Goal: Task Accomplishment & Management: Manage account settings

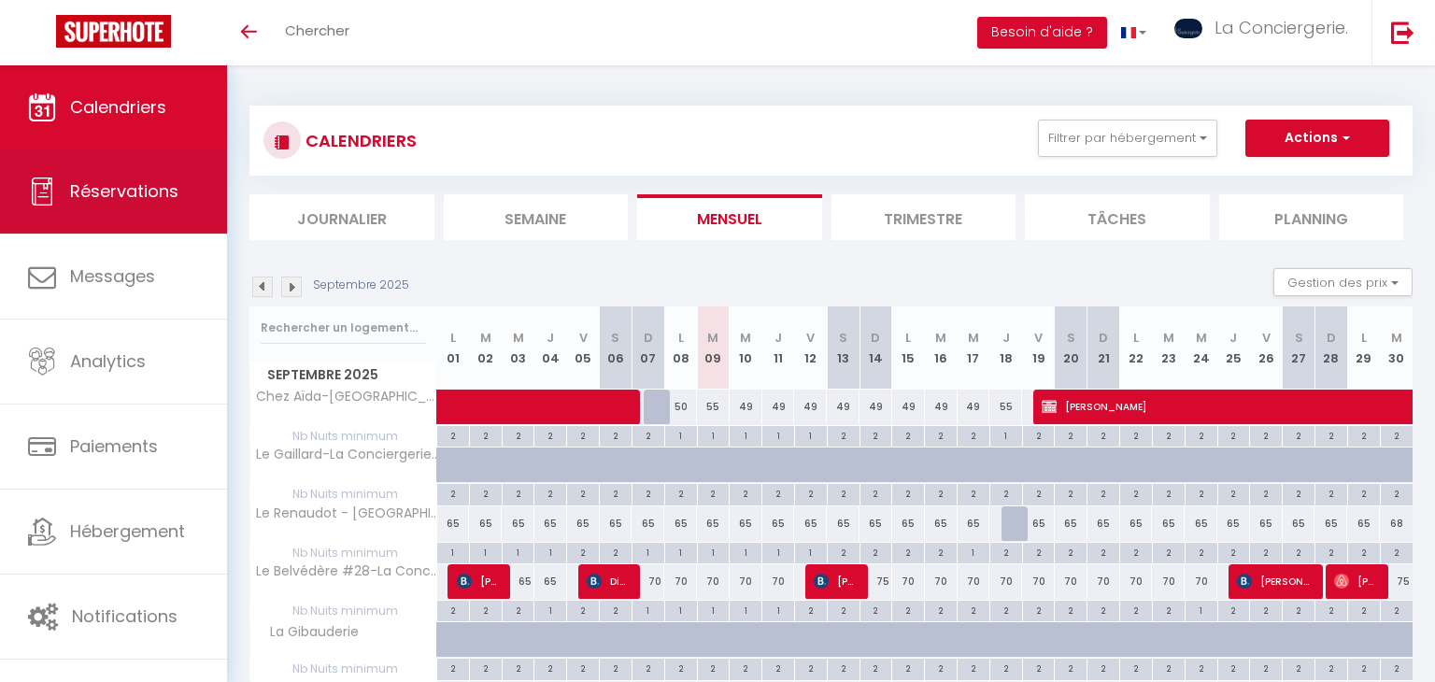
click at [161, 189] on span "Réservations" at bounding box center [124, 190] width 108 height 23
select select "not_cancelled"
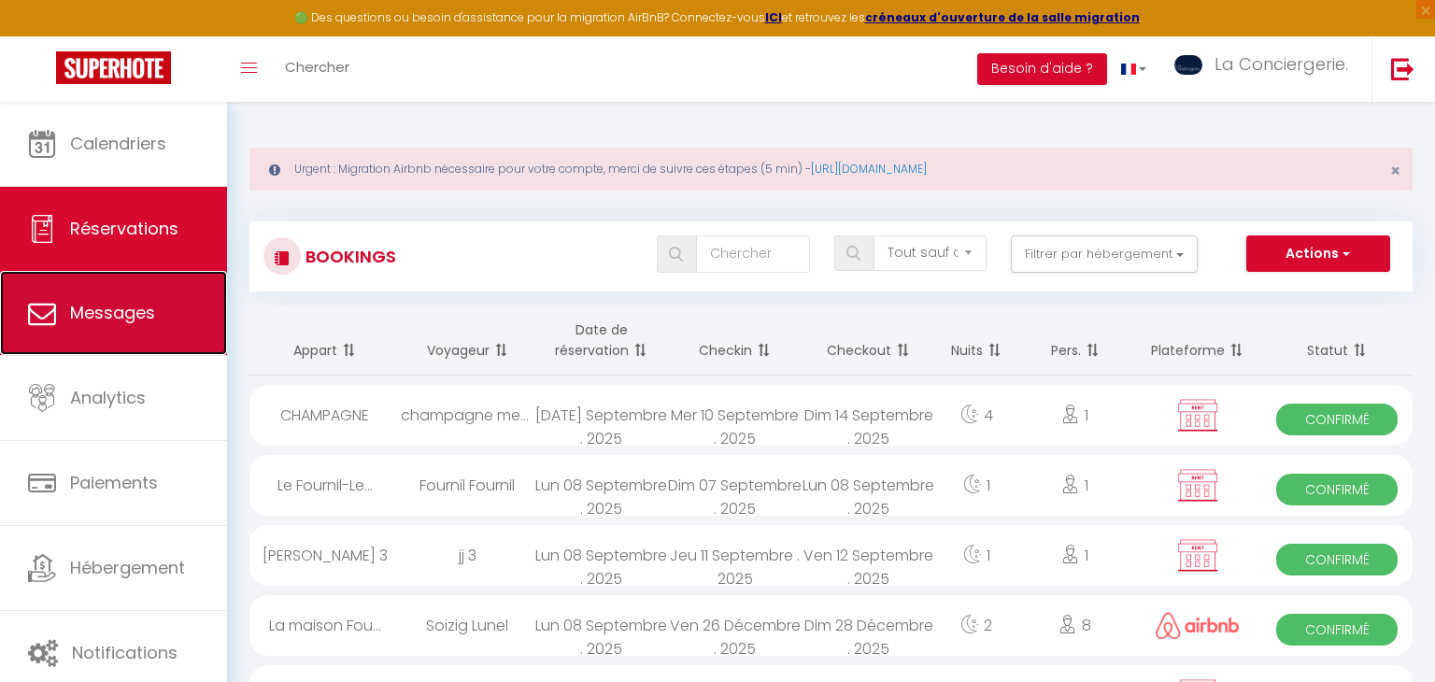
click at [130, 298] on link "Messages" at bounding box center [113, 313] width 227 height 84
select select "message"
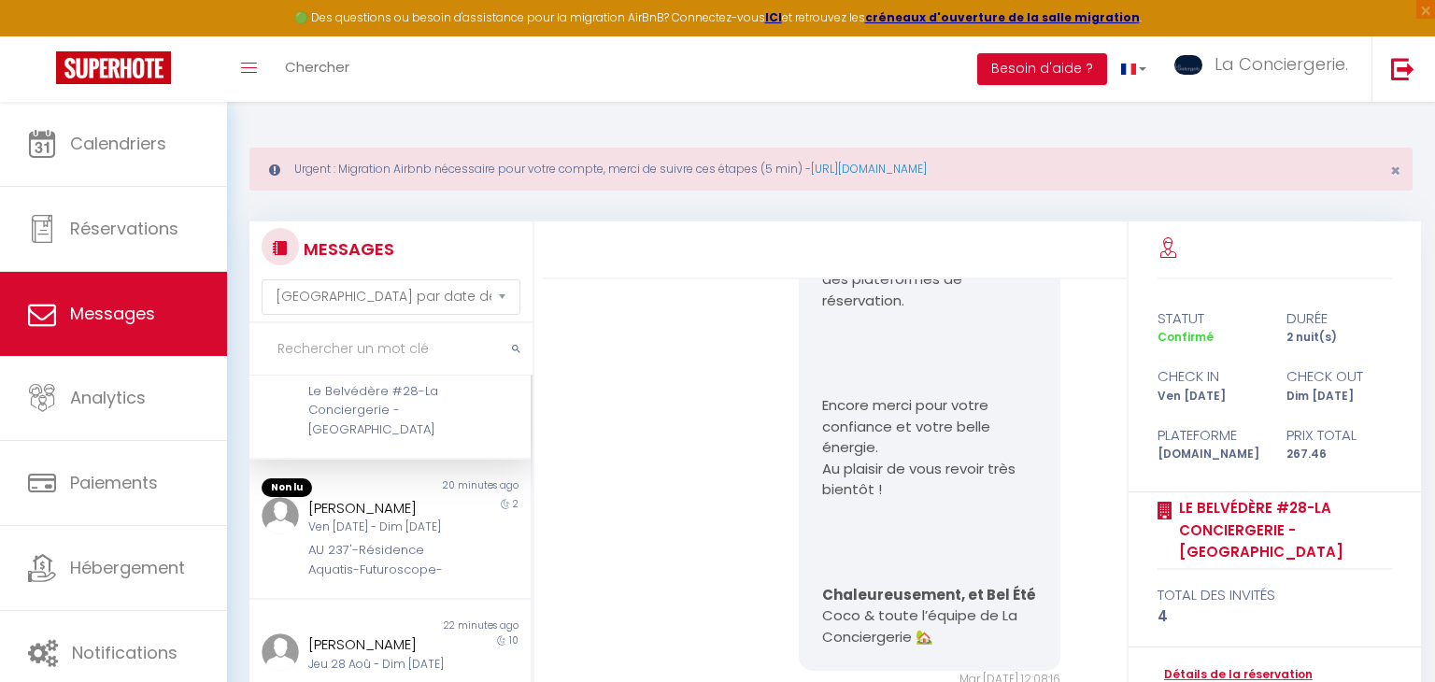
scroll to position [94, 0]
click at [399, 496] on div "[PERSON_NAME]" at bounding box center [377, 507] width 139 height 22
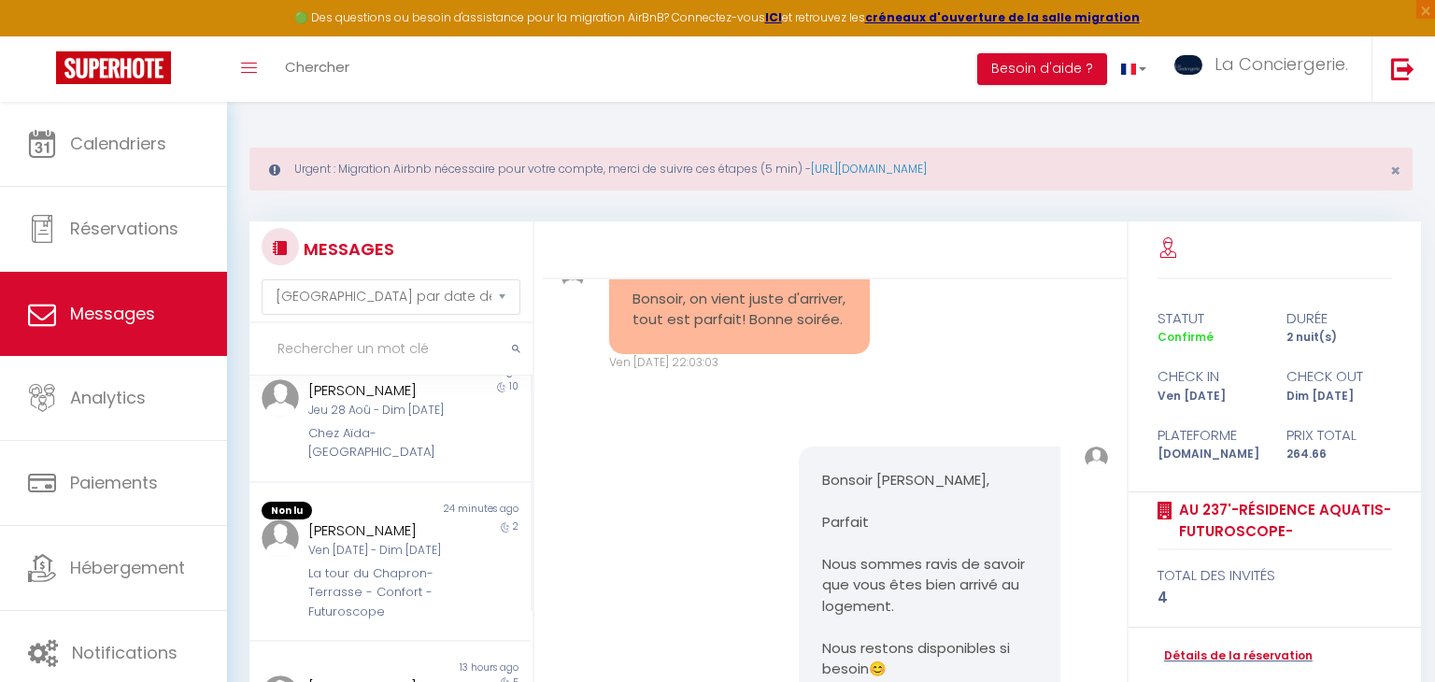
scroll to position [350, 0]
click at [317, 392] on div "[PERSON_NAME] 28 Aoû - Dim [DATE] Chez Aïda-[GEOGRAPHIC_DATA]" at bounding box center [377, 414] width 163 height 82
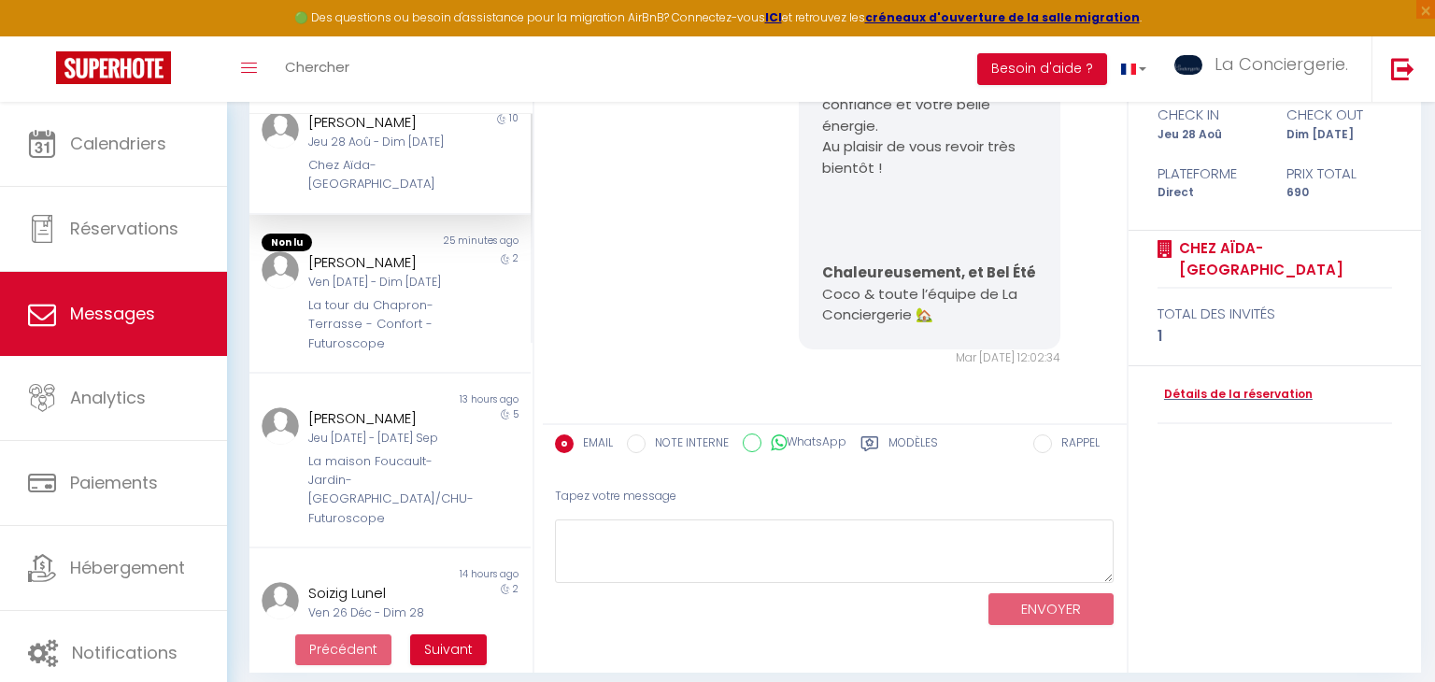
scroll to position [272, 0]
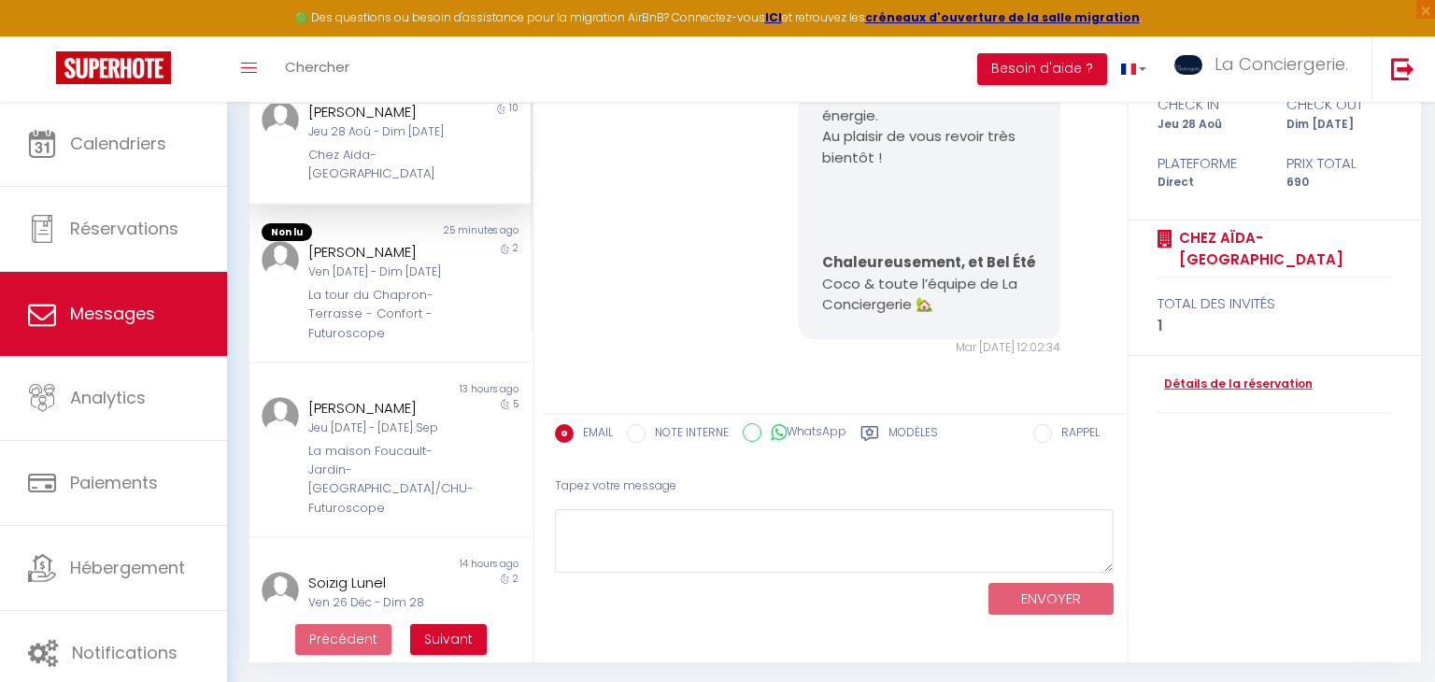
click at [330, 241] on div "[PERSON_NAME]" at bounding box center [377, 252] width 139 height 22
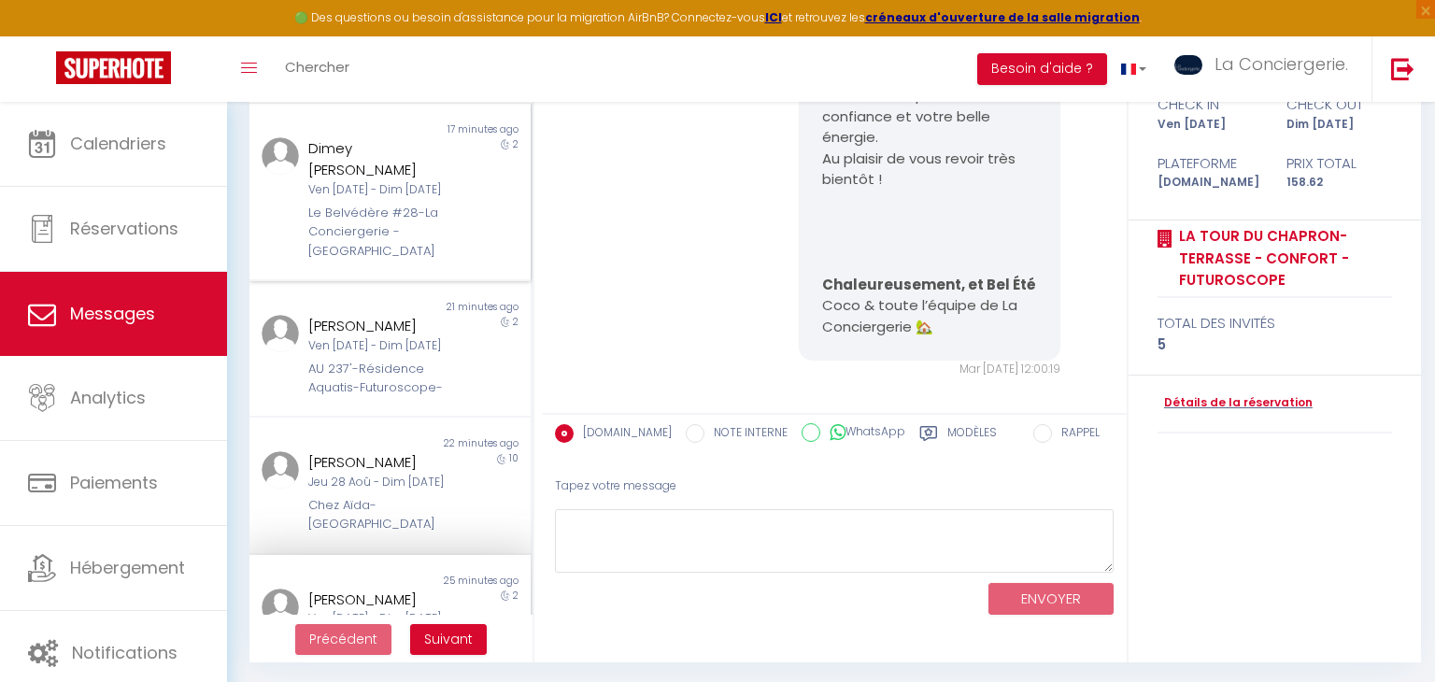
click at [363, 205] on div "Le Belvédère #28-La Conciergerie - [GEOGRAPHIC_DATA]" at bounding box center [377, 232] width 139 height 57
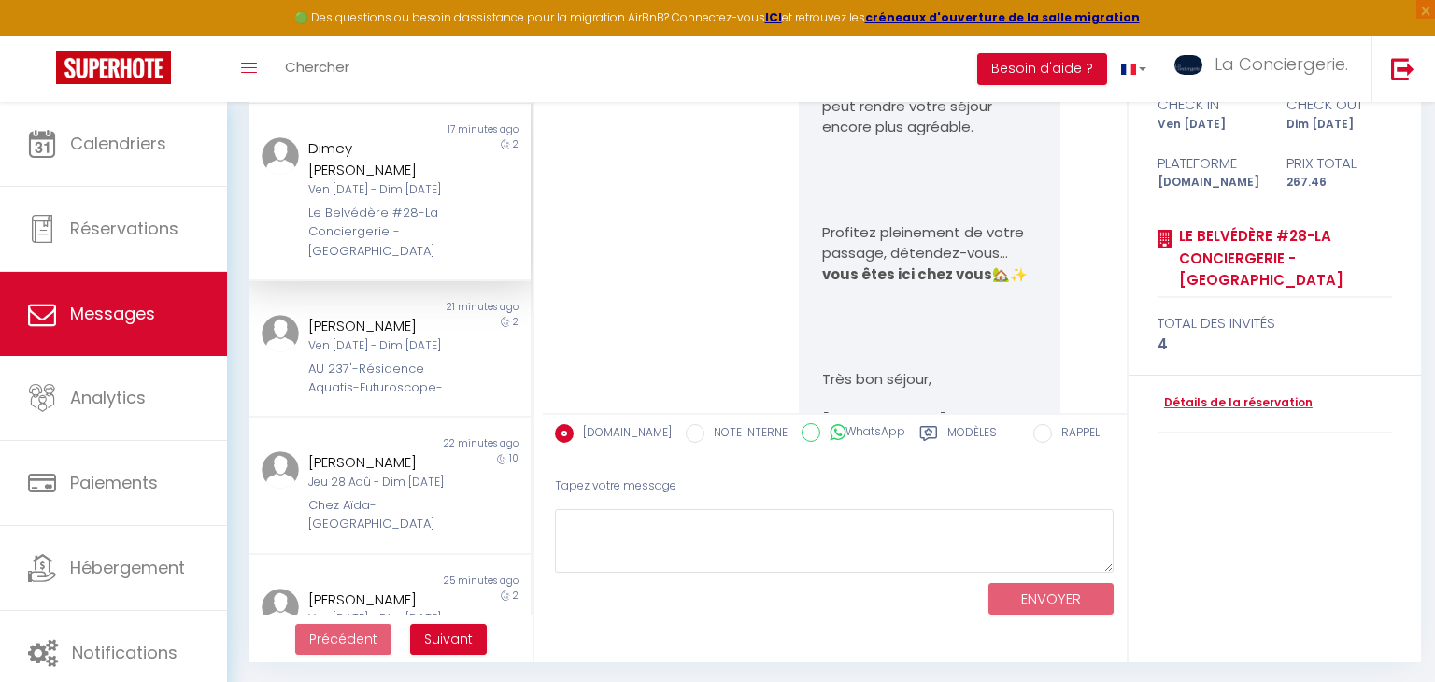
scroll to position [10522, 0]
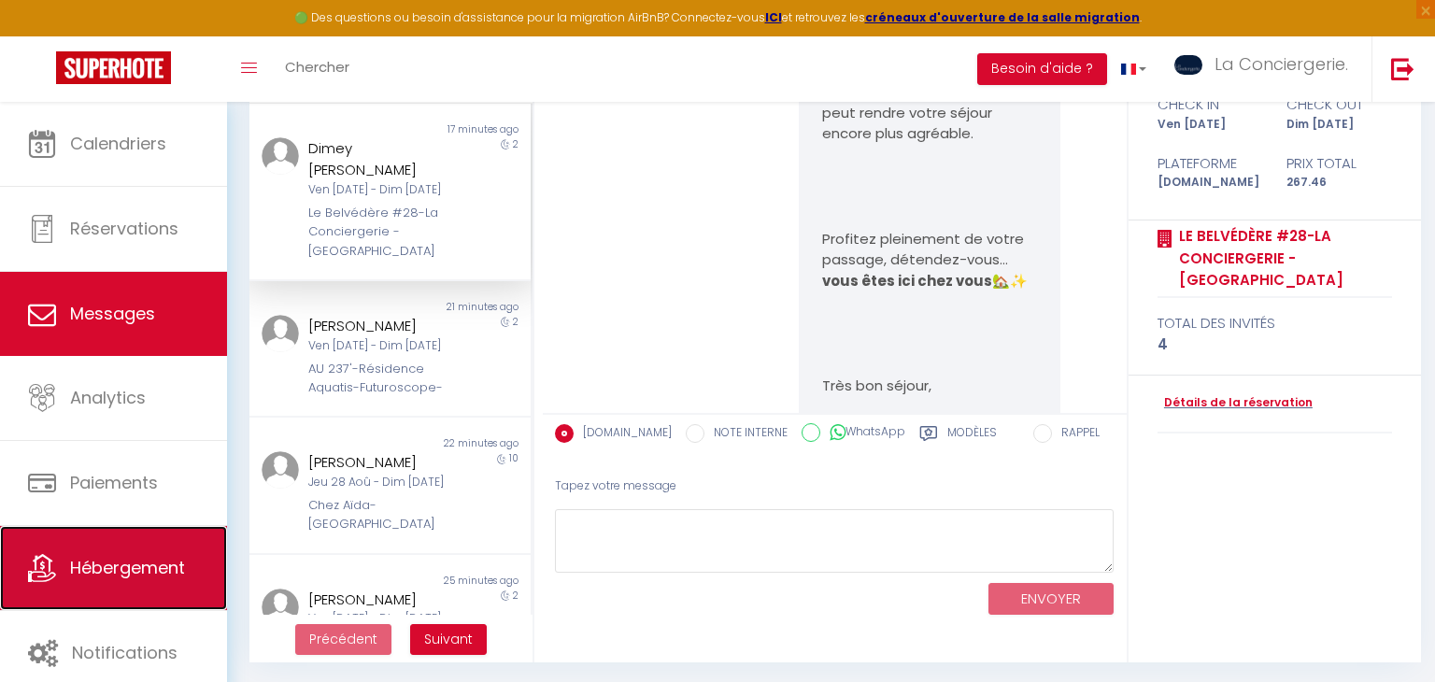
click at [110, 547] on link "Hébergement" at bounding box center [113, 568] width 227 height 84
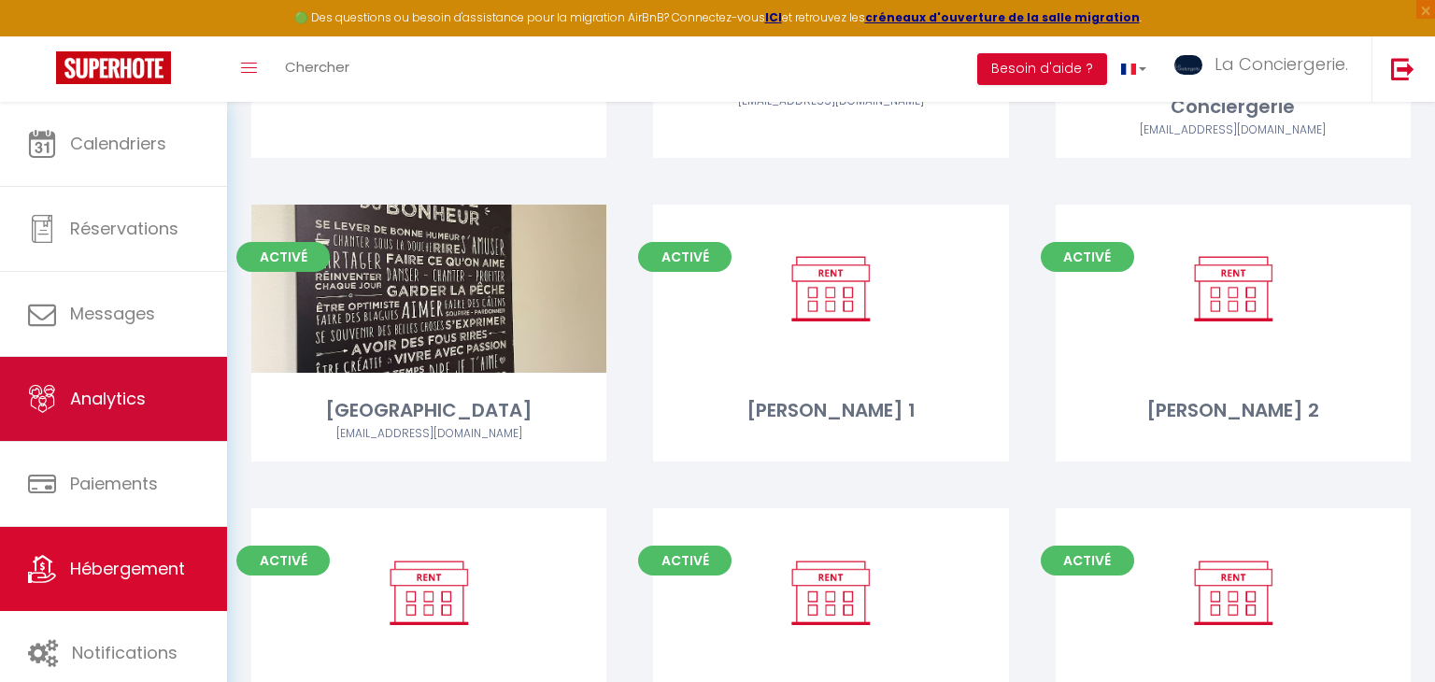
scroll to position [595, 0]
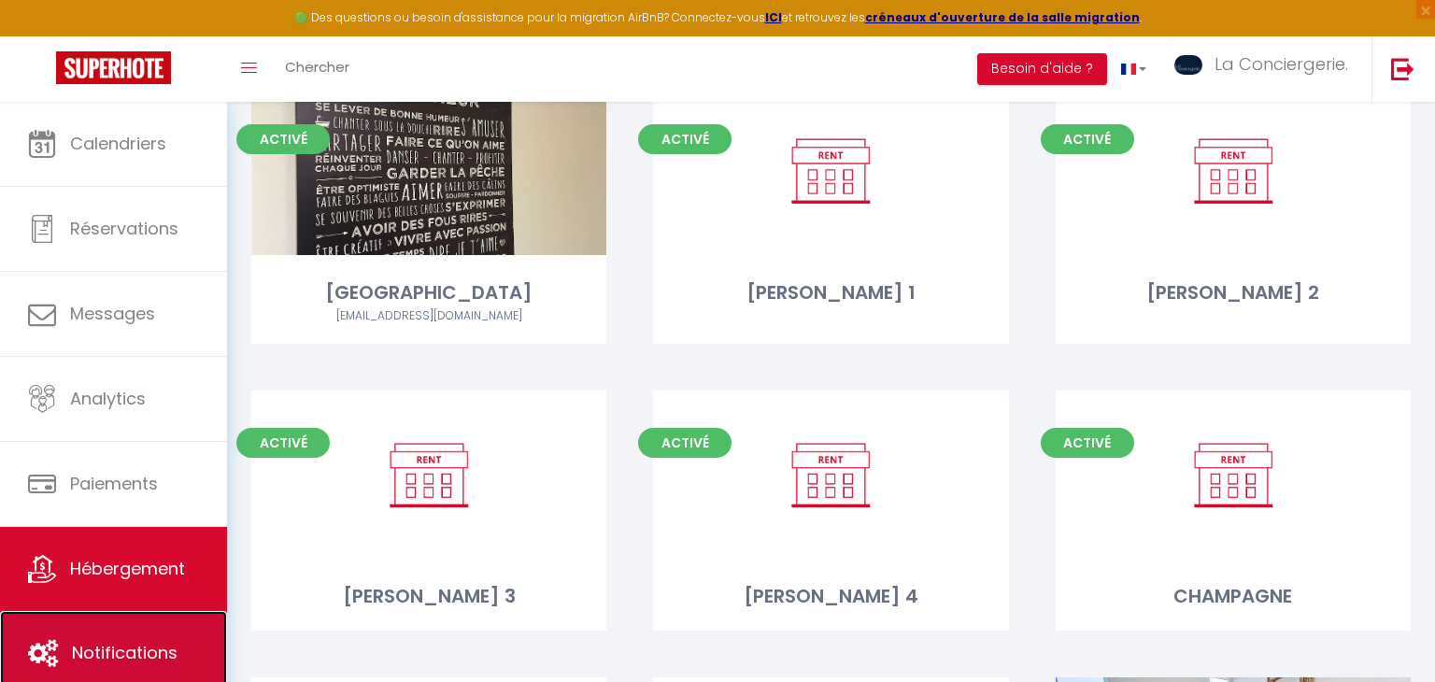
click at [150, 627] on link "Notifications" at bounding box center [113, 653] width 227 height 84
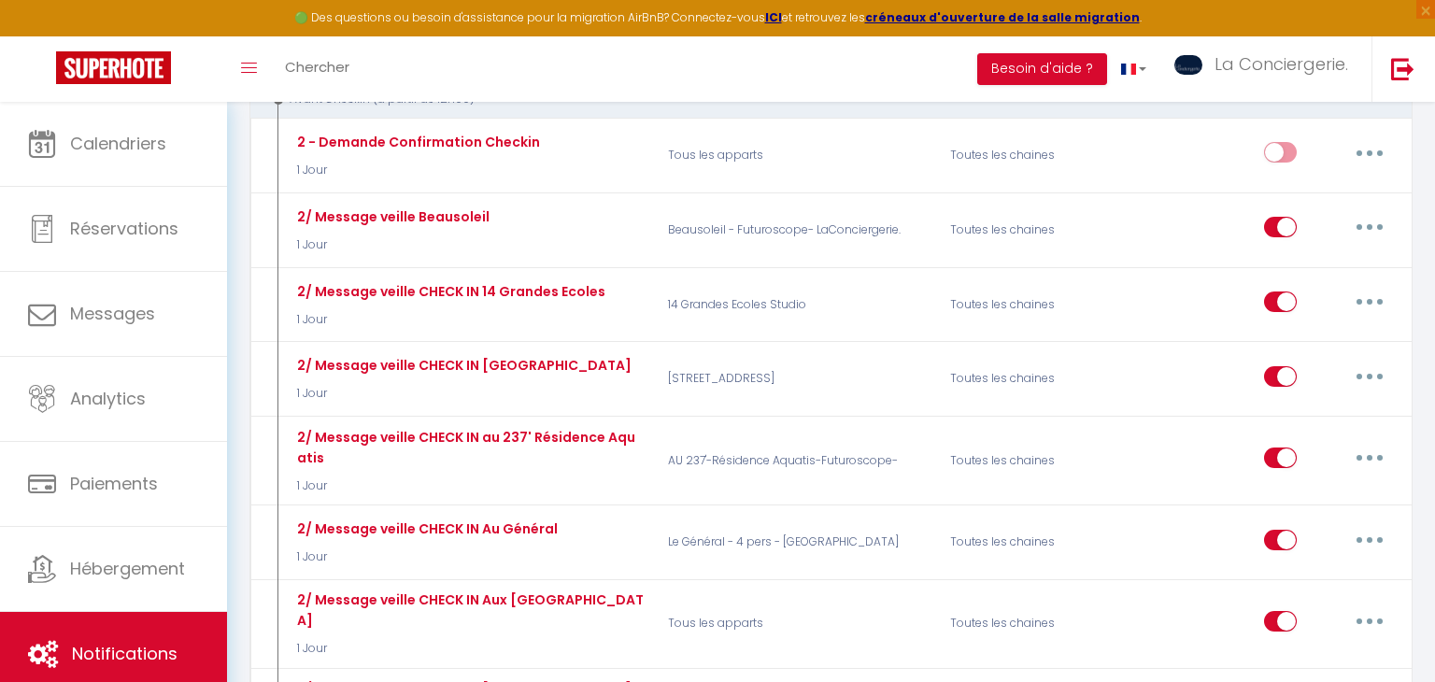
scroll to position [1135, 0]
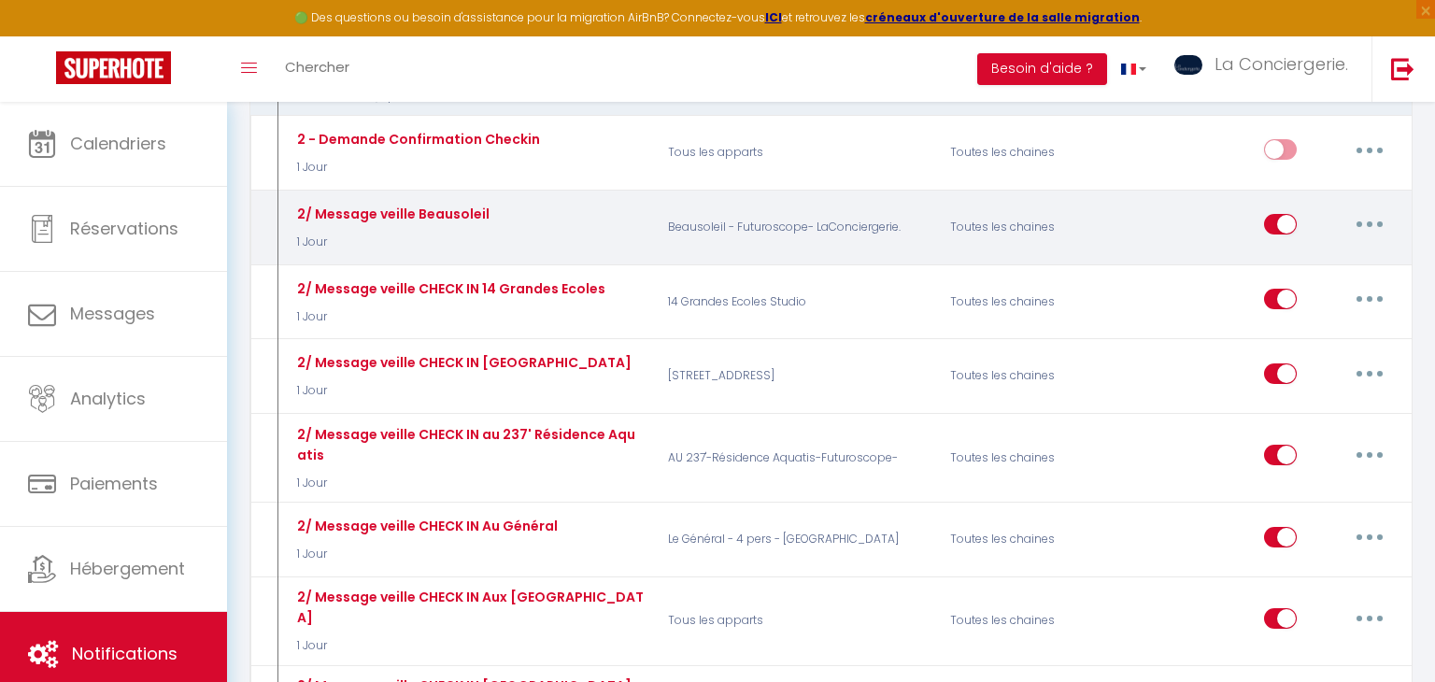
click at [1387, 209] on button "button" at bounding box center [1369, 224] width 52 height 30
click at [1334, 251] on link "Editer" at bounding box center [1321, 267] width 138 height 32
type input "2/ Message veille Beausoleil"
select select "1 Jour"
select select
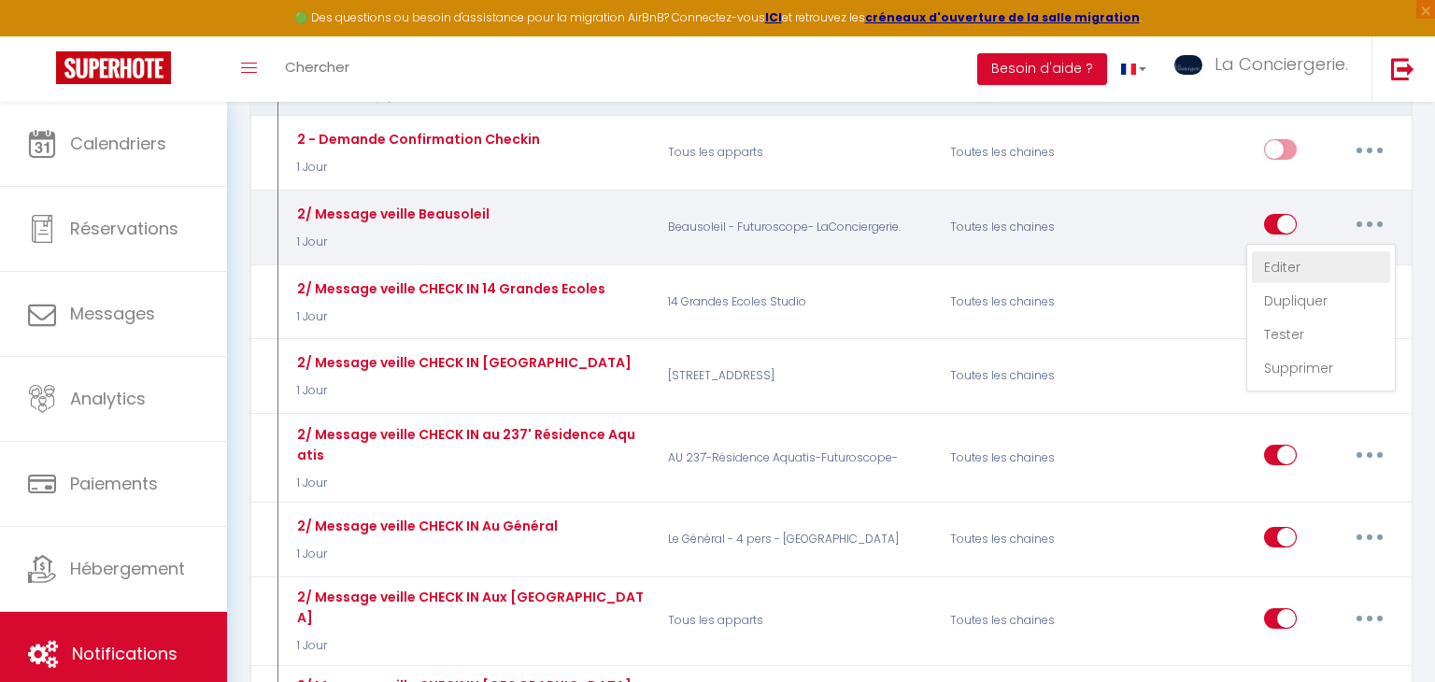
checkbox input "true"
checkbox input "false"
radio input "true"
type input "Pour une arrivée sereine dans votre logement [RENTAL:NAME] à [RENTAL:CITY]"
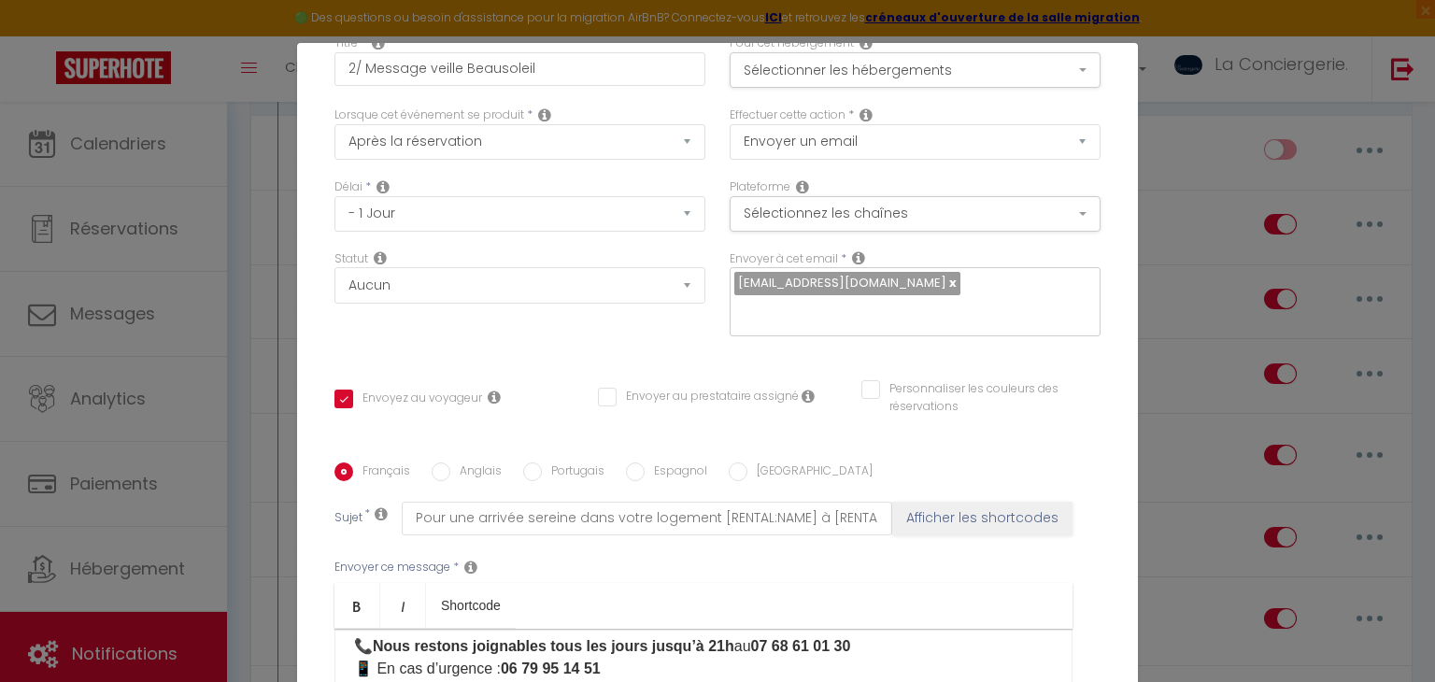
scroll to position [0, 0]
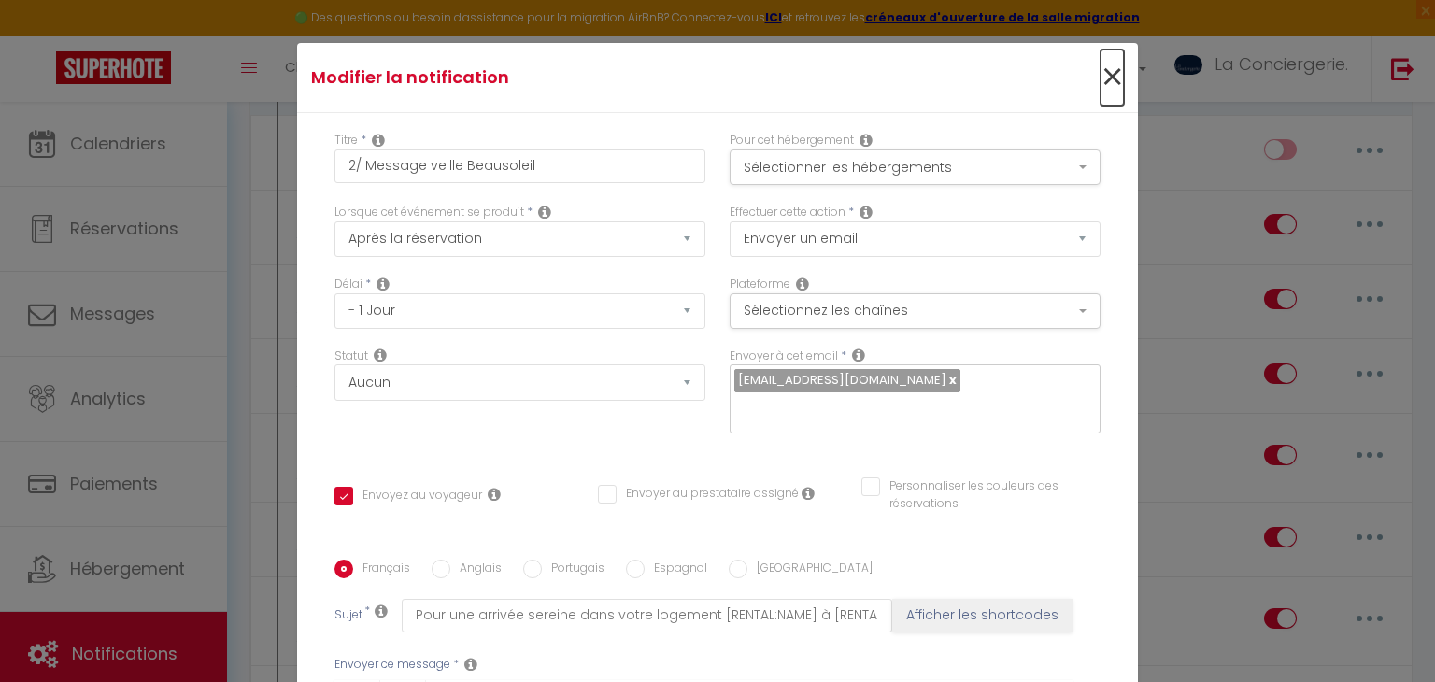
click at [1118, 74] on span "×" at bounding box center [1111, 78] width 23 height 56
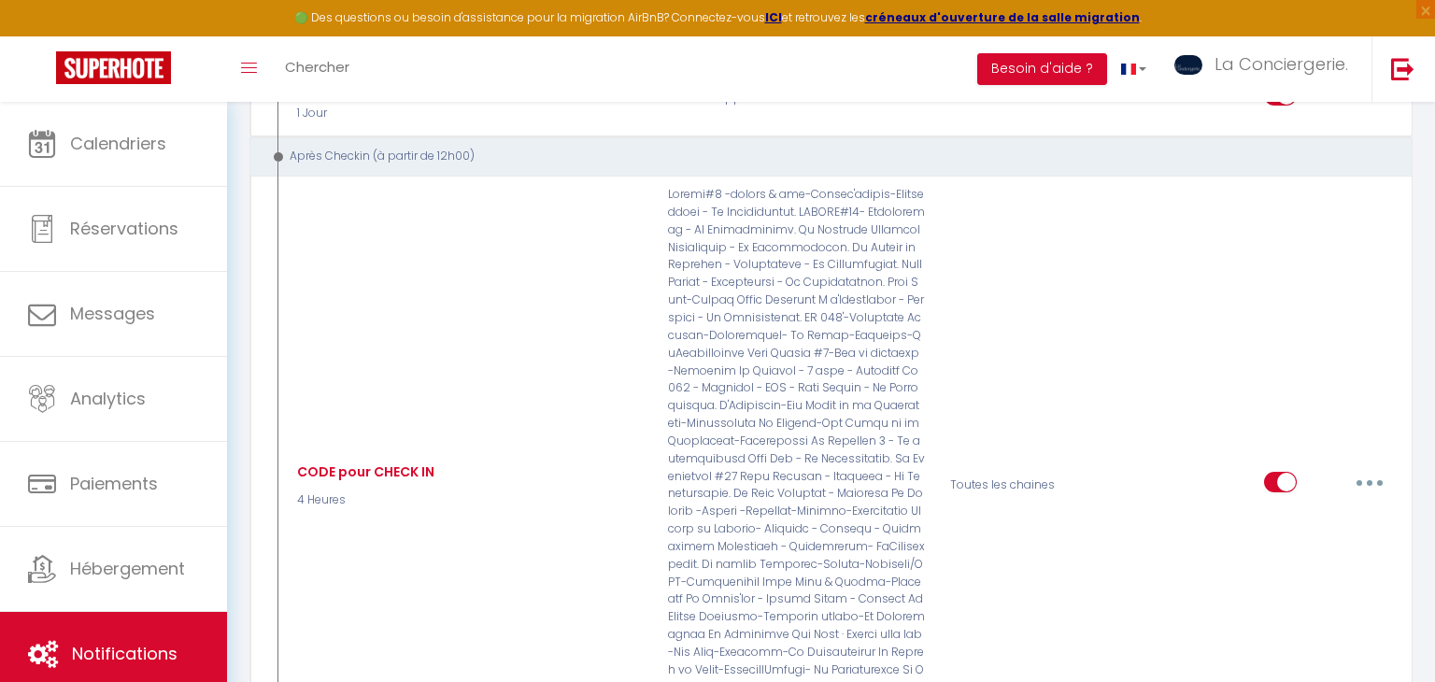
scroll to position [4693, 0]
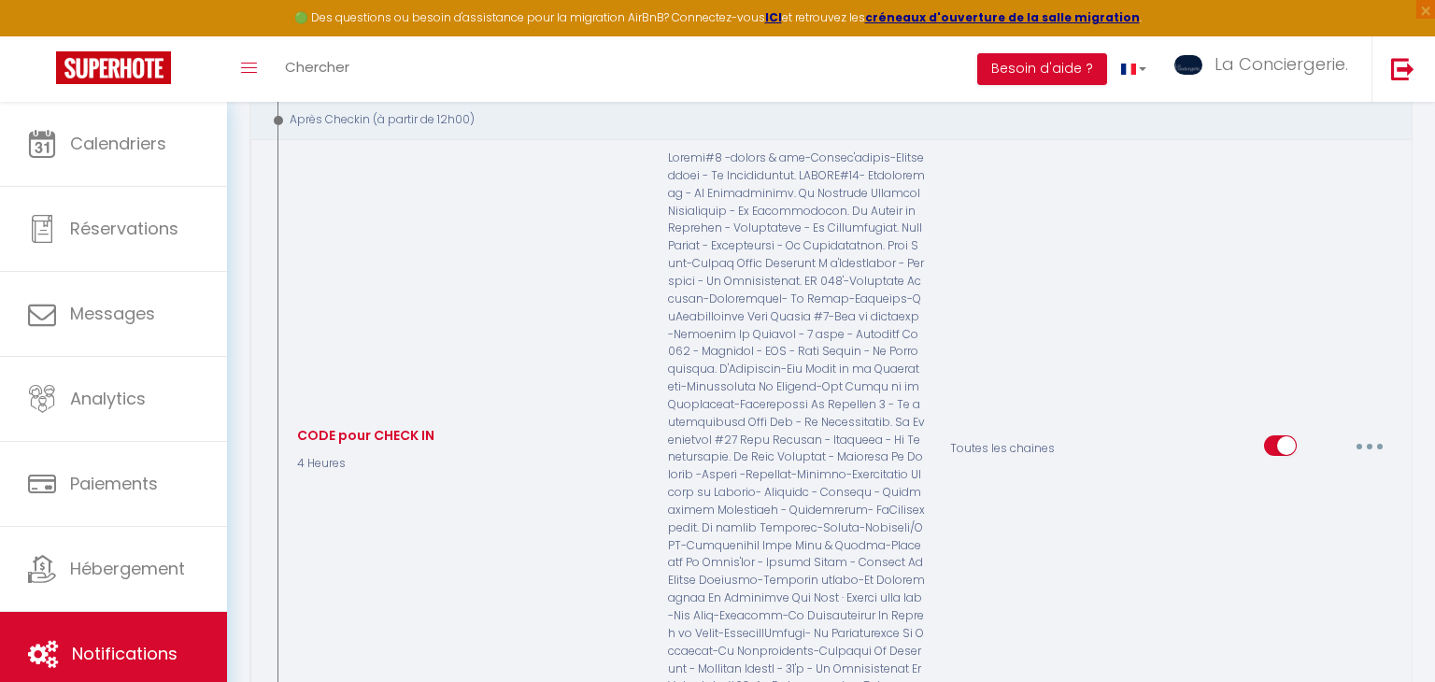
click at [1374, 431] on button "button" at bounding box center [1369, 446] width 52 height 30
click at [1347, 465] on div "Editer Dupliquer Tester Supprimer" at bounding box center [1320, 539] width 149 height 148
click at [1360, 431] on button "button" at bounding box center [1369, 446] width 52 height 30
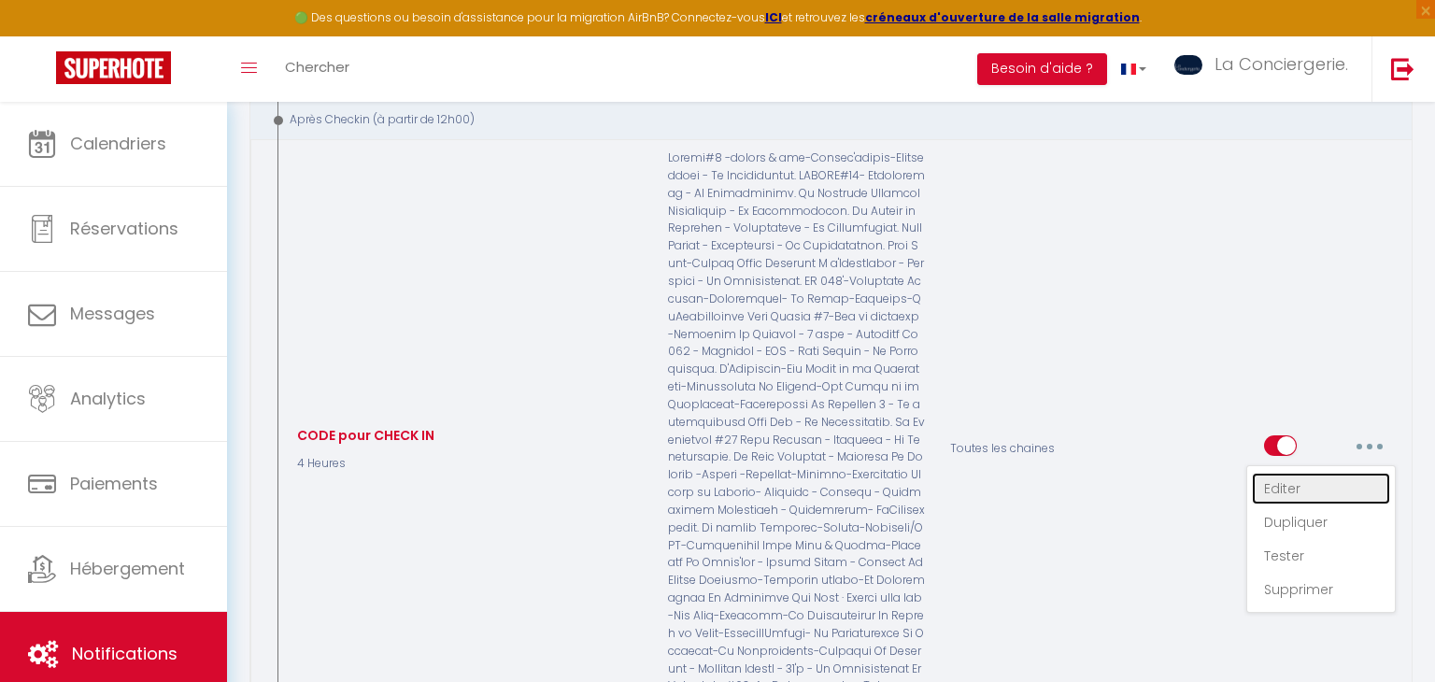
click at [1339, 473] on link "Editer" at bounding box center [1321, 489] width 138 height 32
type input "CODE pour CHECK IN"
select select "3"
select select "4 Heures"
checkbox input "true"
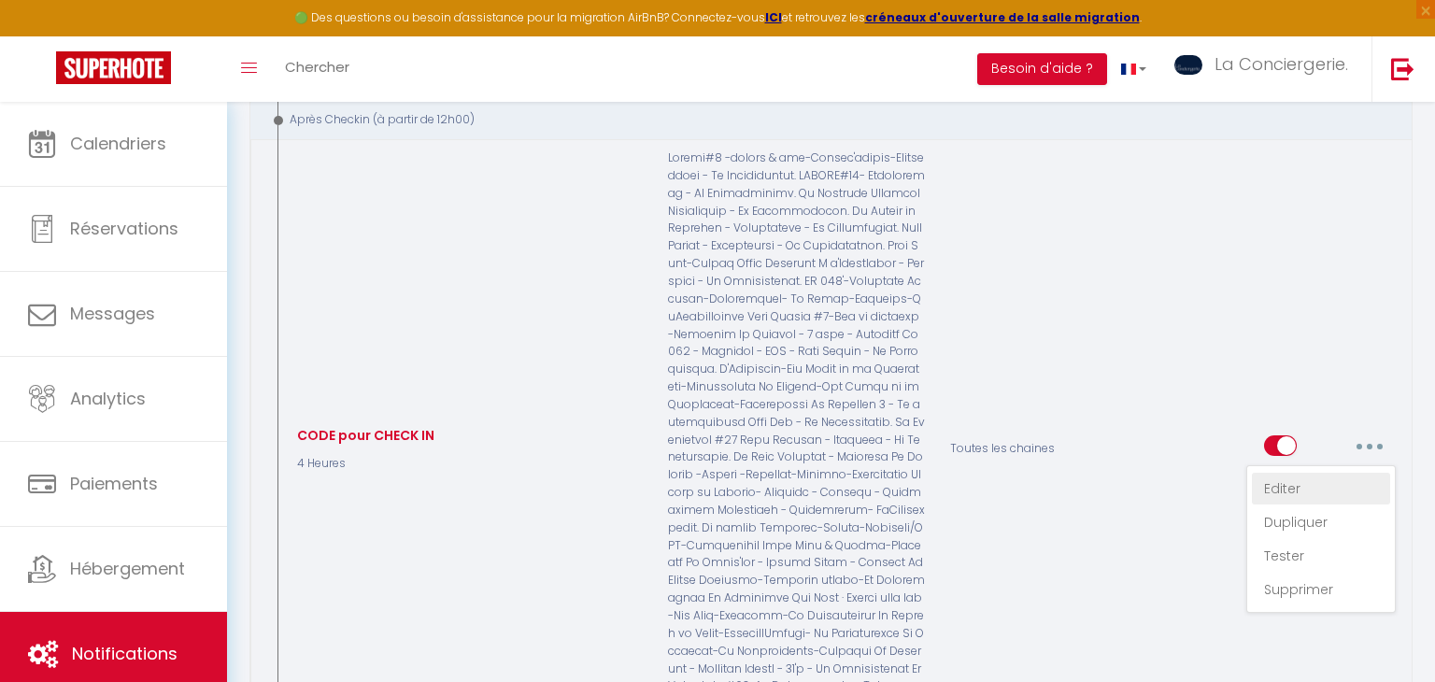
checkbox input "false"
type input "code boîte à clés pour votre séjour à [RENTAL:NAME] - [RENTAL:CITY]"
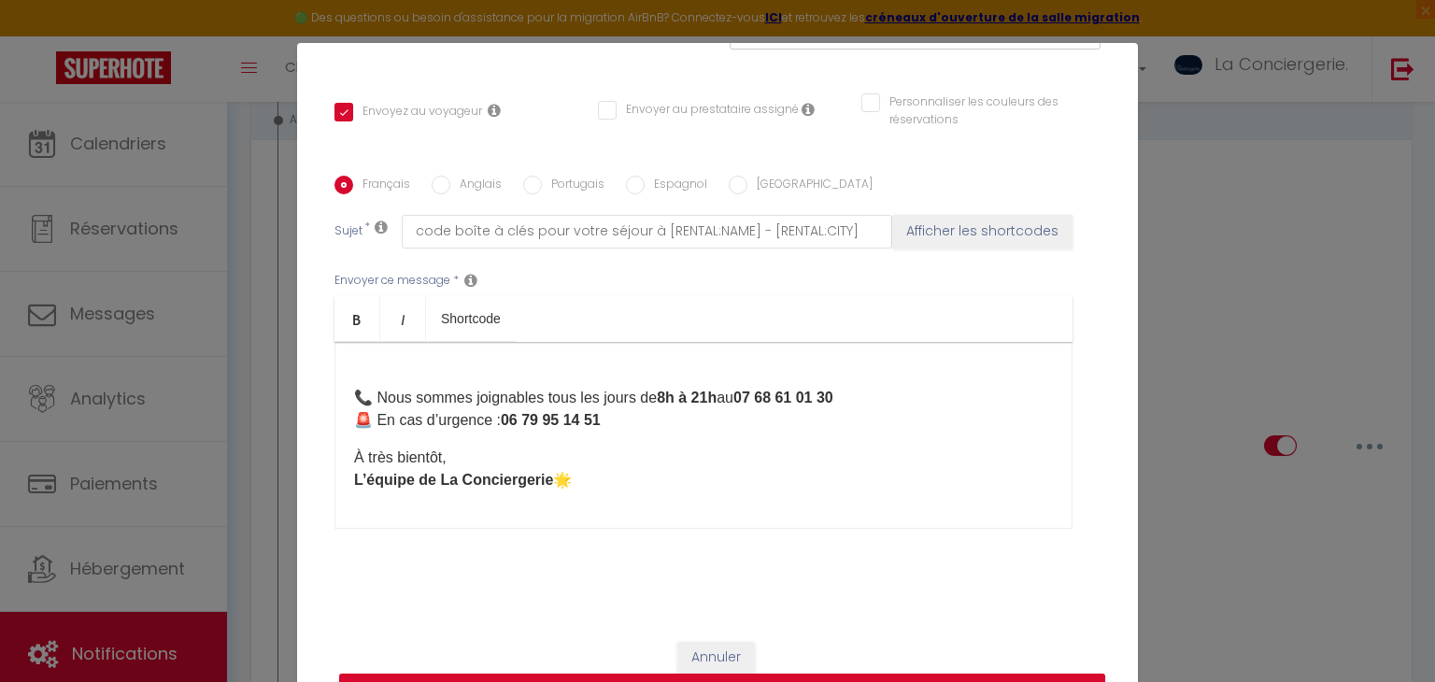
scroll to position [0, 0]
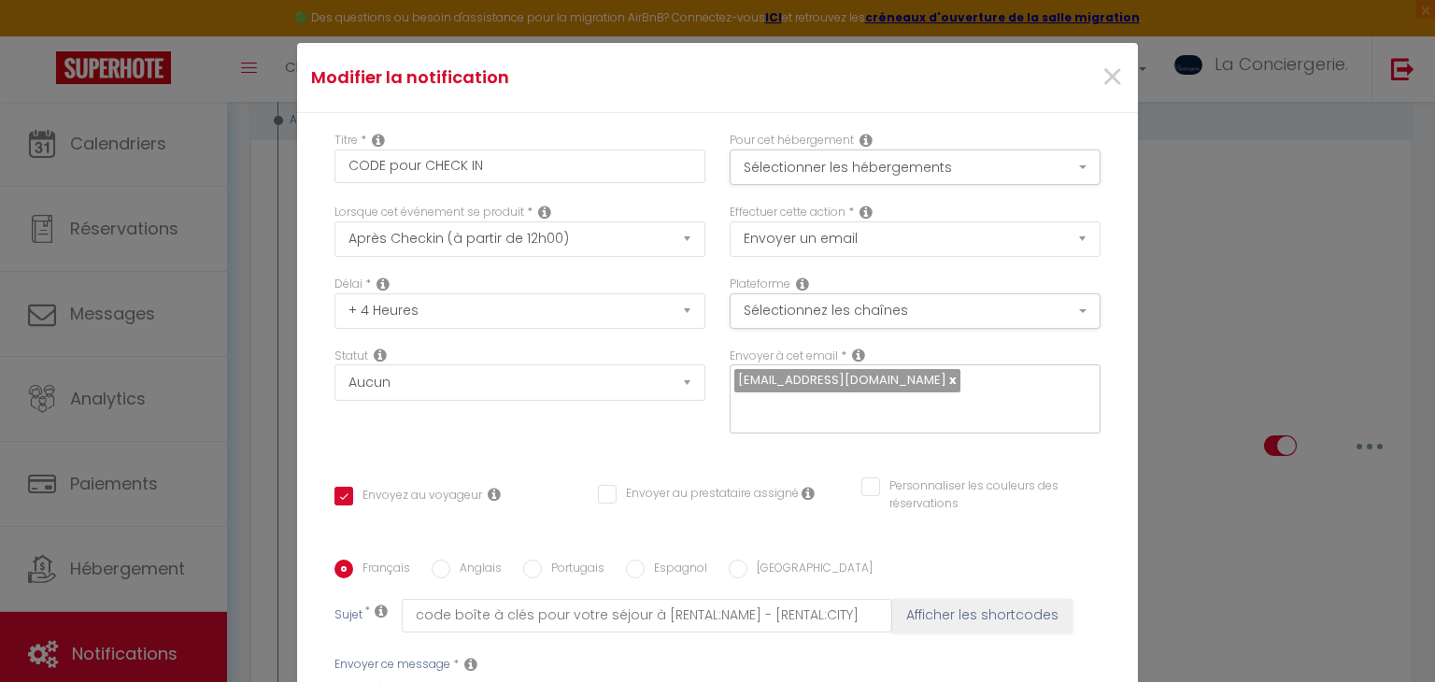
click at [1124, 92] on div "×" at bounding box center [995, 77] width 279 height 41
click at [1123, 92] on span "×" at bounding box center [1111, 78] width 23 height 56
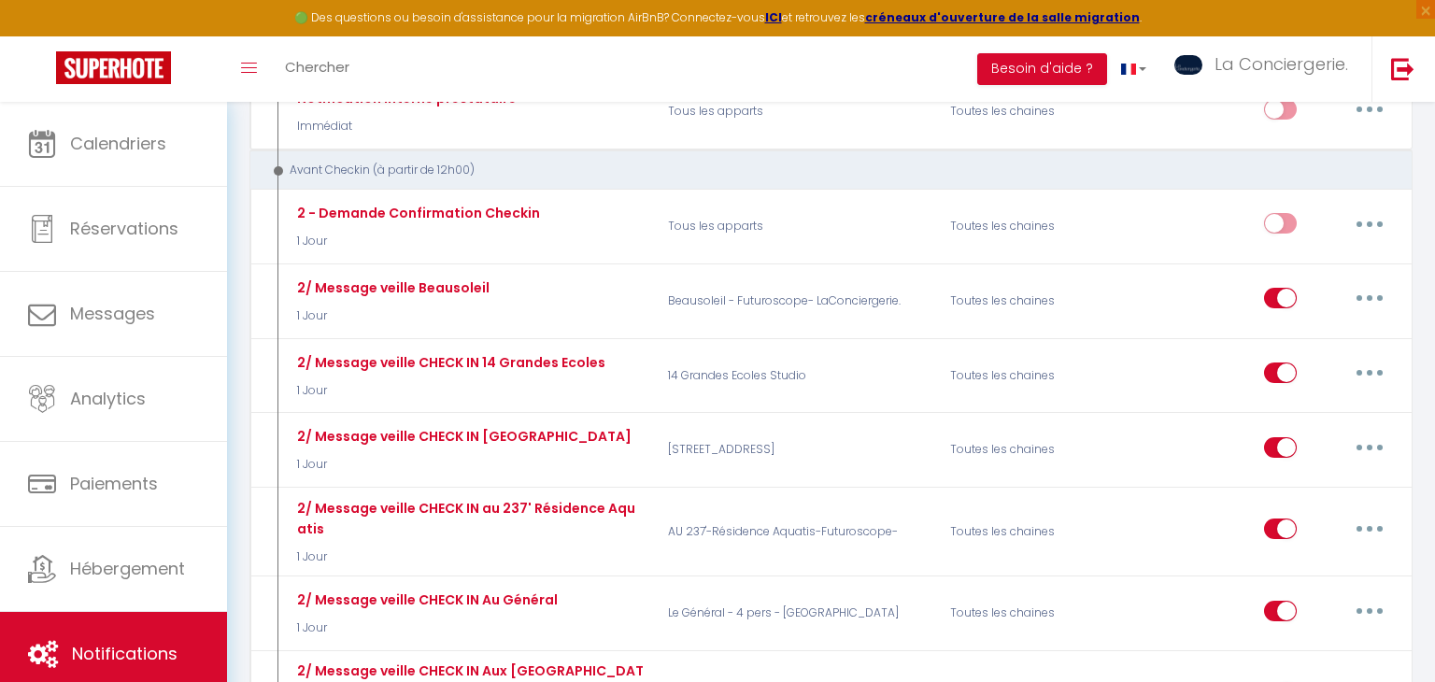
scroll to position [1056, 0]
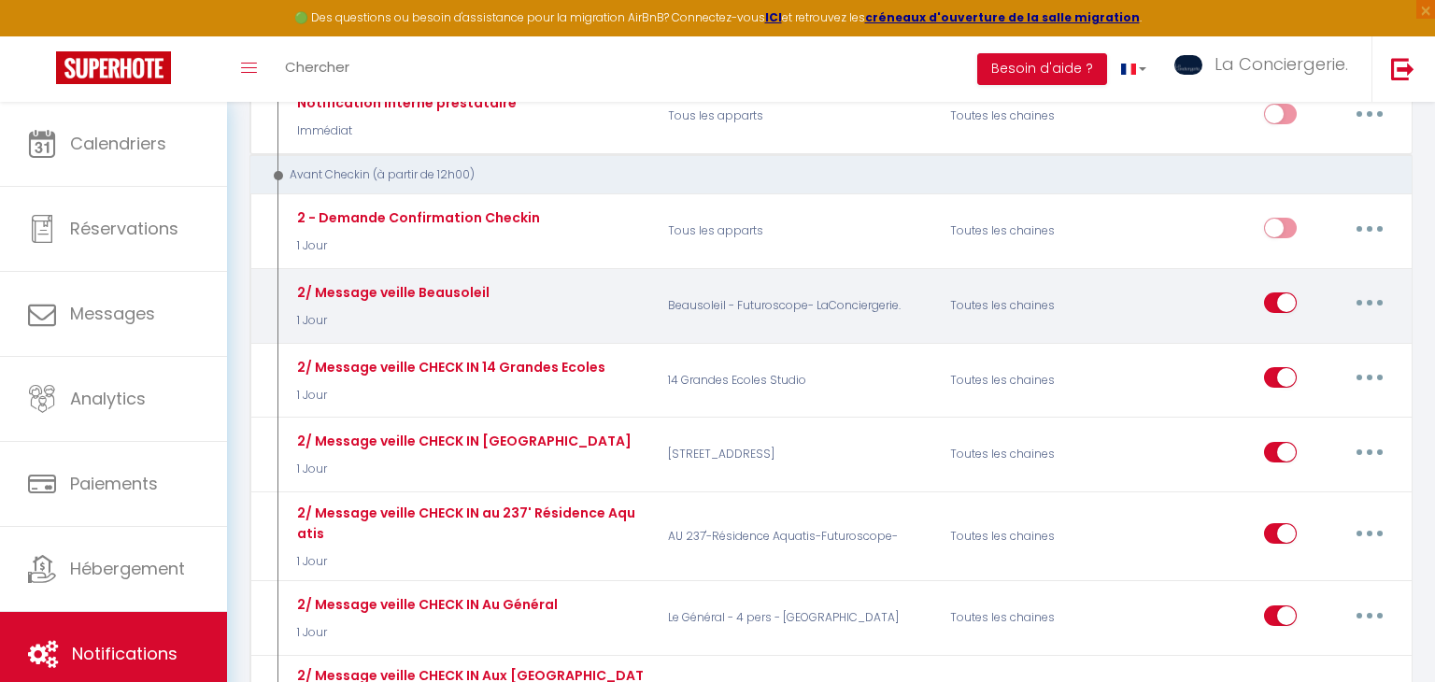
click at [1365, 290] on button "button" at bounding box center [1369, 303] width 52 height 30
click at [1352, 330] on link "Editer" at bounding box center [1321, 346] width 138 height 32
type input "2/ Message veille Beausoleil"
select select "2"
select select "1 Jour"
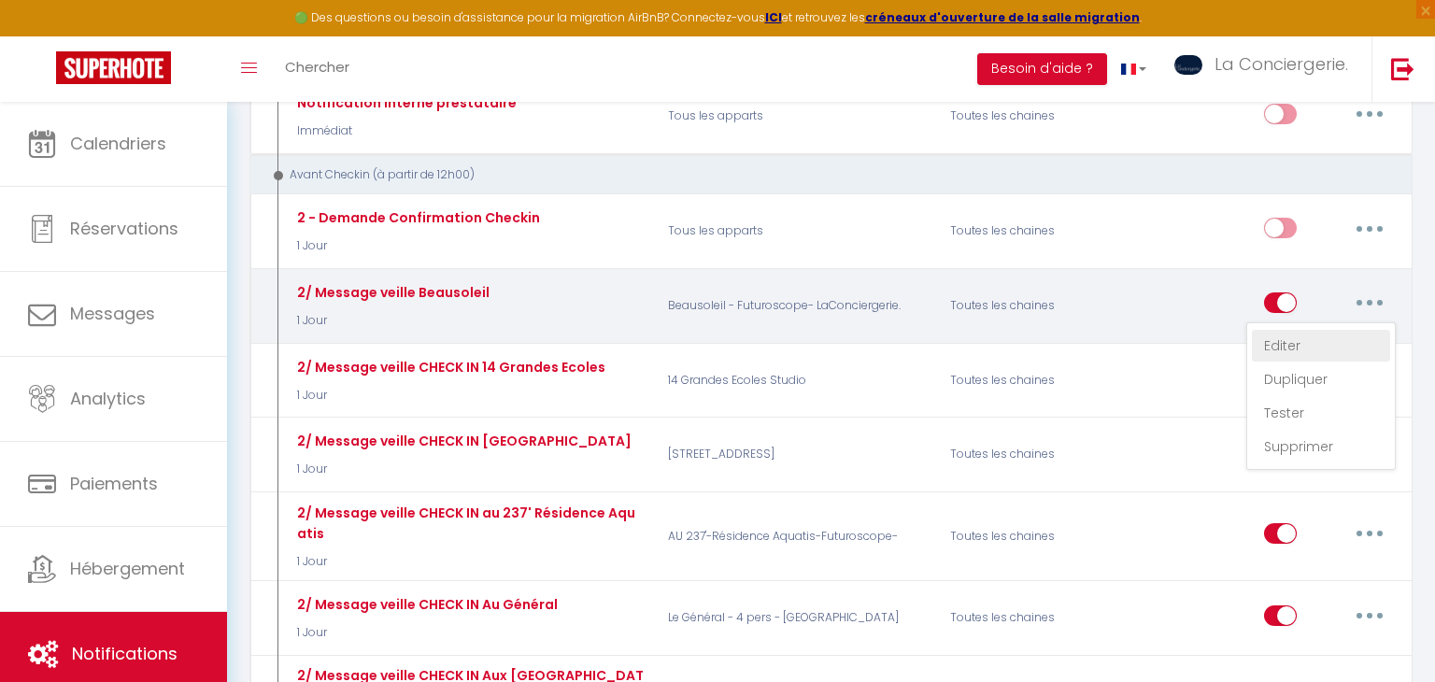
checkbox input "true"
checkbox input "false"
type input "Pour une arrivée sereine dans votre logement [RENTAL:NAME] à [RENTAL:CITY]"
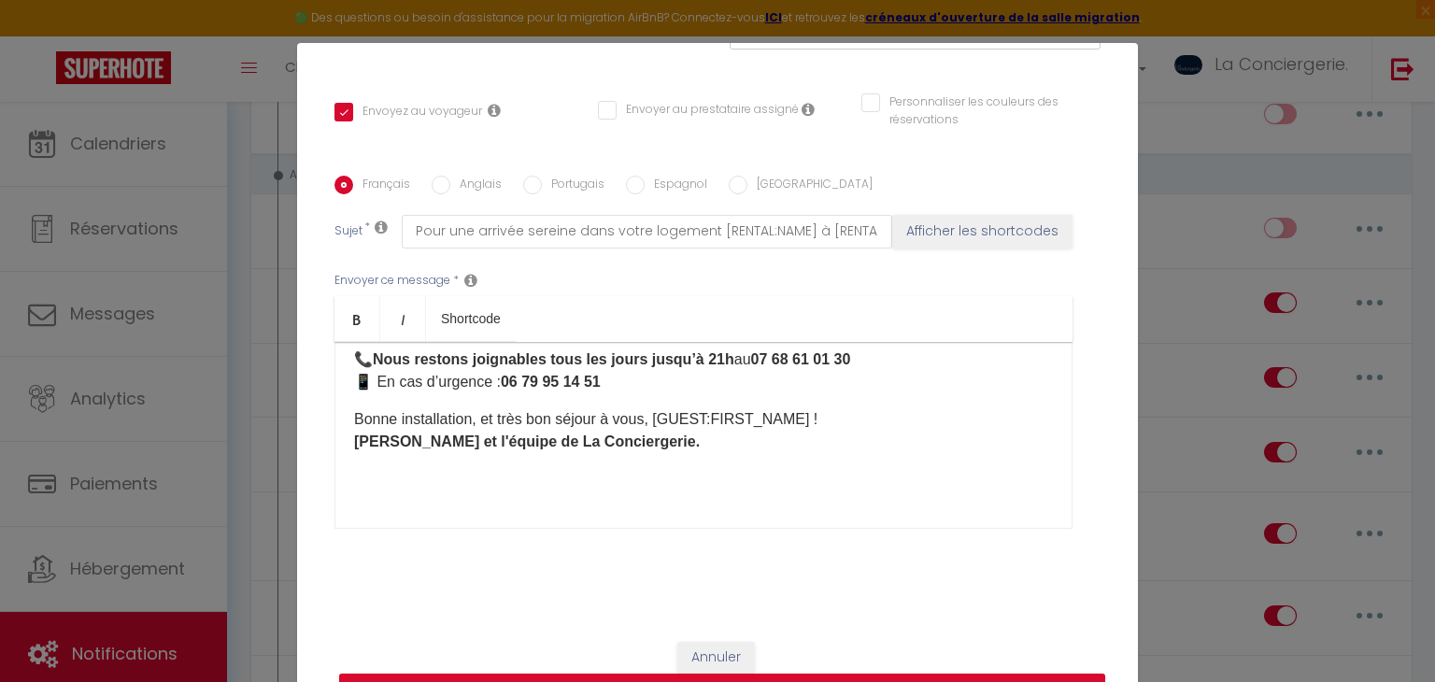
scroll to position [0, 0]
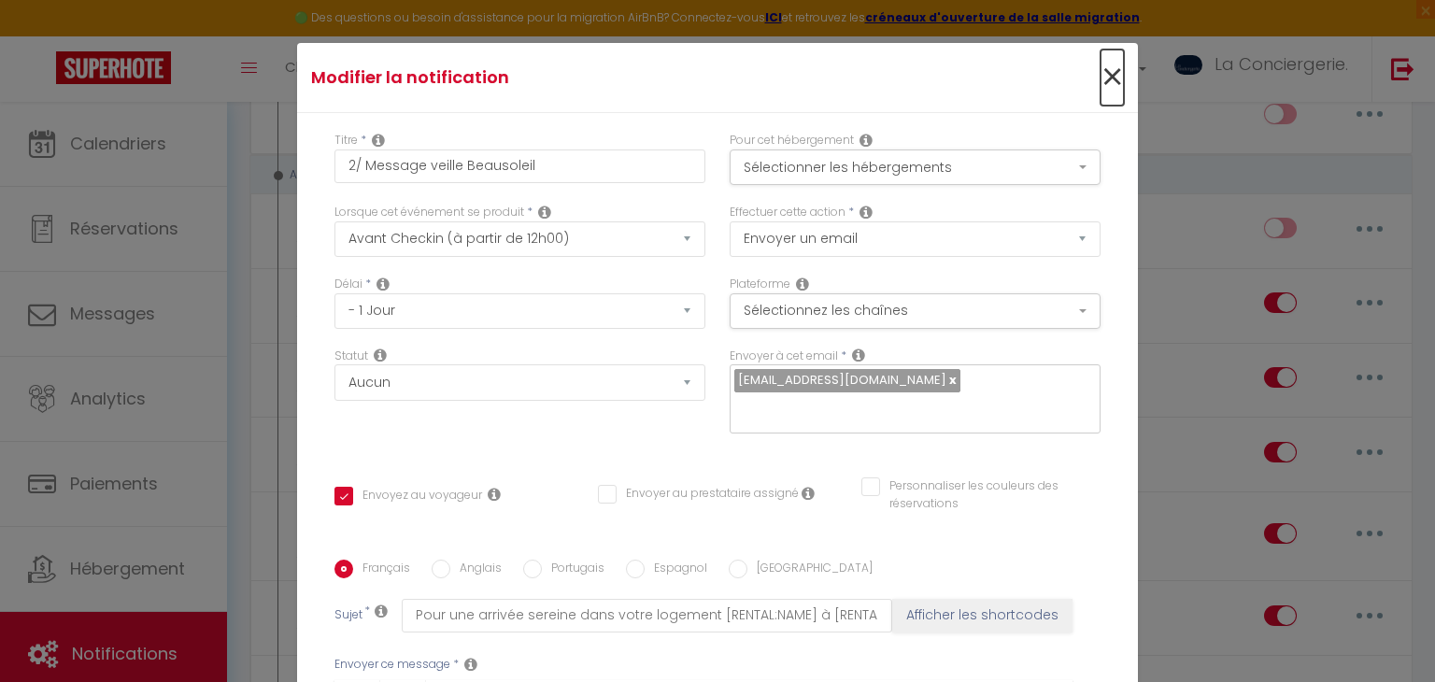
click at [1105, 79] on span "×" at bounding box center [1111, 78] width 23 height 56
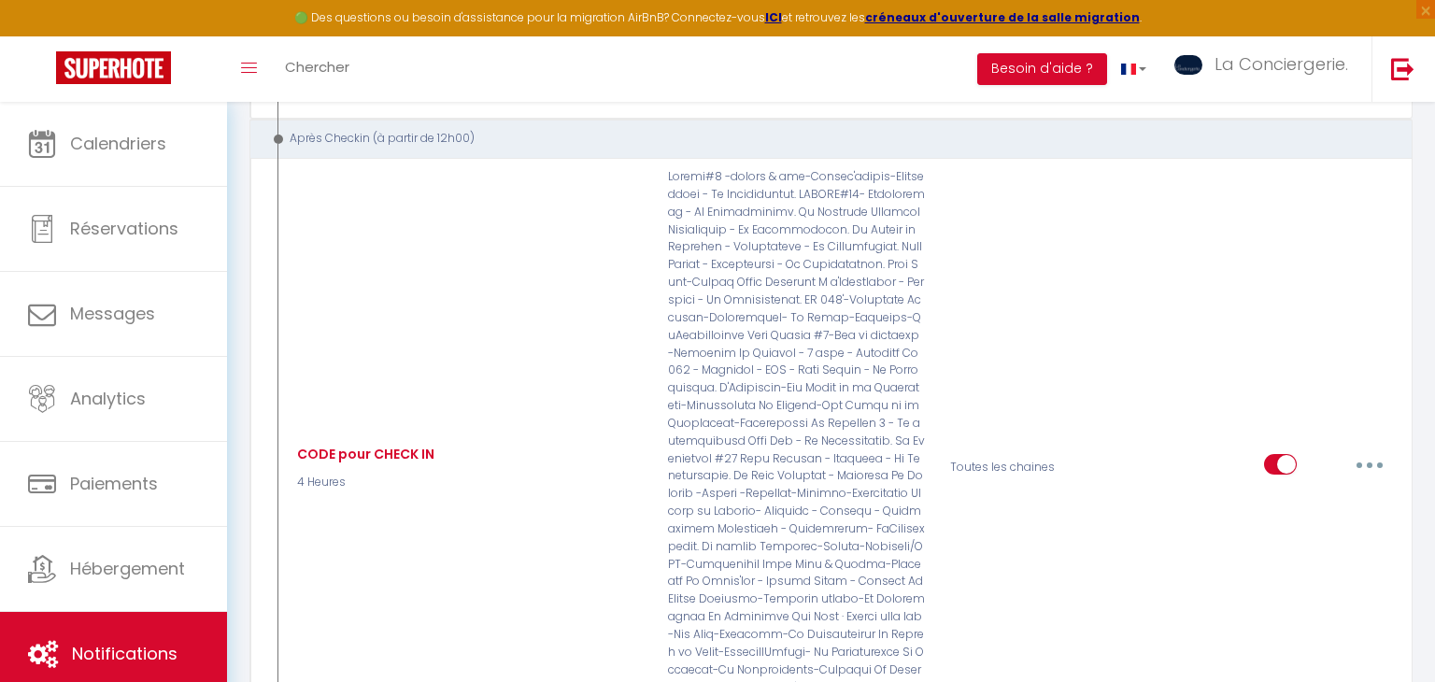
scroll to position [4674, 0]
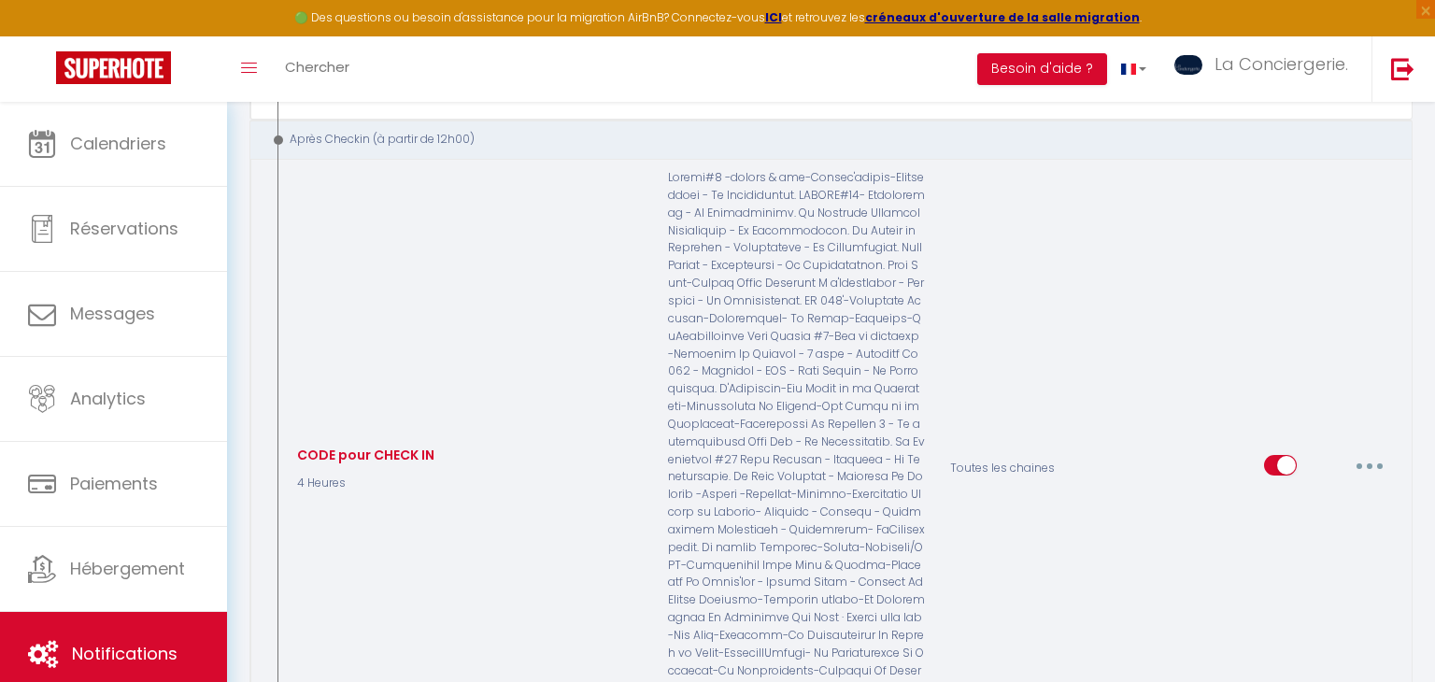
click at [1370, 450] on button "button" at bounding box center [1369, 465] width 52 height 30
click at [1313, 492] on link "Editer" at bounding box center [1321, 508] width 138 height 32
type input "CODE pour CHECK IN"
select select "4 Heures"
checkbox input "true"
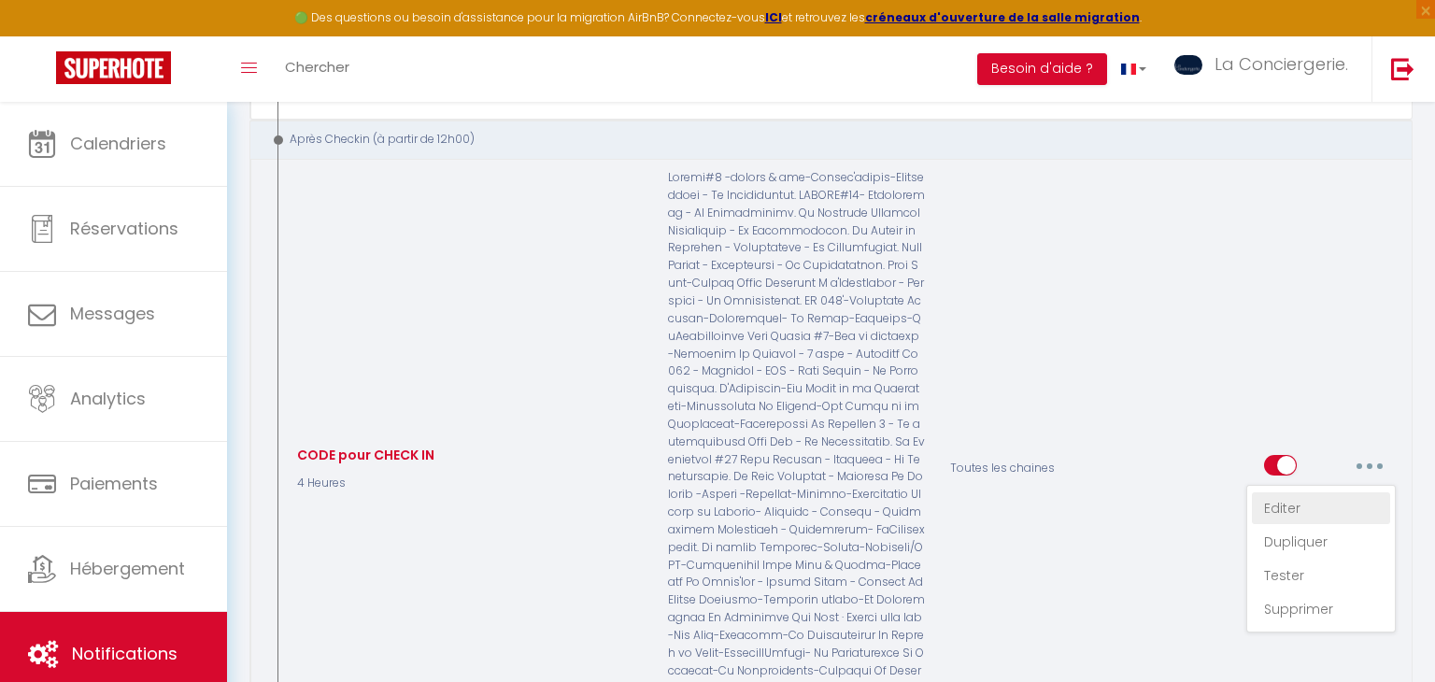
checkbox input "false"
type input "code boîte à clés pour votre séjour à [RENTAL:NAME] - [RENTAL:CITY]"
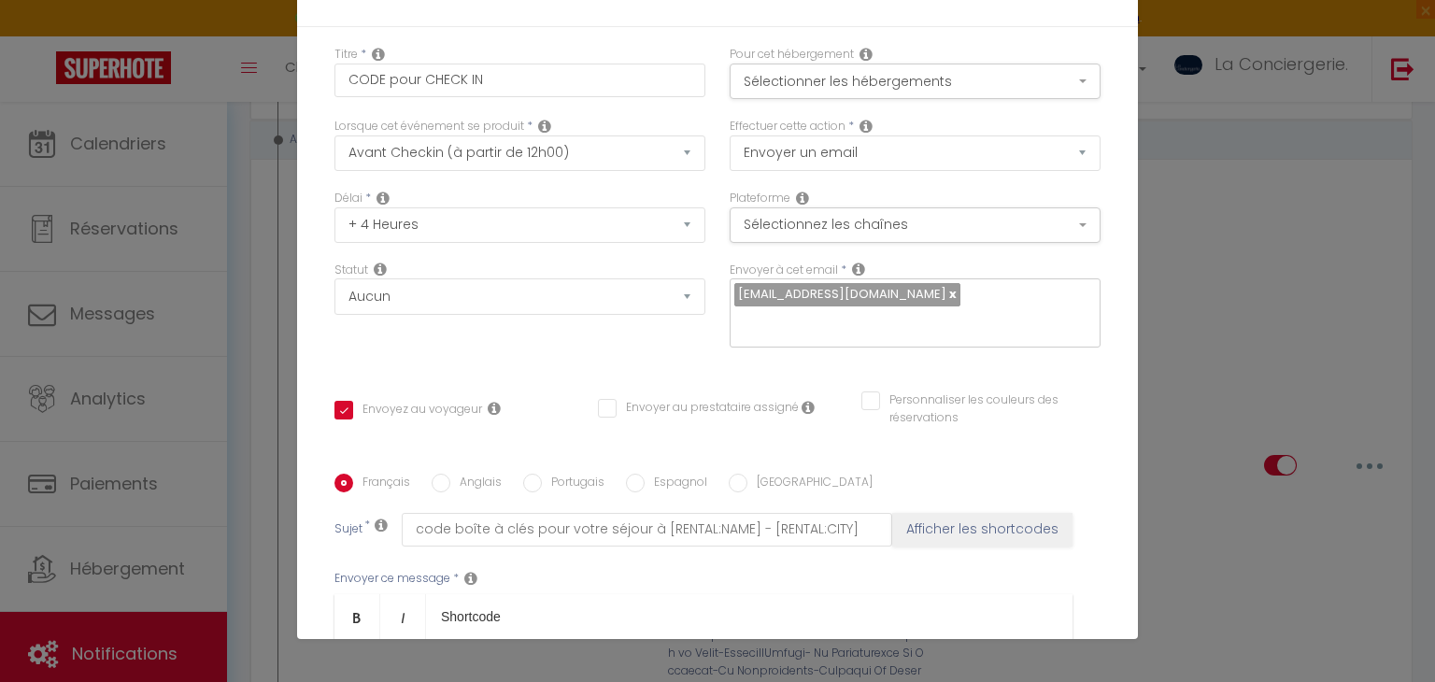
scroll to position [0, 0]
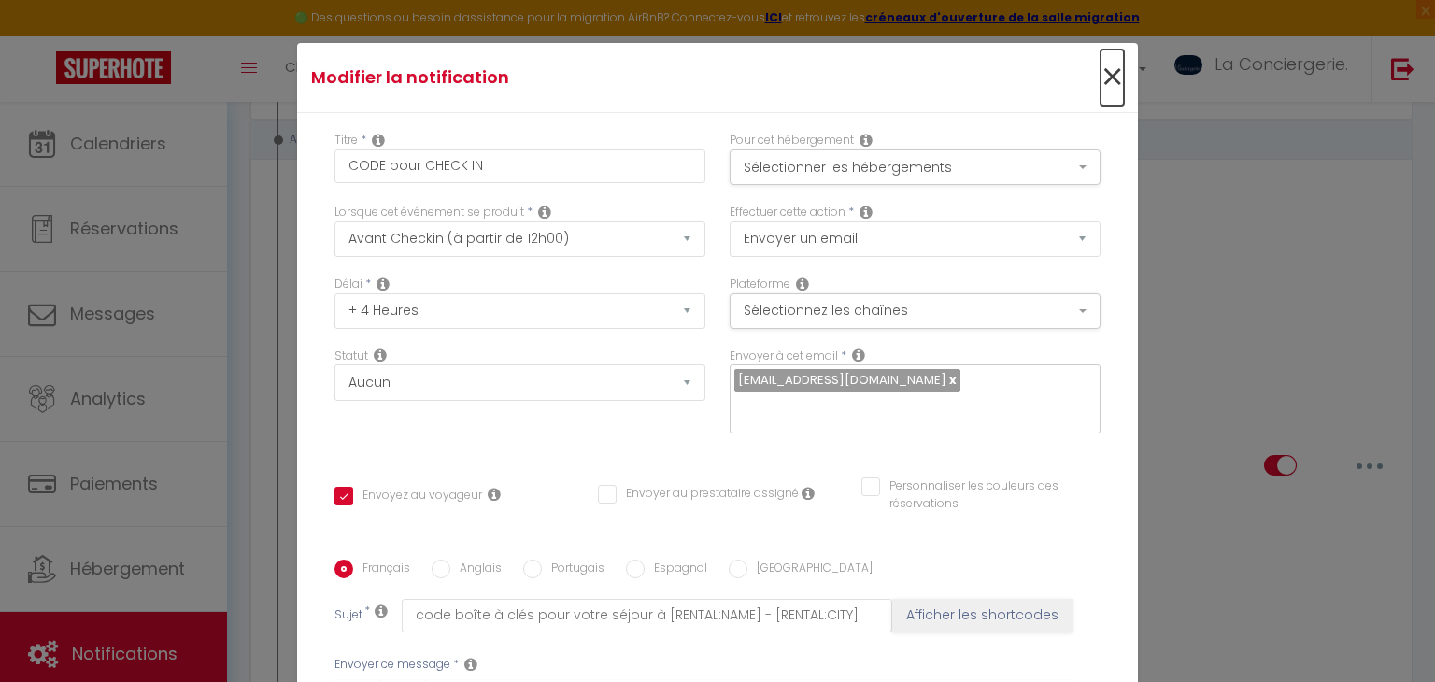
click at [1111, 78] on span "×" at bounding box center [1111, 78] width 23 height 56
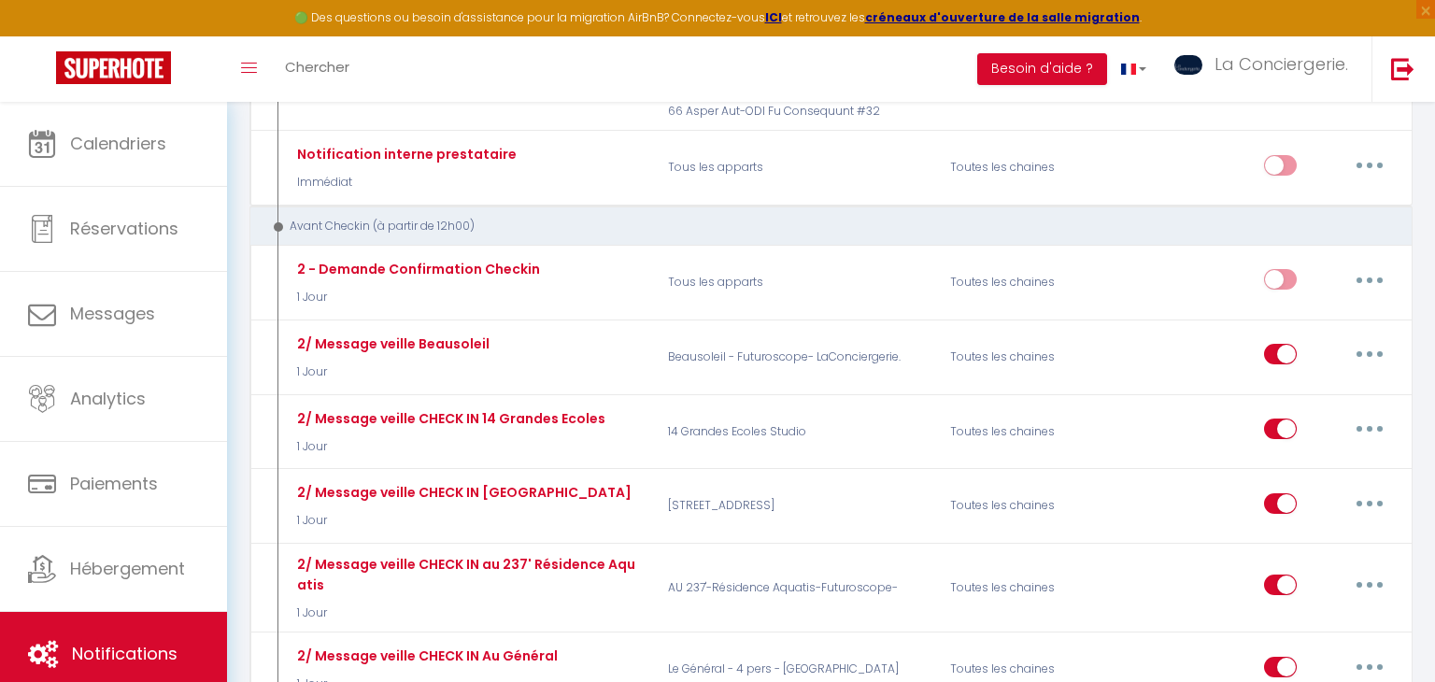
scroll to position [1016, 0]
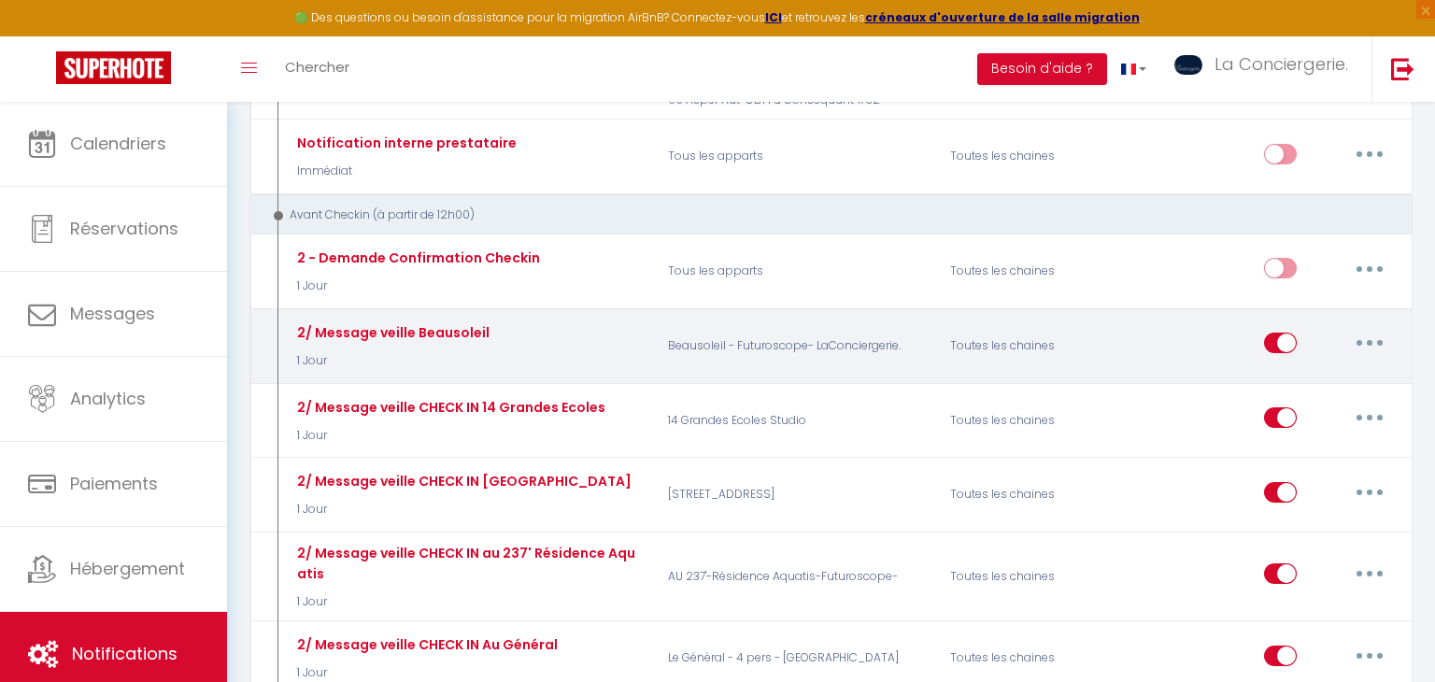
click at [1367, 332] on button "button" at bounding box center [1369, 343] width 52 height 30
click at [1317, 376] on link "Editer" at bounding box center [1321, 386] width 138 height 32
type input "2/ Message veille Beausoleil"
select select "2"
select select "1 Jour"
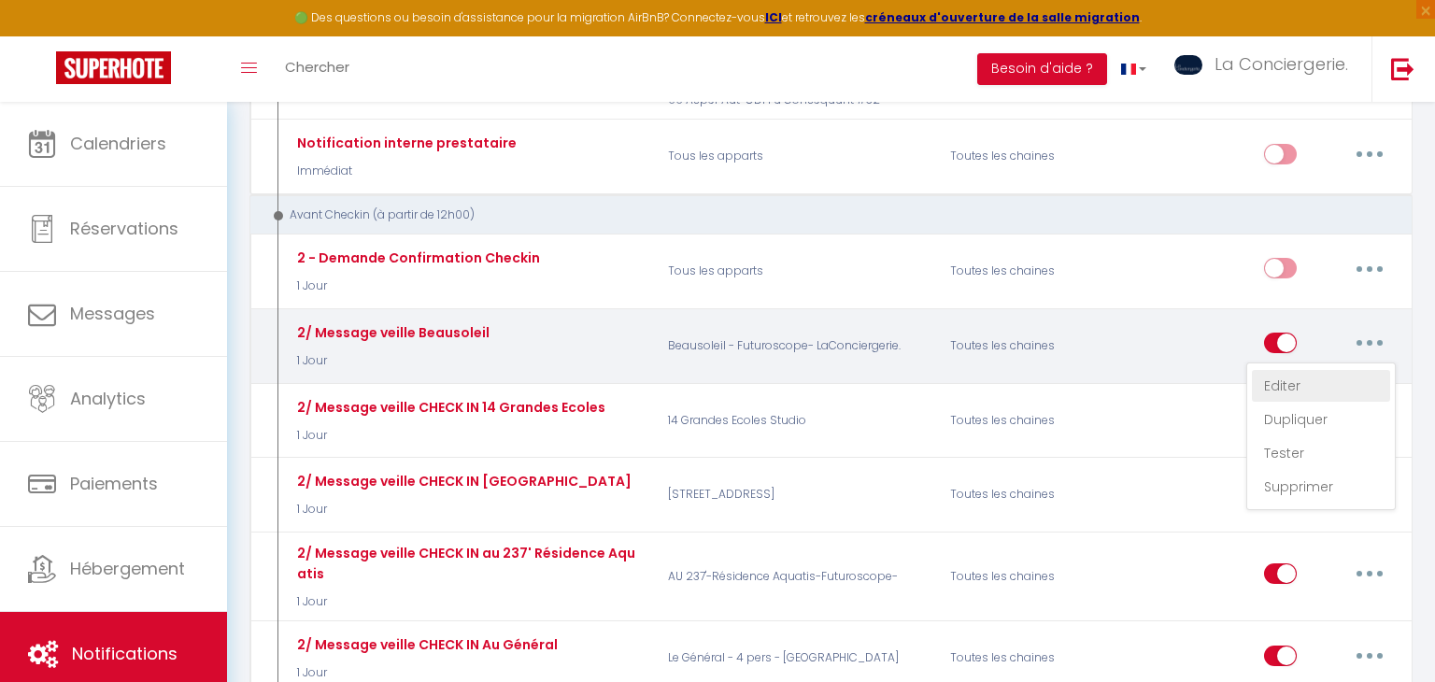
checkbox input "true"
checkbox input "false"
type input "Pour une arrivée sereine dans votre logement [RENTAL:NAME] à [RENTAL:CITY]"
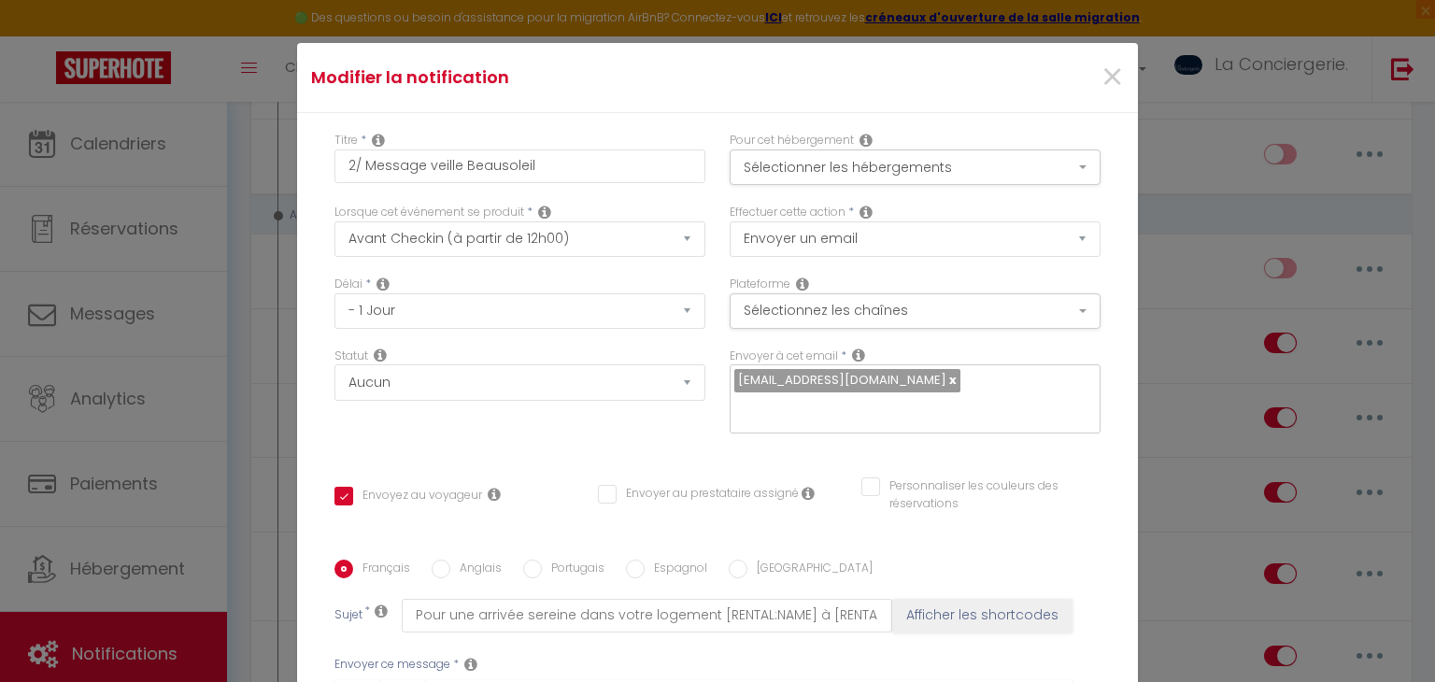
scroll to position [384, 0]
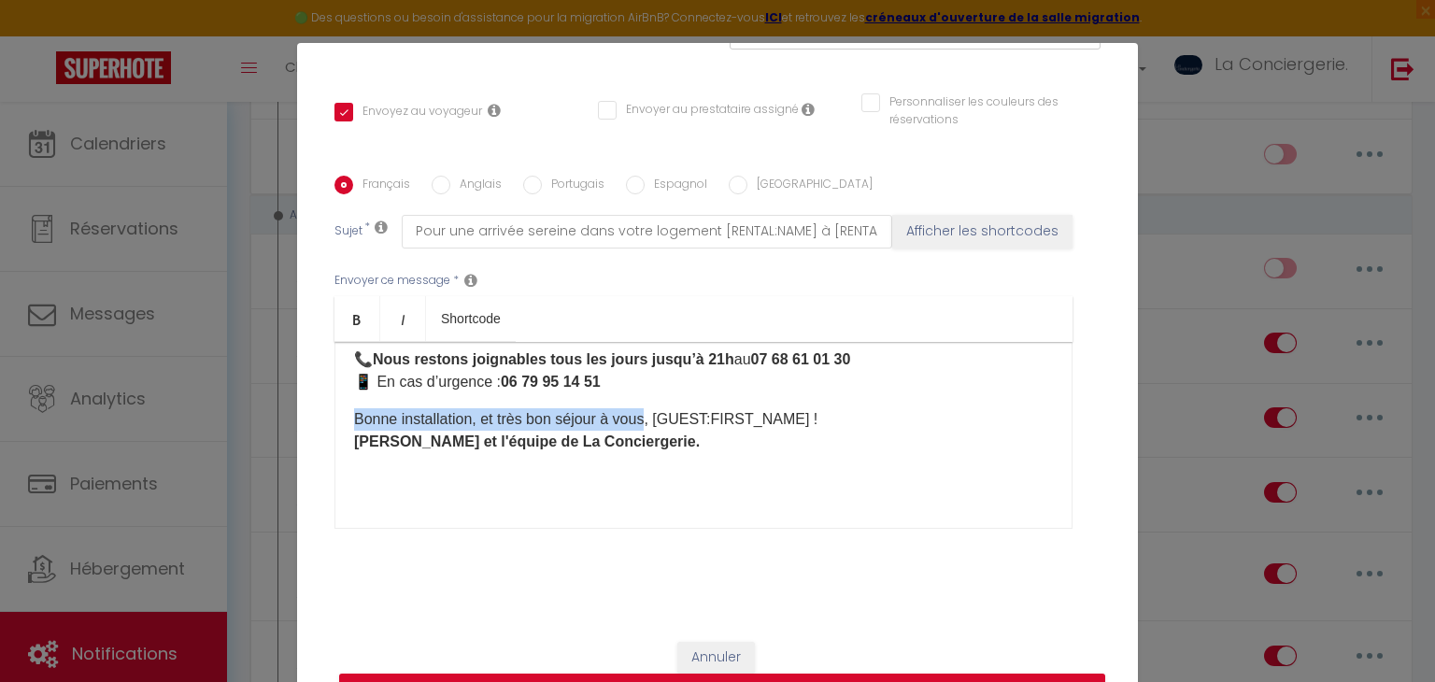
drag, startPoint x: 647, startPoint y: 415, endPoint x: 346, endPoint y: 420, distance: 301.7
click at [346, 420] on div "Bonjour [GUEST:FIRST_NAME]​, Votre séjour à [GEOGRAPHIC_DATA] à [RENTAL:NAME] ​…" at bounding box center [703, 435] width 738 height 187
copy p "Bonne installation, et très bon séjour à vous"
click at [407, 380] on p "📞 Nous restons joignables tous les jours jusqu’à 21h au 07 68 61 01 30 📱 En cas…" at bounding box center [703, 370] width 699 height 45
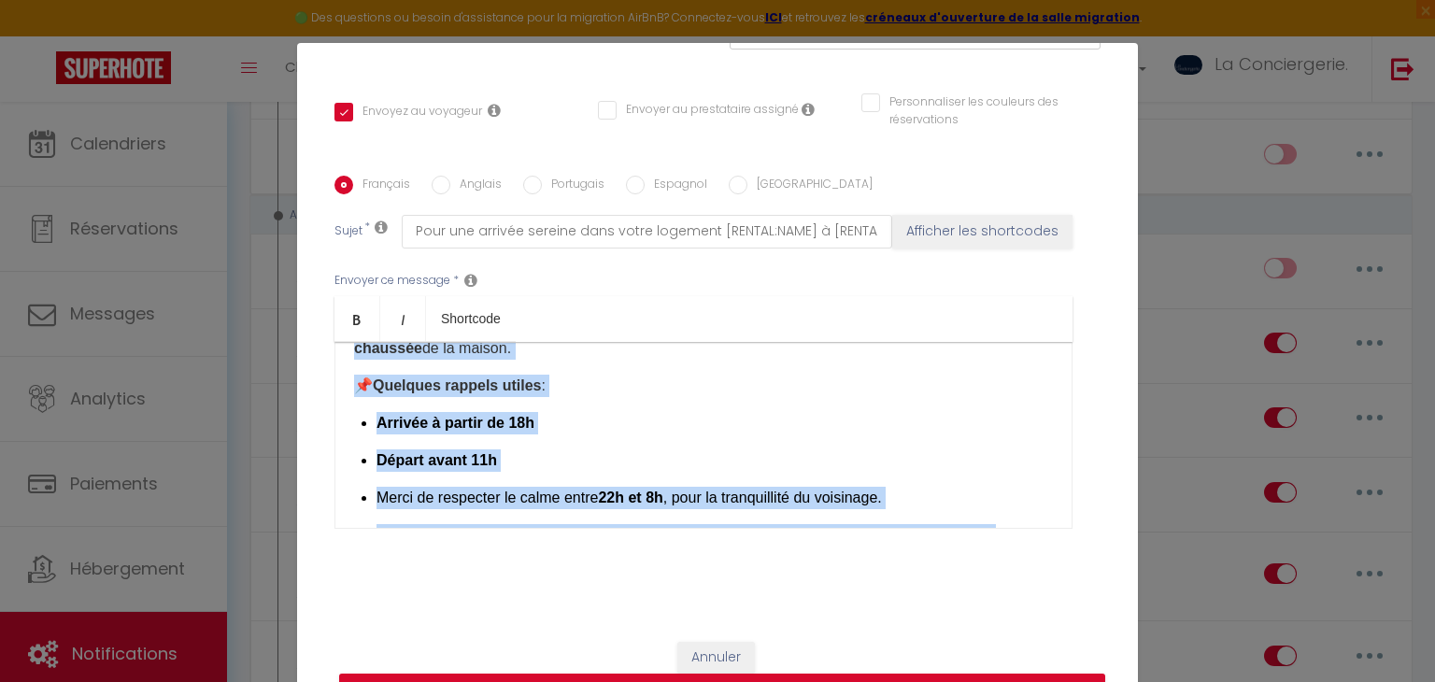
scroll to position [1320, 0]
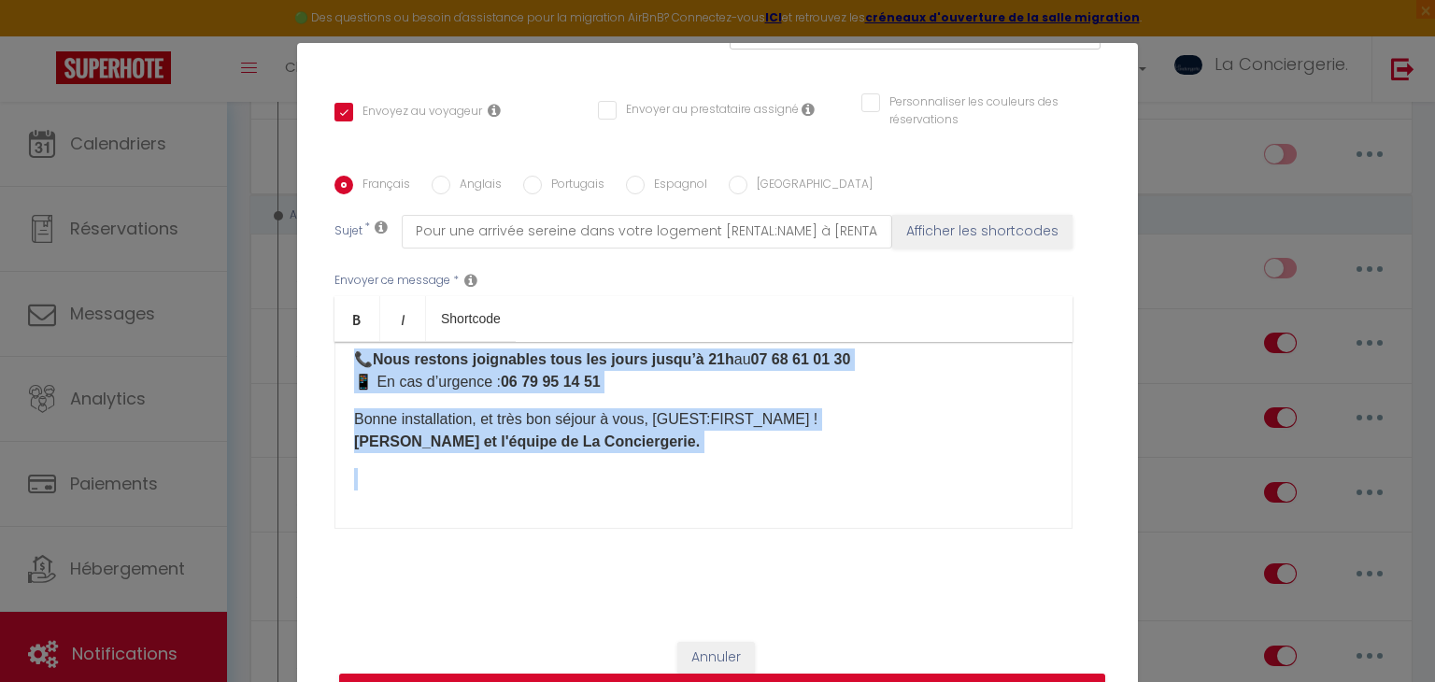
drag, startPoint x: 354, startPoint y: 361, endPoint x: 822, endPoint y: 532, distance: 498.2
click at [822, 532] on div "Envoyer ce message * Bold Italic Shortcode Rich text editor Bonjour [GUEST:FIRS…" at bounding box center [717, 400] width 766 height 304
copy div "Loremip [DOLOR:SITAM_CONS]​, Adipi elitse d Eiusmodtemp-in-Utlabo e [DOLORE:MAG…"
click at [558, 87] on div "Titre * 2/ Message veille Beausoleil Pour cet hébergement Sélectionner les hébe…" at bounding box center [717, 176] width 841 height 894
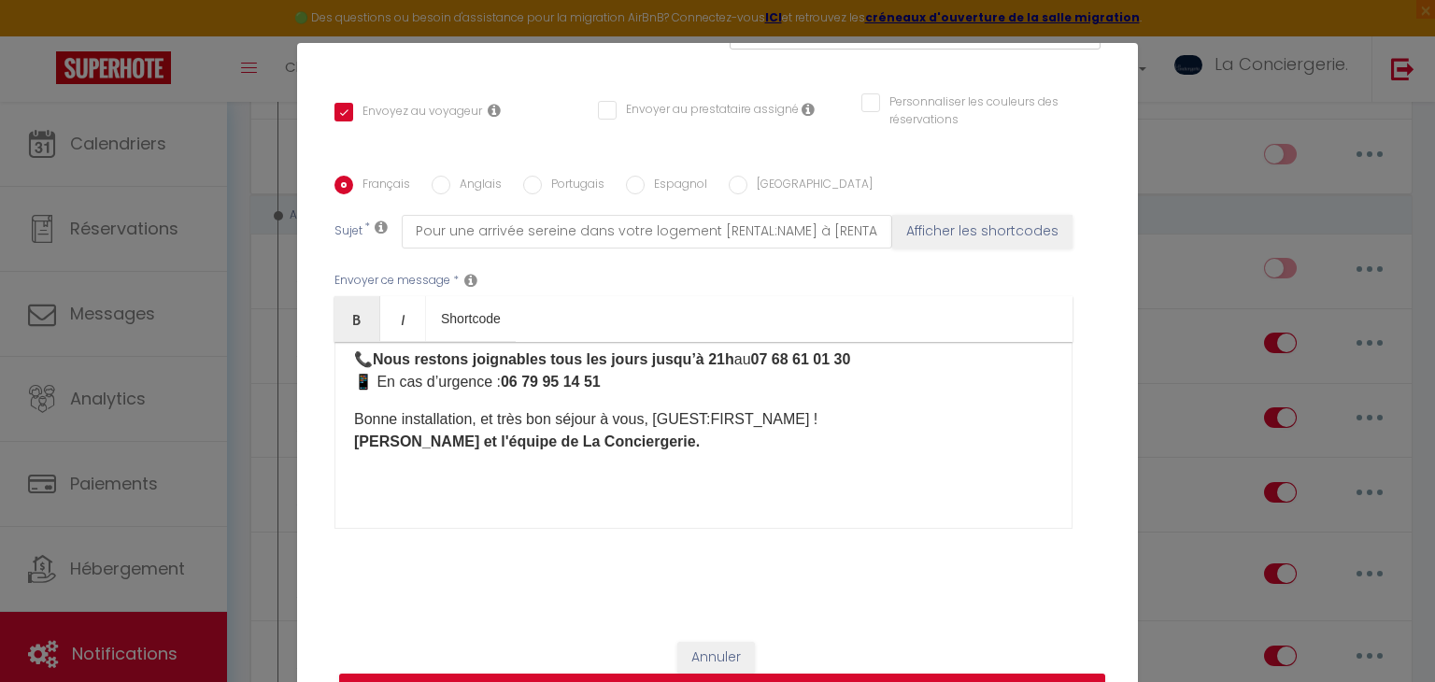
scroll to position [0, 0]
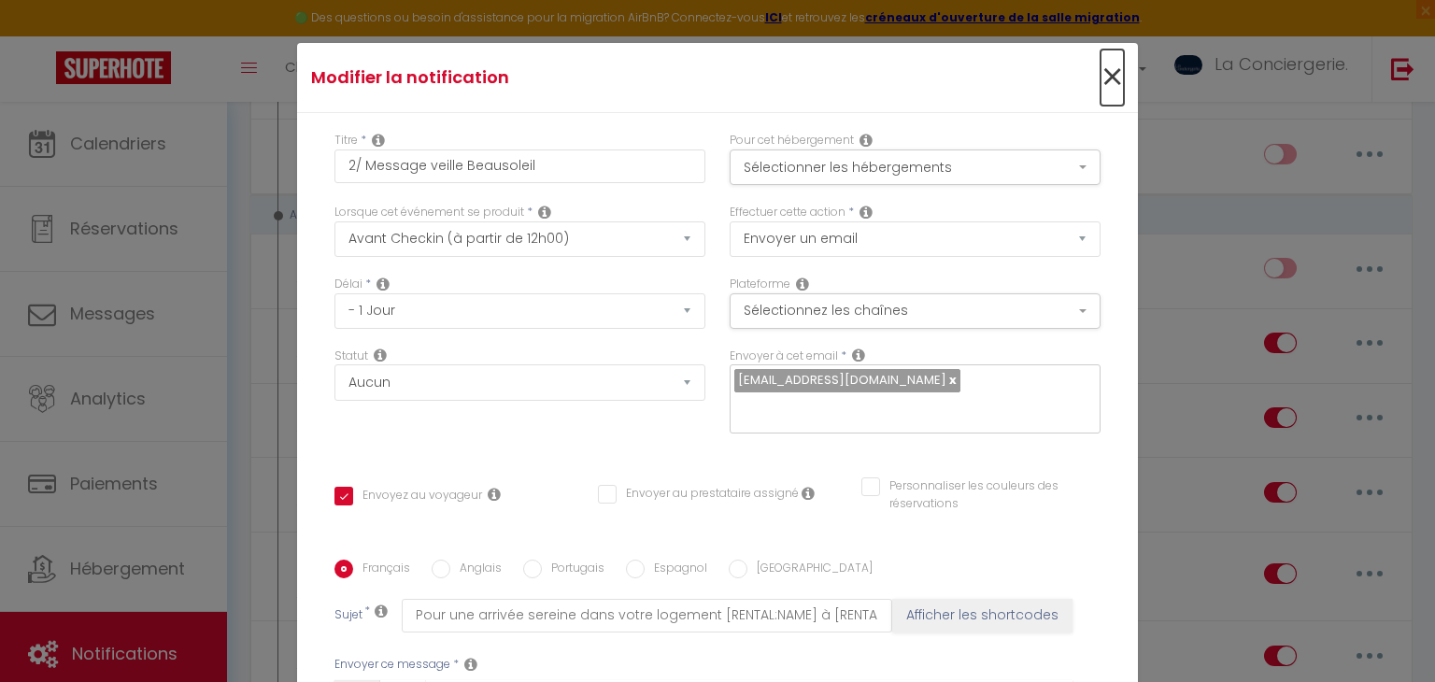
click at [1120, 79] on span "×" at bounding box center [1111, 78] width 23 height 56
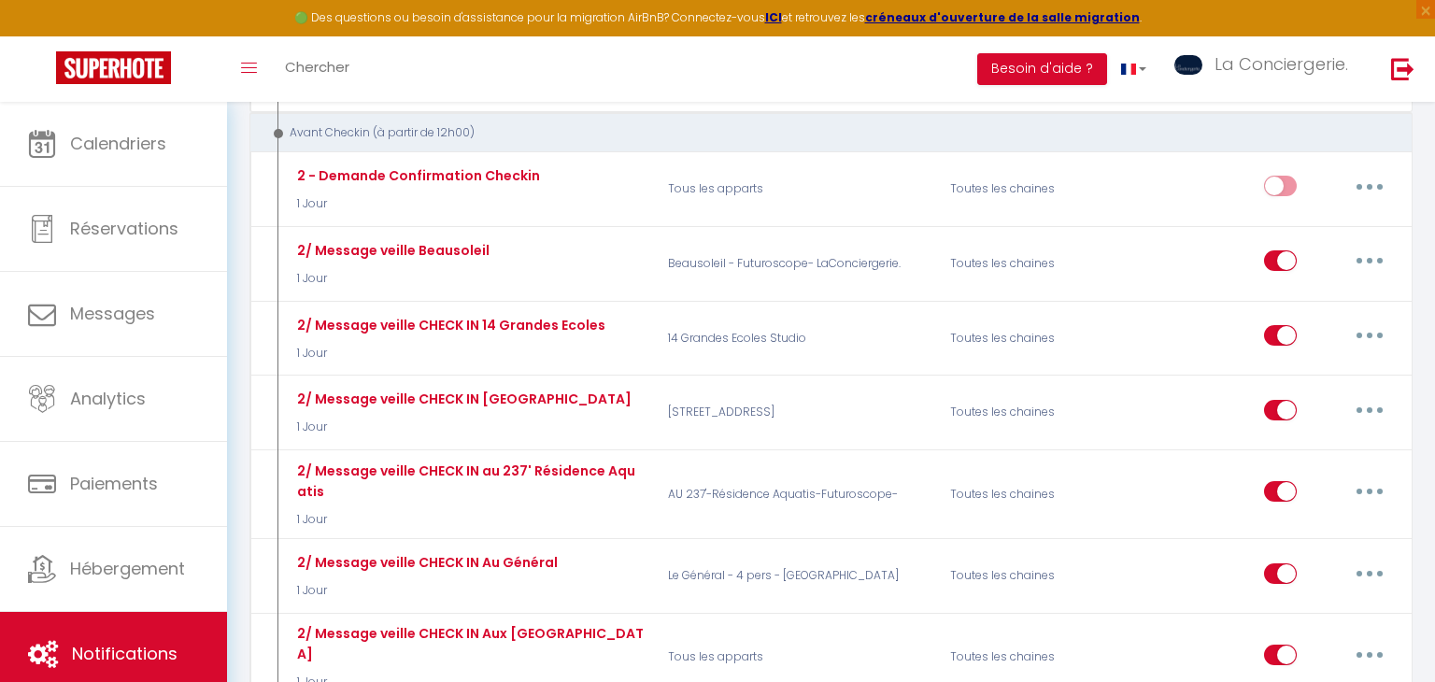
scroll to position [1099, 0]
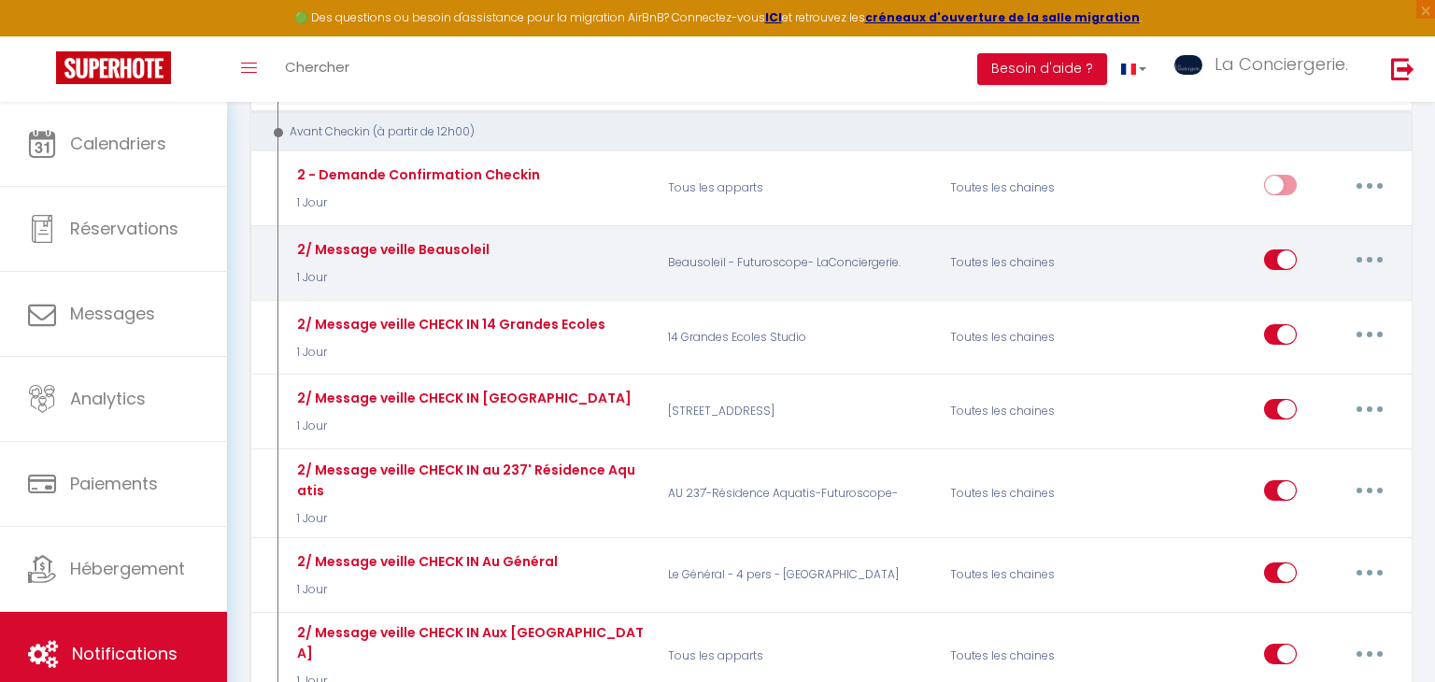
click at [1359, 245] on button "button" at bounding box center [1369, 260] width 52 height 30
click at [1299, 289] on link "Editer" at bounding box center [1321, 303] width 138 height 32
checkbox input "true"
checkbox input "false"
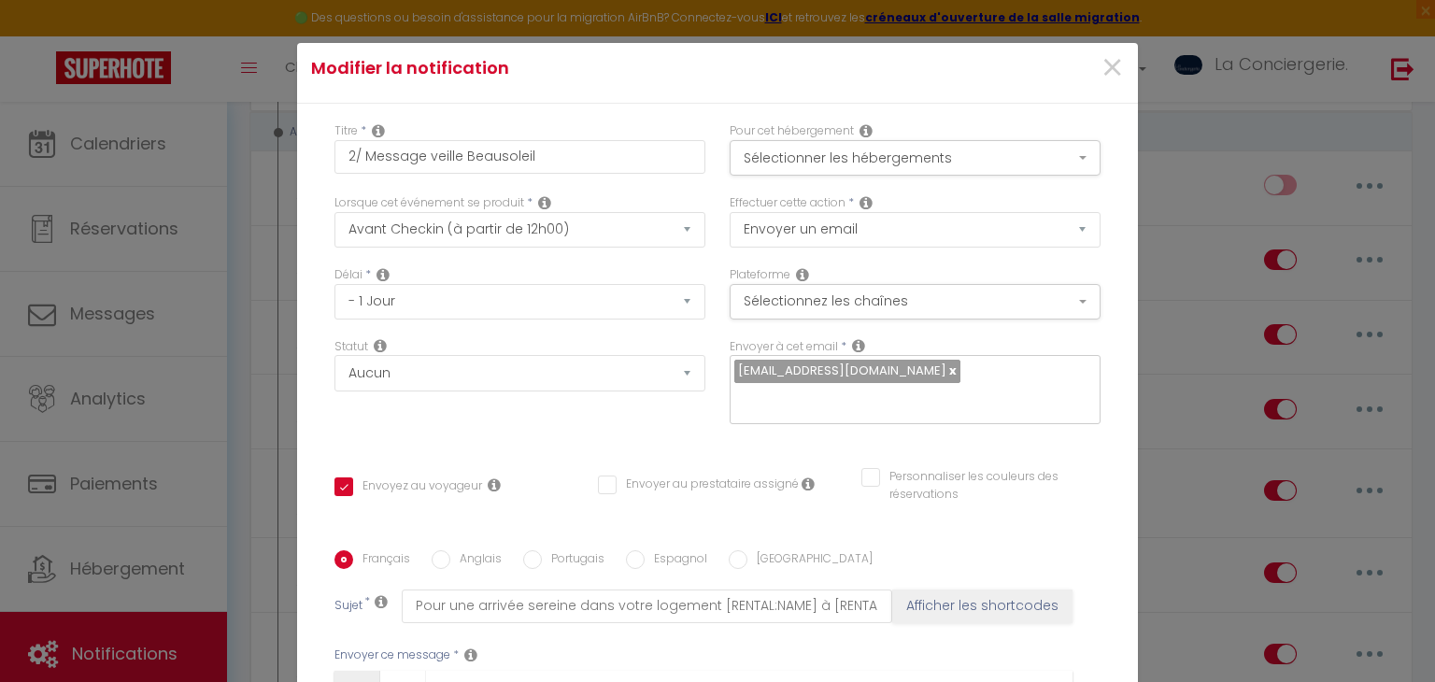
scroll to position [0, 0]
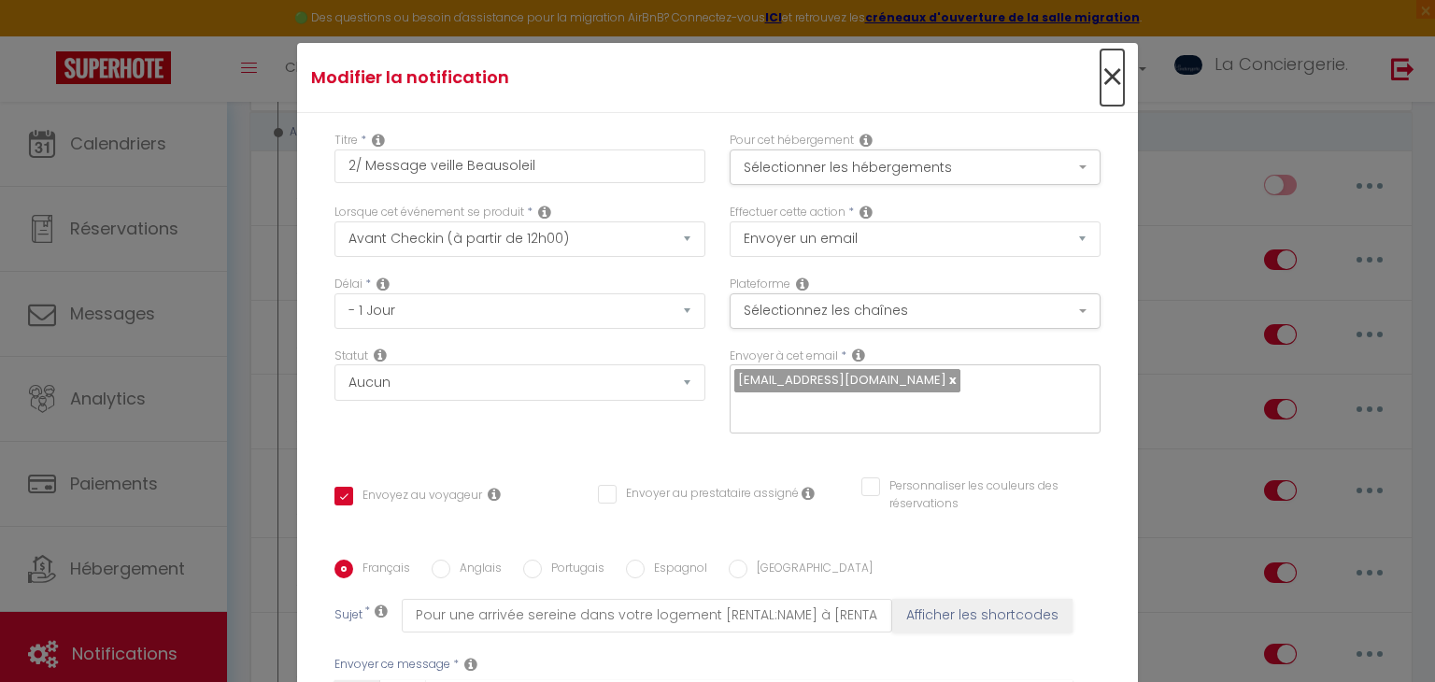
click at [1110, 55] on span "×" at bounding box center [1111, 78] width 23 height 56
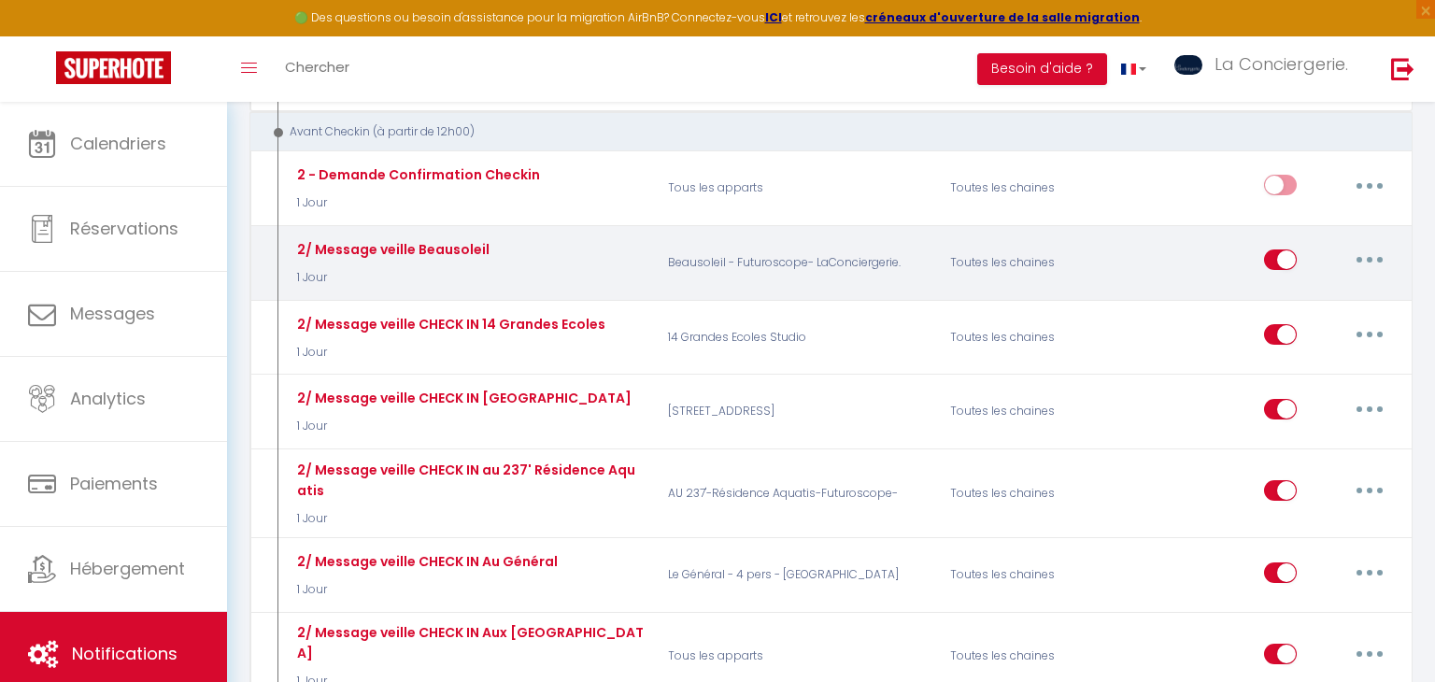
click at [1280, 249] on input "checkbox" at bounding box center [1280, 263] width 33 height 28
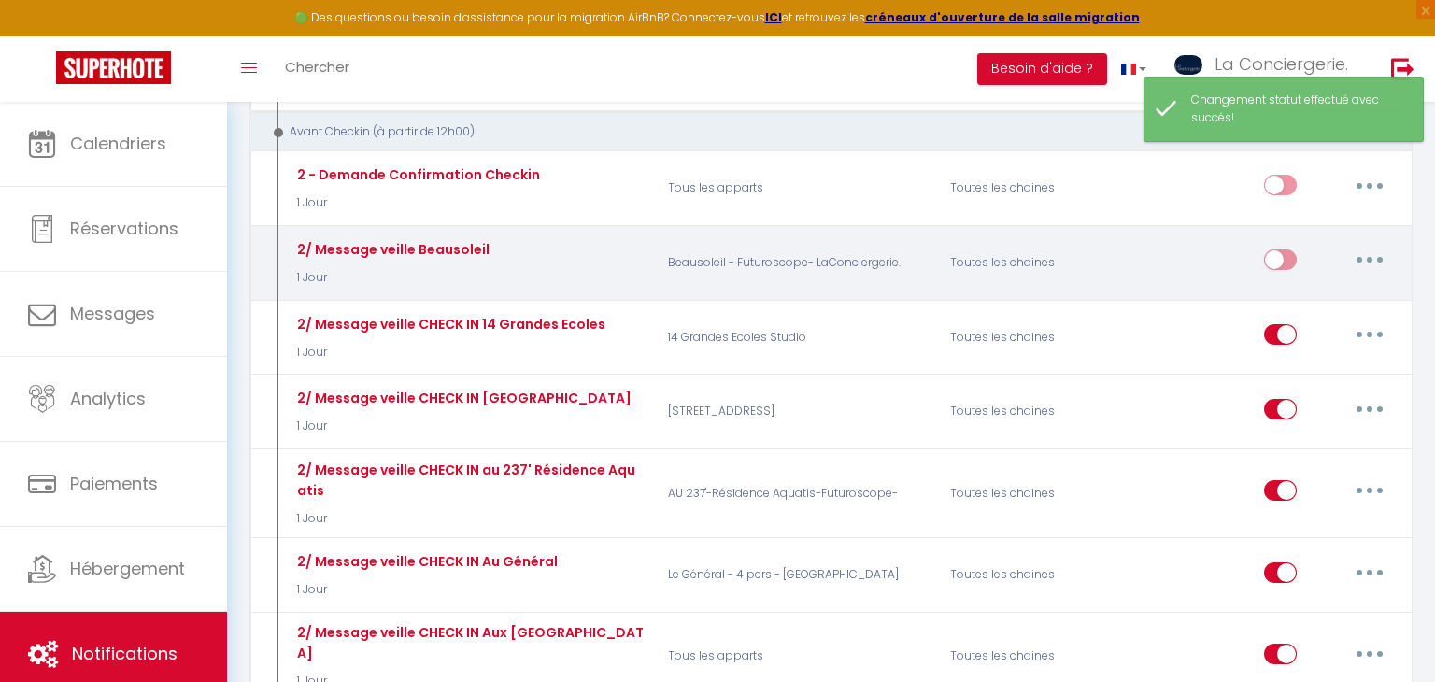
click at [1280, 249] on input "checkbox" at bounding box center [1280, 263] width 33 height 28
checkbox input "true"
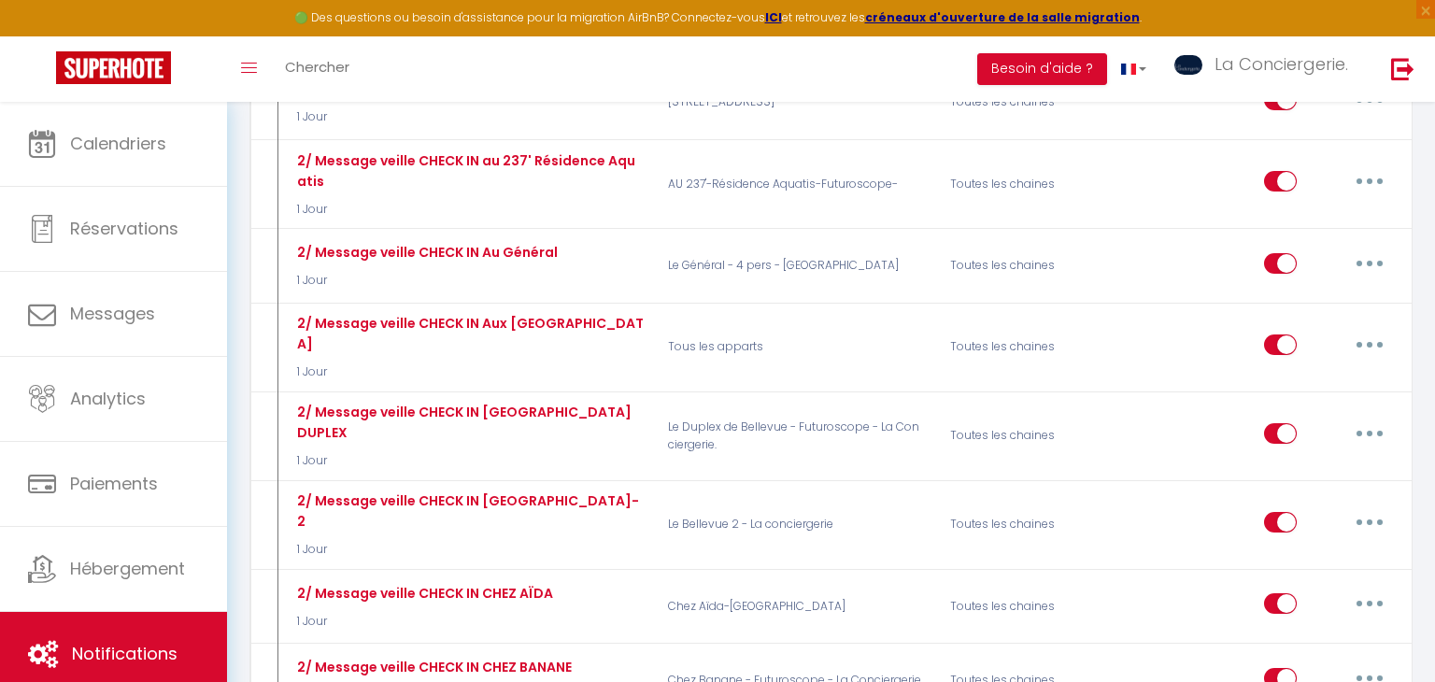
scroll to position [1404, 0]
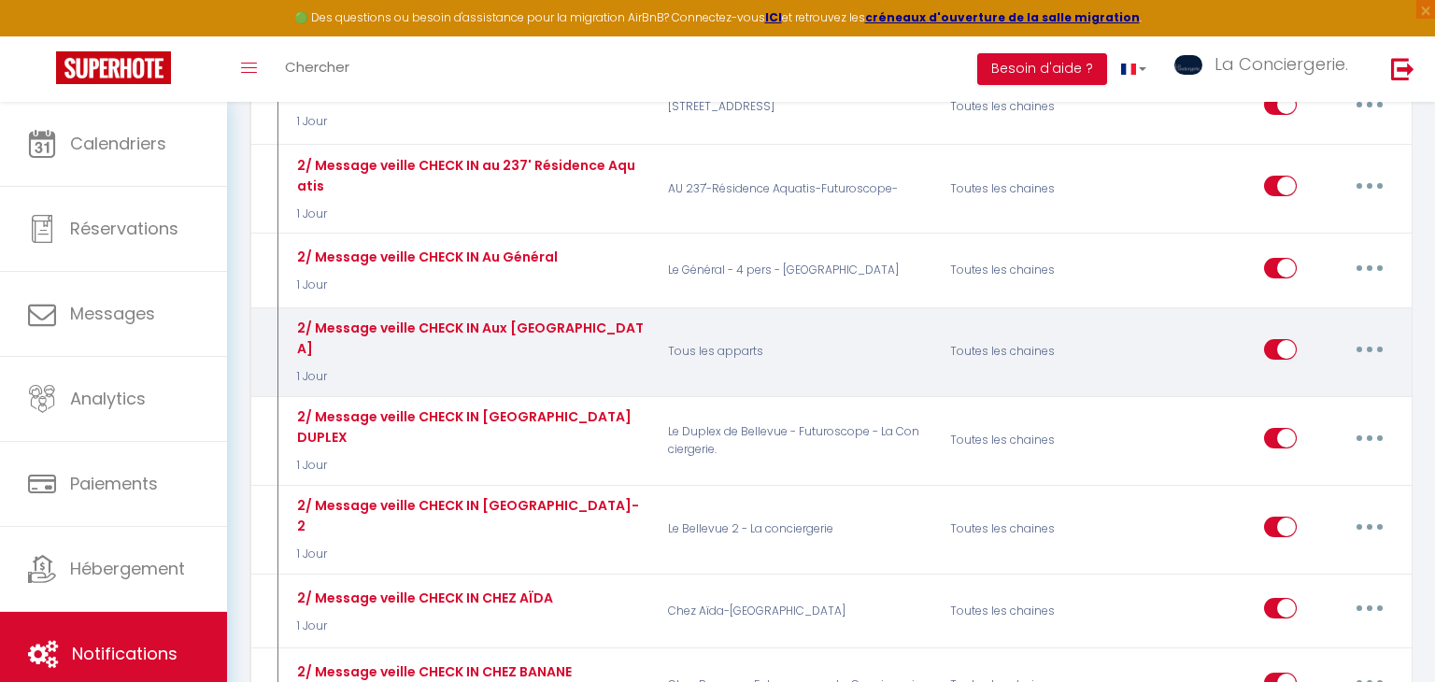
click at [1283, 339] on input "checkbox" at bounding box center [1280, 353] width 33 height 28
checkbox input "false"
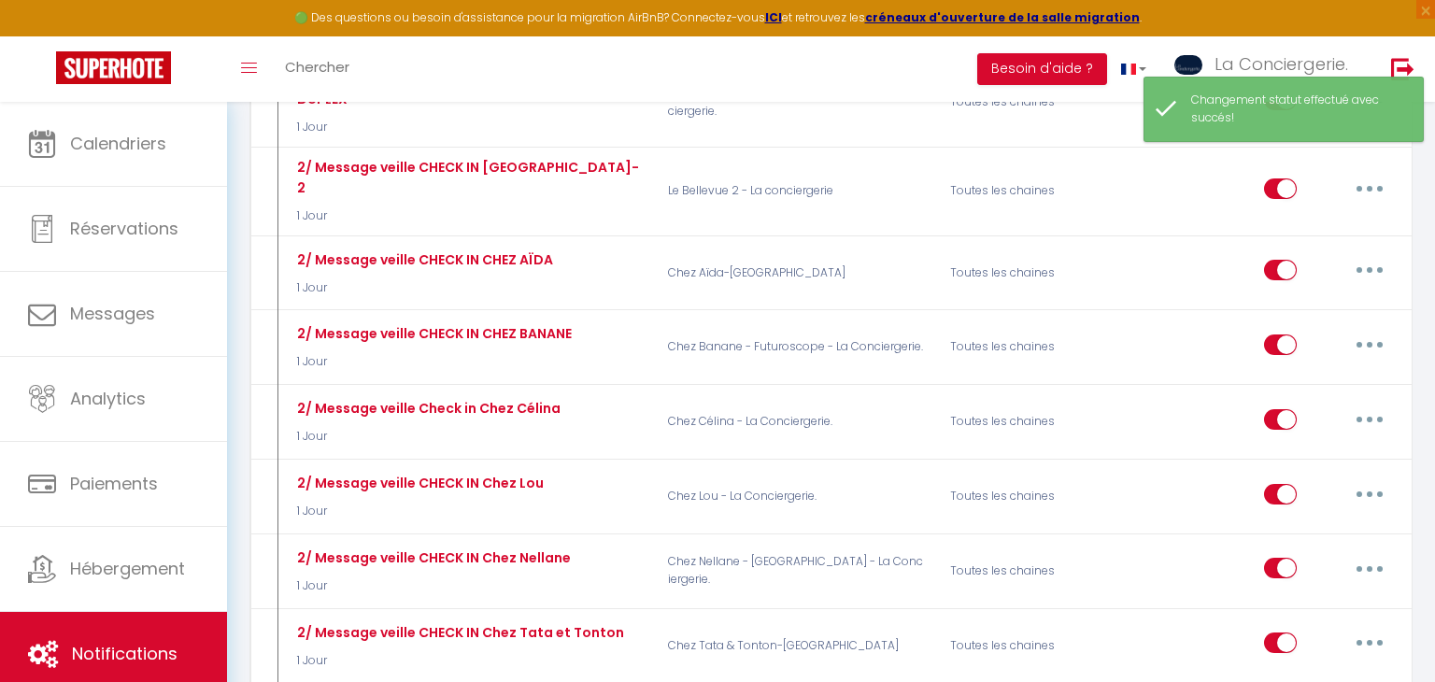
scroll to position [1745, 0]
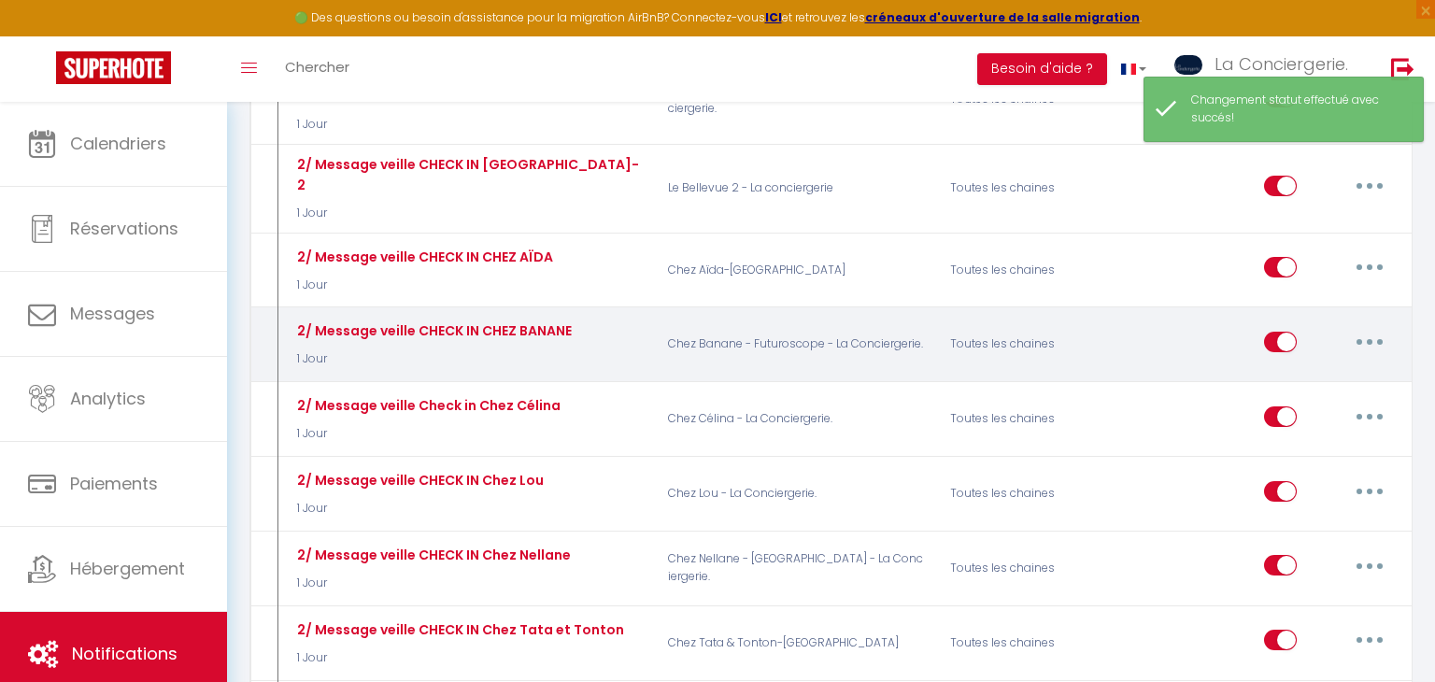
click at [1276, 332] on input "checkbox" at bounding box center [1280, 346] width 33 height 28
checkbox input "false"
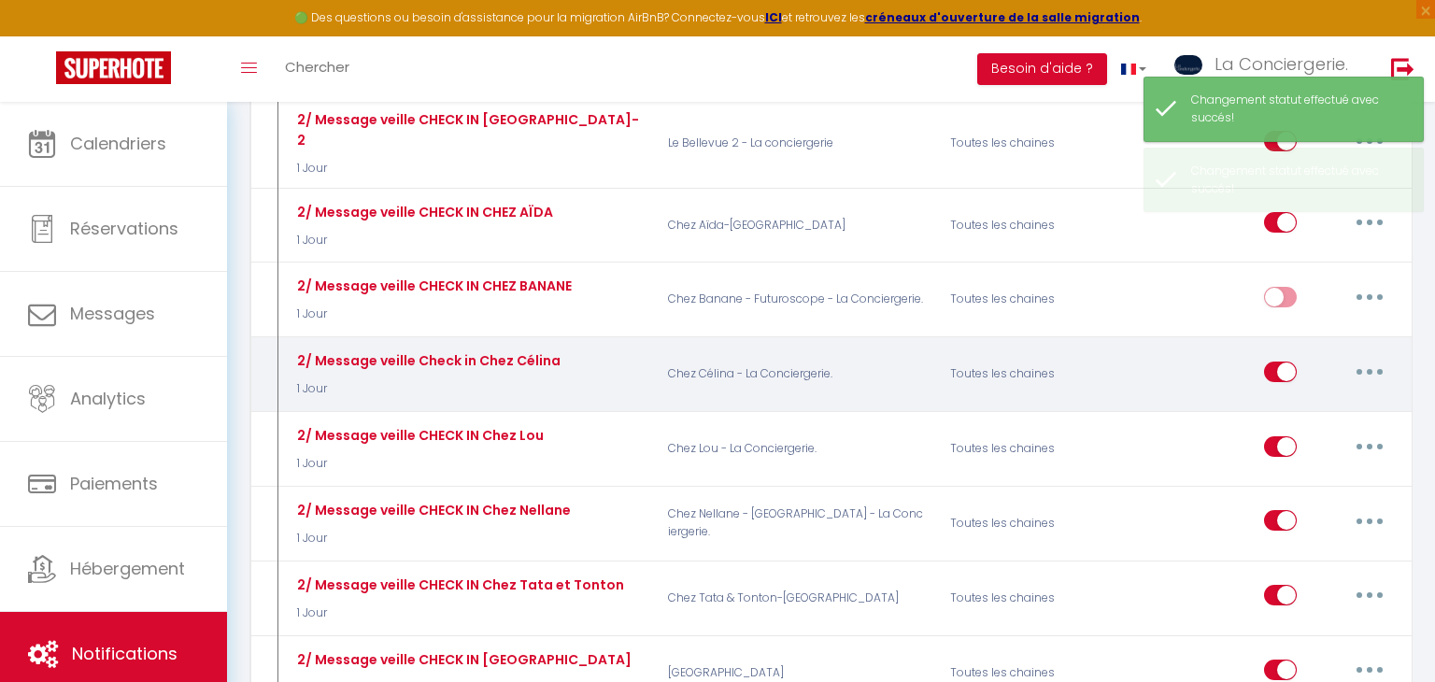
scroll to position [1789, 0]
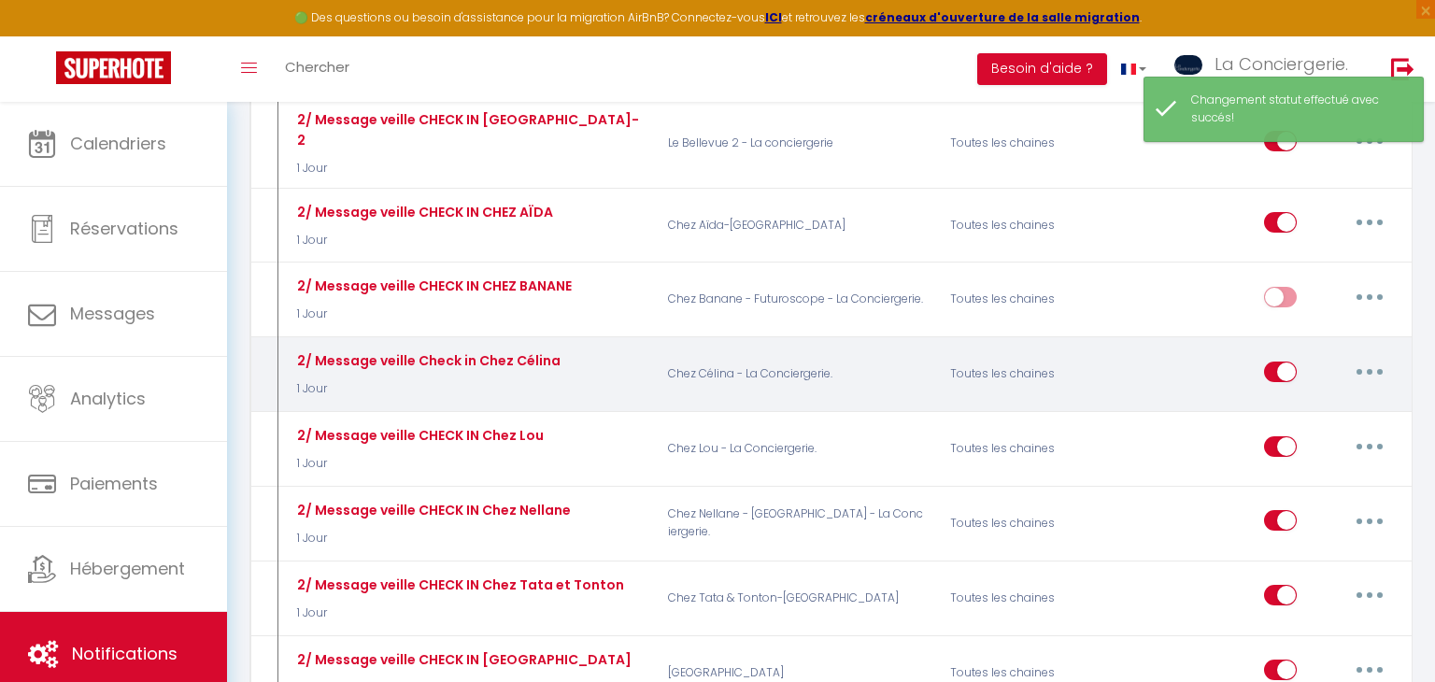
click at [1278, 361] on input "checkbox" at bounding box center [1280, 375] width 33 height 28
checkbox input "false"
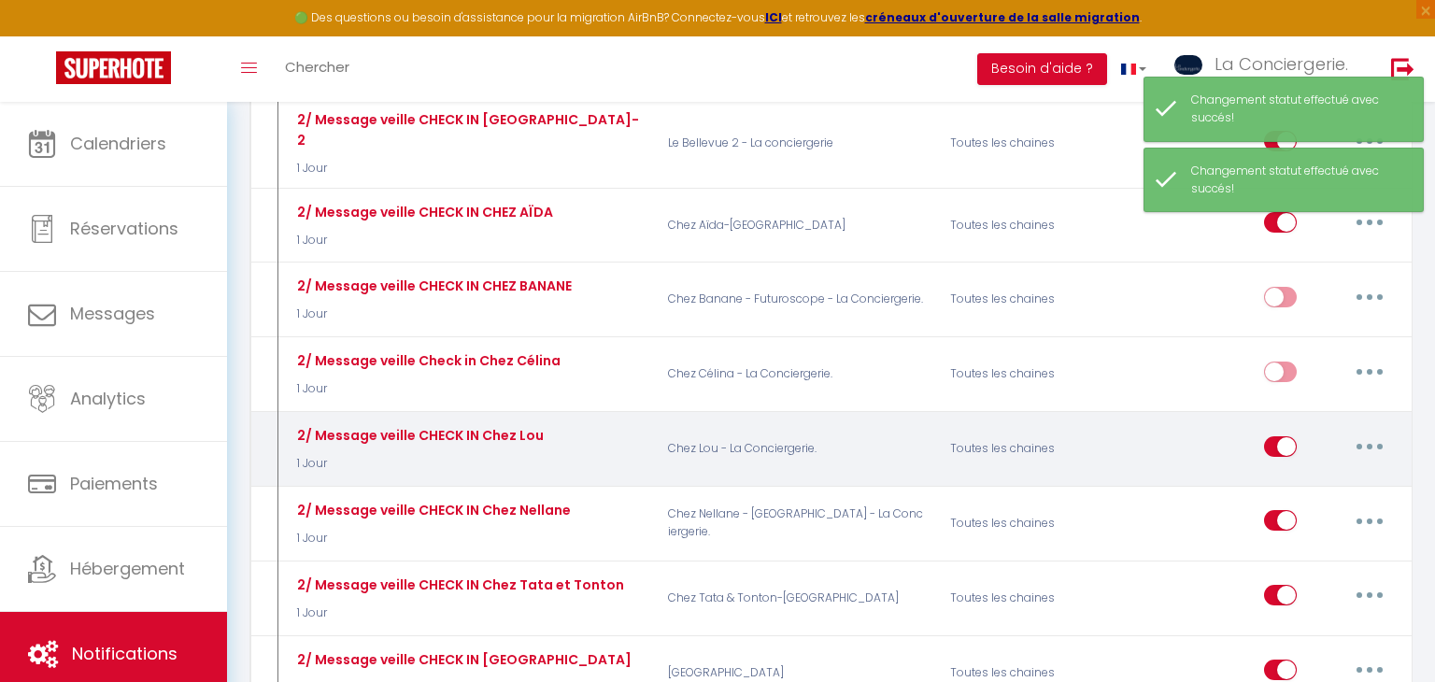
click at [1288, 436] on input "checkbox" at bounding box center [1280, 450] width 33 height 28
checkbox input "false"
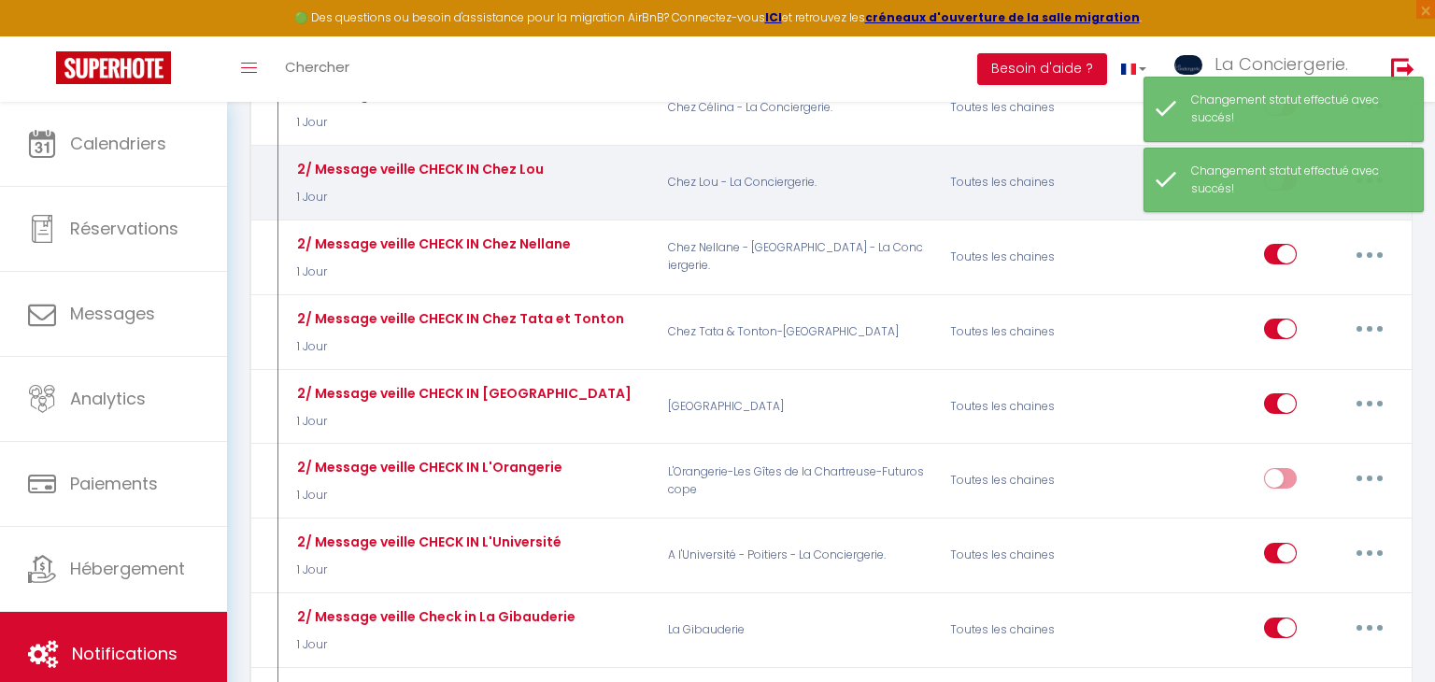
scroll to position [2058, 0]
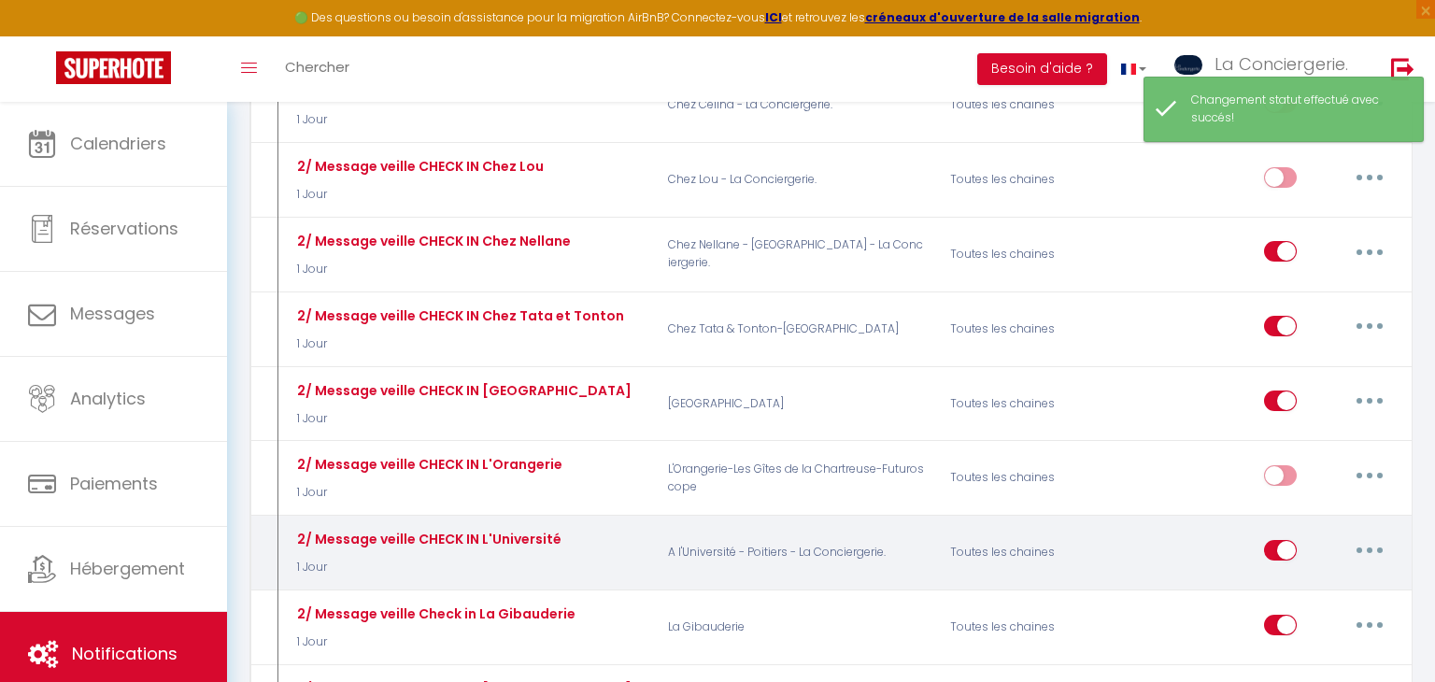
click at [1289, 540] on input "checkbox" at bounding box center [1280, 554] width 33 height 28
checkbox input "false"
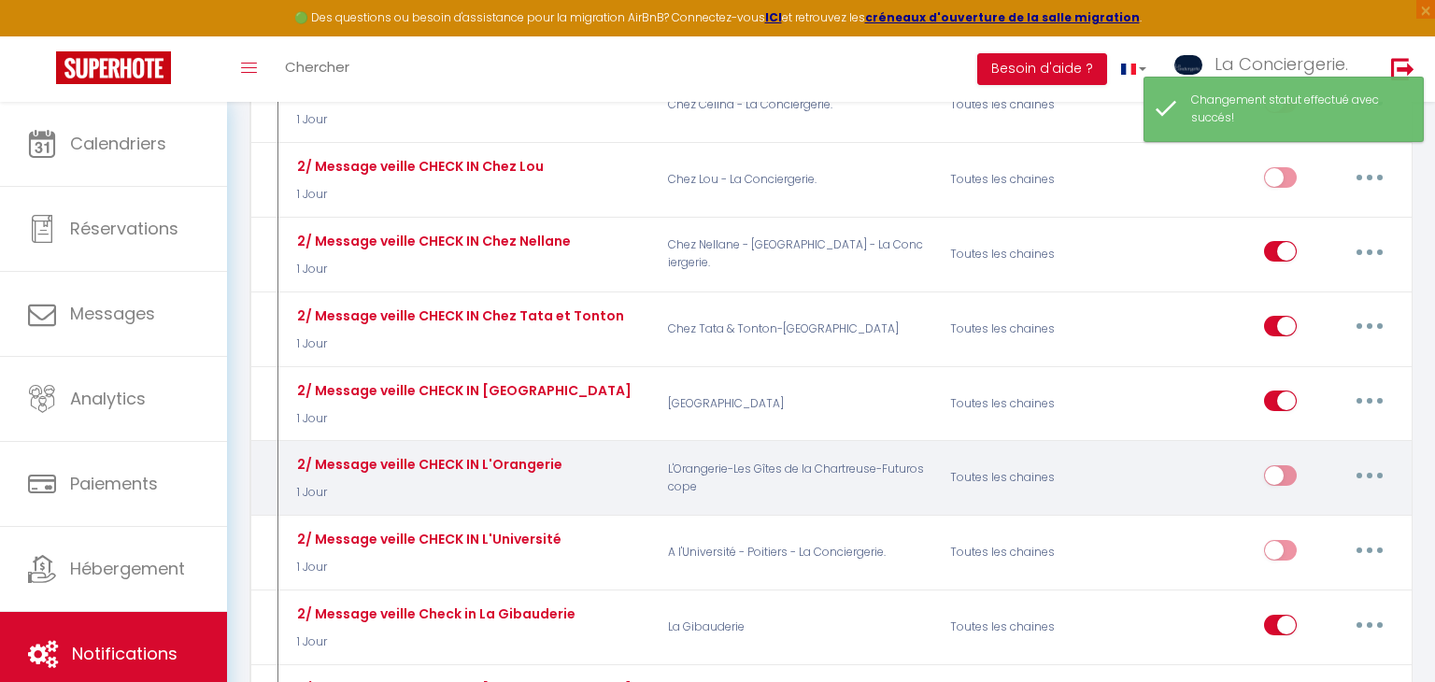
click at [1282, 465] on input "checkbox" at bounding box center [1280, 479] width 33 height 28
checkbox input "true"
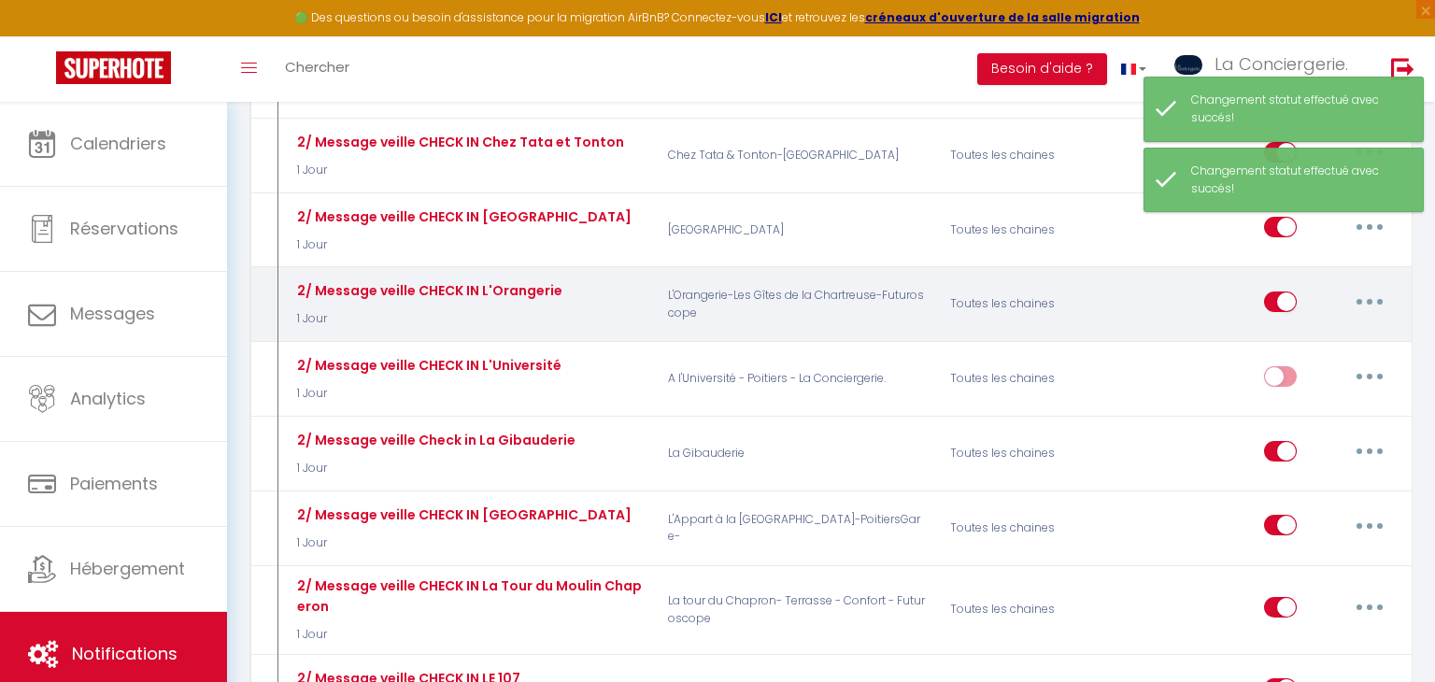
scroll to position [2237, 0]
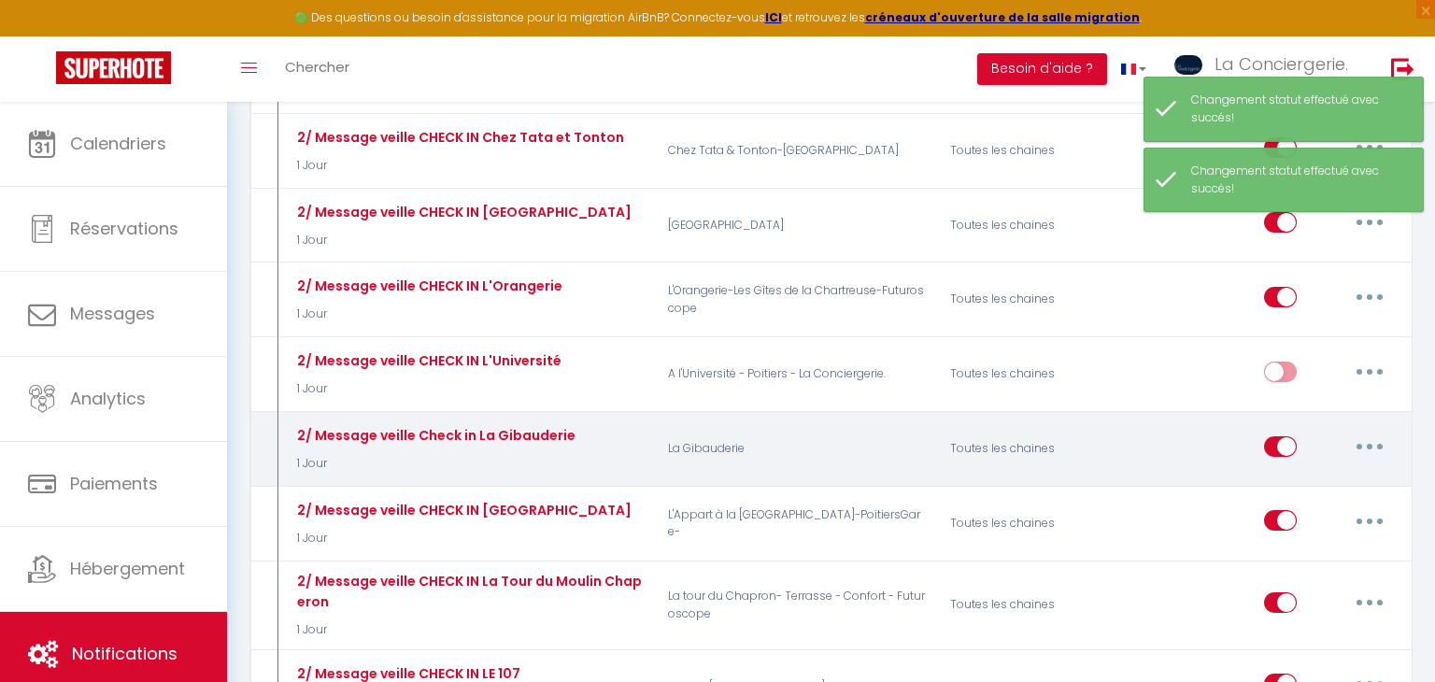
click at [1281, 436] on input "checkbox" at bounding box center [1280, 450] width 33 height 28
checkbox input "false"
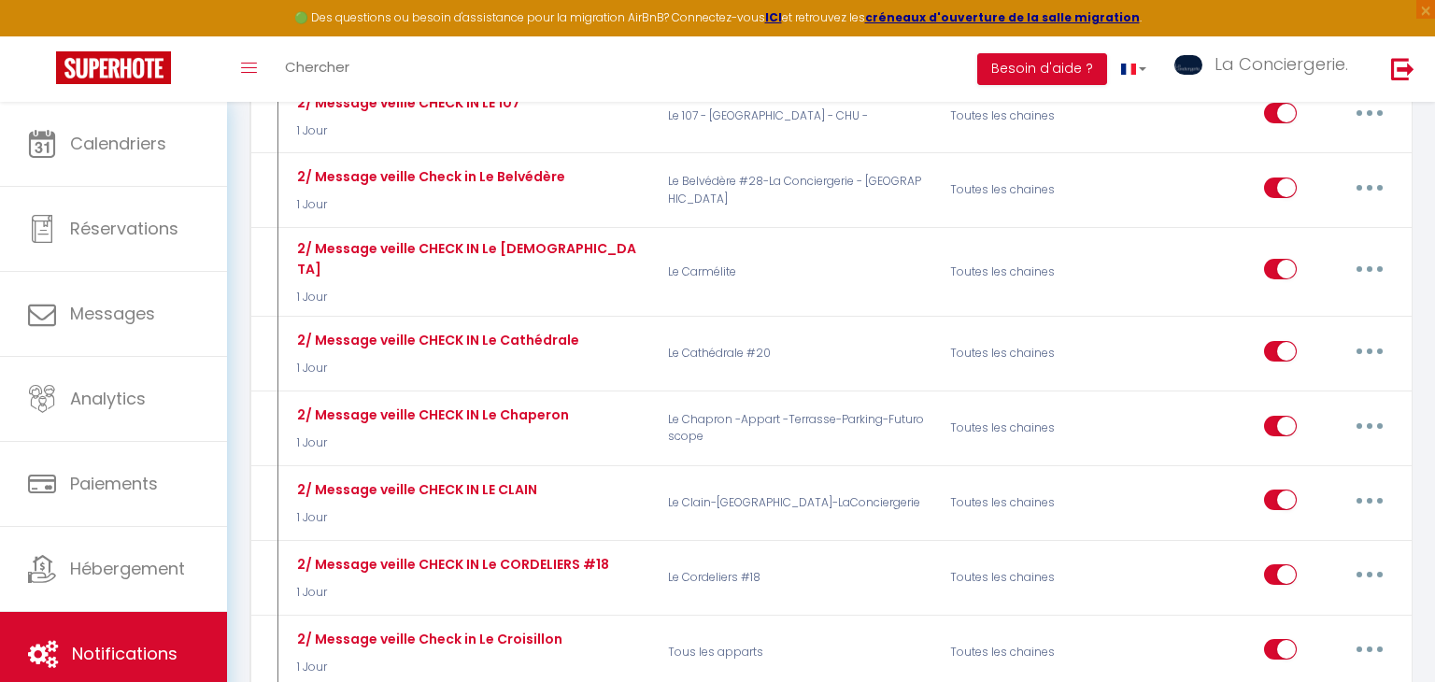
scroll to position [2813, 0]
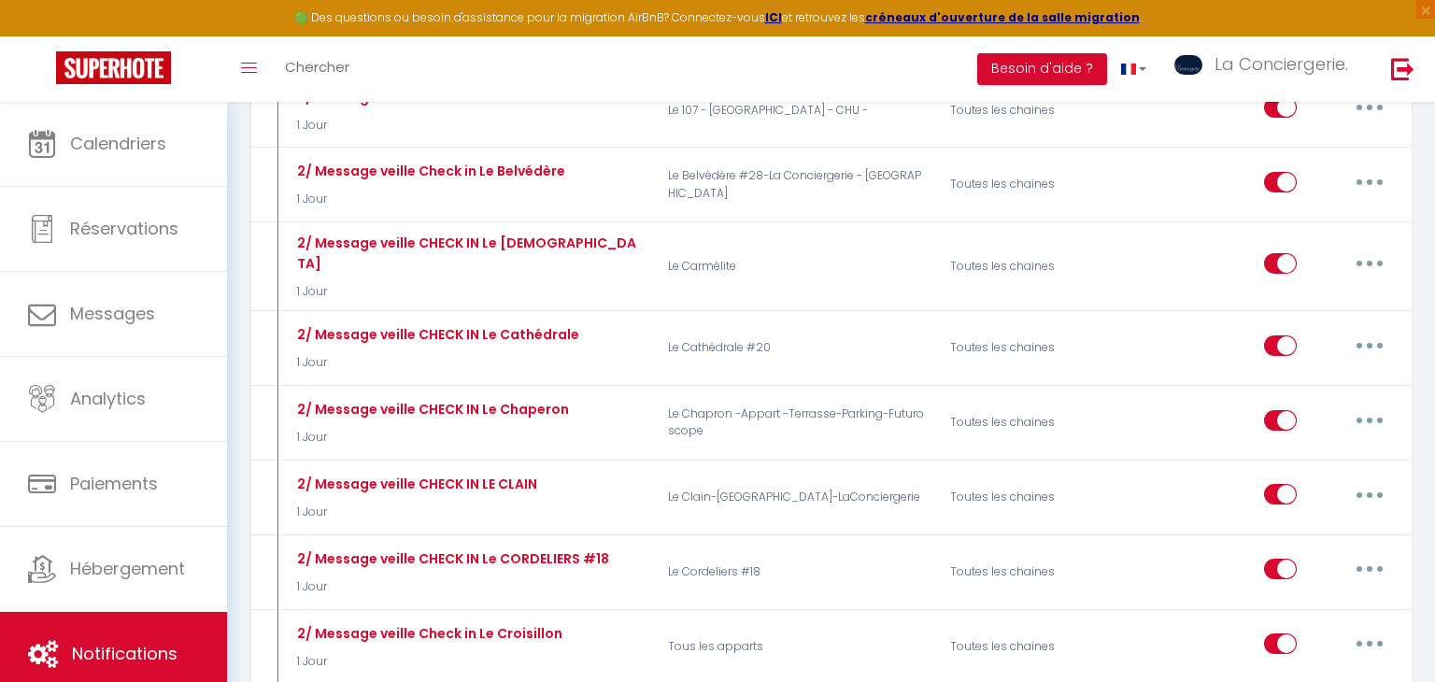
click at [1282, 484] on input "checkbox" at bounding box center [1280, 498] width 33 height 28
checkbox input "false"
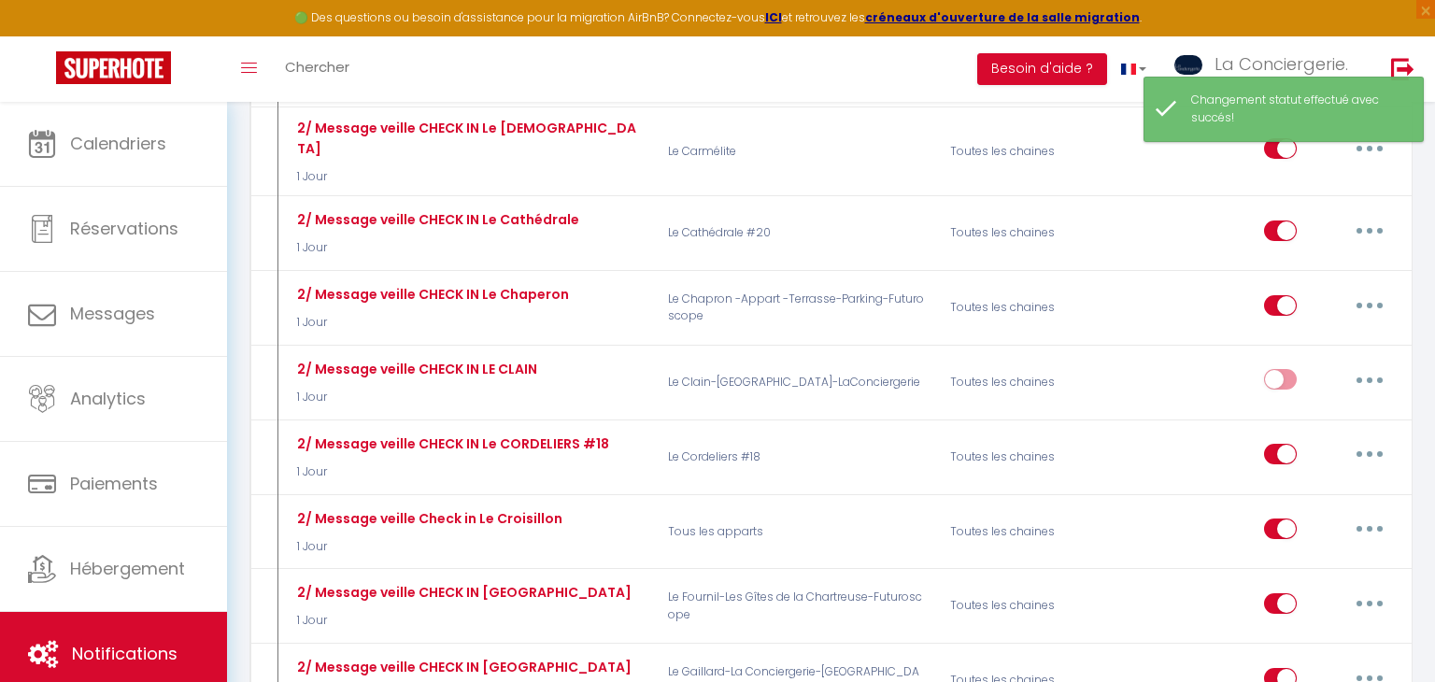
scroll to position [2929, 0]
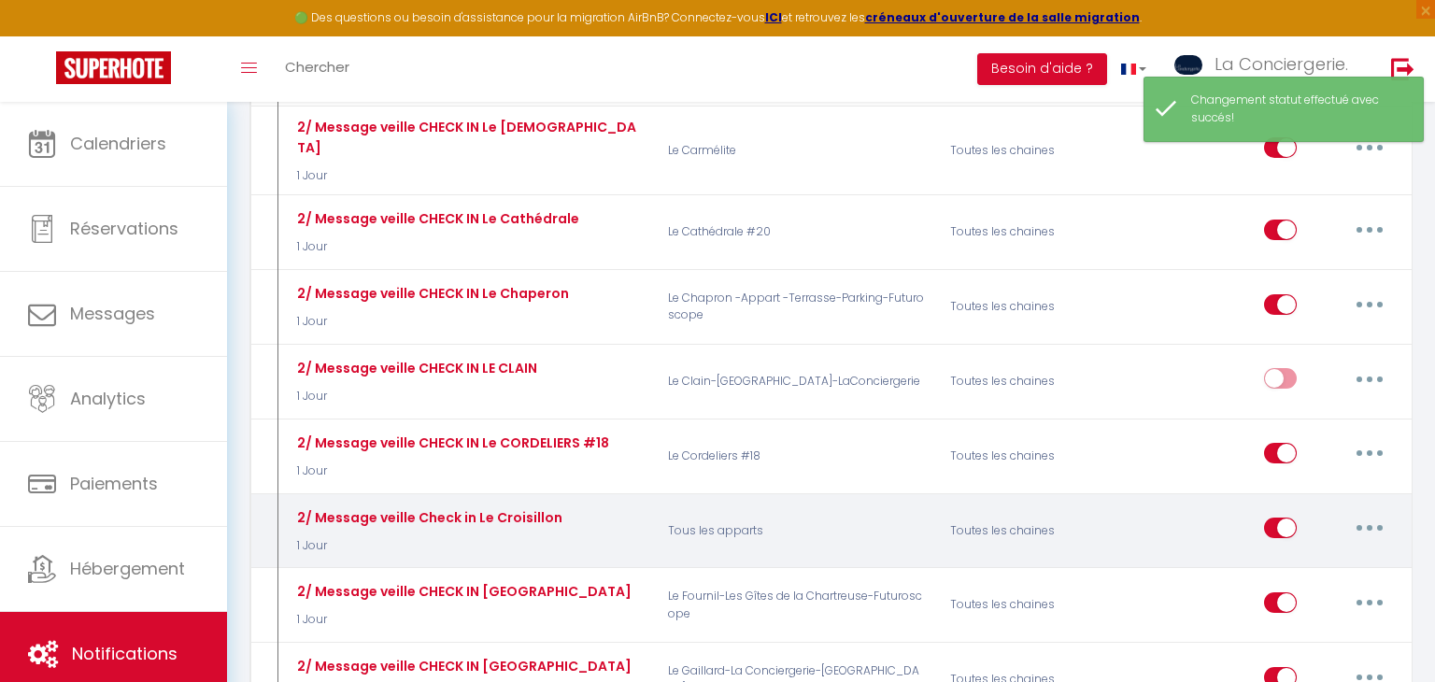
click at [1285, 517] on input "checkbox" at bounding box center [1280, 531] width 33 height 28
checkbox input "false"
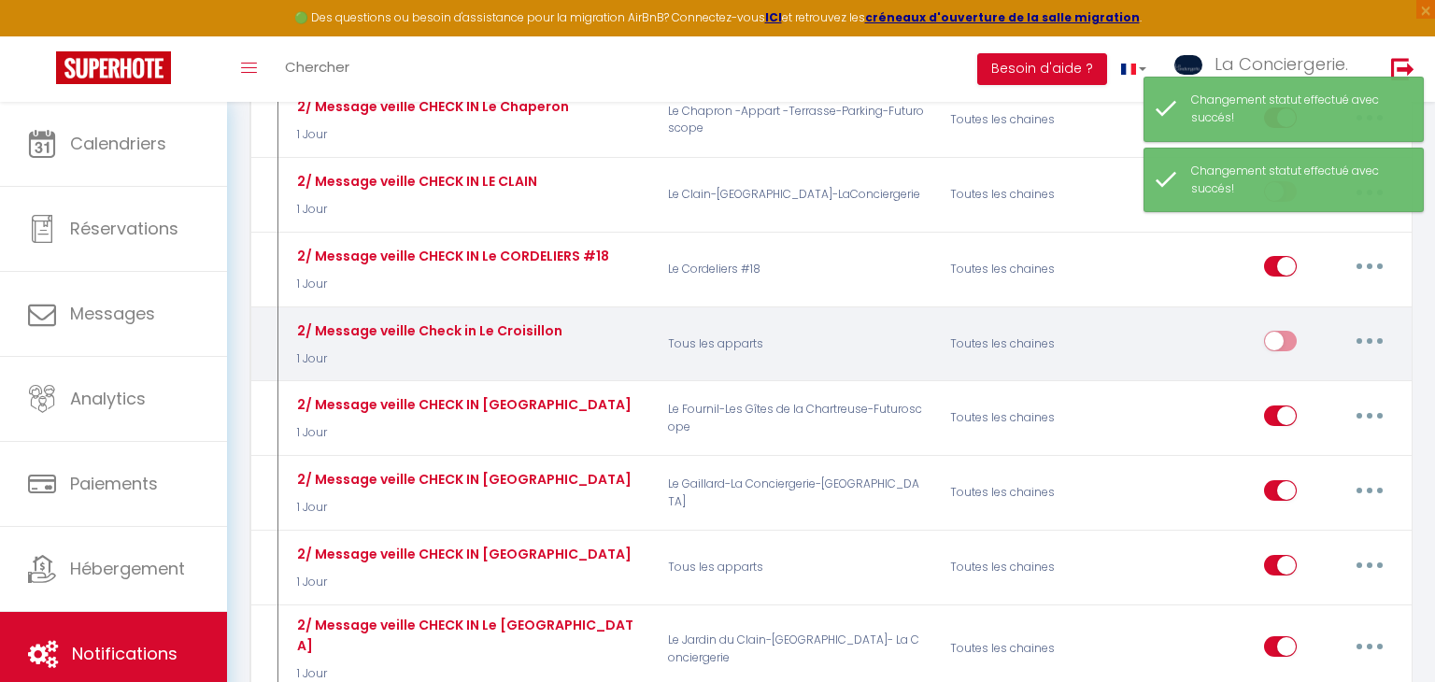
scroll to position [3120, 0]
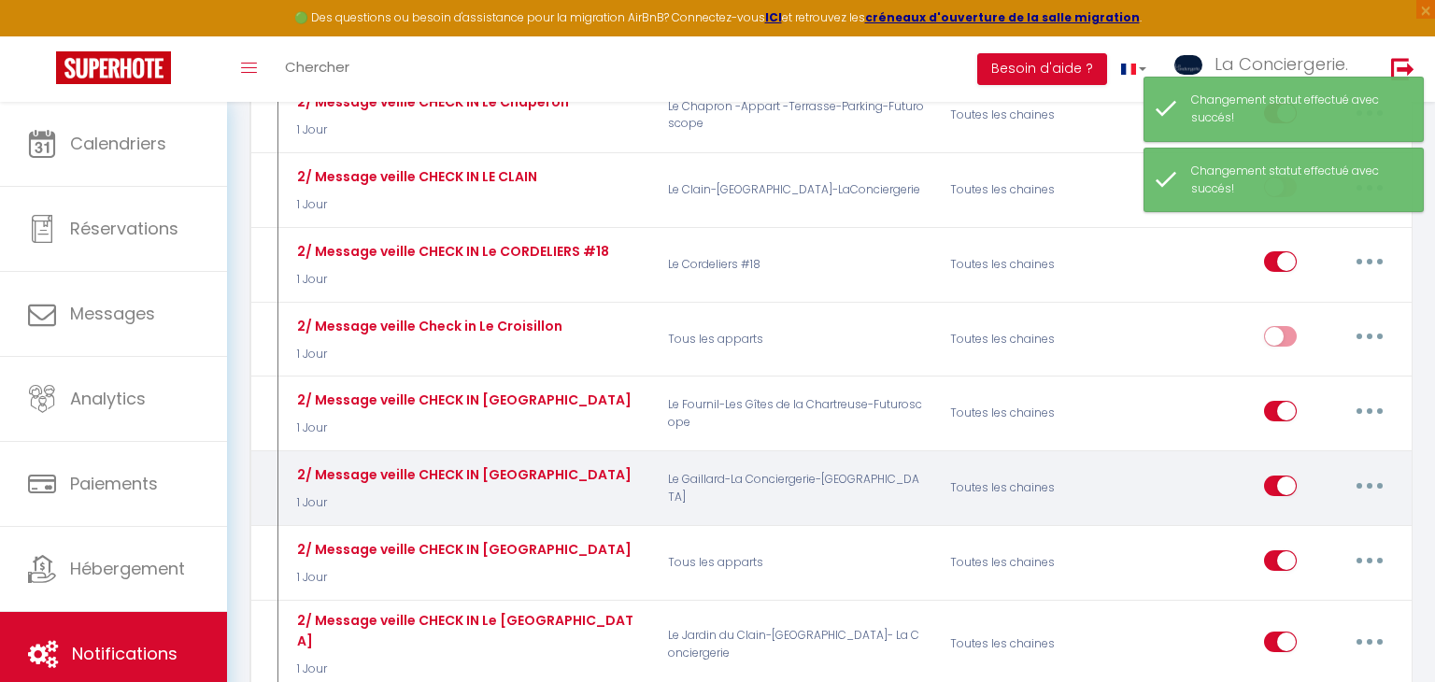
click at [1280, 475] on input "checkbox" at bounding box center [1280, 489] width 33 height 28
checkbox input "false"
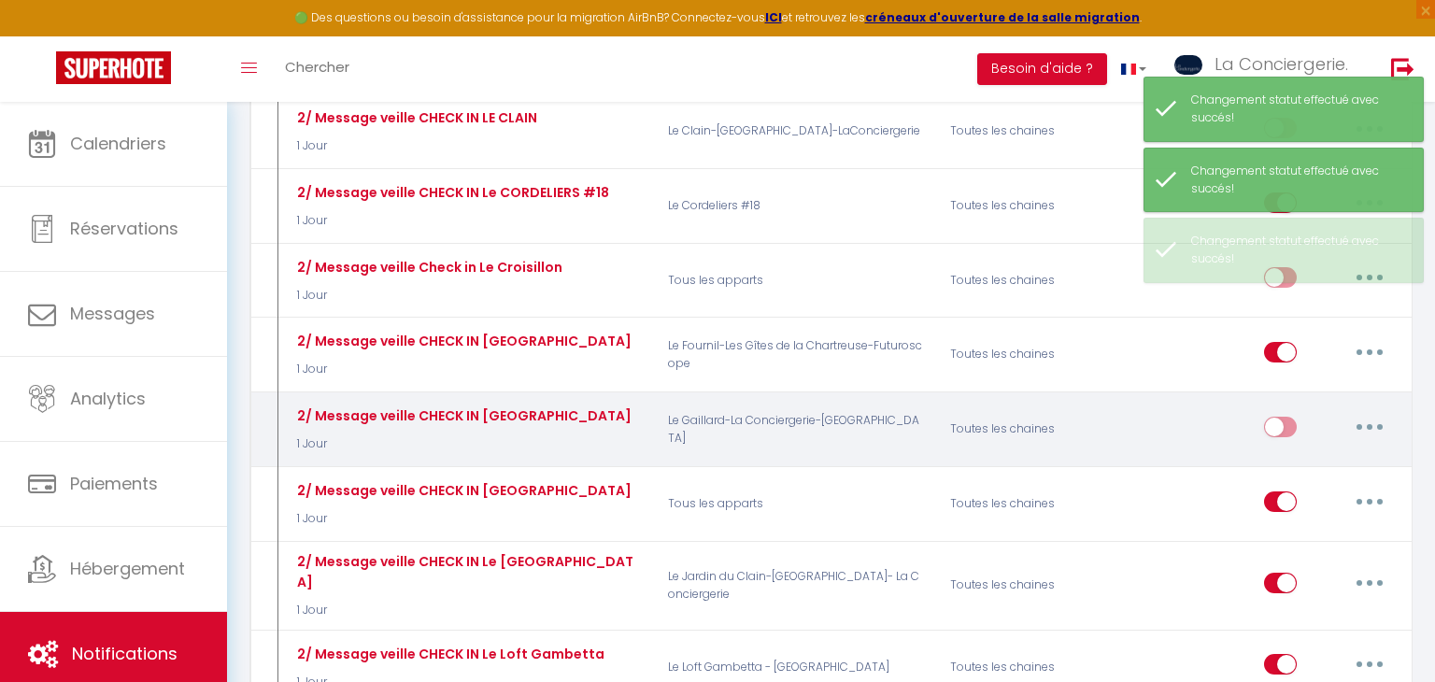
scroll to position [3187, 0]
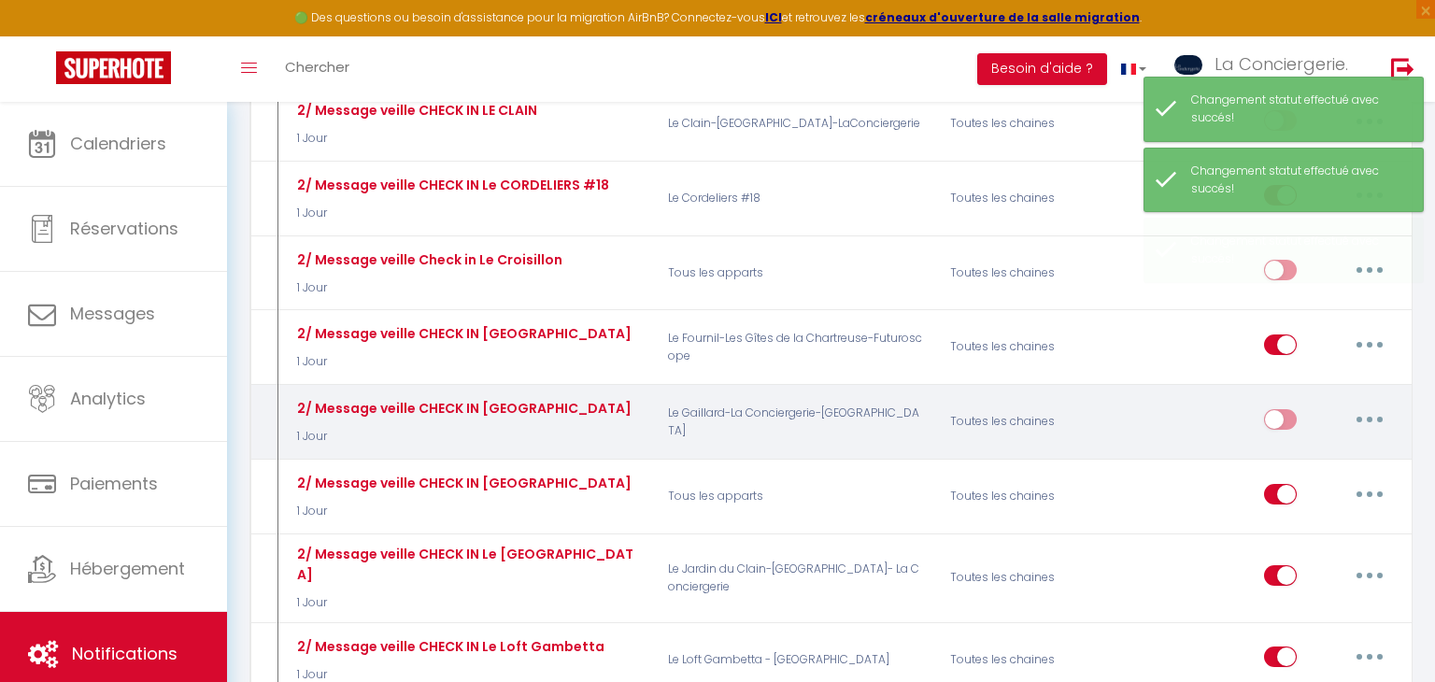
click at [1280, 484] on input "checkbox" at bounding box center [1280, 498] width 33 height 28
checkbox input "false"
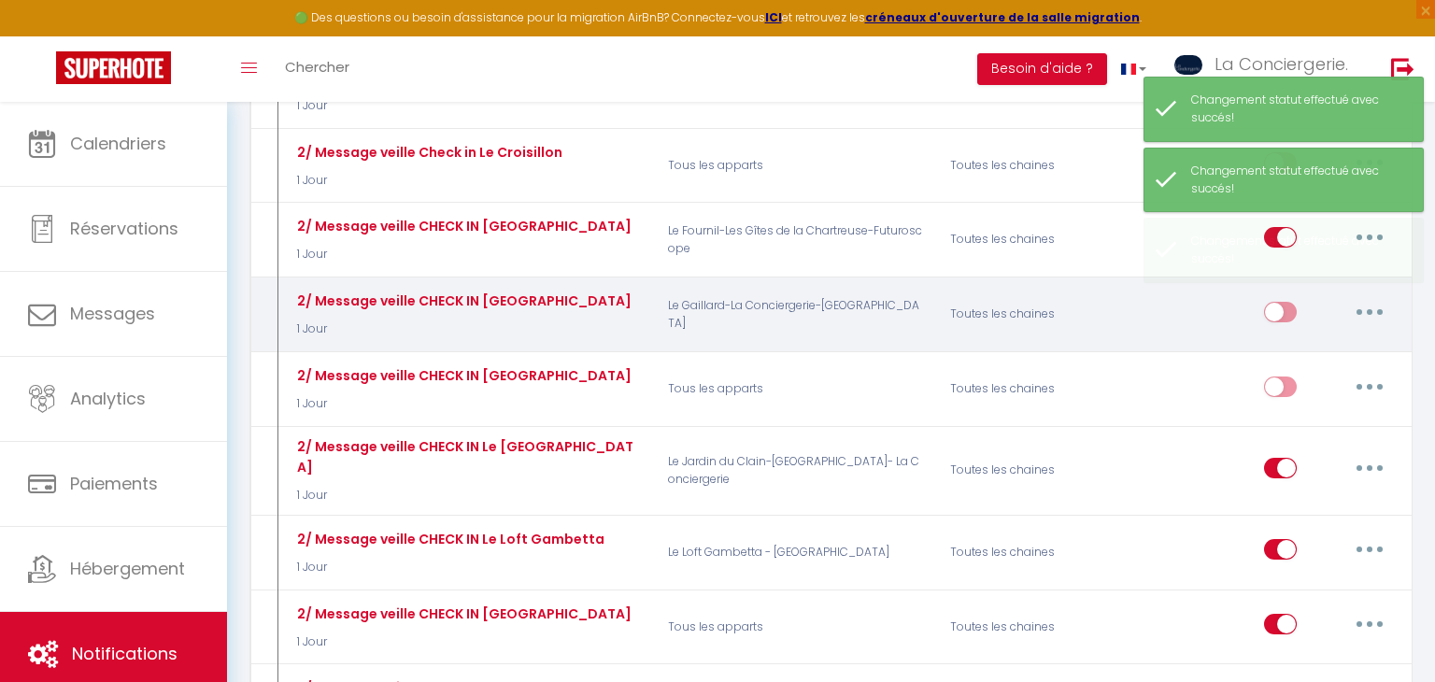
scroll to position [3295, 0]
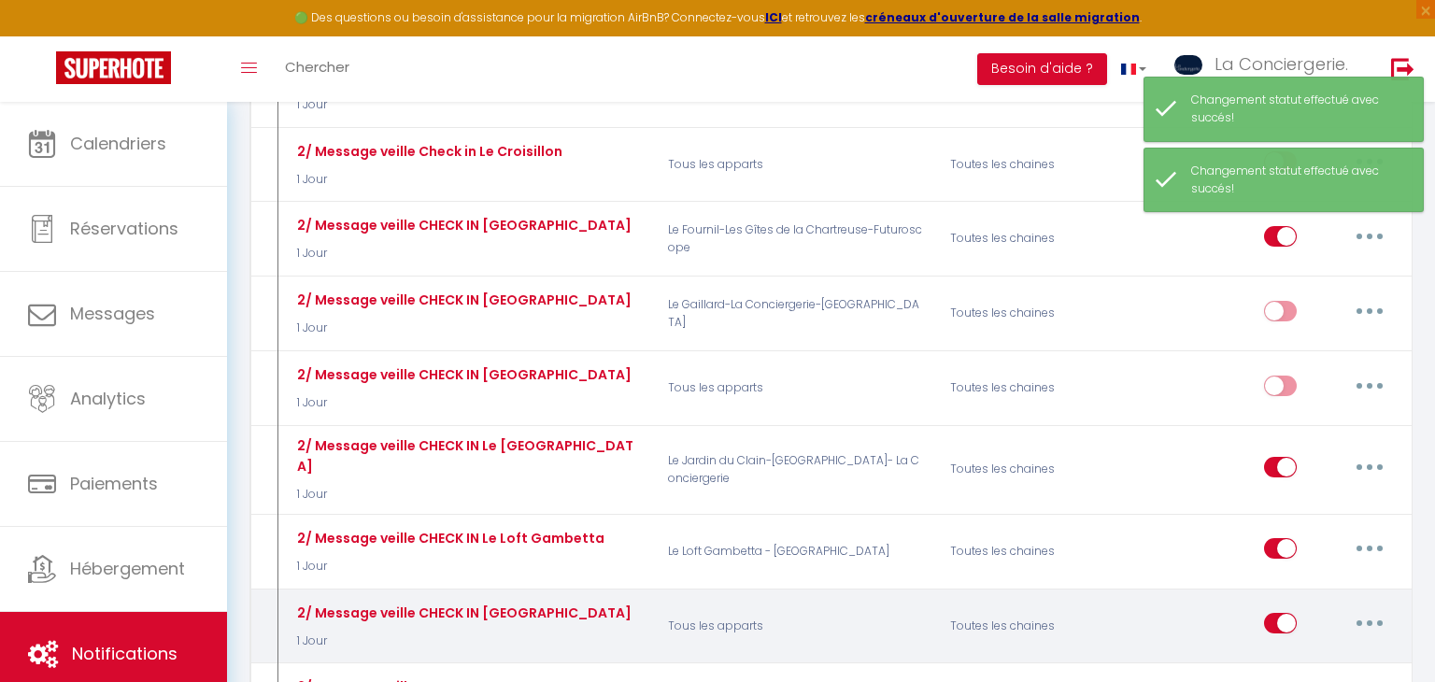
click at [1279, 613] on input "checkbox" at bounding box center [1280, 627] width 33 height 28
checkbox input "false"
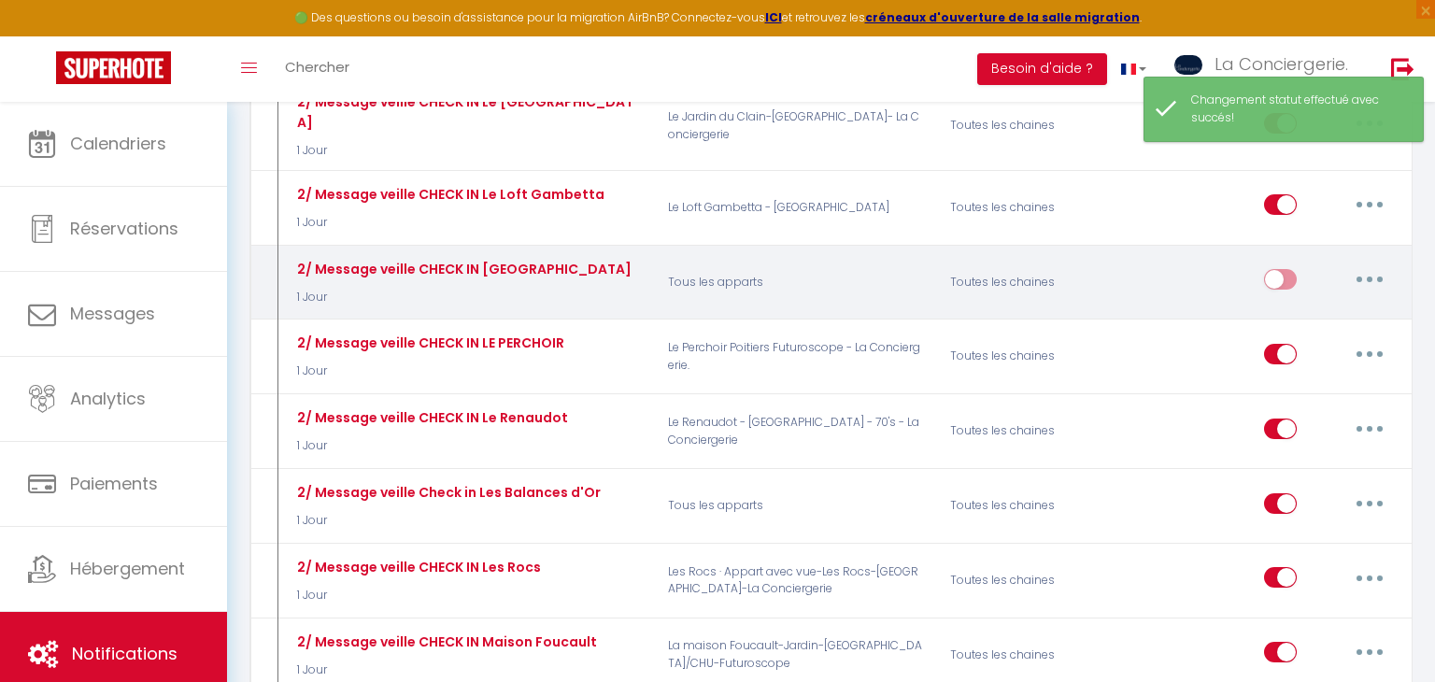
scroll to position [3647, 0]
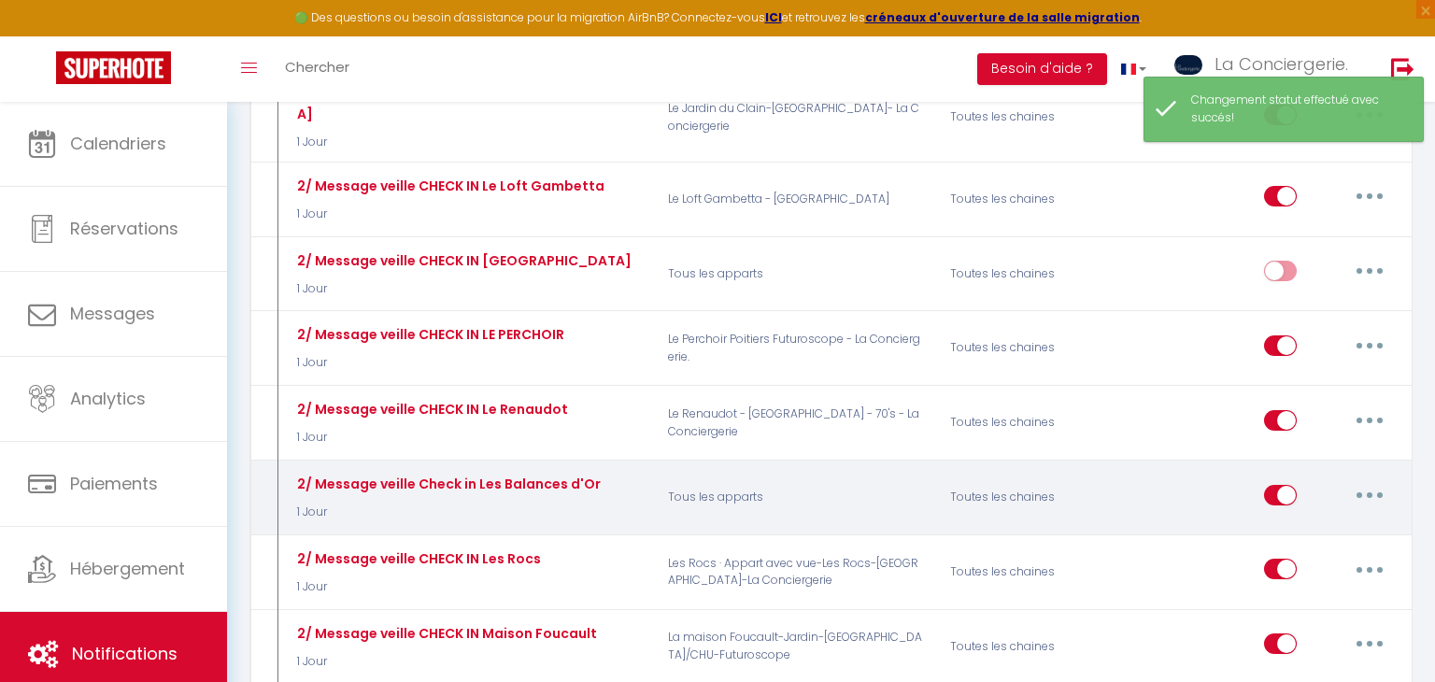
click at [1289, 485] on input "checkbox" at bounding box center [1280, 499] width 33 height 28
checkbox input "false"
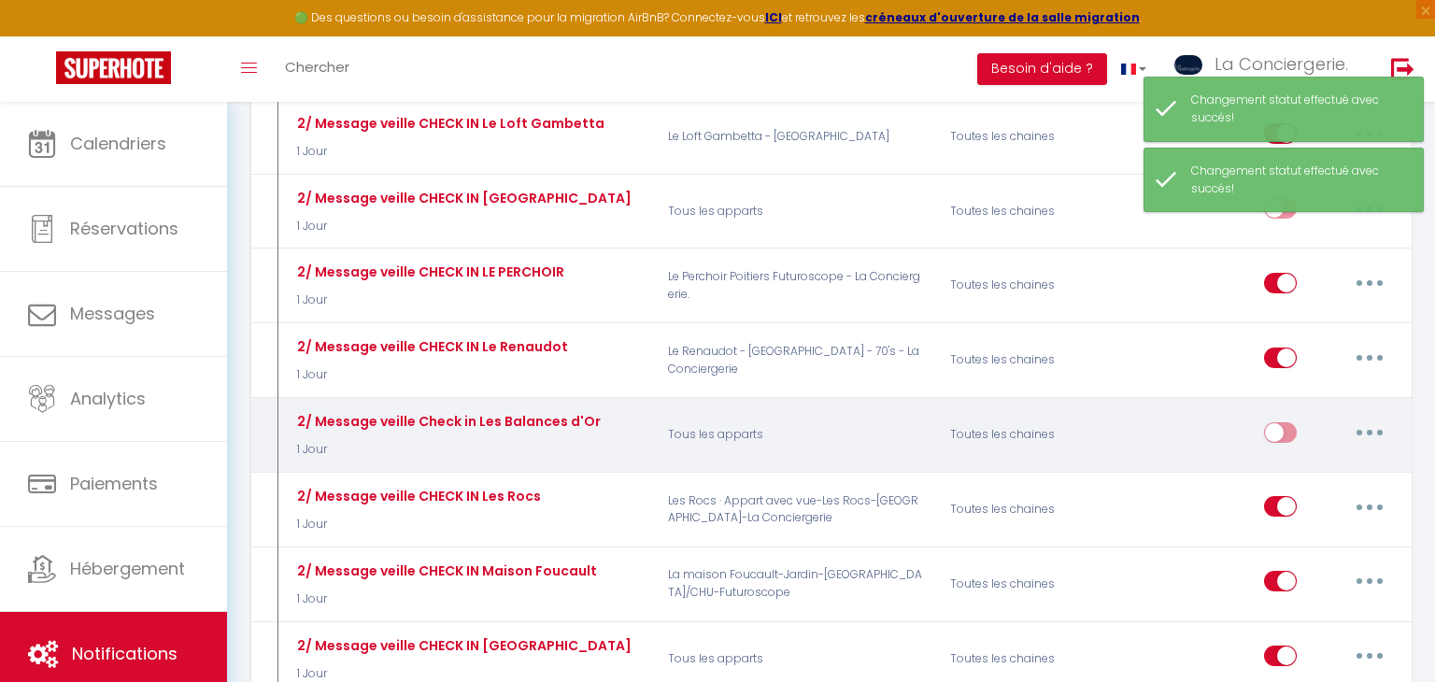
scroll to position [3717, 0]
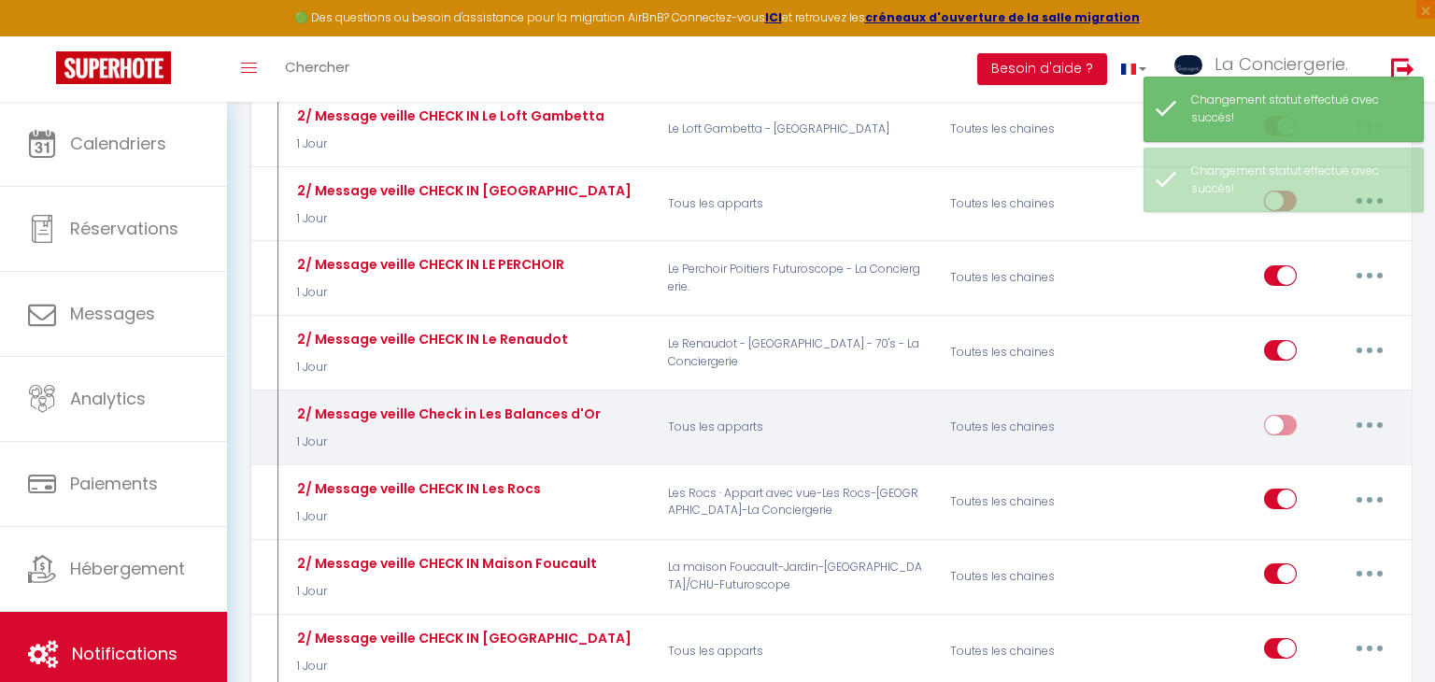
click at [1289, 488] on input "checkbox" at bounding box center [1280, 502] width 33 height 28
checkbox input "false"
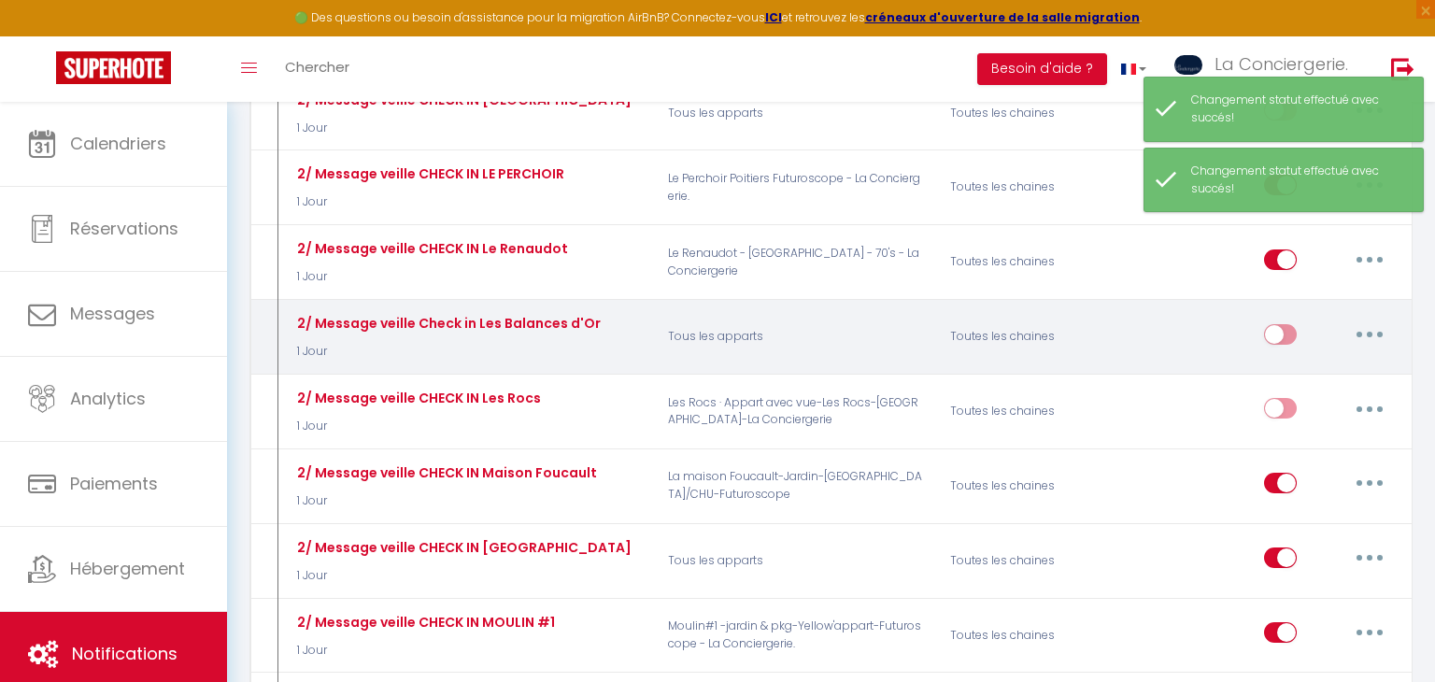
scroll to position [3816, 0]
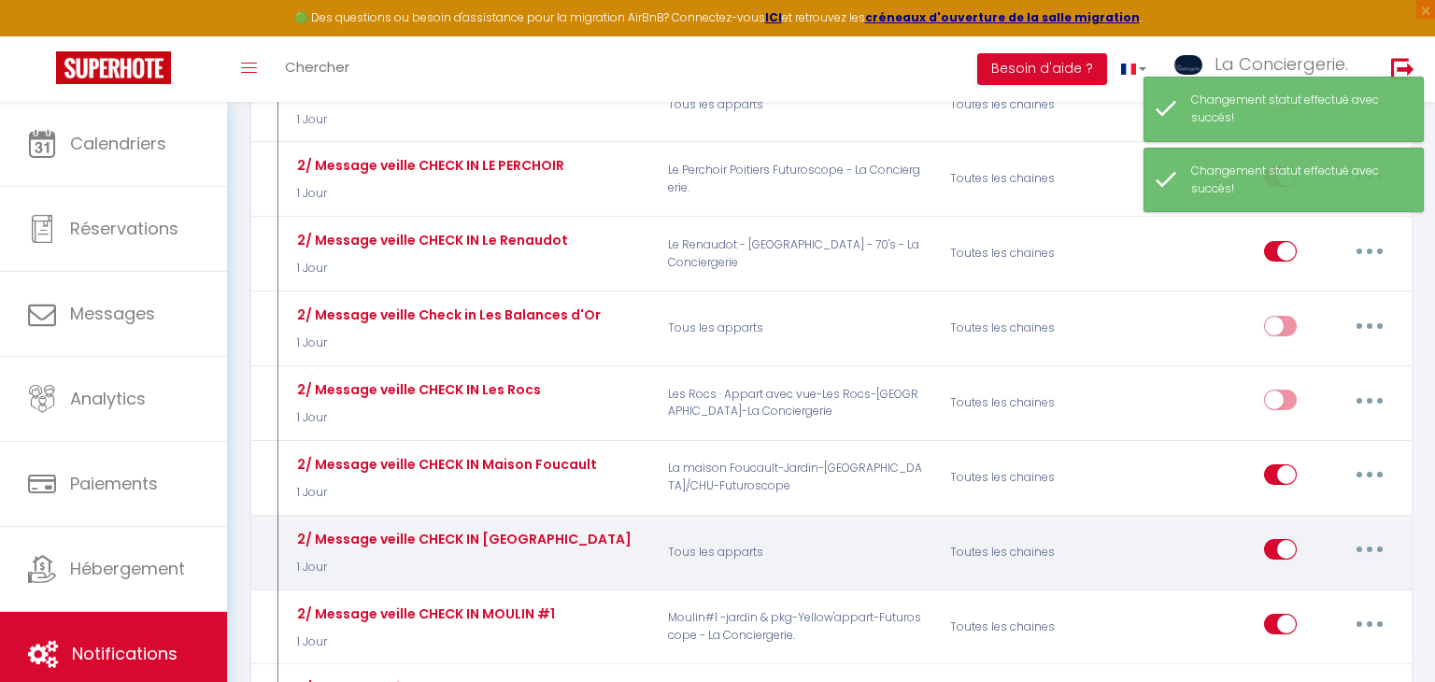
click at [1281, 539] on input "checkbox" at bounding box center [1280, 553] width 33 height 28
checkbox input "false"
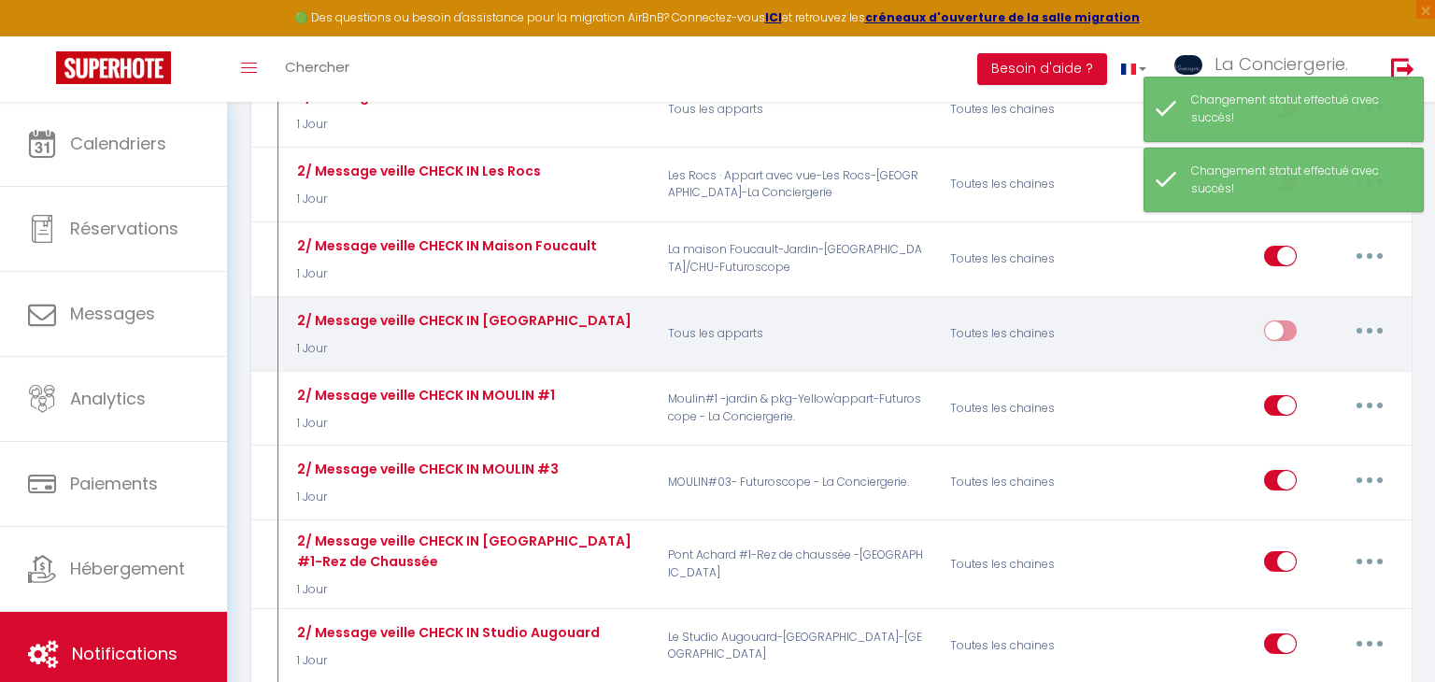
scroll to position [4035, 0]
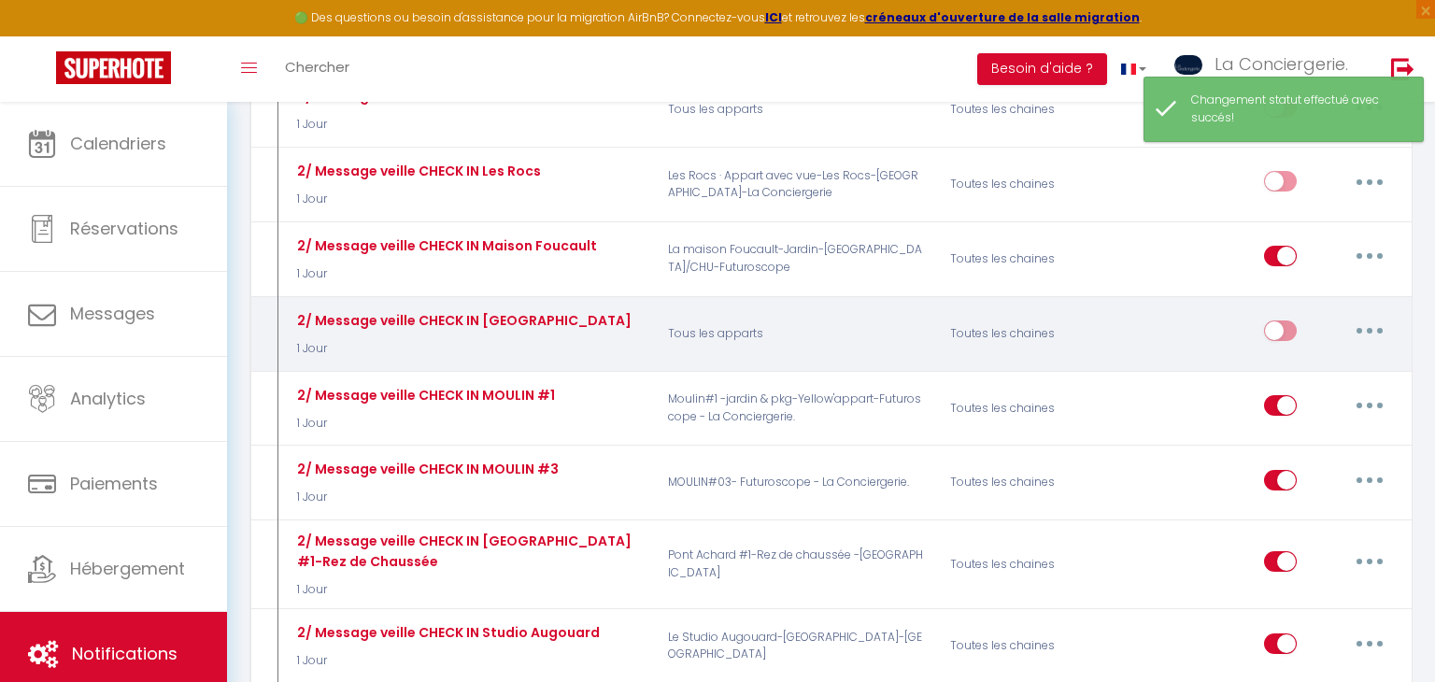
click at [1281, 551] on input "checkbox" at bounding box center [1280, 565] width 33 height 28
checkbox input "false"
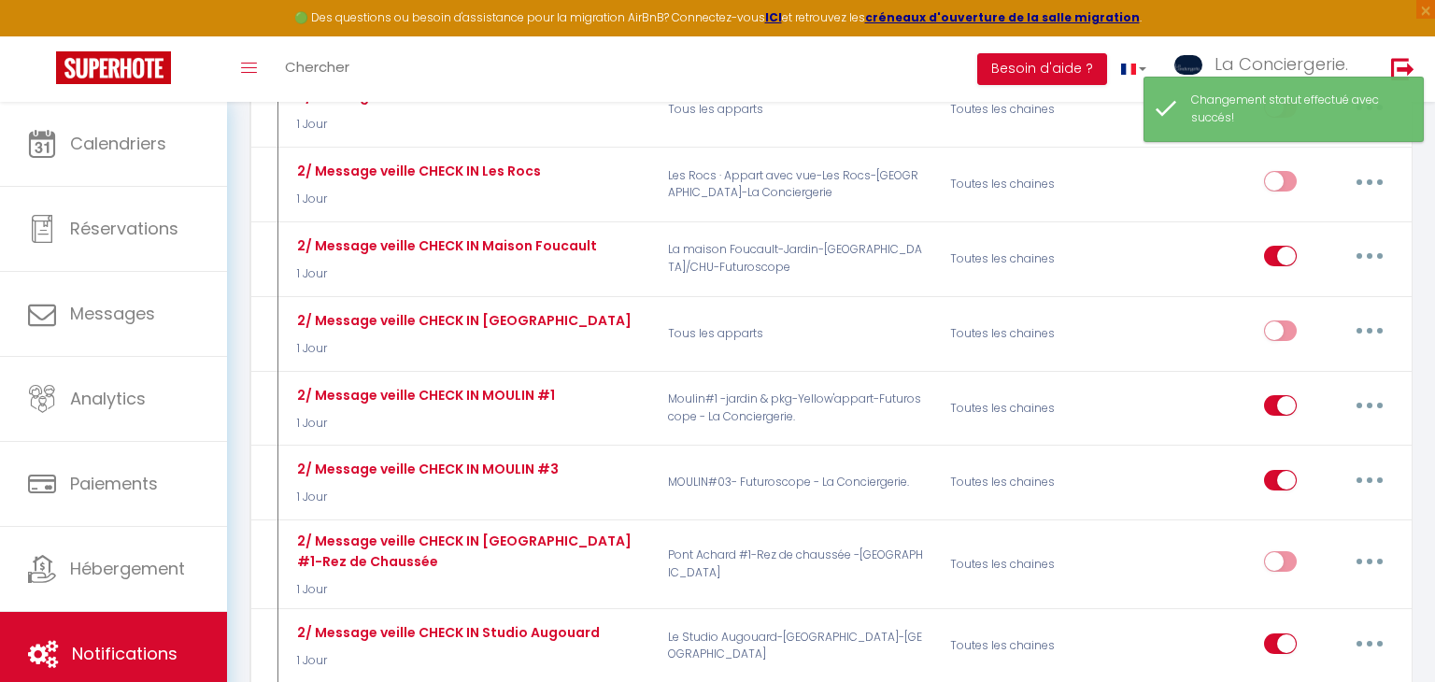
checkbox input "false"
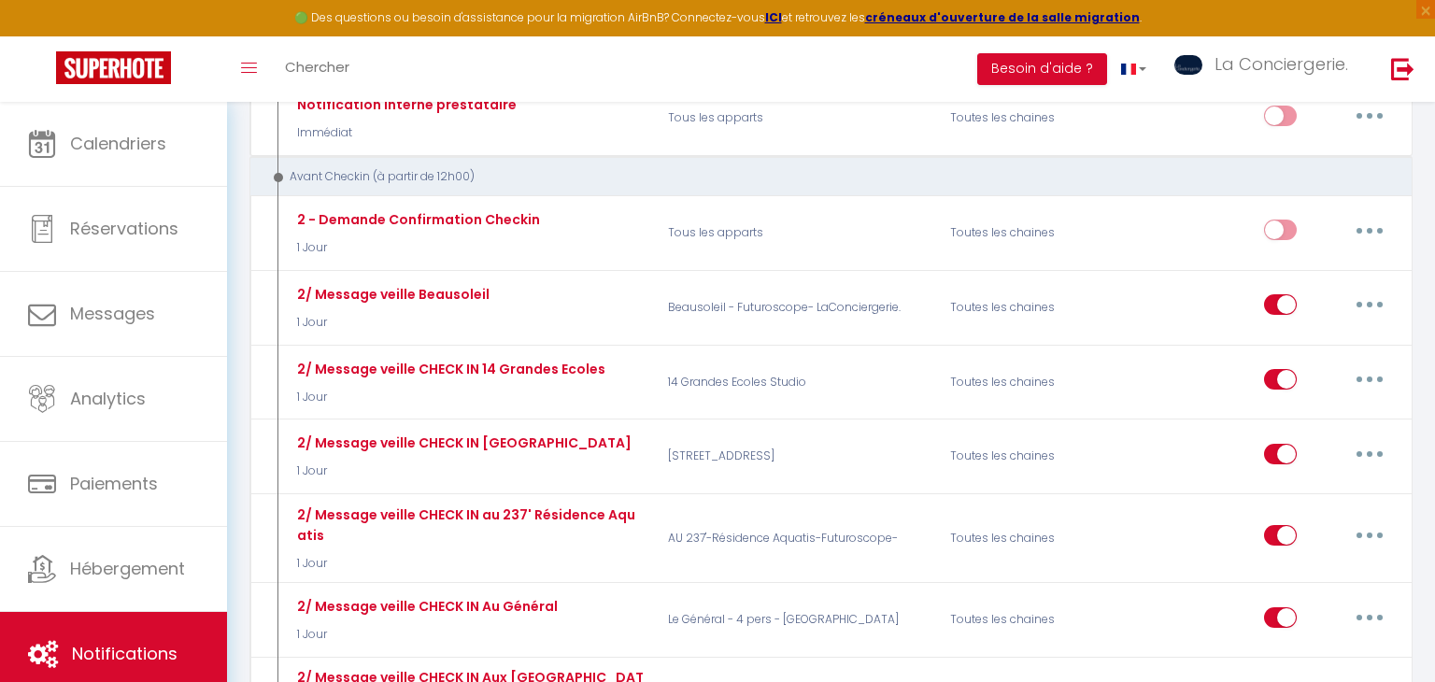
scroll to position [1056, 0]
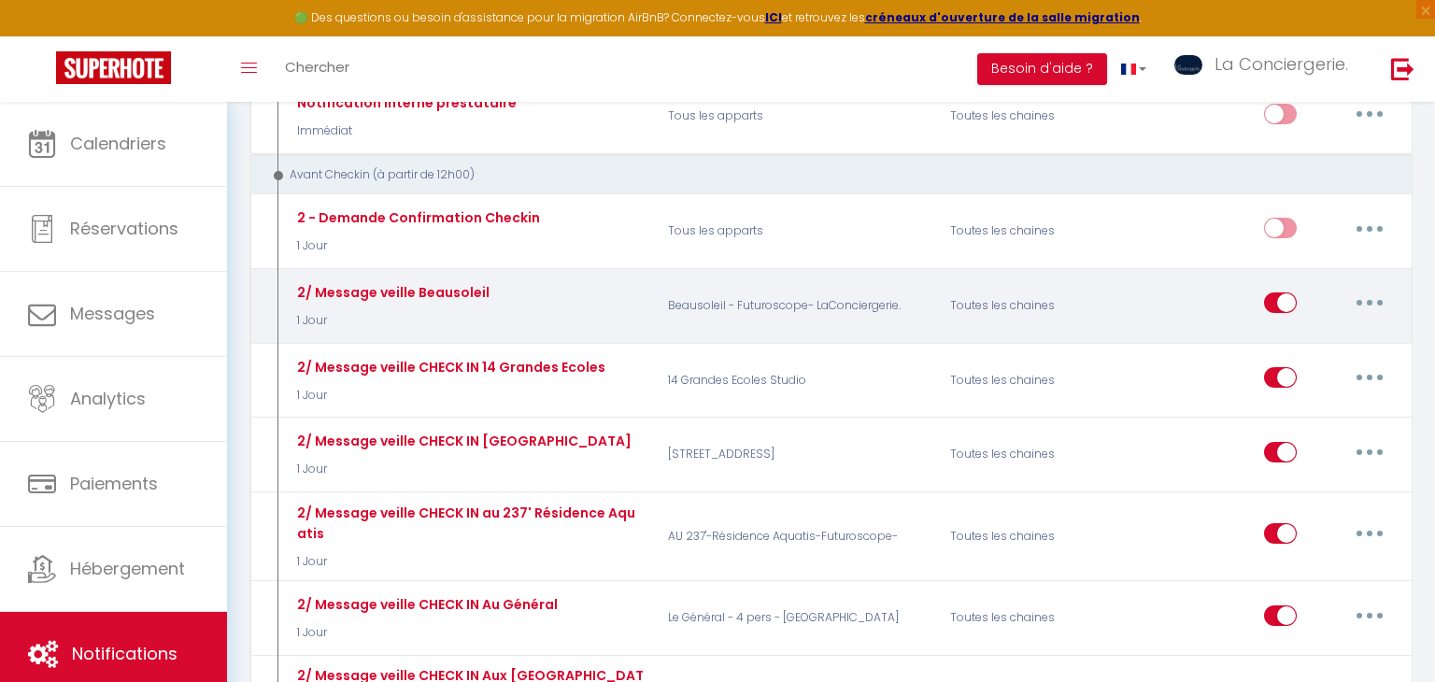
click at [1365, 288] on button "button" at bounding box center [1369, 303] width 52 height 30
click at [1309, 330] on link "Editer" at bounding box center [1321, 346] width 138 height 32
checkbox input "true"
checkbox input "false"
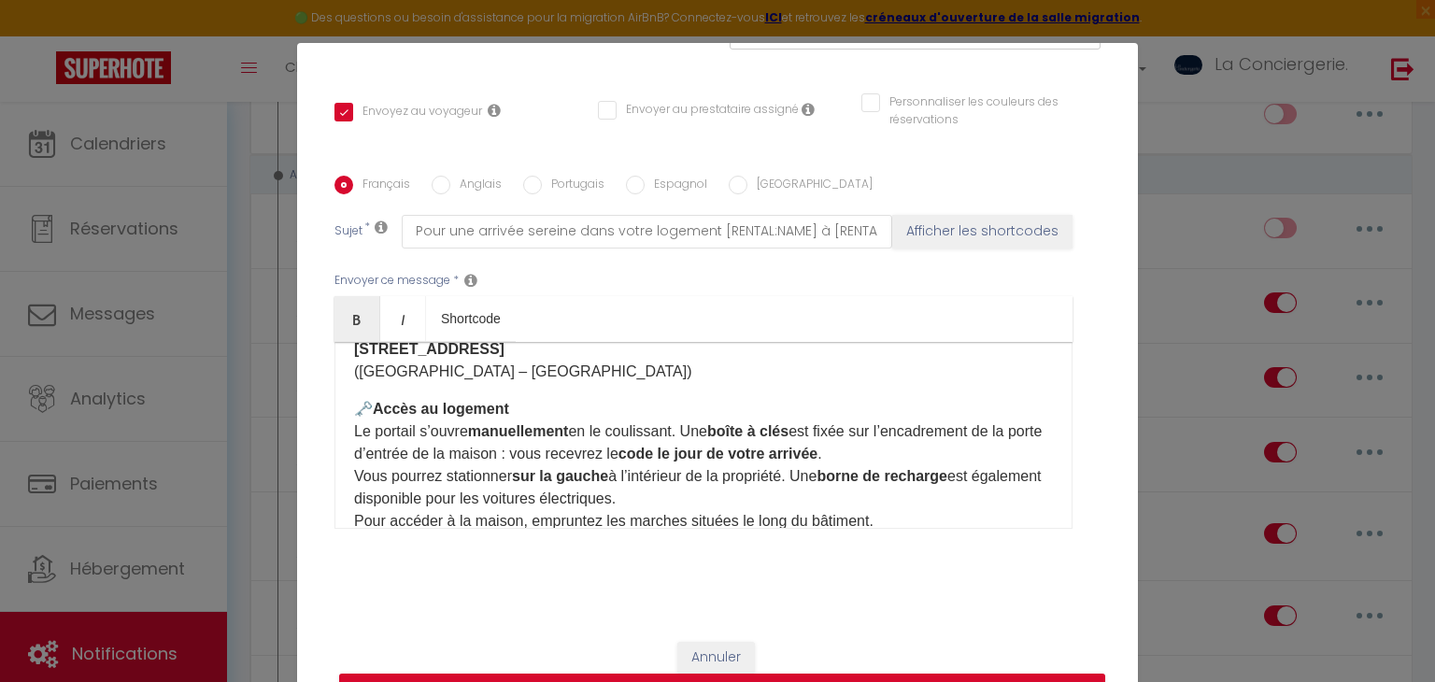
scroll to position [161, 0]
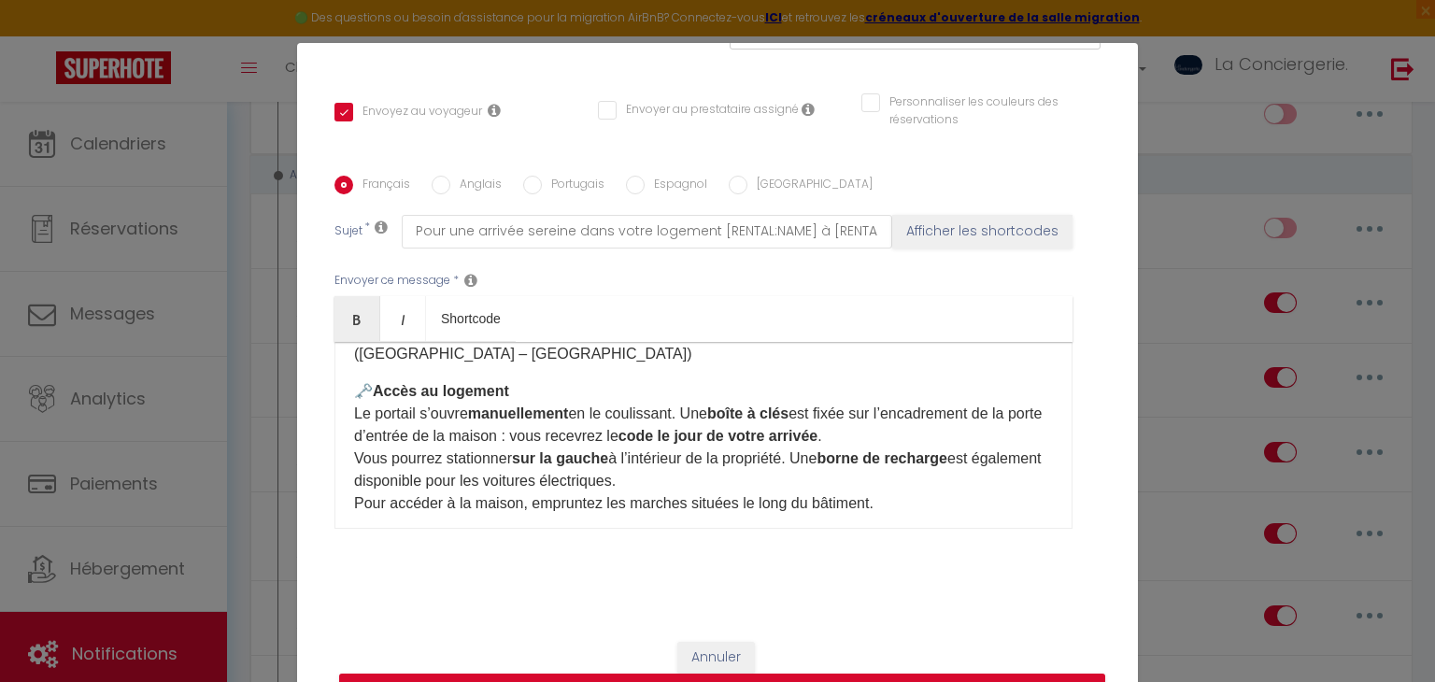
click at [453, 188] on label "Anglais" at bounding box center [475, 186] width 51 height 21
click at [450, 188] on input "Anglais" at bounding box center [440, 185] width 19 height 19
radio input "true"
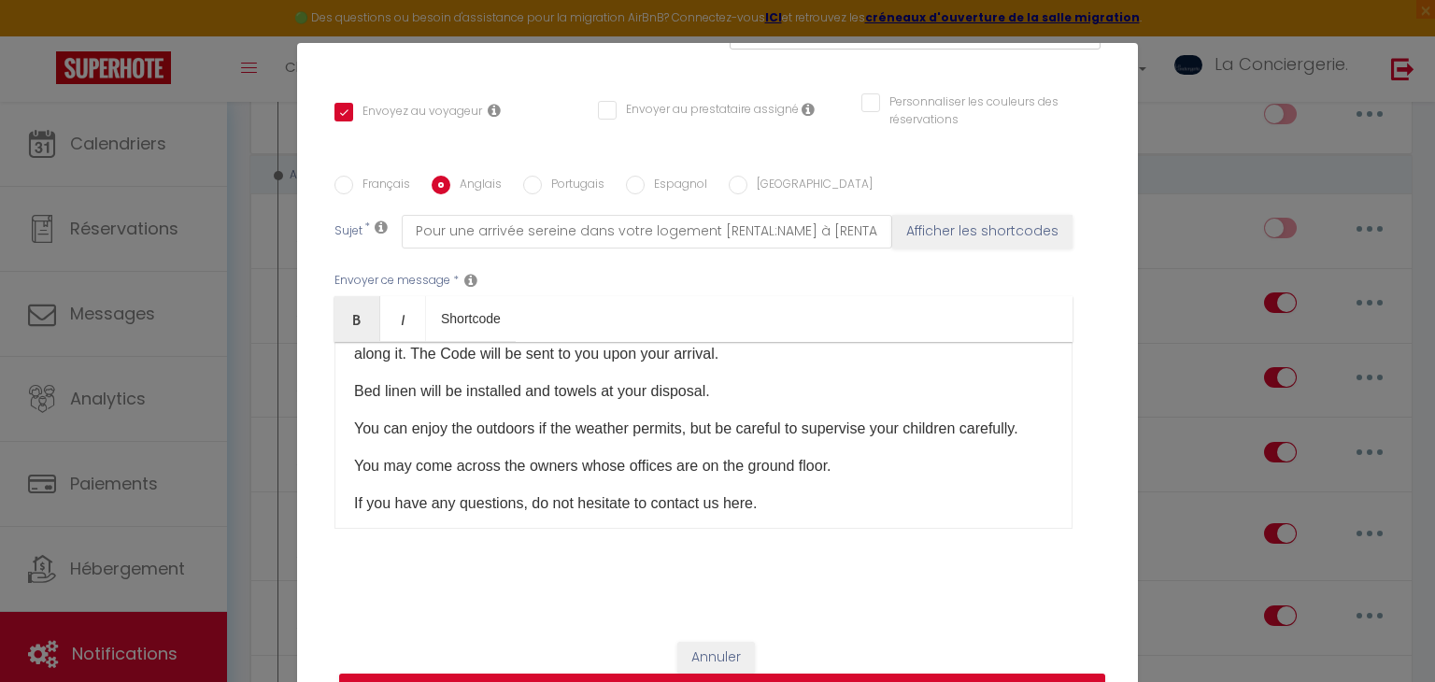
checkbox input "true"
checkbox input "false"
type input "For a serene arrival in your accommodation [RENTAL:NAME] in [RENTAL:CITY]"
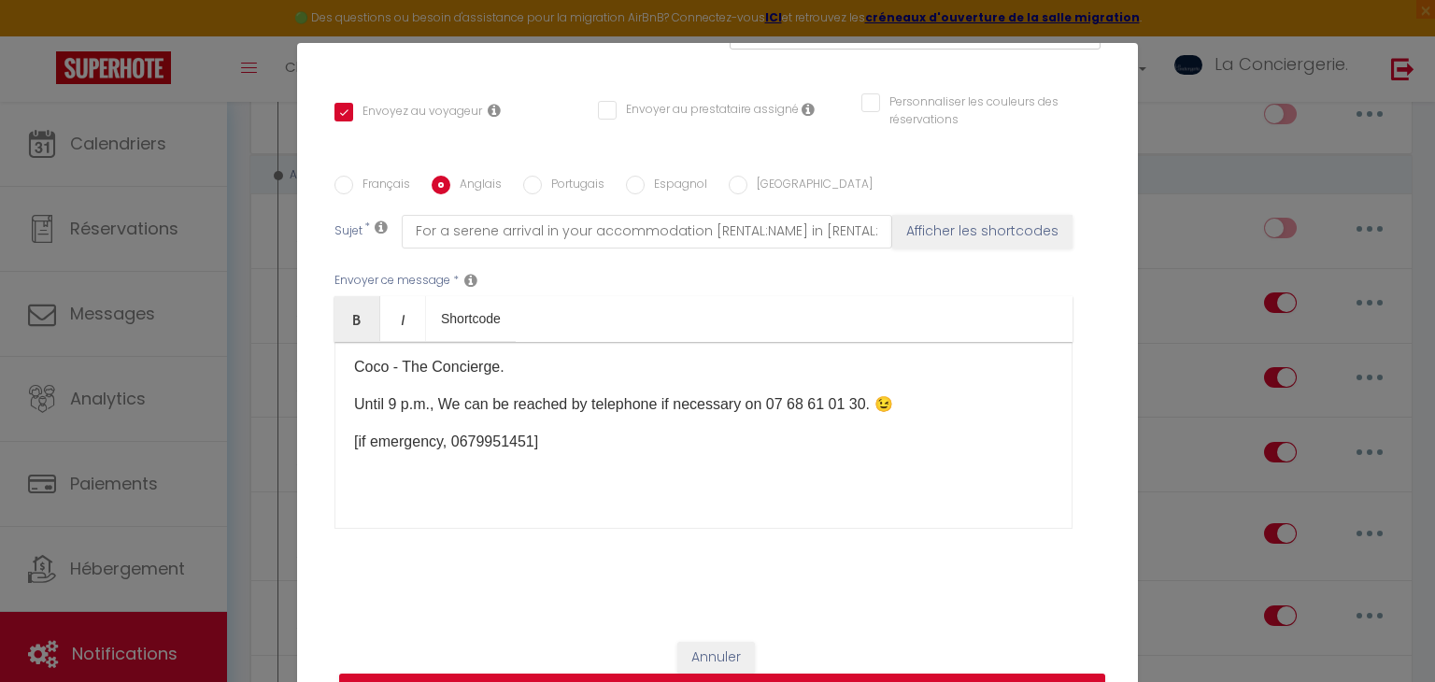
scroll to position [1290, 0]
click at [547, 180] on label "Portugais" at bounding box center [573, 186] width 63 height 21
click at [542, 180] on input "Portugais" at bounding box center [532, 185] width 19 height 19
radio input "true"
checkbox input "true"
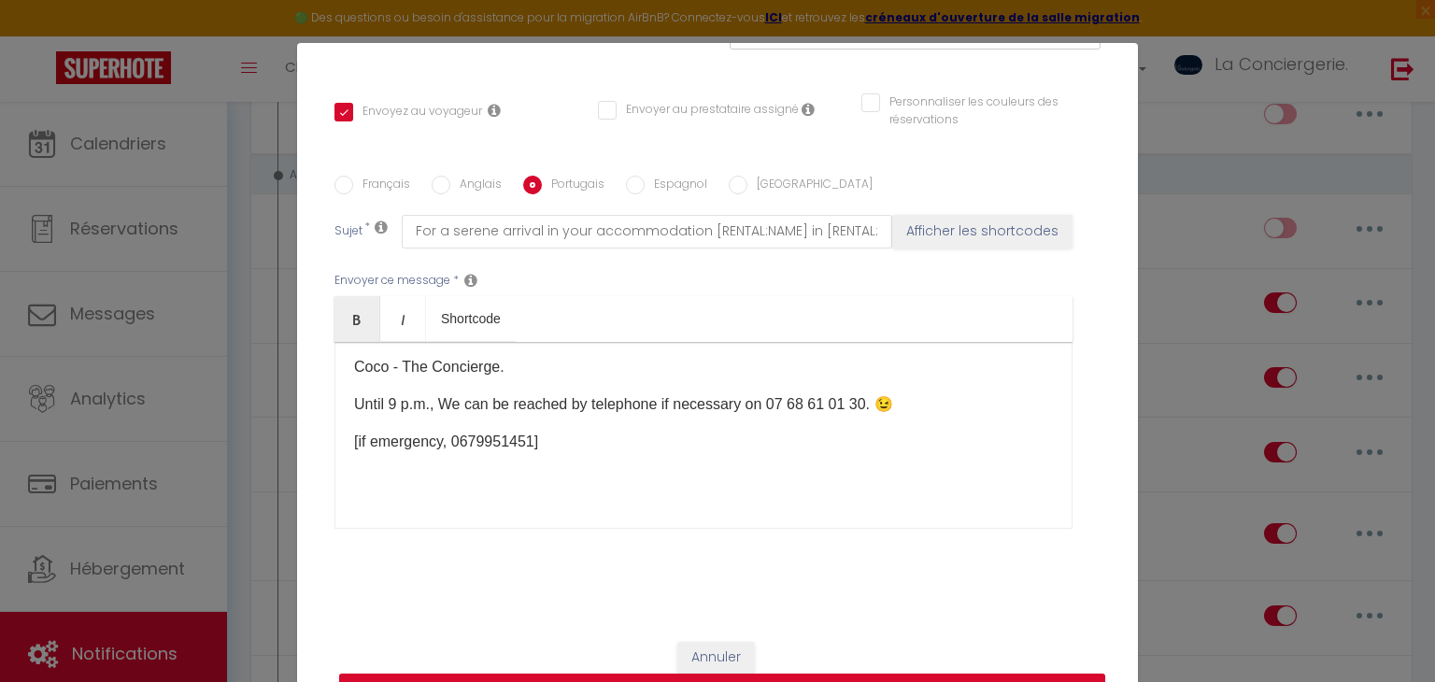
checkbox input "false"
type input "Para uma chegada serena no seu alojamento [RENTAL:NAME] em [RENTAL:CITY]"
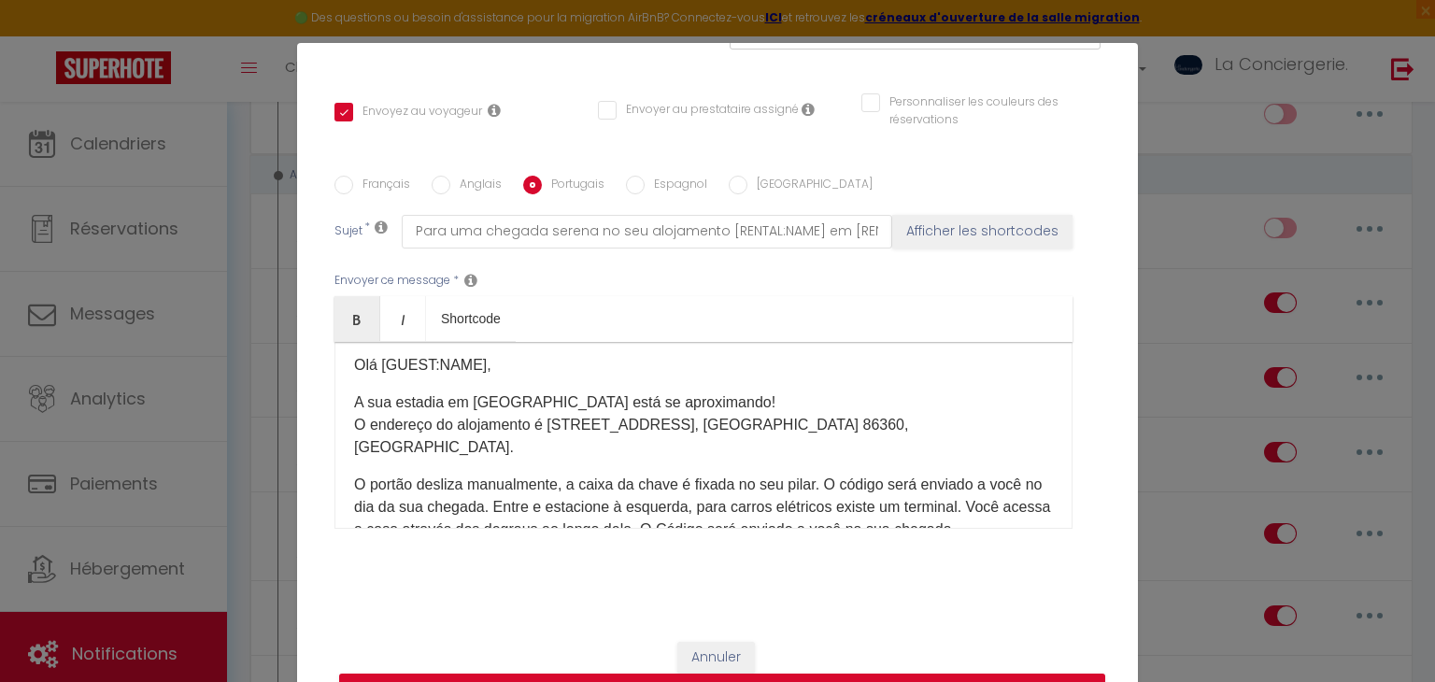
scroll to position [0, 0]
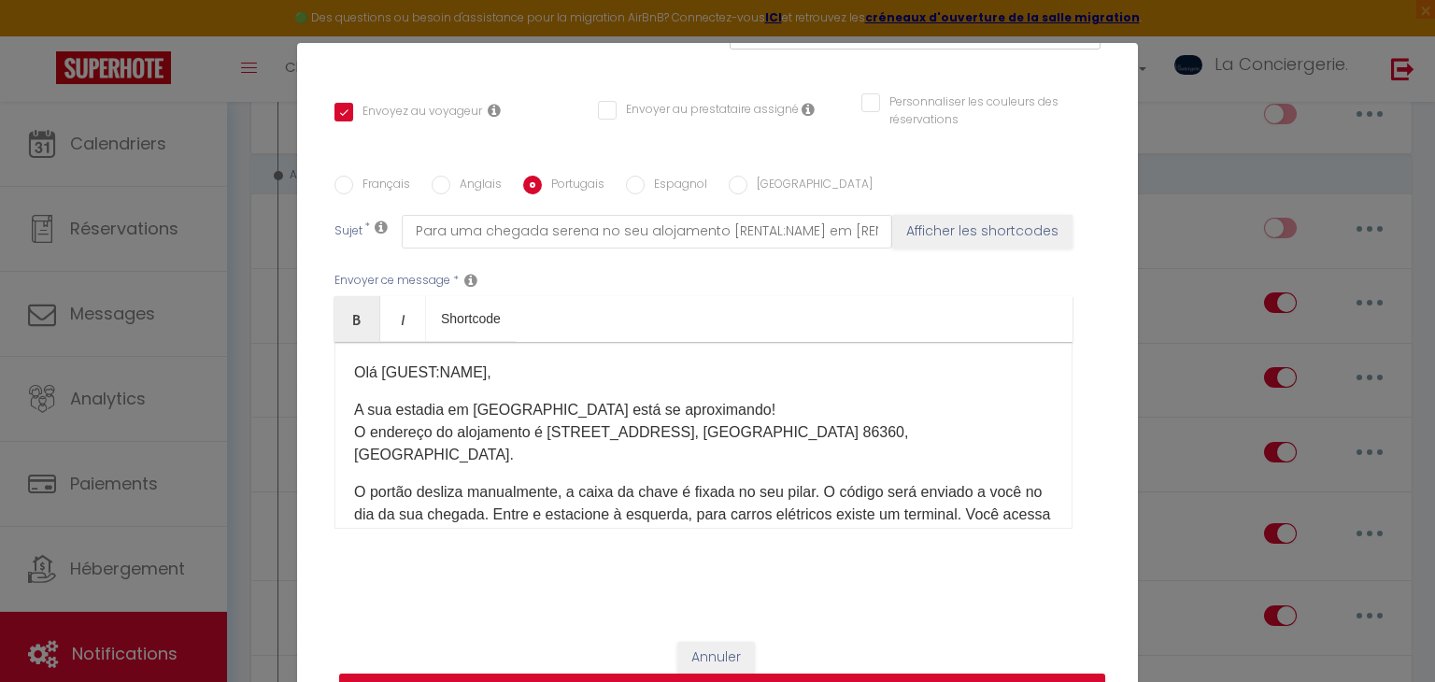
click at [671, 176] on label "Espagnol" at bounding box center [675, 186] width 63 height 21
click at [644, 176] on input "Espagnol" at bounding box center [635, 185] width 19 height 19
radio input "true"
checkbox input "true"
checkbox input "false"
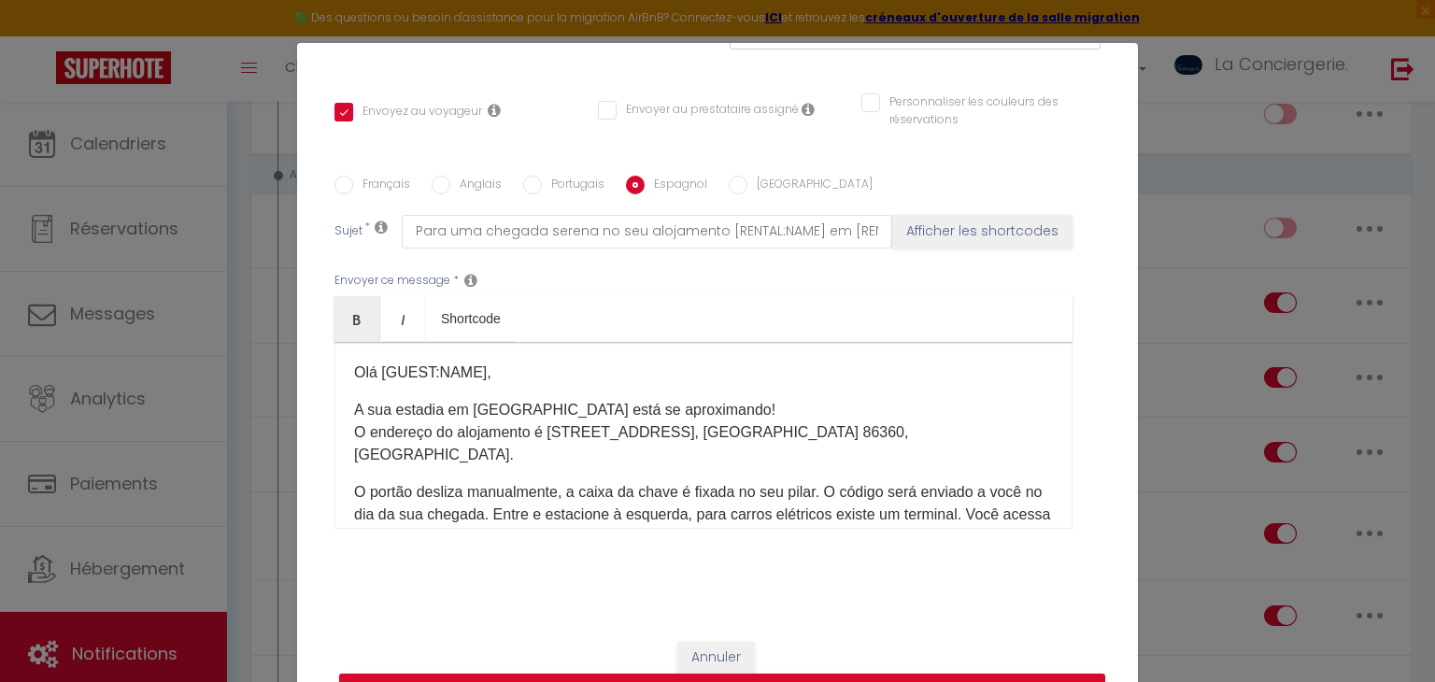
checkbox input "false"
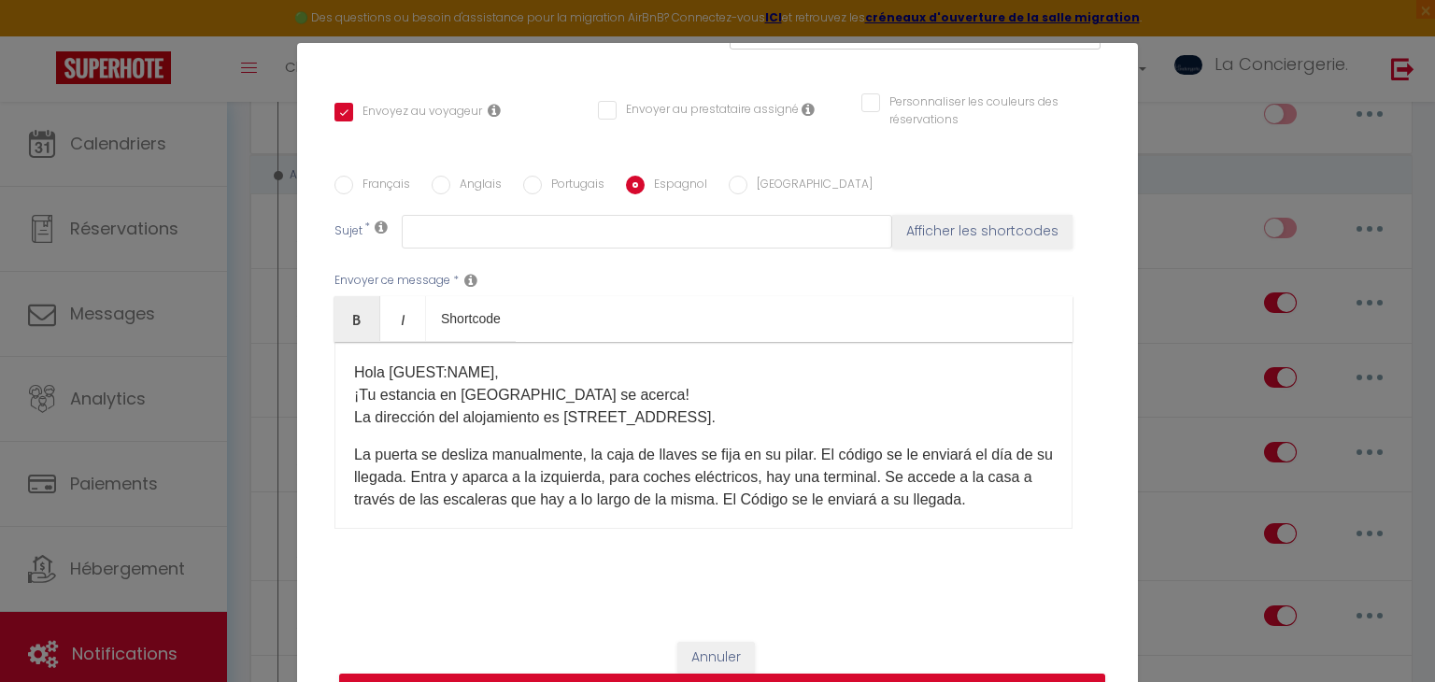
click at [747, 177] on label "[GEOGRAPHIC_DATA]" at bounding box center [809, 186] width 125 height 21
click at [746, 177] on input "[GEOGRAPHIC_DATA]" at bounding box center [737, 185] width 19 height 19
radio input "true"
checkbox input "true"
checkbox input "false"
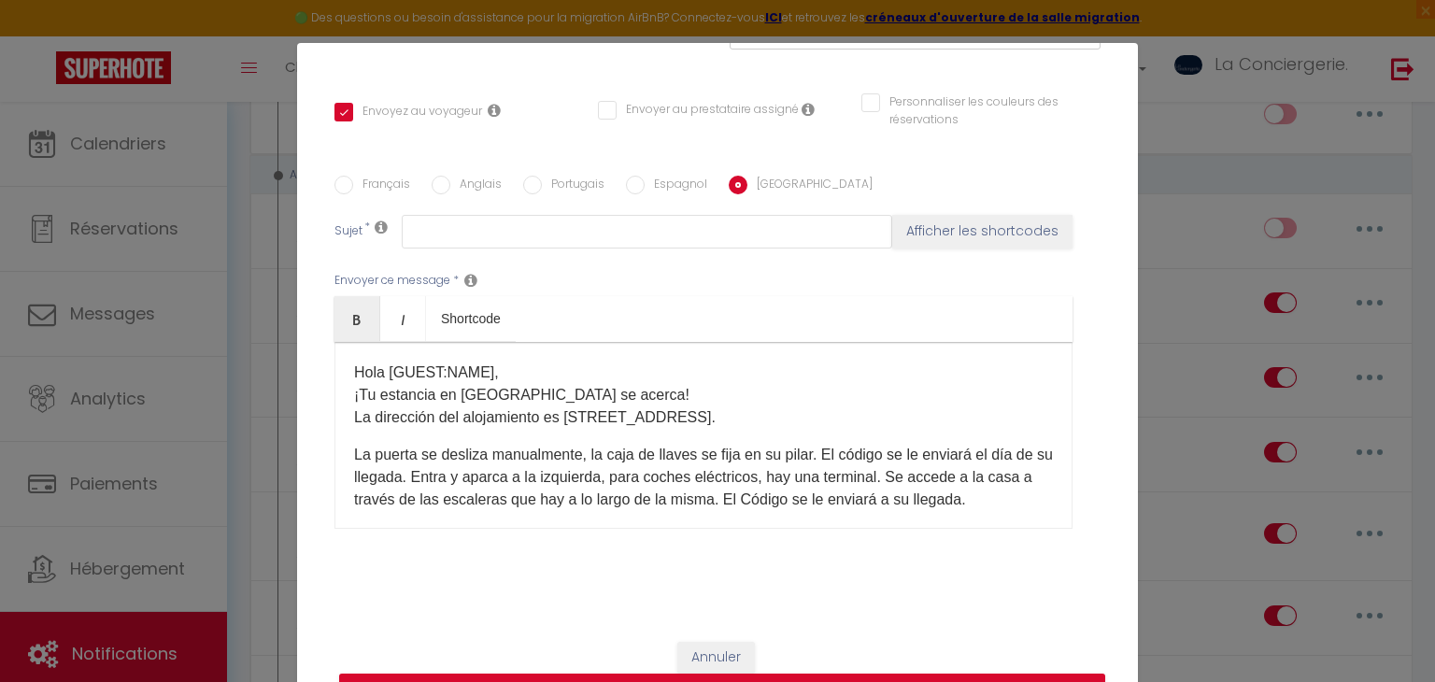
checkbox input "false"
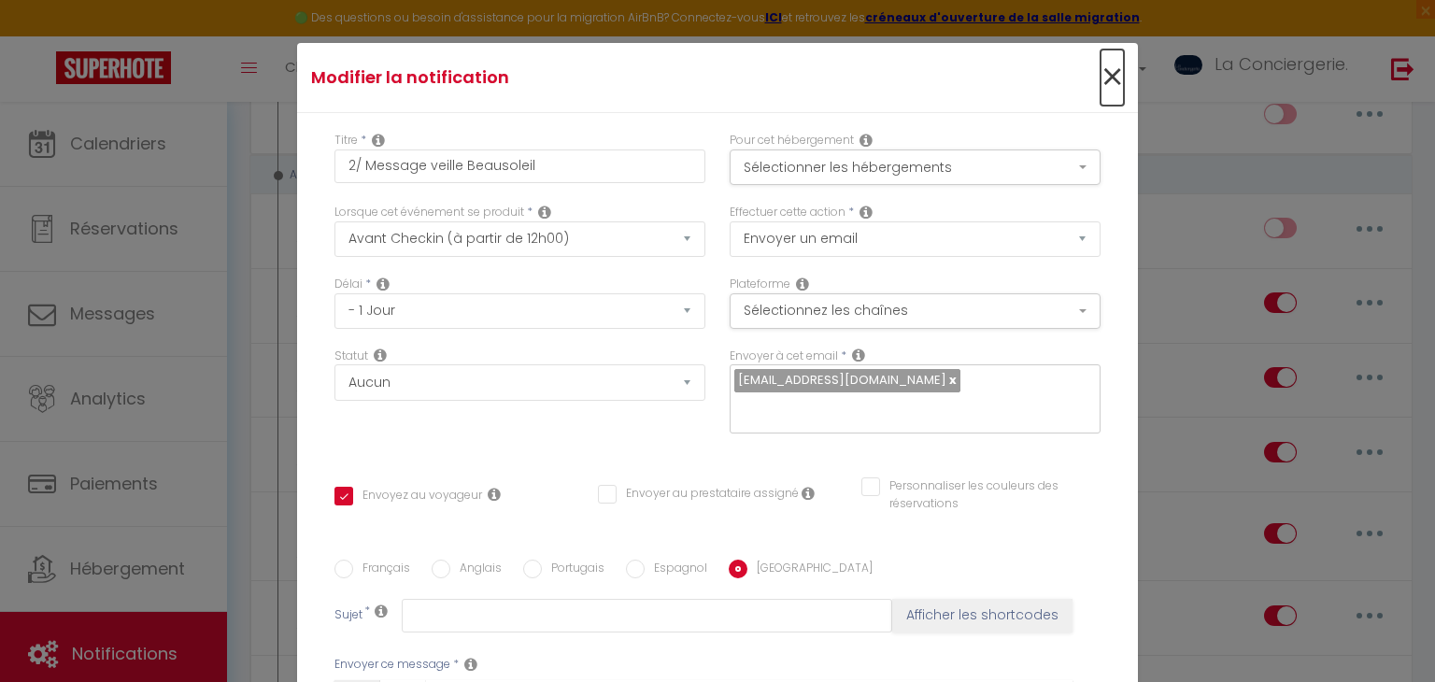
click at [1110, 87] on span "×" at bounding box center [1111, 78] width 23 height 56
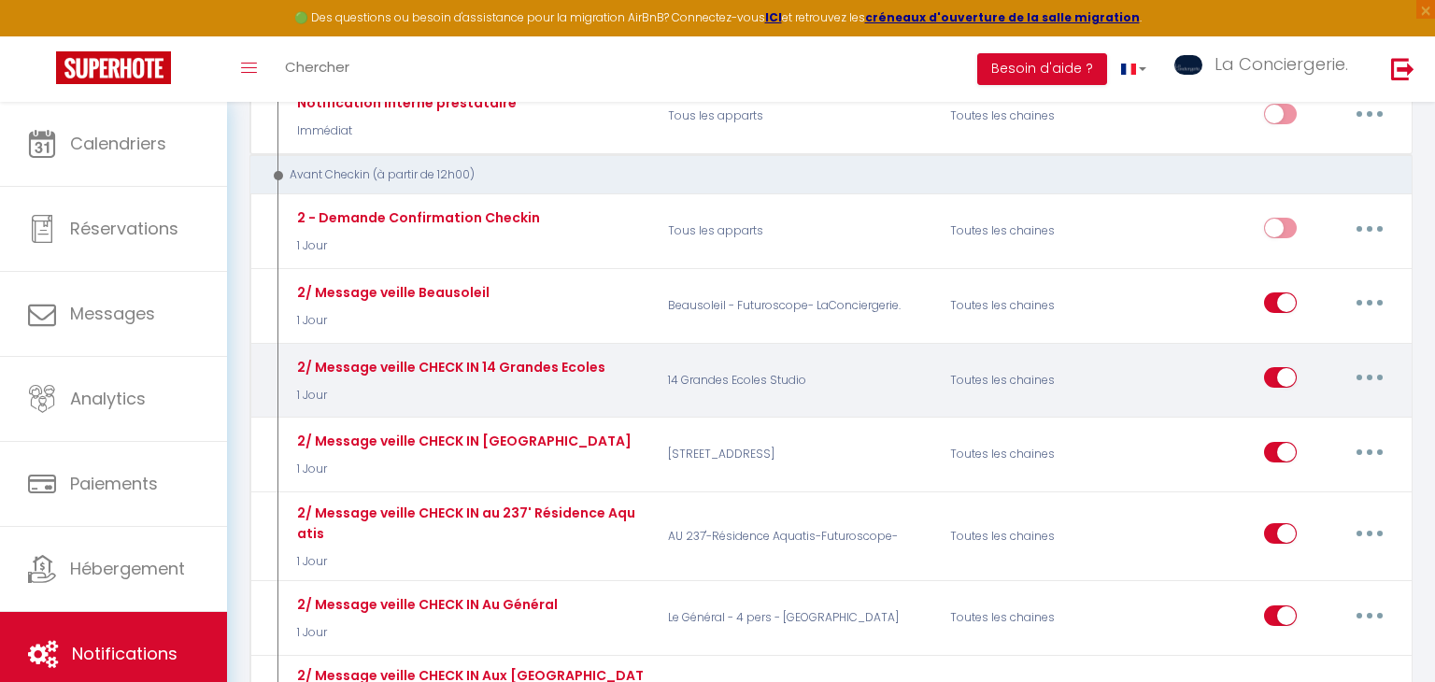
click at [1366, 375] on icon "button" at bounding box center [1369, 378] width 6 height 6
click at [1294, 404] on link "Editer" at bounding box center [1321, 420] width 138 height 32
type input "2/ Message veille CHECK IN 14 Grandes Ecoles"
checkbox input "true"
checkbox input "false"
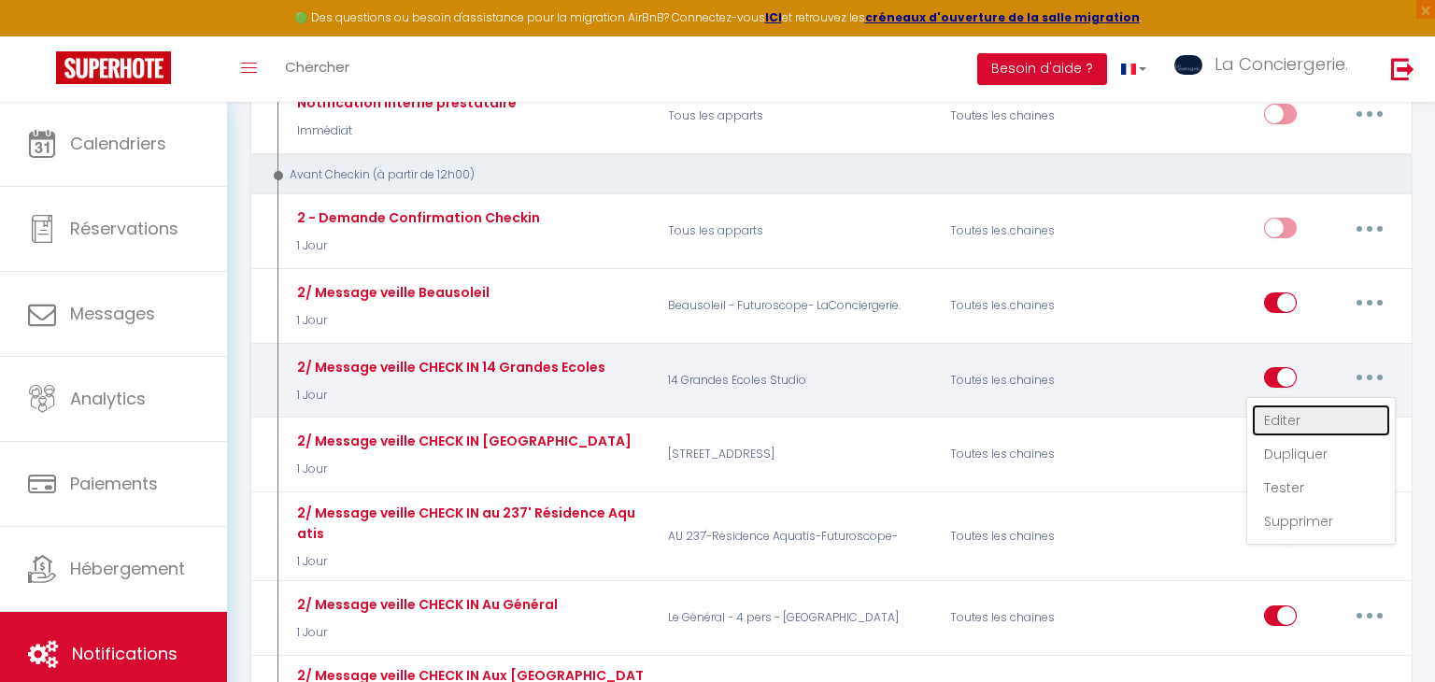
checkbox input "false"
radio input "true"
type input "Pour une arrivée sereine dans votre logement [RENTAL:NAME] à [RENTAL:CITY]"
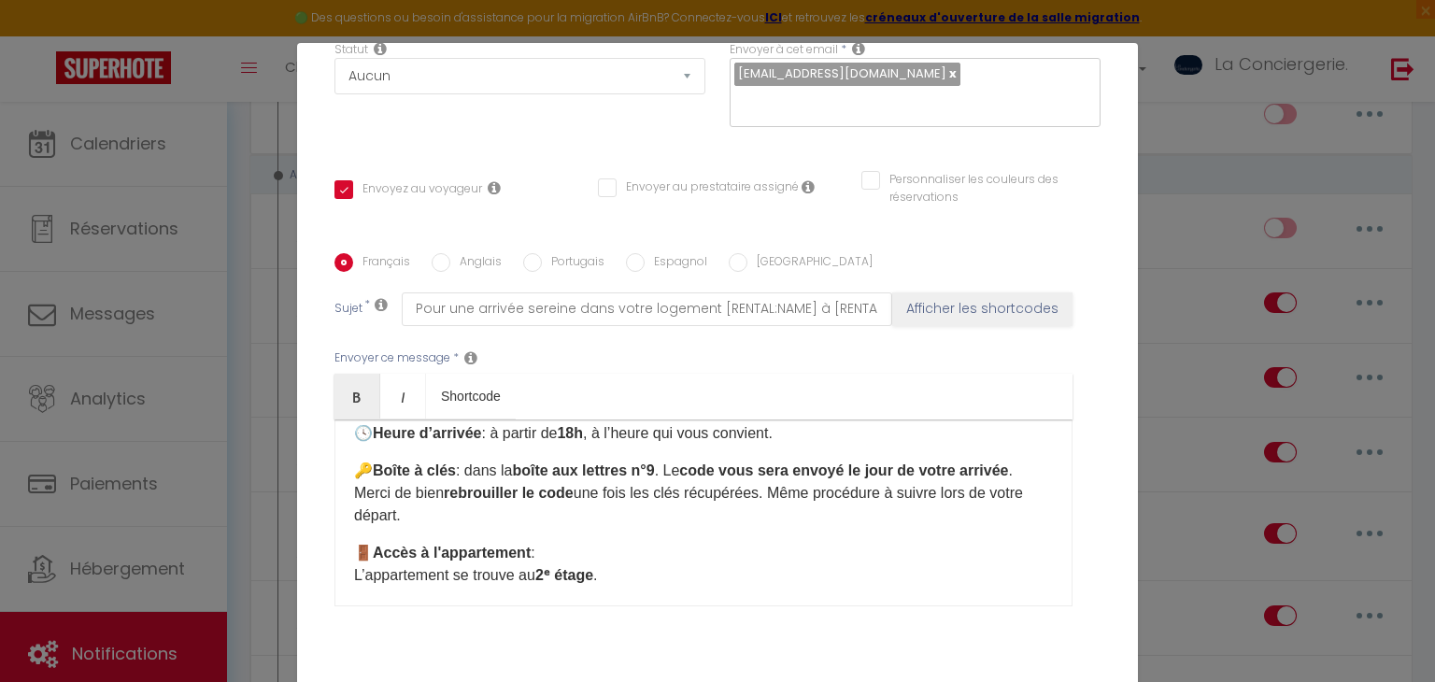
scroll to position [384, 0]
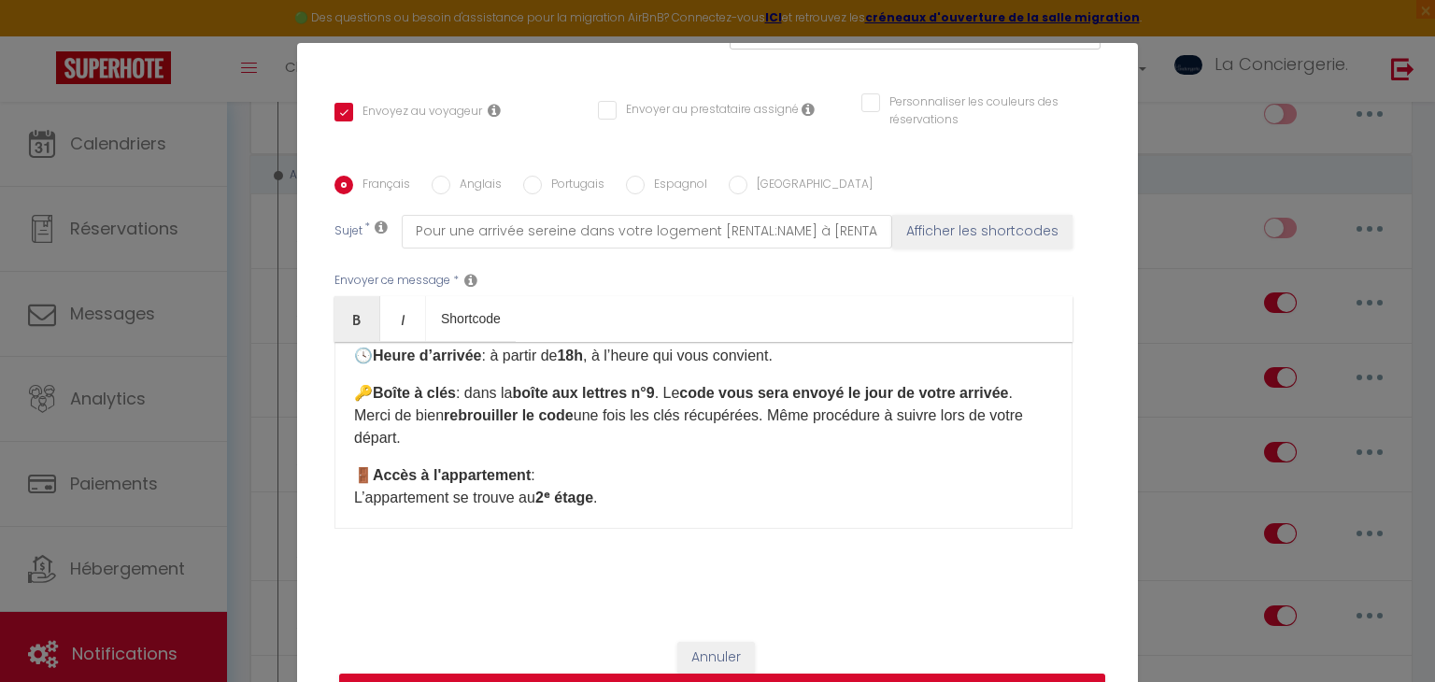
click at [447, 180] on input "Anglais" at bounding box center [440, 185] width 19 height 19
radio input "true"
checkbox input "true"
checkbox input "false"
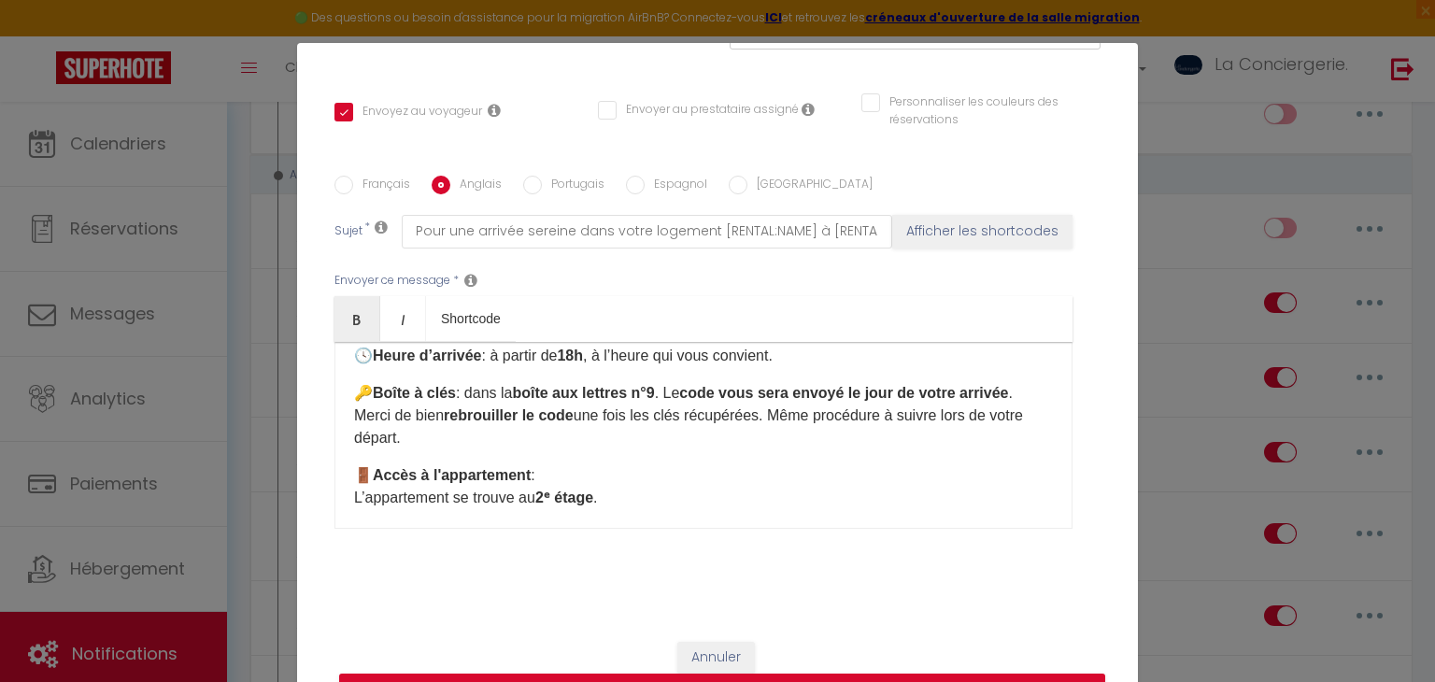
type input "For a serene arrival in your accommodation [RENTAL:NAME] in [RENTAL:CITY]"
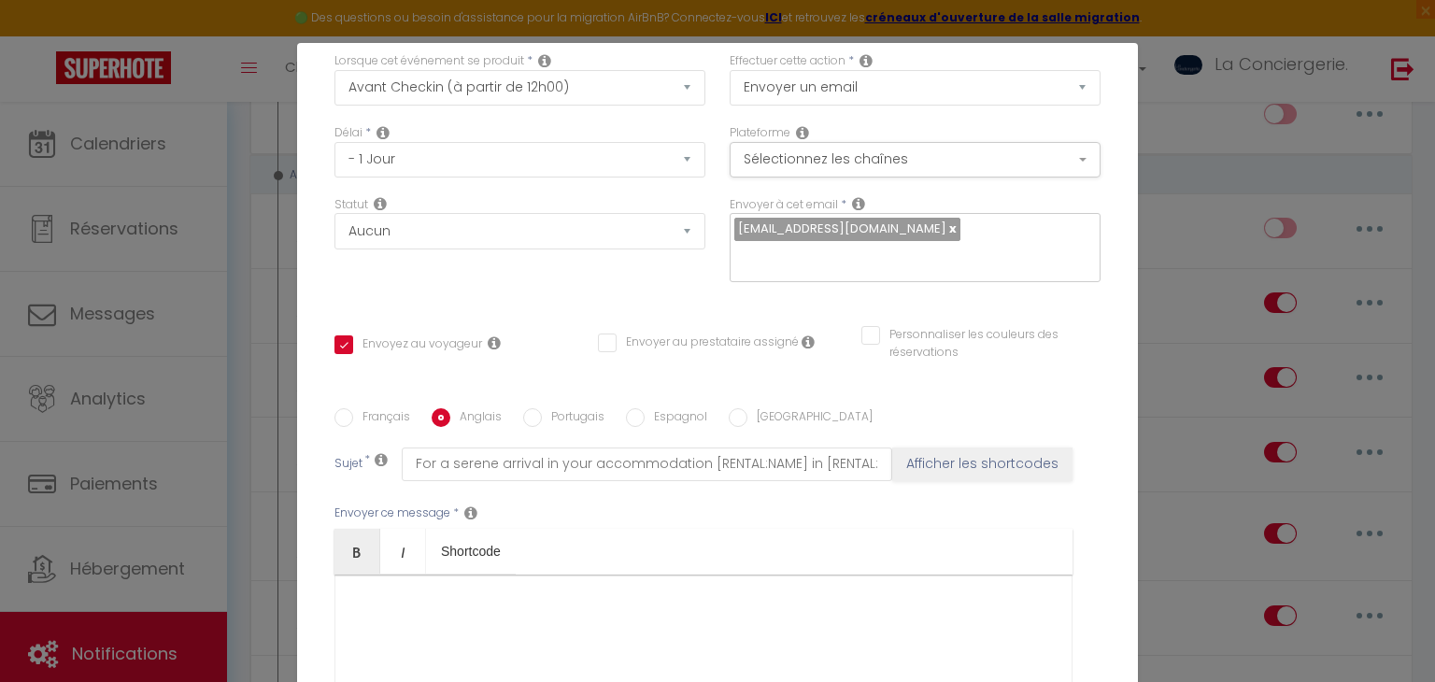
scroll to position [184, 0]
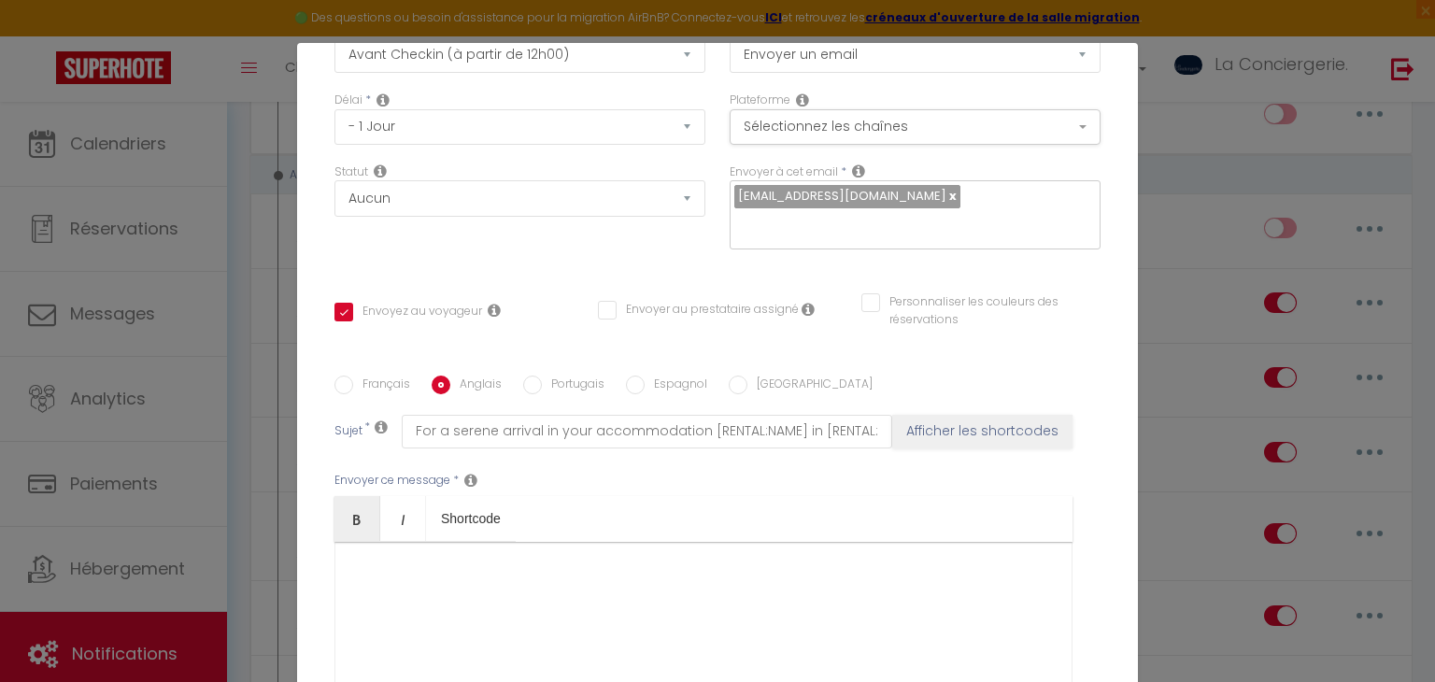
click at [556, 385] on label "Portugais" at bounding box center [573, 385] width 63 height 21
click at [542, 385] on input "Portugais" at bounding box center [532, 384] width 19 height 19
radio input "true"
checkbox input "true"
checkbox input "false"
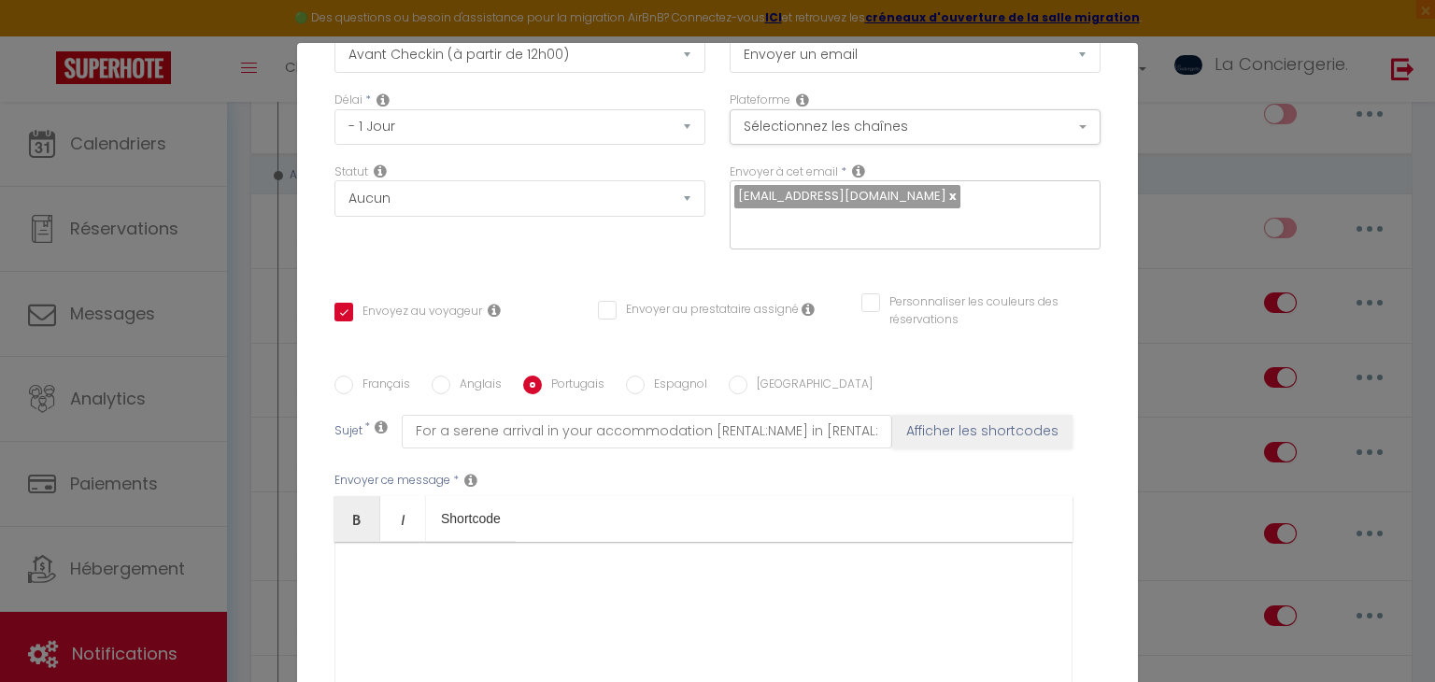
checkbox input "false"
type input "Para uma chegada serena no seu alojamento [RENTAL:NAME] em [RENTAL:CITY]"
click at [639, 390] on input "Espagnol" at bounding box center [635, 384] width 19 height 19
radio input "true"
checkbox input "true"
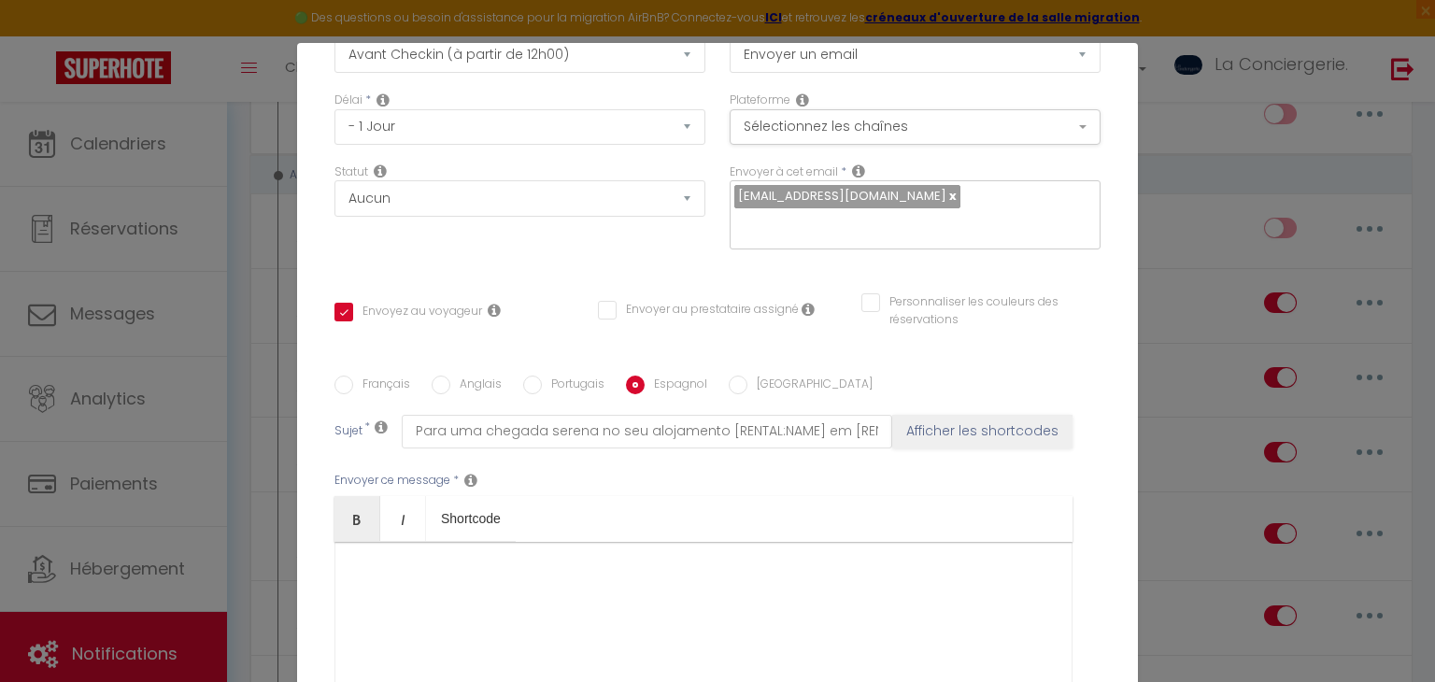
checkbox input "false"
drag, startPoint x: 793, startPoint y: 388, endPoint x: 770, endPoint y: 381, distance: 24.2
click at [770, 381] on div "Français Anglais Portugais Espagnol [GEOGRAPHIC_DATA]" at bounding box center [717, 385] width 766 height 21
click at [770, 381] on label "[GEOGRAPHIC_DATA]" at bounding box center [809, 385] width 125 height 21
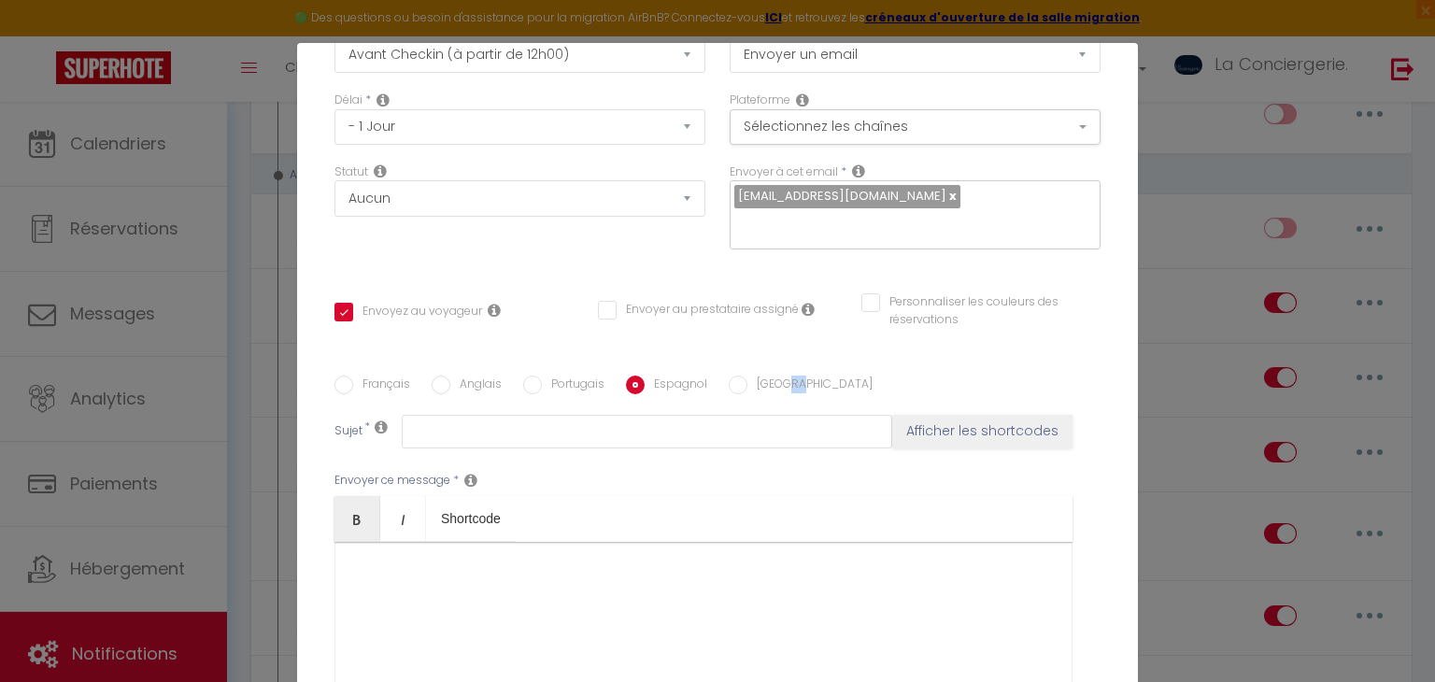
click at [747, 381] on input "[GEOGRAPHIC_DATA]" at bounding box center [737, 384] width 19 height 19
radio input "true"
checkbox input "true"
checkbox input "false"
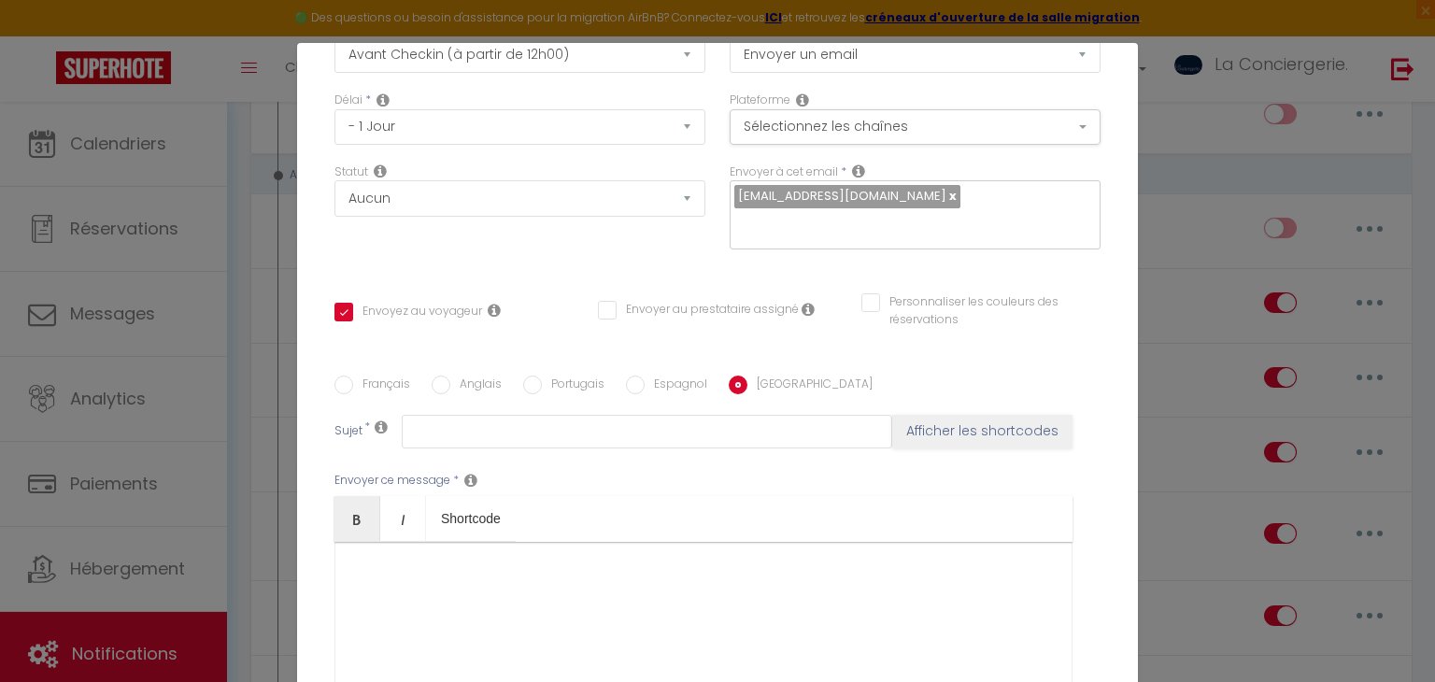
click at [374, 373] on div "Français Anglais Portugais Espagnol Italien Sujet * Afficher les shortcodes Env…" at bounding box center [717, 563] width 766 height 432
click at [381, 382] on label "Français" at bounding box center [381, 385] width 57 height 21
click at [353, 382] on input "Français" at bounding box center [343, 384] width 19 height 19
radio input "true"
checkbox input "true"
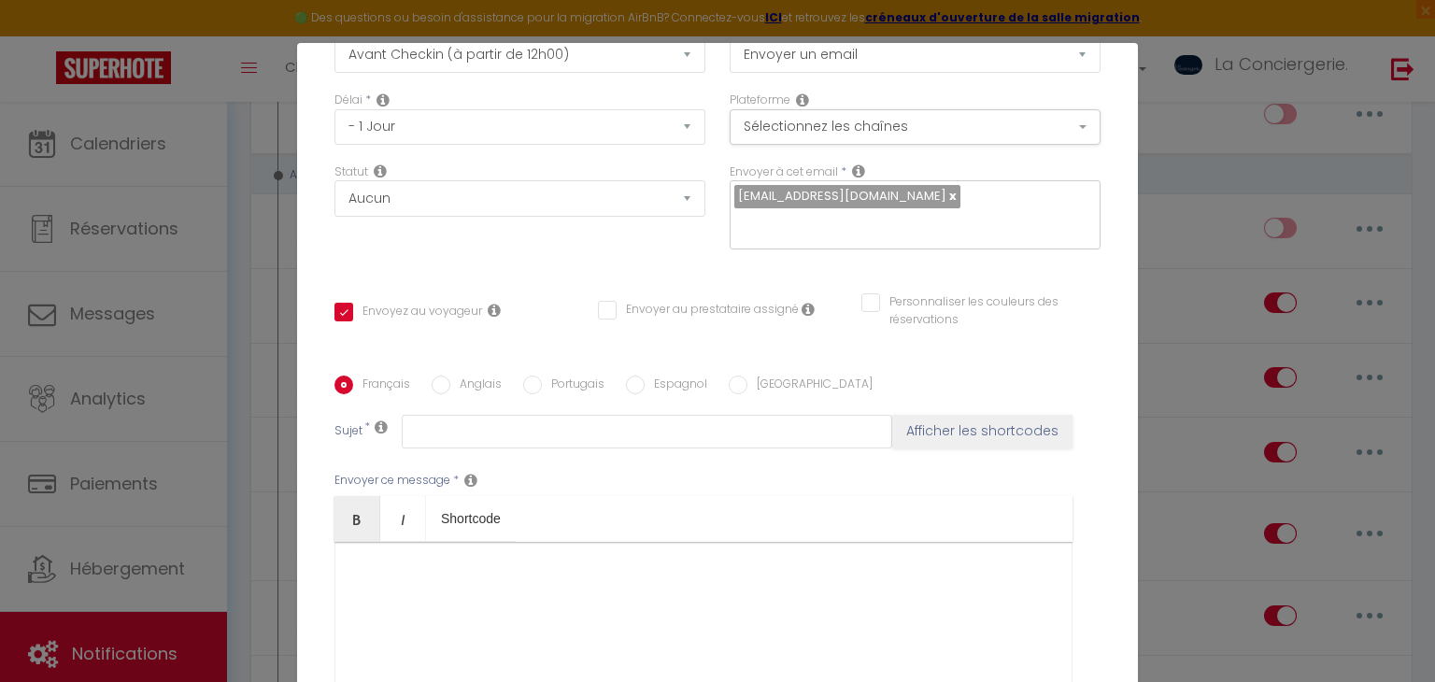
checkbox input "false"
type input "Pour une arrivée sereine dans votre logement [RENTAL:NAME] à [RENTAL:CITY]"
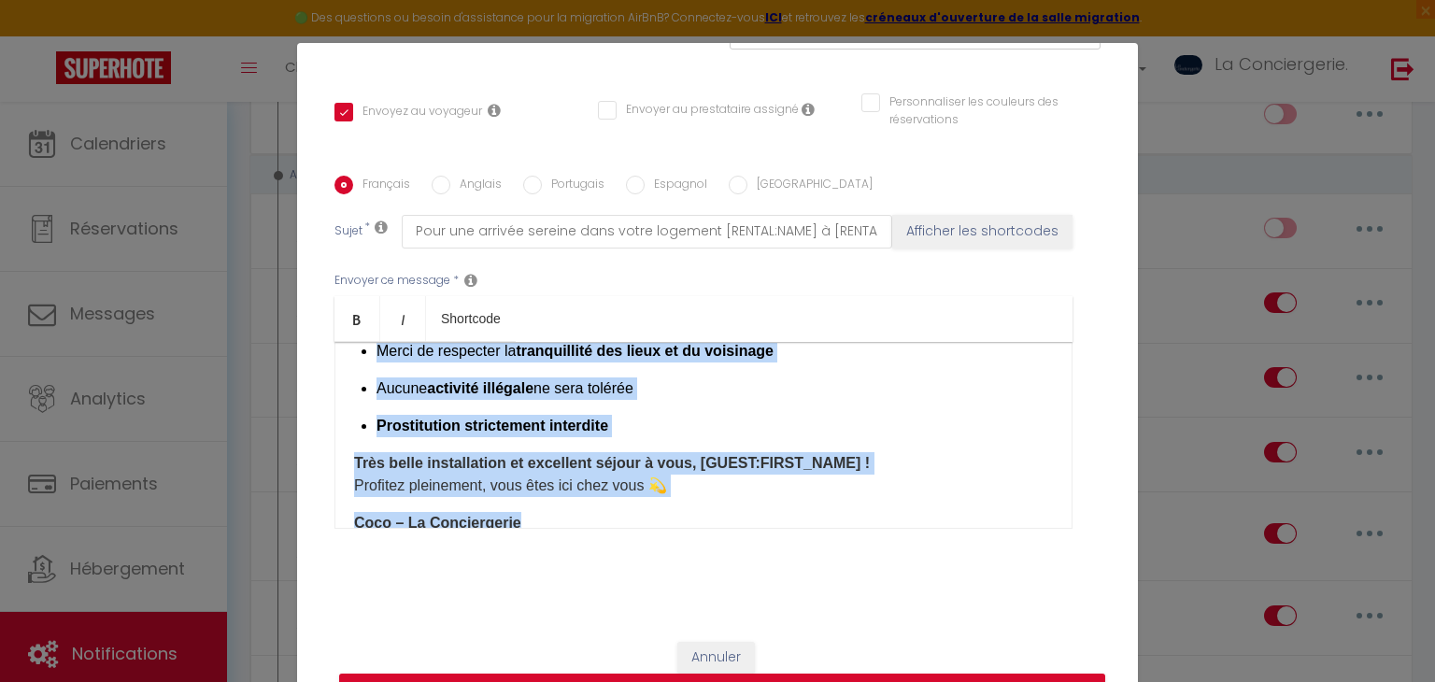
scroll to position [1368, 0]
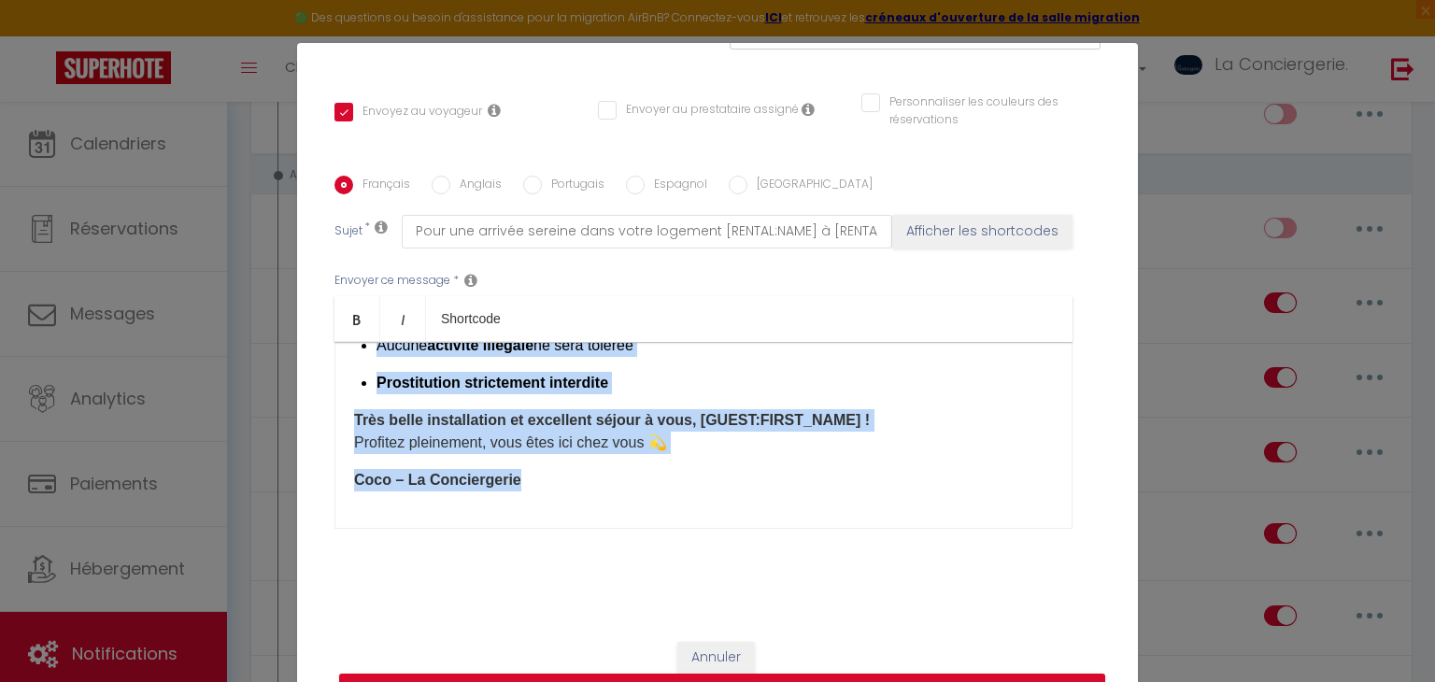
drag, startPoint x: 352, startPoint y: 403, endPoint x: 824, endPoint y: 518, distance: 485.7
click at [824, 518] on div "​ Bonjour [GUEST:FIRST_NAME], Merci pour votre réservation chez nous ! 😊 Votre …" at bounding box center [703, 435] width 738 height 187
copy div "Loremip [DOLOR:SITAM_CONS], Adipi elit seddo eiusmodtemp inci utla ! 😊 Etdol ma…"
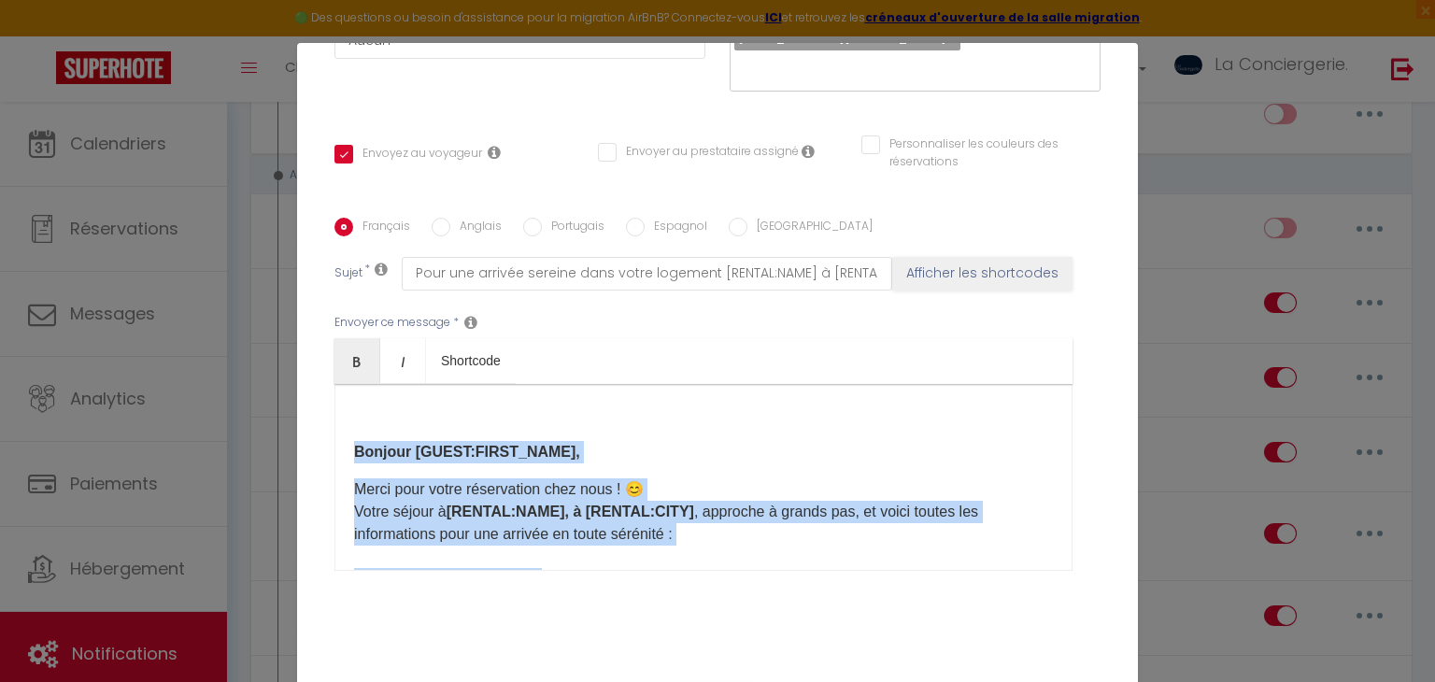
scroll to position [343, 0]
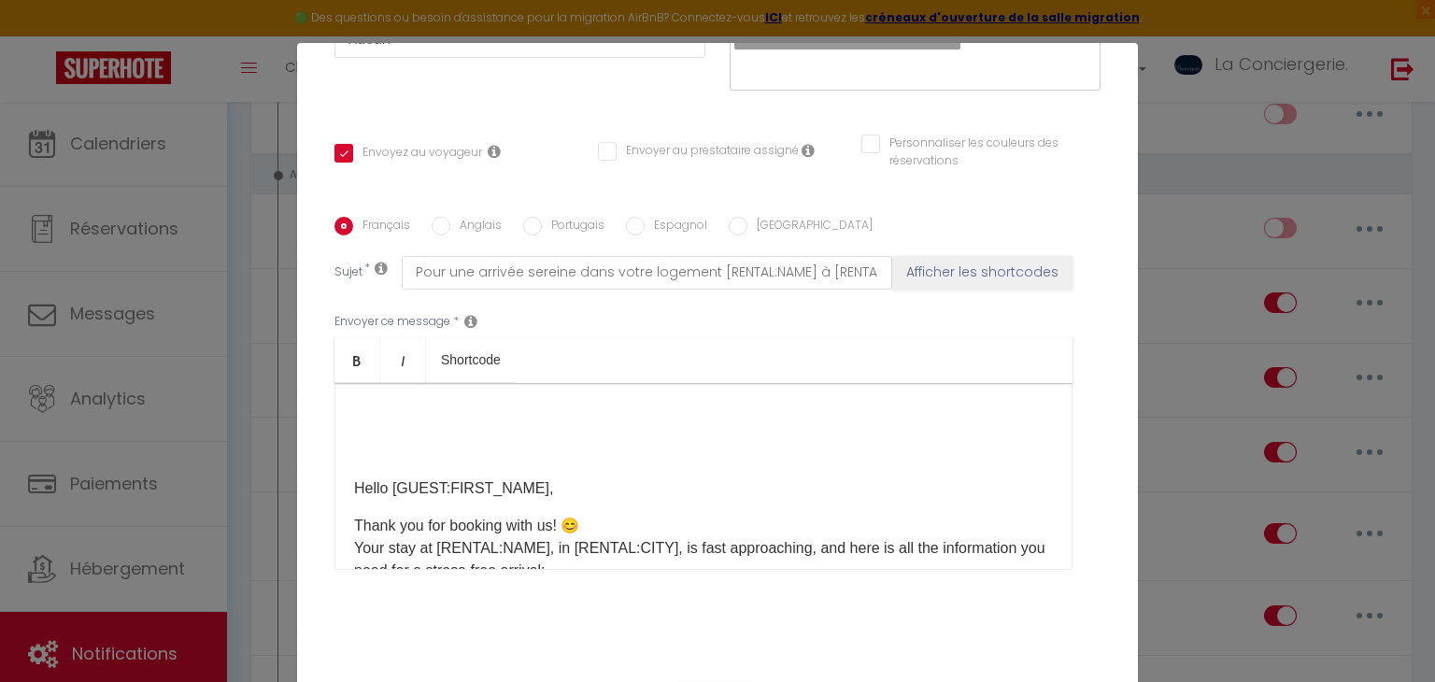
click at [354, 480] on p "Hello [GUEST:FIRST_NAME]," at bounding box center [703, 488] width 699 height 22
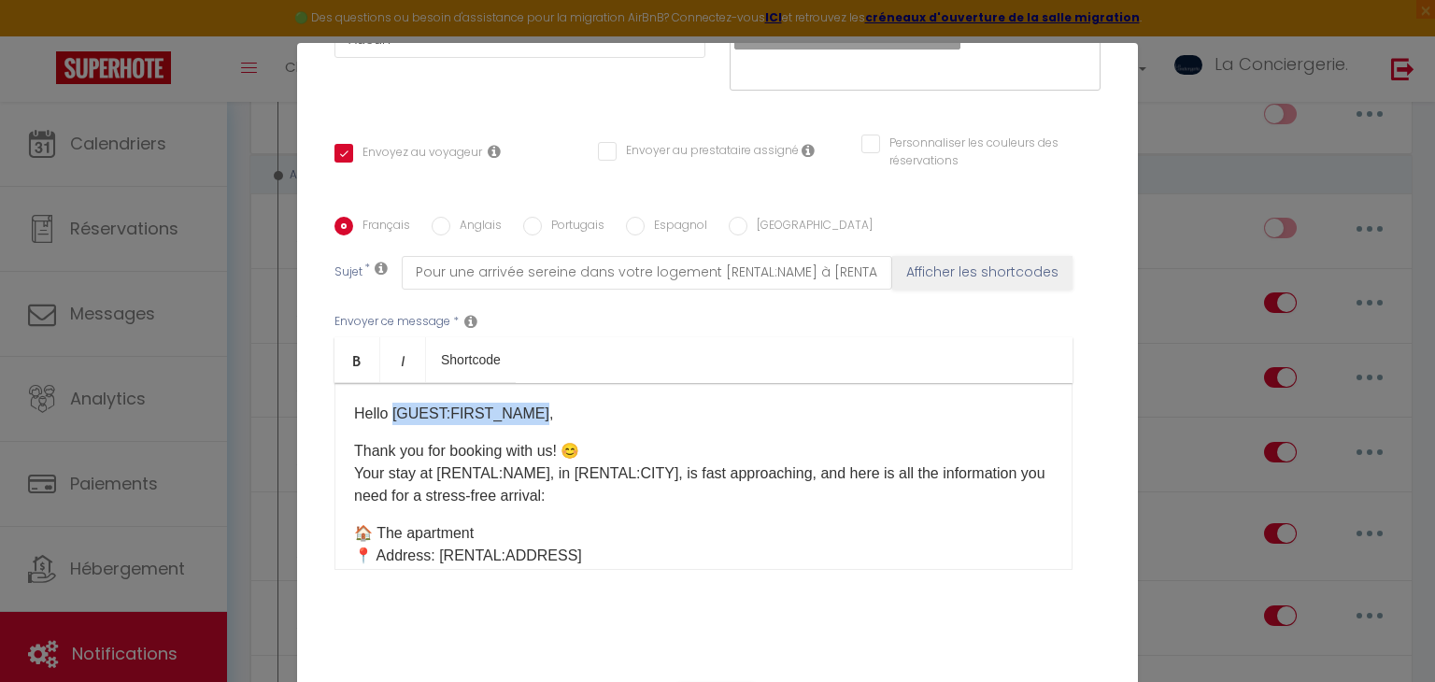
drag, startPoint x: 394, startPoint y: 409, endPoint x: 532, endPoint y: 402, distance: 138.4
click at [532, 403] on p "Hello [GUEST:FIRST_NAME]," at bounding box center [703, 414] width 699 height 22
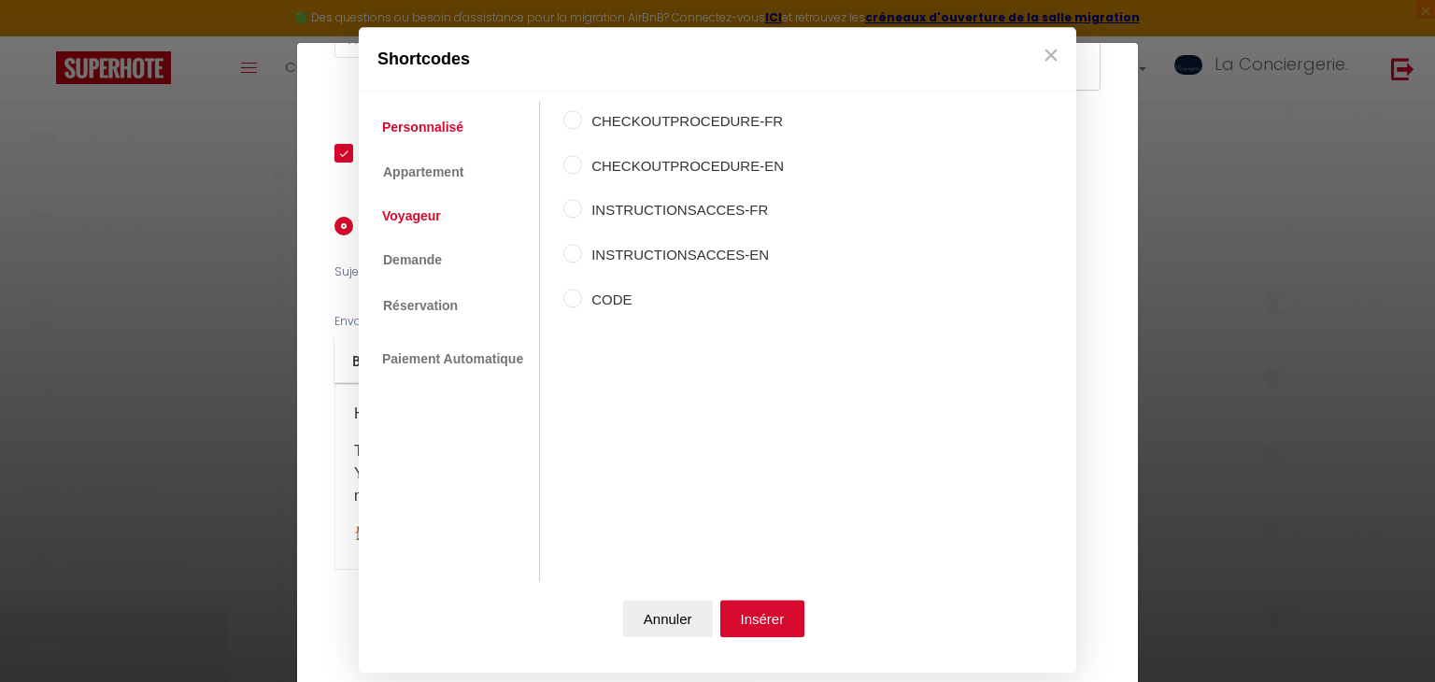
click at [446, 221] on link "Voyageur" at bounding box center [412, 216] width 78 height 34
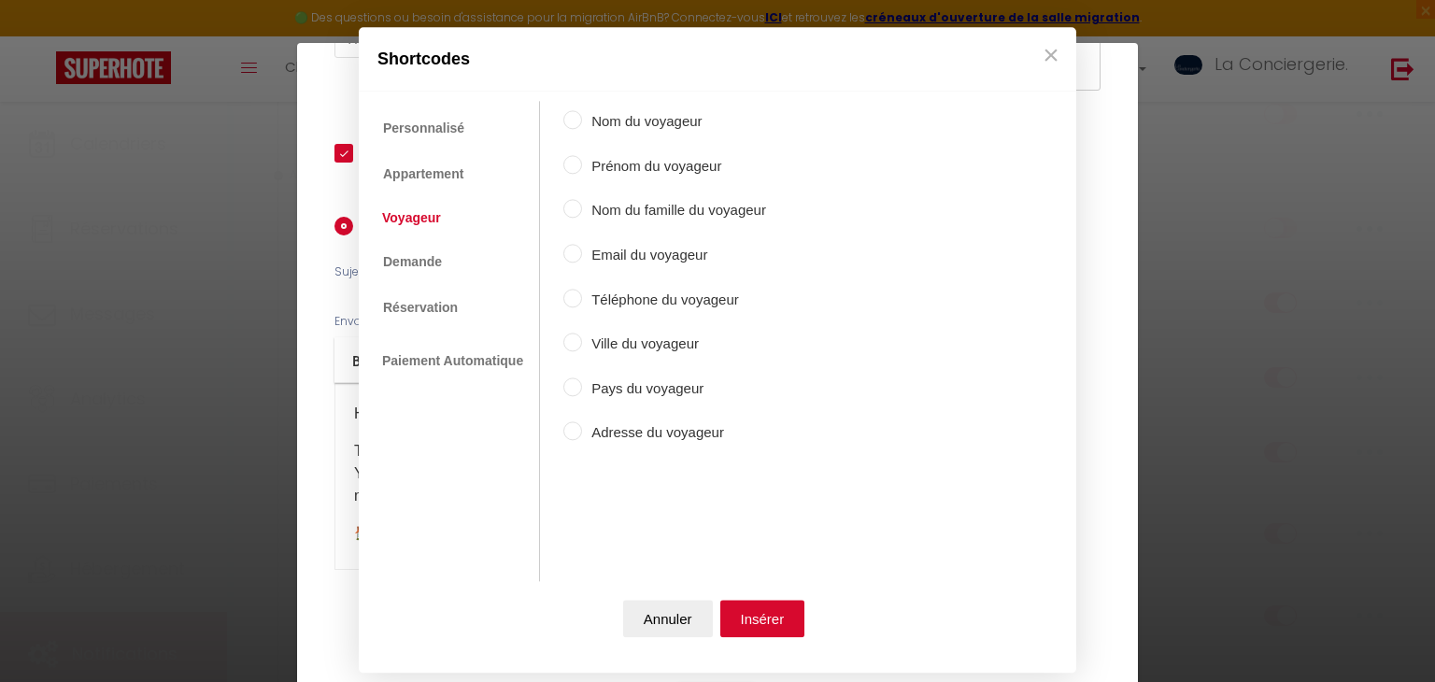
click at [615, 172] on label "Prénom du voyageur" at bounding box center [674, 166] width 184 height 22
click at [582, 172] on input "Prénom du voyageur" at bounding box center [572, 164] width 19 height 19
radio input "true"
click at [726, 629] on button "Insérer" at bounding box center [762, 619] width 85 height 37
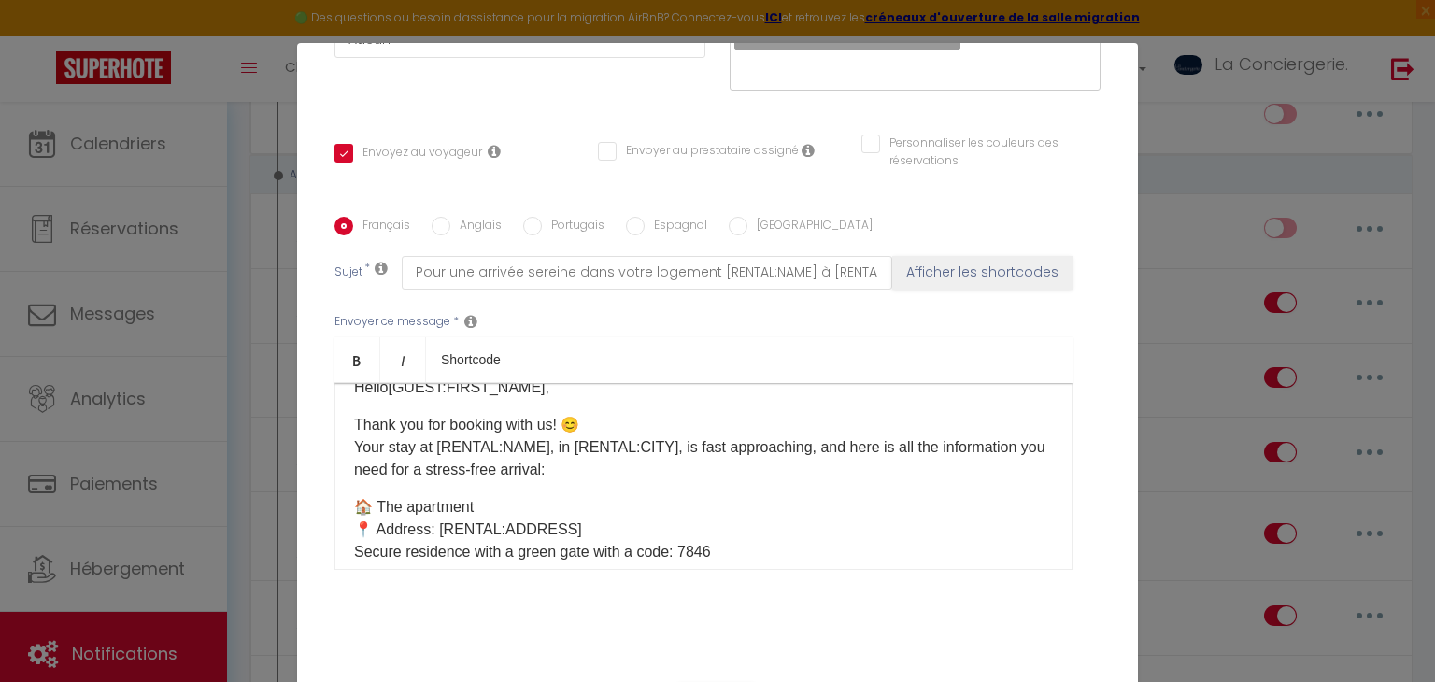
scroll to position [30, 0]
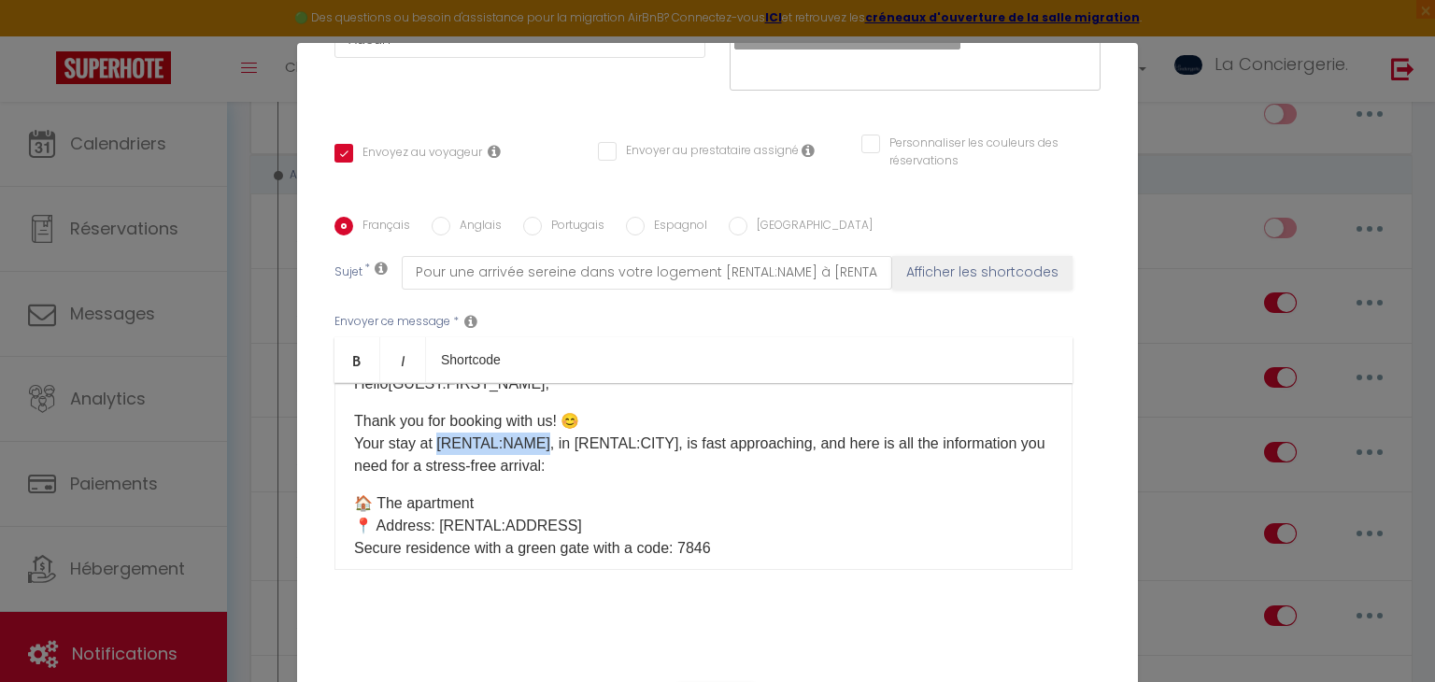
drag, startPoint x: 538, startPoint y: 439, endPoint x: 437, endPoint y: 441, distance: 100.9
click at [437, 441] on p "Thank you for booking with us! 😊 Your stay at [RENTAL:NAME], in [RENTAL:CITY], …" at bounding box center [703, 443] width 699 height 67
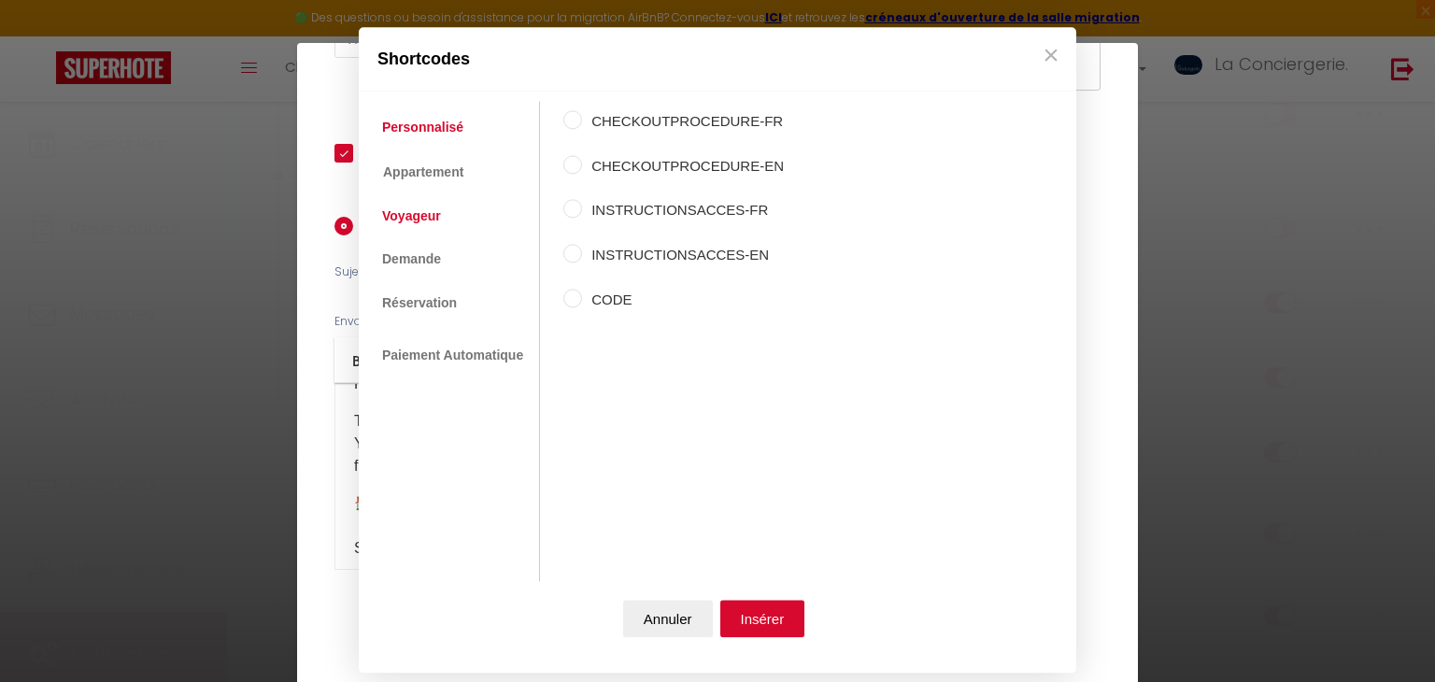
click at [436, 211] on link "Voyageur" at bounding box center [412, 216] width 78 height 34
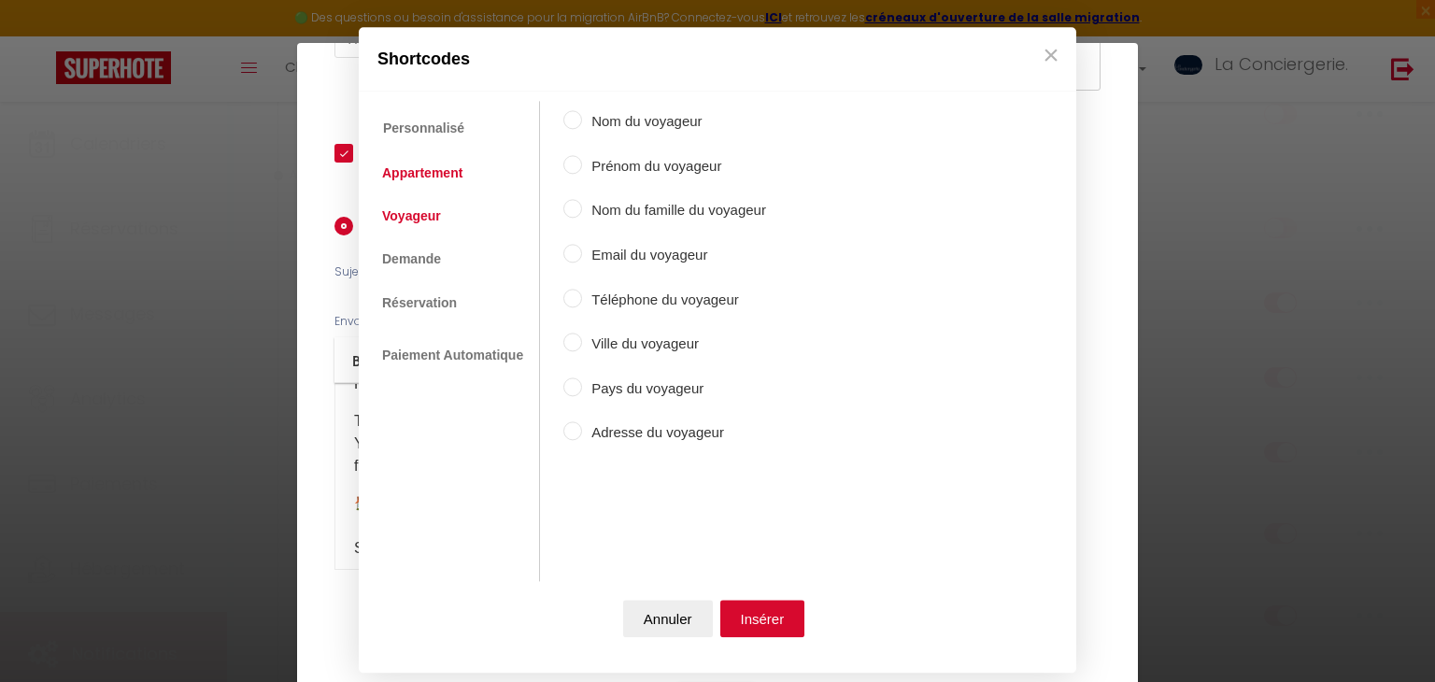
click at [437, 179] on link "Appartement" at bounding box center [422, 173] width 99 height 34
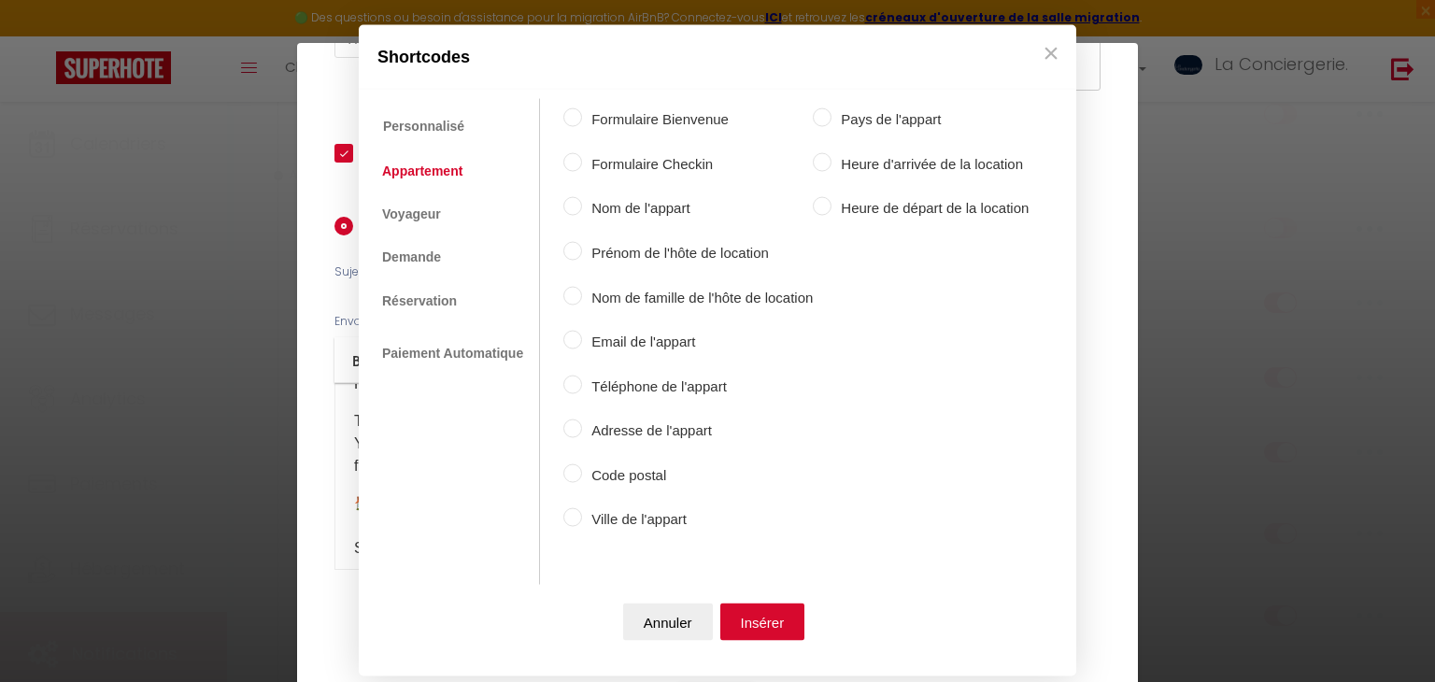
click at [640, 208] on label "Nom de l'appart" at bounding box center [697, 208] width 231 height 22
click at [582, 208] on input "Nom de l'appart" at bounding box center [572, 206] width 19 height 19
radio input "true"
click at [751, 602] on button "Insérer" at bounding box center [762, 620] width 85 height 37
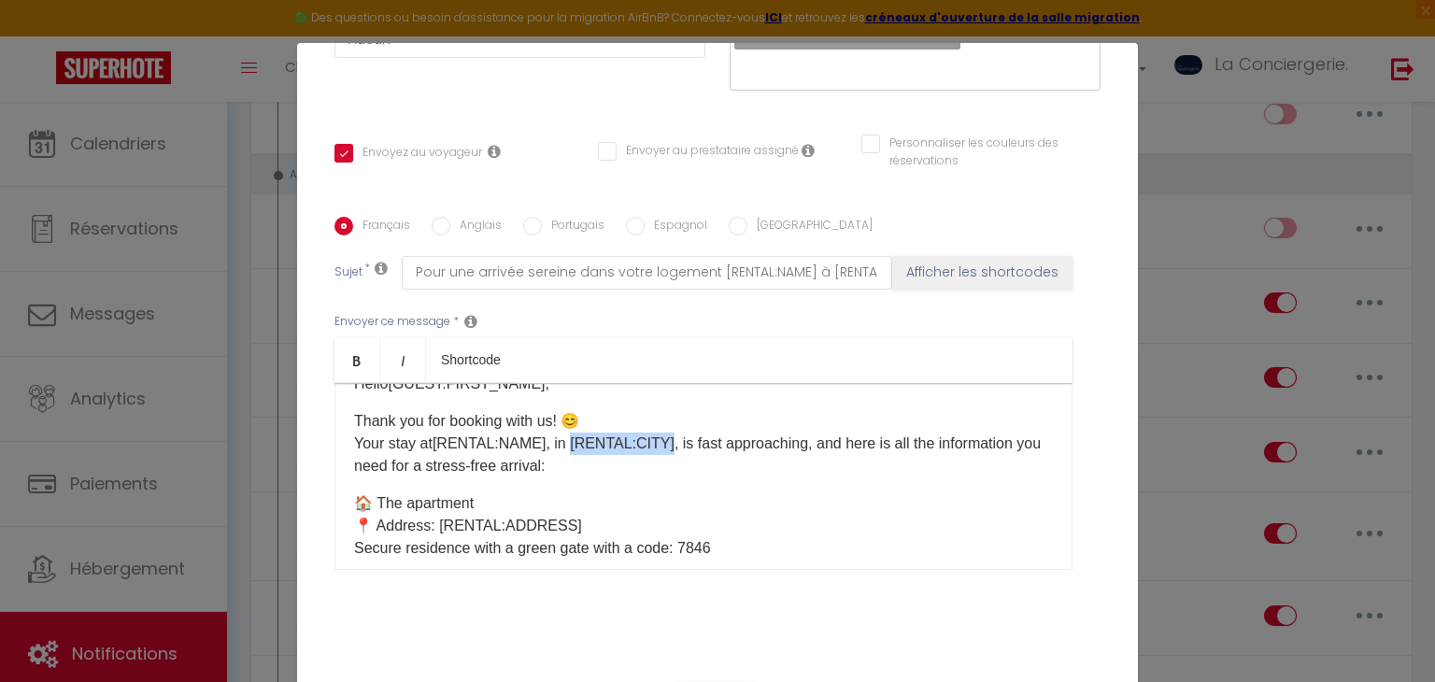
drag, startPoint x: 666, startPoint y: 439, endPoint x: 569, endPoint y: 434, distance: 97.2
click at [569, 434] on p "Thank you for booking with us! 😊 Your stay at [RENTAL:NAME] ​ , in [RENTAL:CITY…" at bounding box center [703, 443] width 699 height 67
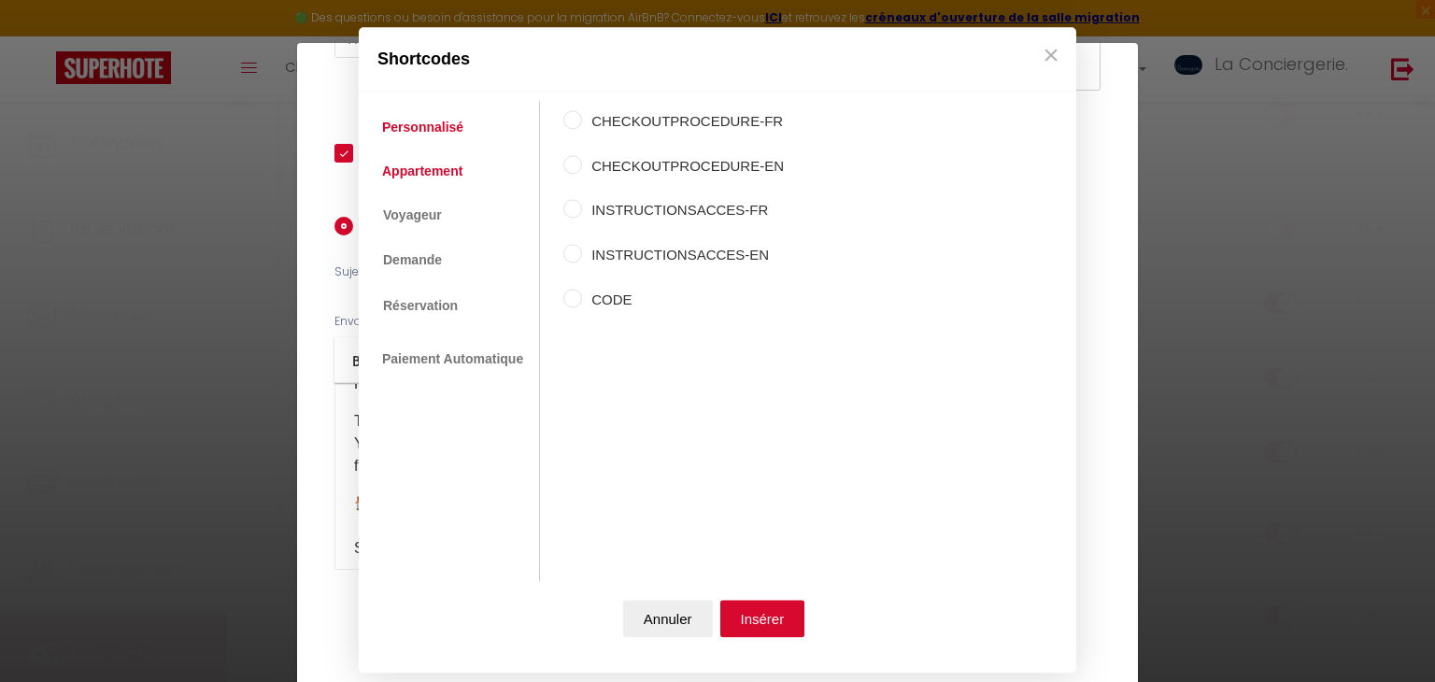
click at [430, 169] on link "Appartement" at bounding box center [422, 171] width 99 height 34
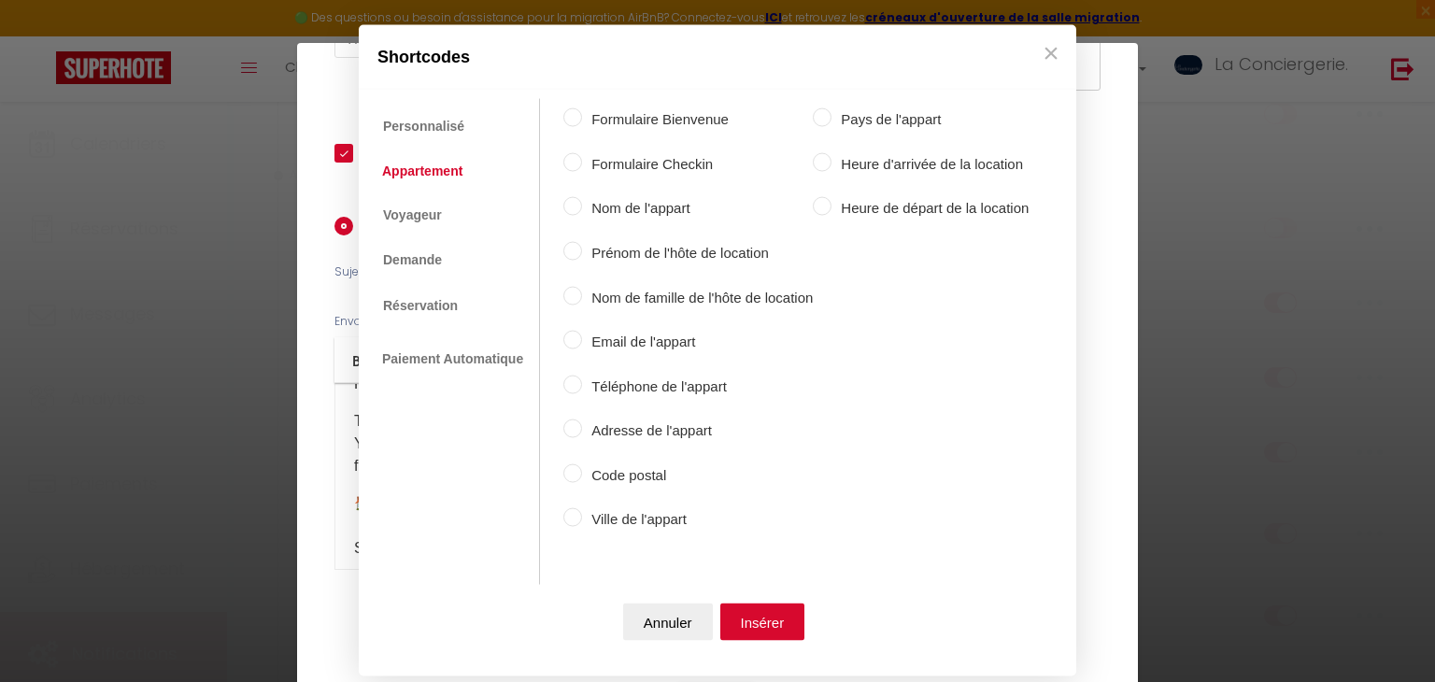
click at [657, 520] on label "Ville de l'appart" at bounding box center [697, 519] width 231 height 22
click at [582, 520] on input "Ville de l'appart" at bounding box center [572, 517] width 19 height 19
radio input "true"
click at [749, 615] on button "Insérer" at bounding box center [762, 620] width 85 height 37
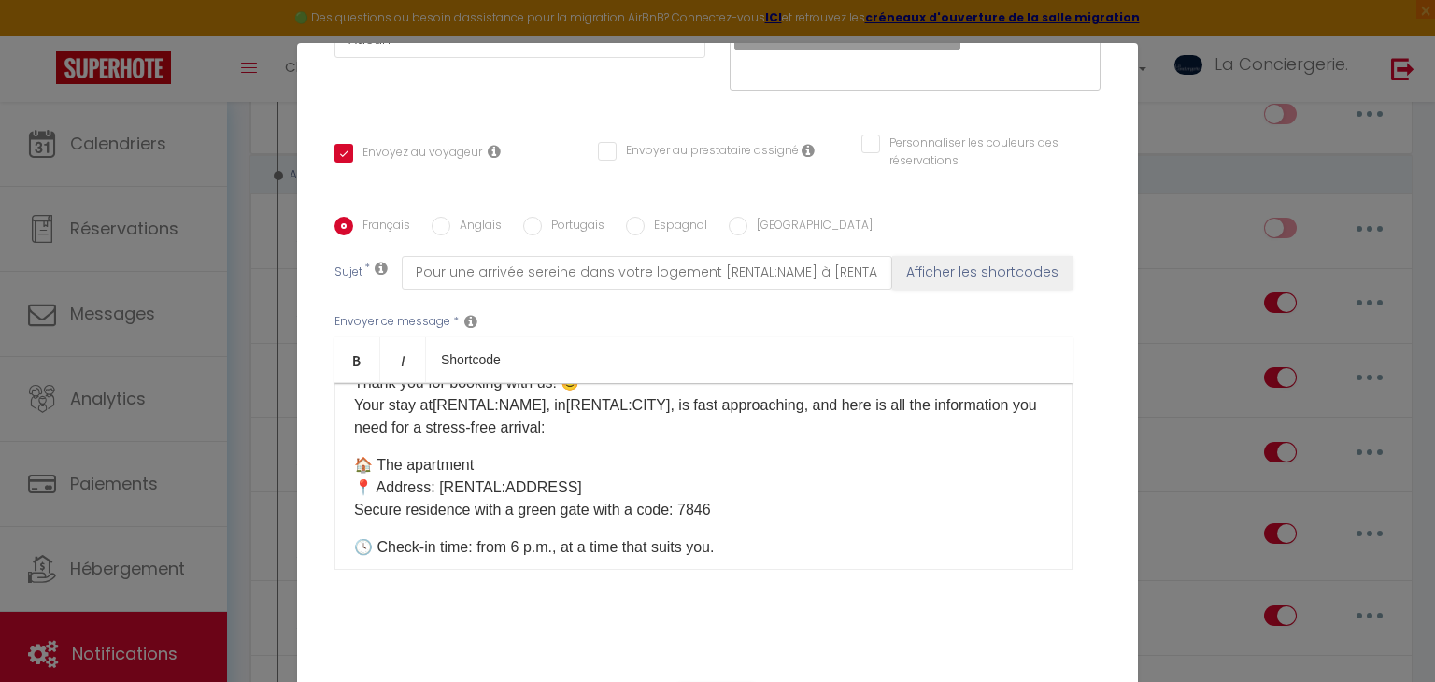
scroll to position [71, 0]
drag, startPoint x: 565, startPoint y: 481, endPoint x: 439, endPoint y: 475, distance: 126.2
click at [439, 475] on p "🏠 The apartment 📍 Address: [RENTAL:ADDRESS] Secure residence with a green gate …" at bounding box center [703, 484] width 699 height 67
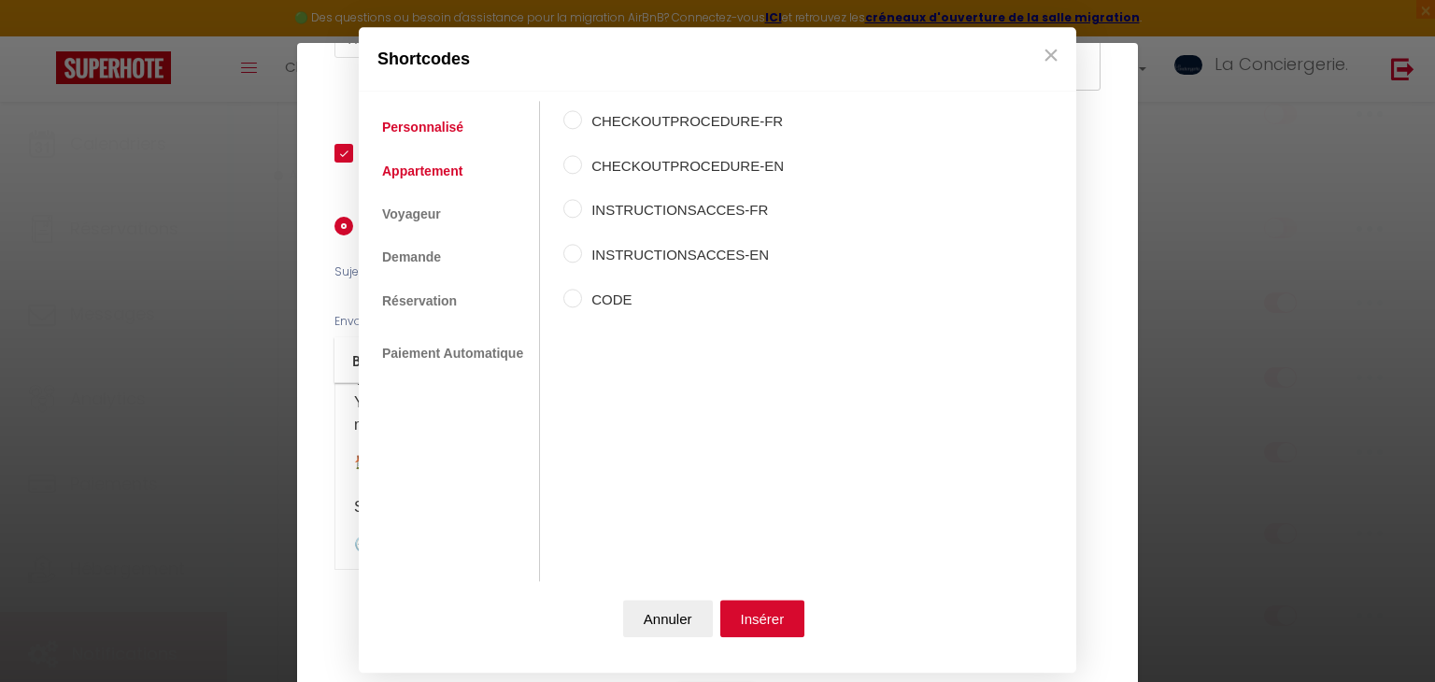
click at [425, 154] on link "Appartement" at bounding box center [422, 171] width 99 height 34
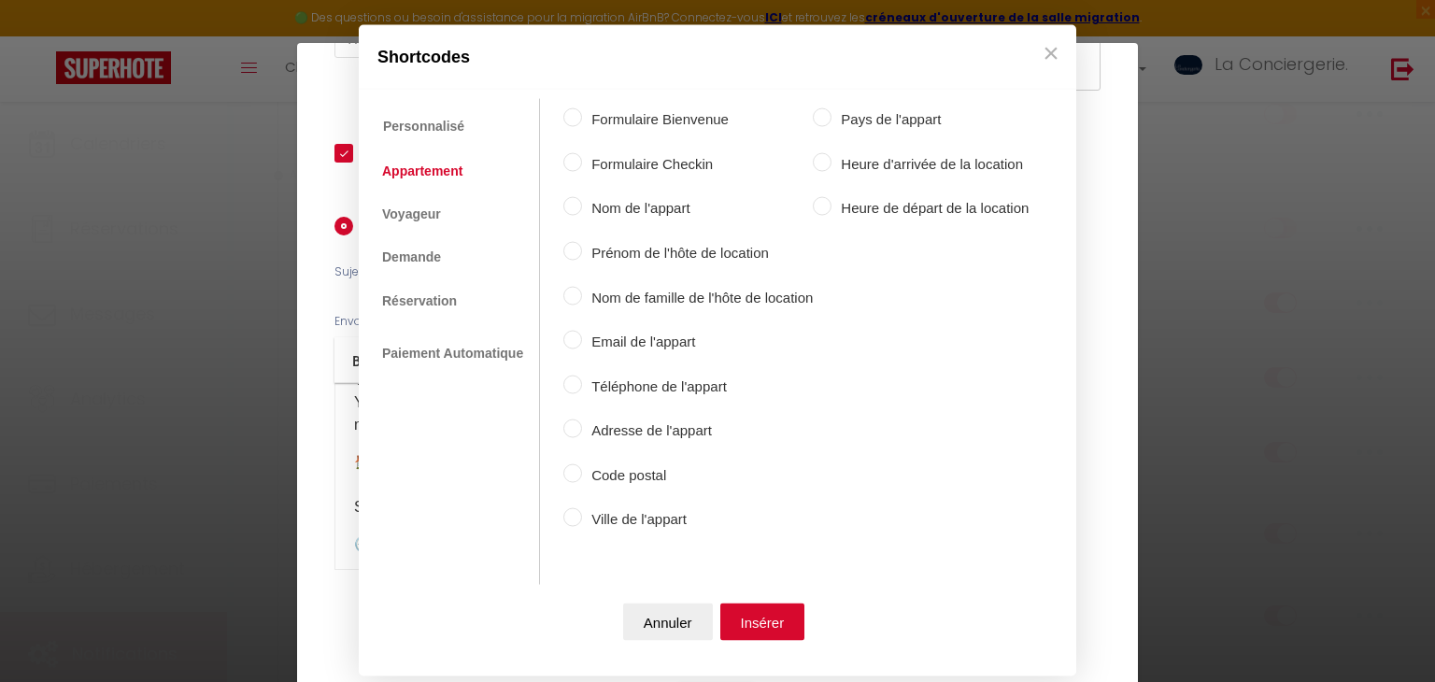
click at [620, 434] on label "Adresse de l'appart" at bounding box center [697, 430] width 231 height 22
click at [582, 434] on input "Adresse de l'appart" at bounding box center [572, 428] width 19 height 19
radio input "true"
click at [758, 638] on button "Insérer" at bounding box center [762, 620] width 85 height 37
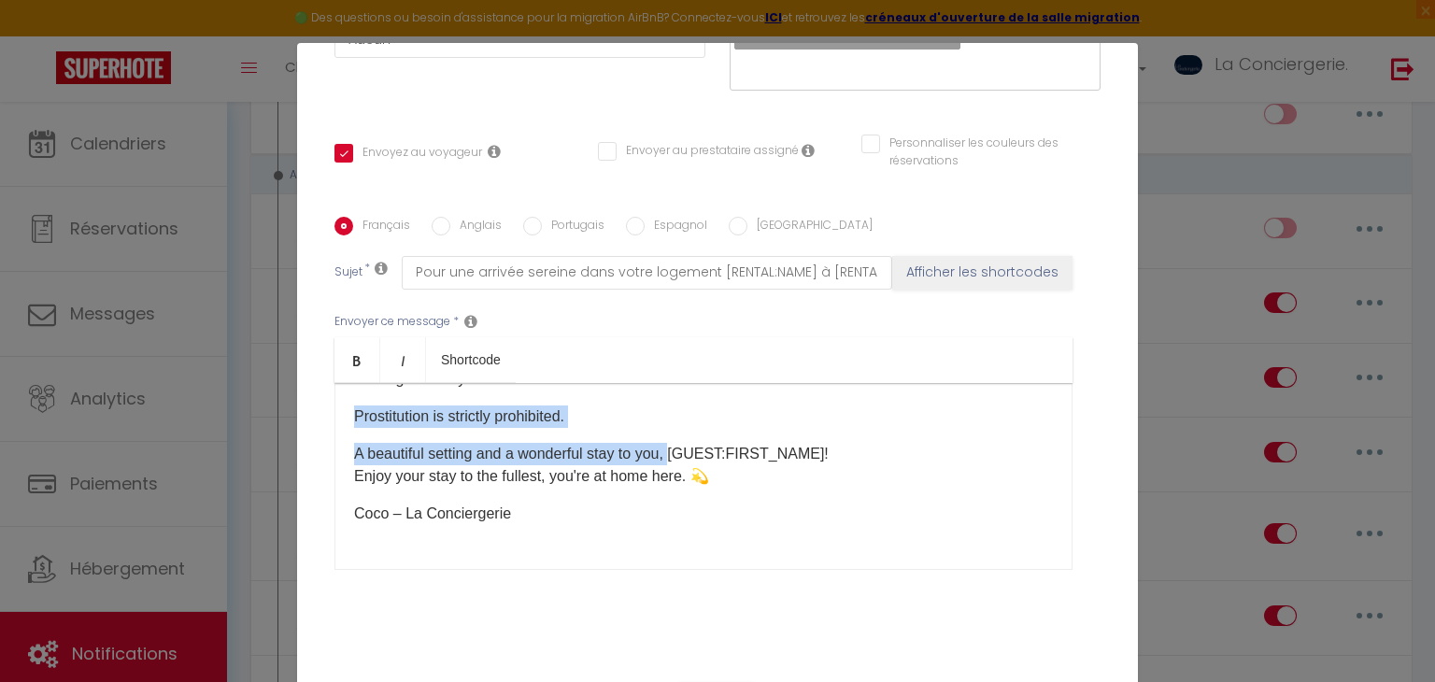
scroll to position [1127, 0]
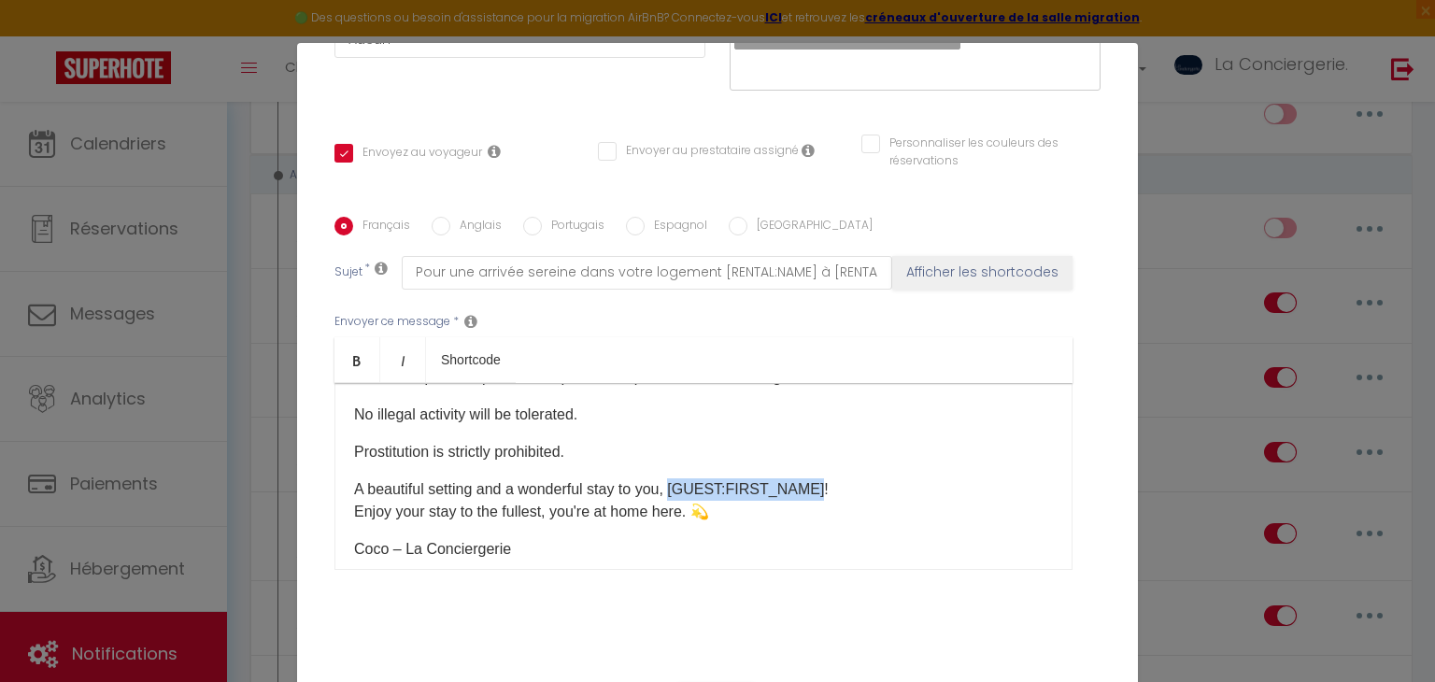
drag, startPoint x: 676, startPoint y: 429, endPoint x: 818, endPoint y: 484, distance: 152.3
click at [818, 484] on p "A beautiful setting and a wonderful stay to you, [GUEST:FIRST_NAME]! Enjoy your…" at bounding box center [703, 500] width 699 height 45
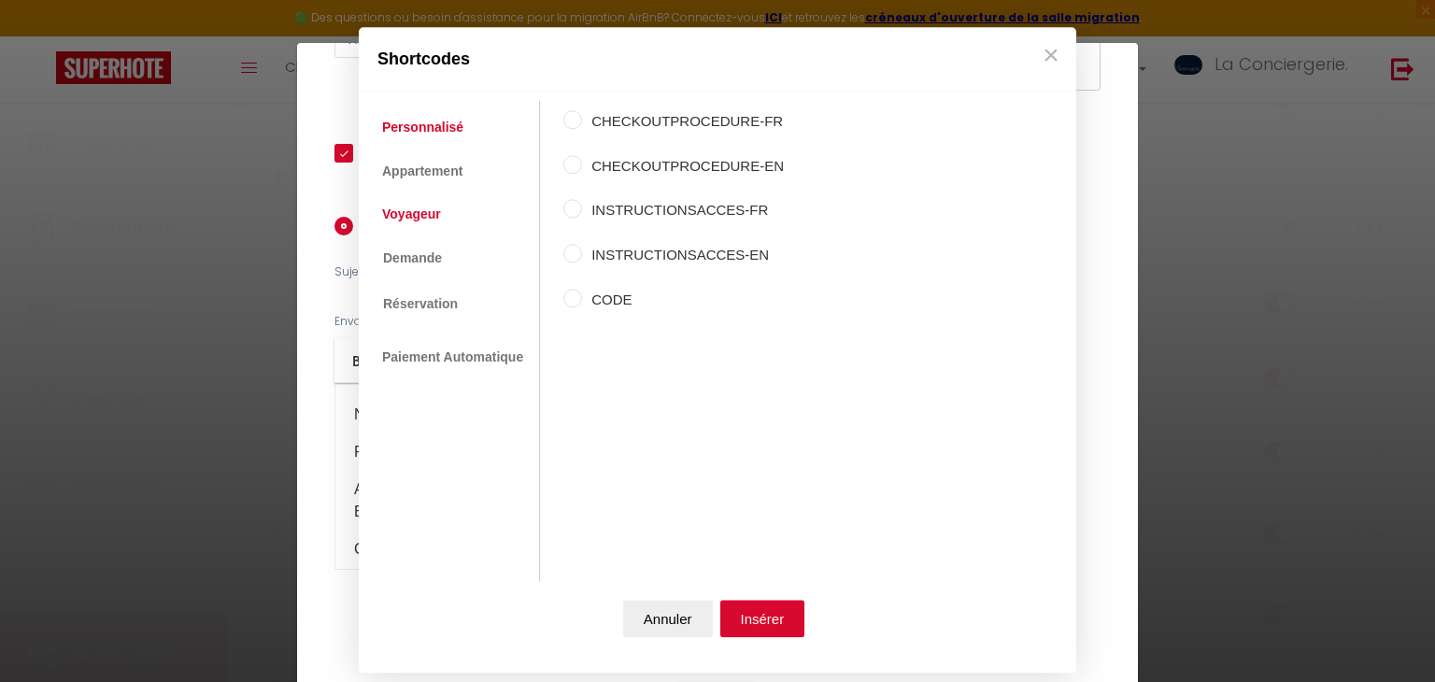
click at [433, 205] on link "Voyageur" at bounding box center [412, 214] width 78 height 34
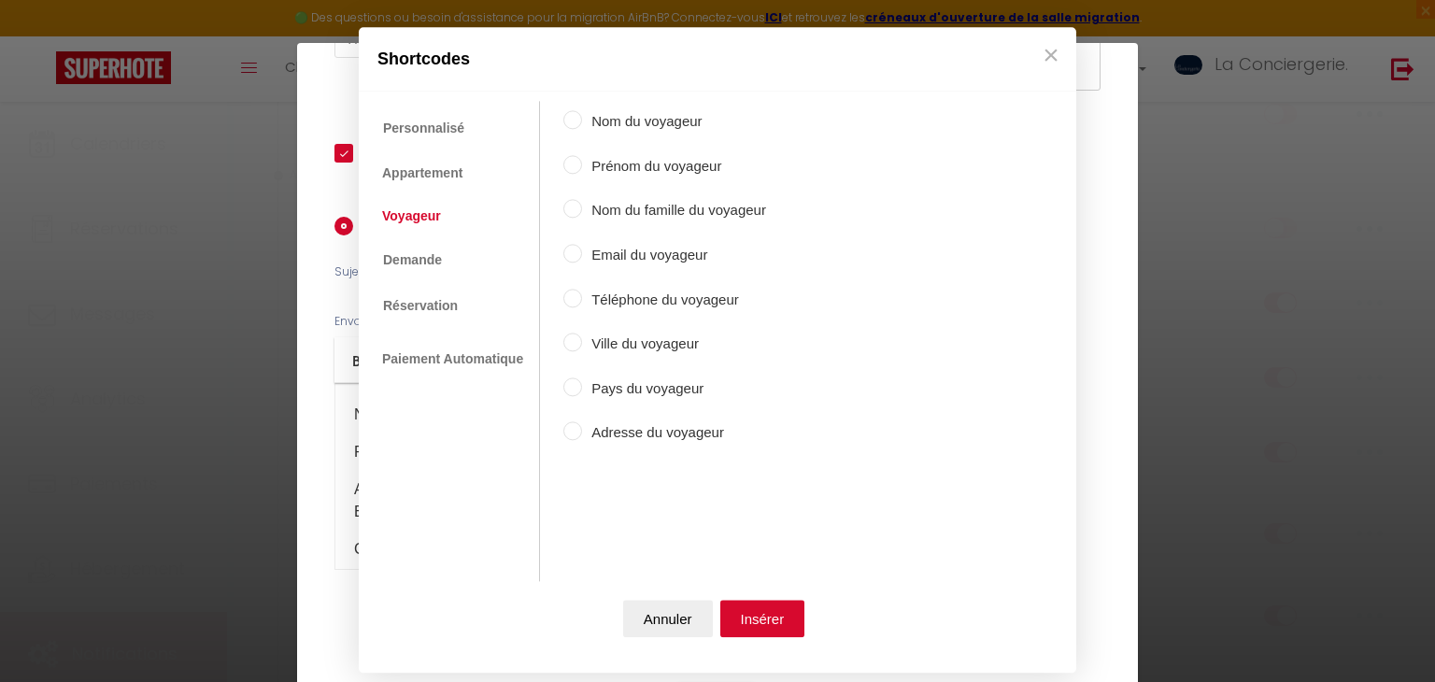
click at [633, 439] on label "Adresse du voyageur" at bounding box center [674, 433] width 184 height 22
click at [582, 439] on input "Adresse du voyageur" at bounding box center [572, 431] width 19 height 19
radio input "true"
click at [663, 158] on label "Prénom du voyageur" at bounding box center [674, 166] width 184 height 22
click at [582, 158] on input "Prénom du voyageur" at bounding box center [572, 164] width 19 height 19
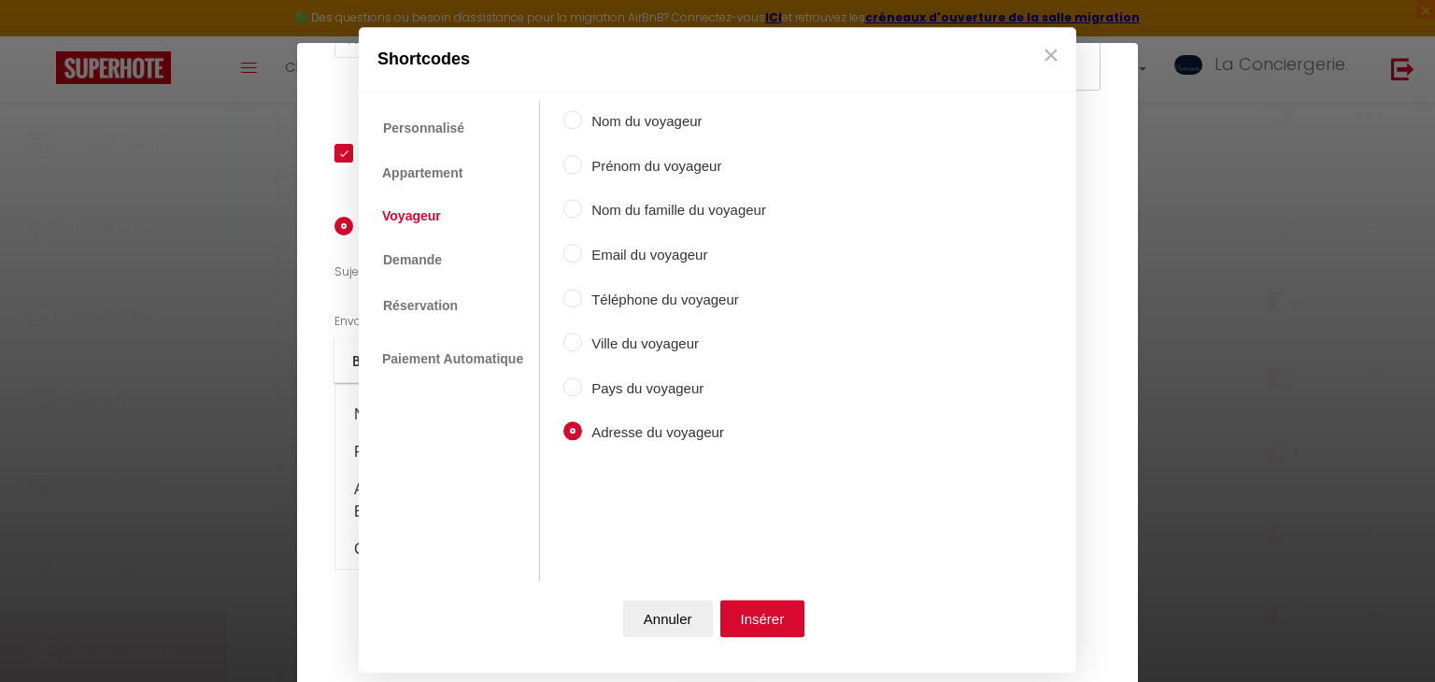
radio input "true"
click at [765, 612] on button "Insérer" at bounding box center [762, 619] width 85 height 37
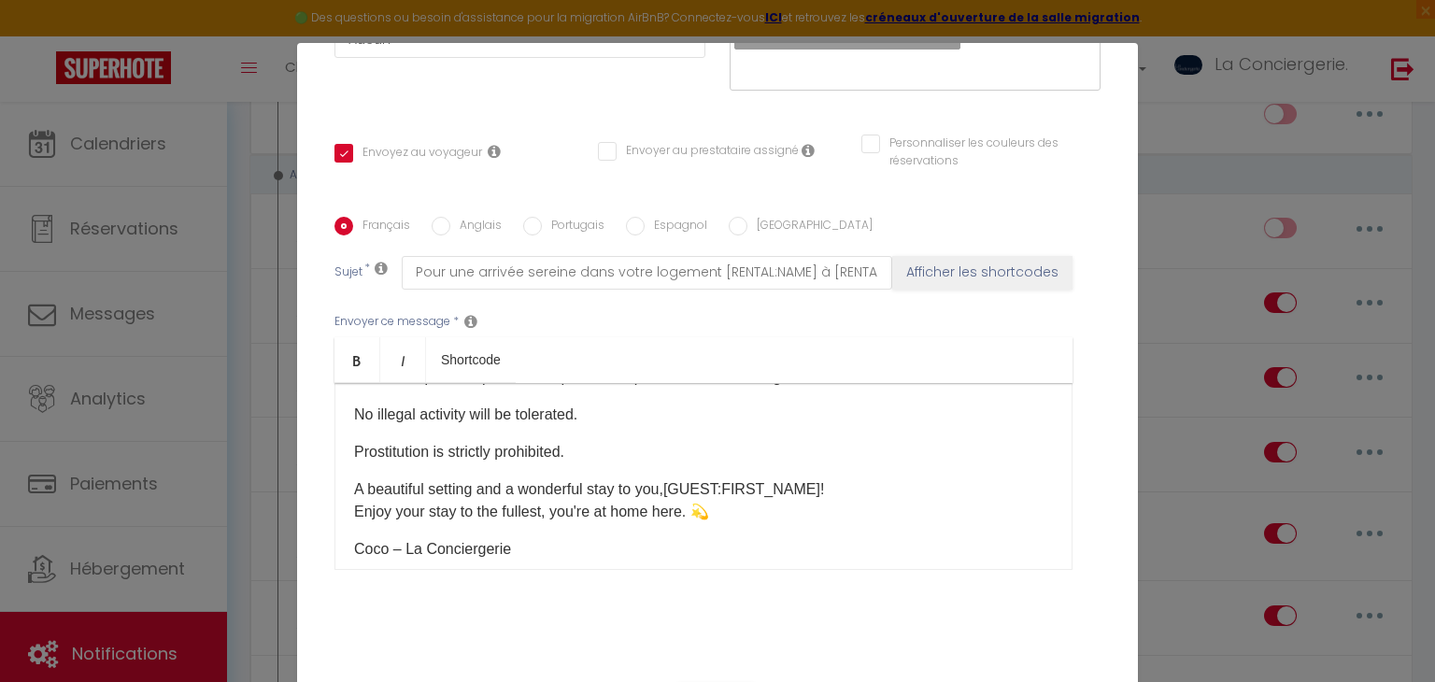
scroll to position [1215, 0]
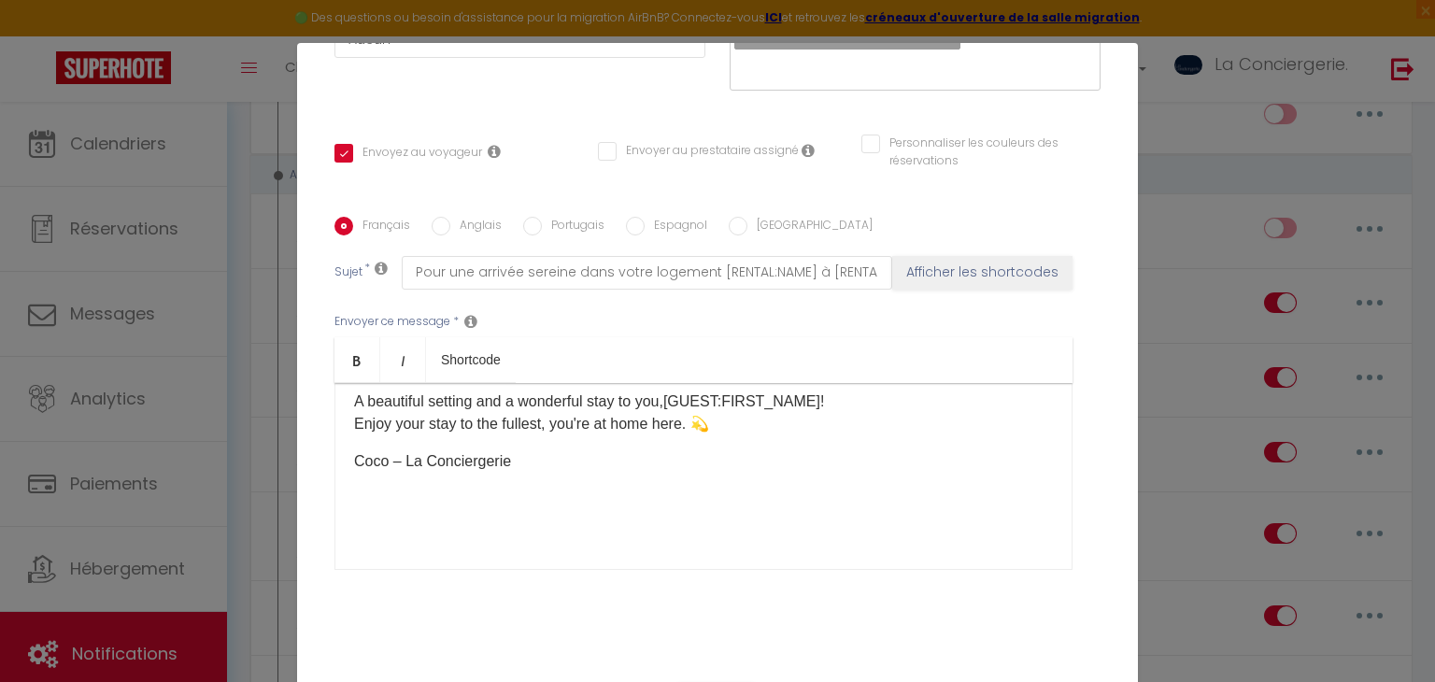
click at [541, 400] on p "A beautiful setting and a wonderful stay to you, [GUEST:FIRST_NAME] ​ ! Enjoy y…" at bounding box center [703, 412] width 699 height 45
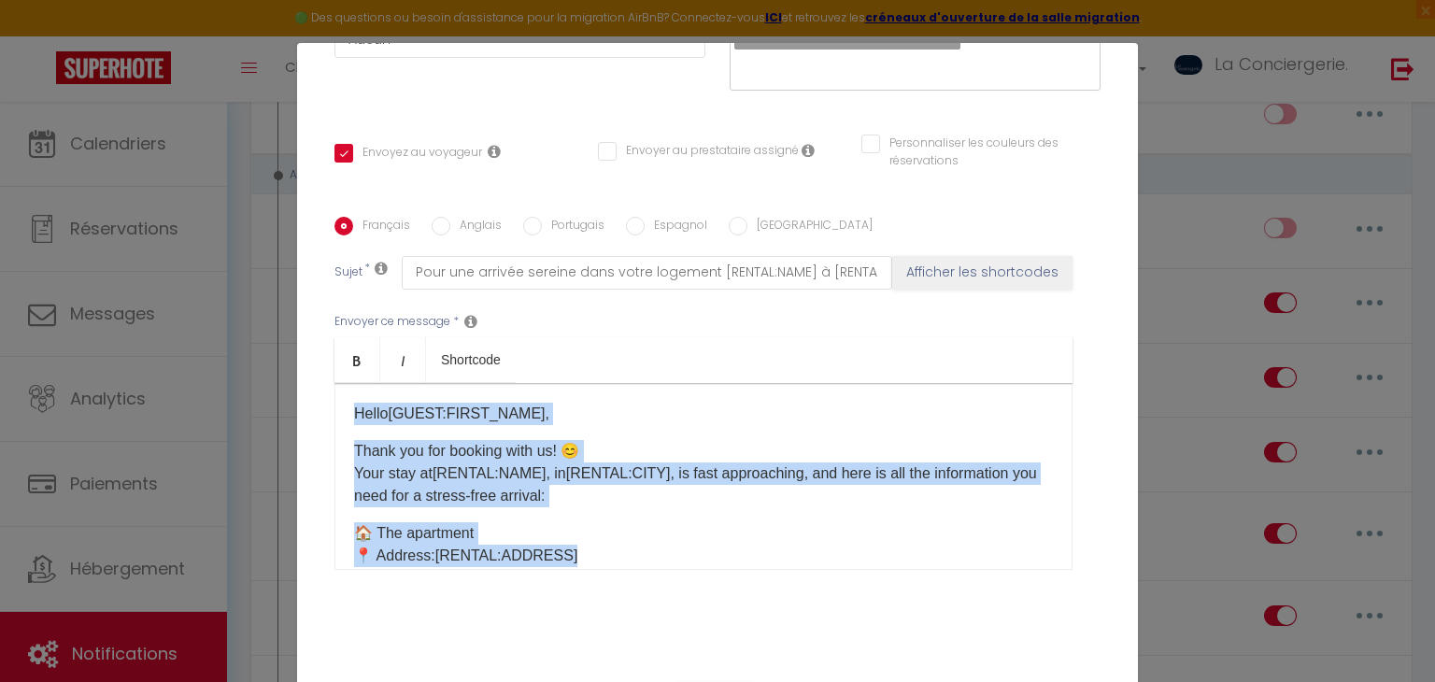
drag, startPoint x: 596, startPoint y: 559, endPoint x: 300, endPoint y: 367, distance: 353.1
click at [300, 367] on div "Titre * 2/ Message veille CHECK IN 14 Grandes Ecoles Pour cet hébergement Sélec…" at bounding box center [717, 217] width 841 height 894
click at [349, 402] on div "Hello [GUEST:FIRST_NAME] ​ , Thank you for booking with us! 😊 Your stay at [REN…" at bounding box center [703, 476] width 738 height 187
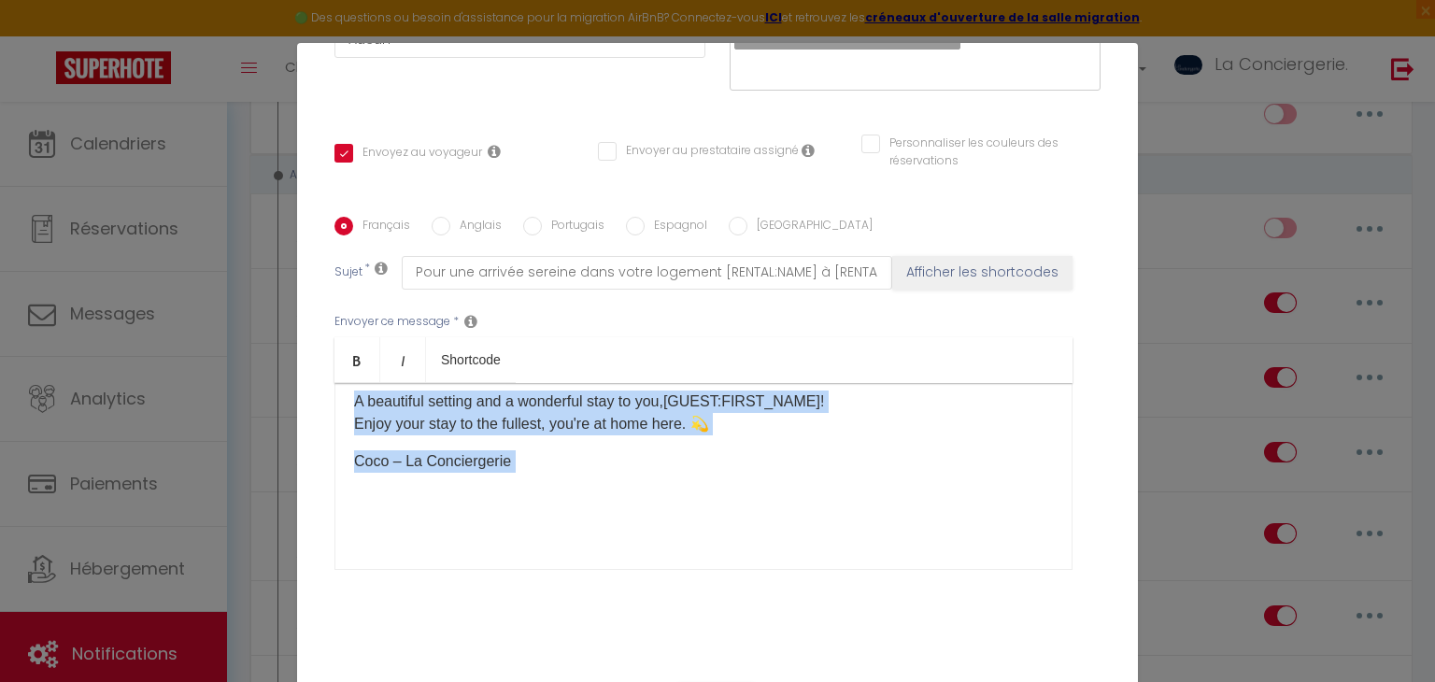
scroll to position [86, 0]
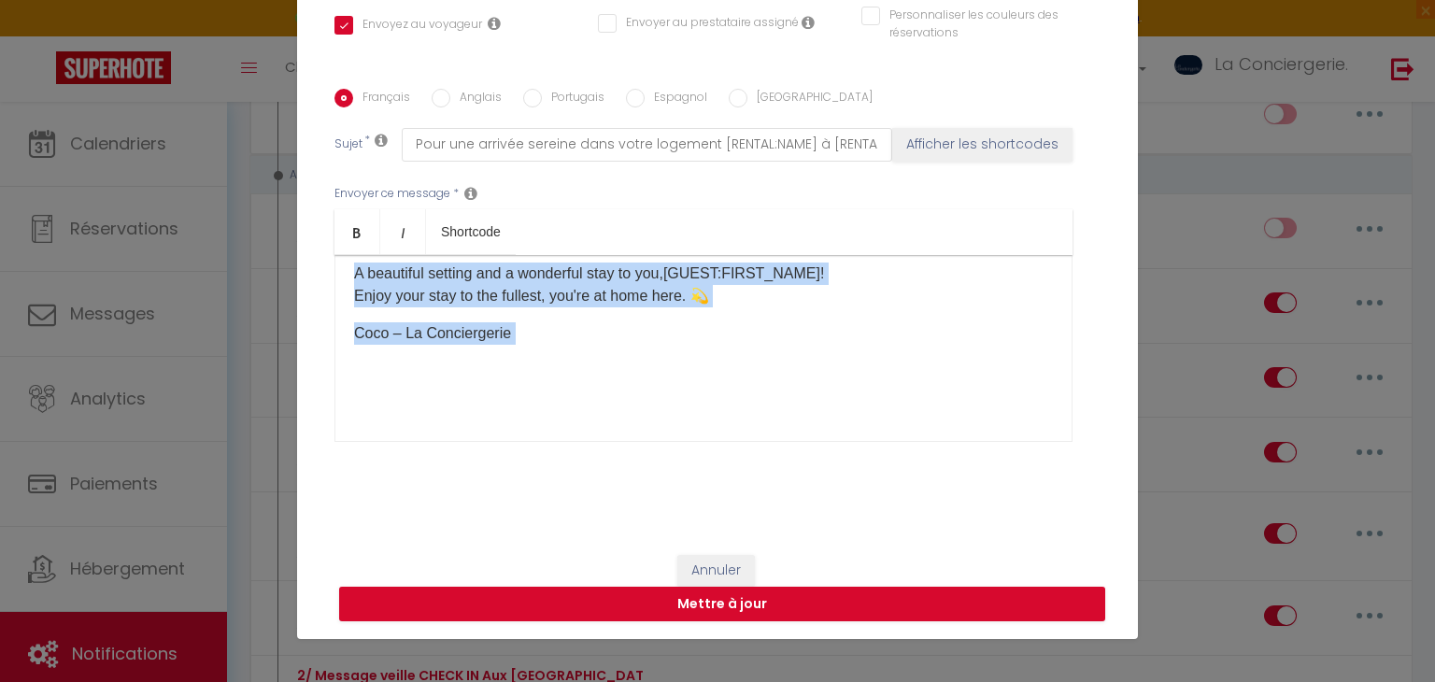
drag, startPoint x: 349, startPoint y: 402, endPoint x: 737, endPoint y: 436, distance: 389.1
click at [737, 436] on div "Hello [GUEST:FIRST_NAME] ​ , Thank you for booking with us! 😊 Your stay at [REN…" at bounding box center [703, 348] width 738 height 187
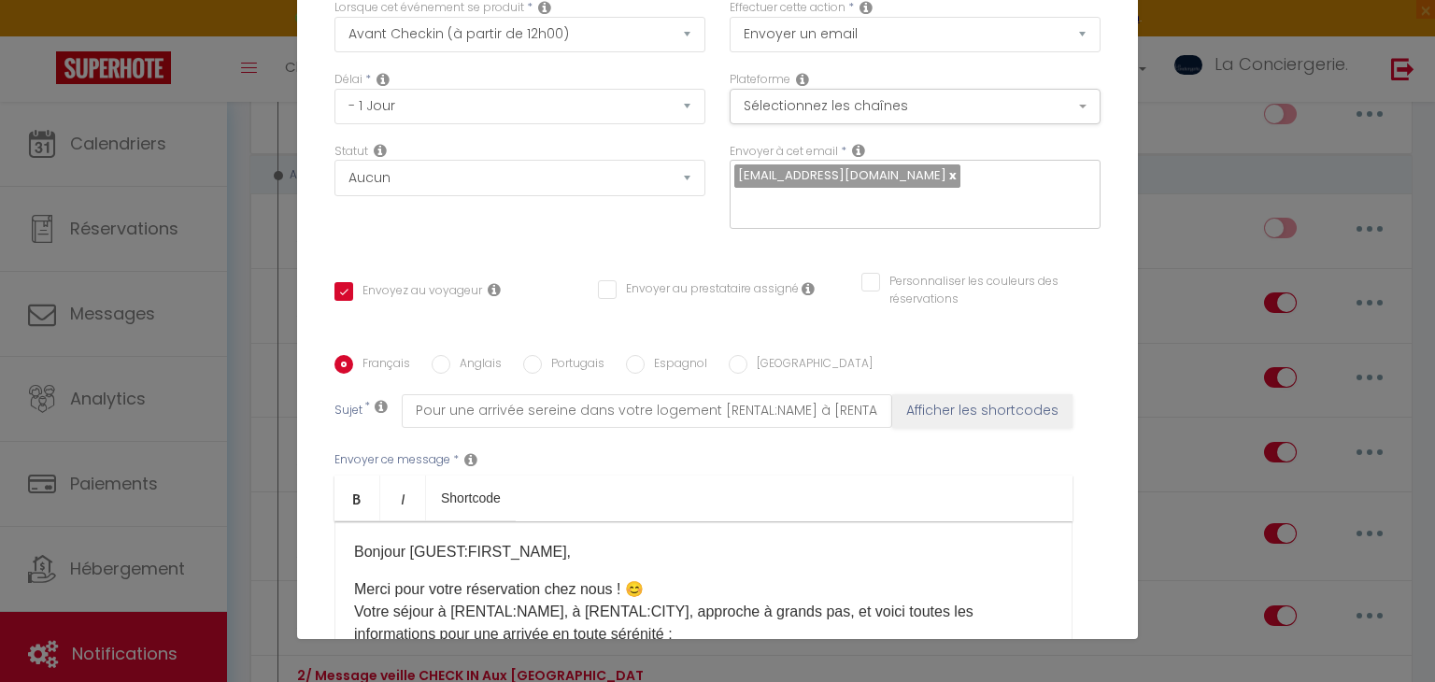
scroll to position [82, 0]
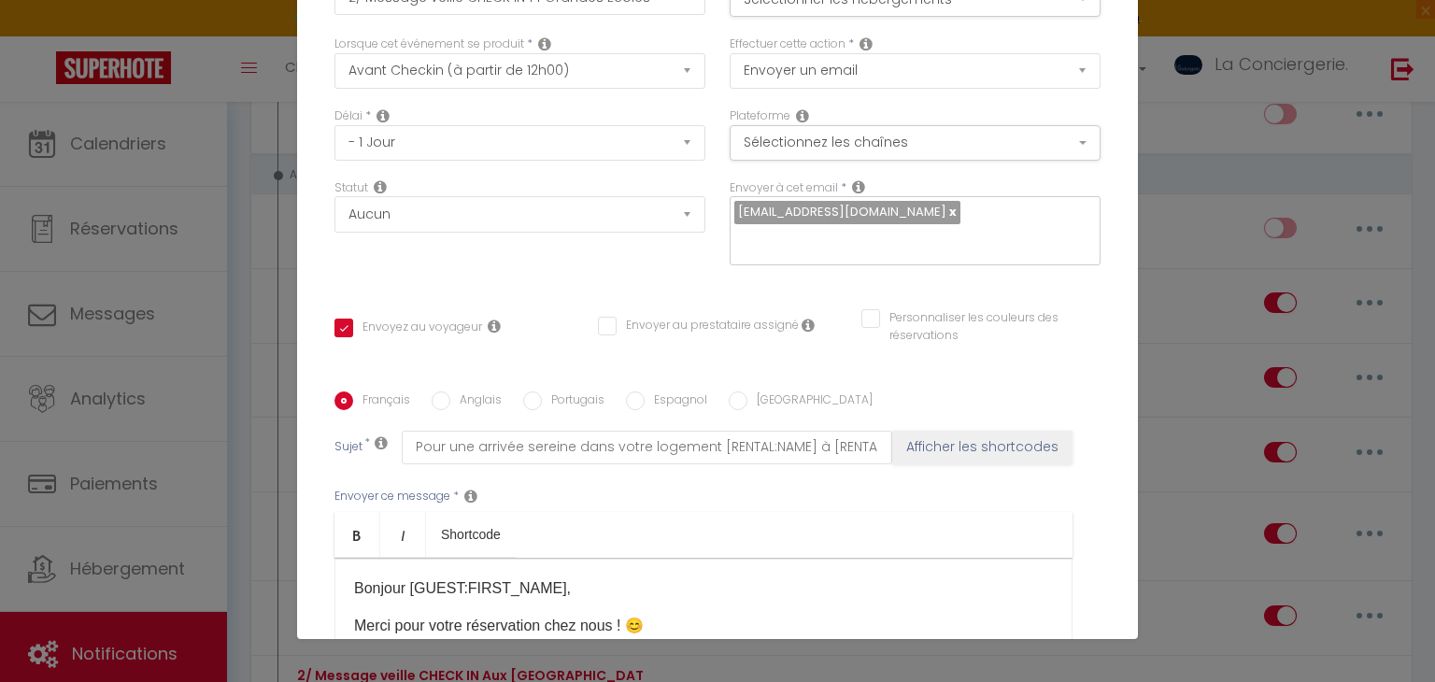
click at [478, 403] on label "Anglais" at bounding box center [475, 401] width 51 height 21
click at [450, 403] on input "Anglais" at bounding box center [440, 400] width 19 height 19
radio input "true"
checkbox input "true"
checkbox input "false"
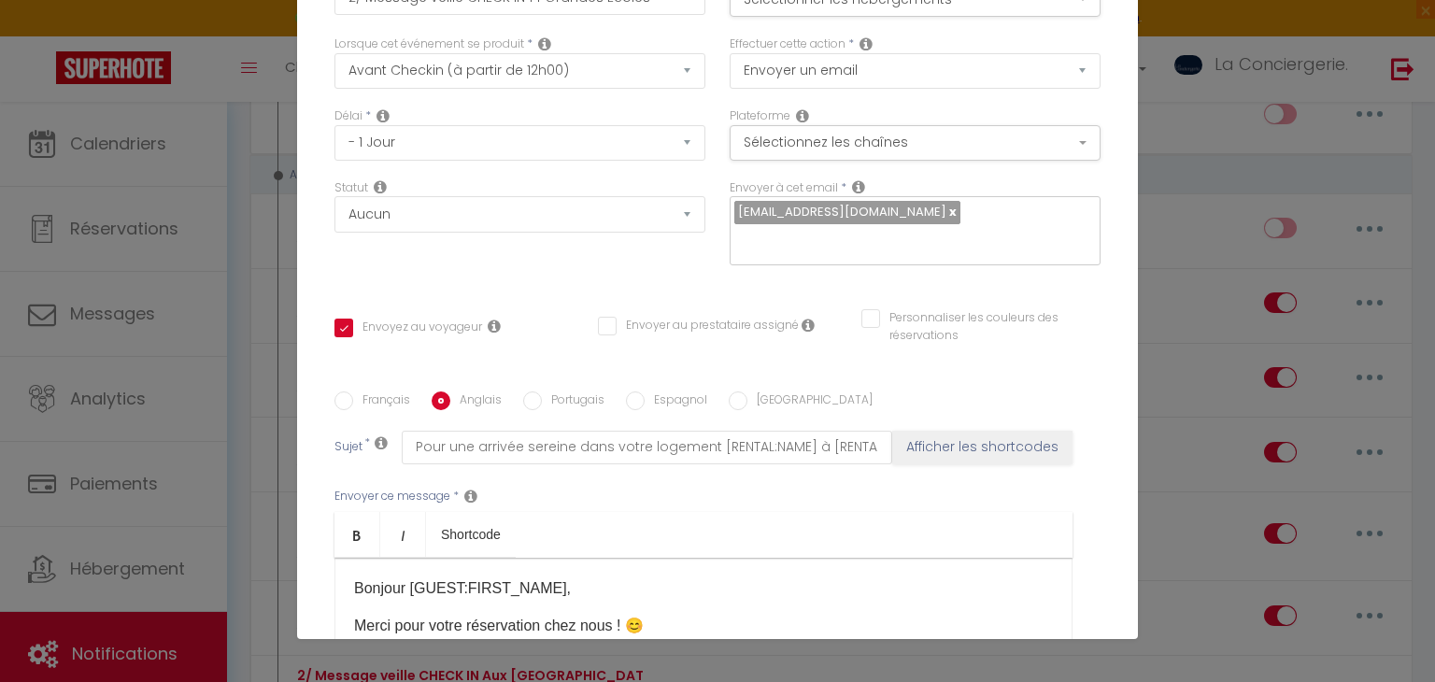
checkbox input "false"
type input "For a serene arrival in your accommodation [RENTAL:NAME] in [RENTAL:CITY]"
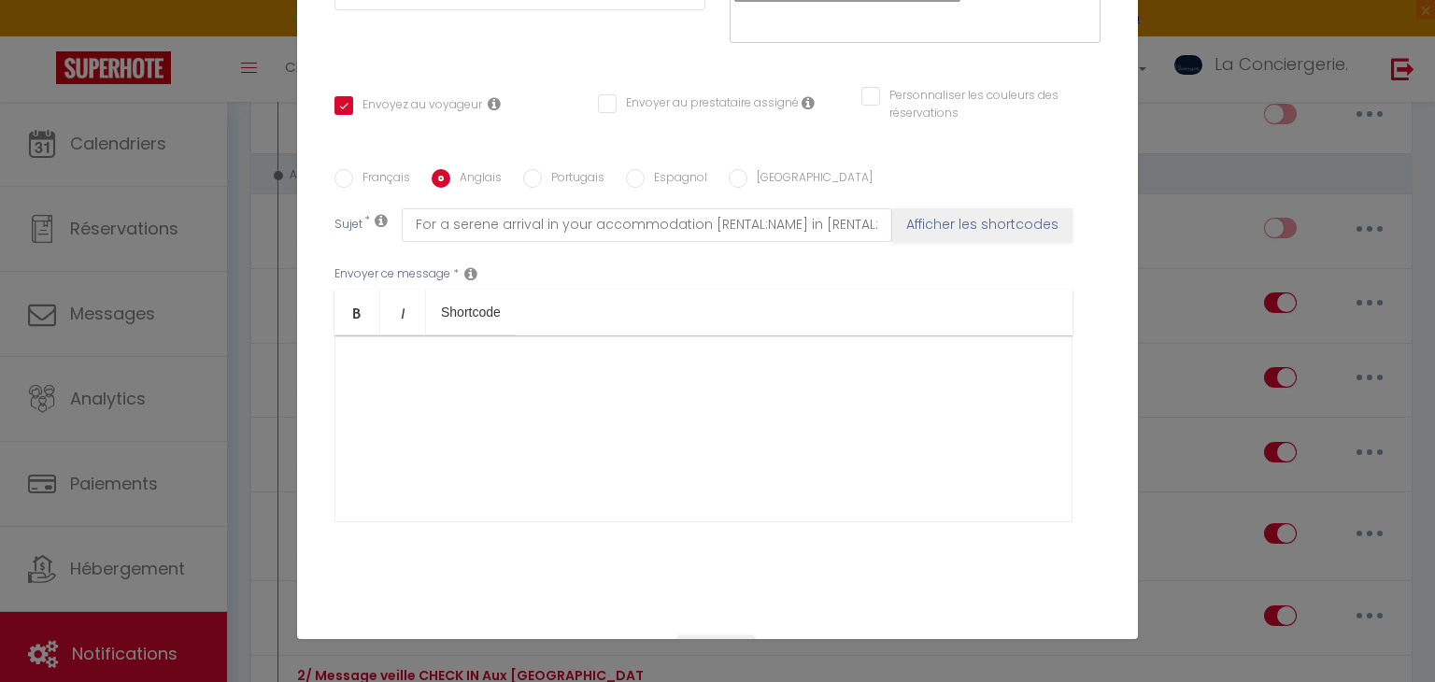
scroll to position [306, 0]
click at [565, 376] on div at bounding box center [703, 426] width 738 height 187
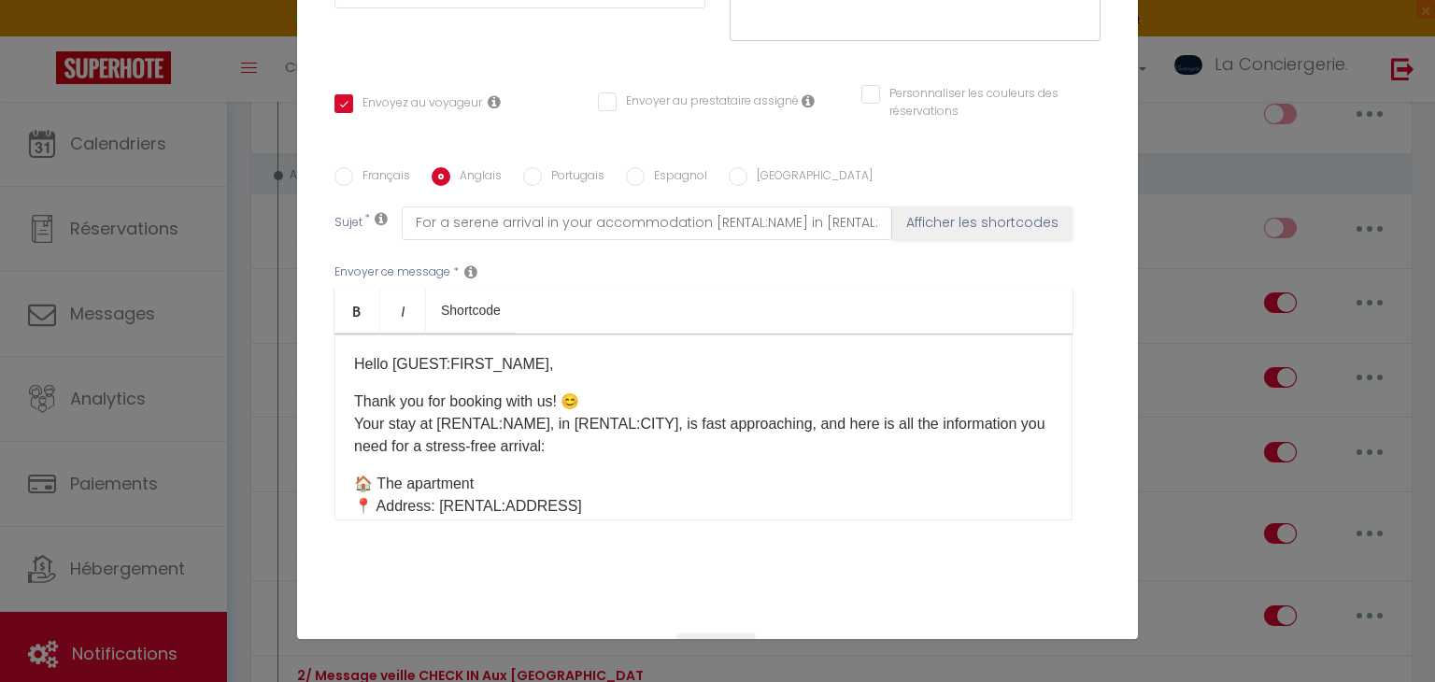
click at [753, 168] on label "[GEOGRAPHIC_DATA]" at bounding box center [809, 177] width 125 height 21
click at [747, 168] on input "[GEOGRAPHIC_DATA]" at bounding box center [737, 176] width 19 height 19
radio input "true"
checkbox input "true"
checkbox input "false"
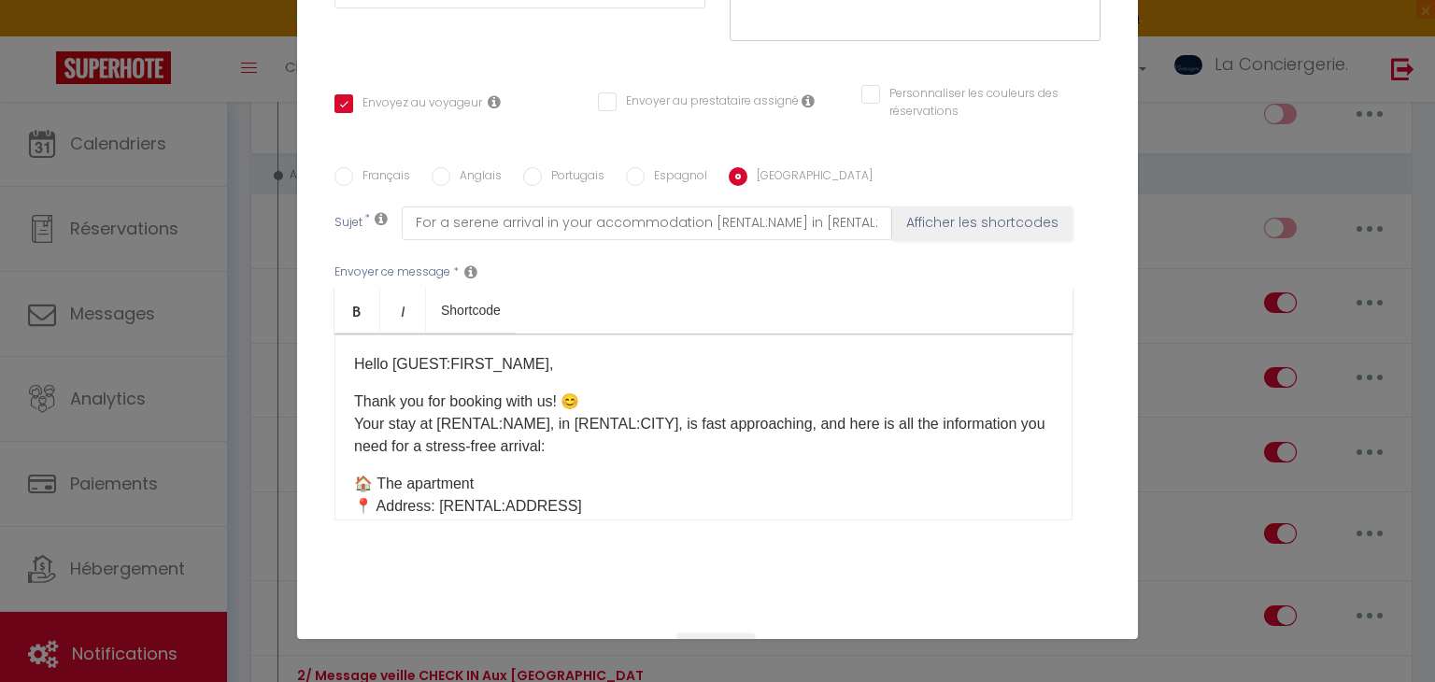
checkbox input "false"
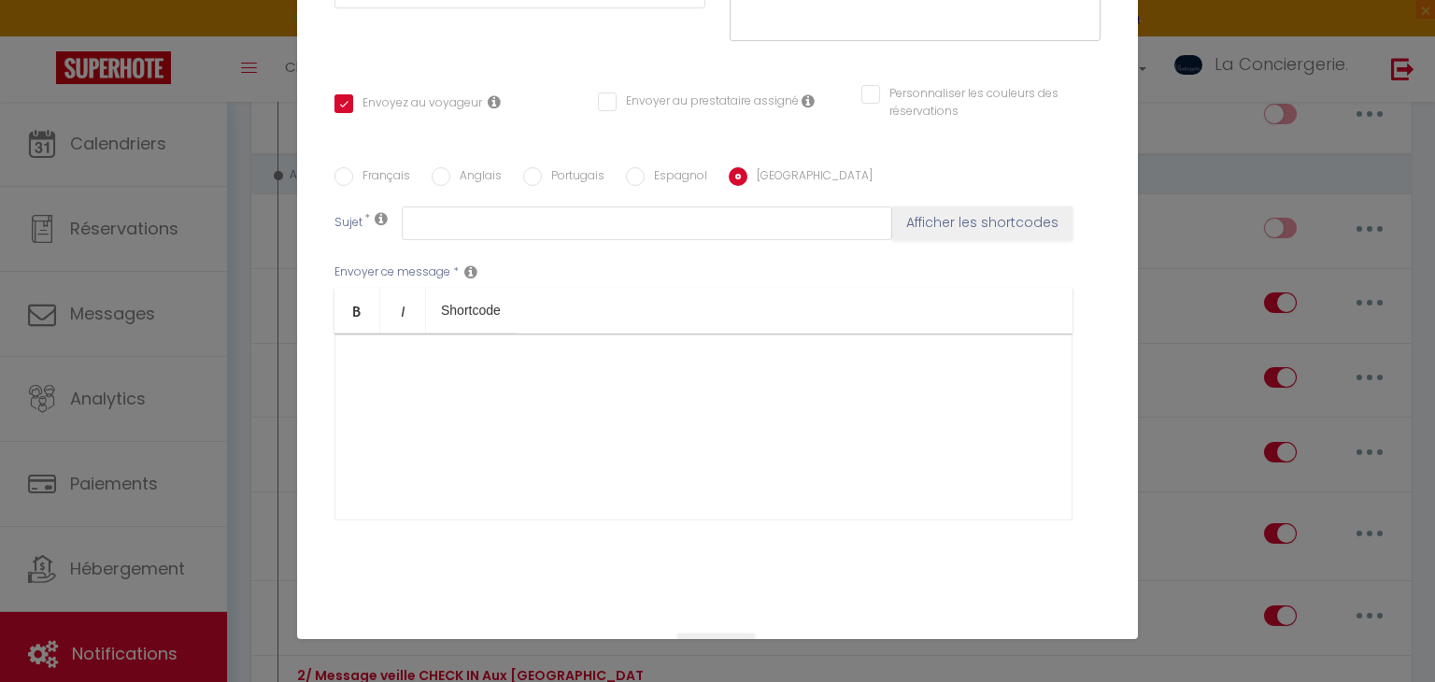
click at [684, 411] on div at bounding box center [703, 426] width 738 height 187
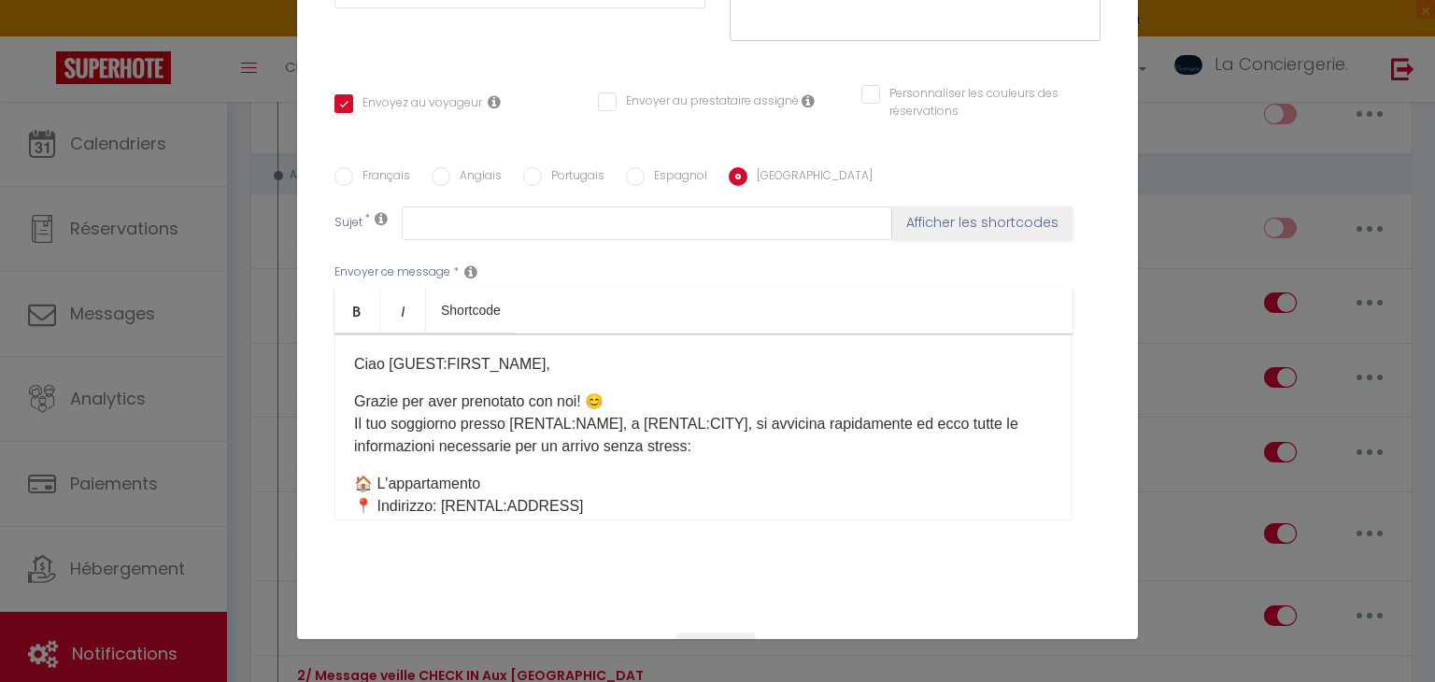
click at [635, 169] on input "Espagnol" at bounding box center [635, 176] width 19 height 19
radio input "true"
checkbox input "true"
checkbox input "false"
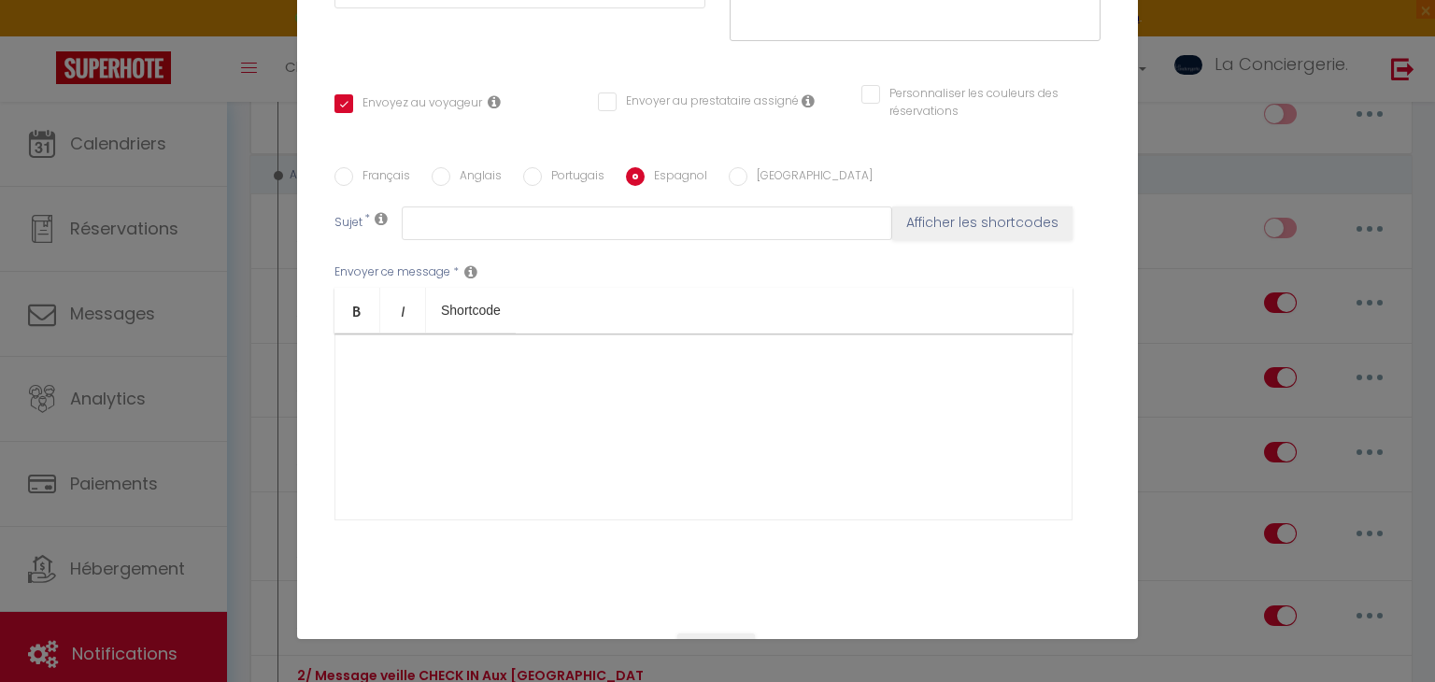
click at [627, 368] on div at bounding box center [703, 426] width 738 height 187
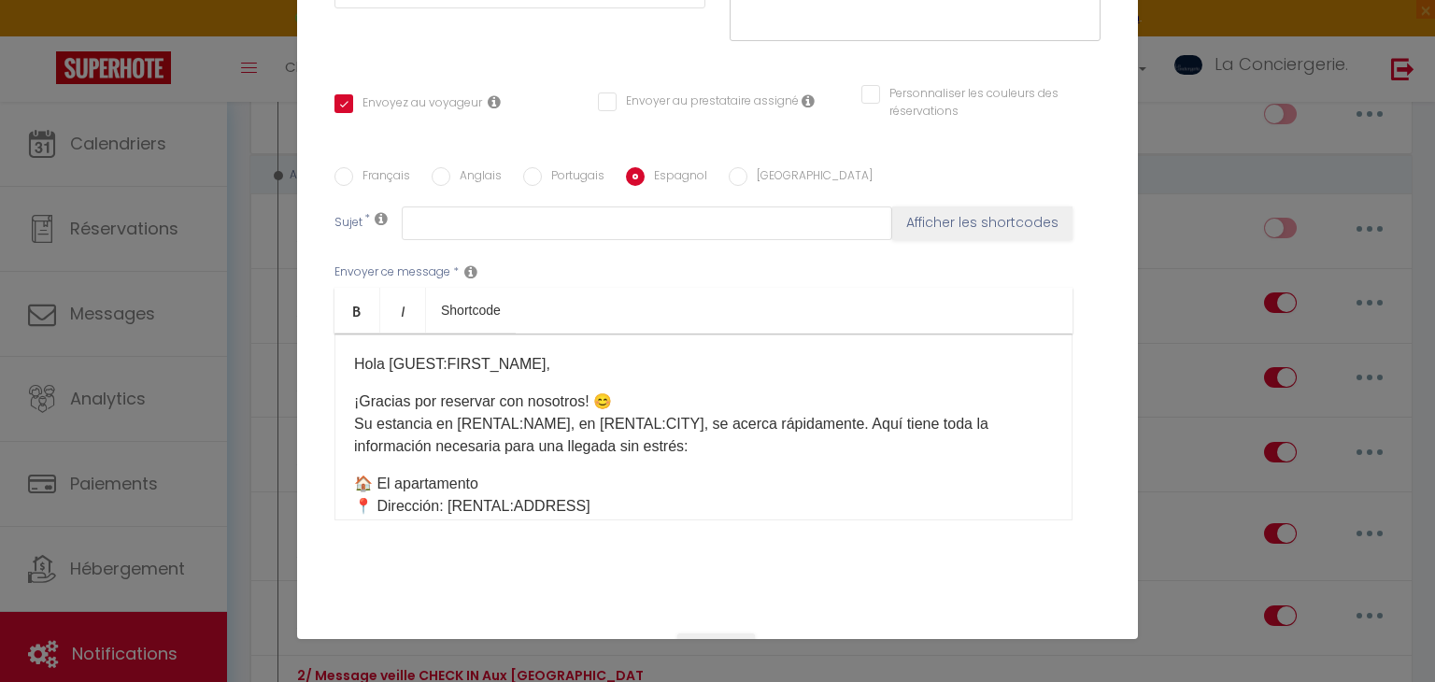
click at [566, 168] on label "Portugais" at bounding box center [573, 177] width 63 height 21
click at [542, 168] on input "Portugais" at bounding box center [532, 176] width 19 height 19
radio input "true"
checkbox input "true"
checkbox input "false"
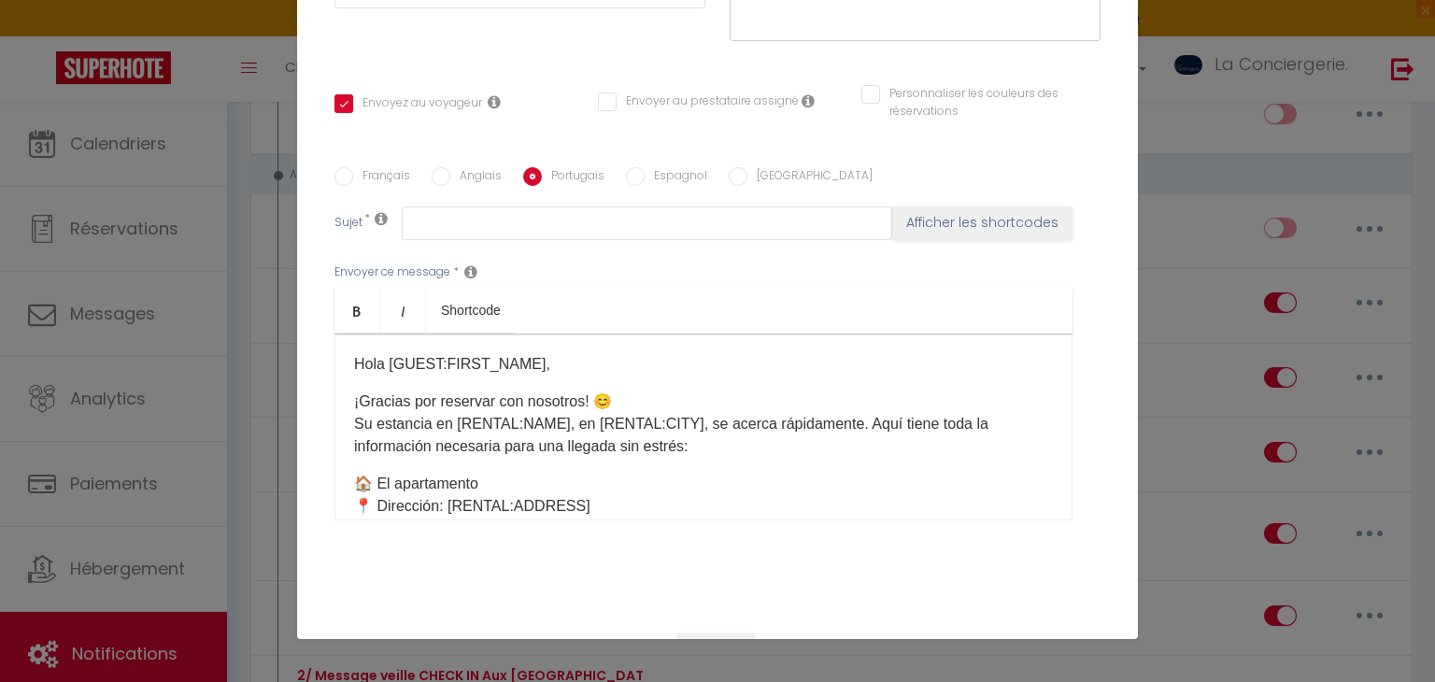
checkbox input "false"
type input "Para uma chegada serena no seu alojamento [RENTAL:NAME] em [RENTAL:CITY]"
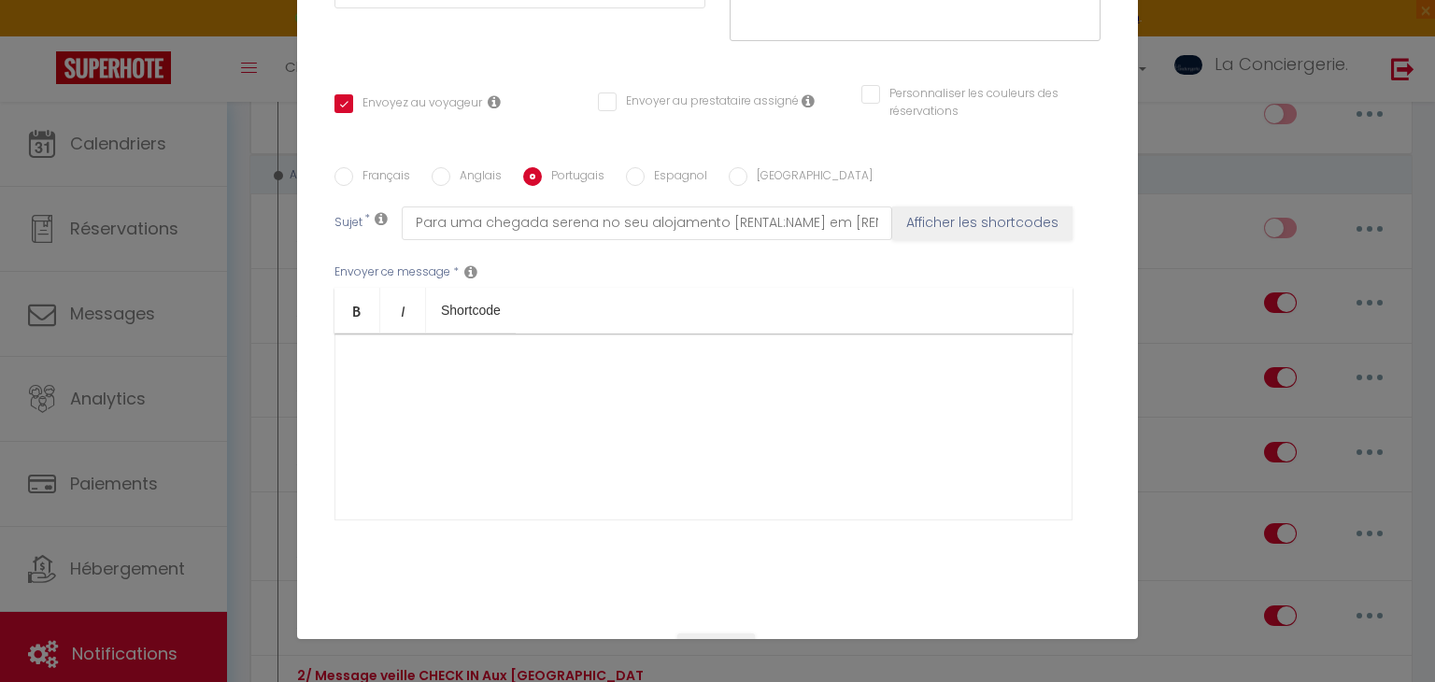
click at [615, 387] on div at bounding box center [703, 426] width 738 height 187
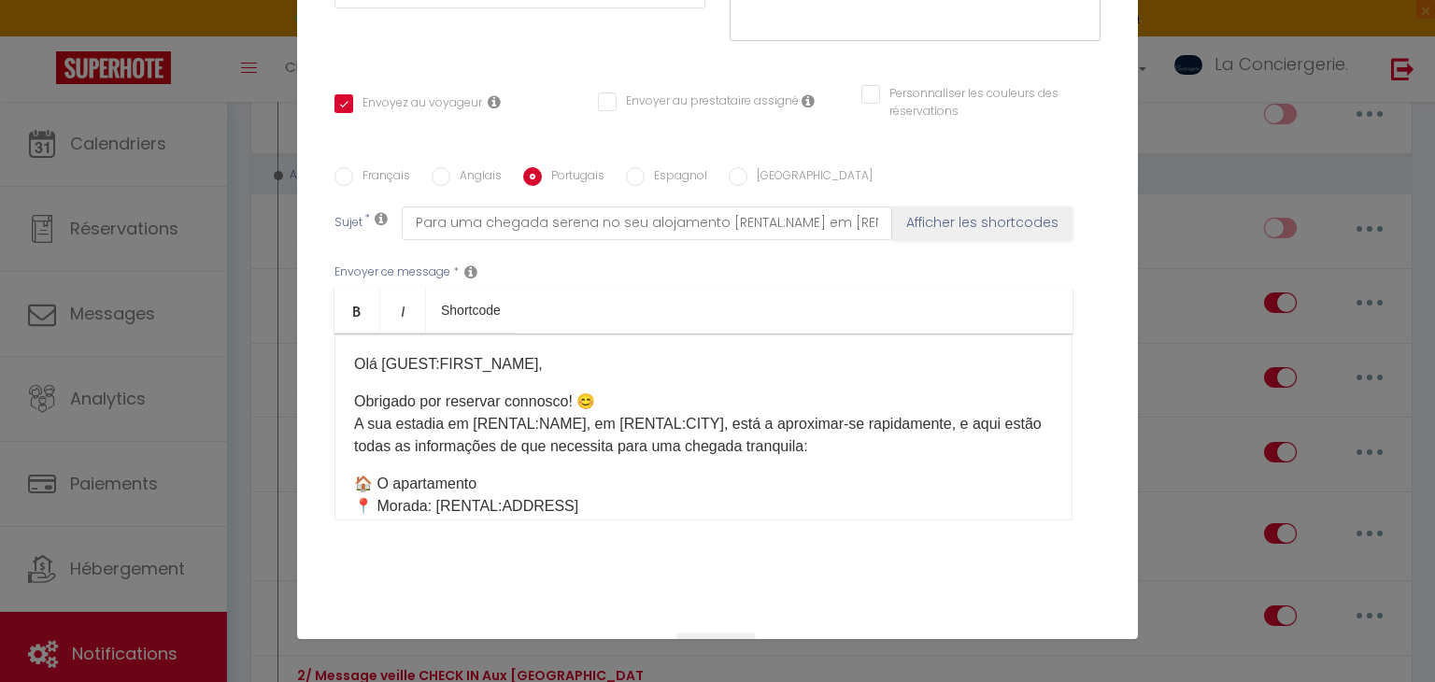
click at [465, 177] on label "Anglais" at bounding box center [475, 177] width 51 height 21
click at [450, 177] on input "Anglais" at bounding box center [440, 176] width 19 height 19
radio input "true"
checkbox input "true"
checkbox input "false"
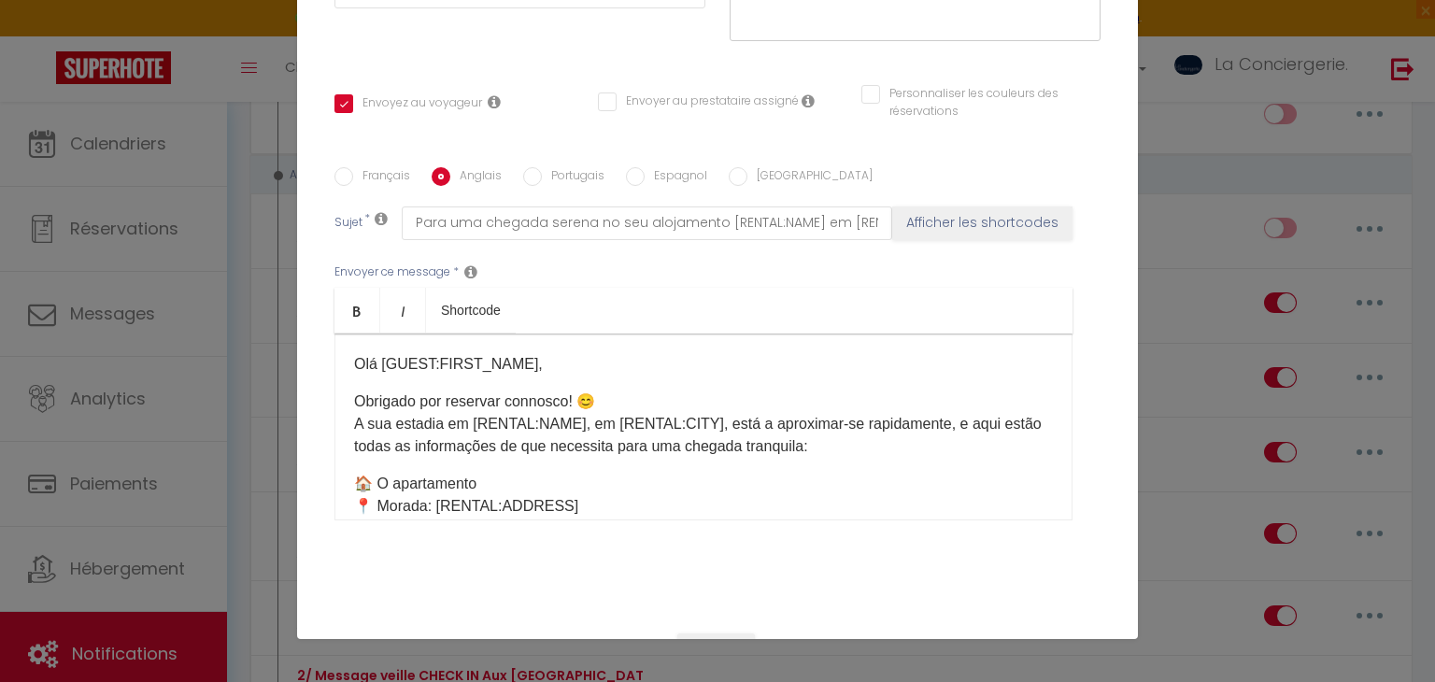
checkbox input "false"
type input "For a serene arrival in your accommodation [RENTAL:NAME] in [RENTAL:CITY]"
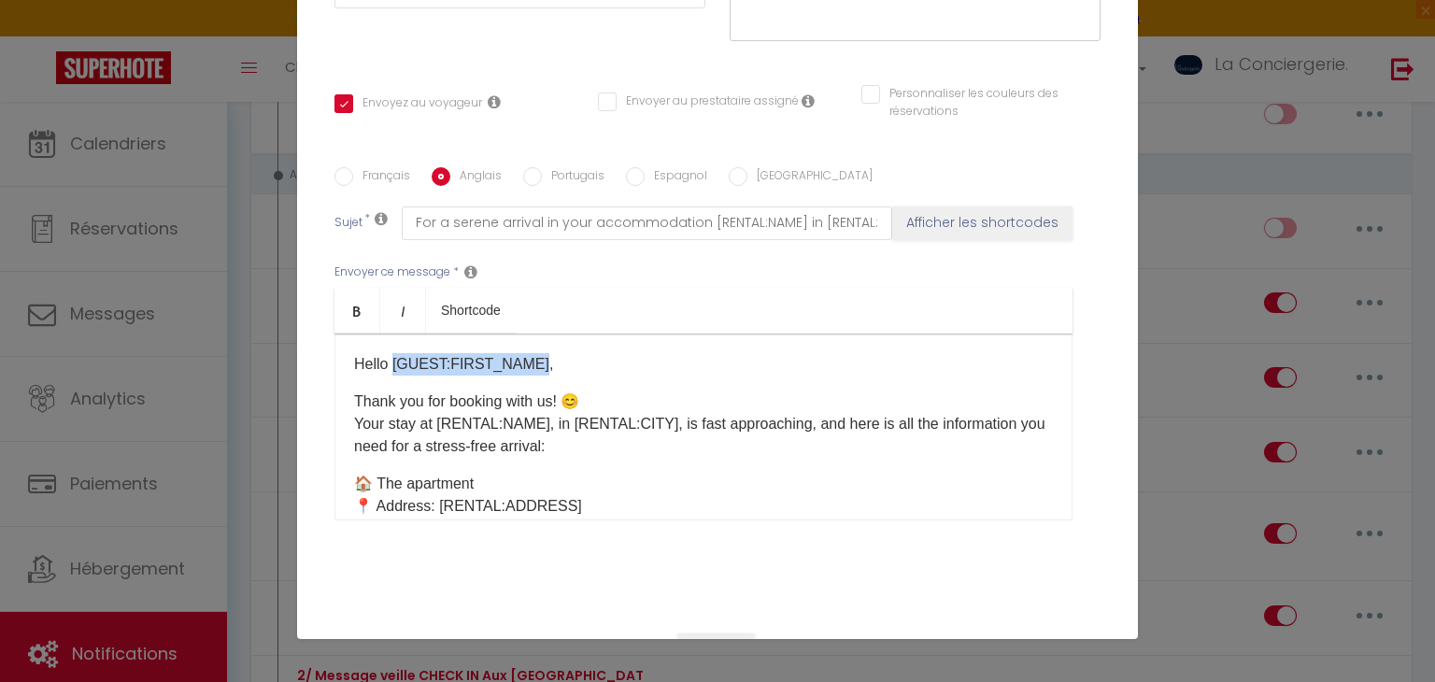
drag, startPoint x: 532, startPoint y: 366, endPoint x: 393, endPoint y: 335, distance: 142.5
click at [393, 335] on div "Hello [GUEST:FIRST_NAME], Thank you for booking with us! 😊 Your stay at [RENTAL…" at bounding box center [703, 426] width 738 height 187
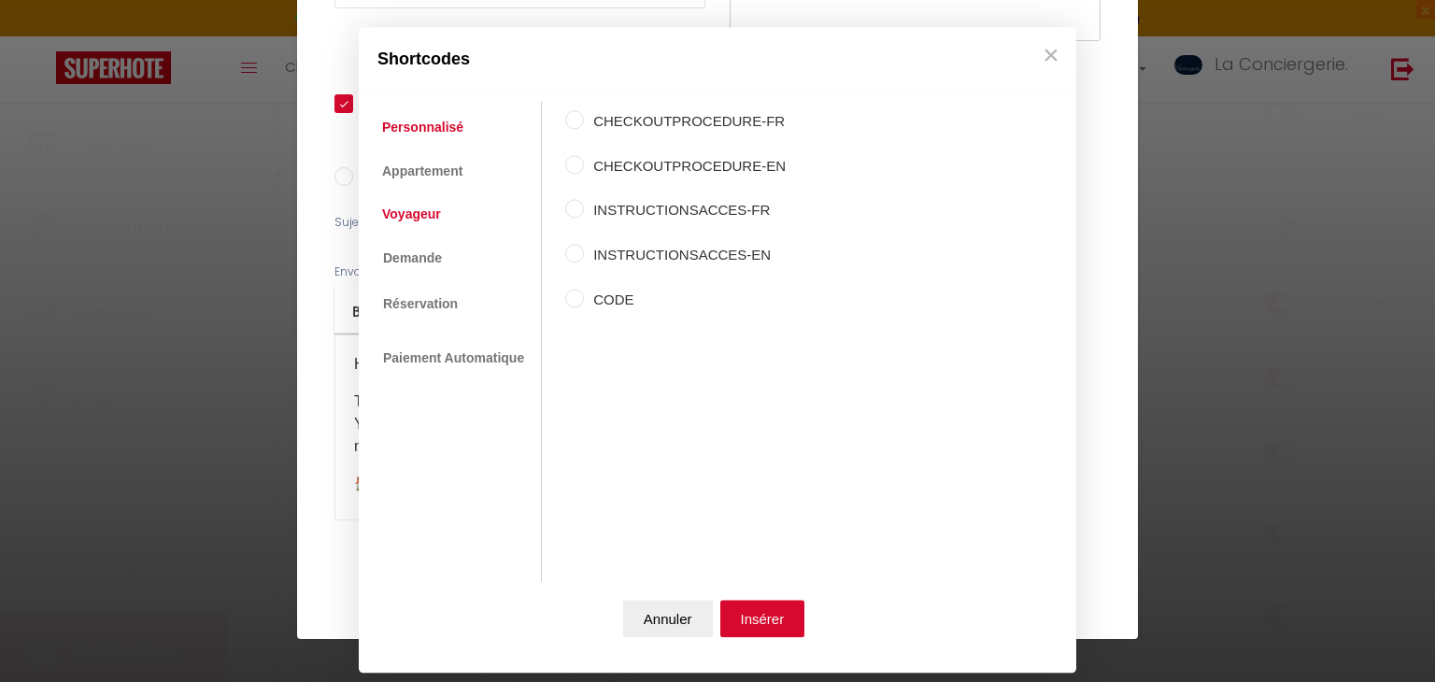
click at [433, 209] on link "Voyageur" at bounding box center [412, 214] width 78 height 34
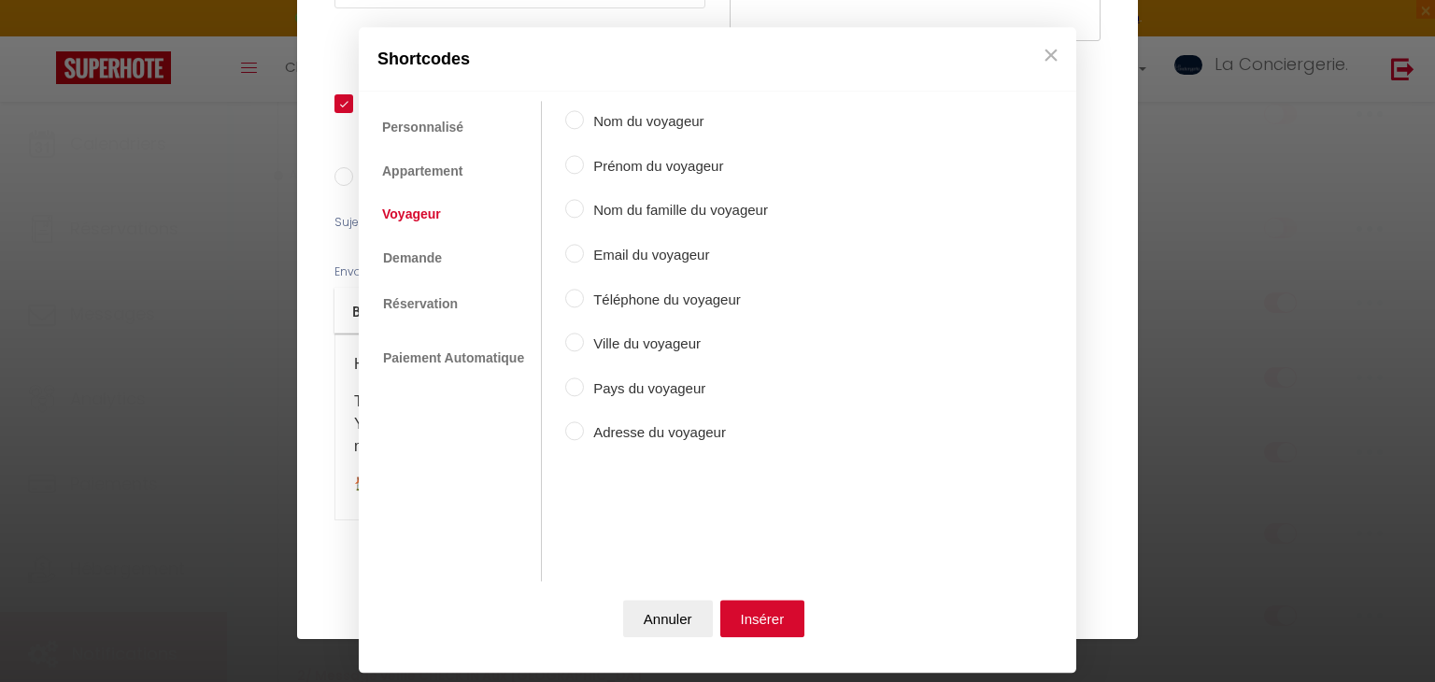
click at [671, 160] on label "Prénom du voyageur" at bounding box center [676, 166] width 184 height 22
click at [584, 160] on input "Prénom du voyageur" at bounding box center [574, 164] width 19 height 19
radio input "true"
click at [778, 620] on button "Insérer" at bounding box center [762, 619] width 85 height 37
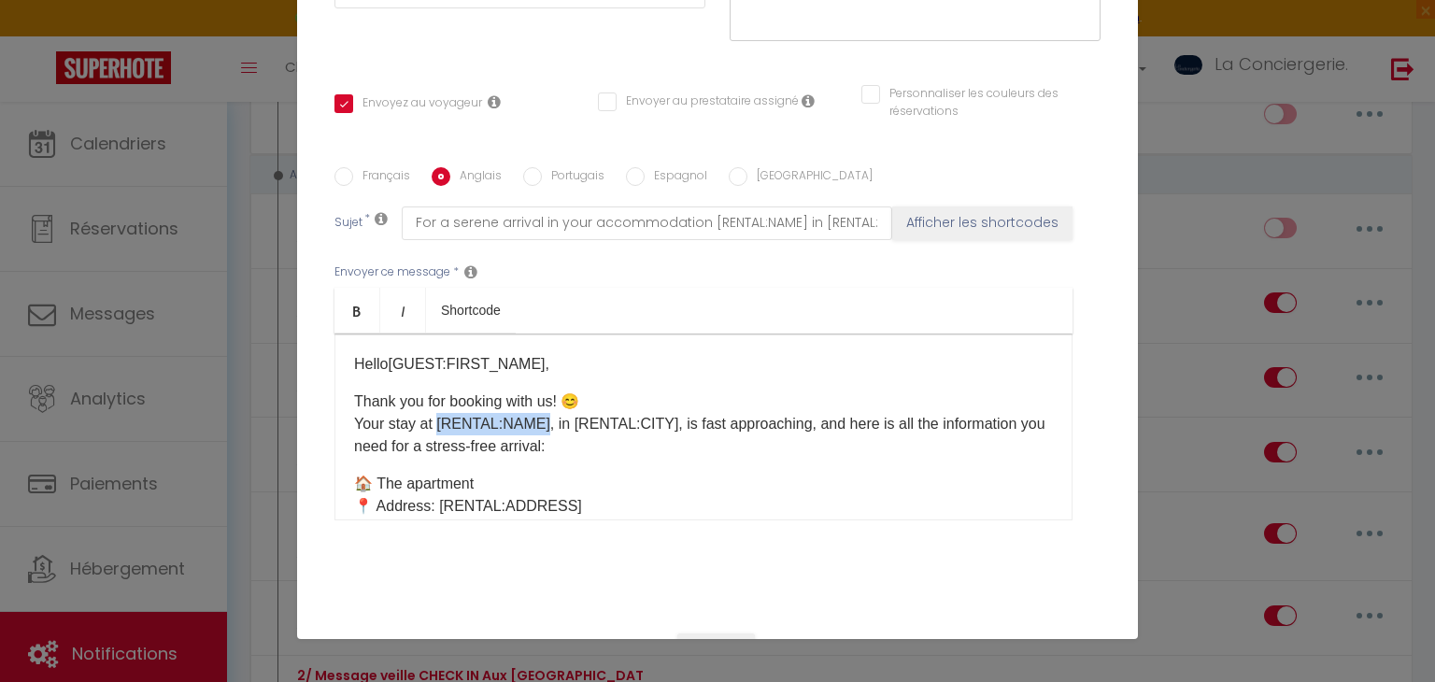
drag, startPoint x: 542, startPoint y: 419, endPoint x: 439, endPoint y: 429, distance: 103.2
click at [439, 429] on p "Thank you for booking with us! 😊 Your stay at [RENTAL:NAME], in [RENTAL:CITY], …" at bounding box center [703, 423] width 699 height 67
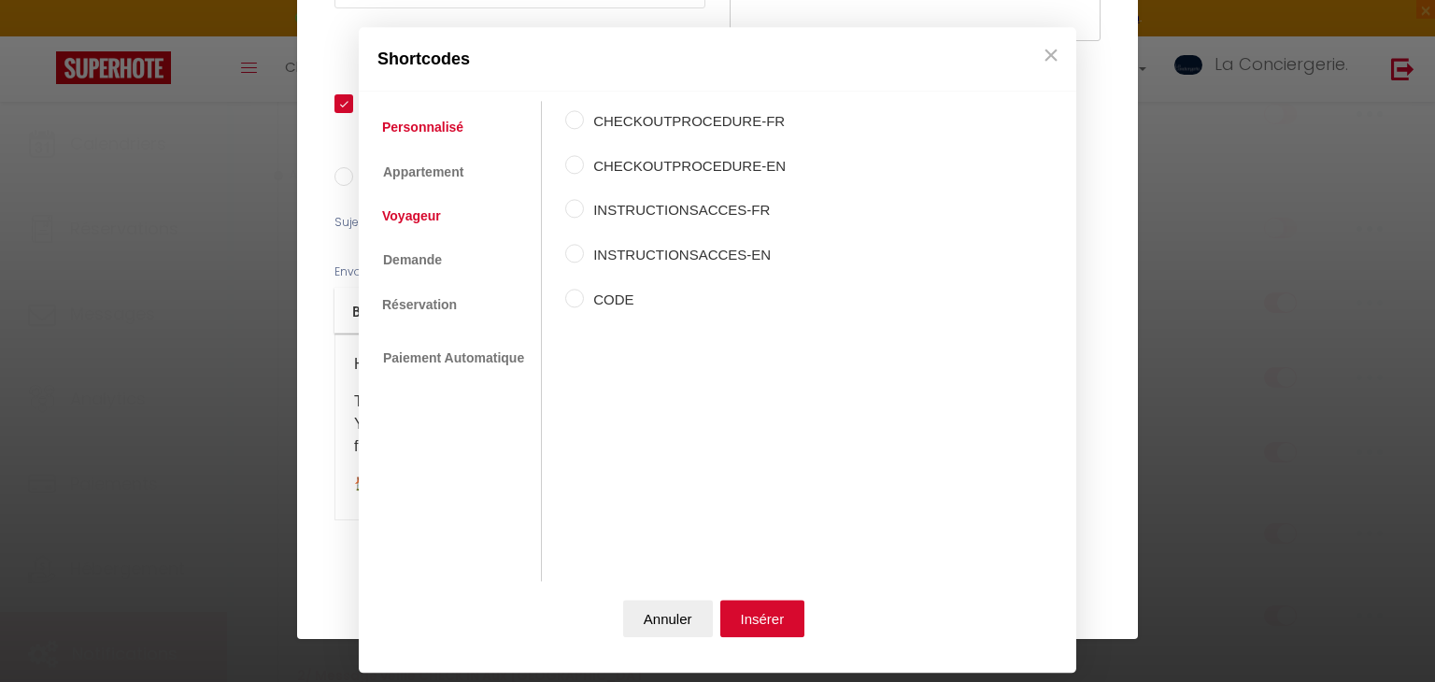
click at [432, 222] on link "Voyageur" at bounding box center [412, 216] width 78 height 34
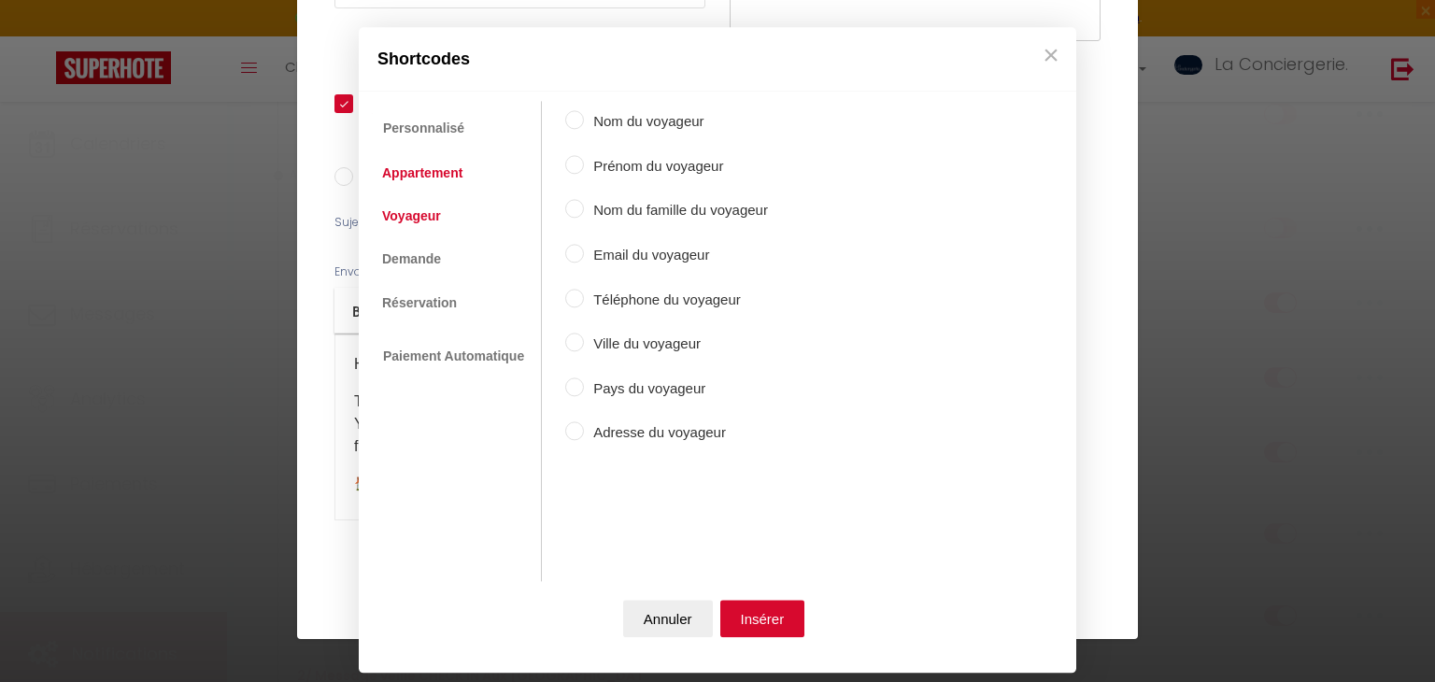
click at [417, 168] on link "Appartement" at bounding box center [422, 173] width 99 height 34
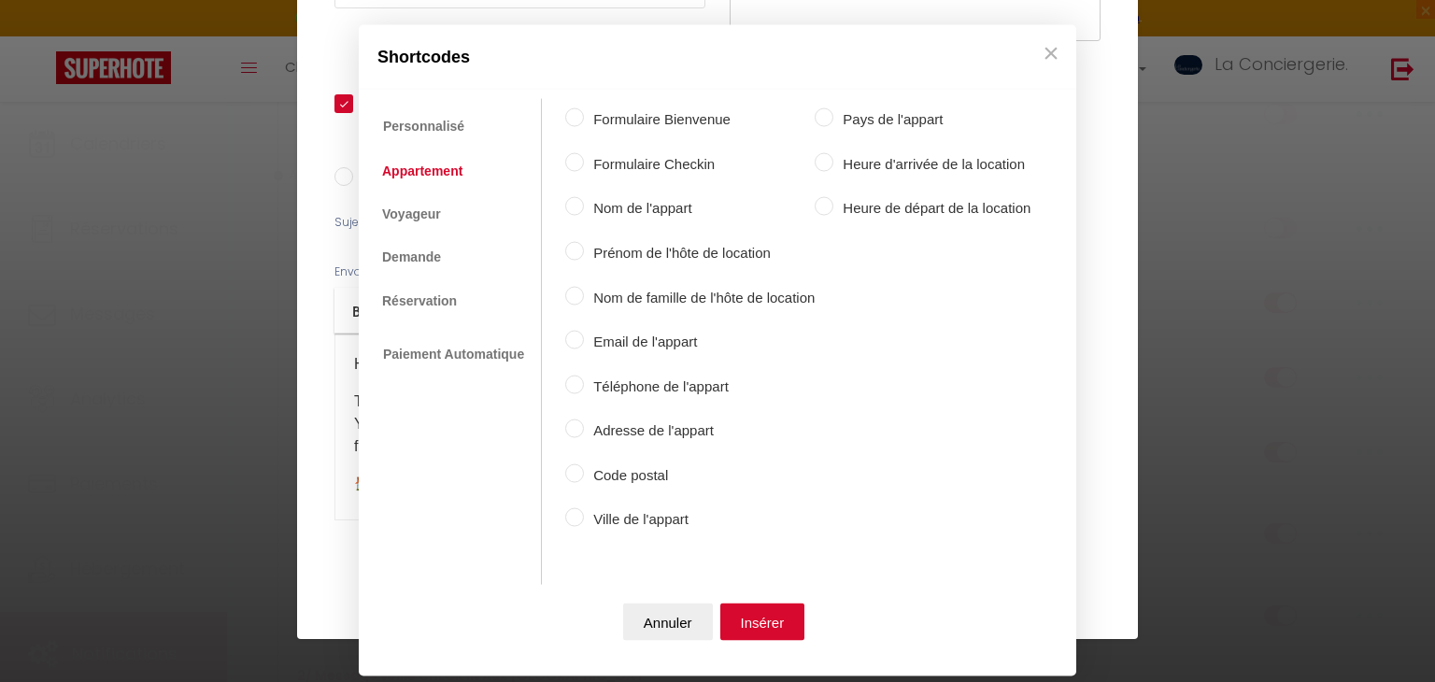
click at [669, 510] on label "Ville de l'appart" at bounding box center [699, 519] width 231 height 22
click at [584, 510] on input "Ville de l'appart" at bounding box center [574, 517] width 19 height 19
radio input "true"
click at [771, 634] on div "Annuler Insérer" at bounding box center [717, 625] width 699 height 82
click at [771, 634] on button "Insérer" at bounding box center [762, 620] width 85 height 37
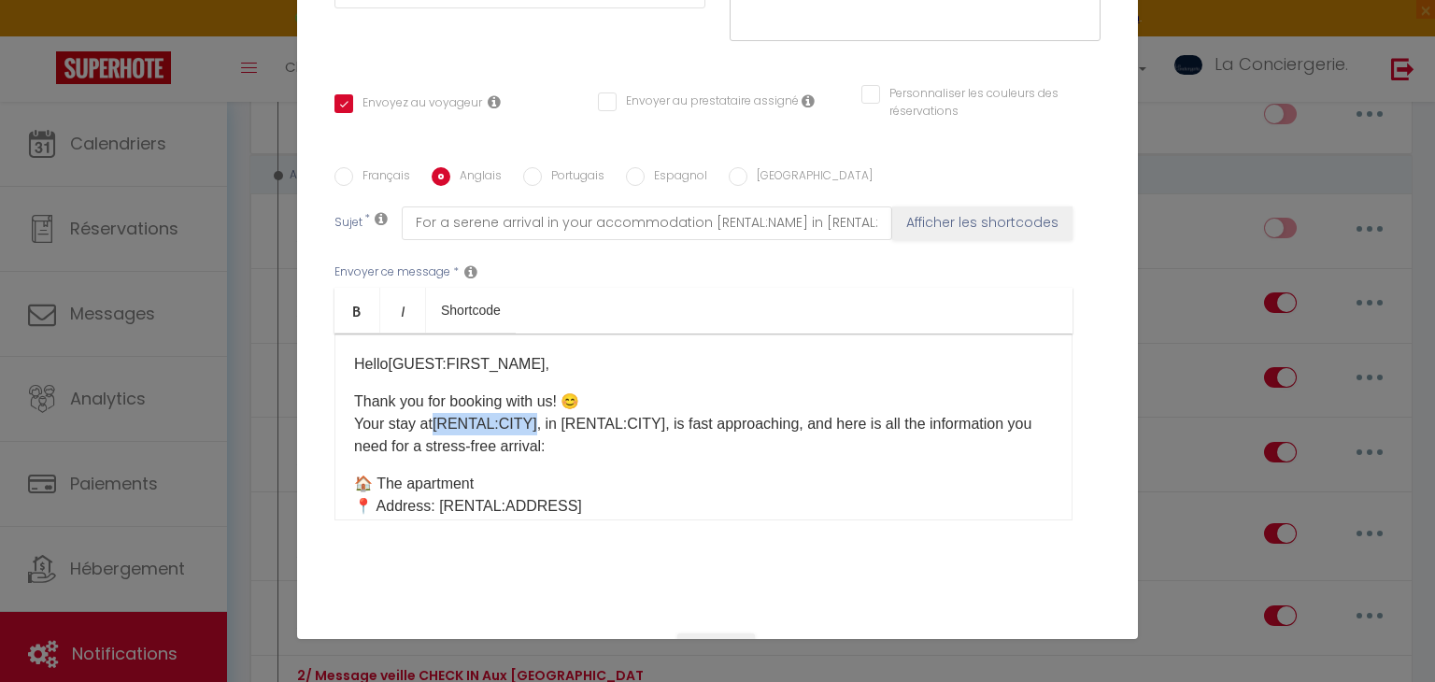
drag, startPoint x: 531, startPoint y: 418, endPoint x: 437, endPoint y: 411, distance: 94.6
click at [437, 411] on p "Thank you for booking with us! 😊 Your stay at [RENTAL:CITY] ​ , in [RENTAL:CITY…" at bounding box center [703, 423] width 699 height 67
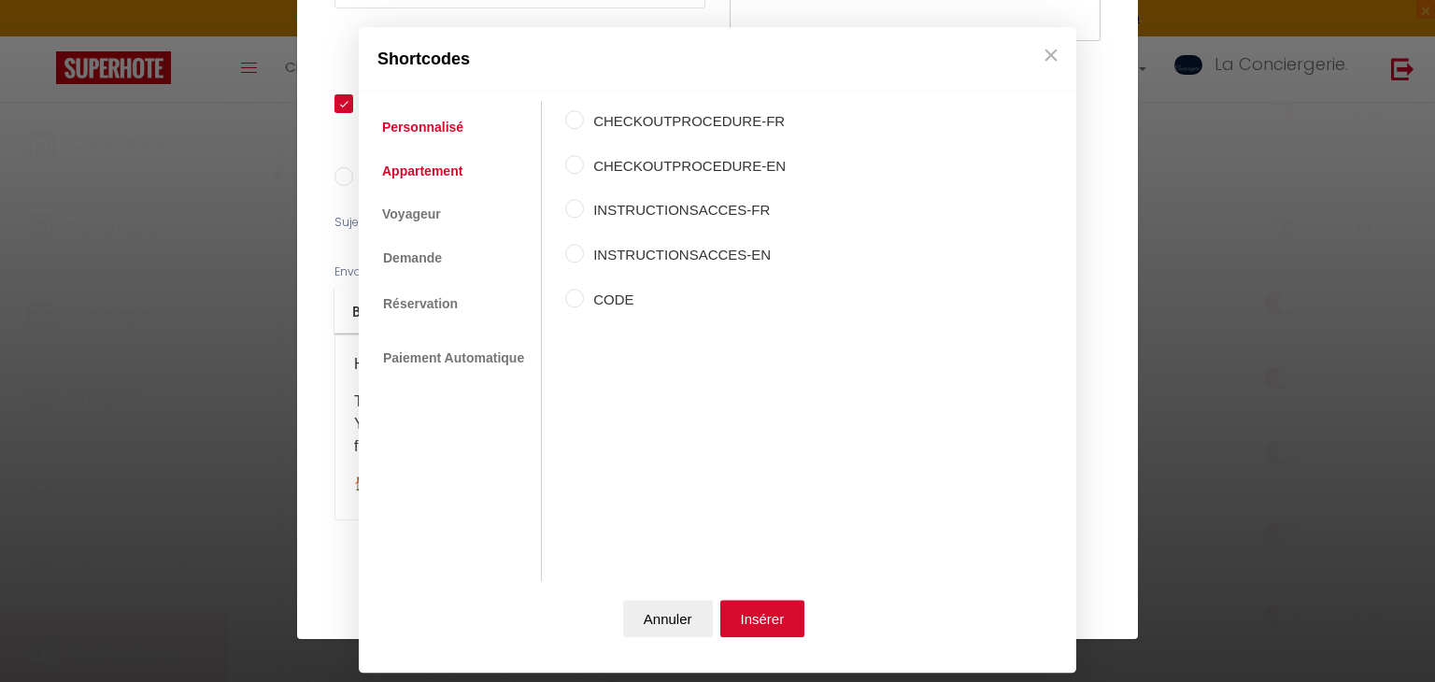
click at [434, 182] on link "Appartement" at bounding box center [422, 171] width 99 height 34
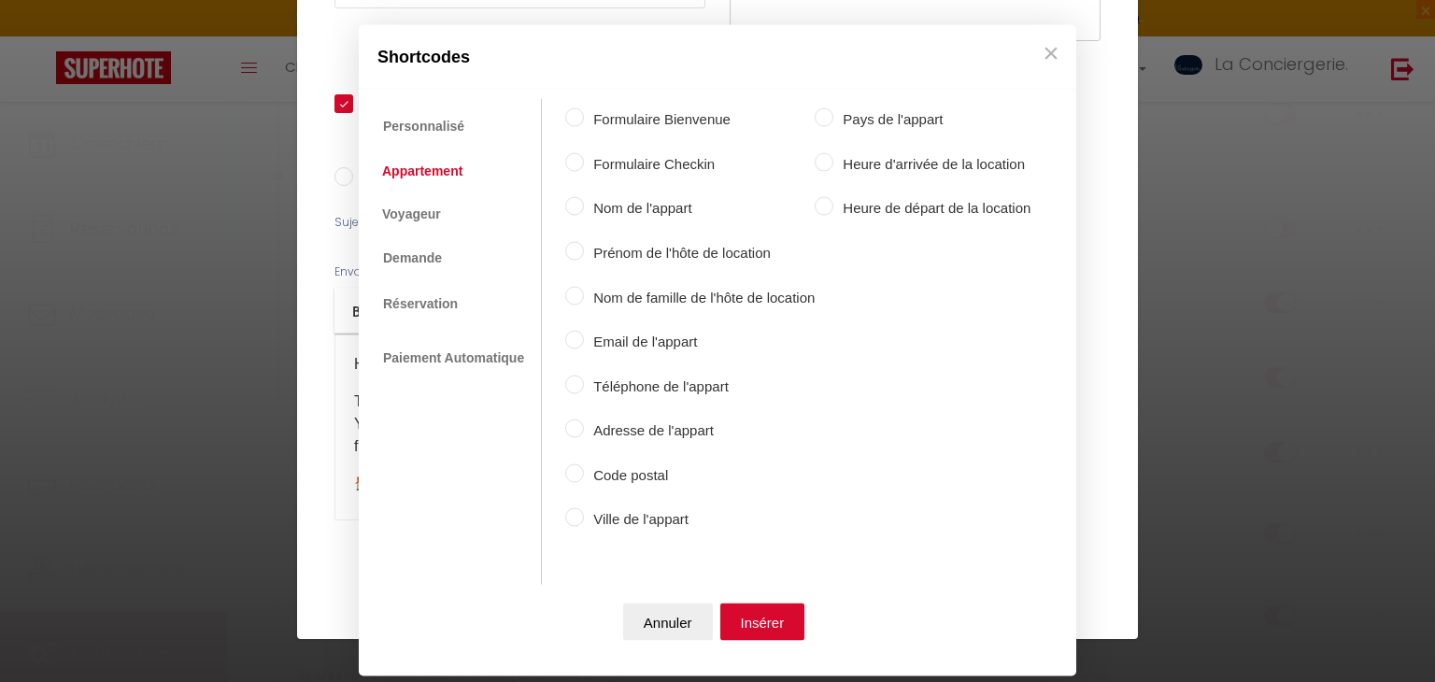
click at [629, 430] on label "Adresse de l'appart" at bounding box center [699, 430] width 231 height 22
click at [584, 430] on input "Adresse de l'appart" at bounding box center [574, 428] width 19 height 19
radio input "true"
click at [794, 622] on button "Insérer" at bounding box center [762, 620] width 85 height 37
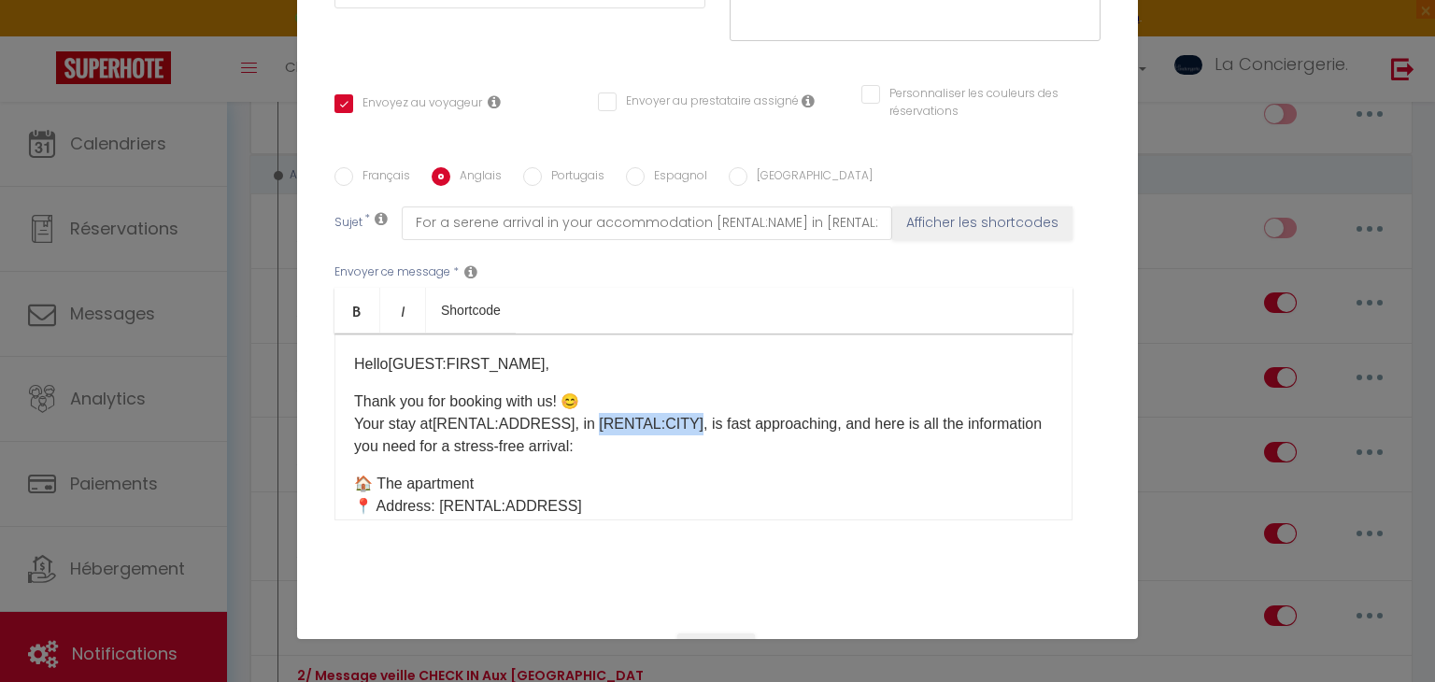
drag, startPoint x: 587, startPoint y: 422, endPoint x: 686, endPoint y: 413, distance: 99.4
click at [686, 413] on p "Thank you for booking with us! 😊 Your stay at [RENTAL:ADDRESS] ​ ​ , in [RENTAL…" at bounding box center [703, 423] width 699 height 67
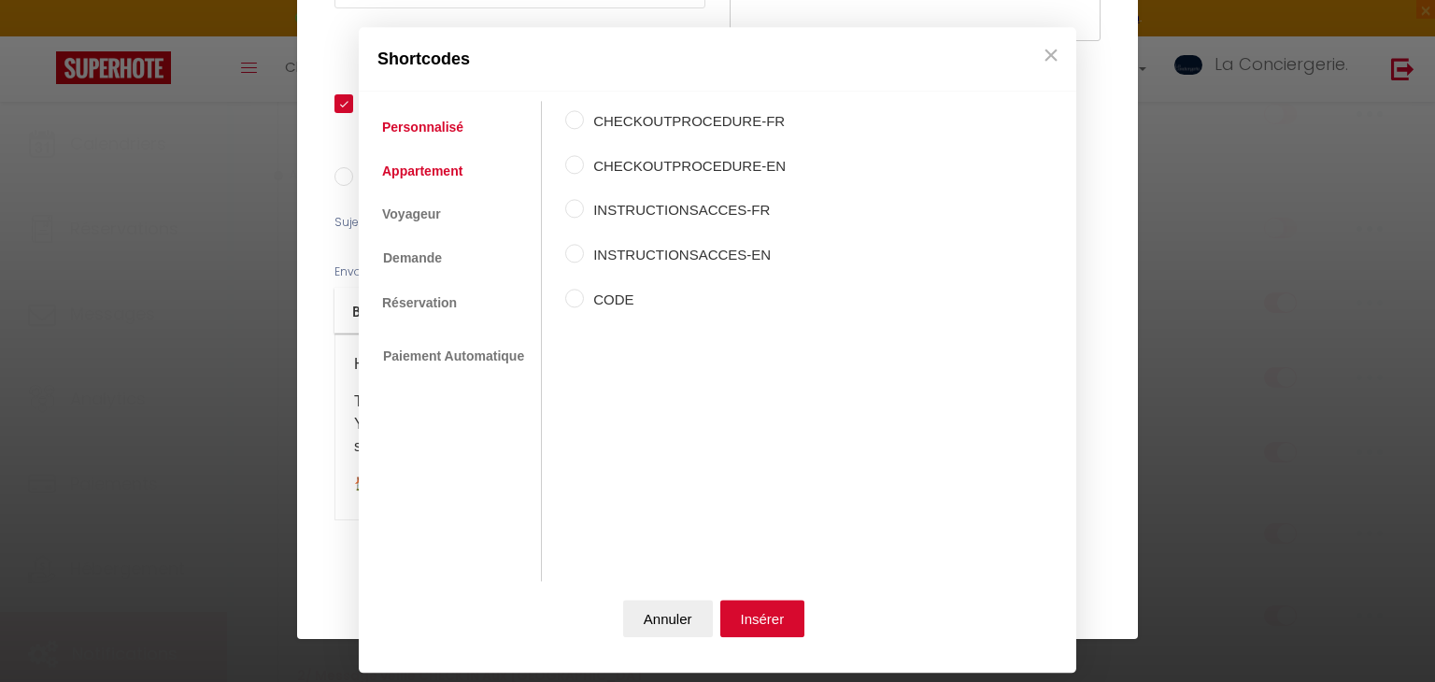
click at [427, 177] on link "Appartement" at bounding box center [422, 171] width 99 height 34
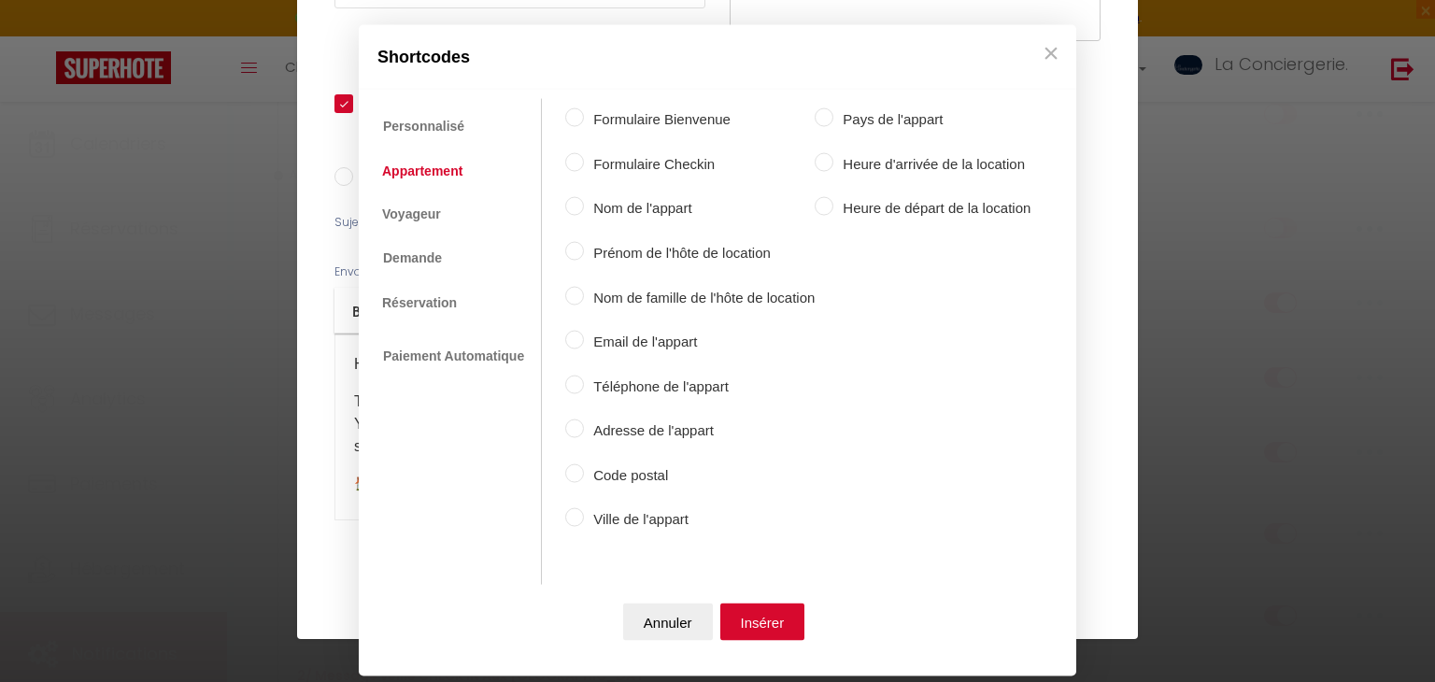
click at [681, 516] on label "Ville de l'appart" at bounding box center [699, 519] width 231 height 22
click at [584, 516] on input "Ville de l'appart" at bounding box center [574, 517] width 19 height 19
radio input "true"
click at [759, 616] on button "Insérer" at bounding box center [762, 620] width 85 height 37
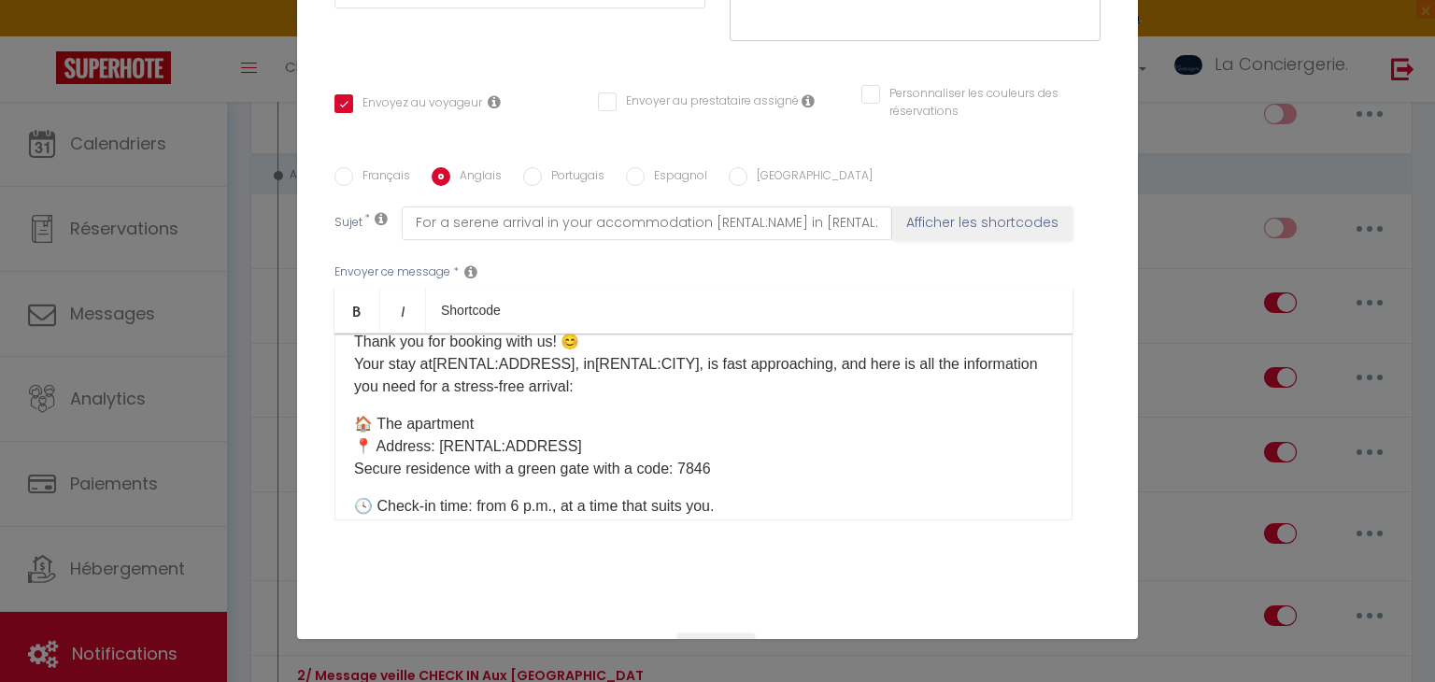
scroll to position [63, 0]
drag, startPoint x: 601, startPoint y: 437, endPoint x: 437, endPoint y: 440, distance: 163.5
click at [437, 440] on p "🏠 The apartment 📍 Address: [RENTAL:ADDRESS] Secure residence with a green gate …" at bounding box center [703, 443] width 699 height 67
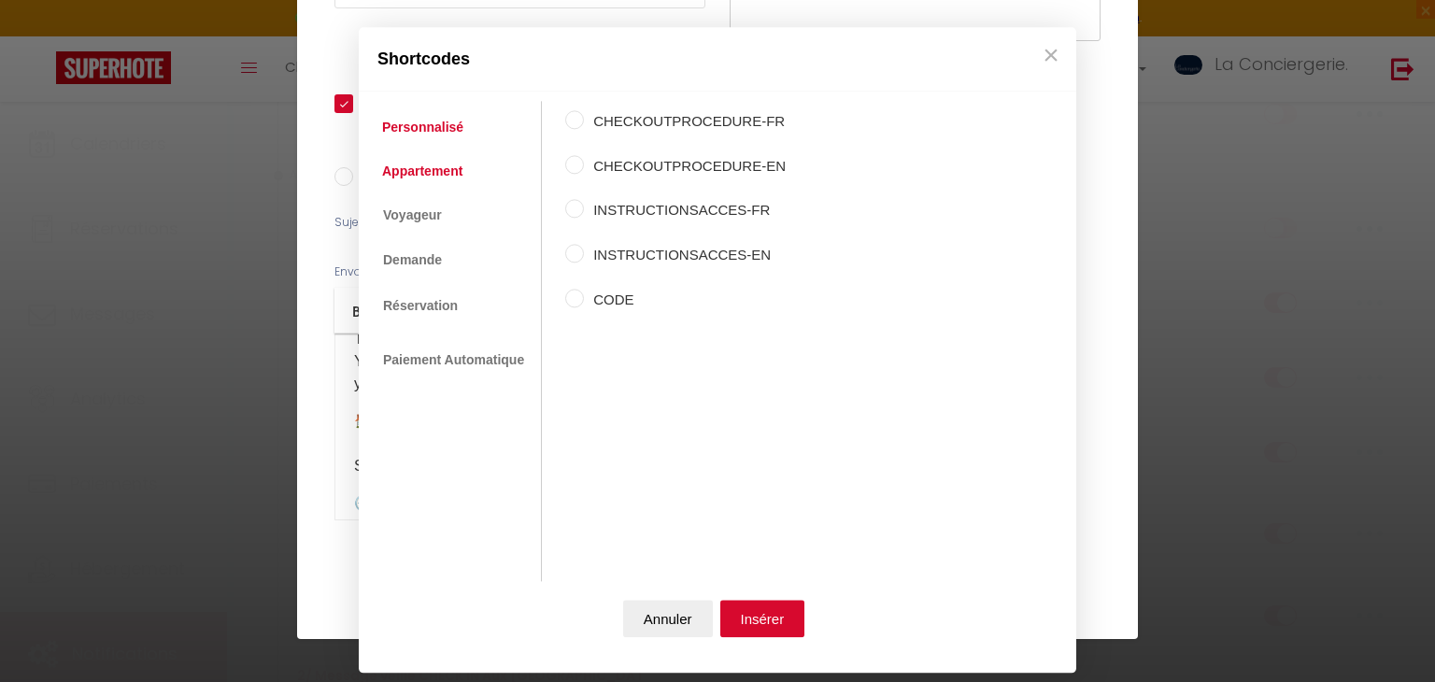
click at [450, 179] on link "Appartement" at bounding box center [422, 171] width 99 height 34
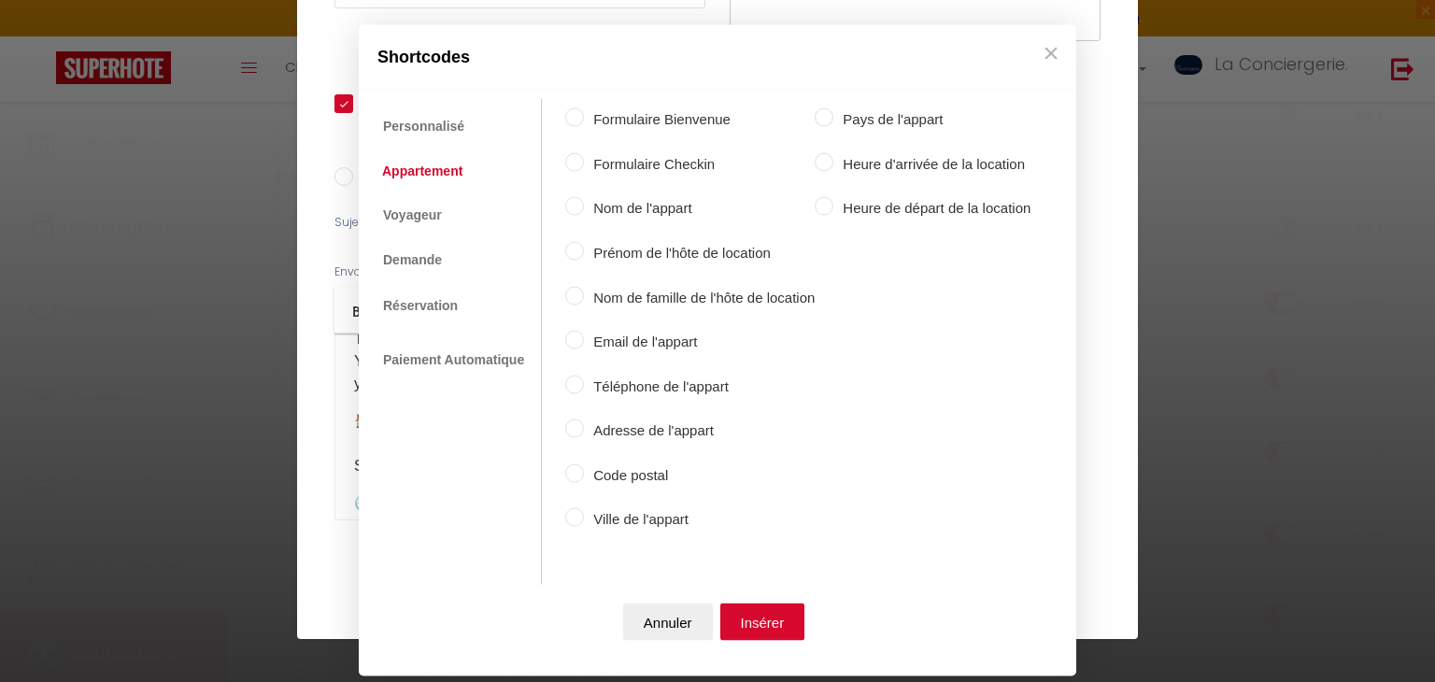
click at [628, 441] on div "Adresse de l'appart" at bounding box center [689, 432] width 249 height 26
click at [654, 431] on label "Adresse de l'appart" at bounding box center [699, 430] width 231 height 22
click at [584, 431] on input "Adresse de l'appart" at bounding box center [574, 428] width 19 height 19
radio input "true"
click at [744, 601] on div "Annuler Insérer" at bounding box center [717, 625] width 699 height 82
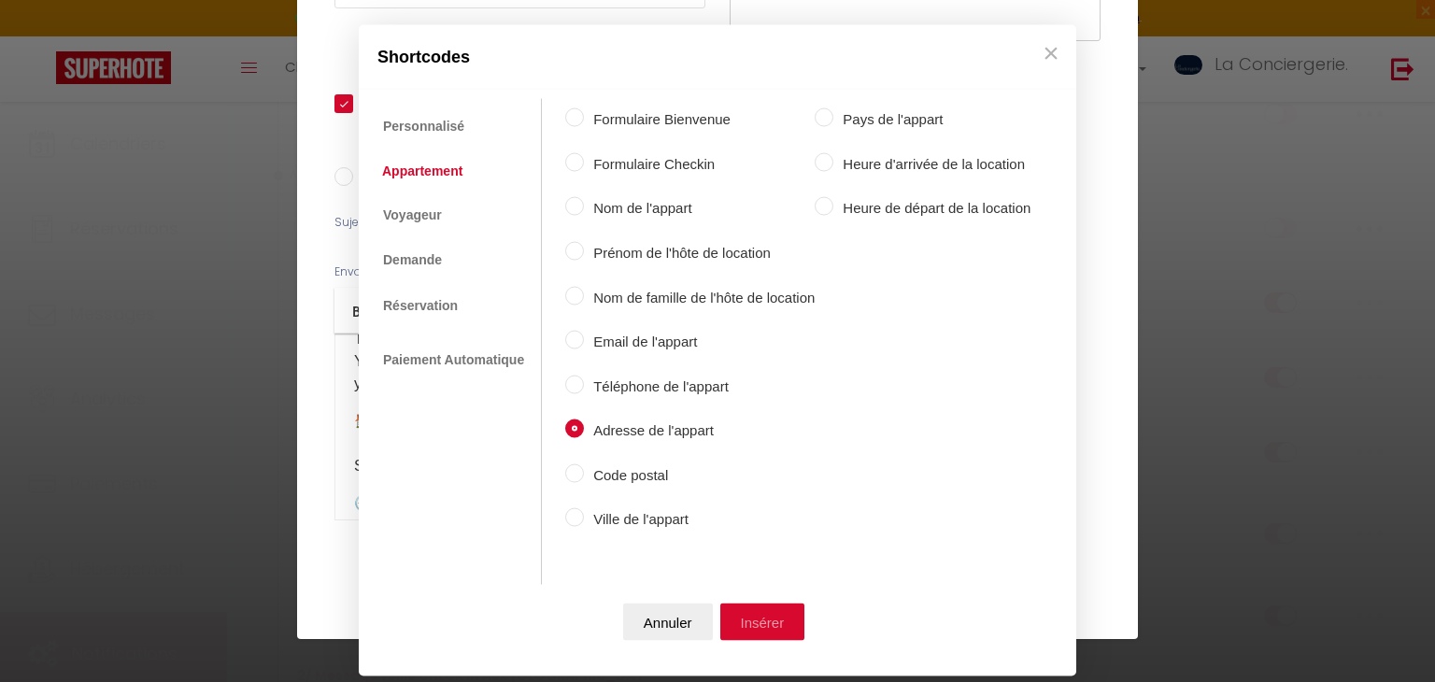
click at [748, 608] on button "Insérer" at bounding box center [762, 620] width 85 height 37
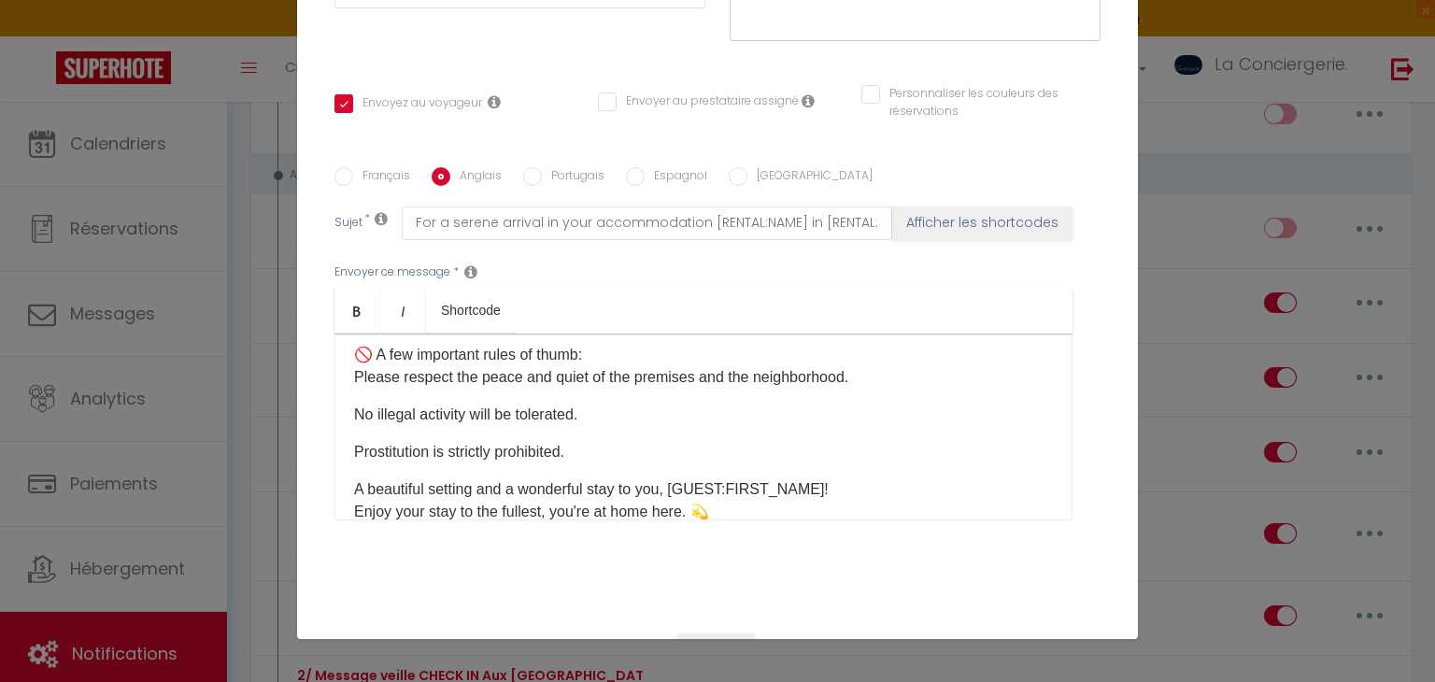
scroll to position [1147, 0]
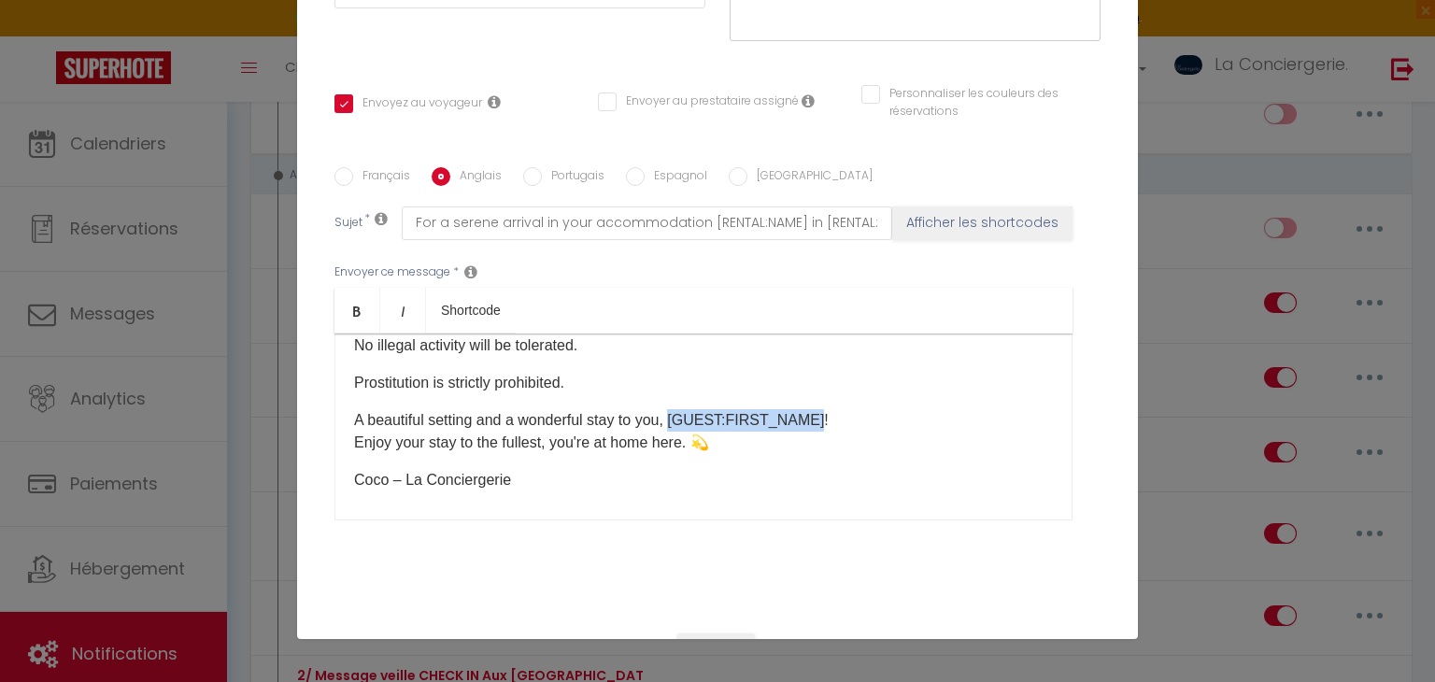
drag, startPoint x: 680, startPoint y: 421, endPoint x: 820, endPoint y: 394, distance: 142.7
click at [820, 394] on div "Hello [GUEST:FIRST_NAME] ​ , Thank you for booking with us! 😊 Your stay at [REN…" at bounding box center [703, 426] width 738 height 187
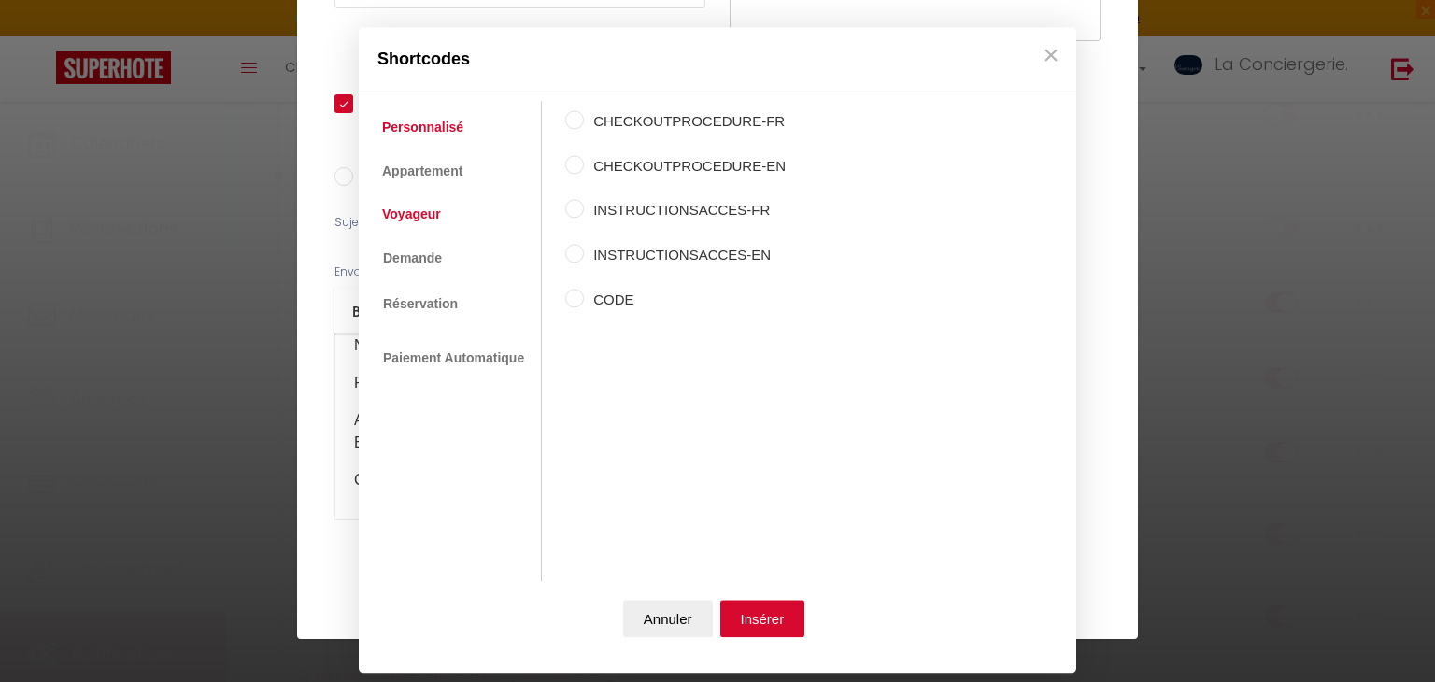
click at [397, 211] on link "Voyageur" at bounding box center [412, 214] width 78 height 34
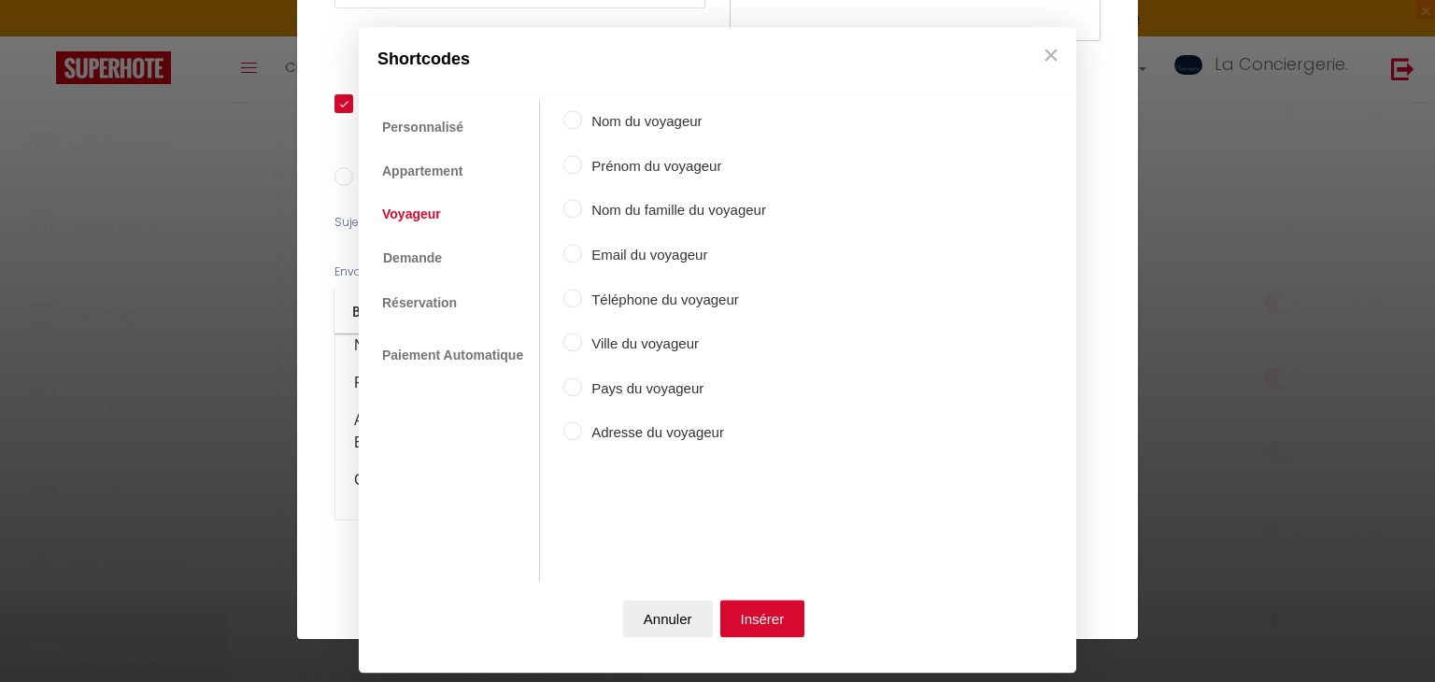
click at [683, 169] on label "Prénom du voyageur" at bounding box center [674, 166] width 184 height 22
click at [582, 169] on input "Prénom du voyageur" at bounding box center [572, 164] width 19 height 19
radio input "true"
click at [762, 607] on button "Insérer" at bounding box center [762, 619] width 85 height 37
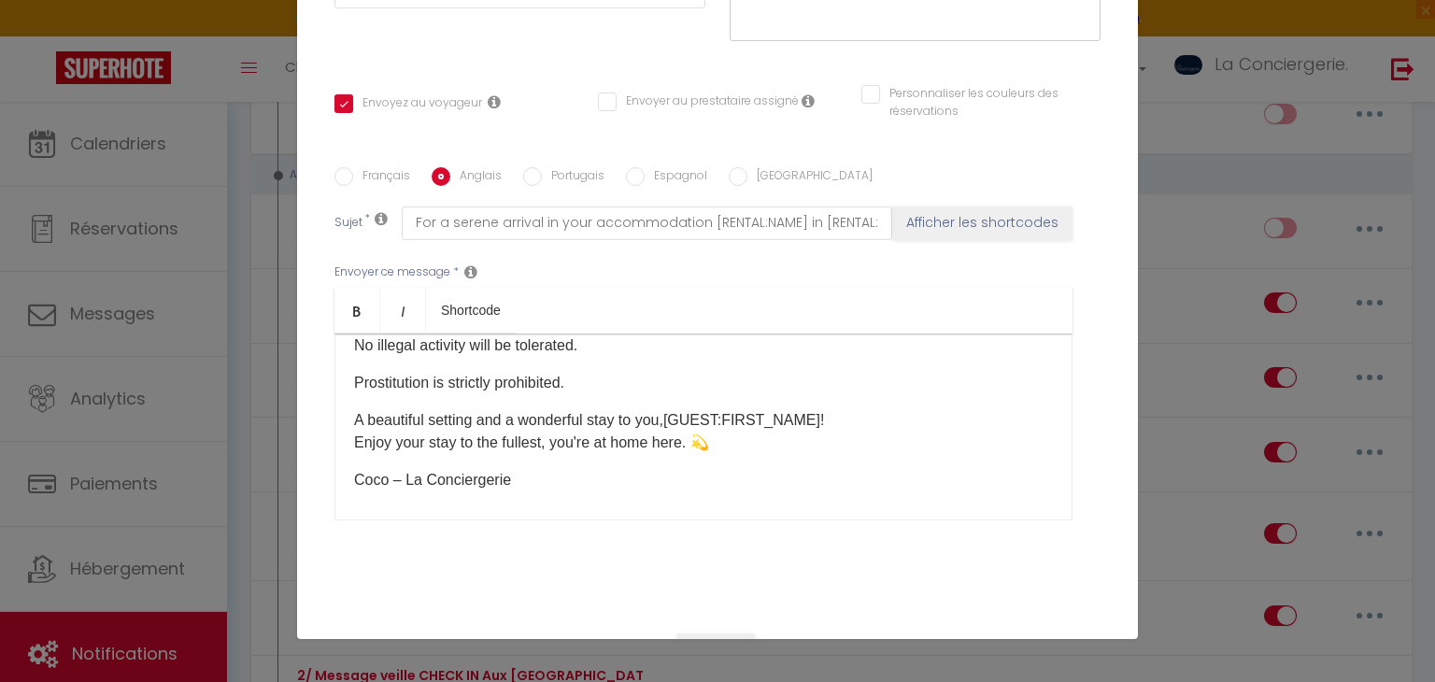
scroll to position [1178, 0]
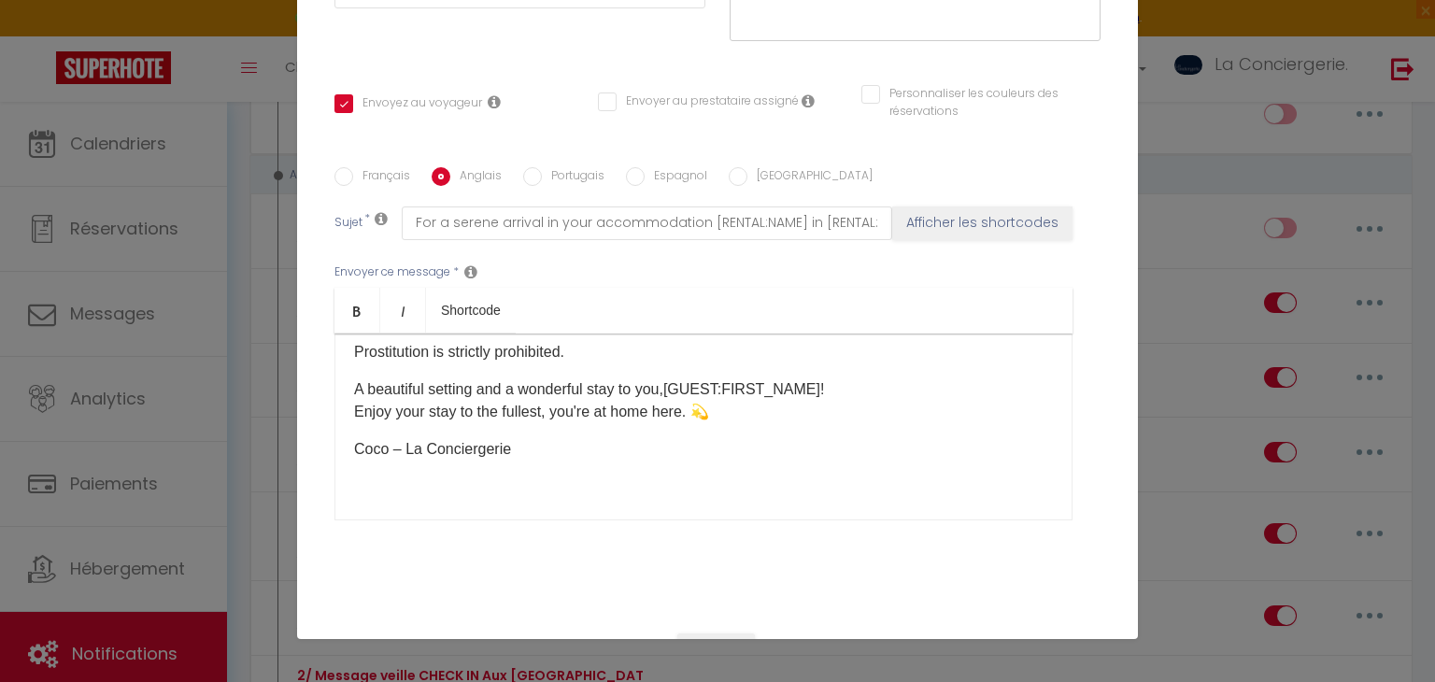
click at [398, 171] on label "Français" at bounding box center [381, 177] width 57 height 21
click at [353, 171] on input "Français" at bounding box center [343, 176] width 19 height 19
radio input "true"
checkbox input "true"
checkbox input "false"
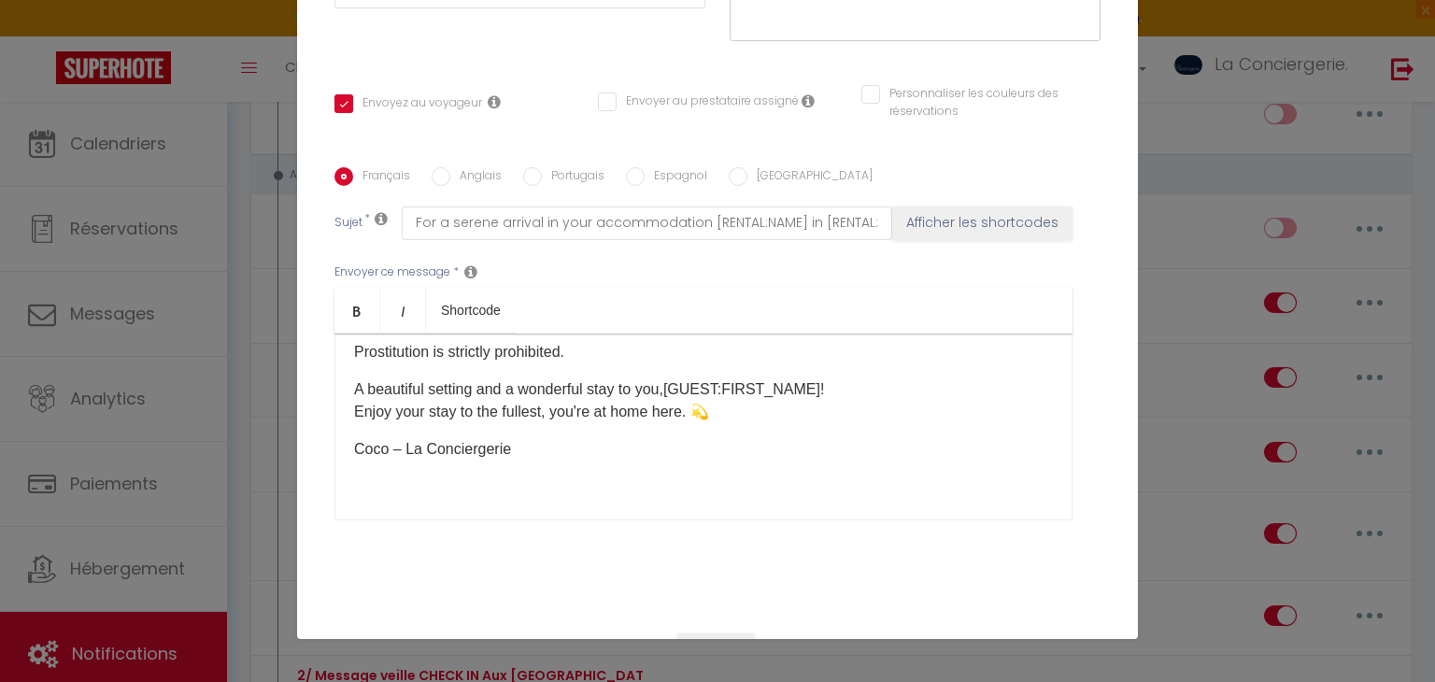
checkbox input "false"
type input "Pour une arrivée sereine dans votre logement [RENTAL:NAME] à [RENTAL:CITY]"
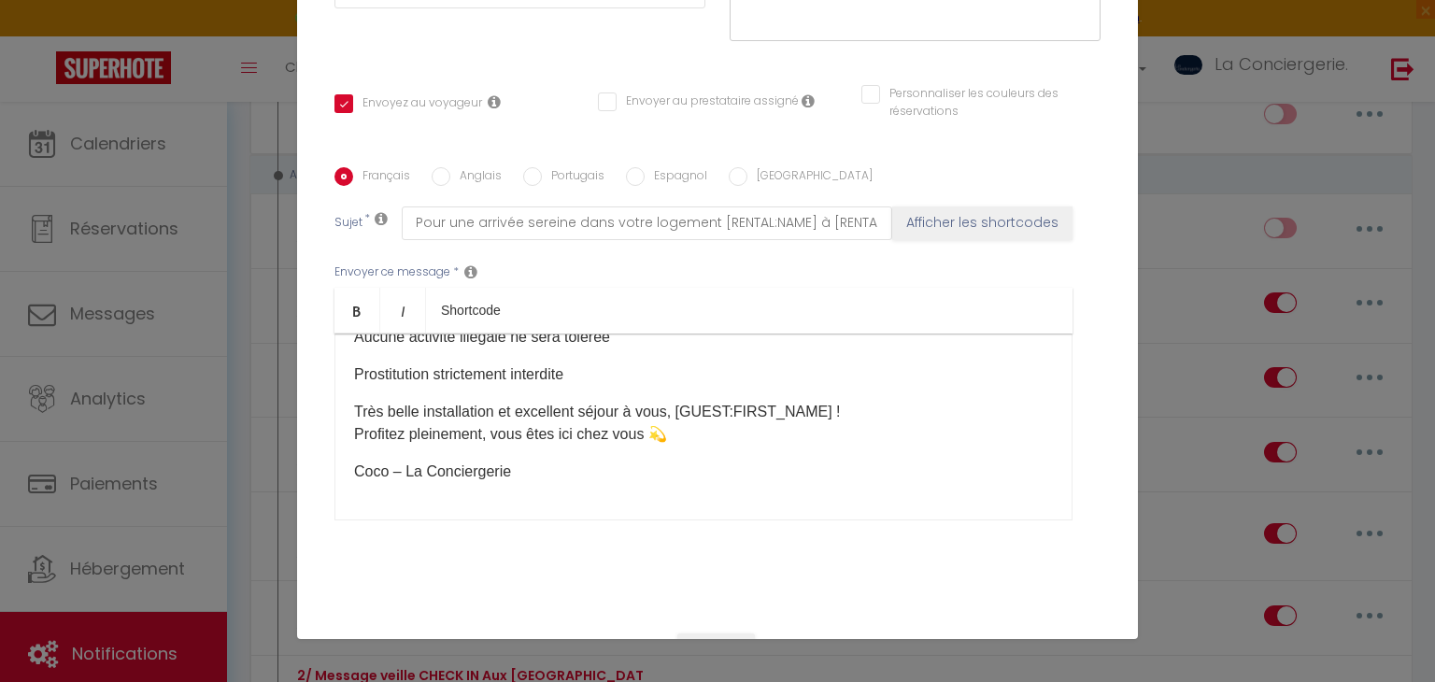
click at [568, 168] on label "Portugais" at bounding box center [573, 177] width 63 height 21
click at [542, 168] on input "Portugais" at bounding box center [532, 176] width 19 height 19
radio input "true"
checkbox input "true"
checkbox input "false"
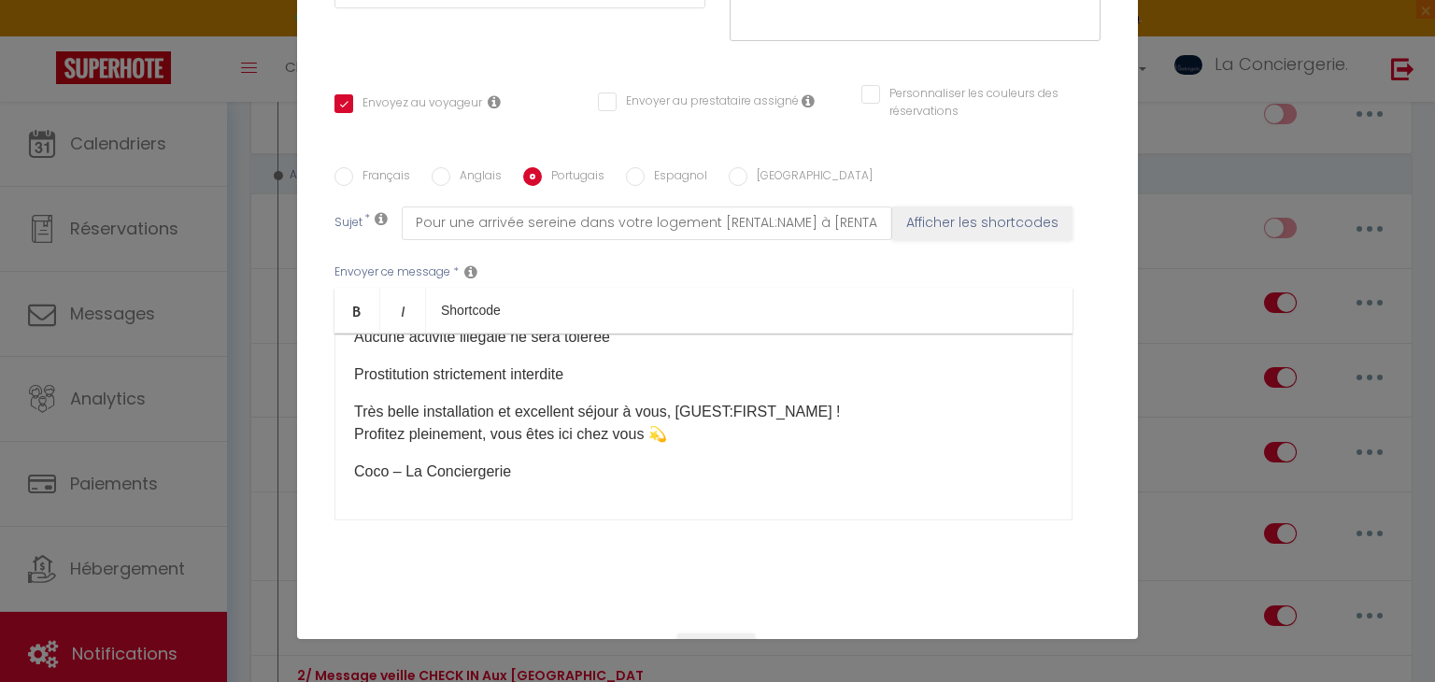
checkbox input "false"
type input "Para uma chegada serena no seu alojamento [RENTAL:NAME] em [RENTAL:CITY]"
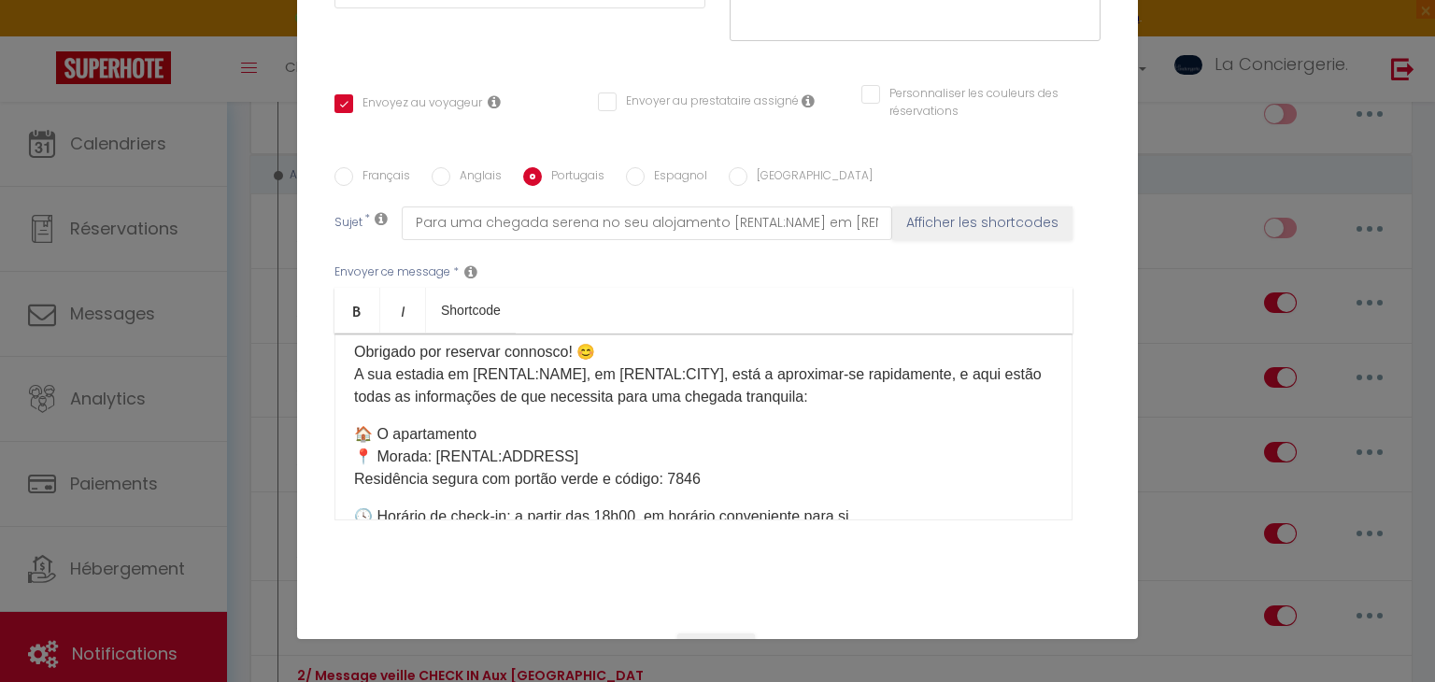
scroll to position [0, 0]
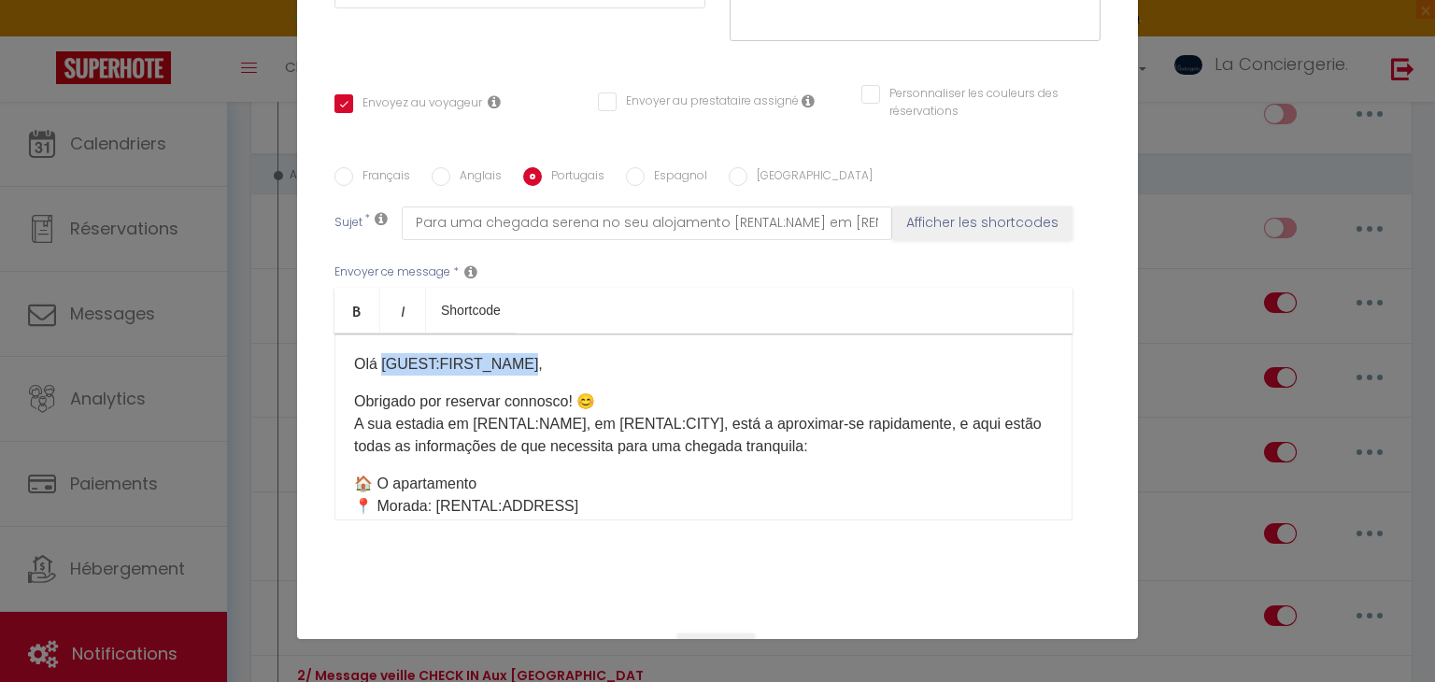
drag, startPoint x: 520, startPoint y: 360, endPoint x: 382, endPoint y: 332, distance: 141.0
click at [382, 333] on div "Olá [GUEST:FIRST_NAME], Obrigado por reservar connosco! 😊 A sua estadia em [REN…" at bounding box center [703, 426] width 738 height 187
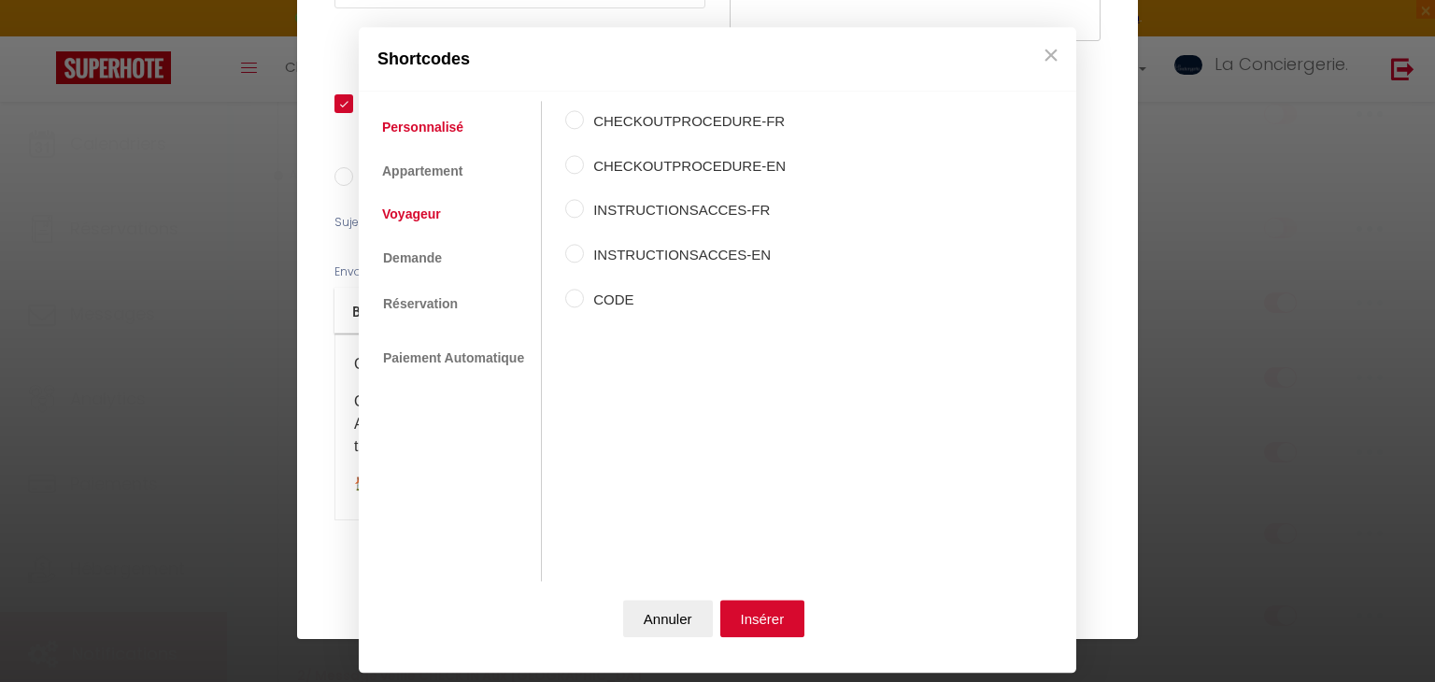
click at [419, 204] on link "Voyageur" at bounding box center [412, 214] width 78 height 34
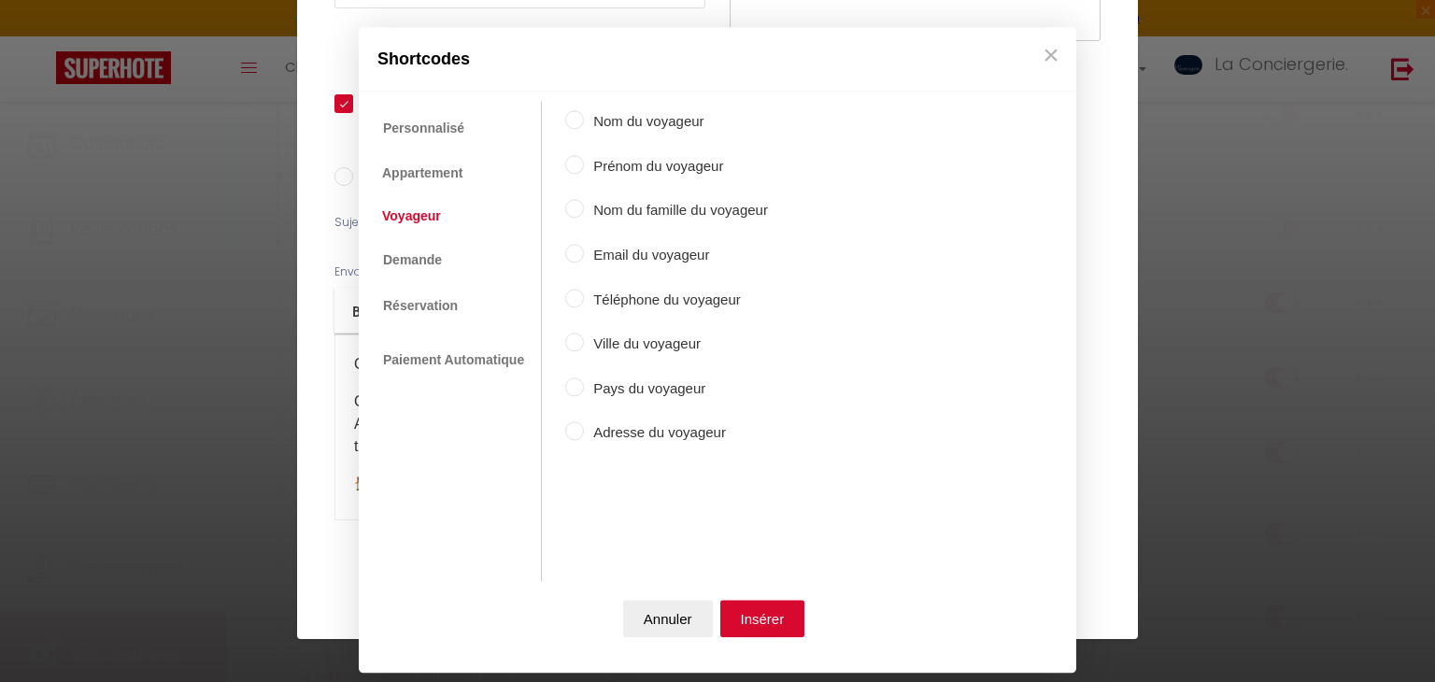
click at [712, 163] on label "Prénom du voyageur" at bounding box center [676, 166] width 184 height 22
click at [584, 163] on input "Prénom du voyageur" at bounding box center [574, 164] width 19 height 19
radio input "true"
click at [788, 609] on button "Insérer" at bounding box center [762, 619] width 85 height 37
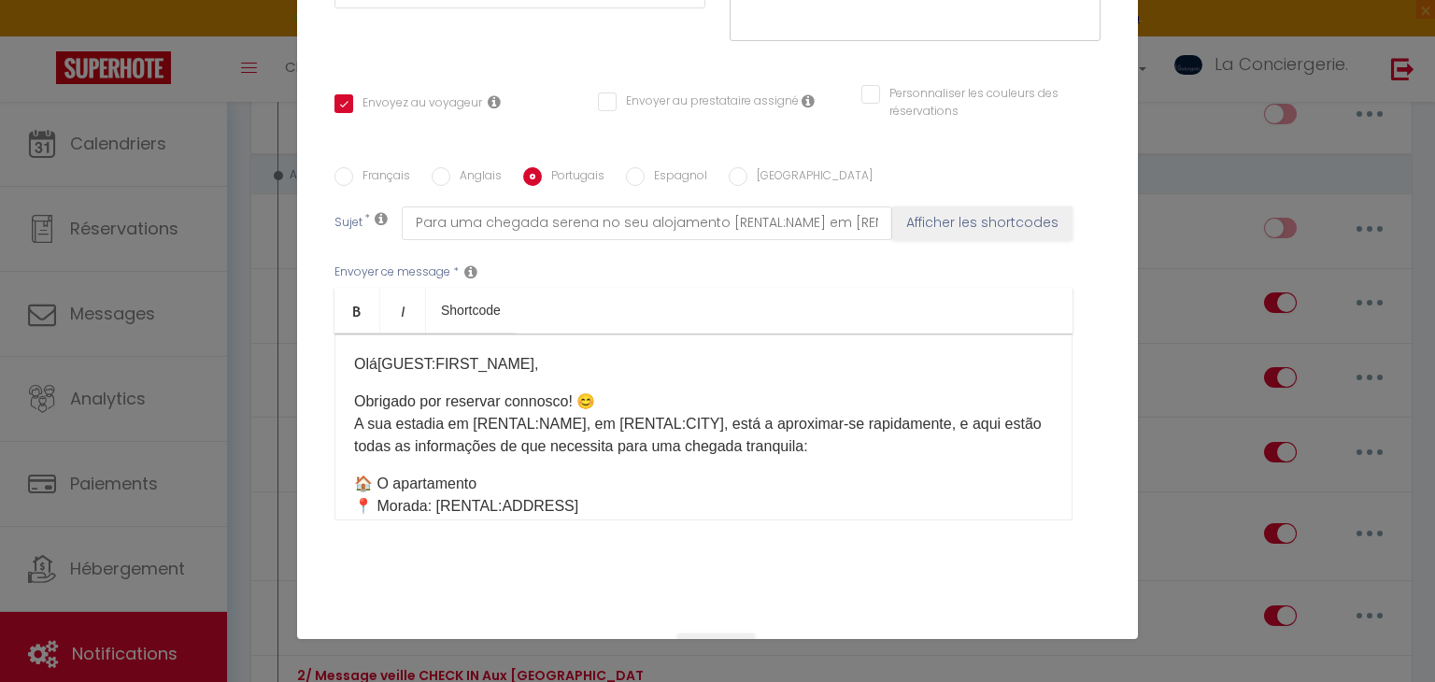
drag, startPoint x: 571, startPoint y: 418, endPoint x: 469, endPoint y: 411, distance: 102.1
click at [469, 411] on p "Obrigado por reservar connosco! 😊 A sua estadia em [RENTAL:NAME], em [RENTAL:CI…" at bounding box center [703, 423] width 699 height 67
drag, startPoint x: 469, startPoint y: 411, endPoint x: 571, endPoint y: 413, distance: 101.8
click at [571, 413] on p "Obrigado por reservar connosco! 😊 A sua estadia em [RENTAL:NAME], em [RENTAL:CI…" at bounding box center [703, 423] width 699 height 67
drag, startPoint x: 575, startPoint y: 420, endPoint x: 470, endPoint y: 414, distance: 105.7
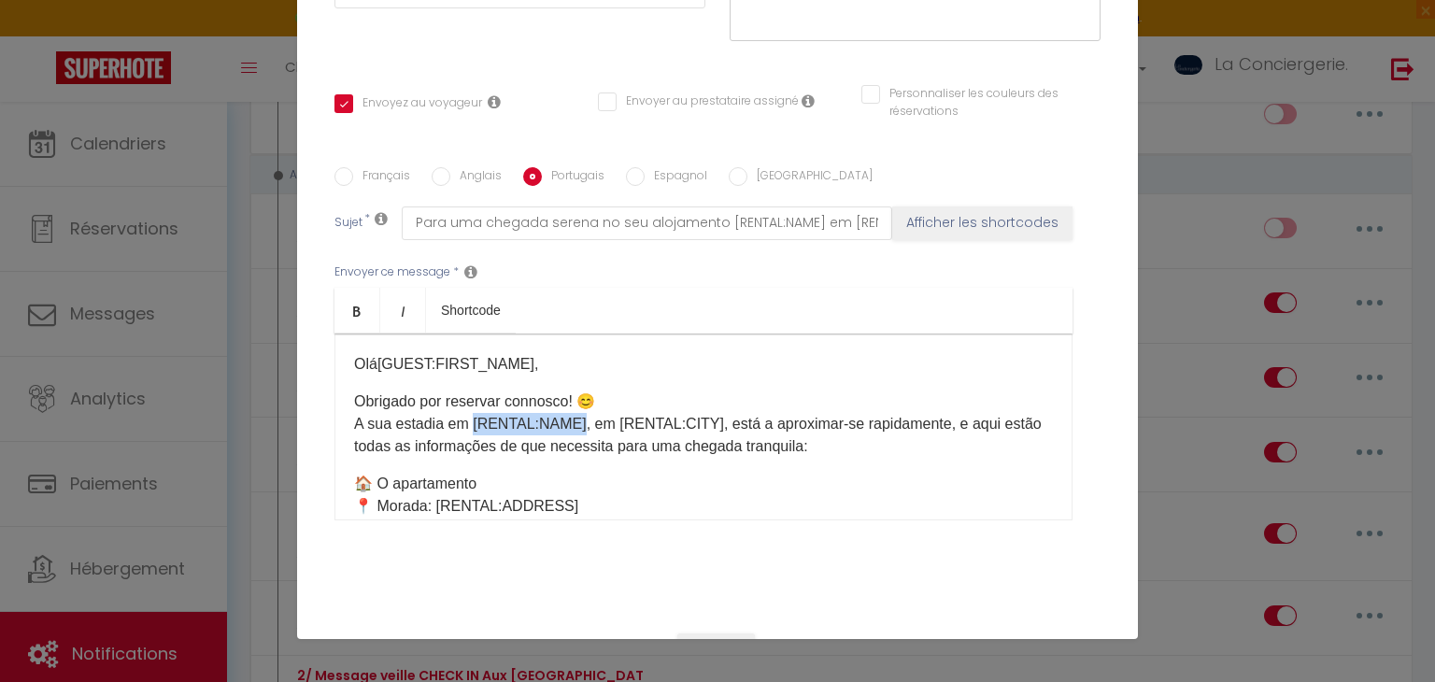
click at [470, 414] on p "Obrigado por reservar connosco! 😊 A sua estadia em [RENTAL:NAME], em [RENTAL:CI…" at bounding box center [703, 423] width 699 height 67
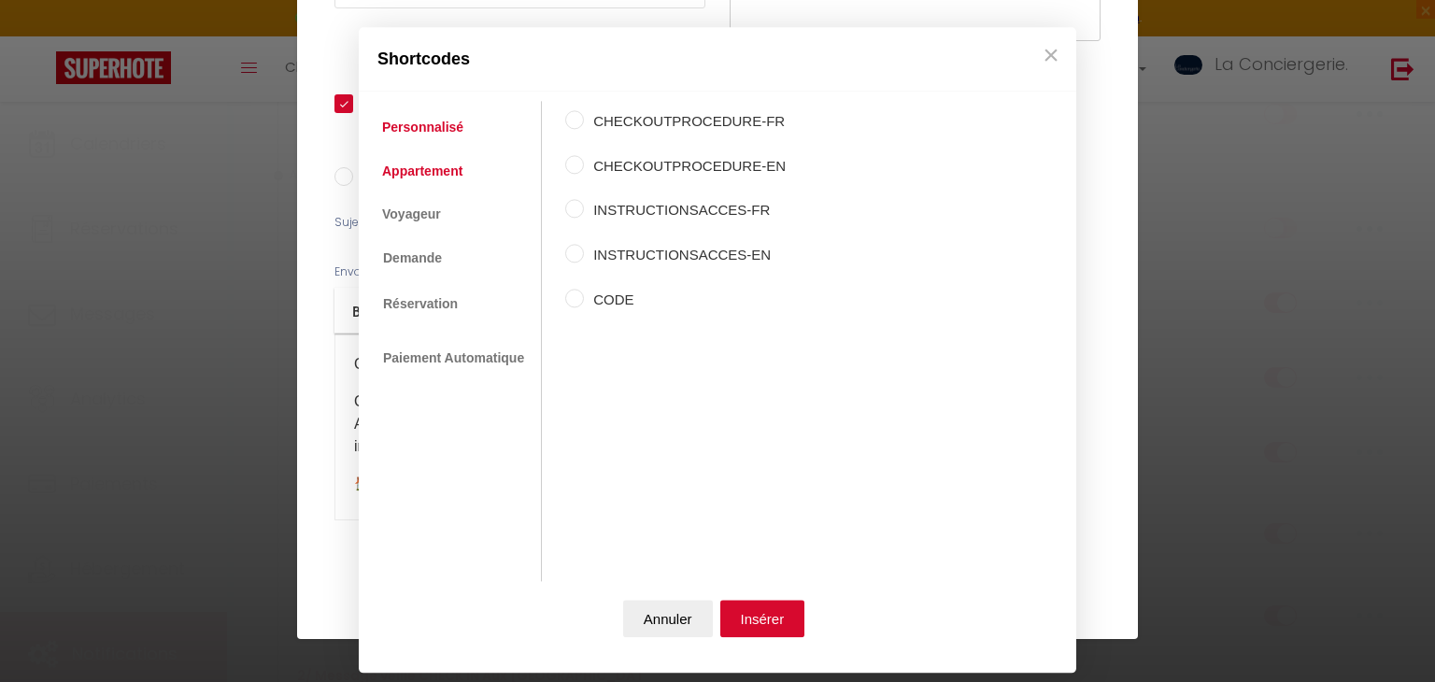
click at [431, 172] on link "Appartement" at bounding box center [422, 171] width 99 height 34
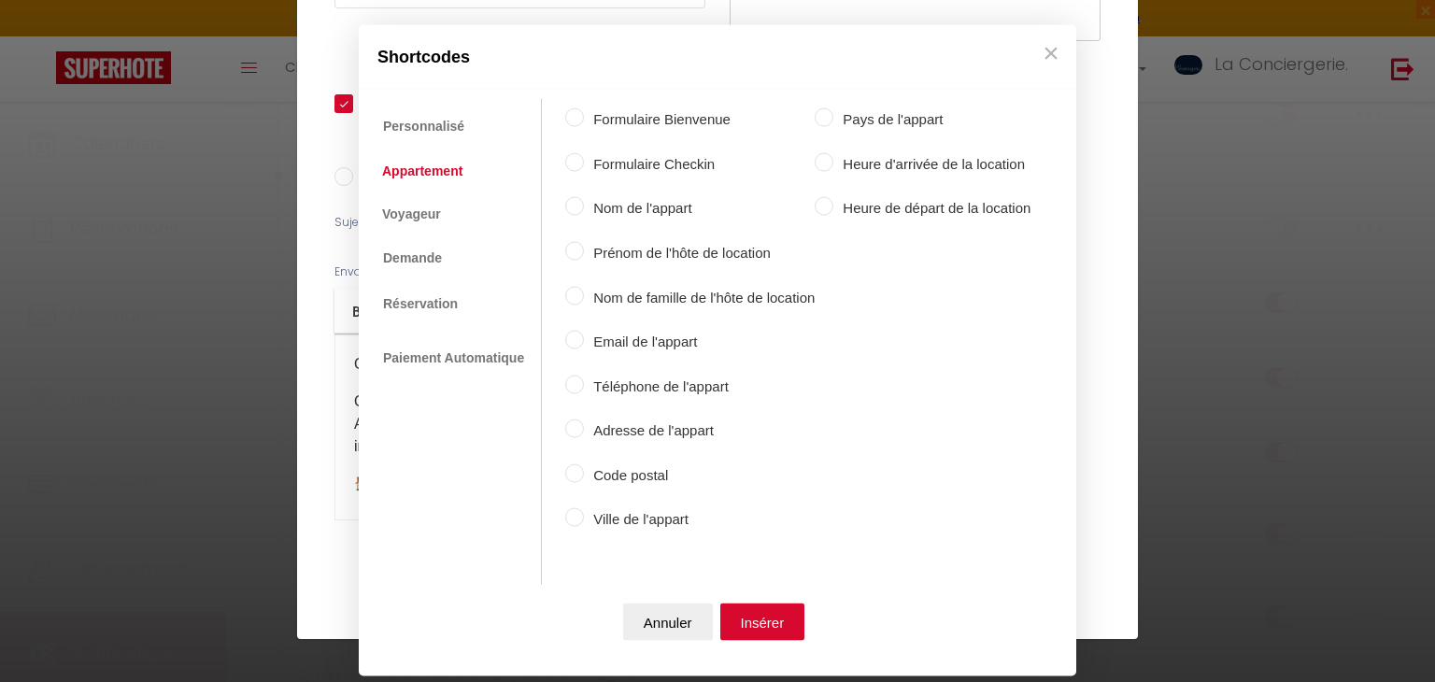
click at [651, 195] on div "Formulaire Bienvenue Formulaire Checkin Nom de l'appart Prénom de l'hôte de loc…" at bounding box center [797, 321] width 465 height 445
click at [666, 212] on label "Nom de l'appart" at bounding box center [699, 208] width 231 height 22
click at [584, 212] on input "Nom de l'appart" at bounding box center [574, 206] width 19 height 19
radio input "true"
click at [756, 629] on button "Insérer" at bounding box center [762, 620] width 85 height 37
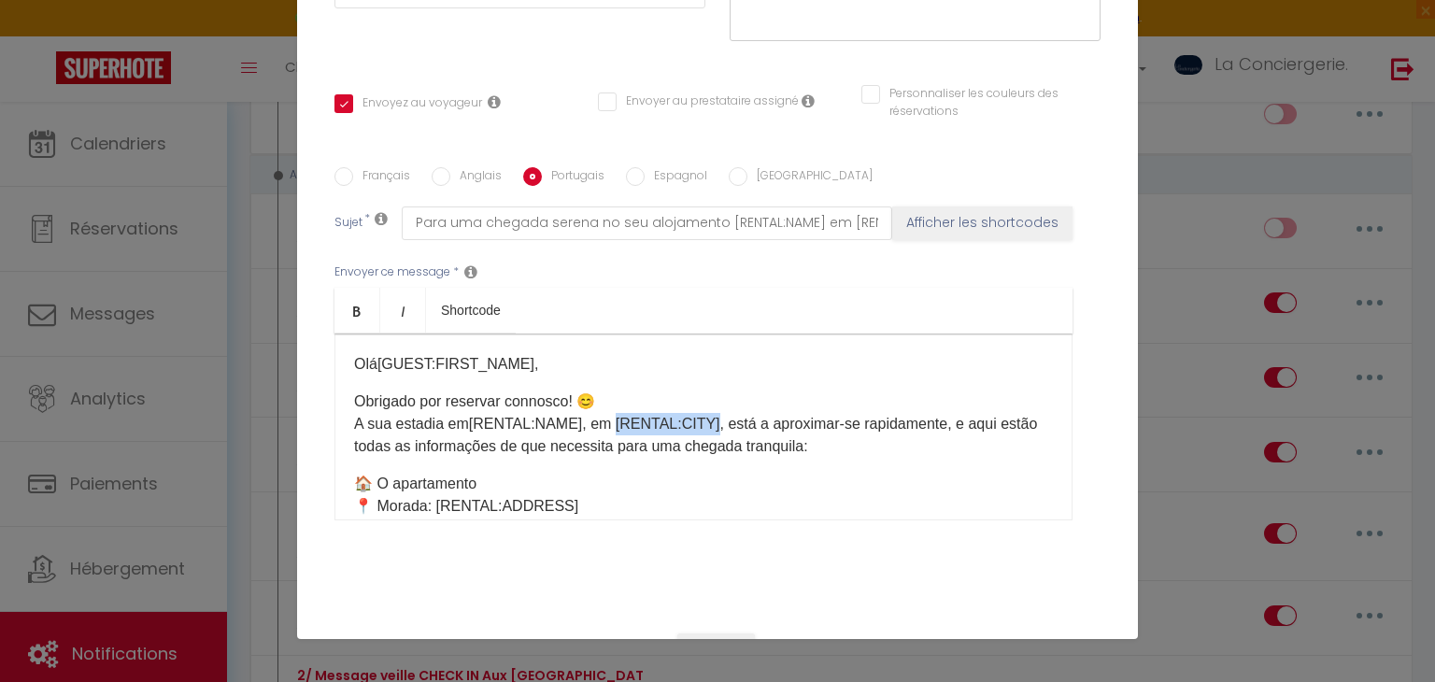
drag, startPoint x: 608, startPoint y: 420, endPoint x: 708, endPoint y: 414, distance: 100.1
click at [708, 414] on p "Obrigado por reservar connosco! 😊 A sua estadia em [RENTAL:NAME] ​ , em [RENTAL…" at bounding box center [703, 423] width 699 height 67
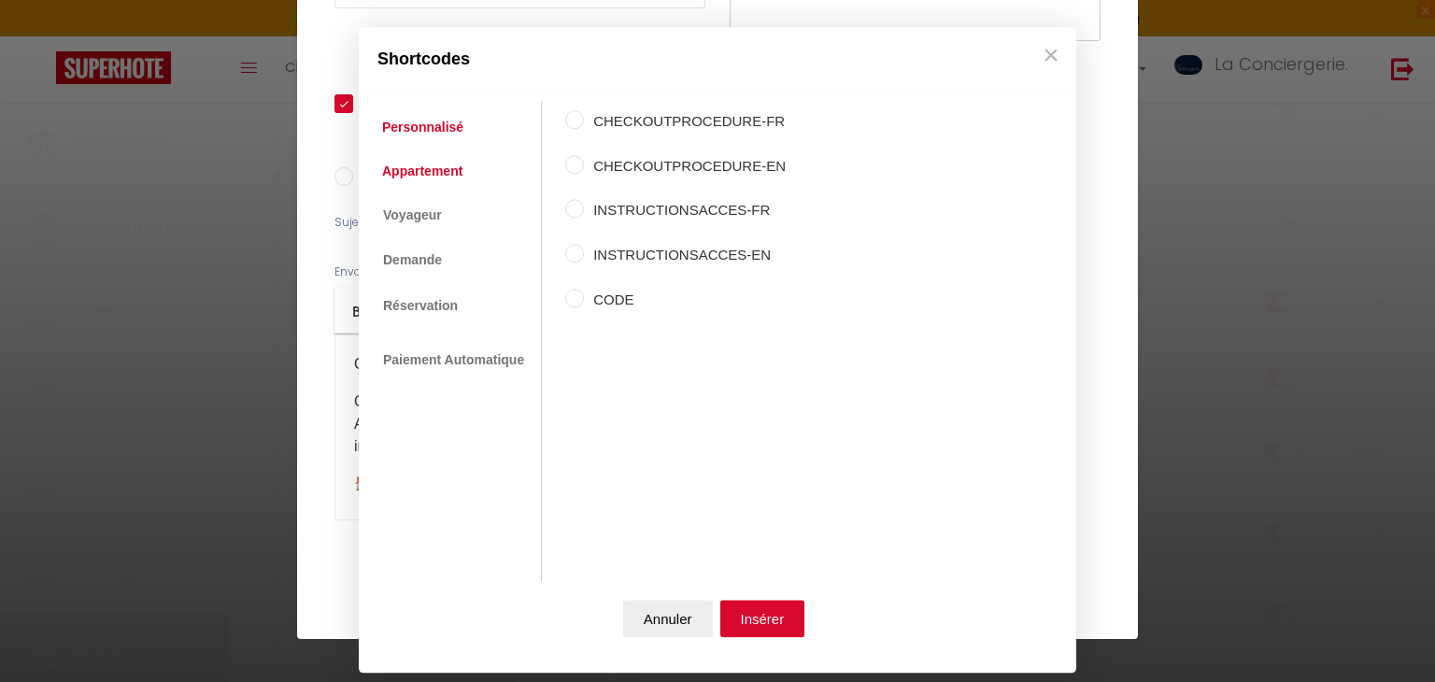
click at [454, 168] on link "Appartement" at bounding box center [422, 171] width 99 height 34
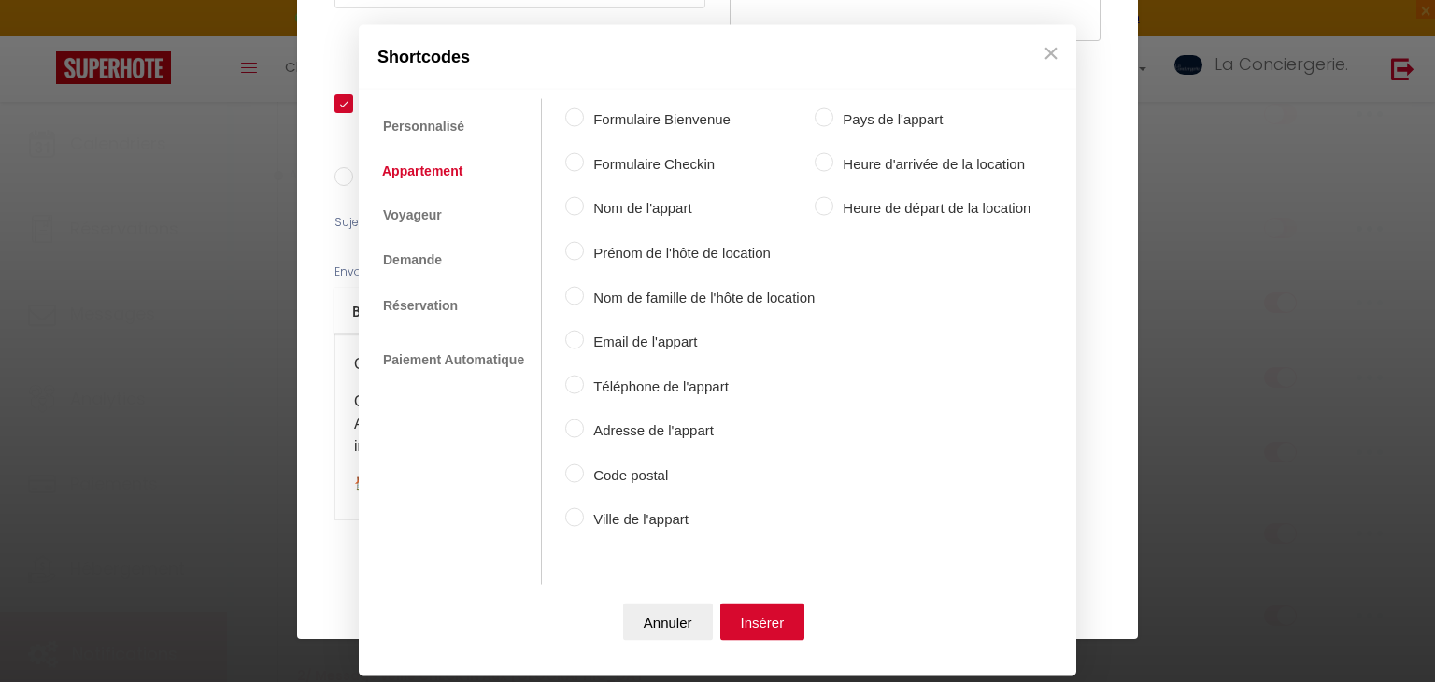
click at [677, 508] on label "Ville de l'appart" at bounding box center [699, 519] width 231 height 22
click at [584, 508] on input "Ville de l'appart" at bounding box center [574, 517] width 19 height 19
radio input "true"
click at [749, 616] on button "Insérer" at bounding box center [762, 620] width 85 height 37
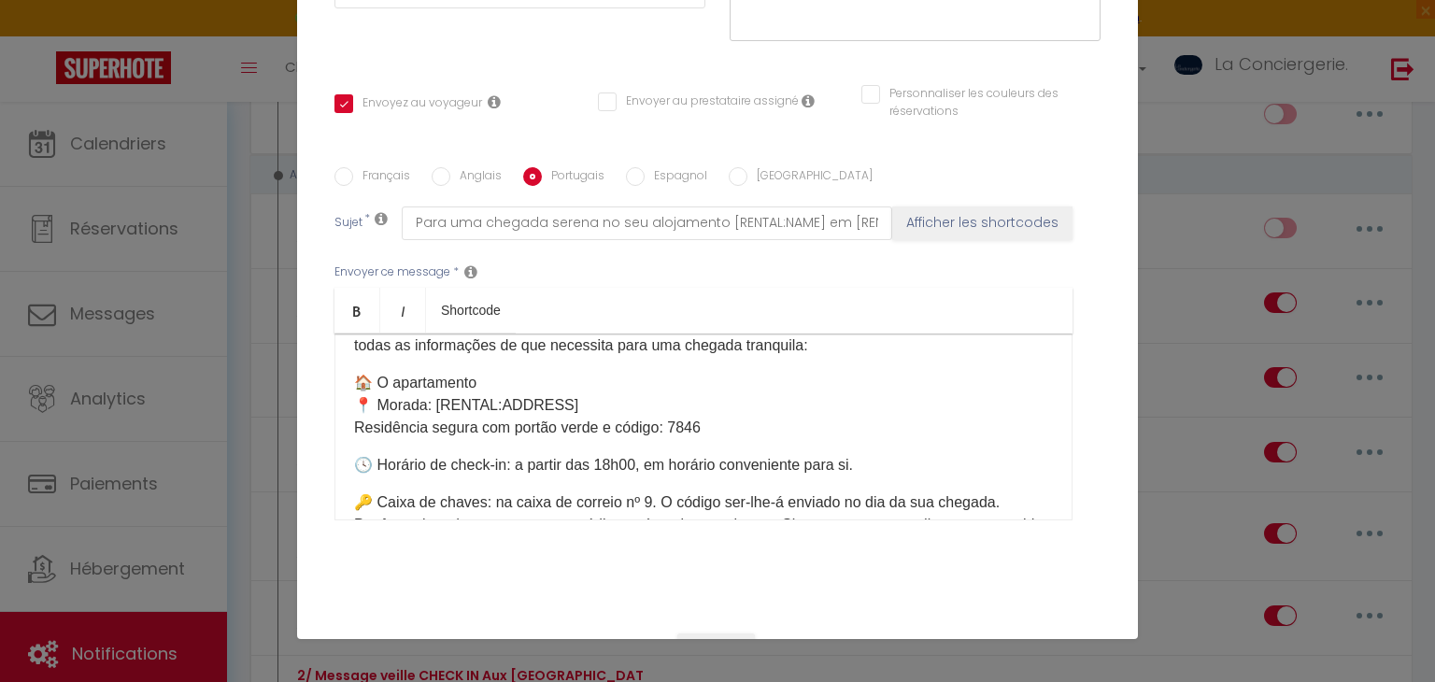
scroll to position [110, 0]
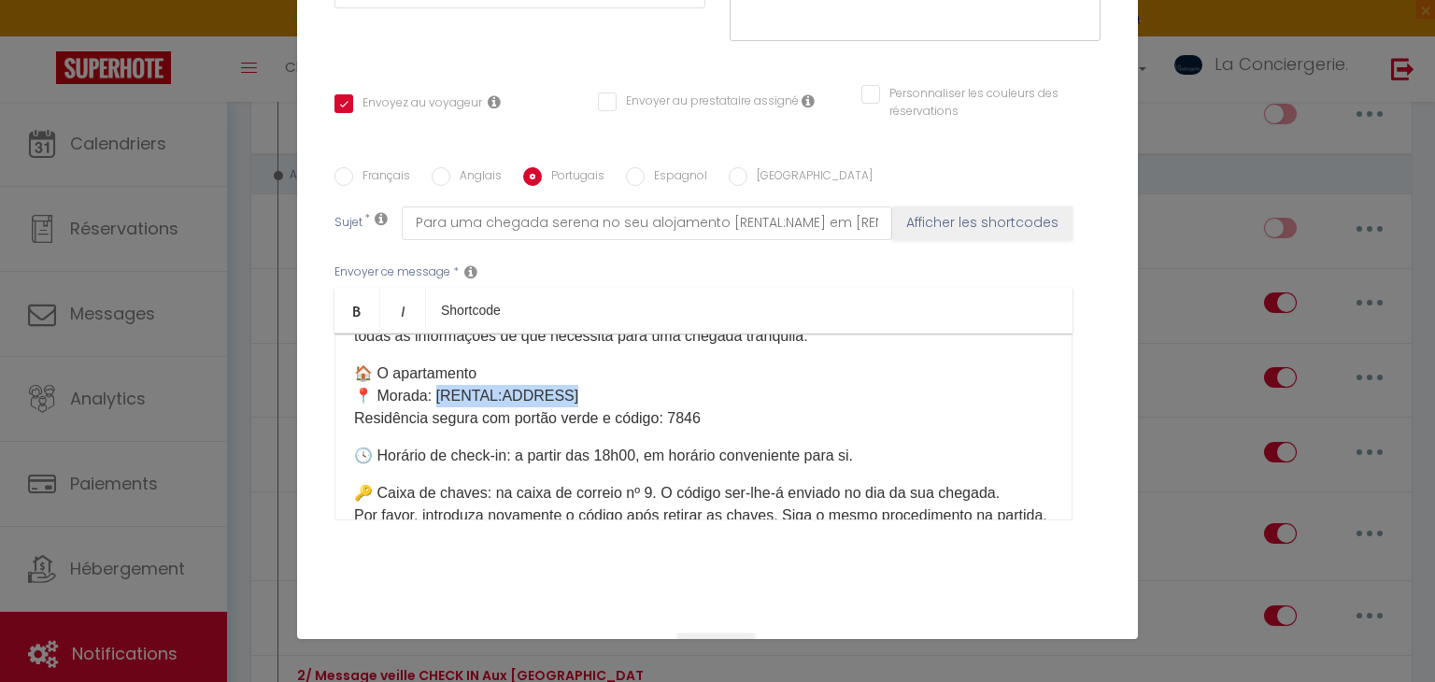
drag, startPoint x: 587, startPoint y: 397, endPoint x: 436, endPoint y: 388, distance: 151.6
click at [436, 388] on p "🏠 O apartamento 📍 Morada: [RENTAL:ADDRESS] Residência segura com [GEOGRAPHIC_DA…" at bounding box center [703, 395] width 699 height 67
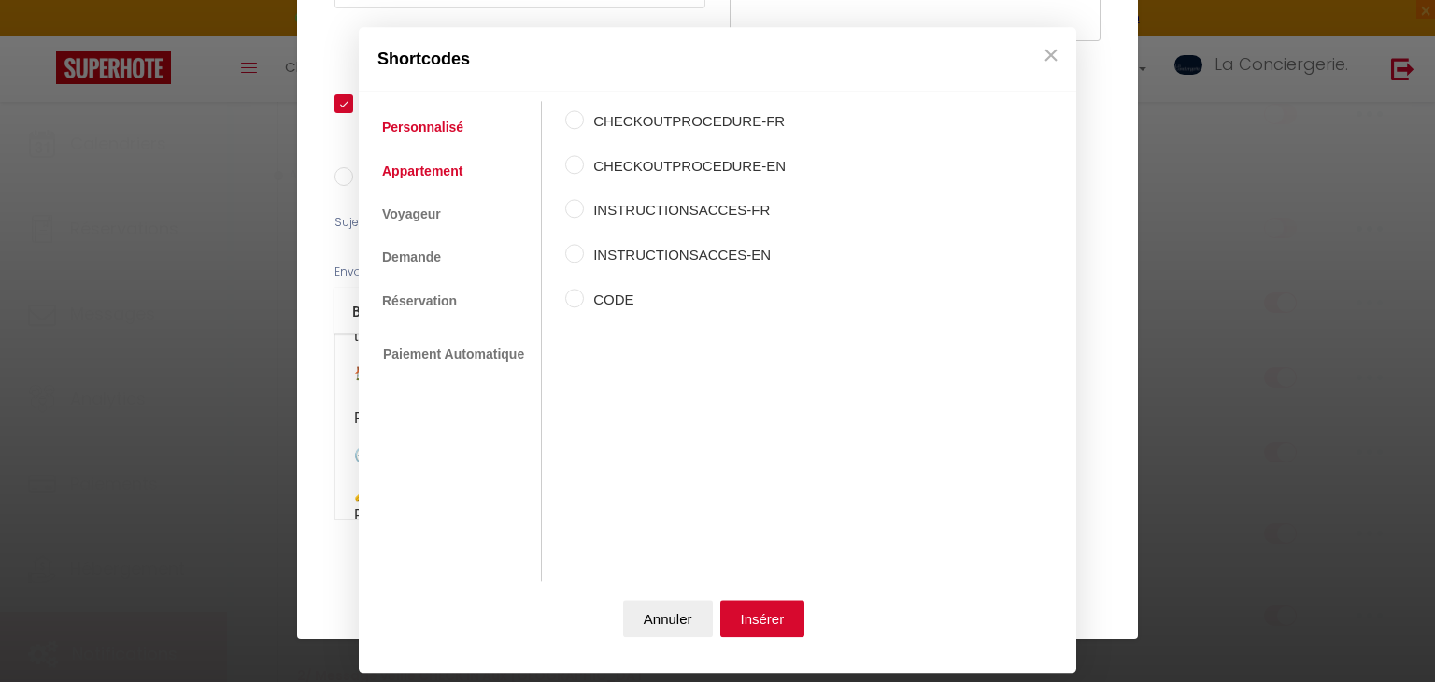
click at [427, 163] on link "Appartement" at bounding box center [422, 171] width 99 height 34
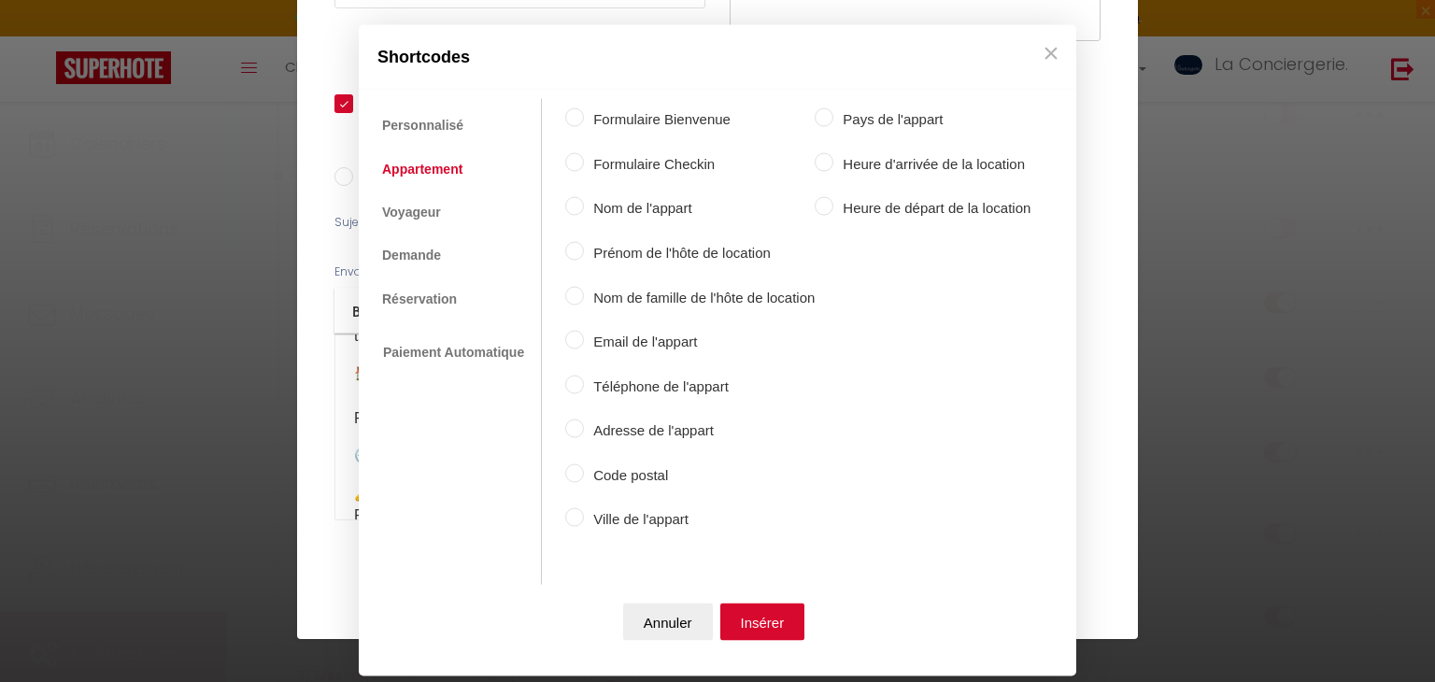
click at [669, 510] on label "Ville de l'appart" at bounding box center [699, 519] width 231 height 22
click at [584, 510] on input "Ville de l'appart" at bounding box center [574, 517] width 19 height 19
radio input "true"
click at [750, 607] on button "Insérer" at bounding box center [762, 620] width 85 height 37
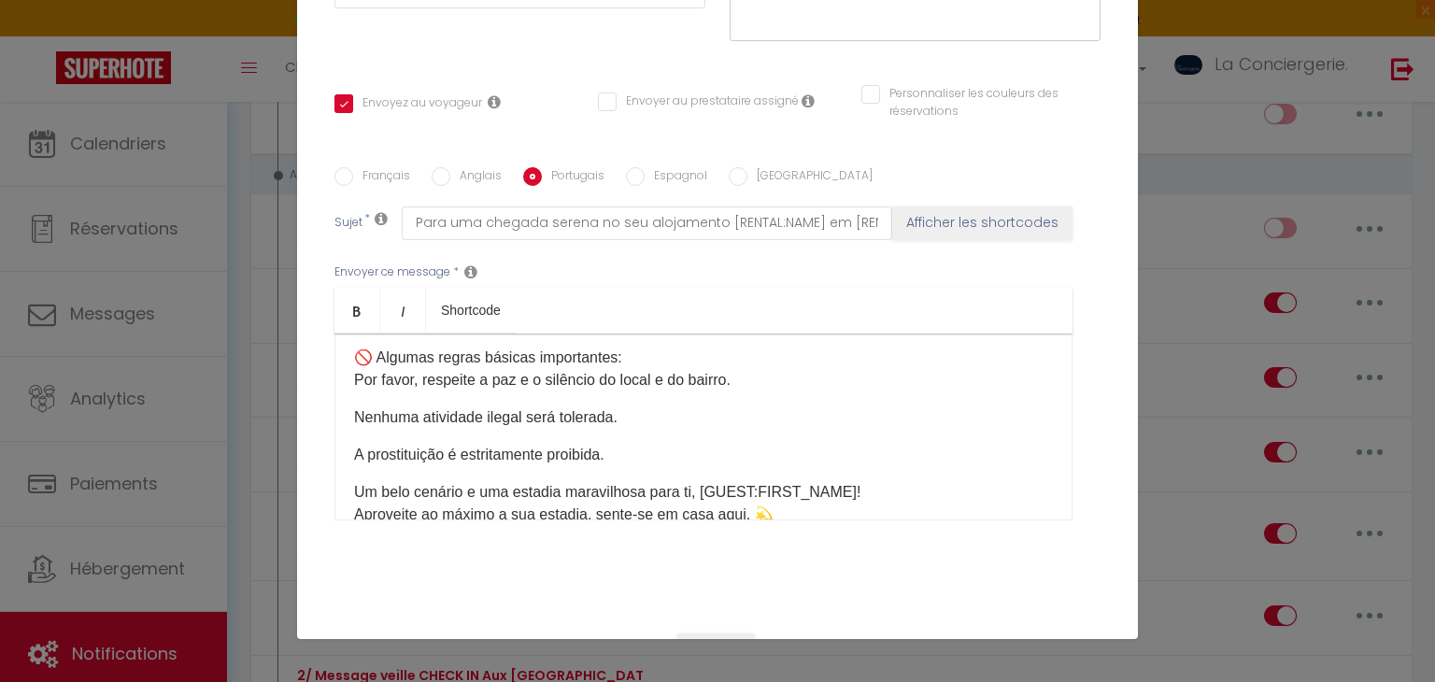
scroll to position [1245, 0]
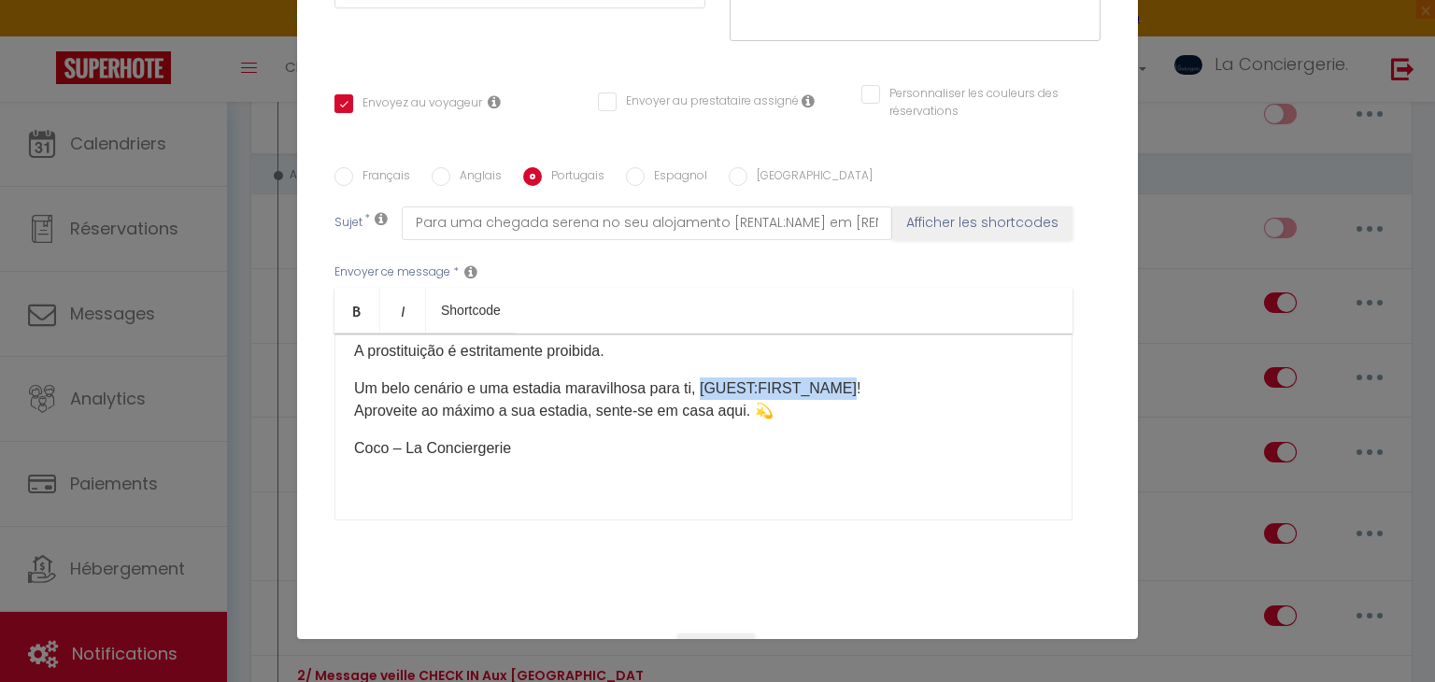
drag, startPoint x: 843, startPoint y: 390, endPoint x: 704, endPoint y: 378, distance: 139.7
click at [704, 378] on p "Um belo cenário e uma estadia maravilhosa para ti, [GUEST:FIRST_NAME]! Aproveit…" at bounding box center [703, 399] width 699 height 45
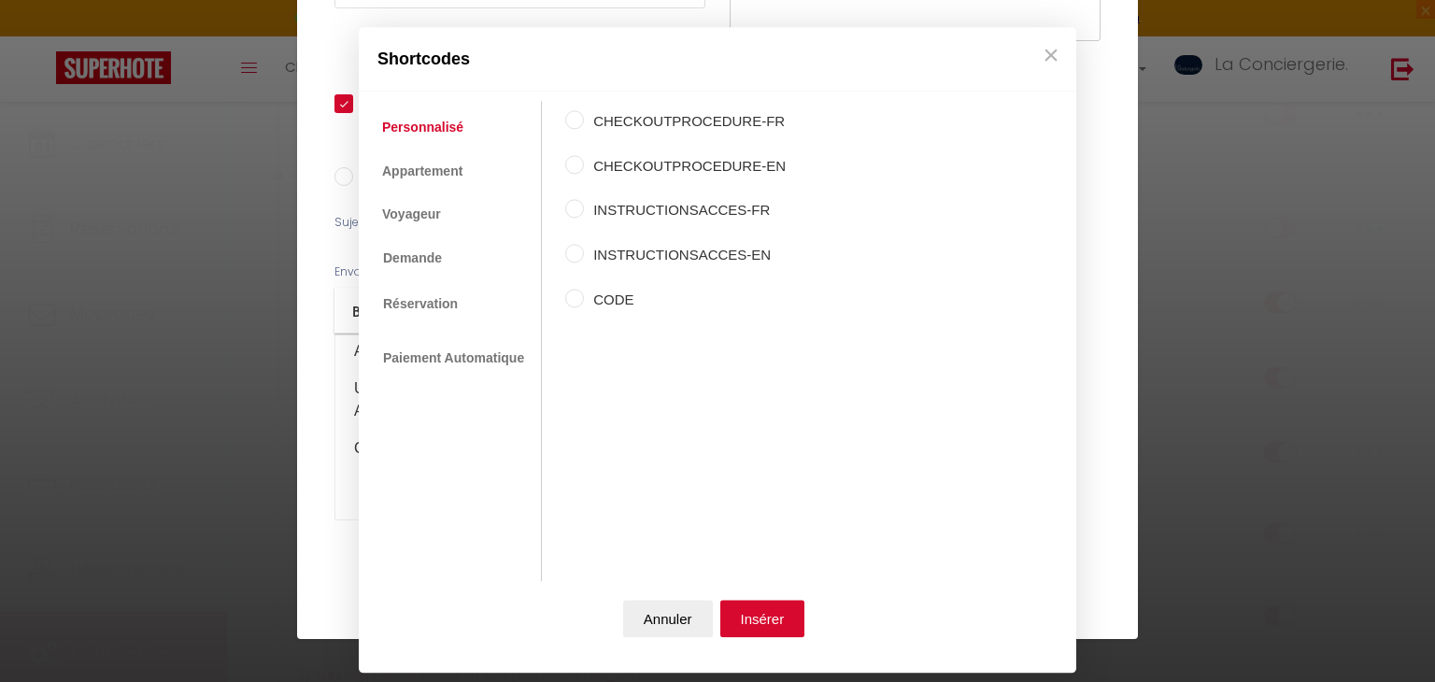
click at [453, 119] on link "Personnalisé" at bounding box center [423, 128] width 100 height 34
click at [457, 171] on link "Appartement" at bounding box center [422, 171] width 99 height 34
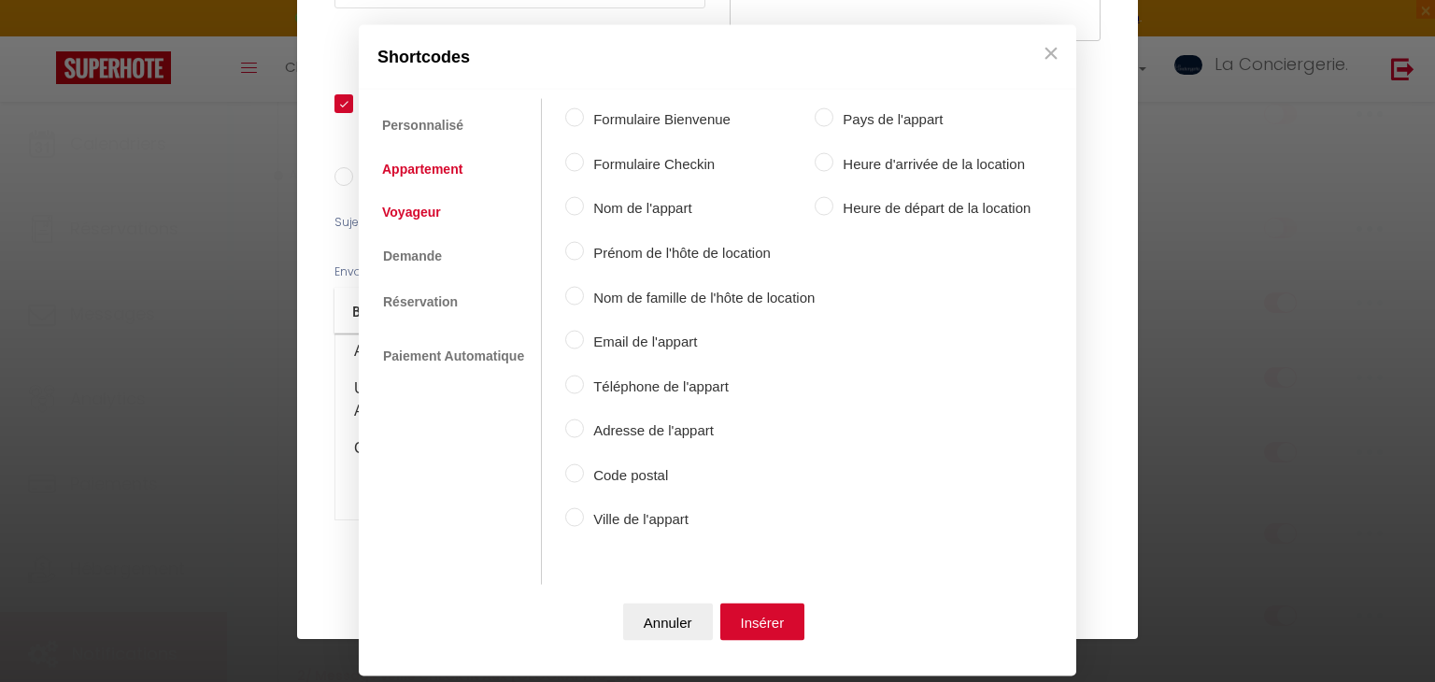
click at [439, 210] on link "Voyageur" at bounding box center [412, 211] width 78 height 34
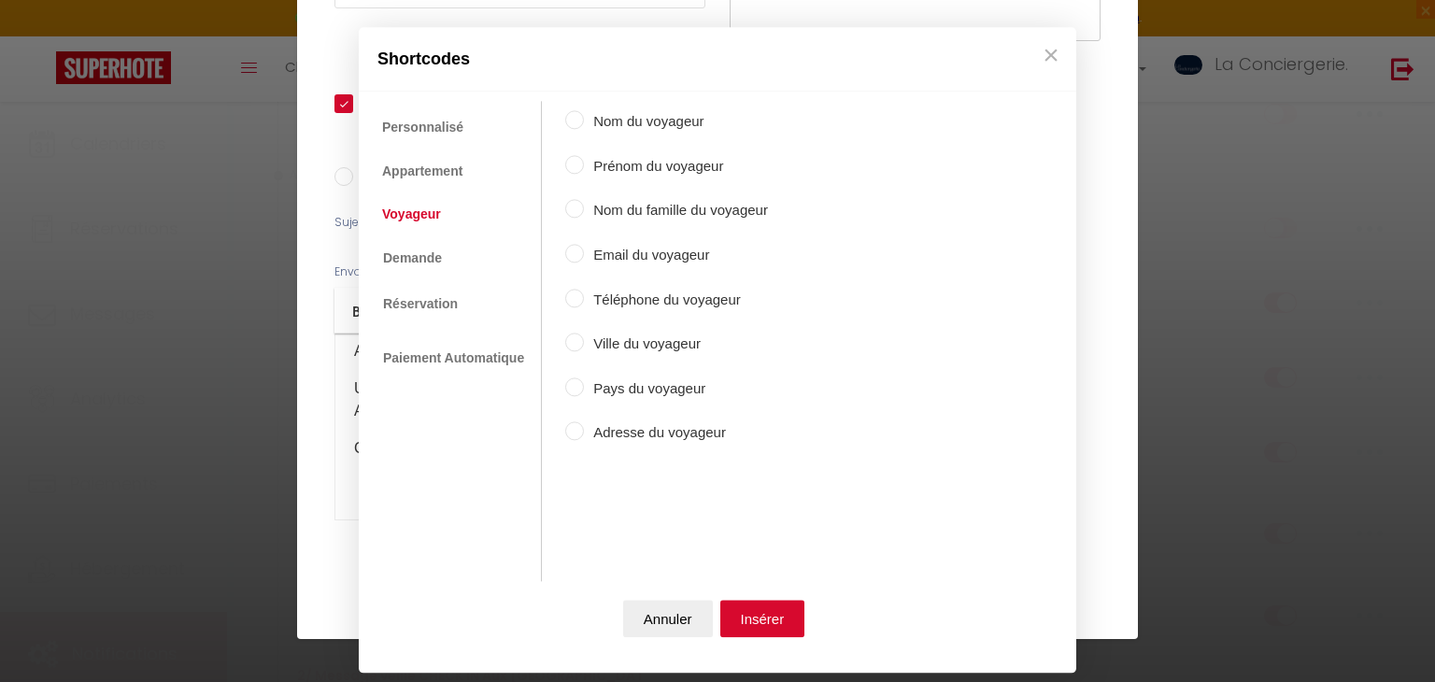
click at [692, 155] on label "Prénom du voyageur" at bounding box center [676, 166] width 184 height 22
click at [584, 155] on input "Prénom du voyageur" at bounding box center [574, 164] width 19 height 19
radio input "true"
click at [753, 629] on button "Insérer" at bounding box center [762, 619] width 85 height 37
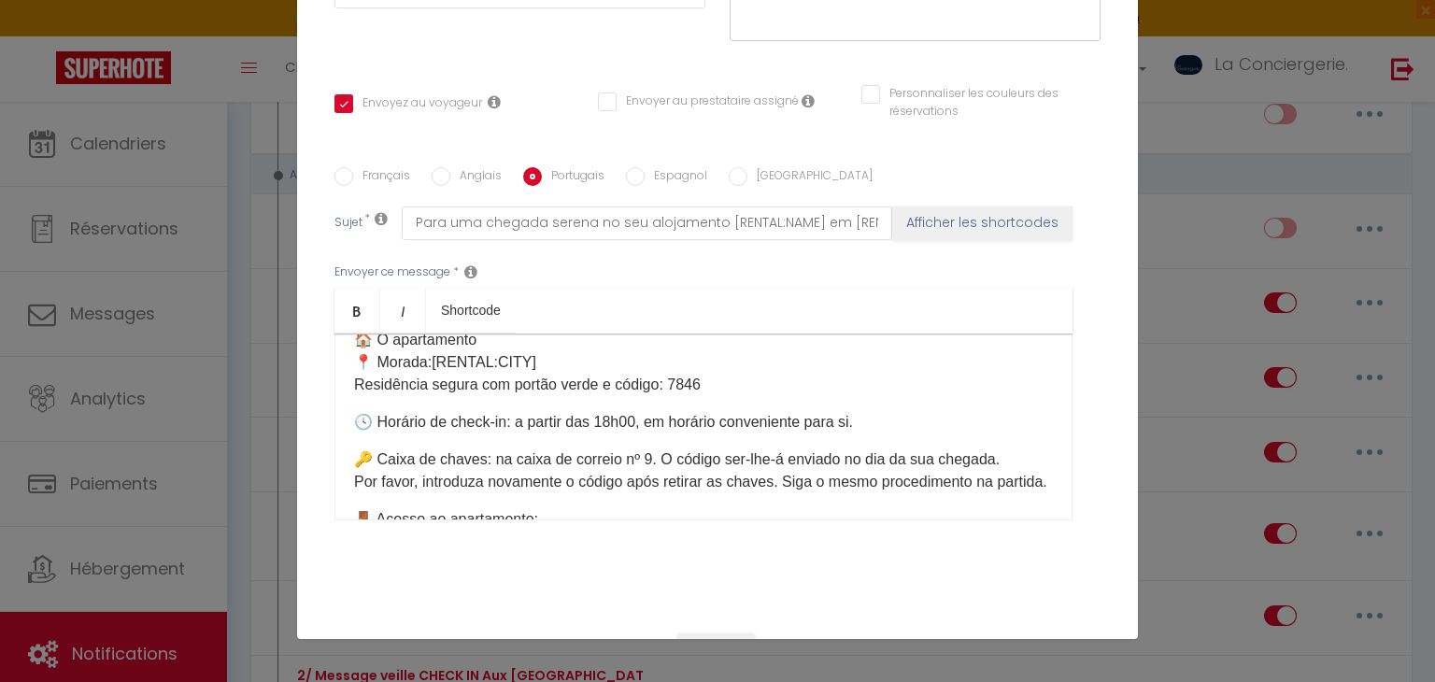
scroll to position [0, 0]
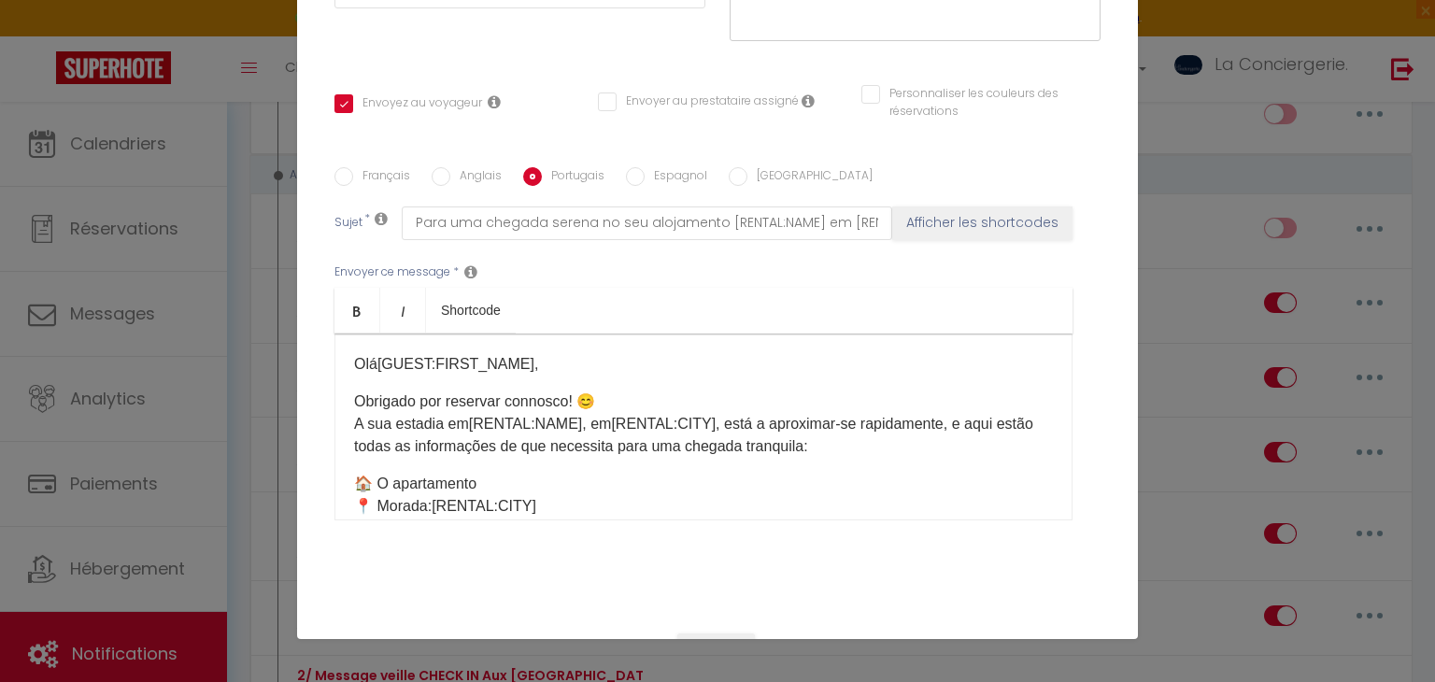
click at [658, 168] on label "Espagnol" at bounding box center [675, 177] width 63 height 21
click at [644, 168] on input "Espagnol" at bounding box center [635, 176] width 19 height 19
radio input "true"
checkbox input "true"
checkbox input "false"
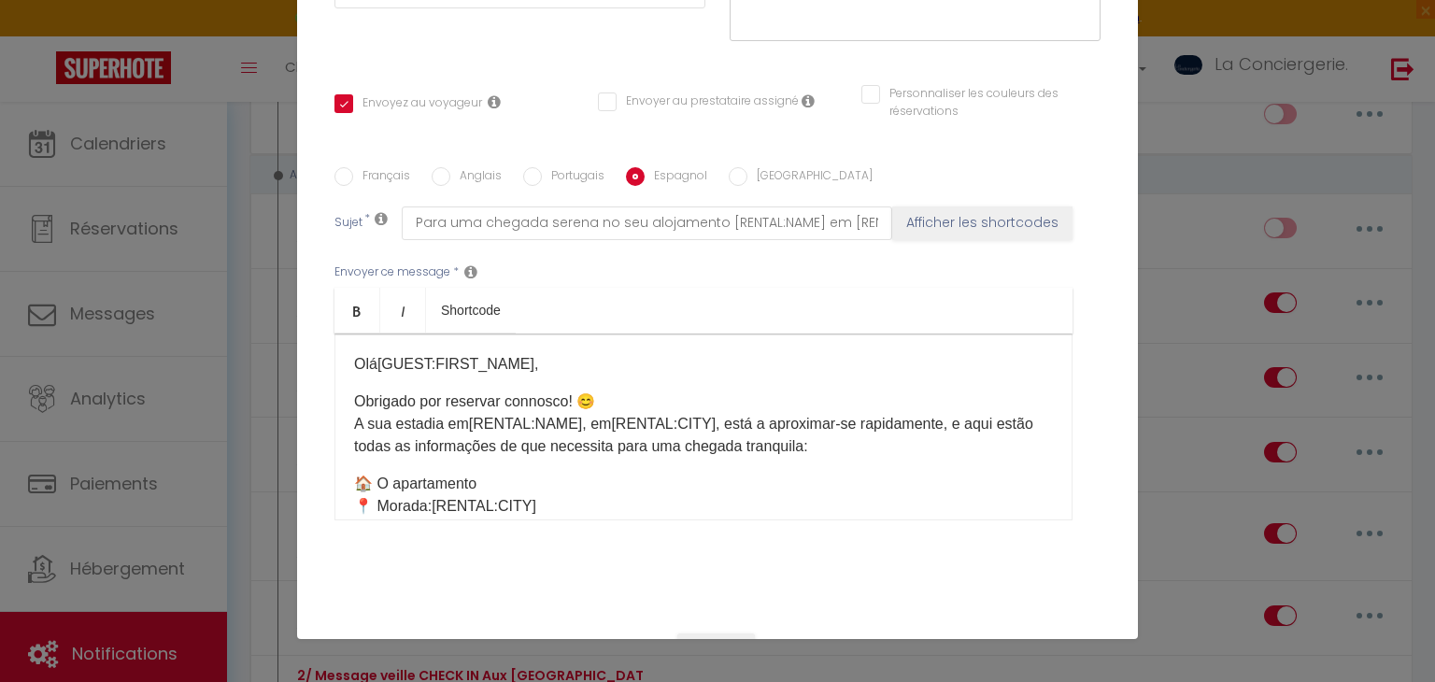
checkbox input "false"
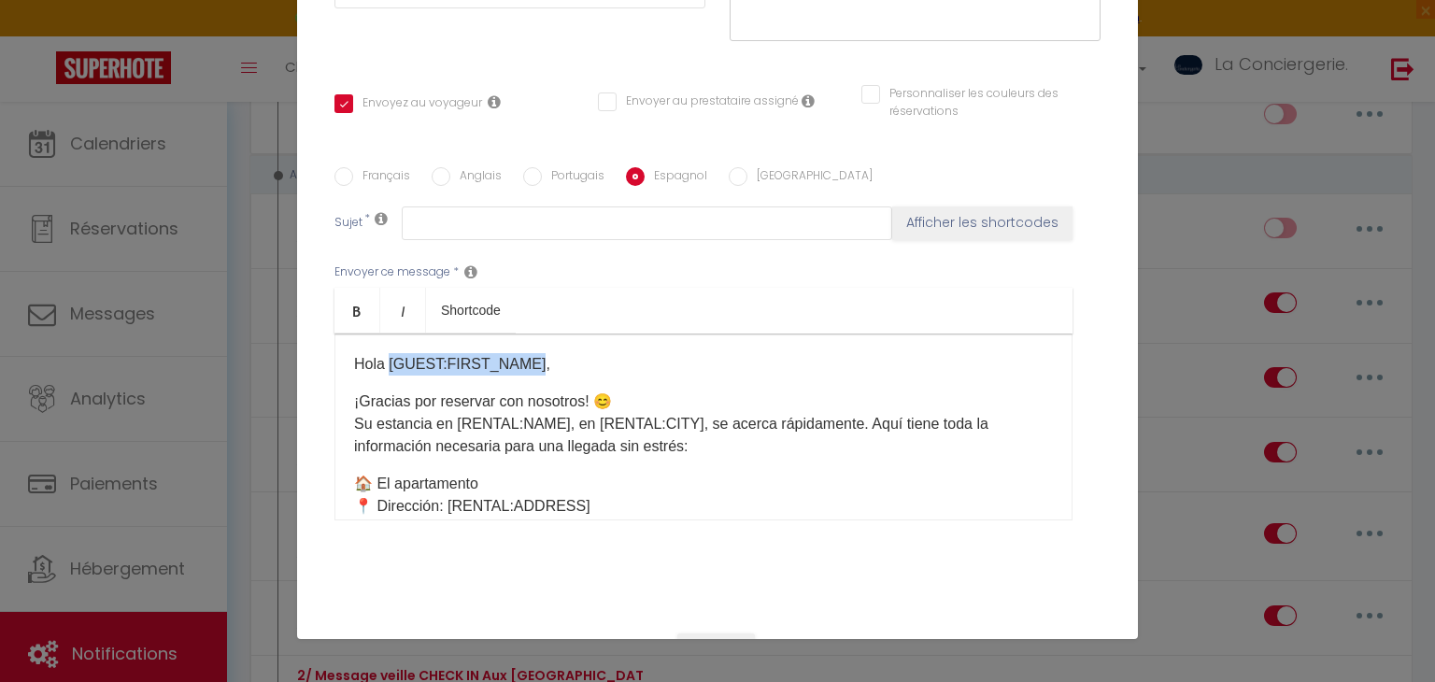
drag, startPoint x: 529, startPoint y: 361, endPoint x: 390, endPoint y: 348, distance: 138.8
click at [390, 348] on div "Hola [GUEST:FIRST_NAME], ¡Gracias por reservar con nosotros! 😊 Su estancia en […" at bounding box center [703, 426] width 738 height 187
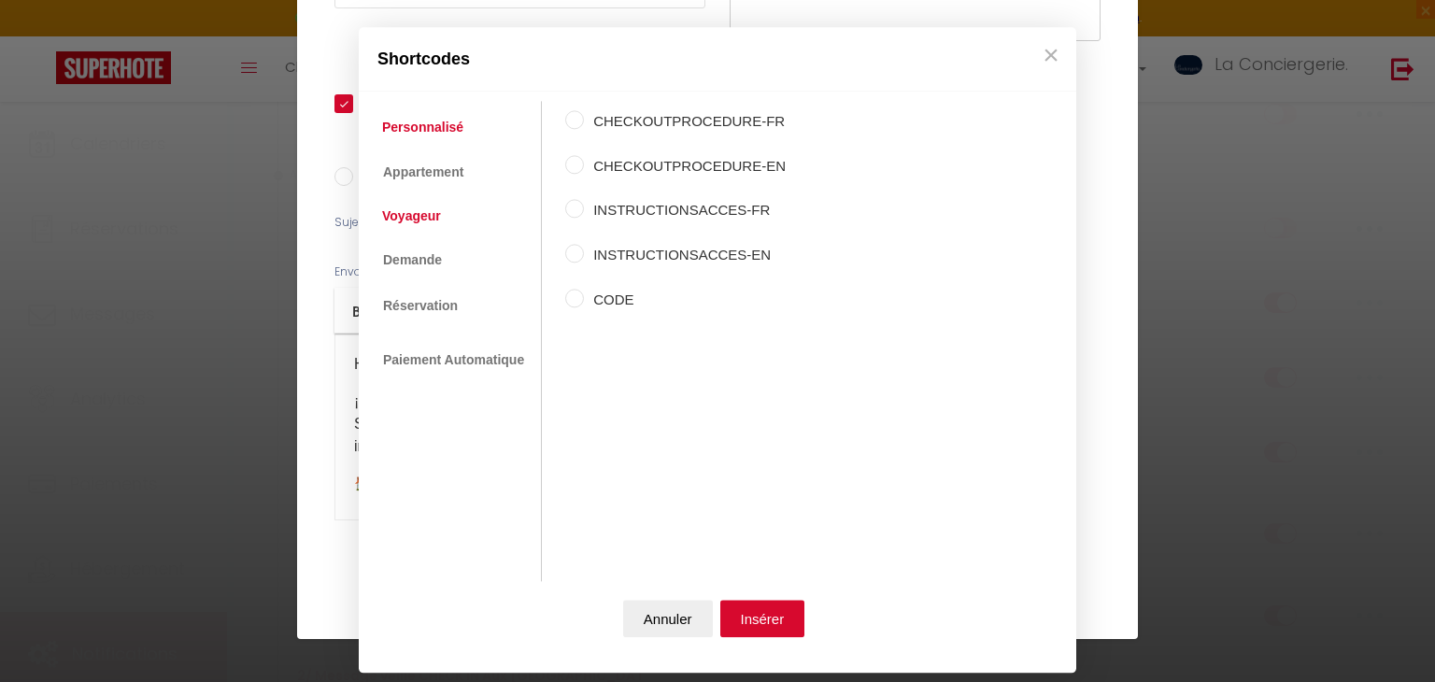
click at [438, 217] on link "Voyageur" at bounding box center [412, 216] width 78 height 34
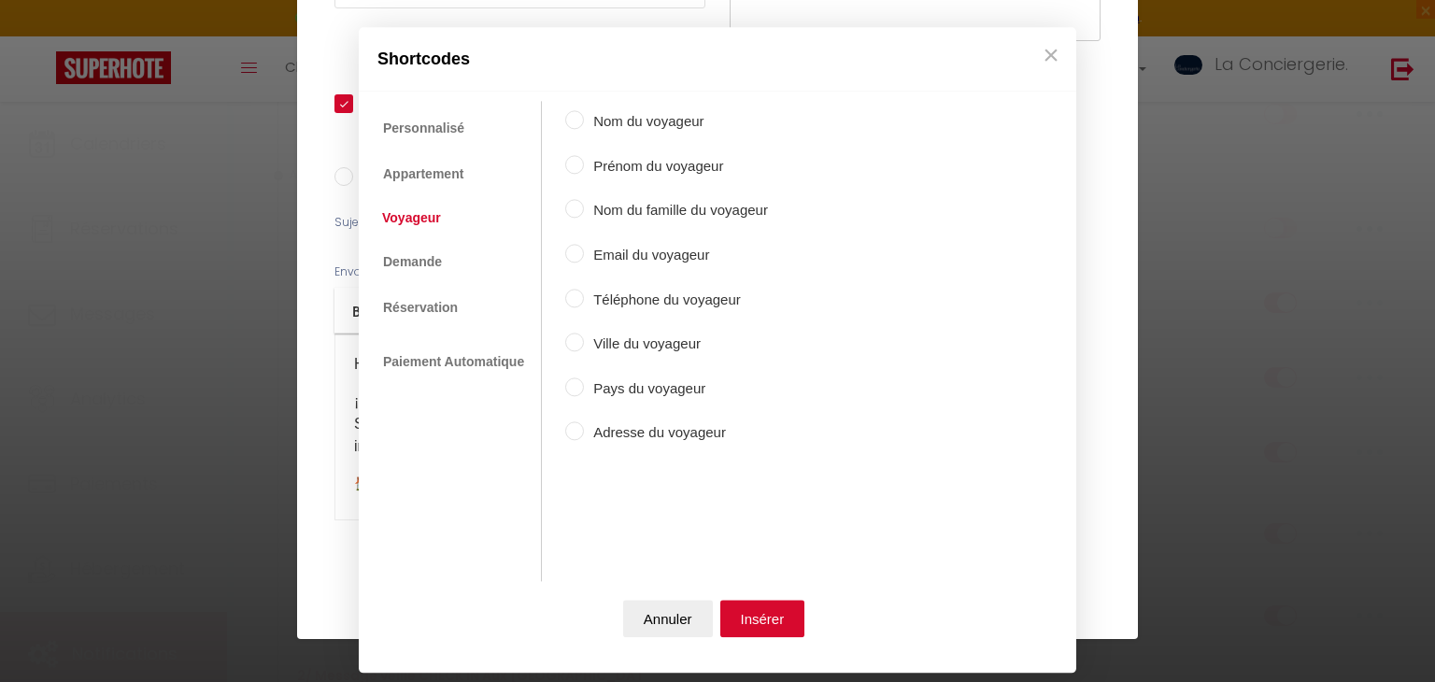
click at [588, 172] on label "Prénom du voyageur" at bounding box center [676, 166] width 184 height 22
click at [584, 172] on input "Prénom du voyageur" at bounding box center [574, 164] width 19 height 19
radio input "true"
click at [771, 615] on button "Insérer" at bounding box center [762, 619] width 85 height 37
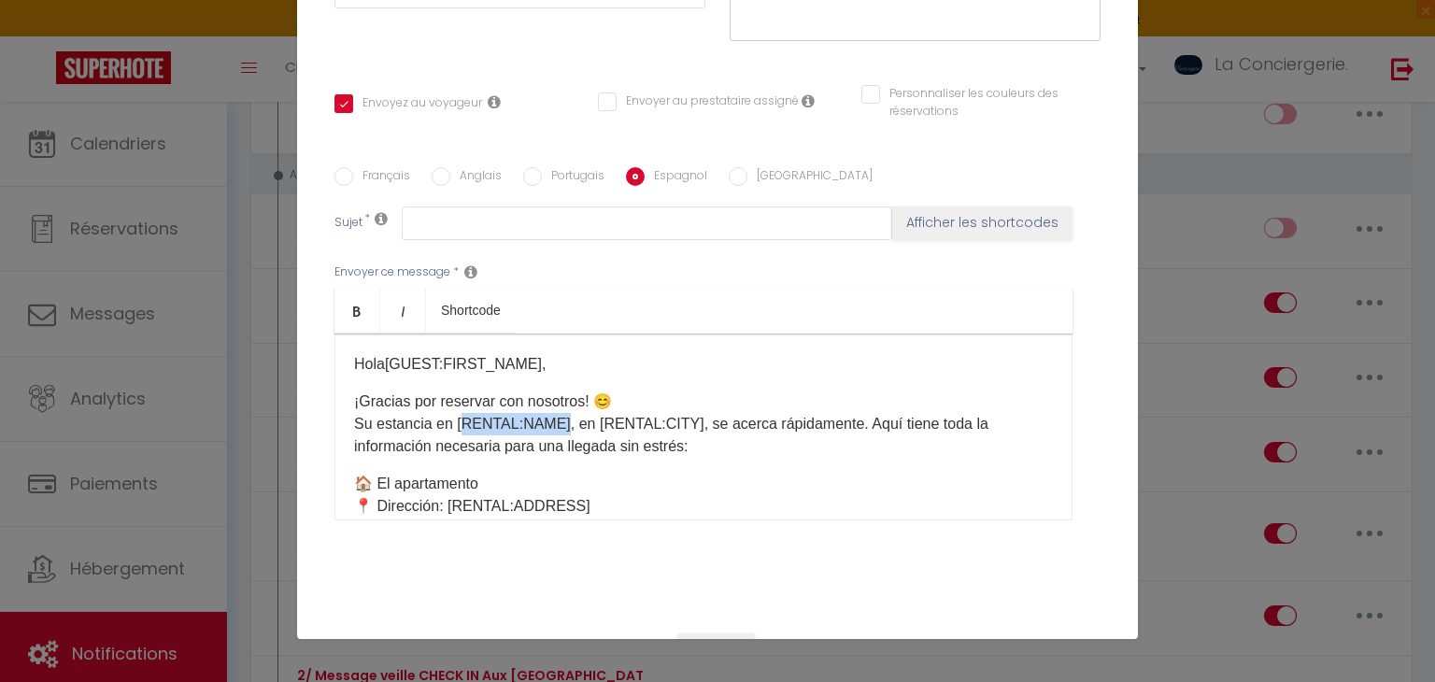
drag, startPoint x: 558, startPoint y: 421, endPoint x: 458, endPoint y: 417, distance: 100.0
click at [458, 417] on p "¡Gracias por reservar con nosotros! 😊 Su estancia en [RENTAL:NAME], en [RENTAL:…" at bounding box center [703, 423] width 699 height 67
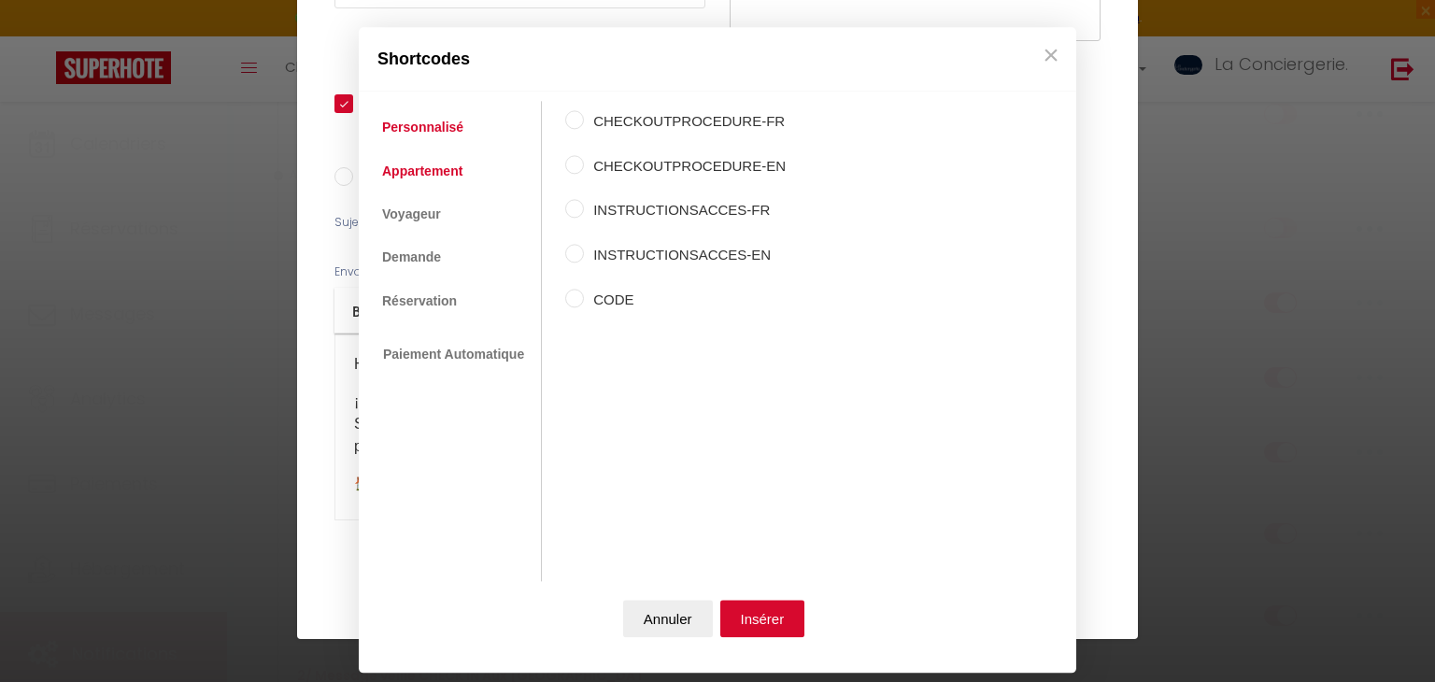
click at [428, 174] on link "Appartement" at bounding box center [422, 171] width 99 height 34
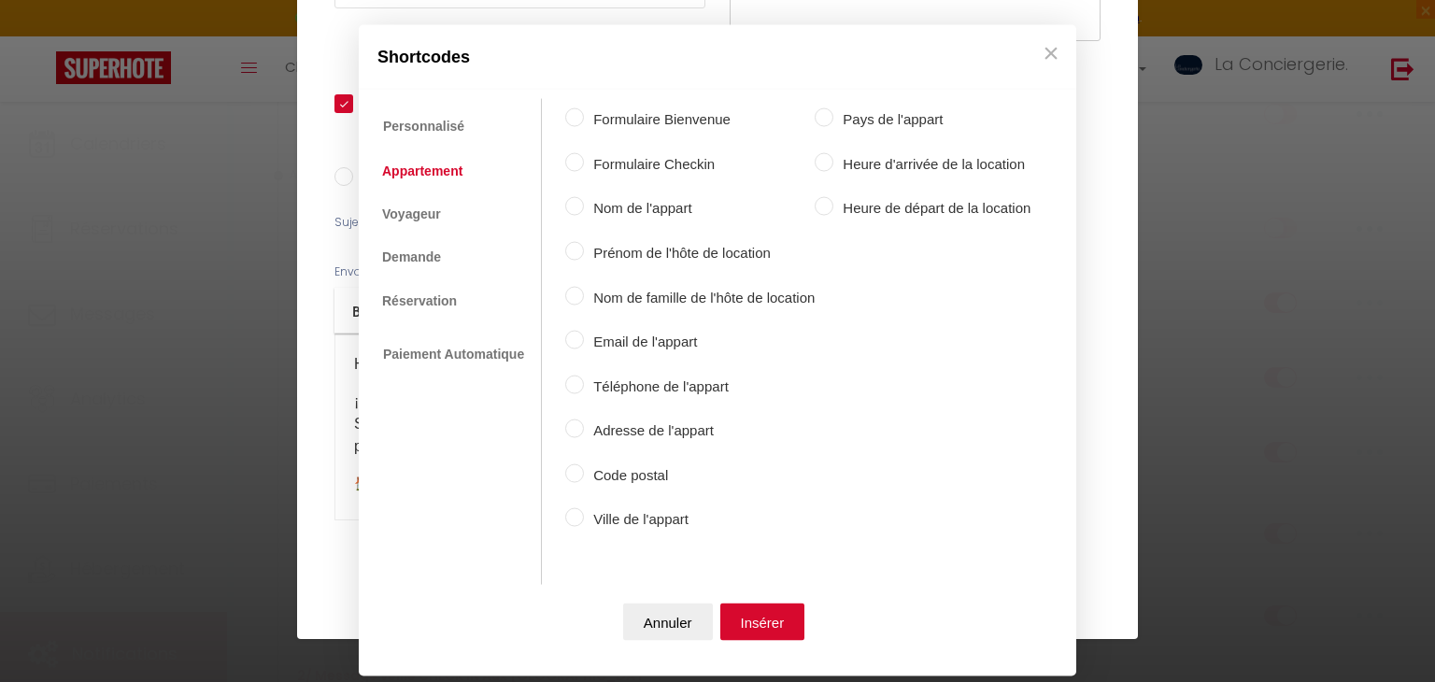
click at [619, 219] on div "Formulaire Bienvenue Formulaire Checkin Nom de l'appart Prénom de l'hôte de loc…" at bounding box center [797, 321] width 465 height 445
click at [619, 219] on div "Nom de l'appart" at bounding box center [689, 210] width 249 height 26
click at [615, 210] on label "Nom de l'appart" at bounding box center [699, 208] width 231 height 22
click at [584, 210] on input "Nom de l'appart" at bounding box center [574, 206] width 19 height 19
radio input "true"
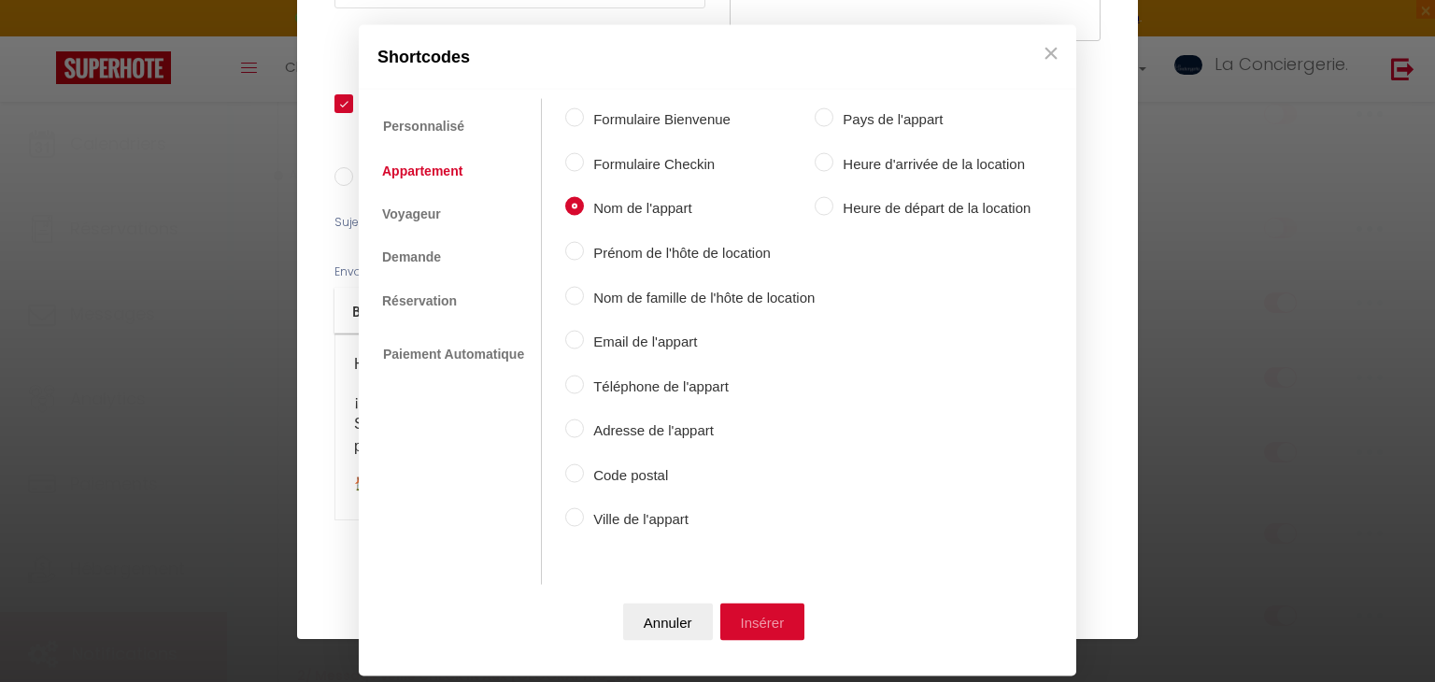
click at [746, 629] on button "Insérer" at bounding box center [762, 620] width 85 height 37
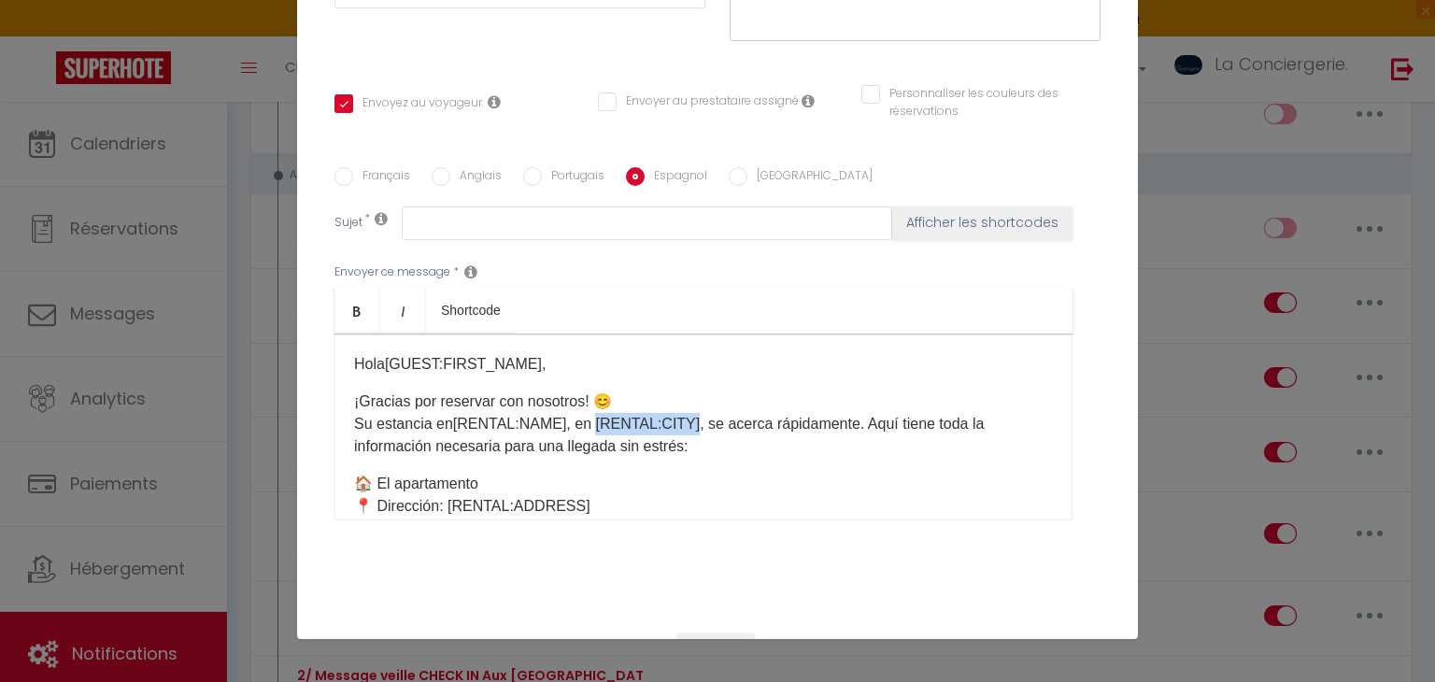
drag, startPoint x: 590, startPoint y: 415, endPoint x: 685, endPoint y: 413, distance: 94.3
click at [685, 413] on p "¡Gracias por reservar con nosotros! 😊 Su estancia en [RENTAL:NAME] ​ , en [RENT…" at bounding box center [703, 423] width 699 height 67
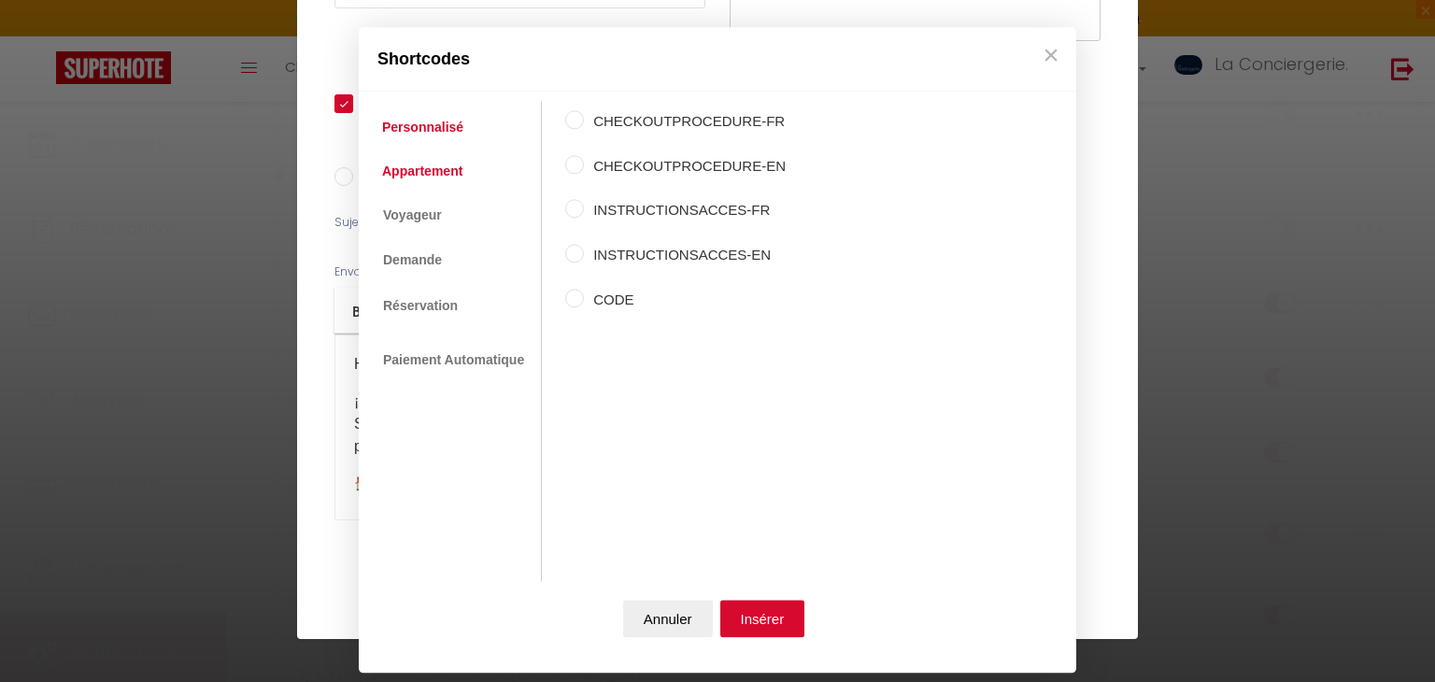
click at [434, 163] on link "Appartement" at bounding box center [422, 171] width 99 height 34
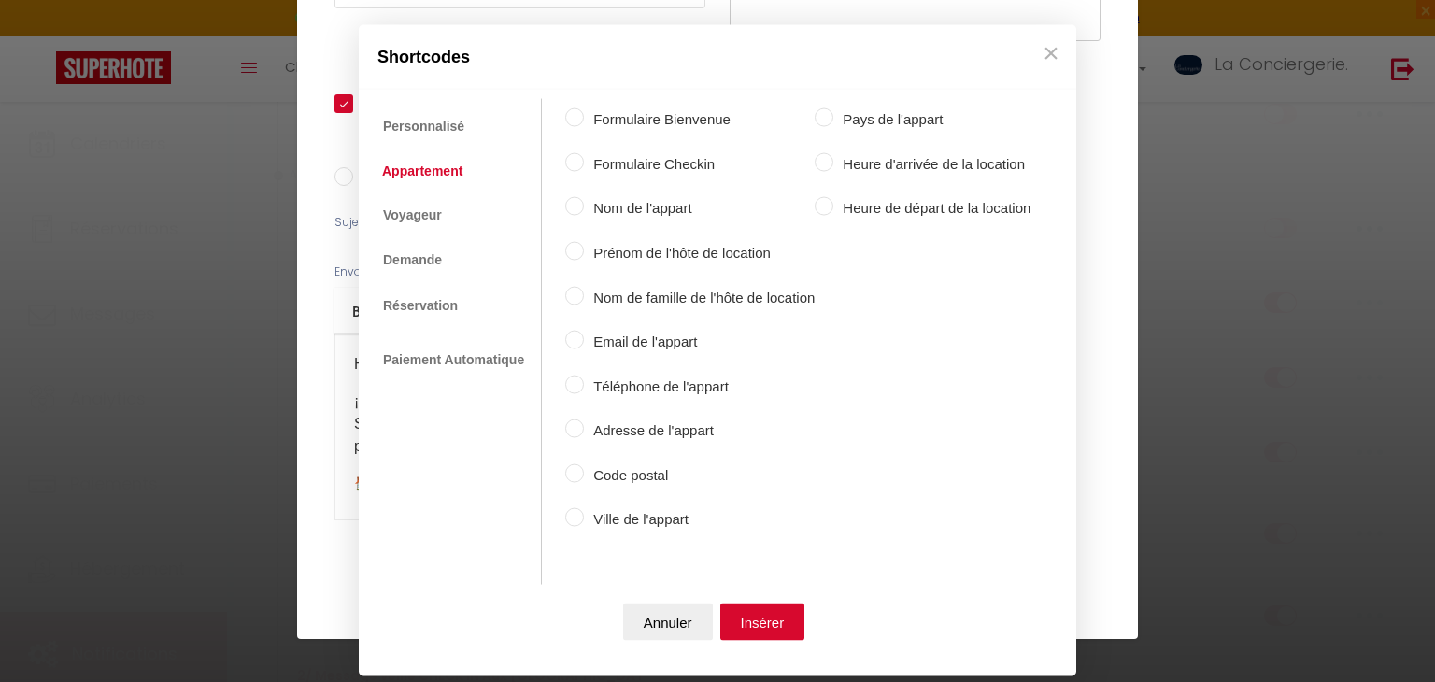
click at [641, 504] on div "Formulaire Bienvenue Formulaire Checkin Nom de l'appart Prénom de l'hôte de loc…" at bounding box center [797, 321] width 465 height 445
click at [644, 508] on label "Ville de l'appart" at bounding box center [699, 519] width 231 height 22
click at [584, 508] on input "Ville de l'appart" at bounding box center [574, 517] width 19 height 19
radio input "true"
click at [747, 626] on button "Insérer" at bounding box center [762, 620] width 85 height 37
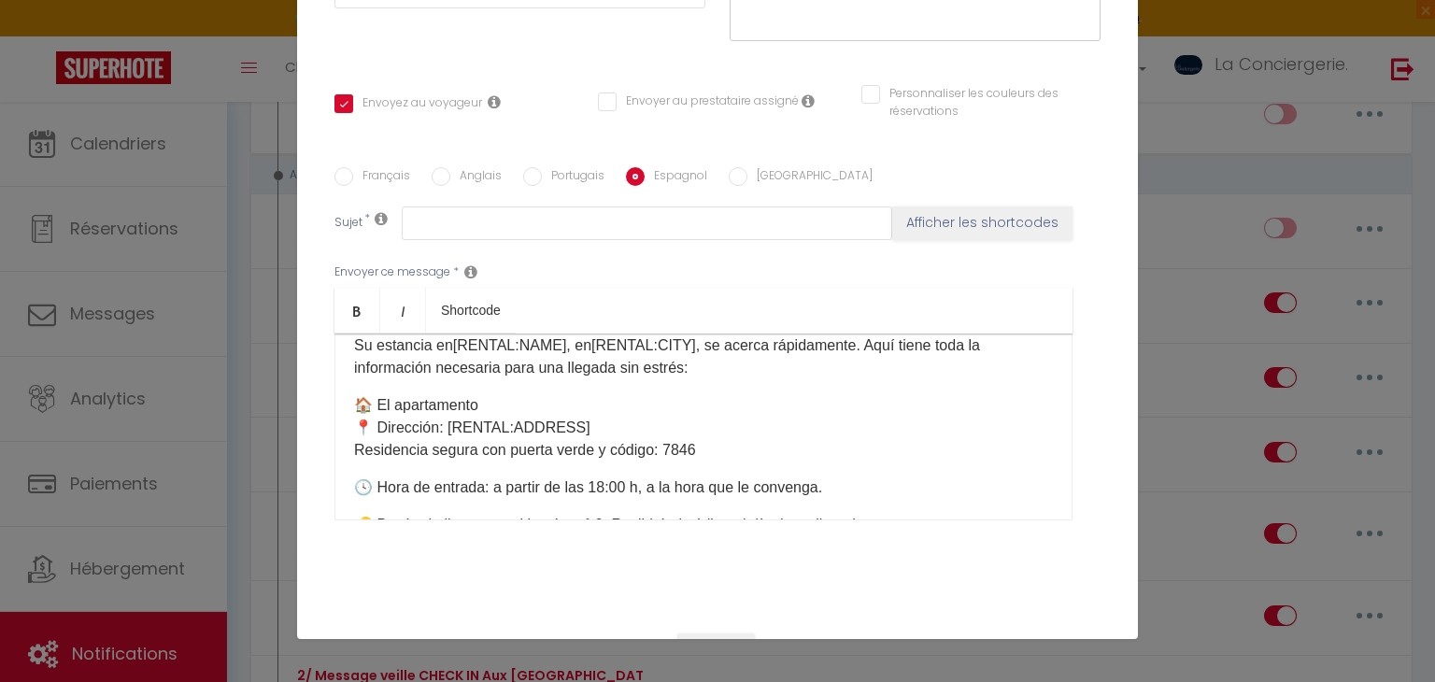
scroll to position [86, 0]
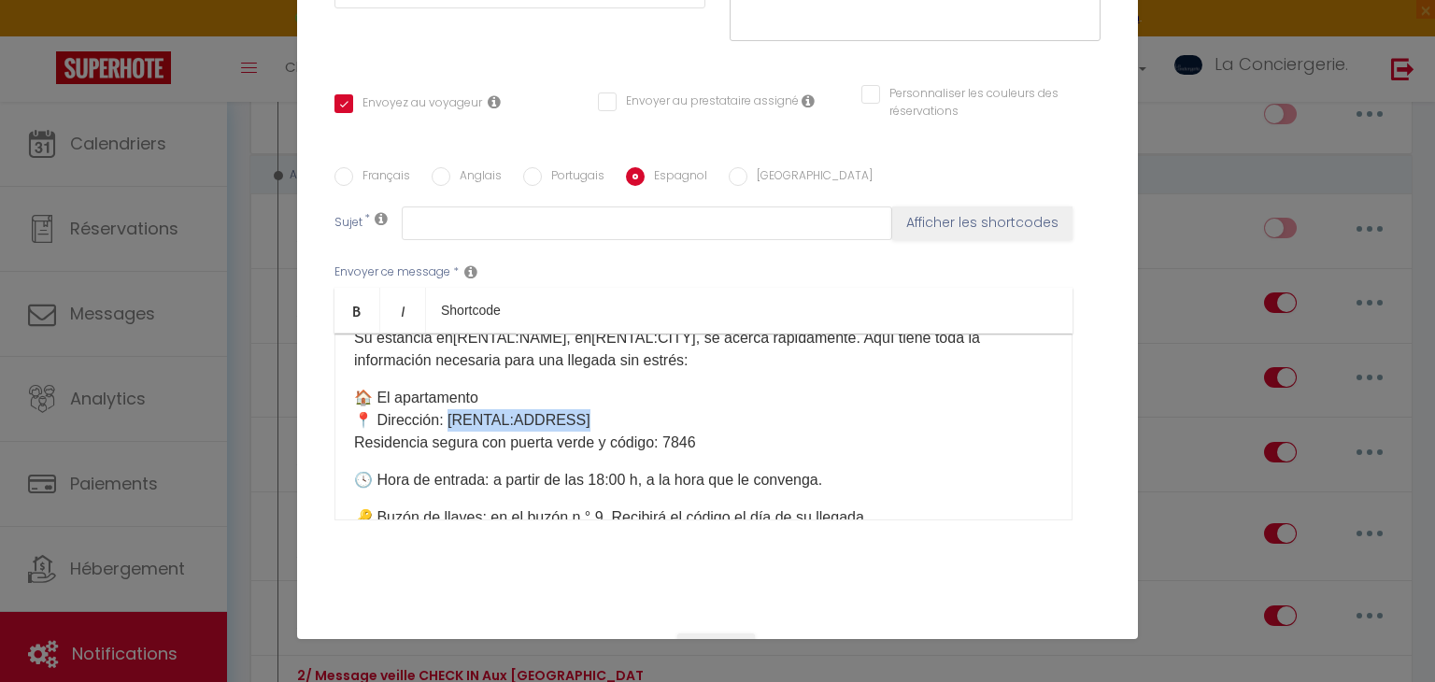
drag, startPoint x: 609, startPoint y: 417, endPoint x: 448, endPoint y: 408, distance: 160.9
click at [448, 408] on p "🏠 El apartamento 📍 Dirección: [RENTAL:ADDRESS] Residencia segura con puerta ver…" at bounding box center [703, 420] width 699 height 67
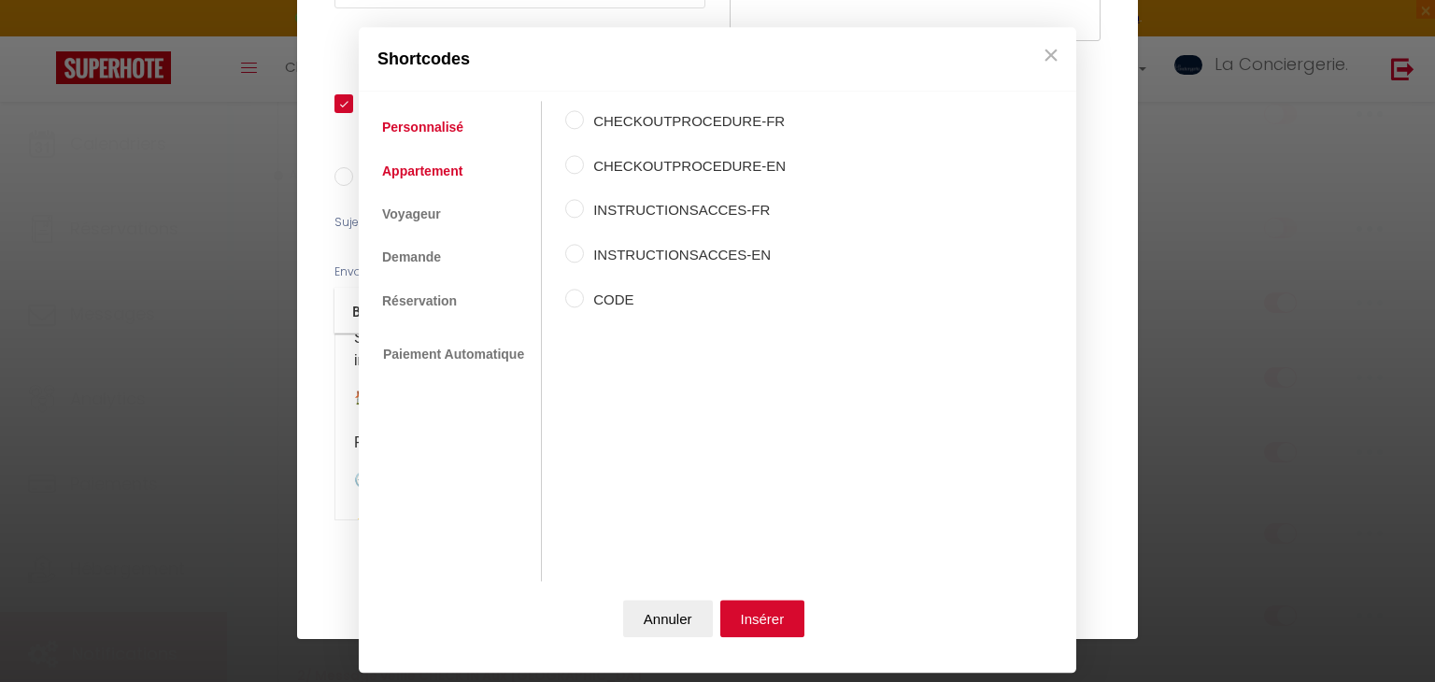
click at [421, 174] on link "Appartement" at bounding box center [422, 171] width 99 height 34
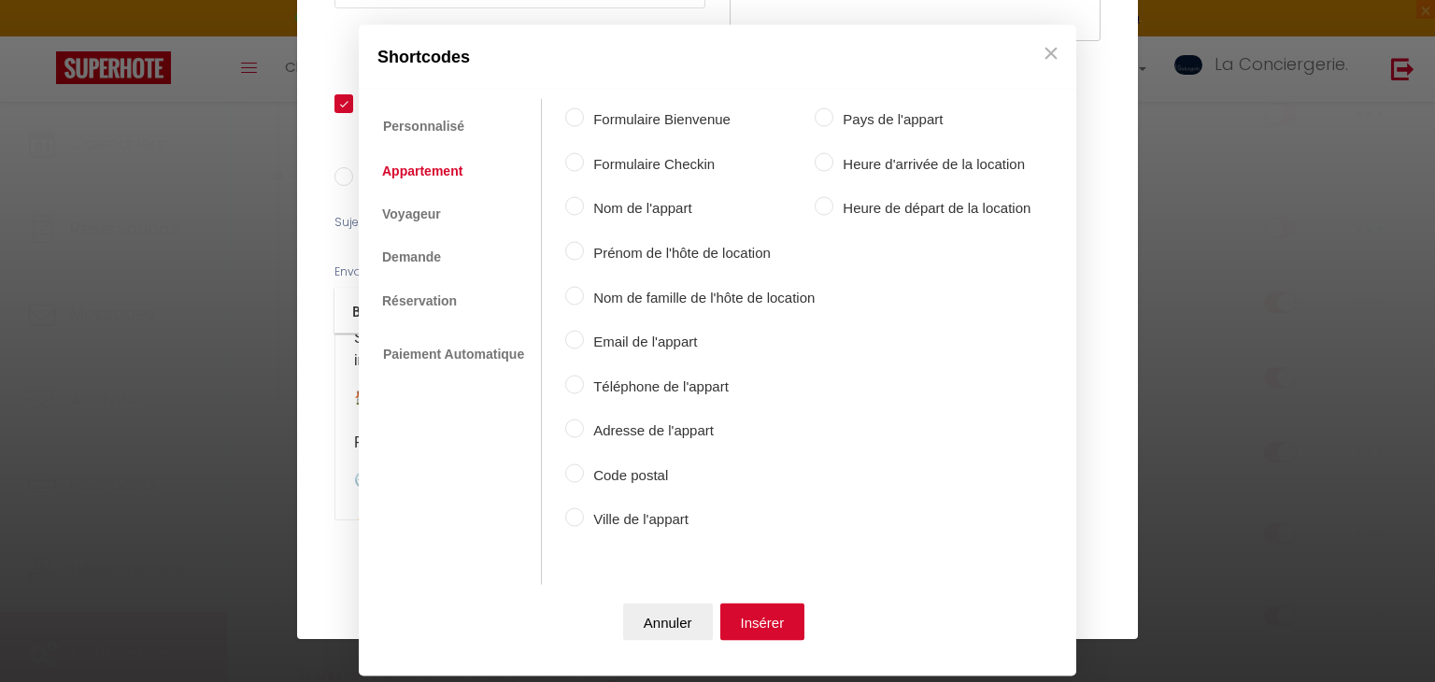
click at [655, 416] on div "Formulaire Bienvenue Formulaire Checkin Nom de l'appart Prénom de l'hôte de loc…" at bounding box center [797, 321] width 465 height 445
click at [665, 425] on label "Adresse de l'appart" at bounding box center [699, 430] width 231 height 22
click at [584, 425] on input "Adresse de l'appart" at bounding box center [574, 428] width 19 height 19
radio input "true"
click at [757, 618] on button "Insérer" at bounding box center [762, 620] width 85 height 37
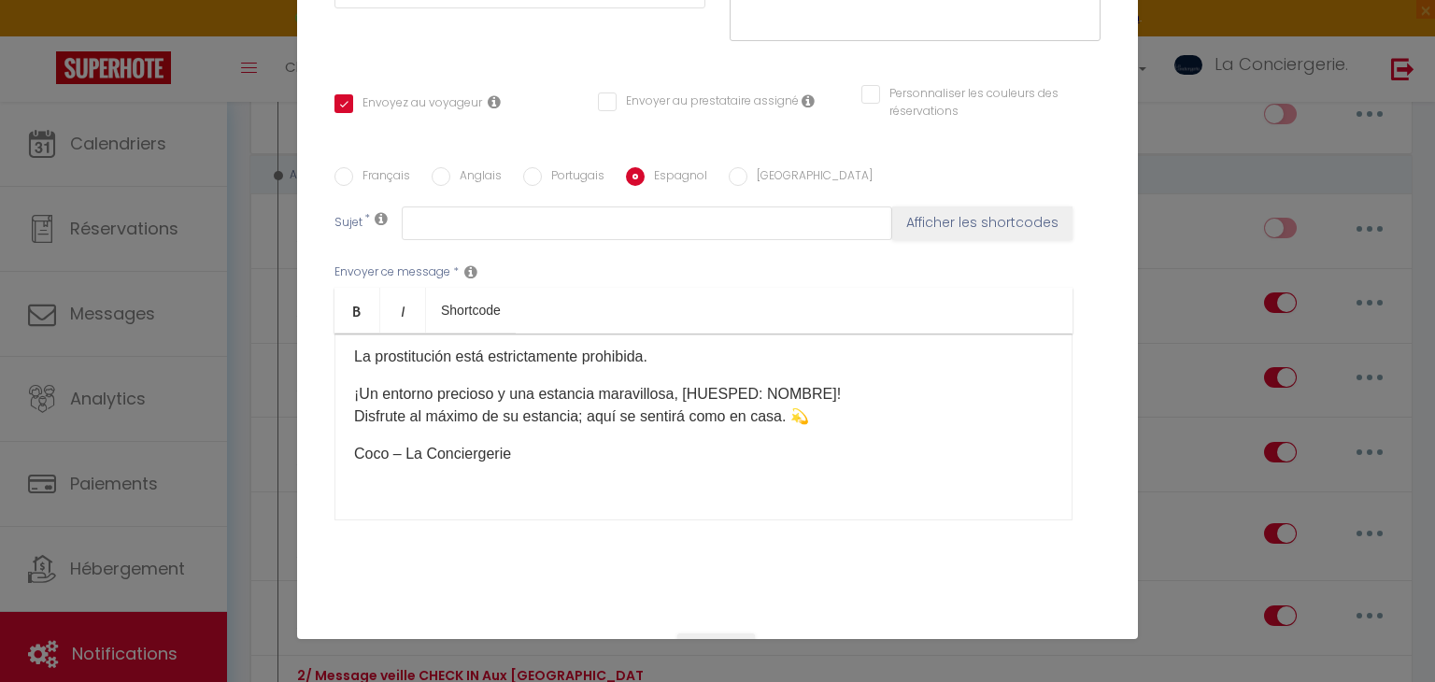
scroll to position [1245, 0]
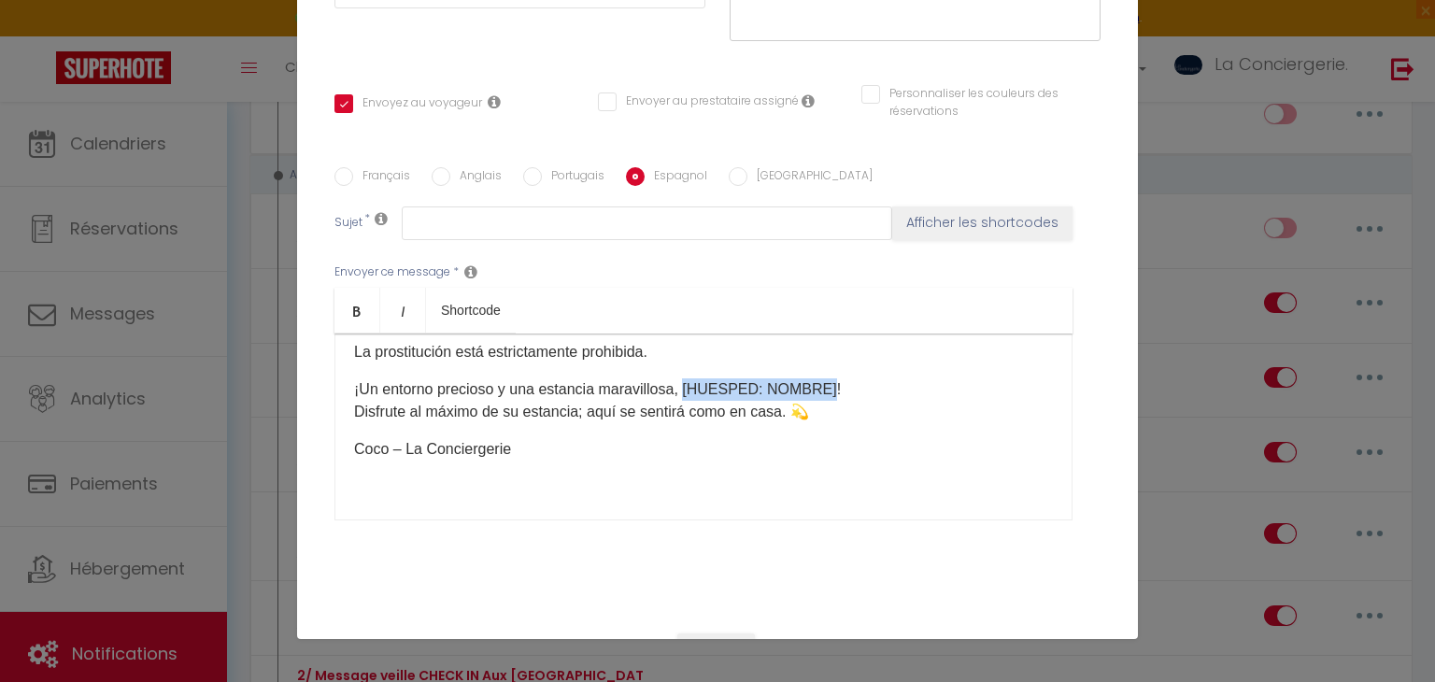
drag, startPoint x: 685, startPoint y: 382, endPoint x: 820, endPoint y: 377, distance: 135.5
click at [820, 378] on p "¡Un entorno precioso y una estancia maravillosa, [HUESPED: NOMBRE]! Disfrute al…" at bounding box center [703, 400] width 699 height 45
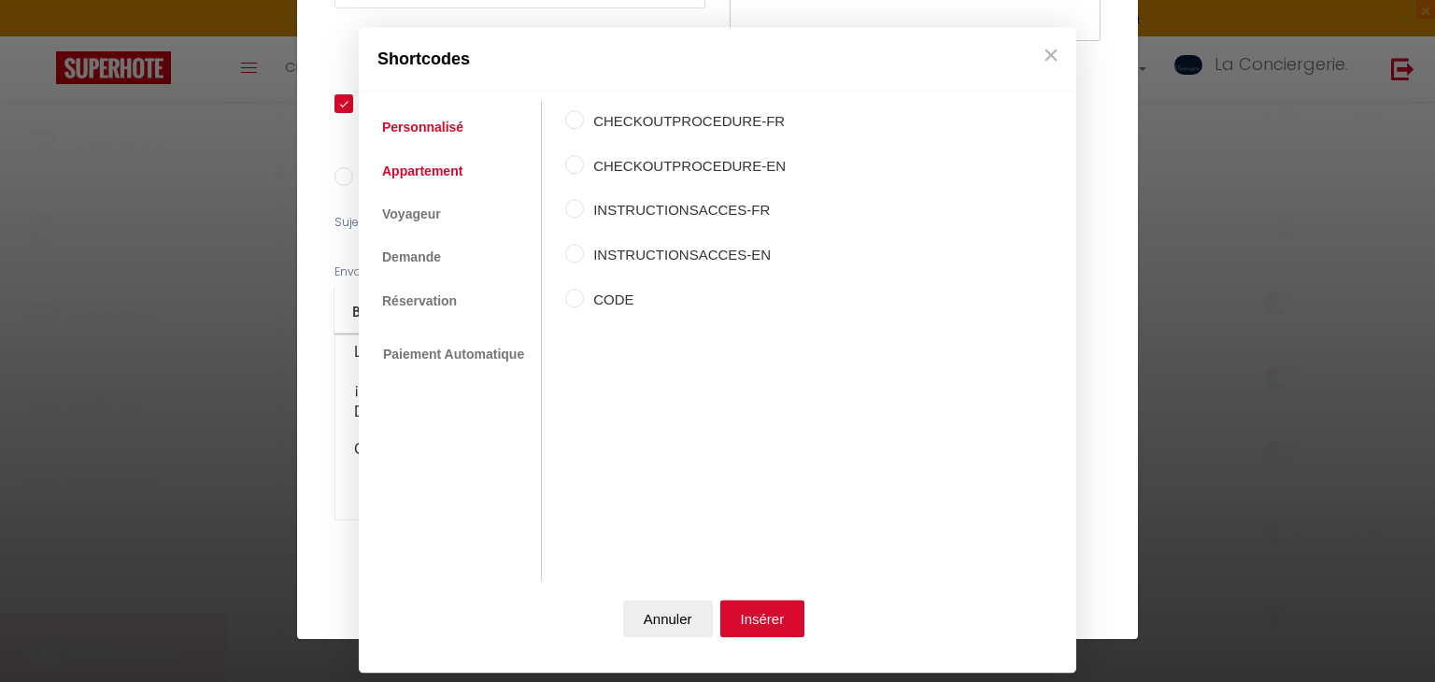
click at [430, 185] on link "Appartement" at bounding box center [422, 171] width 99 height 34
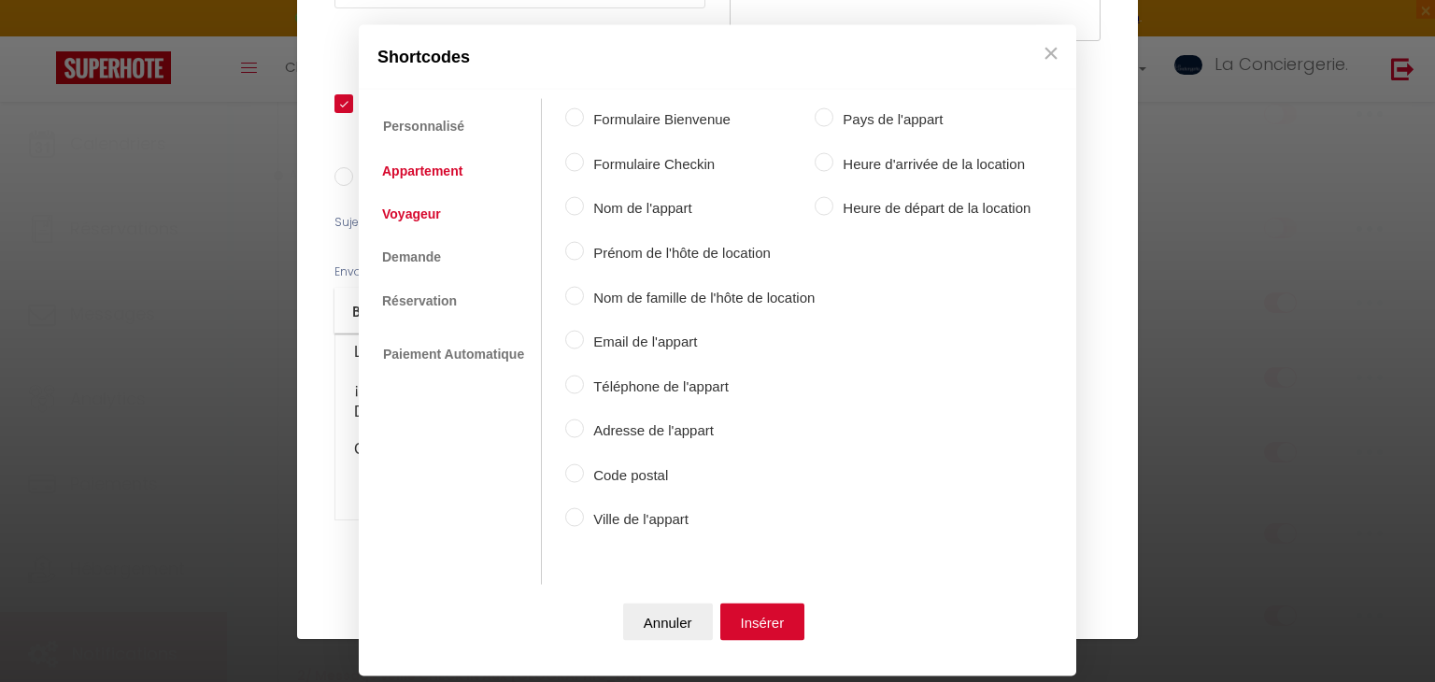
drag, startPoint x: 428, startPoint y: 233, endPoint x: 420, endPoint y: 223, distance: 12.0
click at [420, 223] on ul "Personnalisé Appartement Voyageur Demande Réservation Lien De Paiement Paiement…" at bounding box center [455, 342] width 174 height 486
click at [420, 223] on link "Voyageur" at bounding box center [412, 213] width 78 height 34
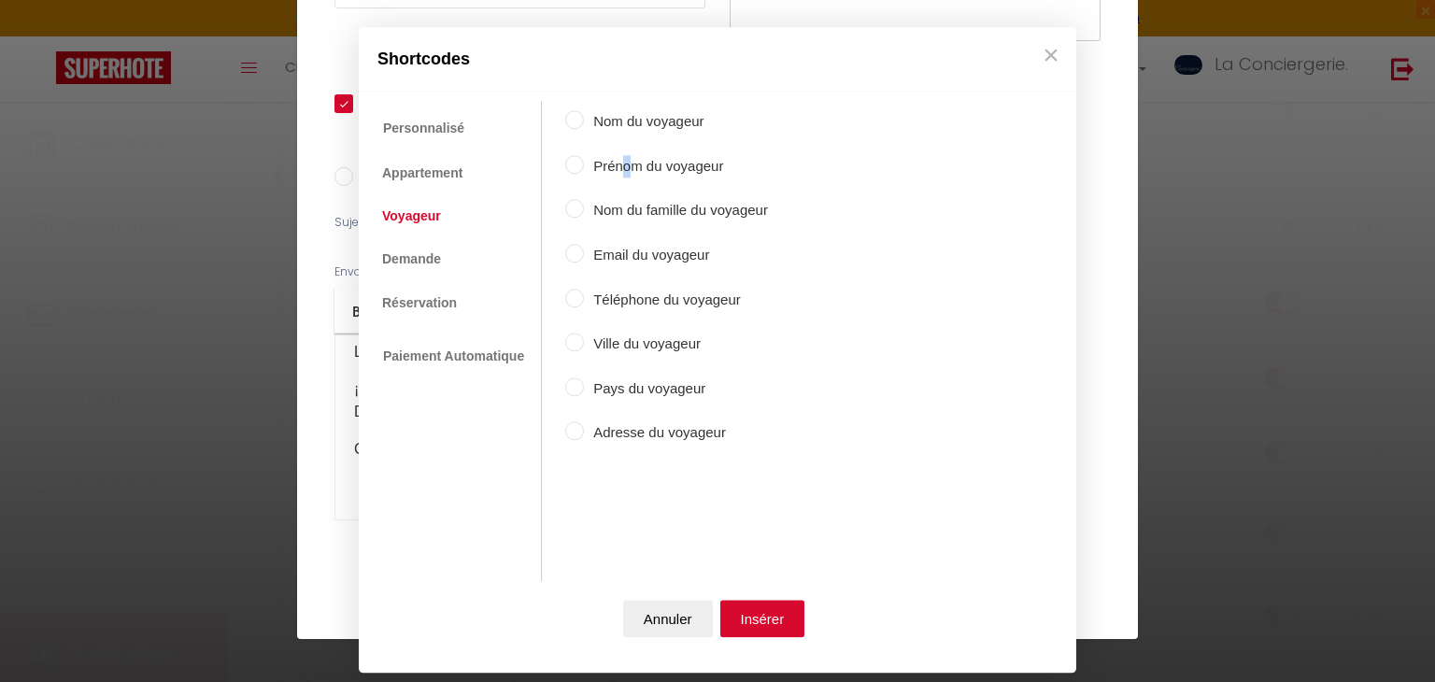
drag, startPoint x: 619, startPoint y: 177, endPoint x: 629, endPoint y: 168, distance: 12.6
click at [629, 168] on div "Prénom du voyageur" at bounding box center [666, 168] width 203 height 26
click at [629, 168] on label "Prénom du voyageur" at bounding box center [676, 166] width 184 height 22
click at [584, 168] on input "Prénom du voyageur" at bounding box center [574, 164] width 19 height 19
radio input "true"
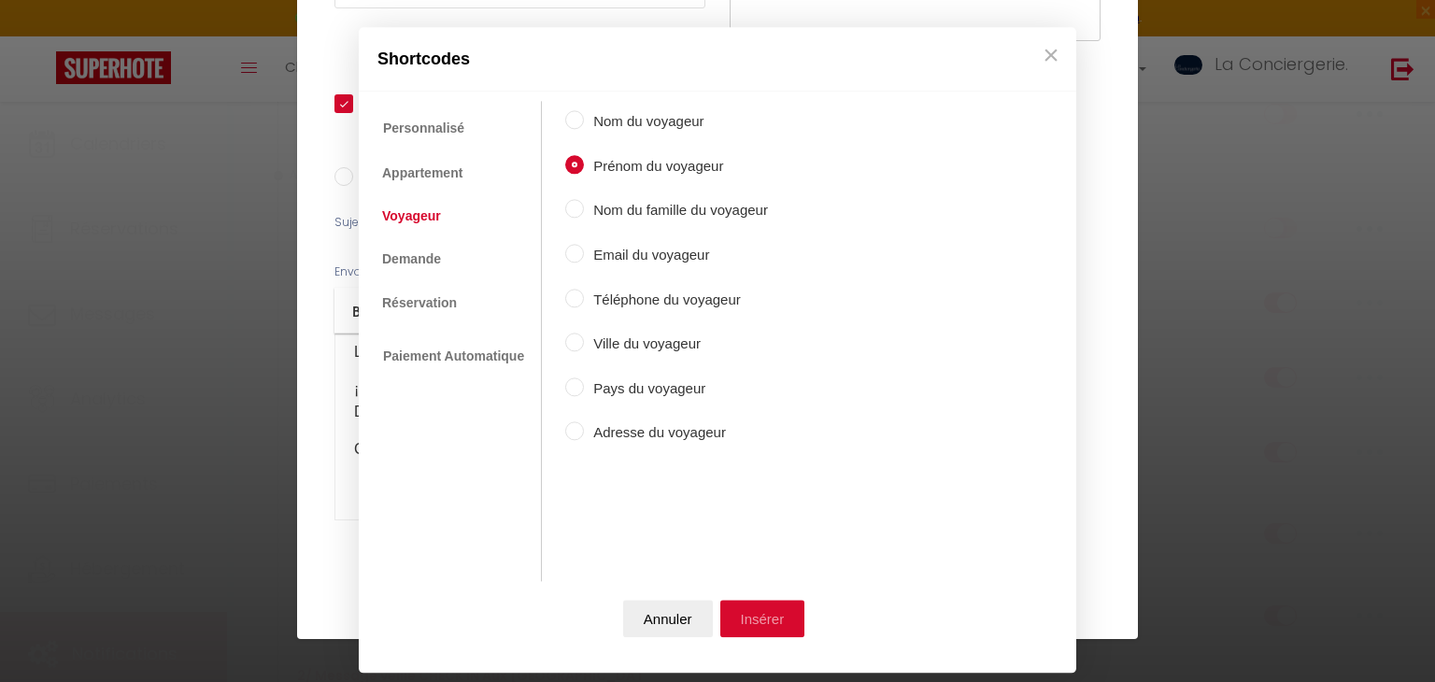
click at [757, 624] on button "Insérer" at bounding box center [762, 619] width 85 height 37
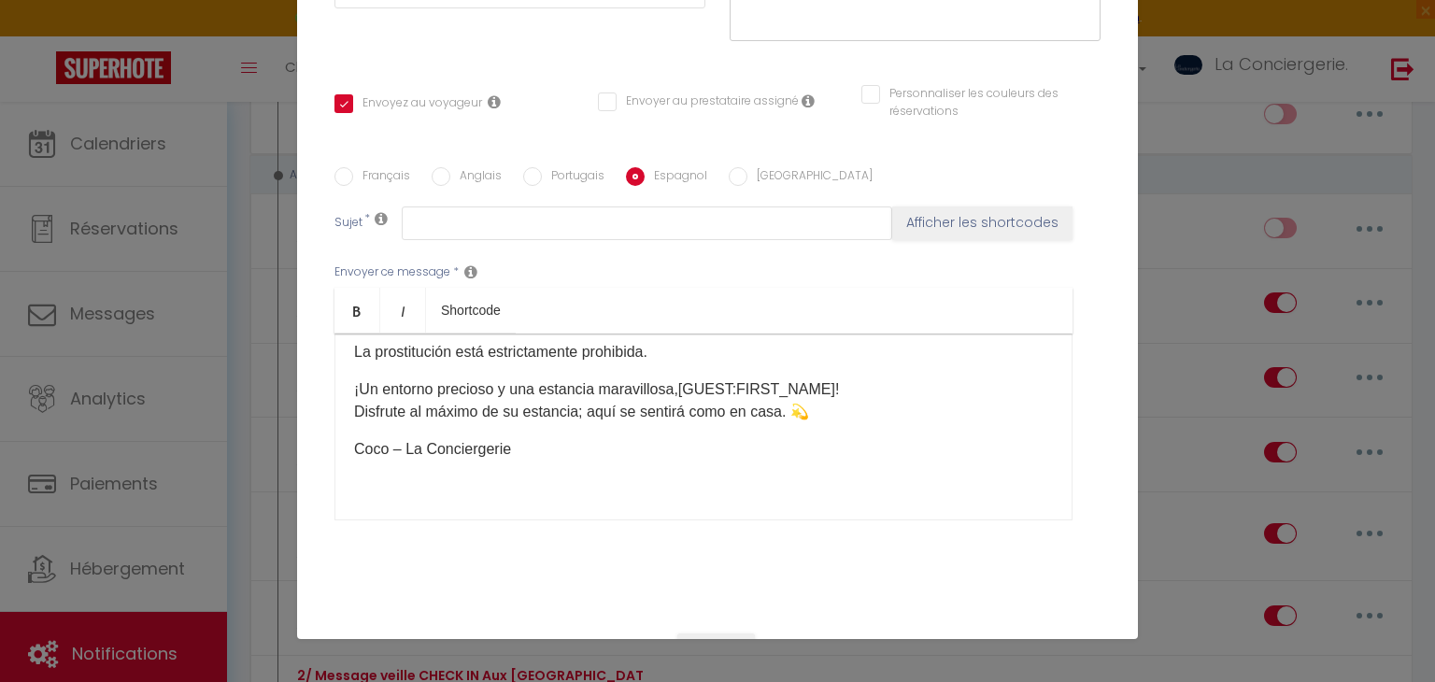
click at [752, 174] on label "[GEOGRAPHIC_DATA]" at bounding box center [809, 177] width 125 height 21
click at [747, 174] on input "[GEOGRAPHIC_DATA]" at bounding box center [737, 176] width 19 height 19
radio input "true"
checkbox input "true"
checkbox input "false"
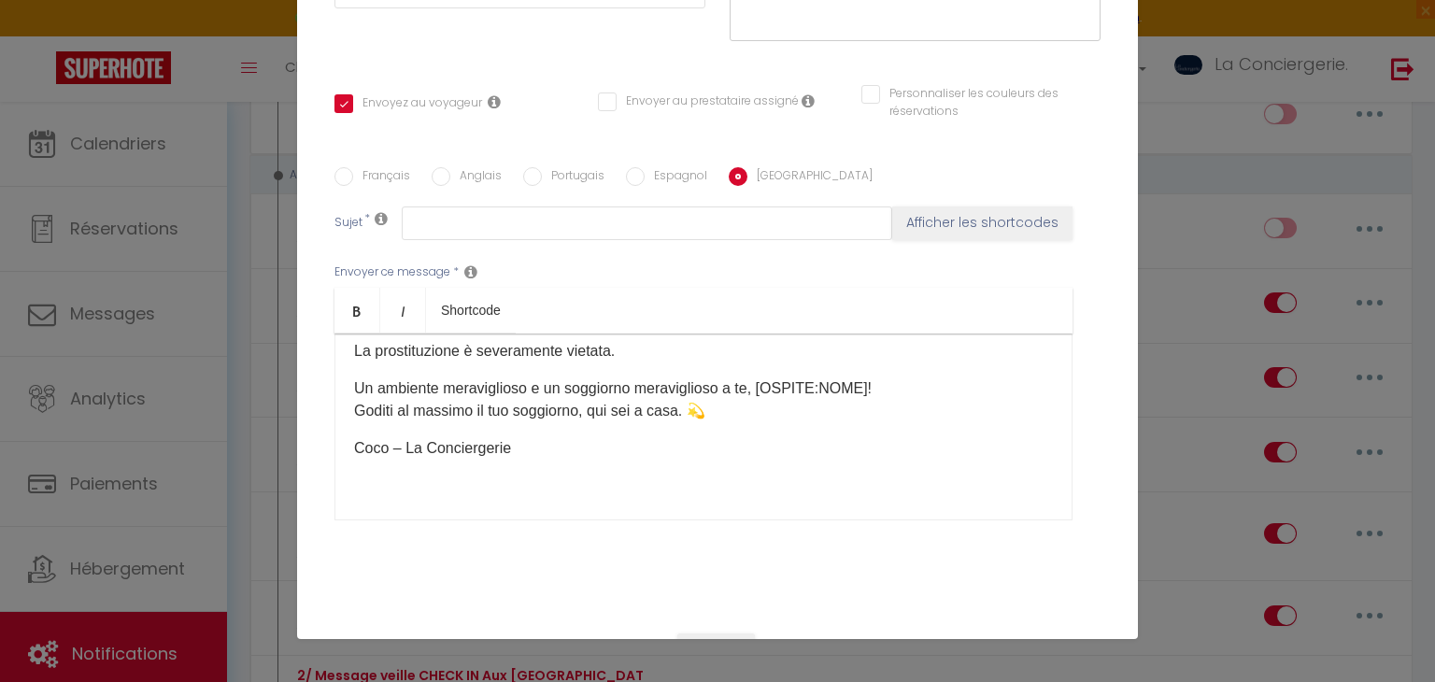
checkbox input "false"
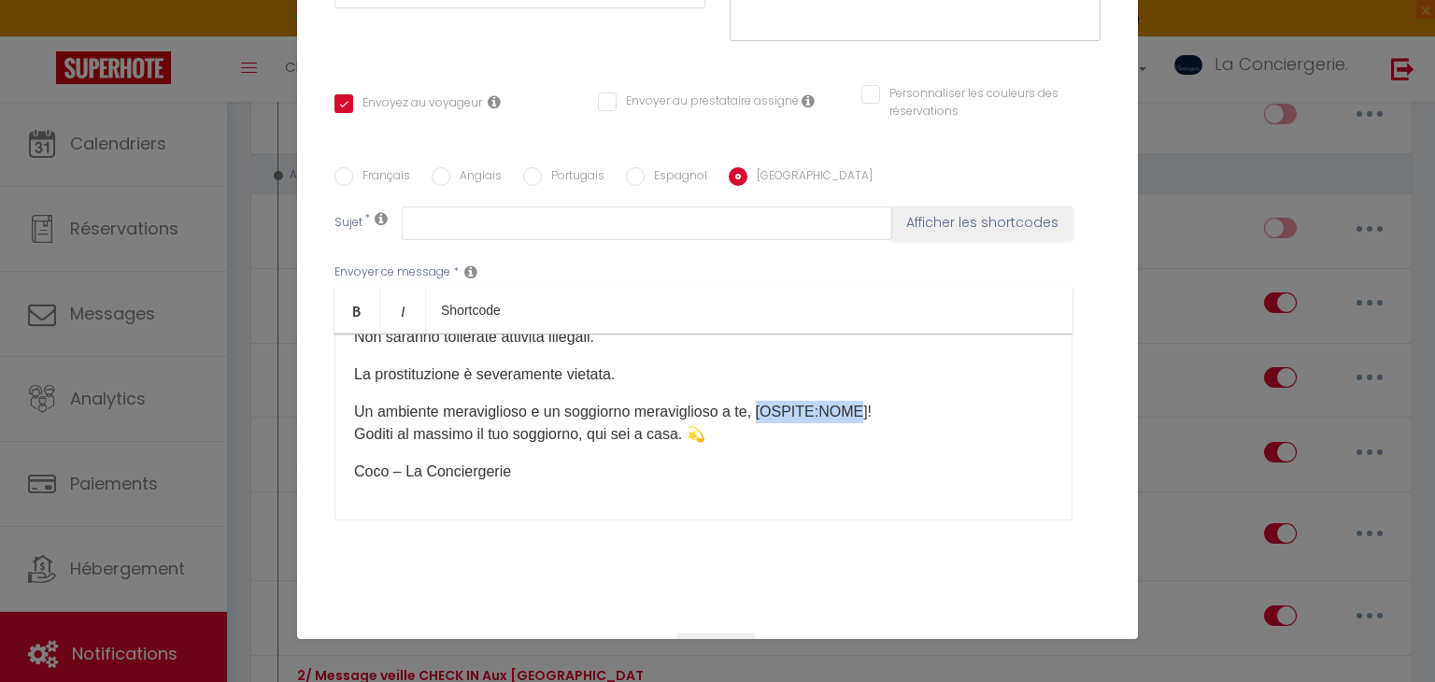
drag, startPoint x: 757, startPoint y: 384, endPoint x: 856, endPoint y: 375, distance: 99.4
click at [856, 401] on p "Un ambiente meraviglioso e un soggiorno meraviglioso a te, [OSPITE:NOME]! Godit…" at bounding box center [703, 423] width 699 height 45
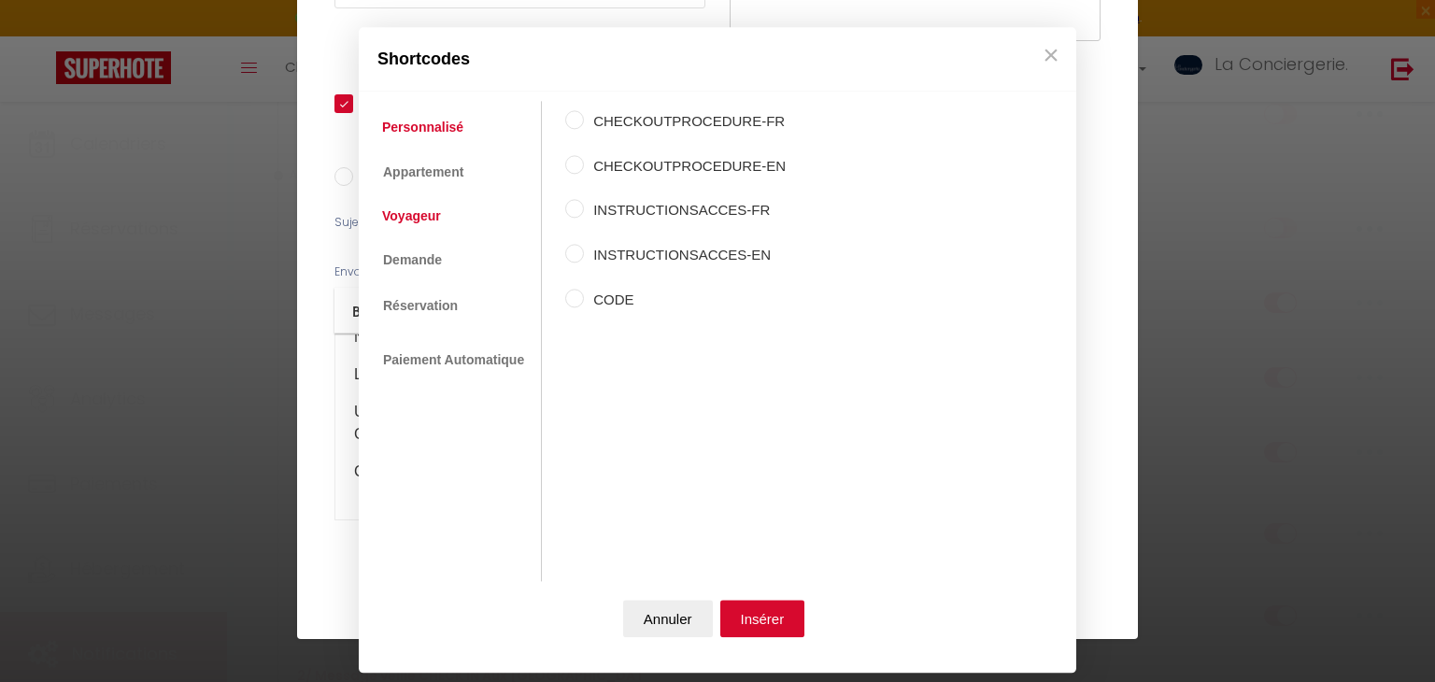
click at [440, 210] on link "Voyageur" at bounding box center [412, 216] width 78 height 34
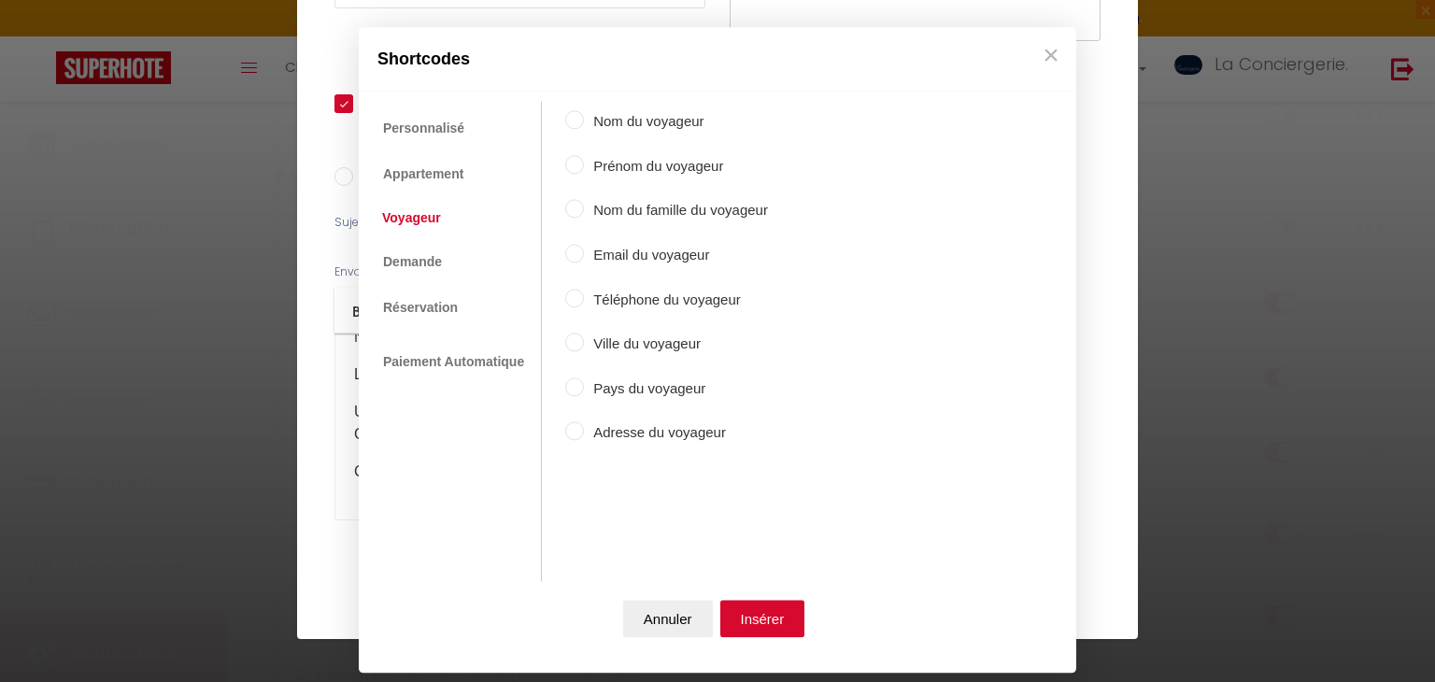
click at [589, 168] on label "Prénom du voyageur" at bounding box center [676, 166] width 184 height 22
click at [584, 168] on input "Prénom du voyageur" at bounding box center [574, 164] width 19 height 19
radio input "true"
click at [729, 598] on div "Annuler Insérer" at bounding box center [717, 623] width 699 height 82
click at [730, 601] on button "Insérer" at bounding box center [762, 619] width 85 height 37
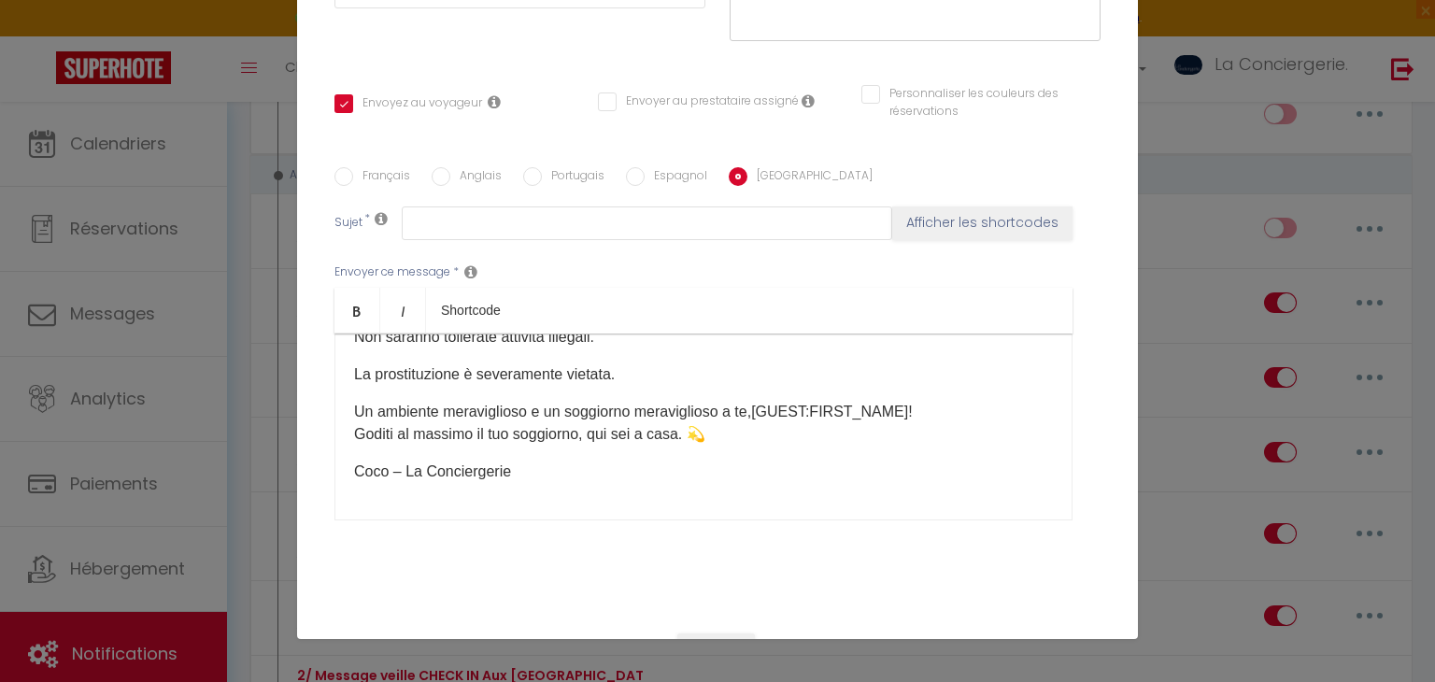
click at [758, 401] on p "Un ambiente meraviglioso e un soggiorno meraviglioso a te, [GUEST:FIRST_NAME] ​…" at bounding box center [703, 423] width 699 height 45
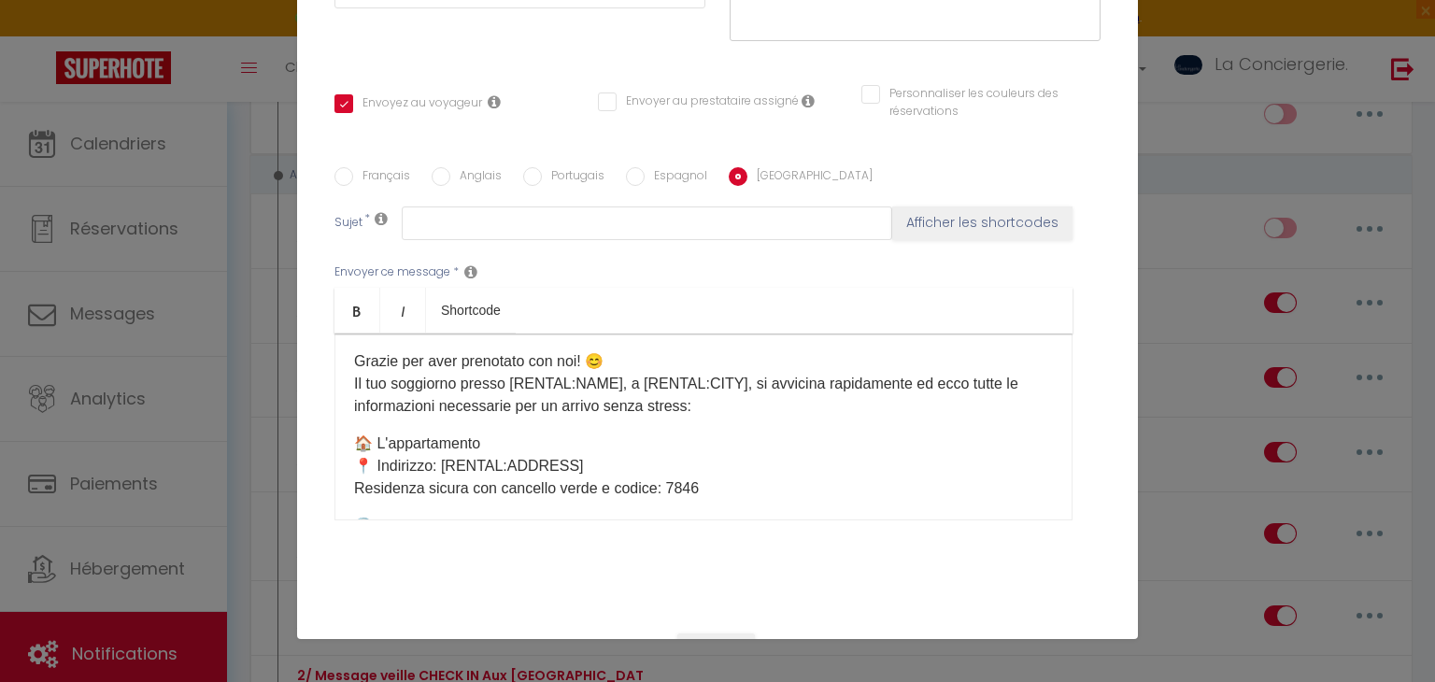
scroll to position [50, 0]
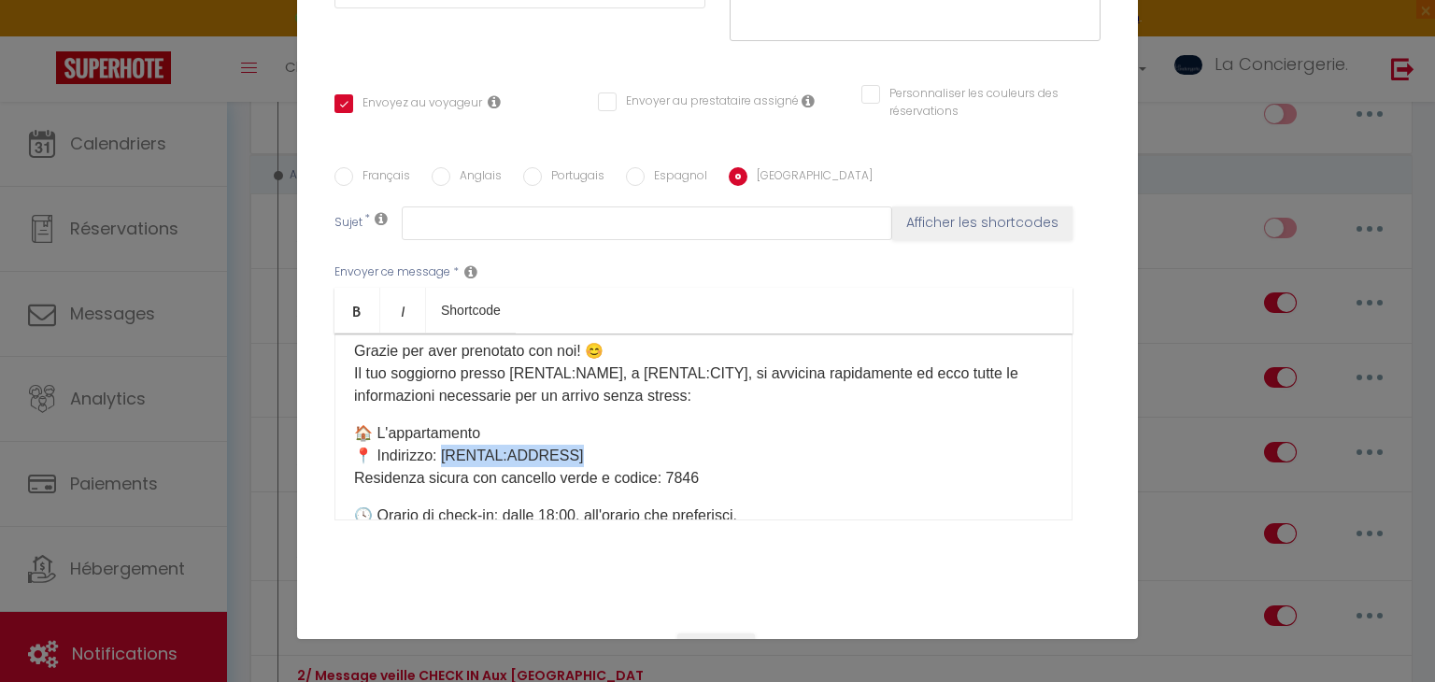
drag, startPoint x: 586, startPoint y: 453, endPoint x: 443, endPoint y: 451, distance: 142.9
click at [443, 451] on p "🏠 L'appartamento 📍 Indirizzo: [RENTAL:ADDRESS] Residenza sicura con cancello ve…" at bounding box center [703, 455] width 699 height 67
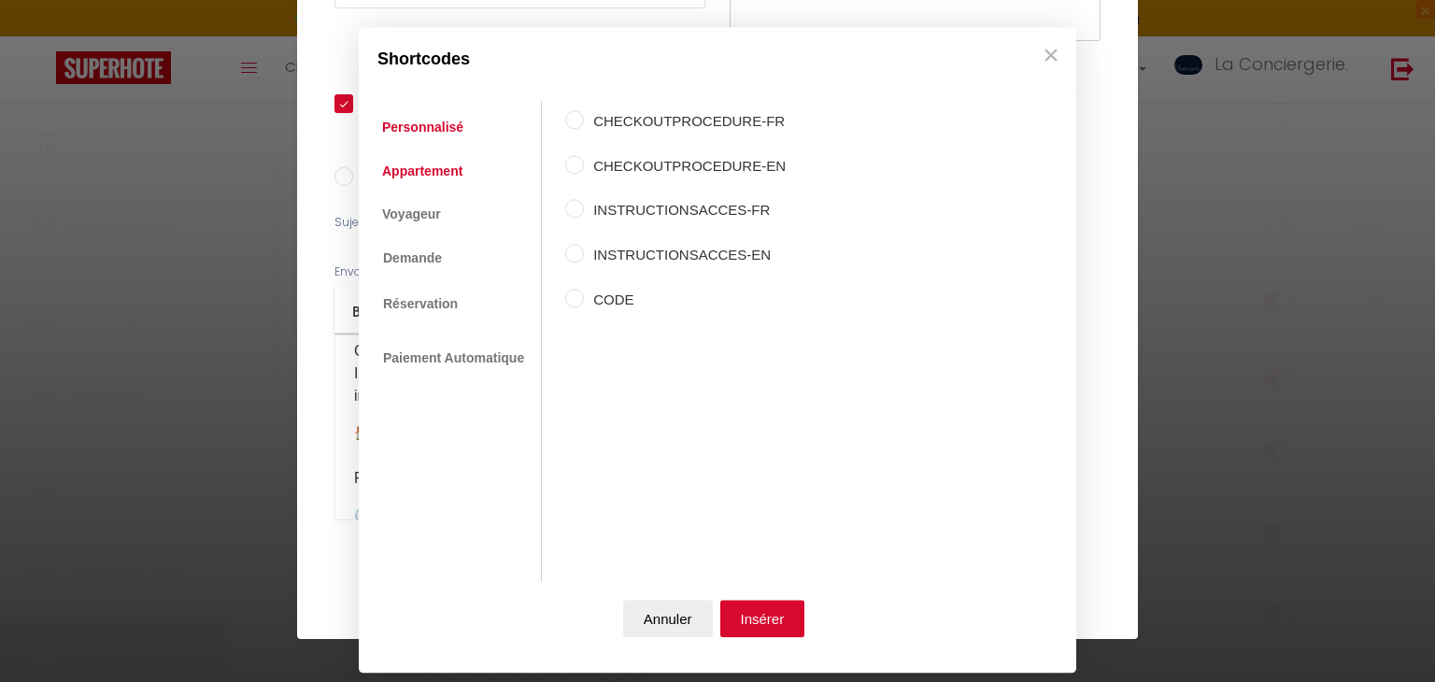
click at [415, 168] on link "Appartement" at bounding box center [422, 171] width 99 height 34
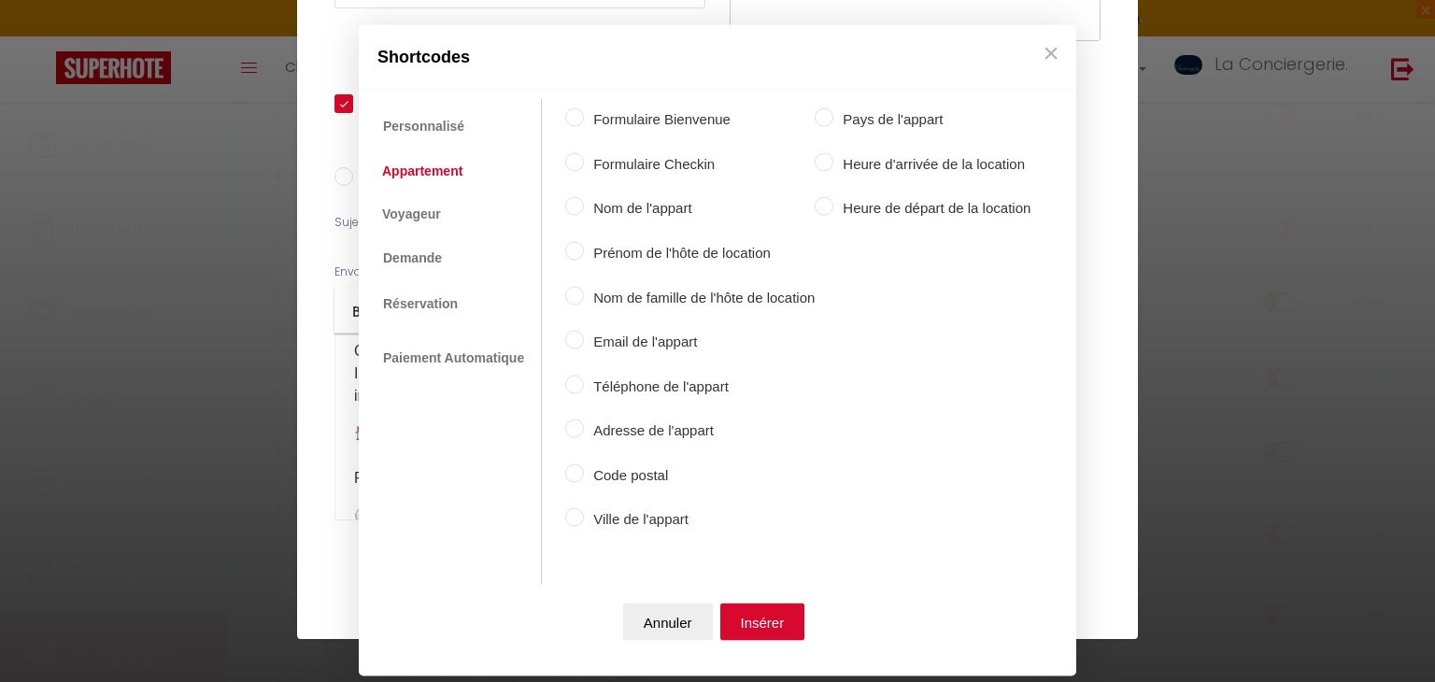
click at [643, 209] on label "Nom de l'appart" at bounding box center [699, 208] width 231 height 22
click at [584, 209] on input "Nom de l'appart" at bounding box center [574, 206] width 19 height 19
radio input "true"
click at [642, 431] on label "Adresse de l'appart" at bounding box center [699, 430] width 231 height 22
click at [584, 431] on input "Adresse de l'appart" at bounding box center [574, 428] width 19 height 19
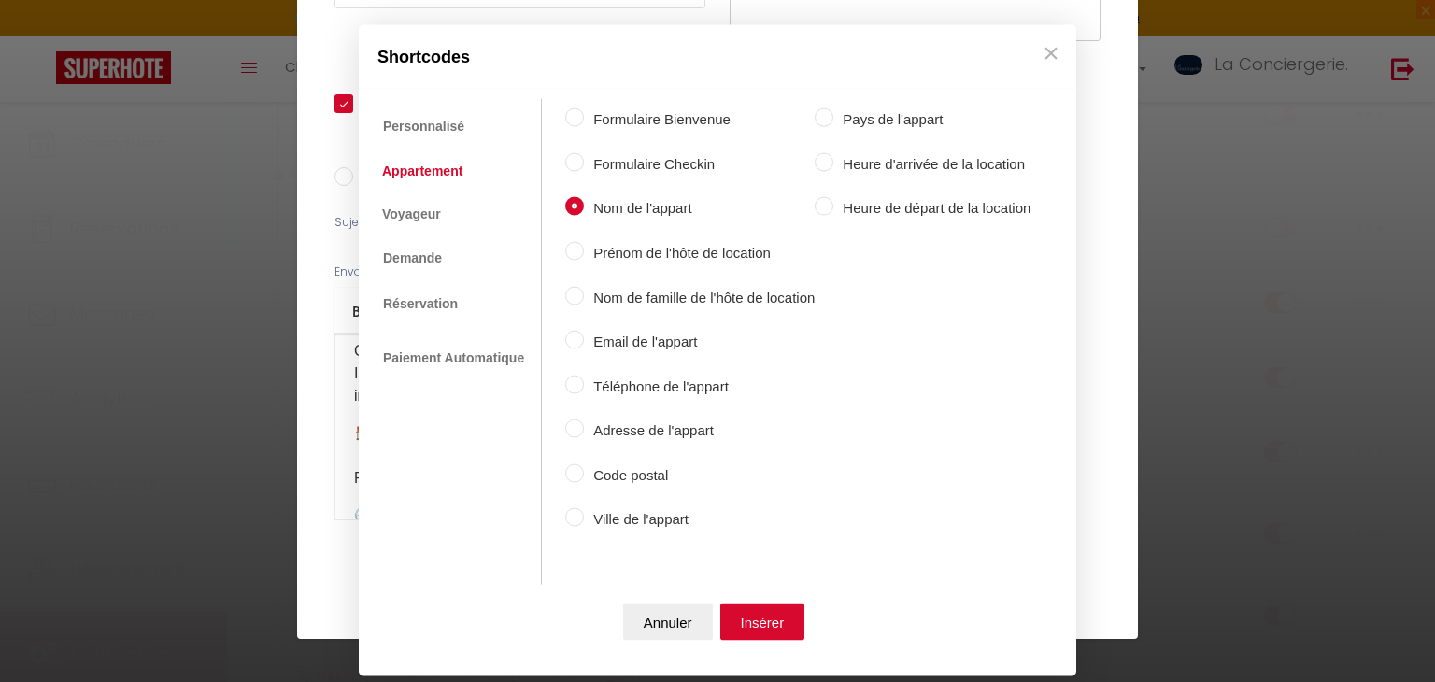
radio input "true"
click at [735, 608] on button "Insérer" at bounding box center [762, 620] width 85 height 37
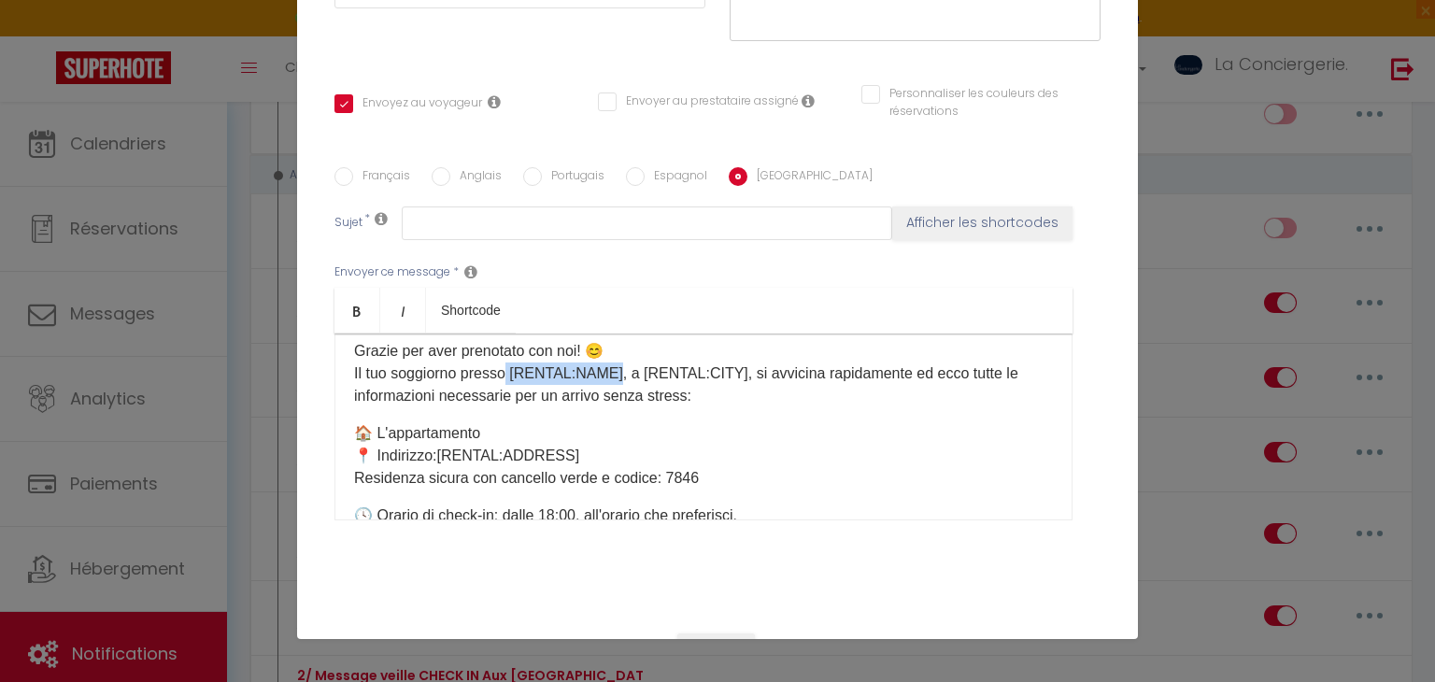
drag, startPoint x: 505, startPoint y: 362, endPoint x: 611, endPoint y: 363, distance: 105.5
click at [611, 363] on p "Grazie per aver prenotato con noi! 😊 Il tuo soggiorno presso [RENTAL:NAME], a […" at bounding box center [703, 373] width 699 height 67
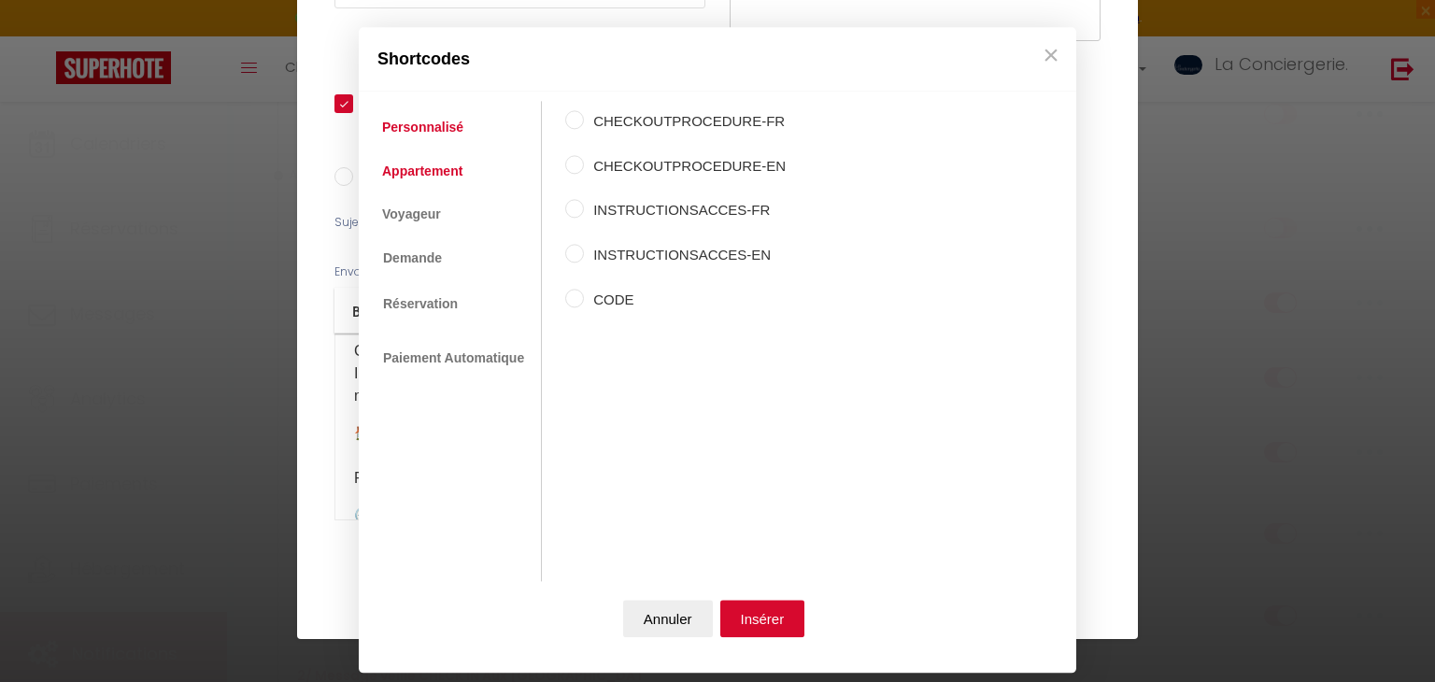
click at [415, 175] on link "Appartement" at bounding box center [422, 171] width 99 height 34
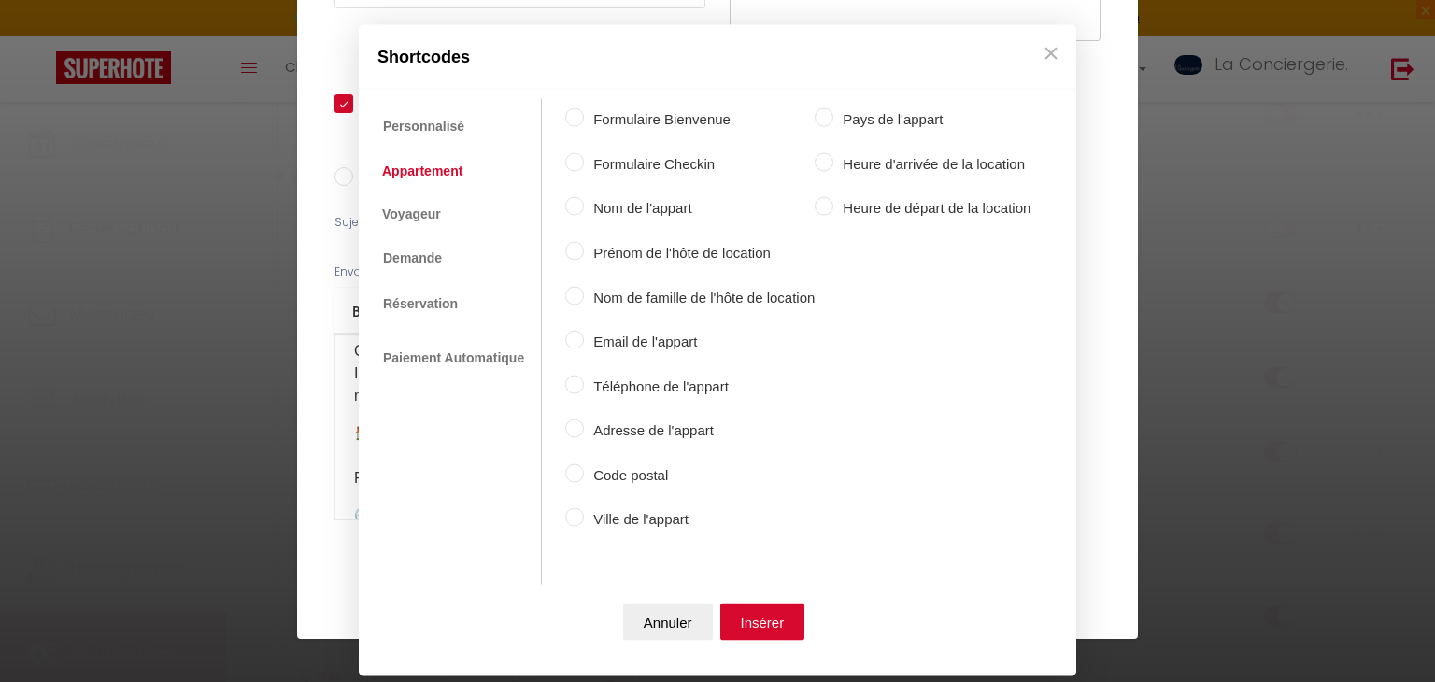
click at [620, 208] on label "Nom de l'appart" at bounding box center [699, 208] width 231 height 22
click at [584, 208] on input "Nom de l'appart" at bounding box center [574, 206] width 19 height 19
radio input "true"
click at [755, 602] on button "Insérer" at bounding box center [762, 620] width 85 height 37
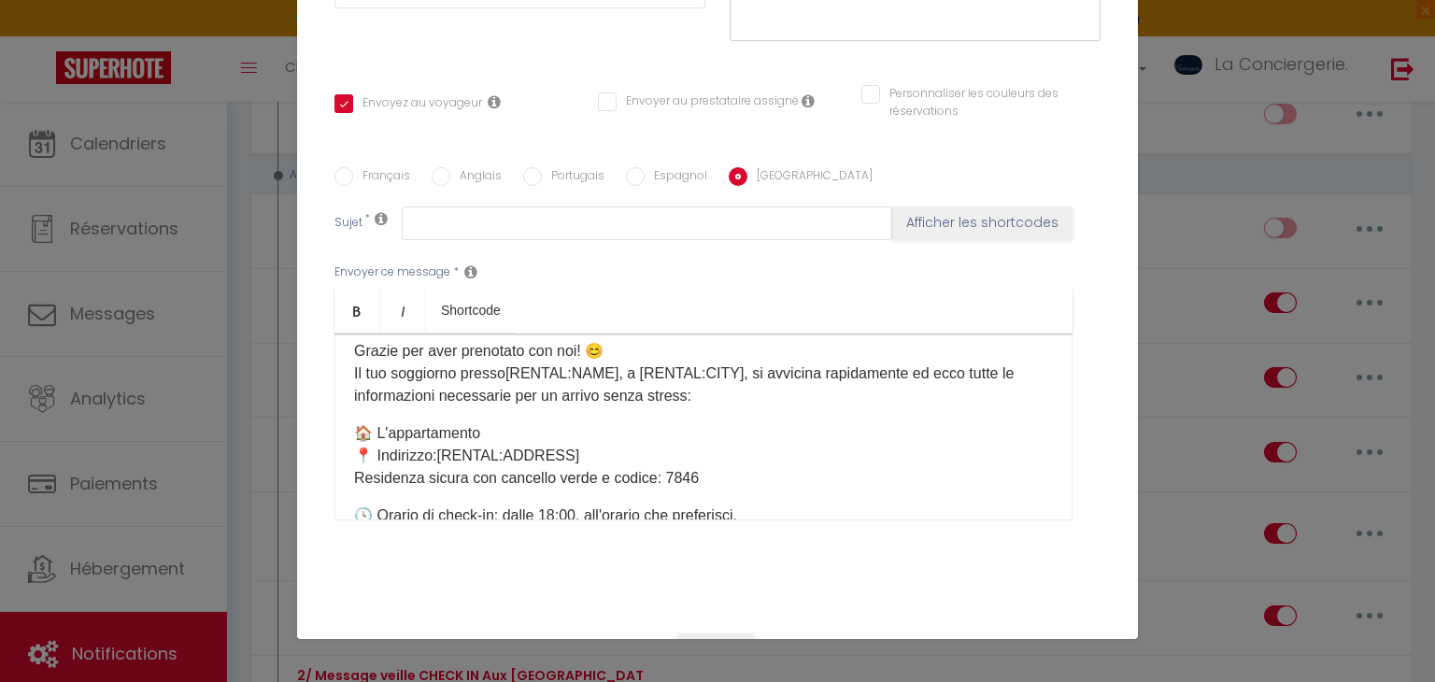
drag, startPoint x: 627, startPoint y: 366, endPoint x: 724, endPoint y: 363, distance: 97.2
click at [724, 363] on p "Grazie per aver prenotato con noi! 😊 Il tuo soggiorno presso [RENTAL:NAME] ​ , …" at bounding box center [703, 373] width 699 height 67
drag, startPoint x: 724, startPoint y: 363, endPoint x: 629, endPoint y: 367, distance: 95.3
click at [629, 367] on p "Grazie per aver prenotato con noi! 😊 Il tuo soggiorno presso [RENTAL:NAME] ​ , …" at bounding box center [703, 373] width 699 height 67
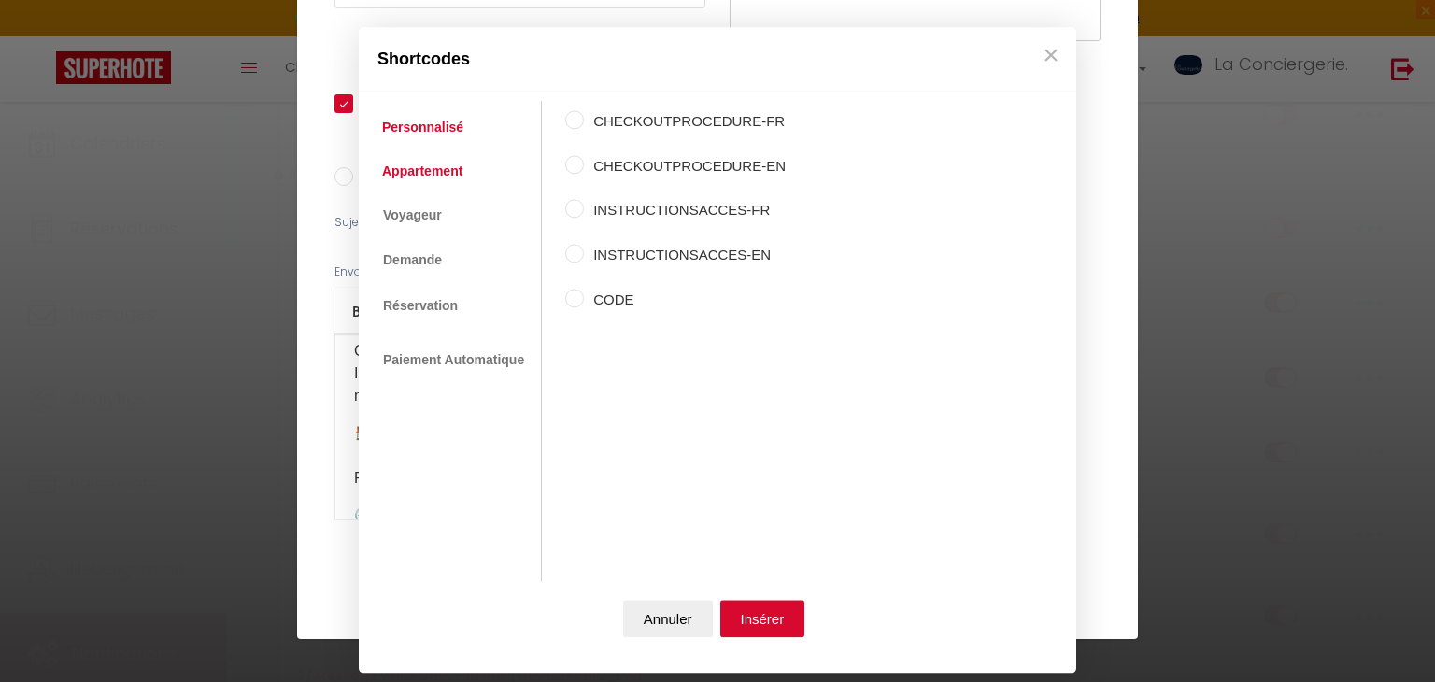
drag, startPoint x: 449, startPoint y: 149, endPoint x: 460, endPoint y: 163, distance: 17.9
click at [460, 163] on ul "Personnalisé Appartement Voyageur Demande Réservation Lien De Paiement Paiement…" at bounding box center [455, 342] width 174 height 480
click at [460, 163] on link "Appartement" at bounding box center [422, 171] width 99 height 34
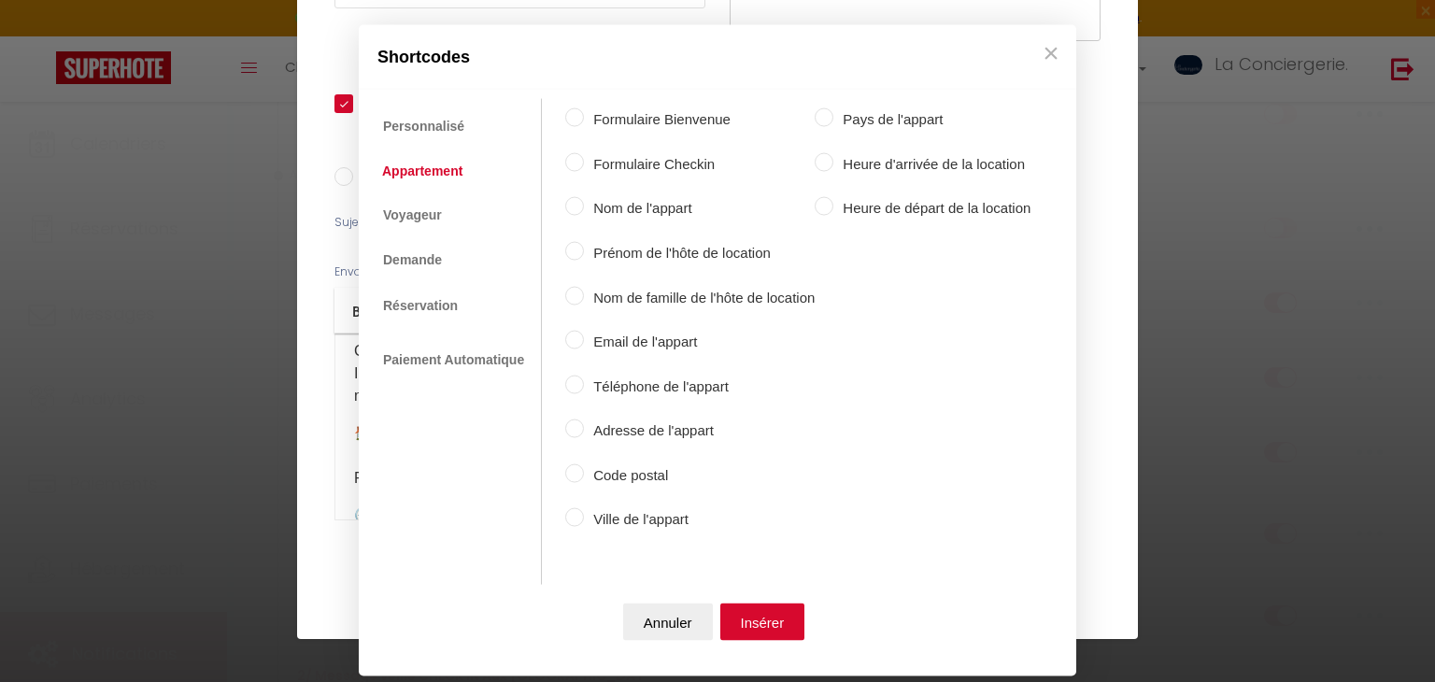
click at [628, 518] on label "Ville de l'appart" at bounding box center [699, 519] width 231 height 22
click at [584, 518] on input "Ville de l'appart" at bounding box center [574, 517] width 19 height 19
radio input "true"
click at [769, 605] on button "Insérer" at bounding box center [762, 620] width 85 height 37
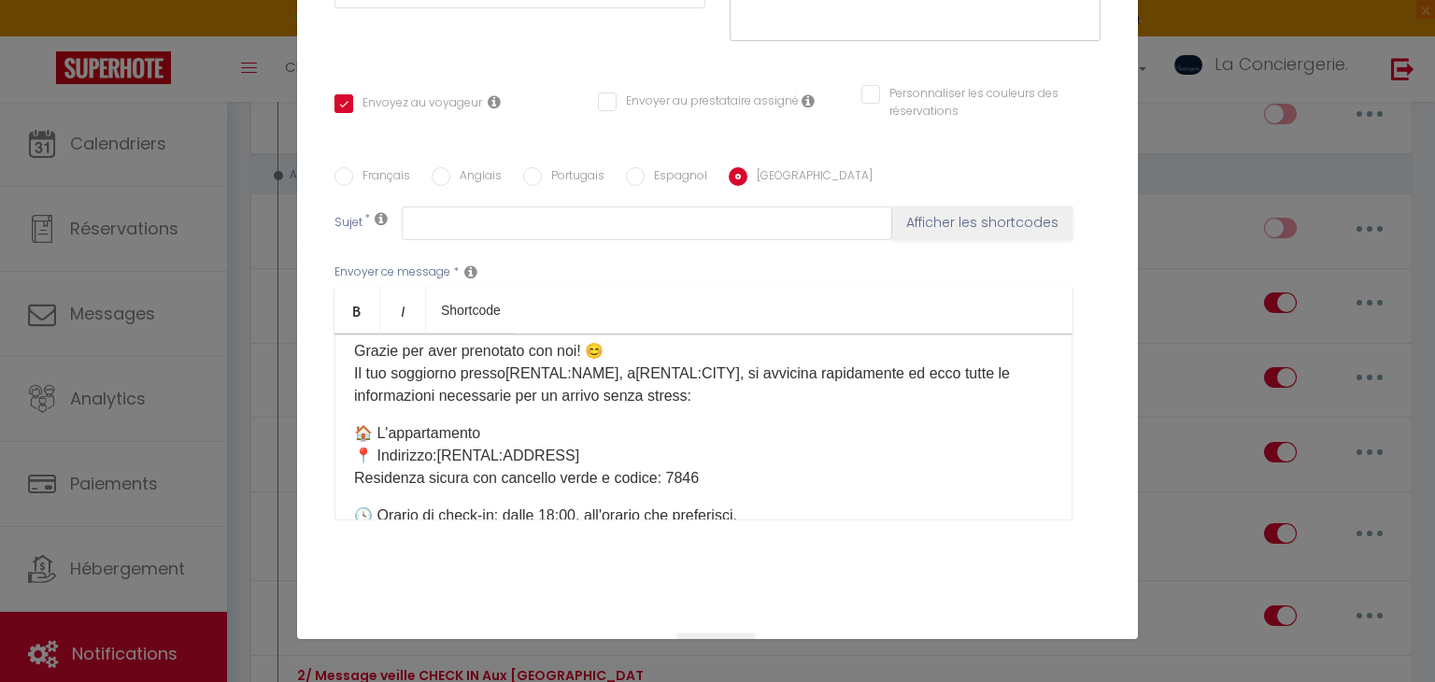
scroll to position [0, 0]
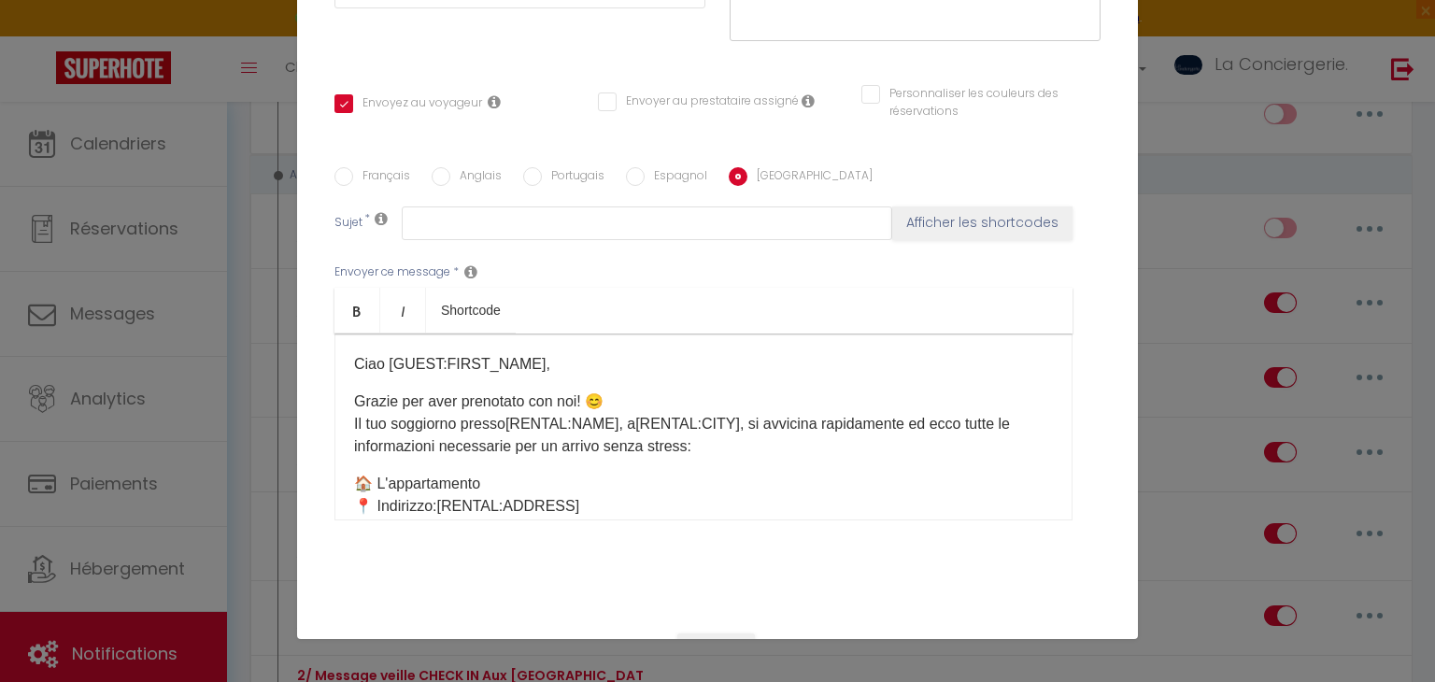
click at [523, 355] on p "Ciao [GUEST:FIRST_NAME]," at bounding box center [703, 364] width 699 height 22
drag, startPoint x: 524, startPoint y: 357, endPoint x: 388, endPoint y: 346, distance: 136.8
click at [388, 346] on div "Ciao [GUEST:FIRST_NAME], Grazie per aver prenotato con noi! 😊 Il tuo soggiorno …" at bounding box center [703, 426] width 738 height 187
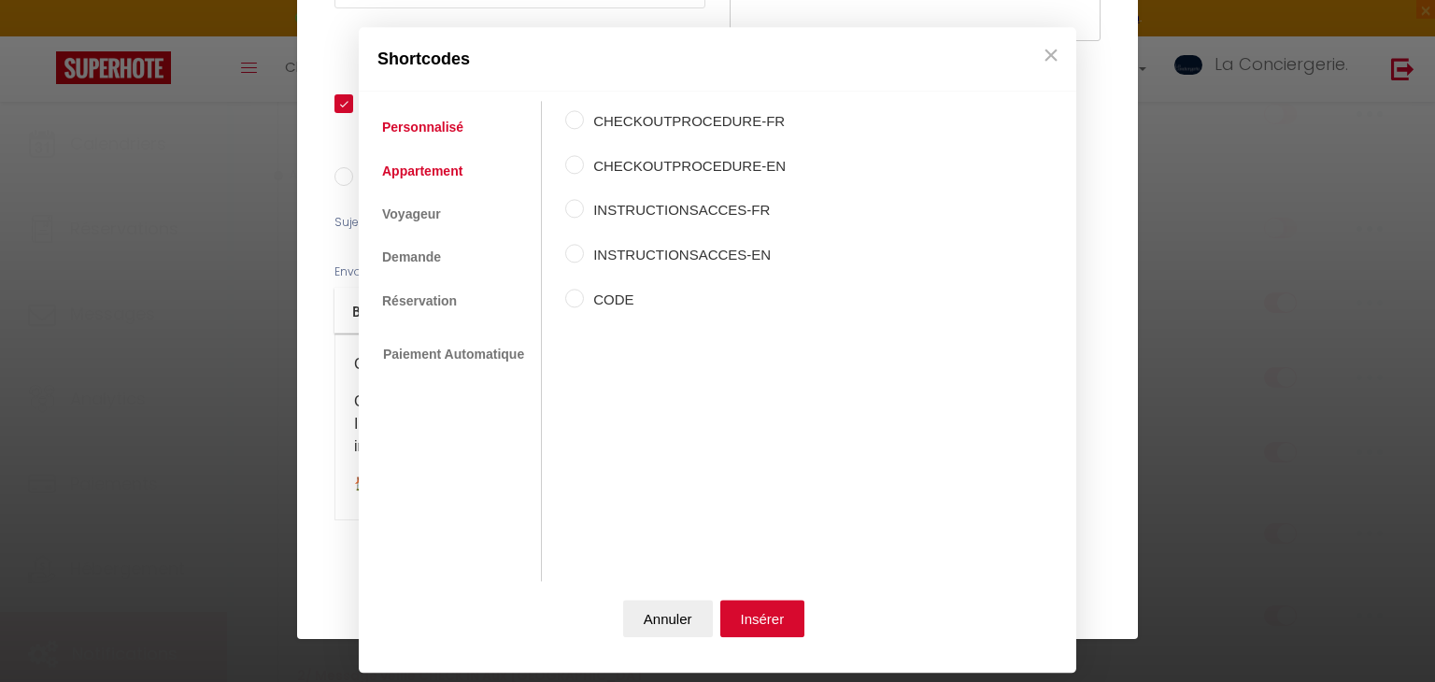
click at [423, 173] on link "Appartement" at bounding box center [422, 171] width 99 height 34
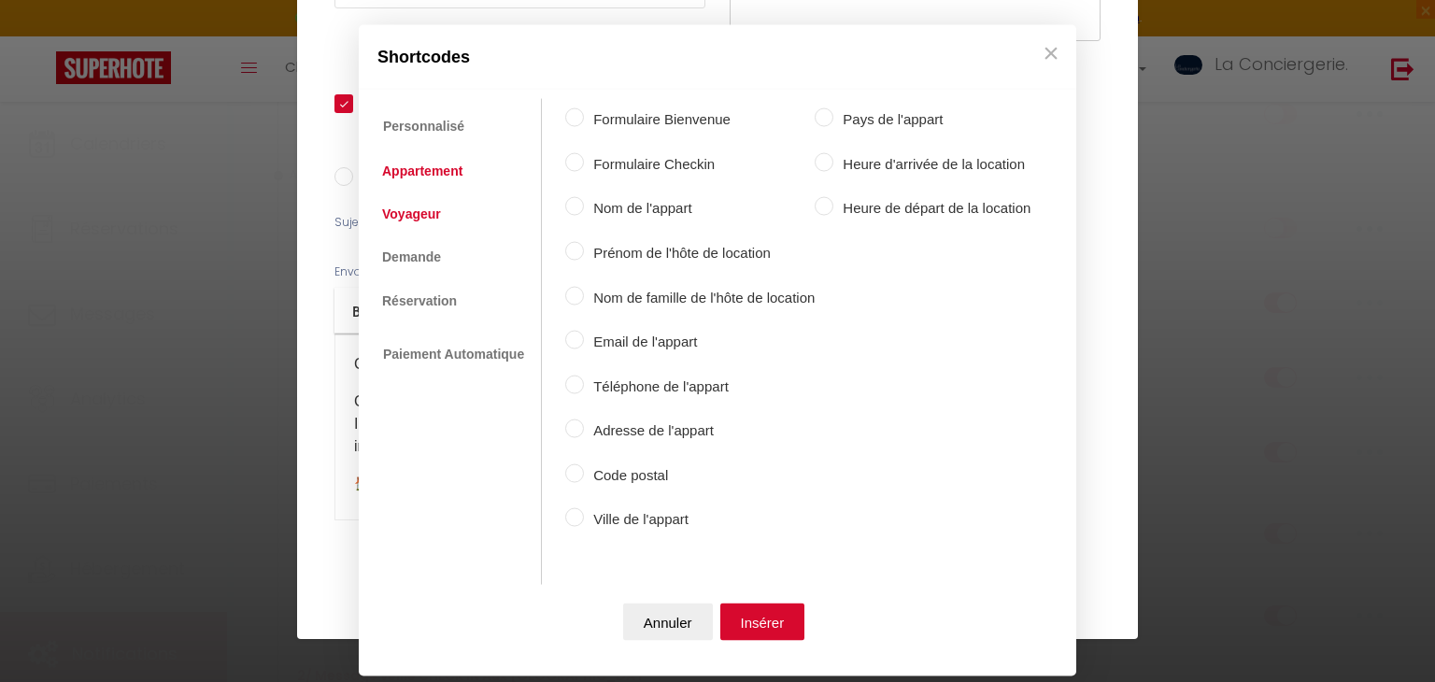
click at [439, 212] on link "Voyageur" at bounding box center [412, 213] width 78 height 34
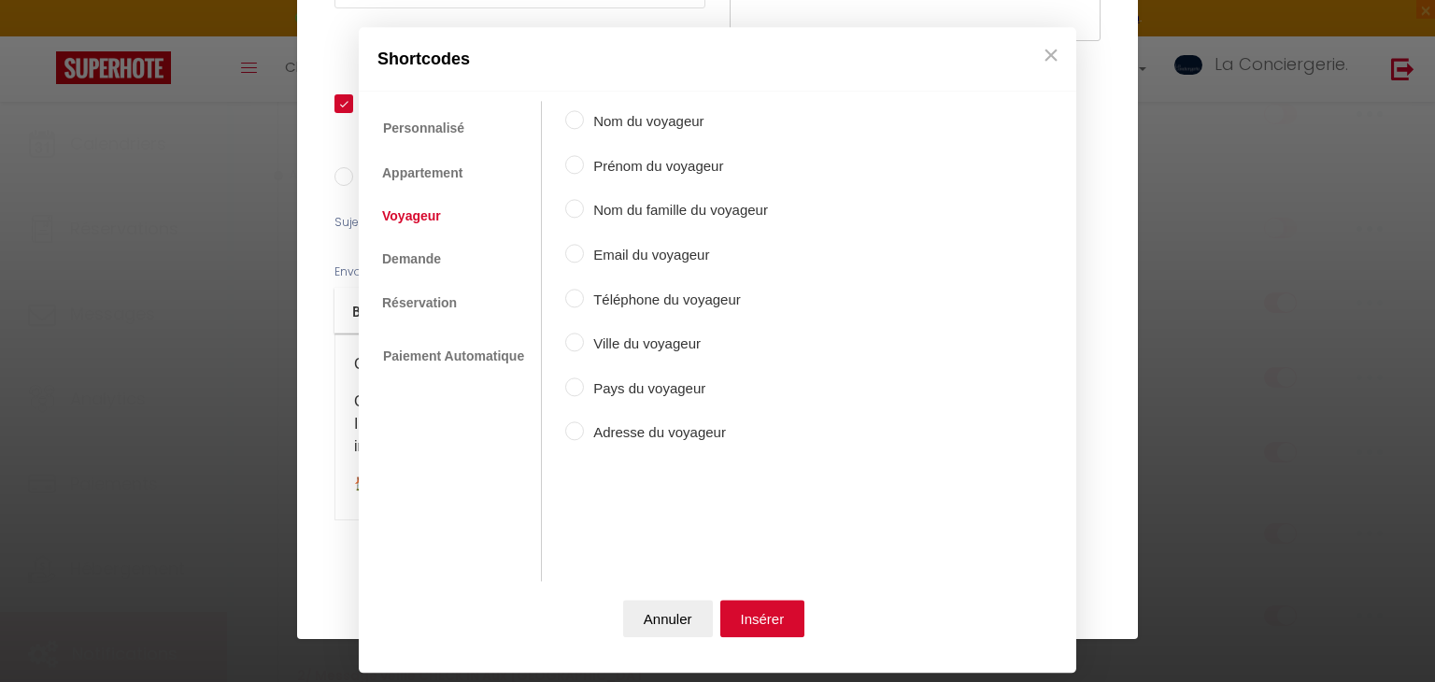
click at [683, 151] on div "Nom du voyageur Prénom du voyageur Nom du famille du voyageur Email du voyageur…" at bounding box center [666, 321] width 203 height 439
click at [690, 159] on label "Prénom du voyageur" at bounding box center [676, 166] width 184 height 22
click at [584, 159] on input "Prénom du voyageur" at bounding box center [574, 164] width 19 height 19
radio input "true"
click at [756, 622] on button "Insérer" at bounding box center [762, 619] width 85 height 37
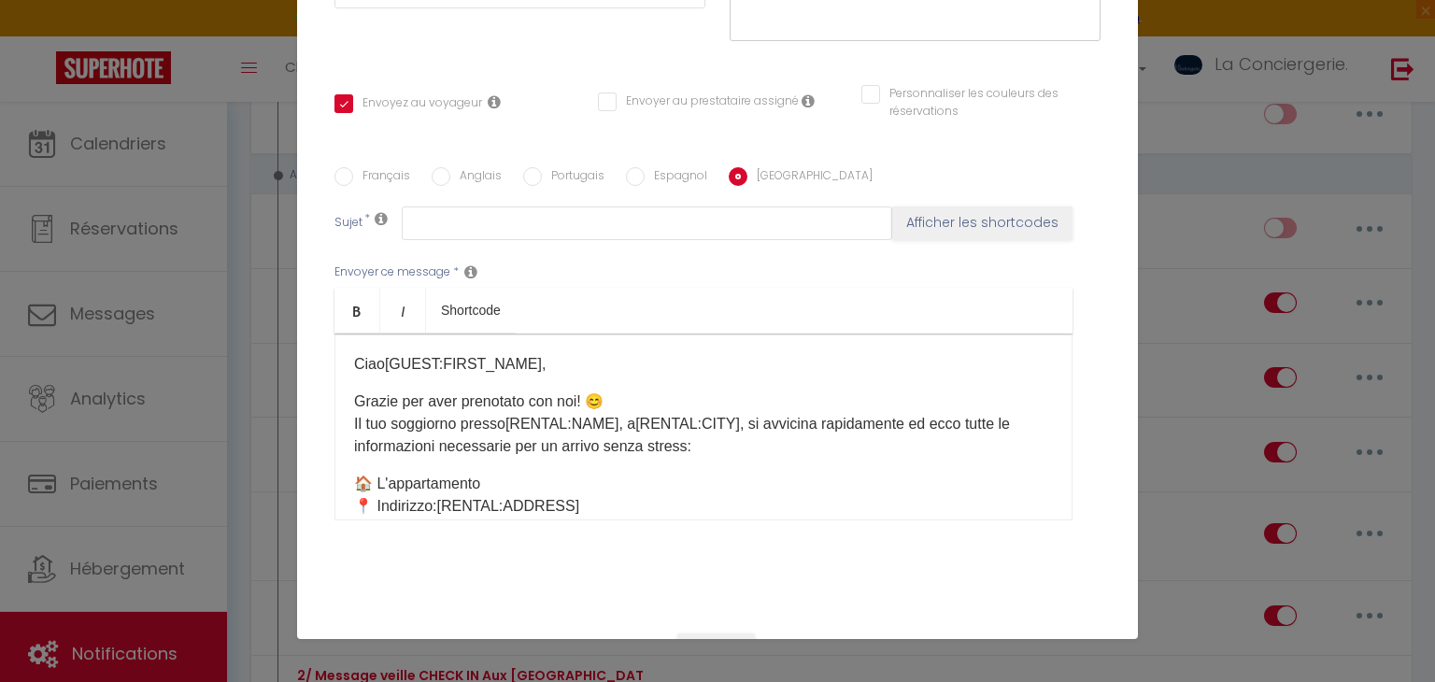
drag, startPoint x: 745, startPoint y: 24, endPoint x: 436, endPoint y: 154, distance: 335.3
click at [436, 154] on div "Titre * 2/ Message veille CHECK IN 14 Grandes Ecoles Pour cet hébergement Sélec…" at bounding box center [717, 168] width 841 height 894
click at [401, 167] on label "Français" at bounding box center [381, 177] width 57 height 21
click at [353, 167] on input "Français" at bounding box center [343, 176] width 19 height 19
radio input "true"
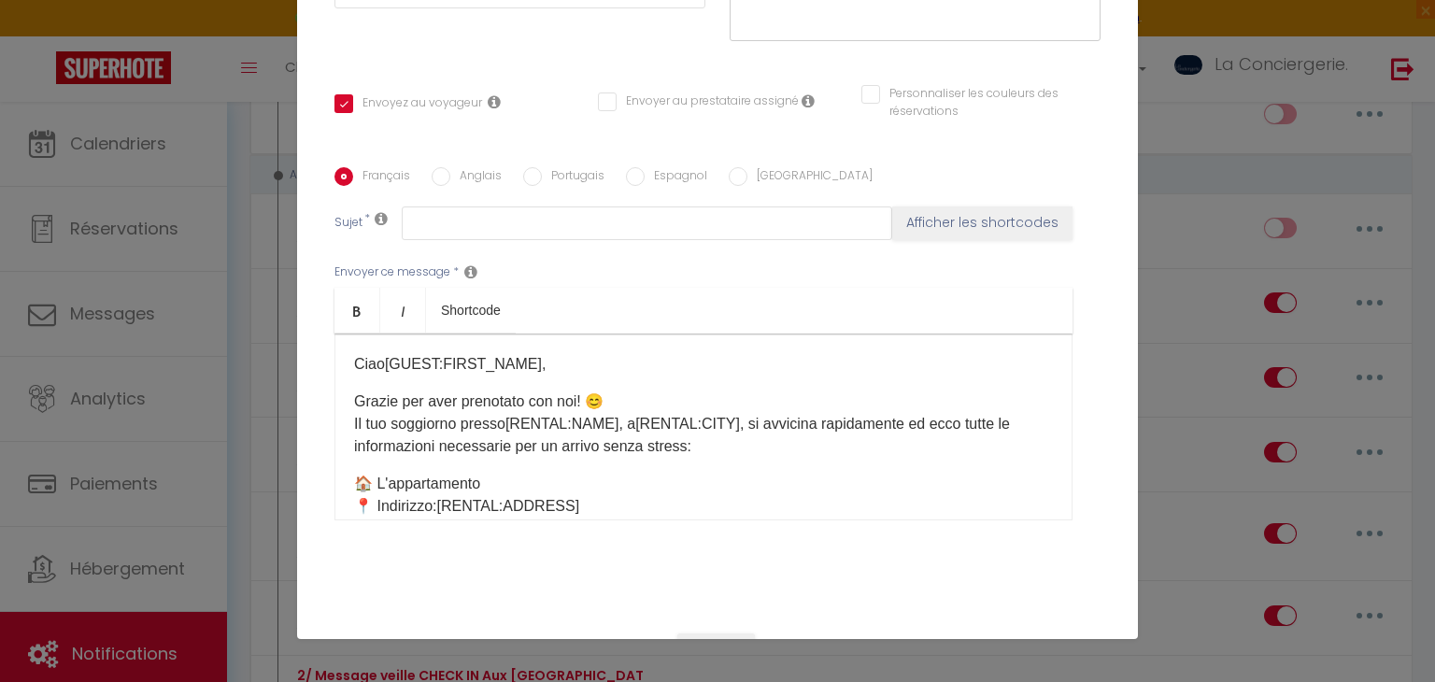
checkbox input "true"
checkbox input "false"
type input "Pour une arrivée sereine dans votre logement [RENTAL:NAME] à [RENTAL:CITY]"
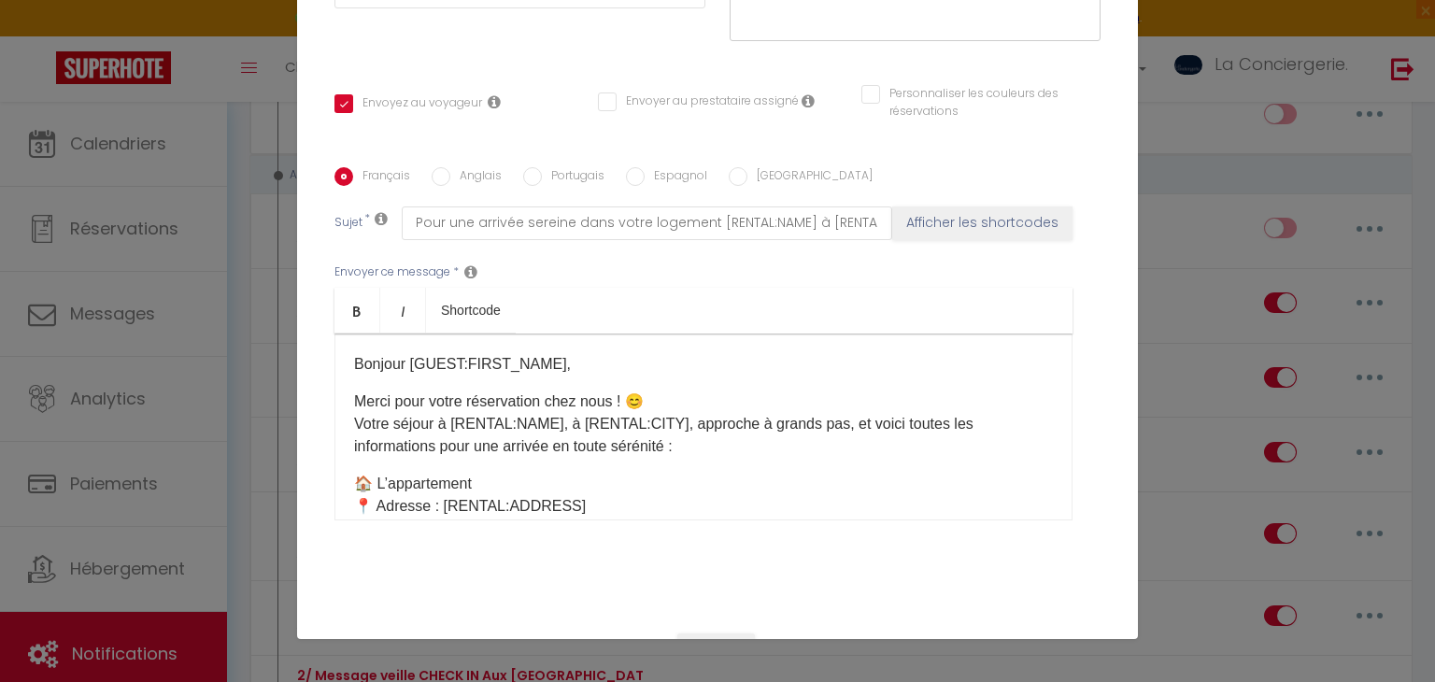
scroll to position [15, 0]
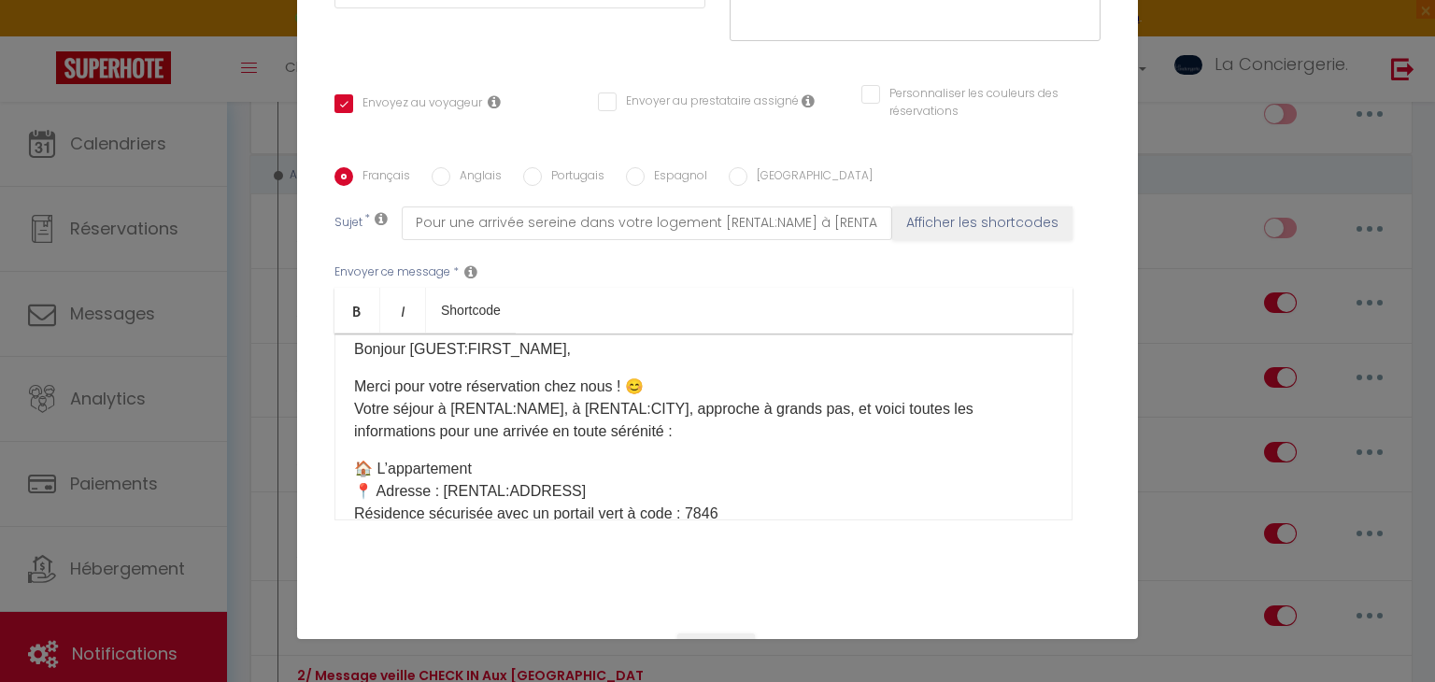
click at [485, 167] on label "Anglais" at bounding box center [475, 177] width 51 height 21
click at [450, 167] on input "Anglais" at bounding box center [440, 176] width 19 height 19
radio input "true"
checkbox input "true"
checkbox input "false"
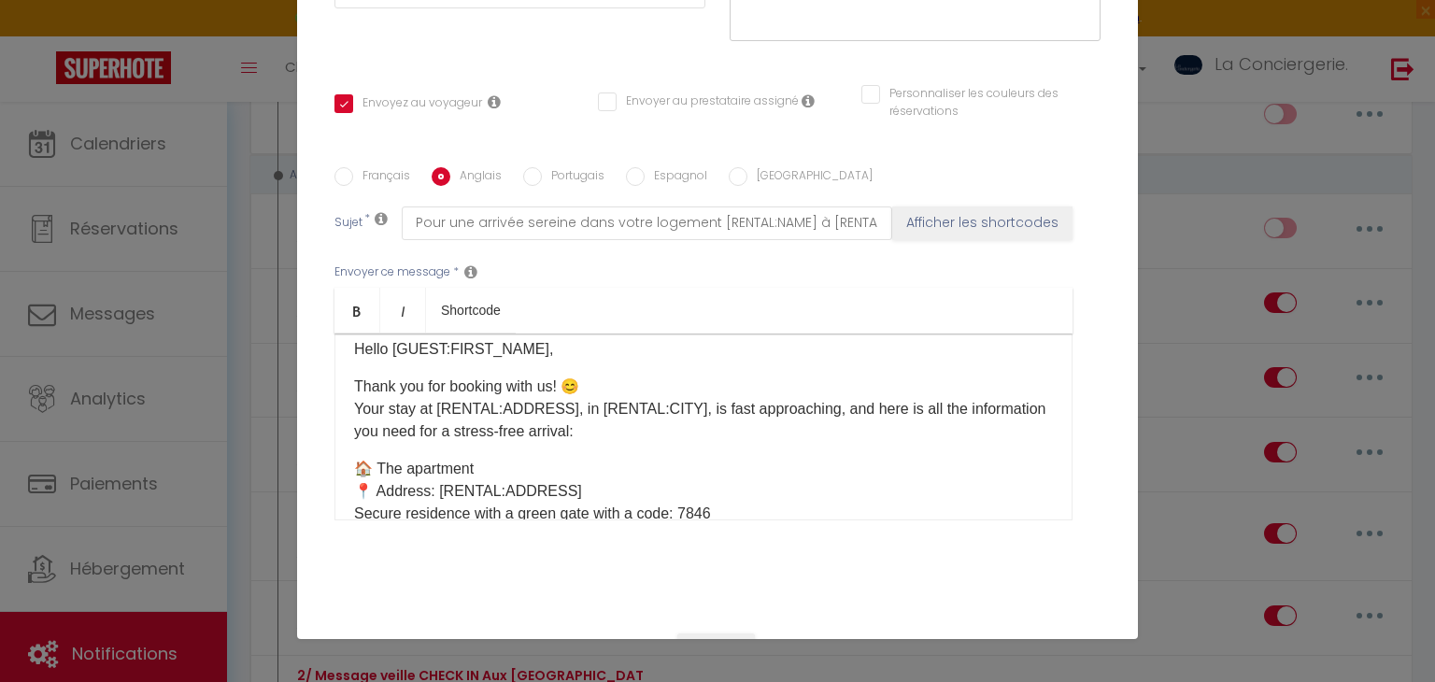
checkbox input "false"
type input "For a serene arrival in your accommodation [RENTAL:NAME] in [RENTAL:CITY]"
click at [558, 172] on label "Portugais" at bounding box center [573, 177] width 63 height 21
click at [542, 172] on input "Portugais" at bounding box center [532, 176] width 19 height 19
radio input "true"
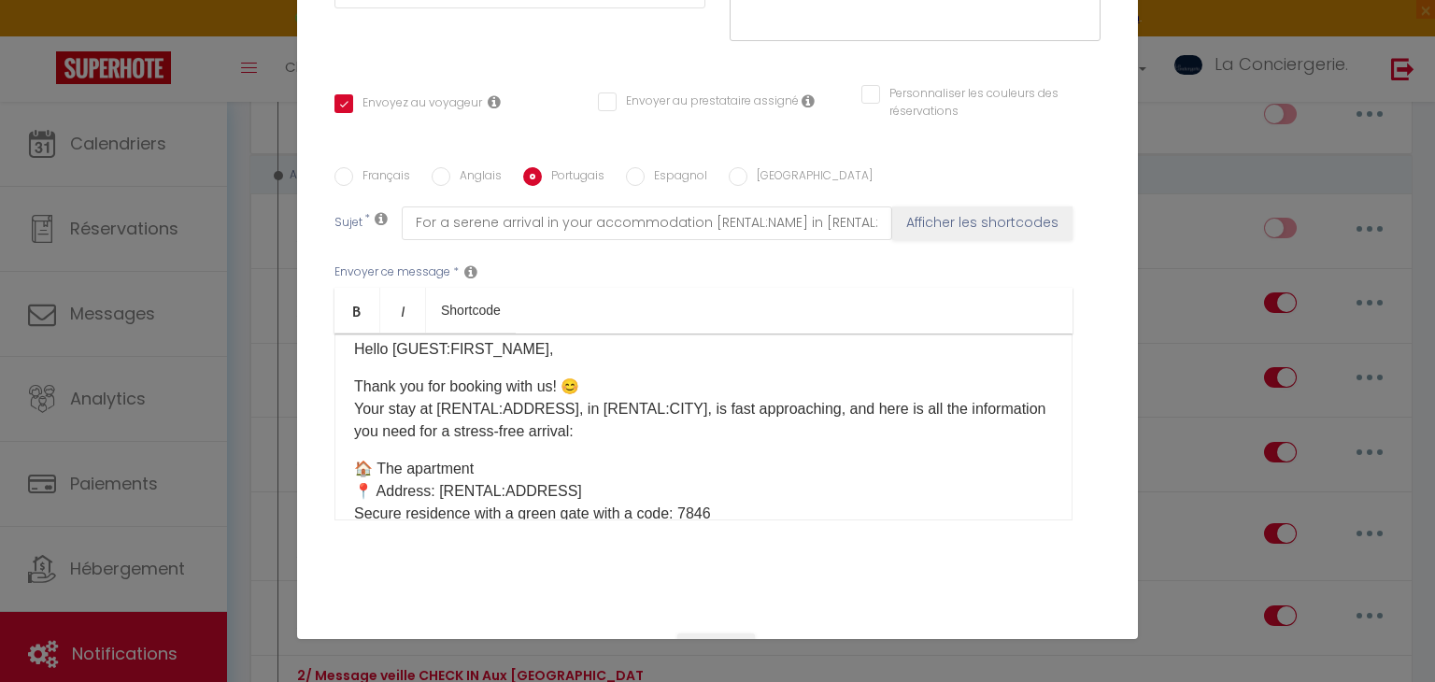
checkbox input "true"
checkbox input "false"
type input "Para uma chegada serena no seu alojamento [RENTAL:NAME] em [RENTAL:CITY]"
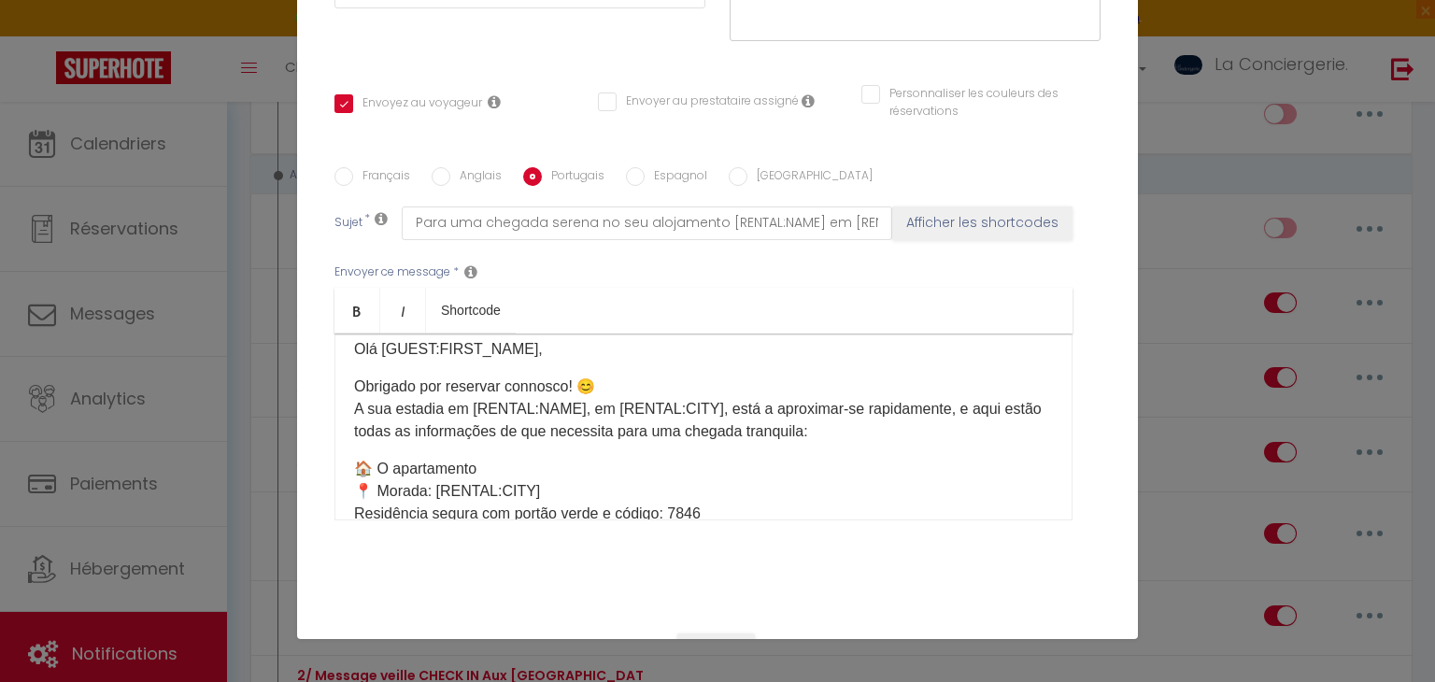
click at [688, 161] on div "Français Anglais Portugais Espagnol Italien Sujet * Para uma chegada serena no …" at bounding box center [717, 355] width 766 height 432
click at [387, 177] on label "Français" at bounding box center [381, 177] width 57 height 21
click at [353, 177] on input "Français" at bounding box center [343, 176] width 19 height 19
radio input "true"
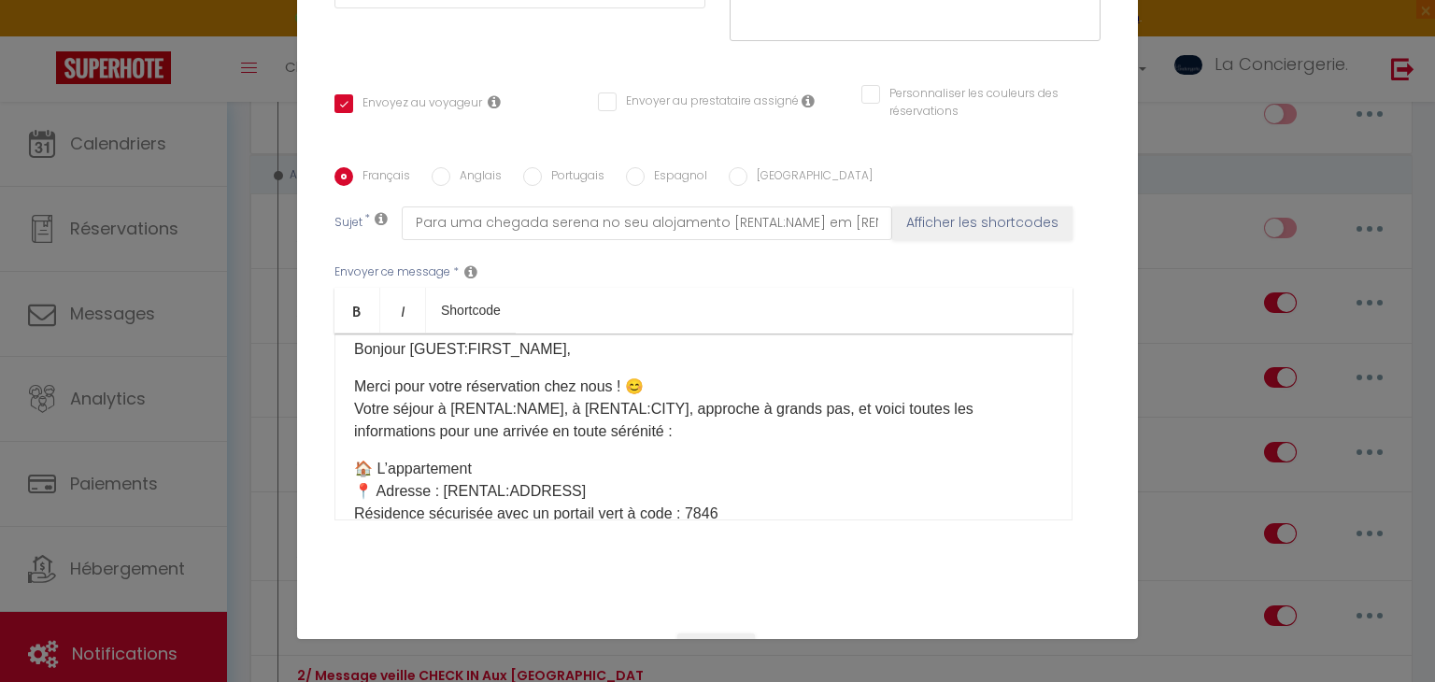
checkbox input "true"
checkbox input "false"
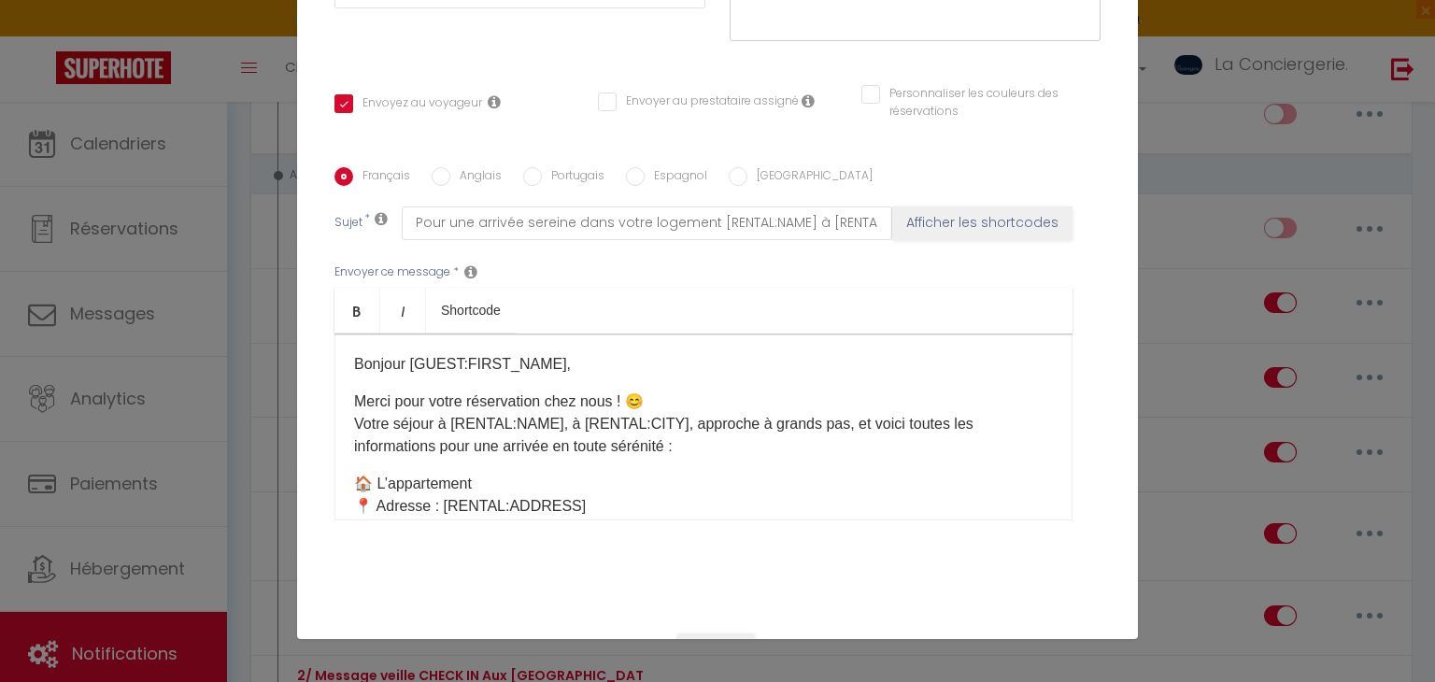
click at [557, 421] on p "Merci pour votre réservation chez nous ! 😊 Votre séjour à [RENTAL:NAME], à [REN…" at bounding box center [703, 423] width 699 height 67
click at [489, 175] on label "Anglais" at bounding box center [475, 177] width 51 height 21
click at [450, 175] on input "Anglais" at bounding box center [440, 176] width 19 height 19
click at [562, 419] on p "Thank you for booking with us! 😊 Your stay at [RENTAL:ADDRESS]​​, in [RENTAL:CI…" at bounding box center [703, 423] width 699 height 67
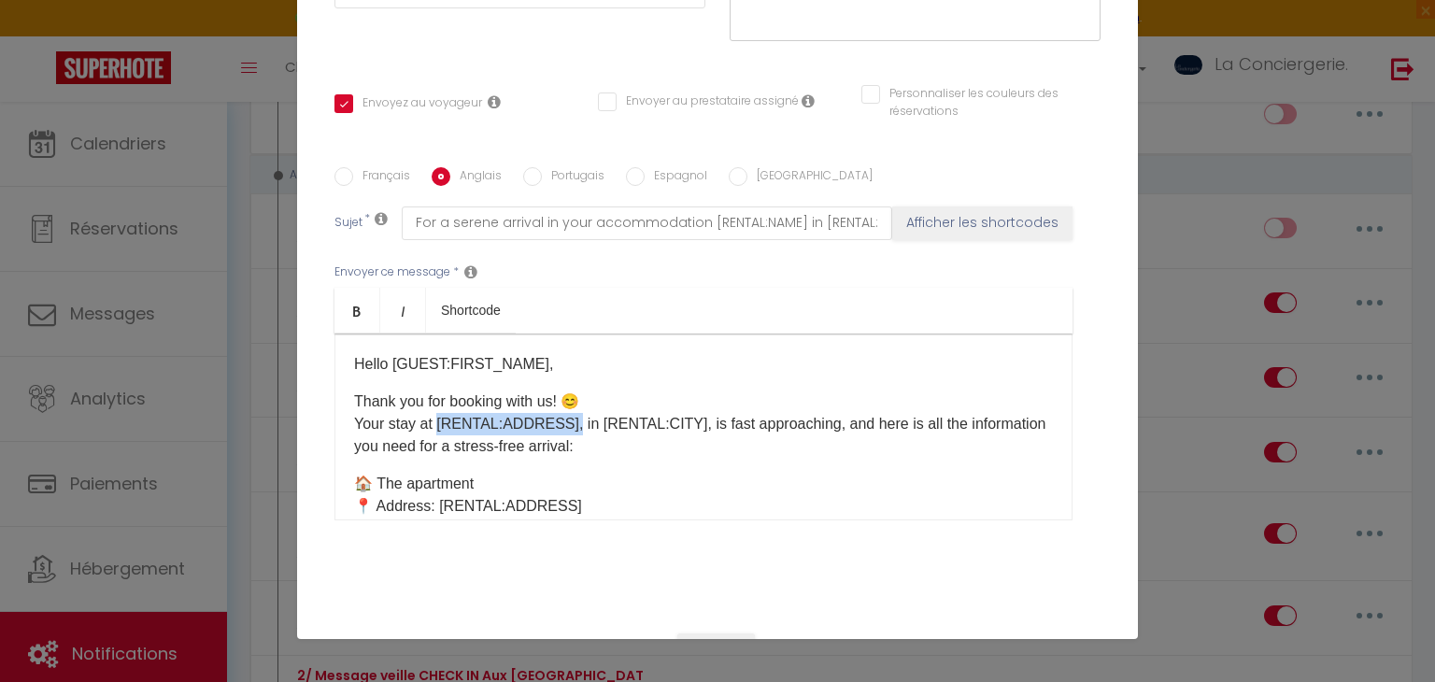
drag, startPoint x: 562, startPoint y: 419, endPoint x: 437, endPoint y: 417, distance: 125.2
click at [437, 417] on p "Thank you for booking with us! 😊 Your stay at [RENTAL:ADDRESS]​​, in [RENTAL:CI…" at bounding box center [703, 423] width 699 height 67
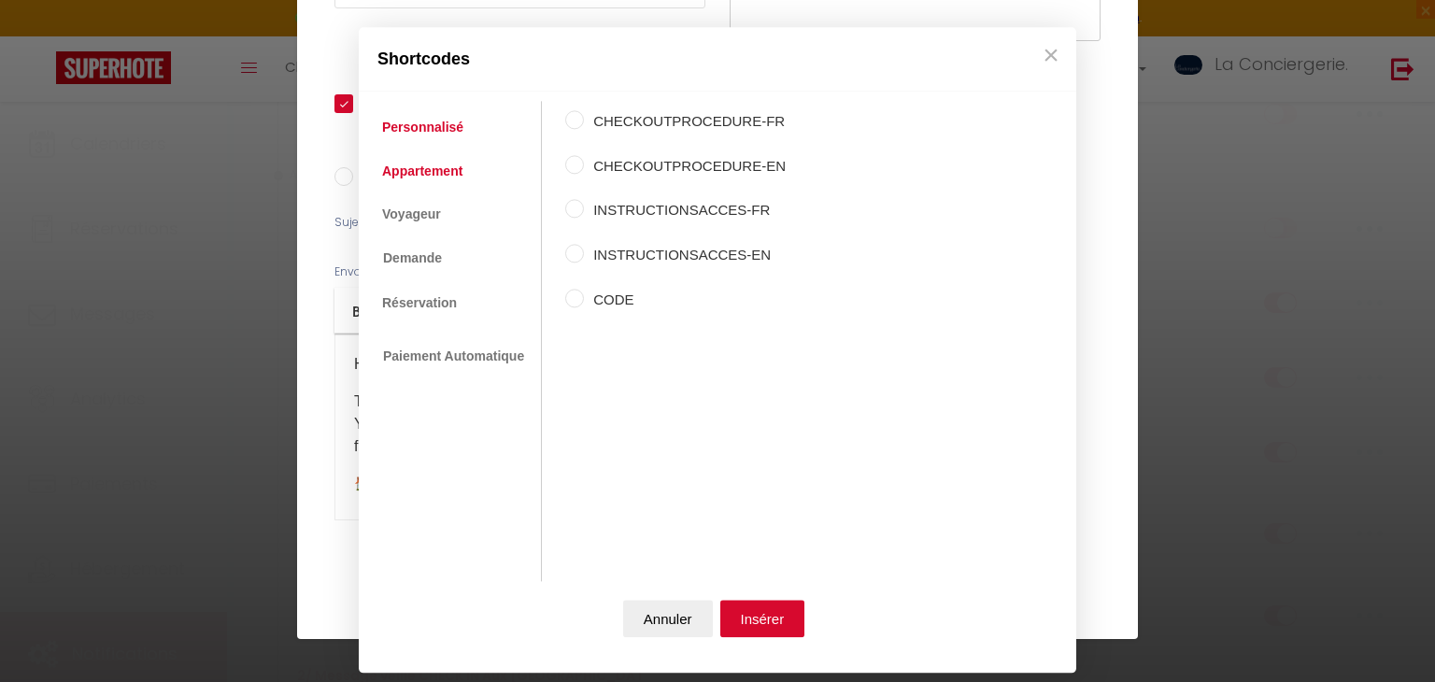
click at [446, 159] on link "Appartement" at bounding box center [422, 171] width 99 height 34
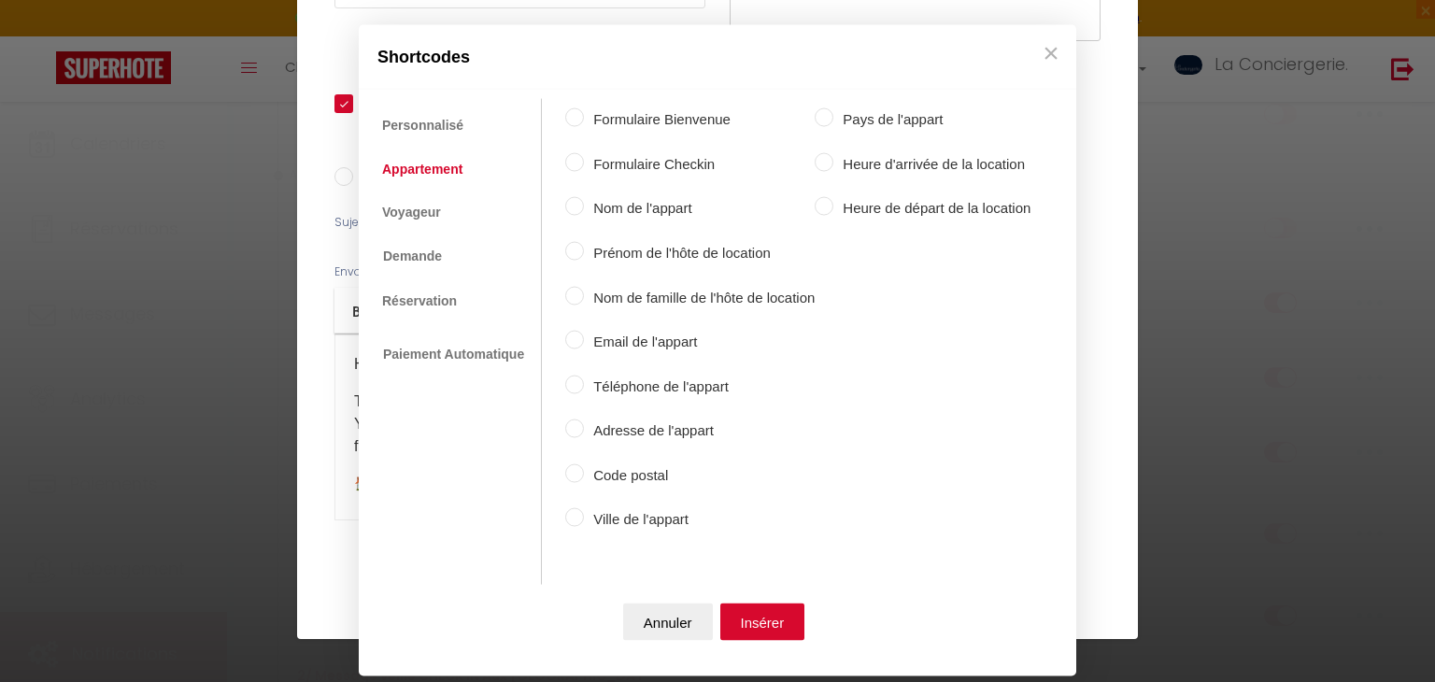
click at [651, 207] on label "Nom de l'appart" at bounding box center [699, 208] width 231 height 22
click at [584, 207] on input "Nom de l'appart" at bounding box center [574, 206] width 19 height 19
click at [745, 609] on button "Insérer" at bounding box center [762, 620] width 85 height 37
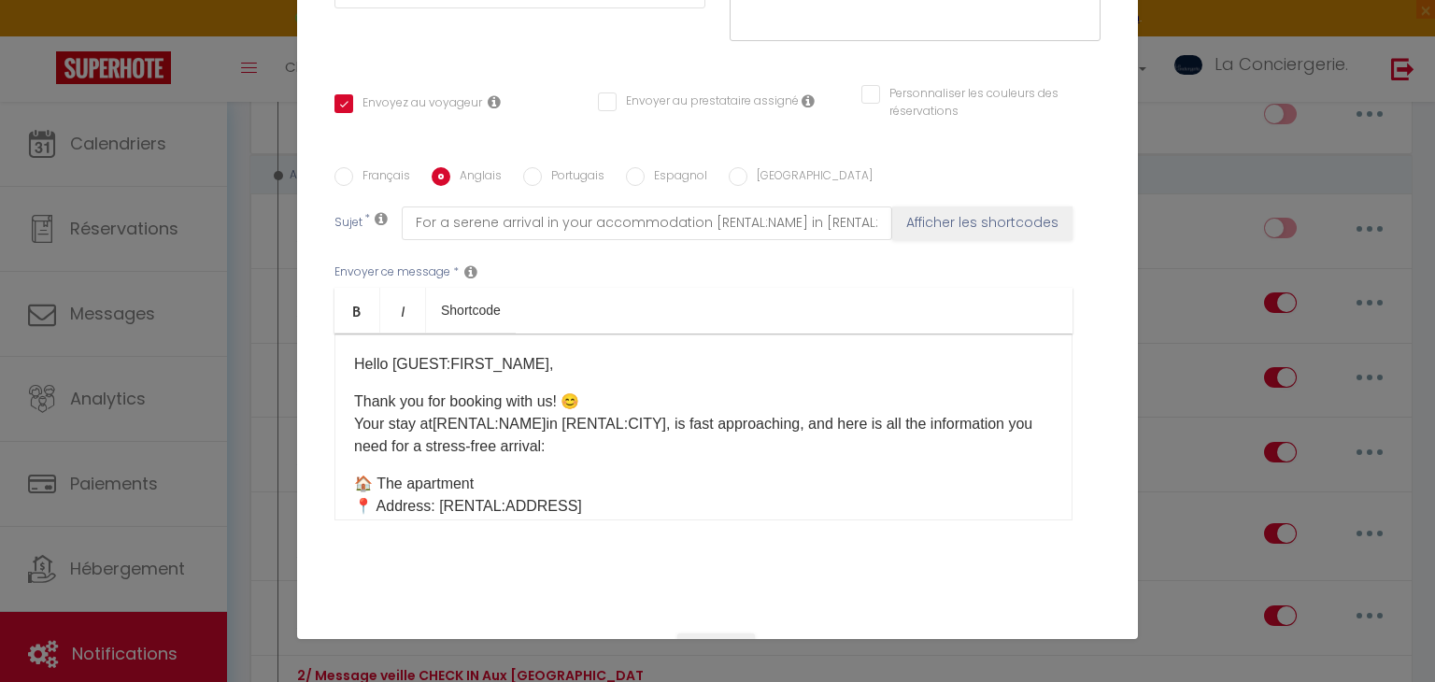
click at [348, 173] on input "Français" at bounding box center [343, 176] width 19 height 19
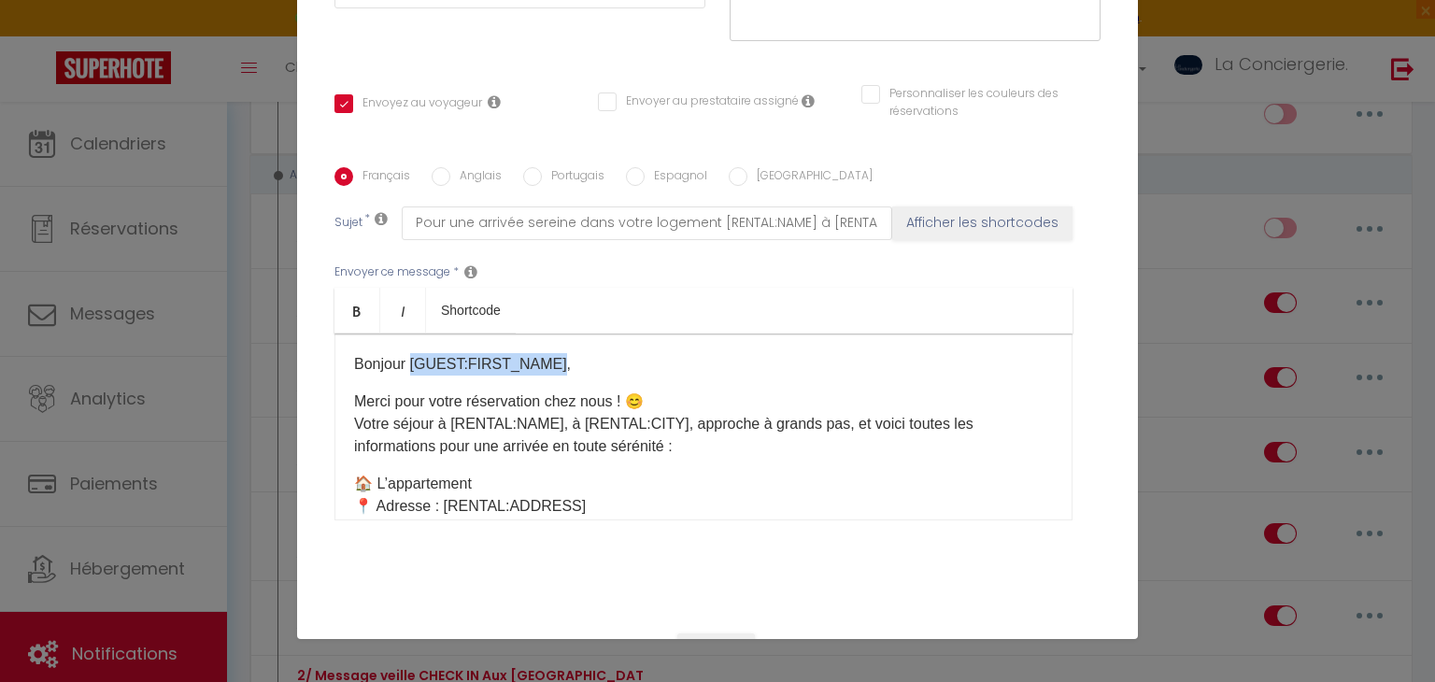
drag, startPoint x: 409, startPoint y: 361, endPoint x: 550, endPoint y: 349, distance: 141.5
click at [550, 349] on div "Bonjour [GUEST:FIRST_NAME], Merci pour votre réservation chez nous ! 😊 Votre sé…" at bounding box center [703, 426] width 738 height 187
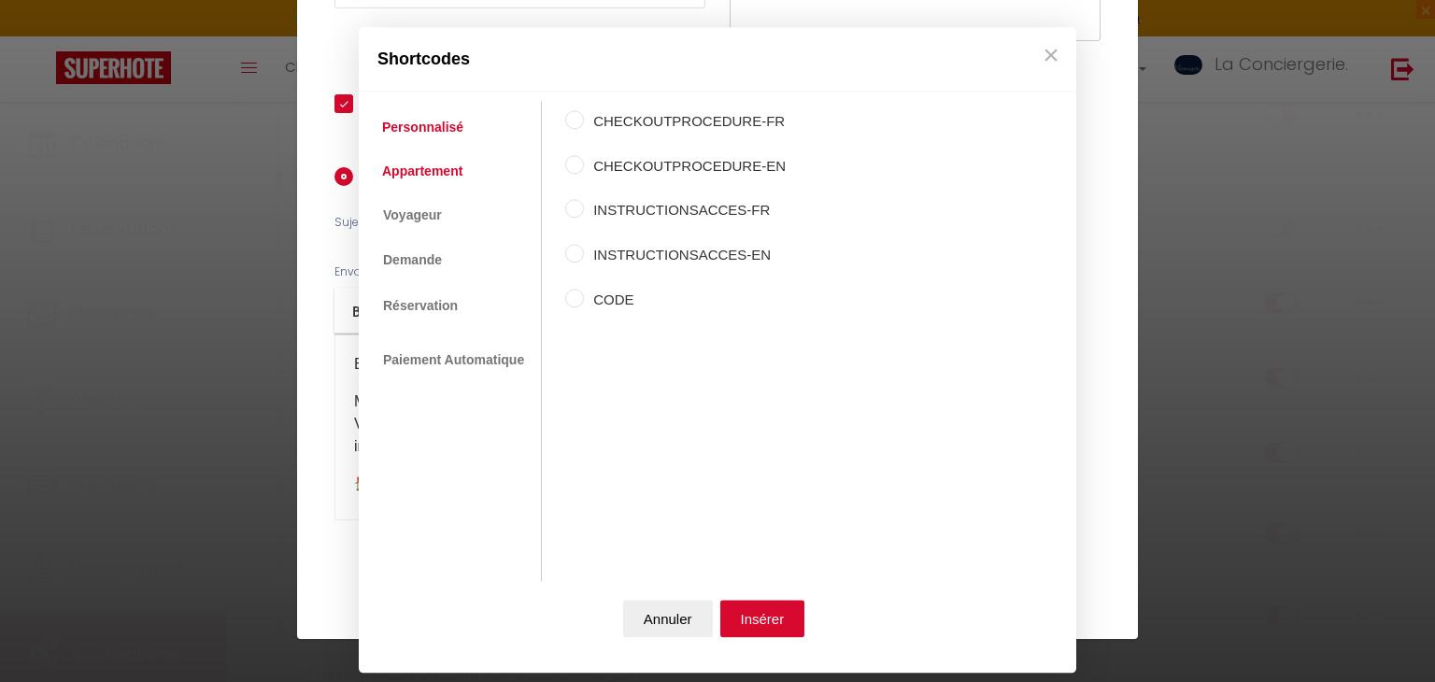
click at [460, 172] on link "Appartement" at bounding box center [422, 171] width 99 height 34
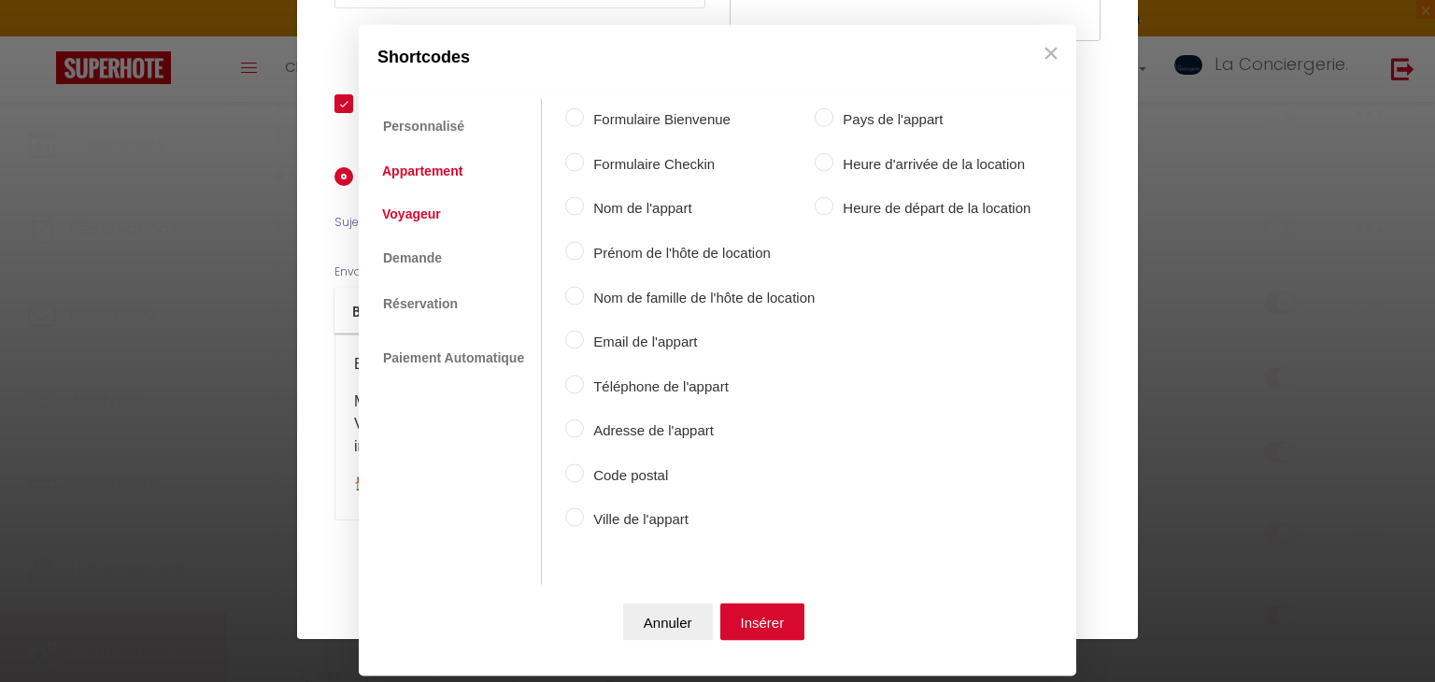
click at [425, 208] on link "Voyageur" at bounding box center [412, 213] width 78 height 34
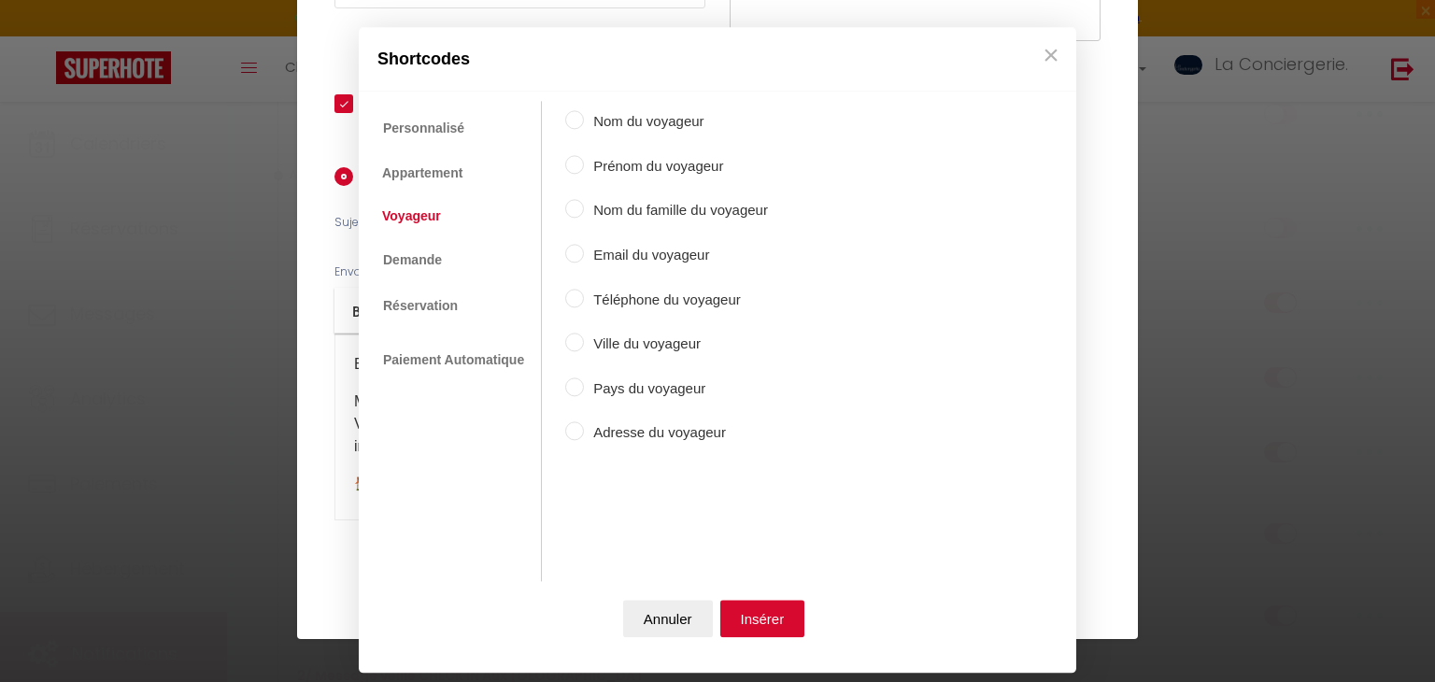
click at [634, 163] on label "Prénom du voyageur" at bounding box center [676, 166] width 184 height 22
click at [584, 163] on input "Prénom du voyageur" at bounding box center [574, 164] width 19 height 19
click at [759, 616] on button "Insérer" at bounding box center [762, 619] width 85 height 37
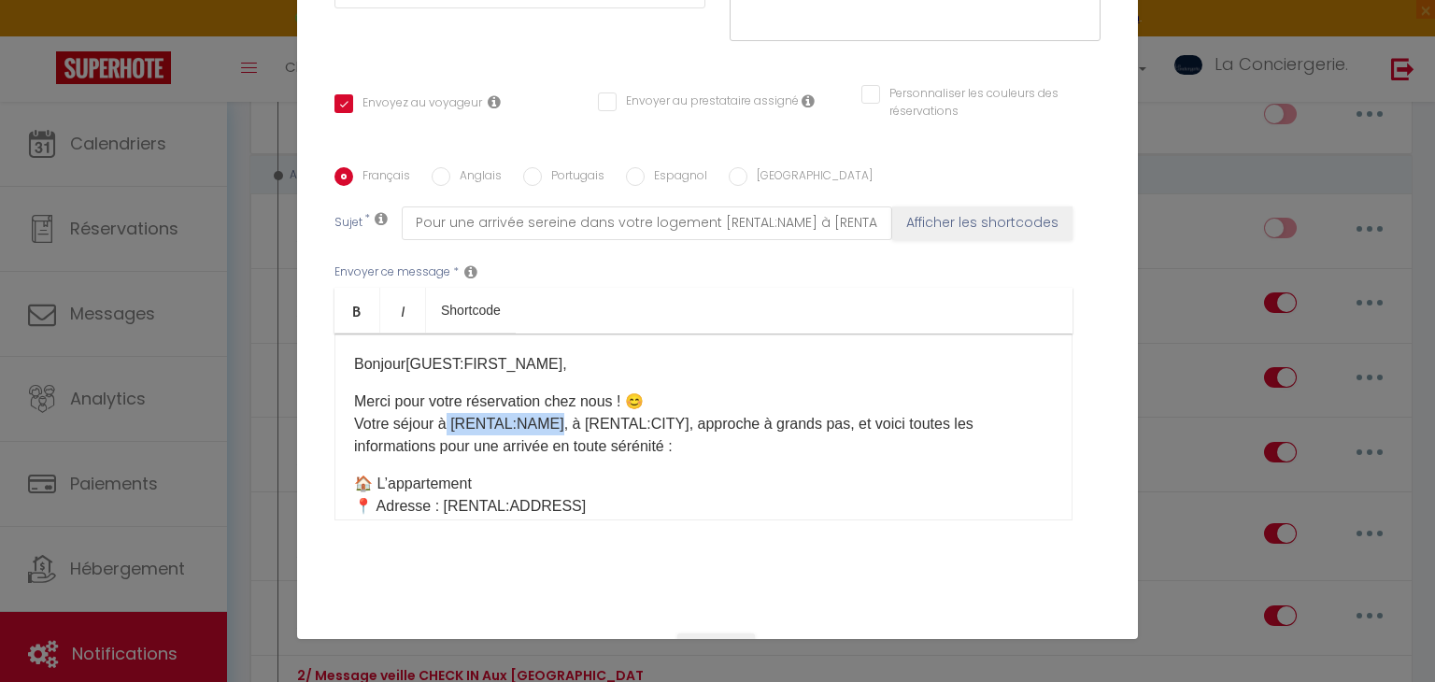
drag, startPoint x: 449, startPoint y: 419, endPoint x: 557, endPoint y: 411, distance: 107.7
click at [557, 411] on p "Merci pour votre réservation chez nous ! 😊 Votre séjour à [RENTAL:NAME], à [REN…" at bounding box center [703, 423] width 699 height 67
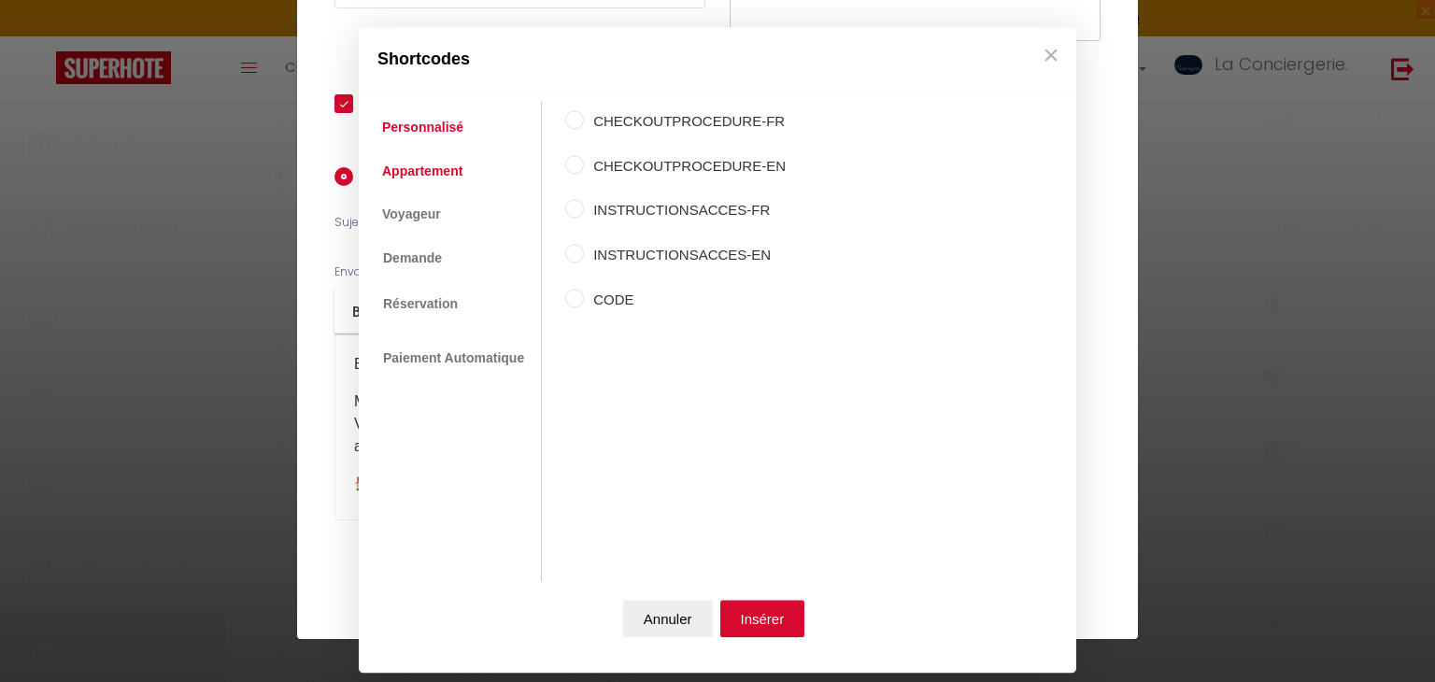
click at [423, 169] on link "Appartement" at bounding box center [422, 171] width 99 height 34
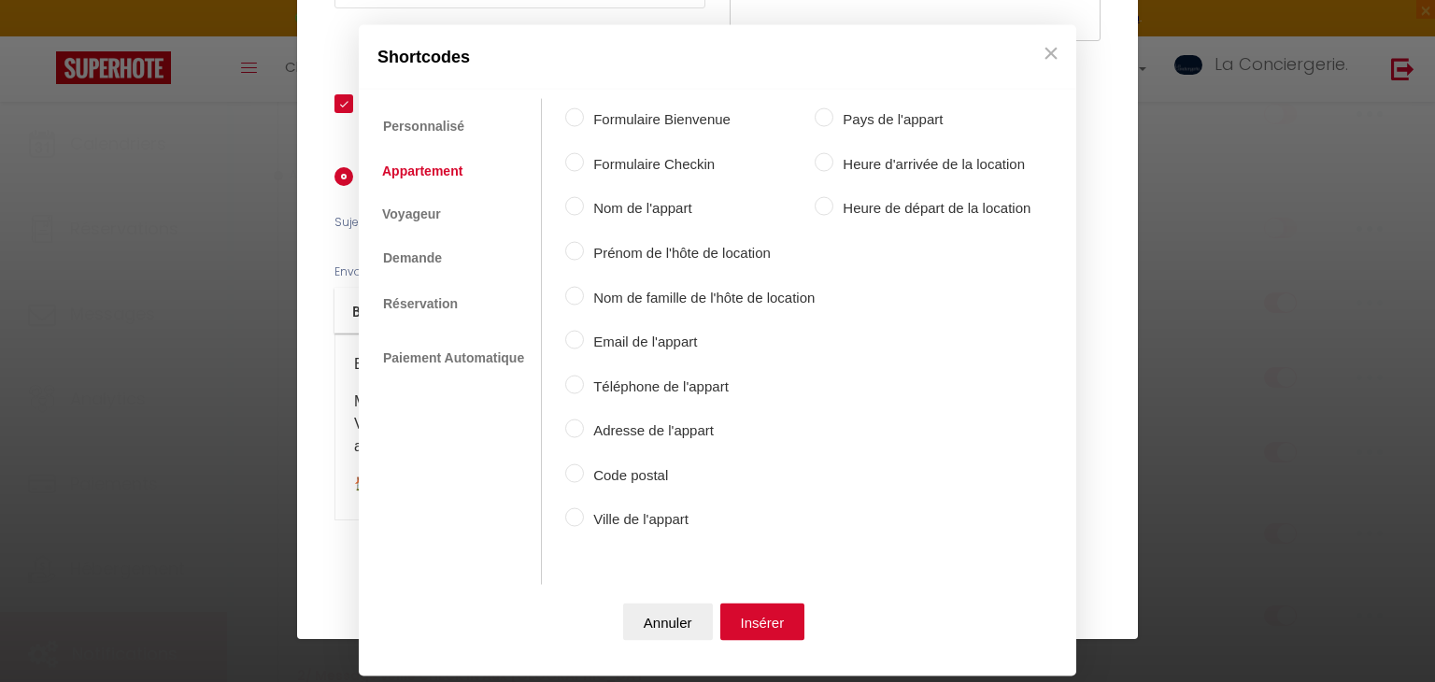
click at [628, 208] on label "Nom de l'appart" at bounding box center [699, 208] width 231 height 22
click at [584, 208] on input "Nom de l'appart" at bounding box center [574, 206] width 19 height 19
click at [777, 620] on button "Insérer" at bounding box center [762, 620] width 85 height 37
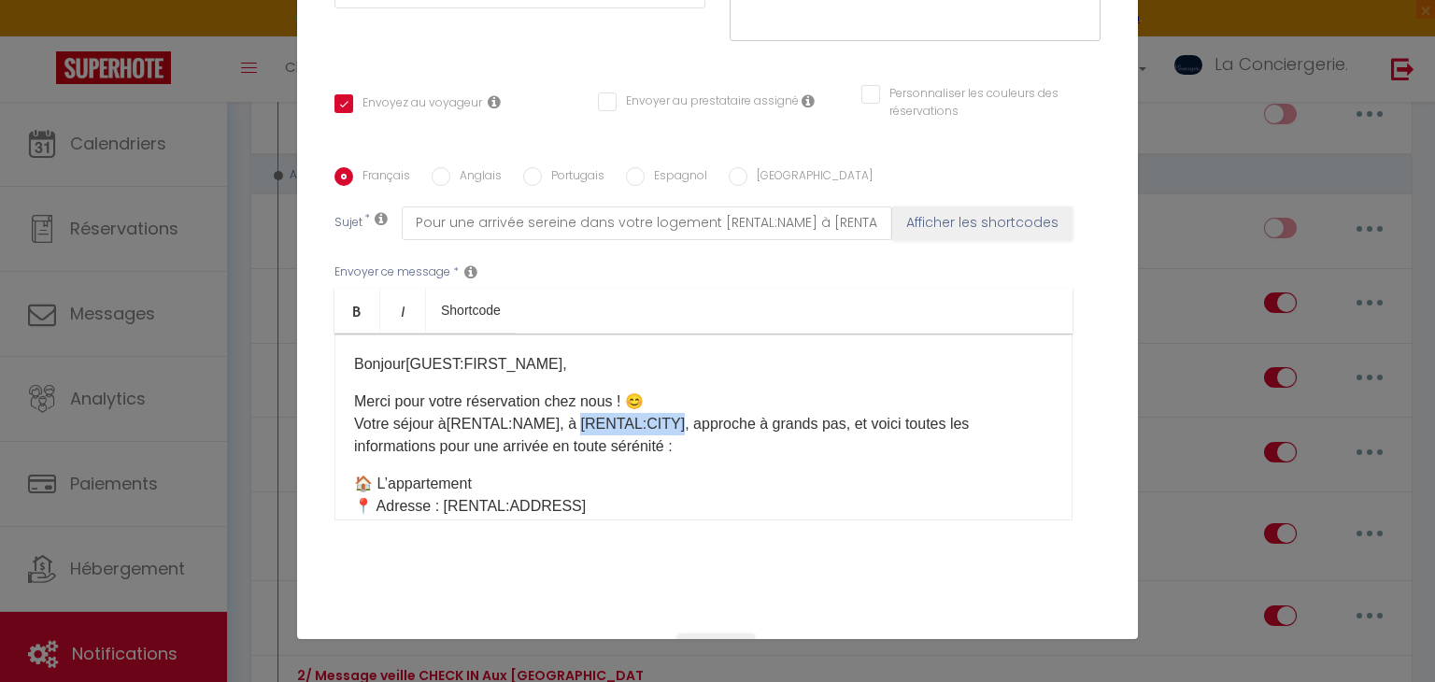
drag, startPoint x: 577, startPoint y: 418, endPoint x: 675, endPoint y: 416, distance: 98.1
click at [675, 416] on p "Merci pour votre réservation chez nous ! 😊 Votre séjour à [RENTAL:NAME] ​ , à […" at bounding box center [703, 423] width 699 height 67
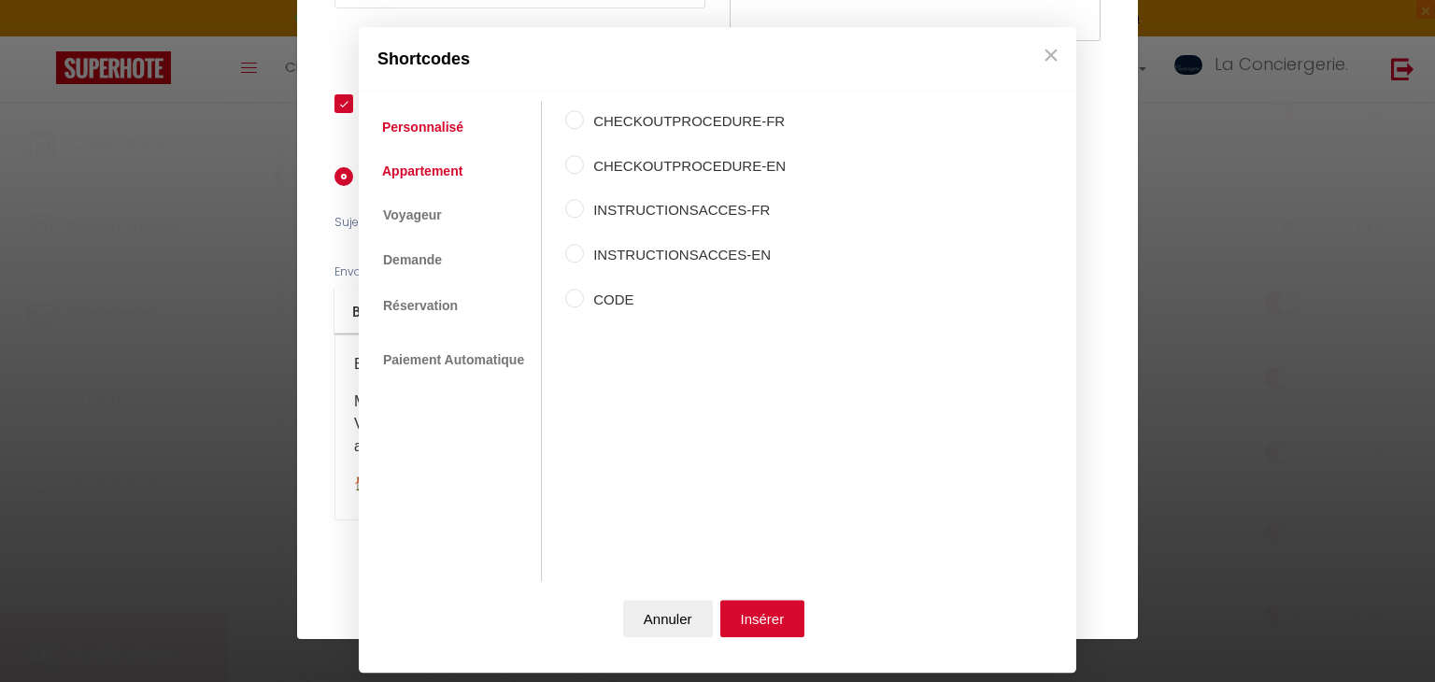
click at [452, 163] on link "Appartement" at bounding box center [422, 171] width 99 height 34
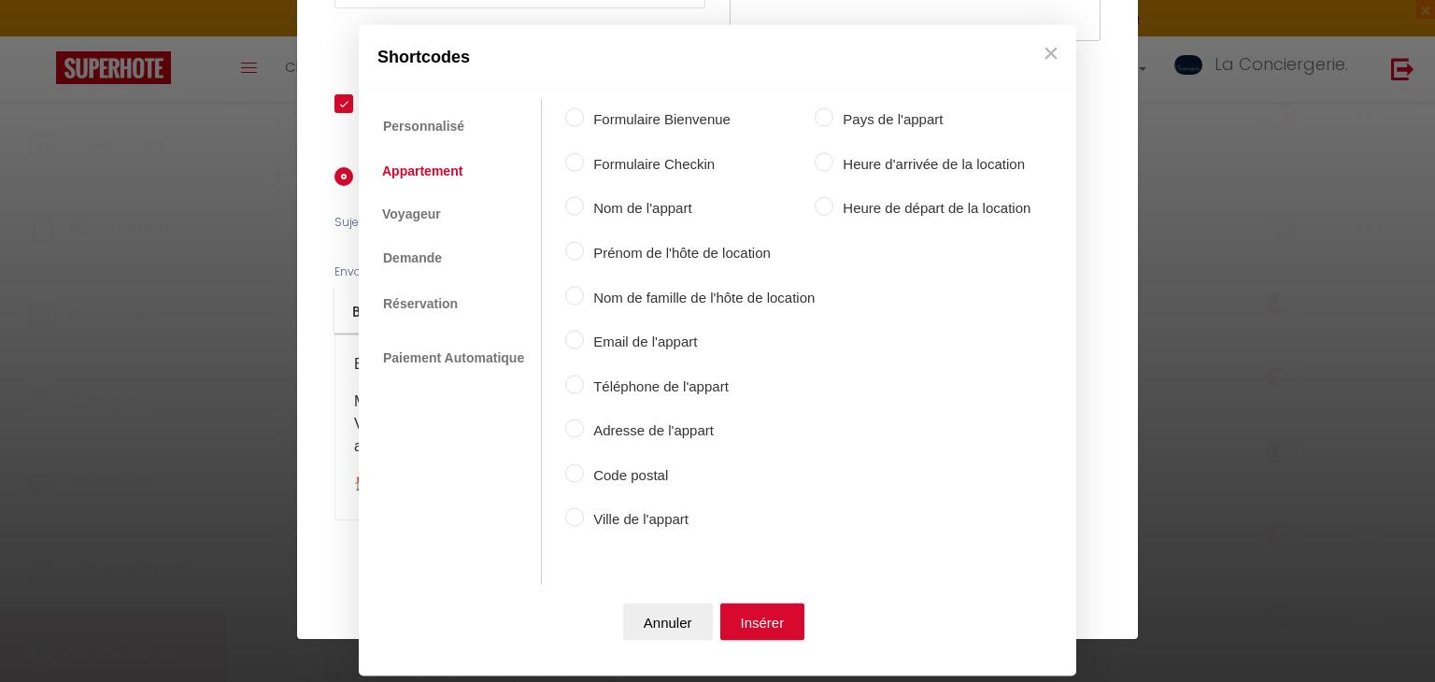
click at [607, 515] on label "Ville de l'appart" at bounding box center [699, 519] width 231 height 22
click at [584, 515] on input "Ville de l'appart" at bounding box center [574, 517] width 19 height 19
click at [786, 611] on button "Insérer" at bounding box center [762, 620] width 85 height 37
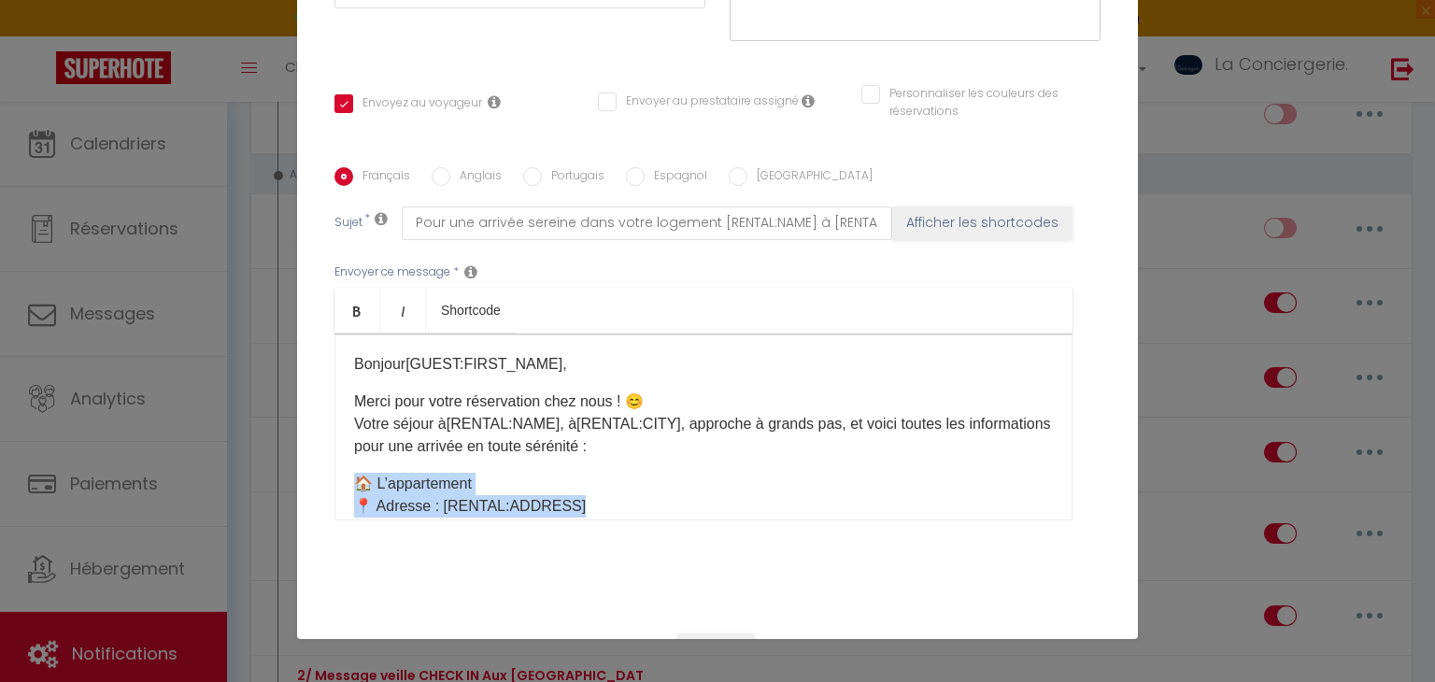
drag, startPoint x: 601, startPoint y: 488, endPoint x: 584, endPoint y: 500, distance: 20.2
click at [584, 500] on p "🏠 L’appartement 📍 Adresse : [RENTAL:ADDRESS] Résidence sécurisée avec un portai…" at bounding box center [703, 506] width 699 height 67
drag, startPoint x: 584, startPoint y: 500, endPoint x: 440, endPoint y: 499, distance: 143.8
click at [440, 499] on p "🏠 L’appartement 📍 Adresse : [RENTAL:ADDRESS] Résidence sécurisée avec un portai…" at bounding box center [703, 506] width 699 height 67
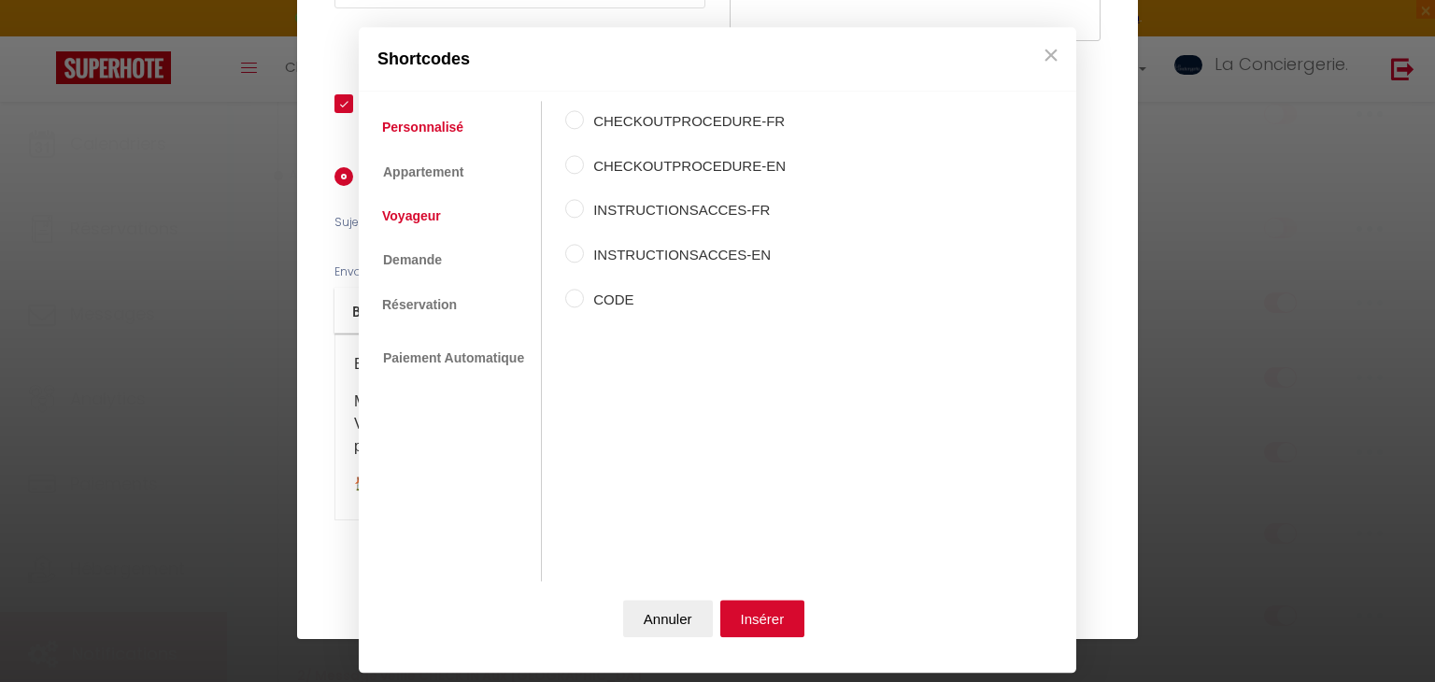
click at [419, 211] on link "Voyageur" at bounding box center [412, 216] width 78 height 34
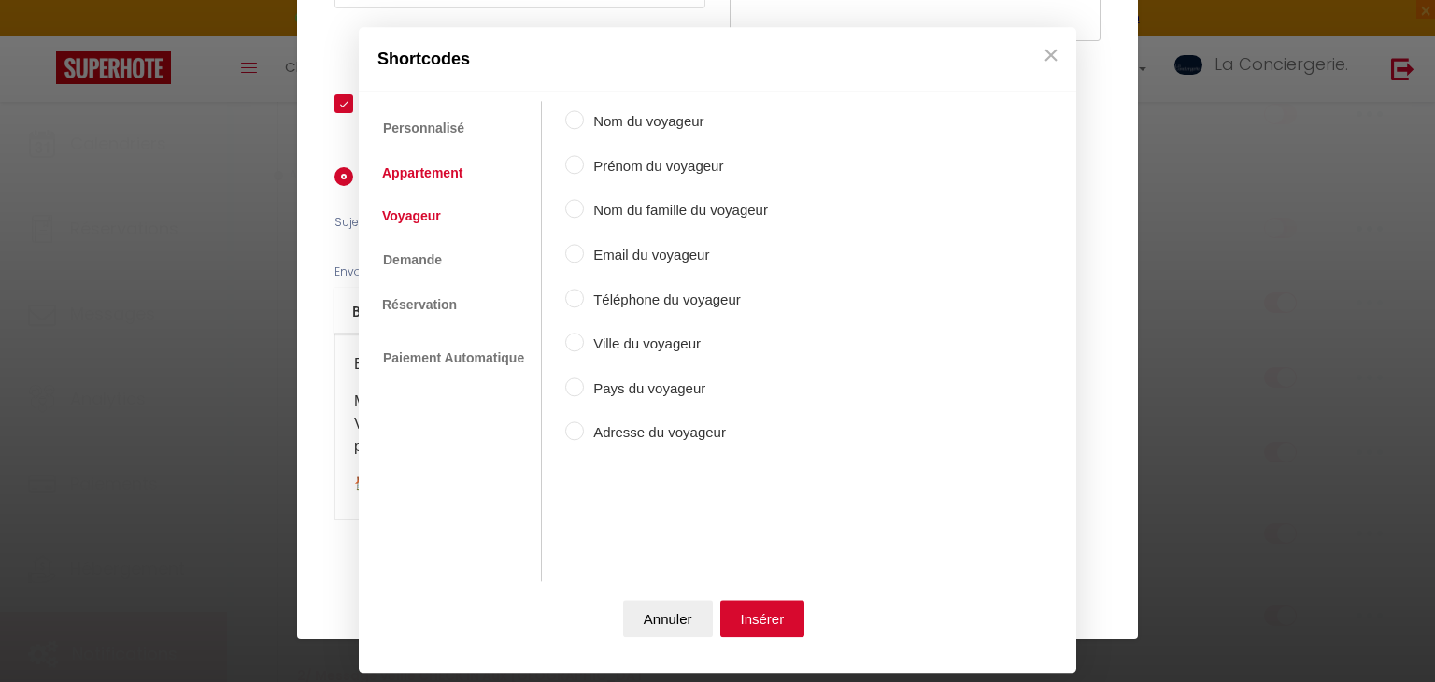
click at [447, 170] on link "Appartement" at bounding box center [422, 173] width 99 height 34
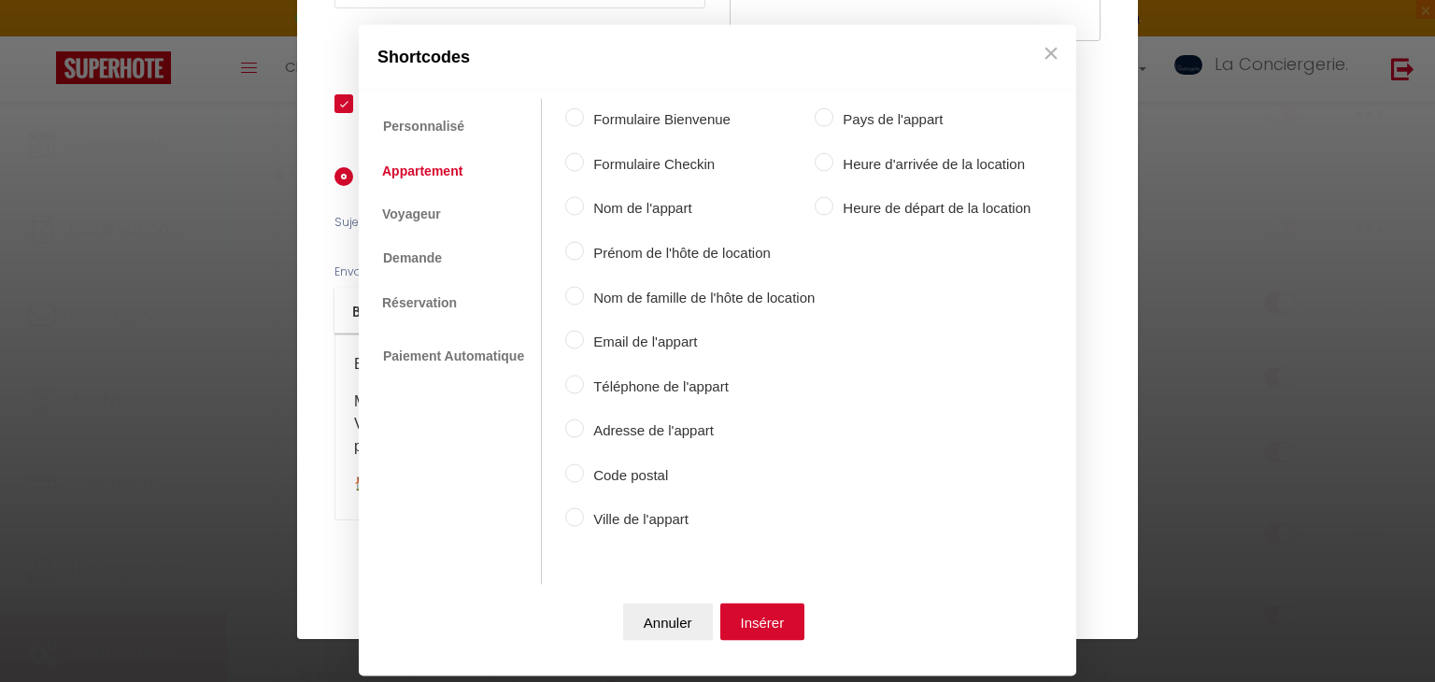
click at [617, 426] on label "Adresse de l'appart" at bounding box center [699, 430] width 231 height 22
click at [584, 426] on input "Adresse de l'appart" at bounding box center [574, 428] width 19 height 19
click at [785, 615] on button "Insérer" at bounding box center [762, 620] width 85 height 37
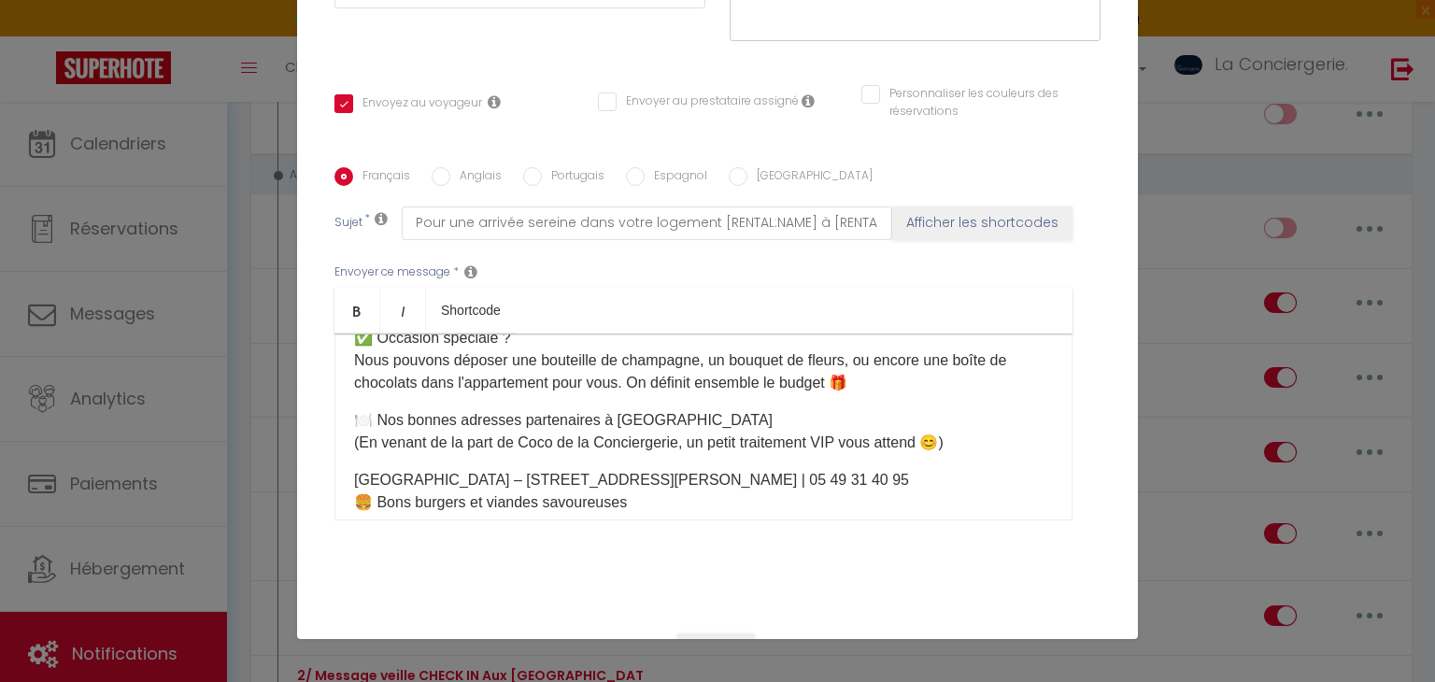
scroll to position [1230, 0]
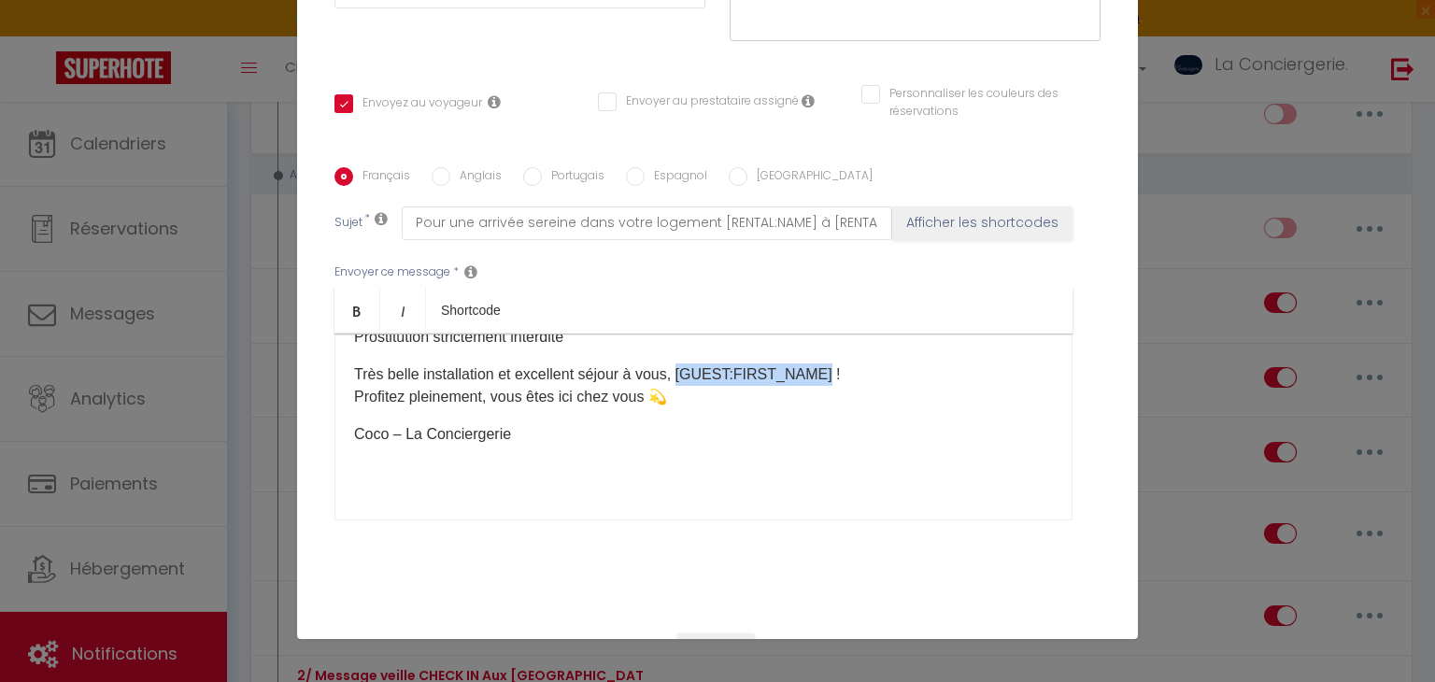
drag, startPoint x: 827, startPoint y: 368, endPoint x: 689, endPoint y: 359, distance: 137.6
click at [689, 359] on div "Bonjour [GUEST:FIRST_NAME] ​ , Merci pour votre réservation chez nous ! 😊 Votre…" at bounding box center [703, 426] width 738 height 187
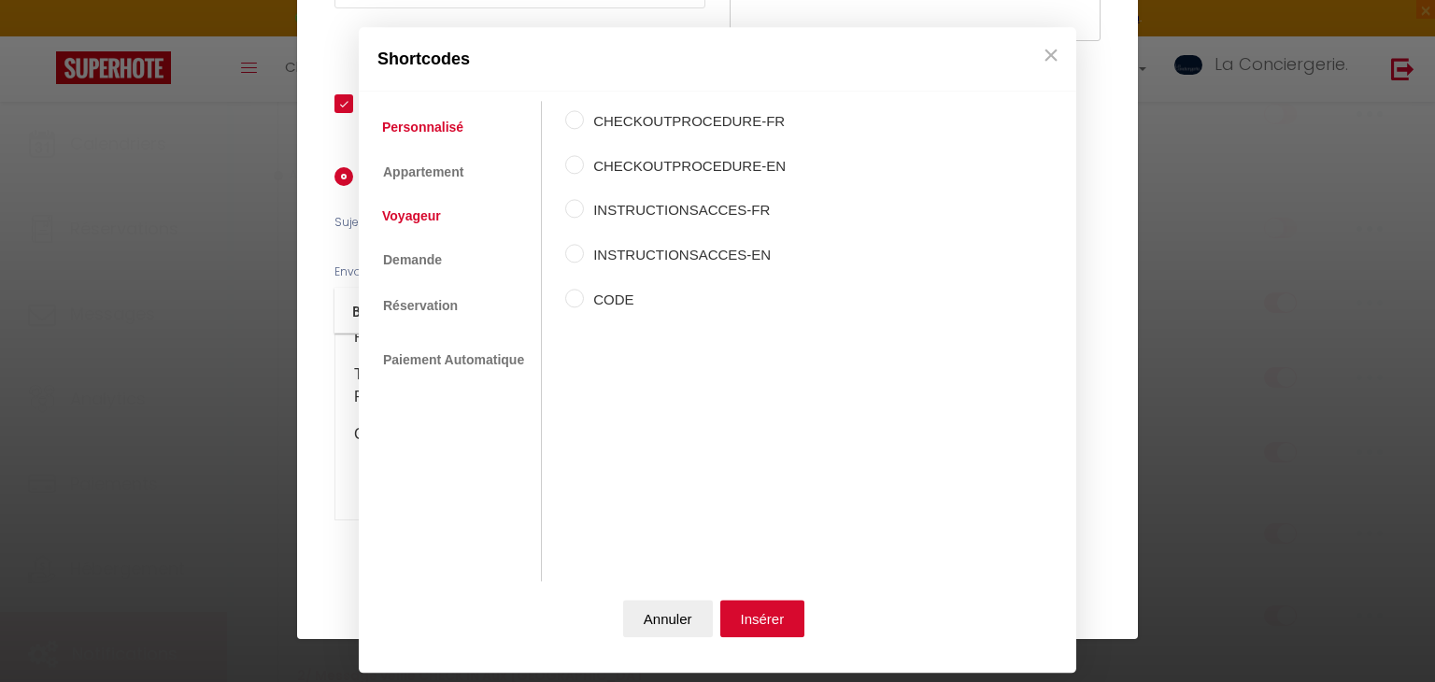
click at [433, 212] on link "Voyageur" at bounding box center [412, 216] width 78 height 34
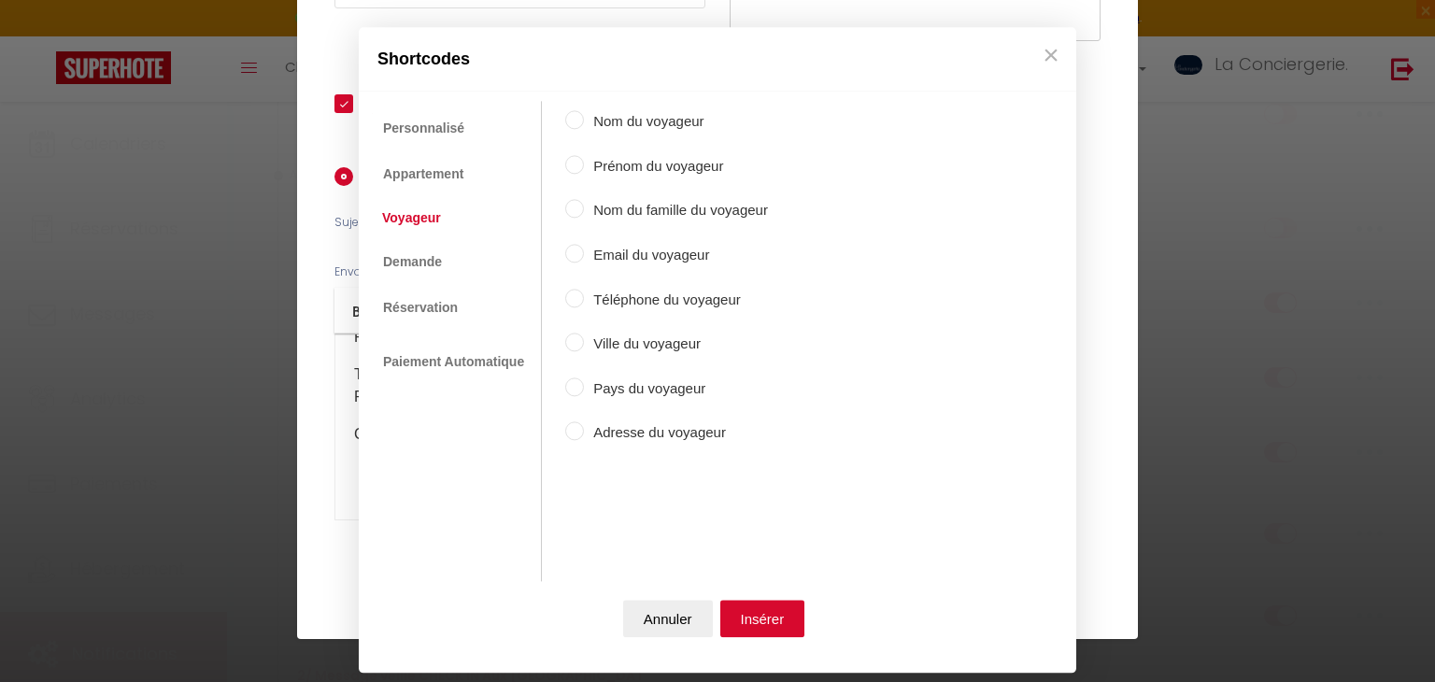
click at [631, 163] on label "Prénom du voyageur" at bounding box center [676, 166] width 184 height 22
click at [584, 163] on input "Prénom du voyageur" at bounding box center [574, 164] width 19 height 19
click at [773, 629] on button "Insérer" at bounding box center [762, 619] width 85 height 37
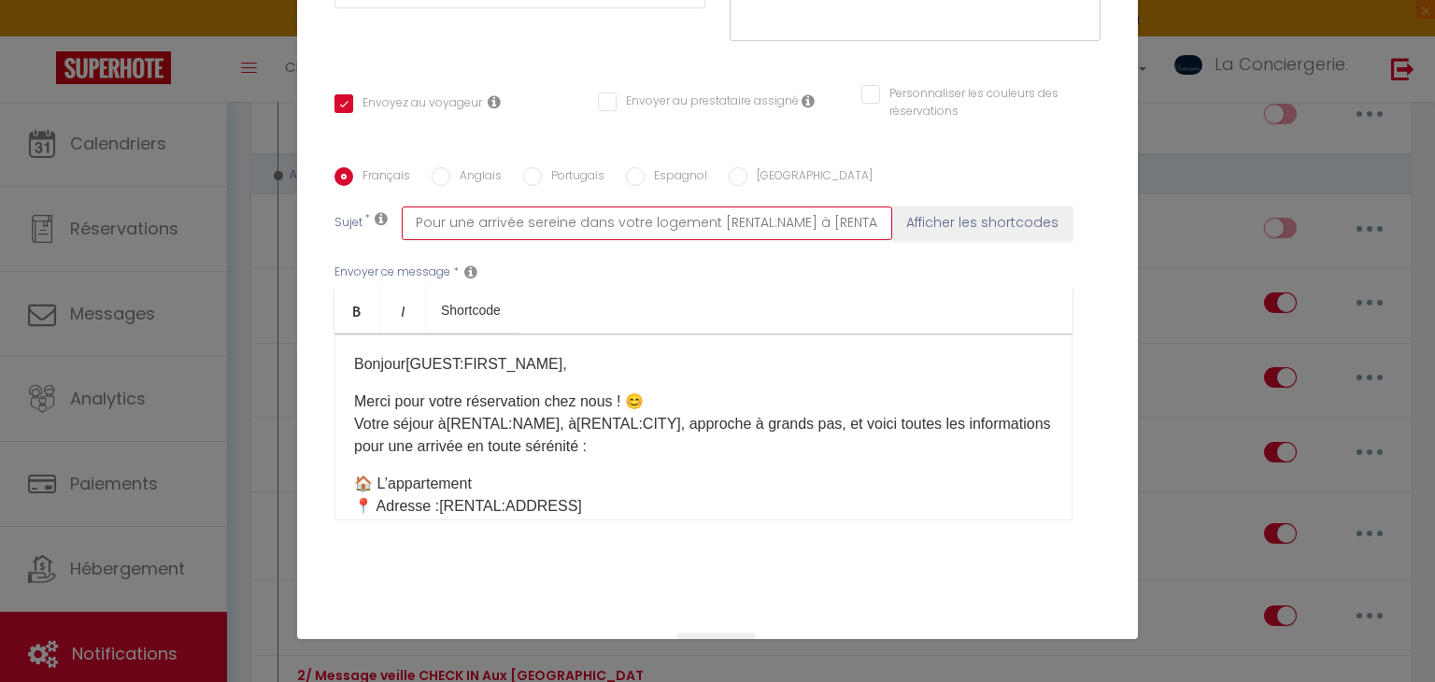
scroll to position [0, 19]
drag, startPoint x: 415, startPoint y: 218, endPoint x: 904, endPoint y: 229, distance: 489.5
click at [904, 229] on div "Sujet * Pour une arrivée sereine dans votre logement [RENTAL:NAME] à [RENTAL:CI…" at bounding box center [717, 223] width 766 height 34
click at [469, 182] on label "Anglais" at bounding box center [475, 177] width 51 height 21
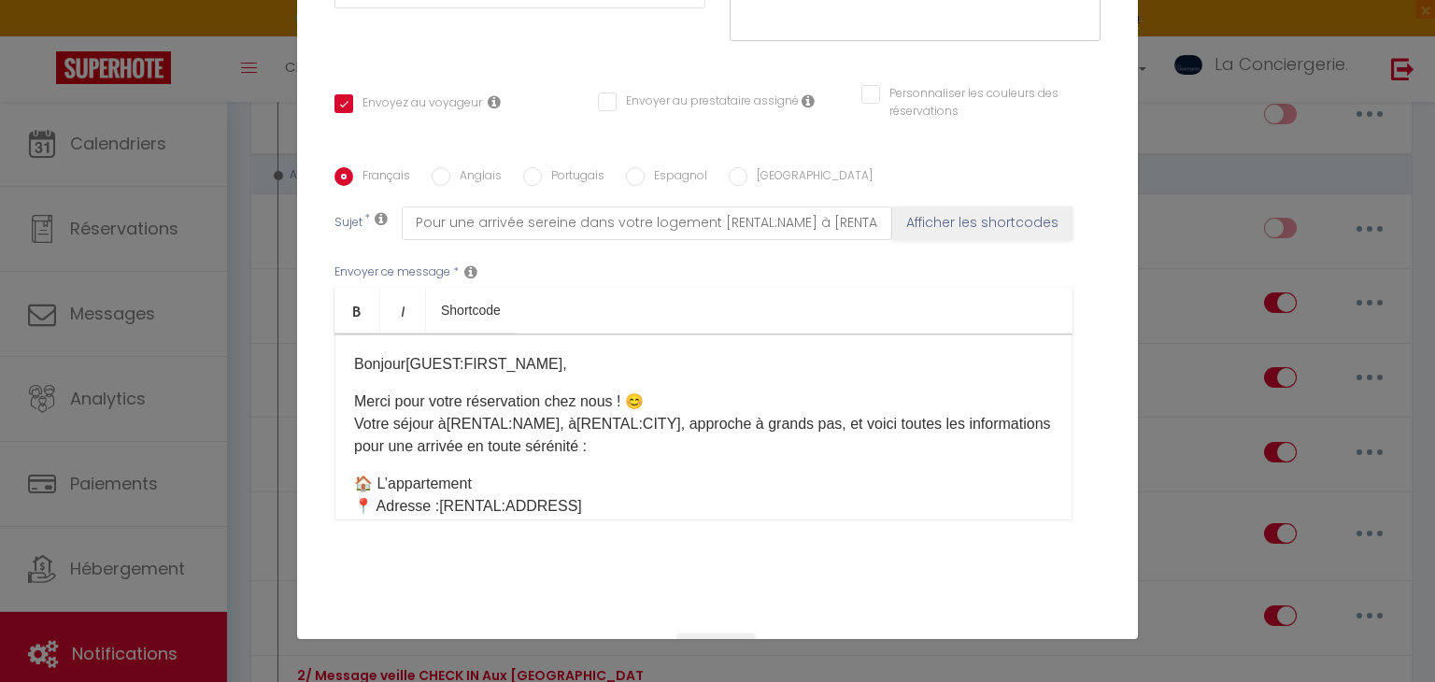
click at [450, 182] on input "Anglais" at bounding box center [440, 176] width 19 height 19
click at [585, 174] on label "Portugais" at bounding box center [573, 177] width 63 height 21
click at [542, 174] on input "Portugais" at bounding box center [532, 176] width 19 height 19
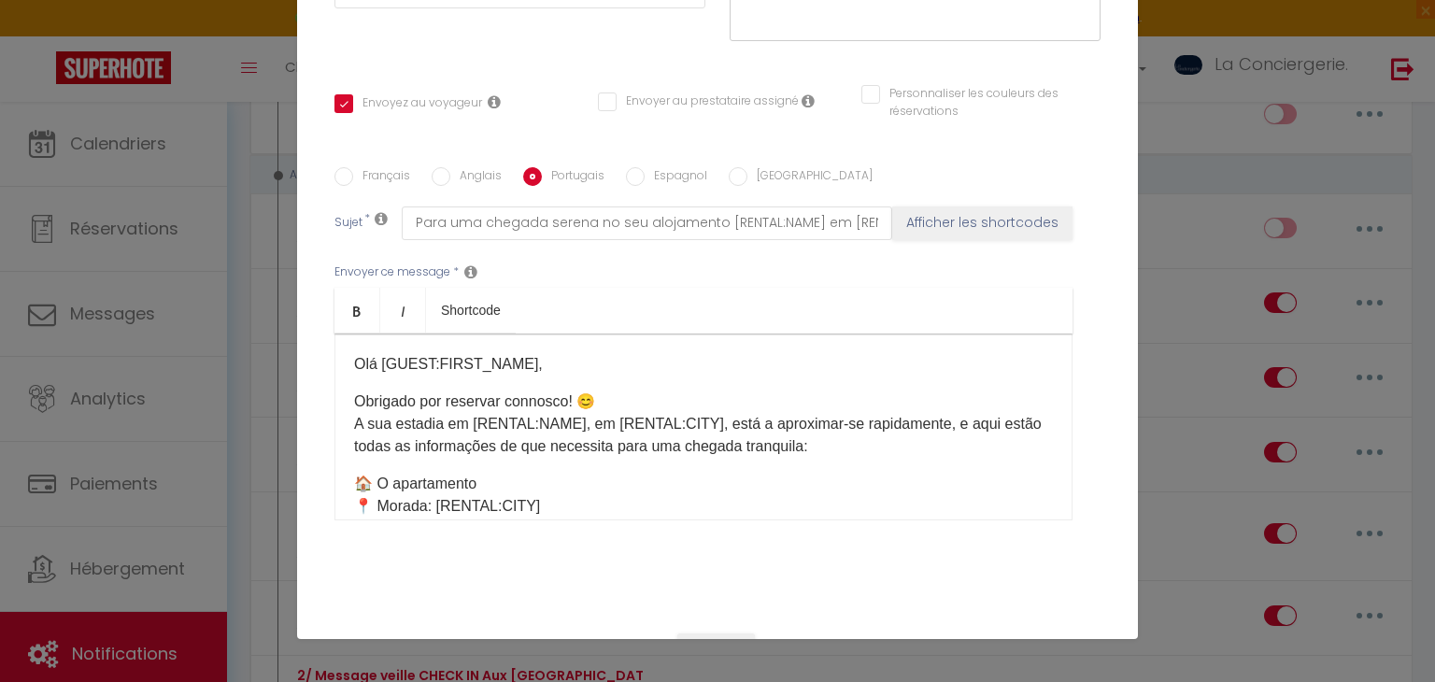
click at [677, 172] on label "Espagnol" at bounding box center [675, 177] width 63 height 21
click at [644, 172] on input "Espagnol" at bounding box center [635, 176] width 19 height 19
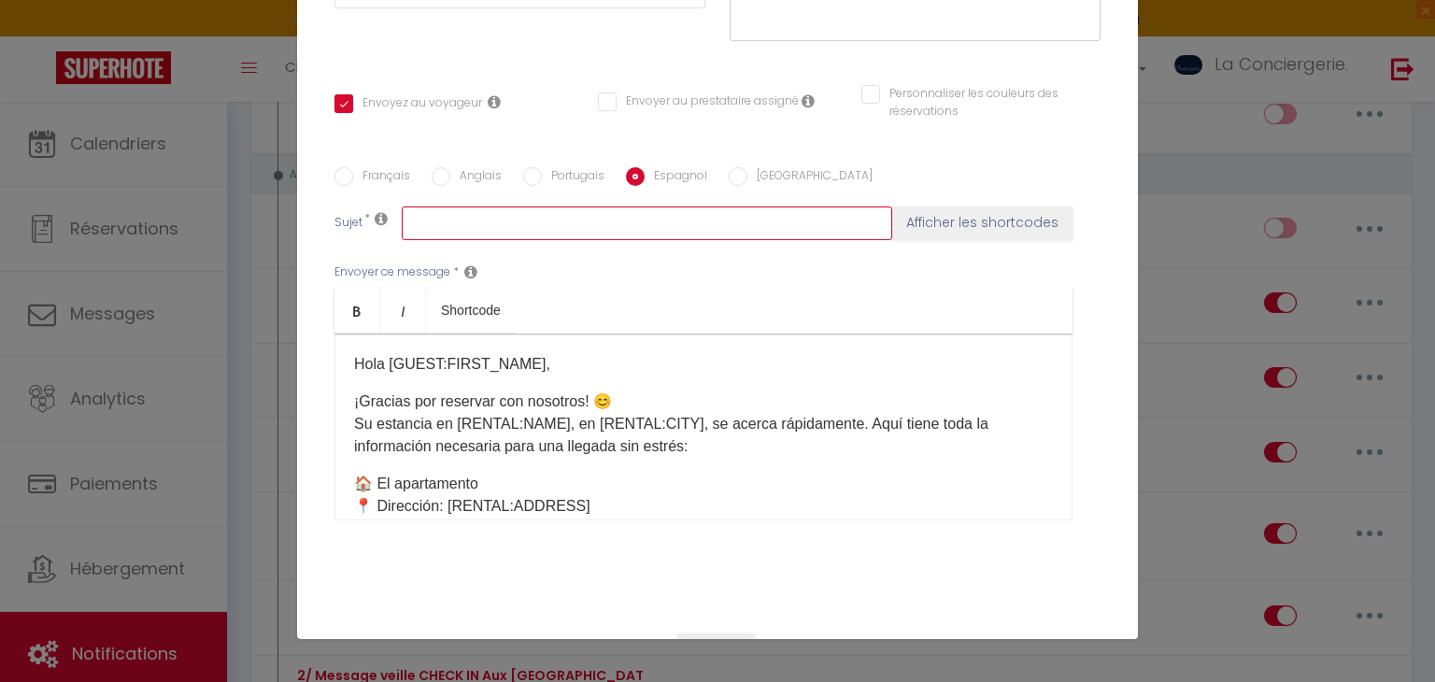
click at [551, 234] on input "text" at bounding box center [647, 223] width 490 height 34
paste input "Para una llegada tranquila a su alojamiento [RENTAL:NAME] en [RENTAL:CITY]"
drag, startPoint x: 779, startPoint y: 221, endPoint x: 685, endPoint y: 211, distance: 94.9
click at [685, 211] on input "Para una llegada tranquila a su alojamiento [RENTAL:NAME] en [RENTAL:CITY]" at bounding box center [647, 223] width 490 height 34
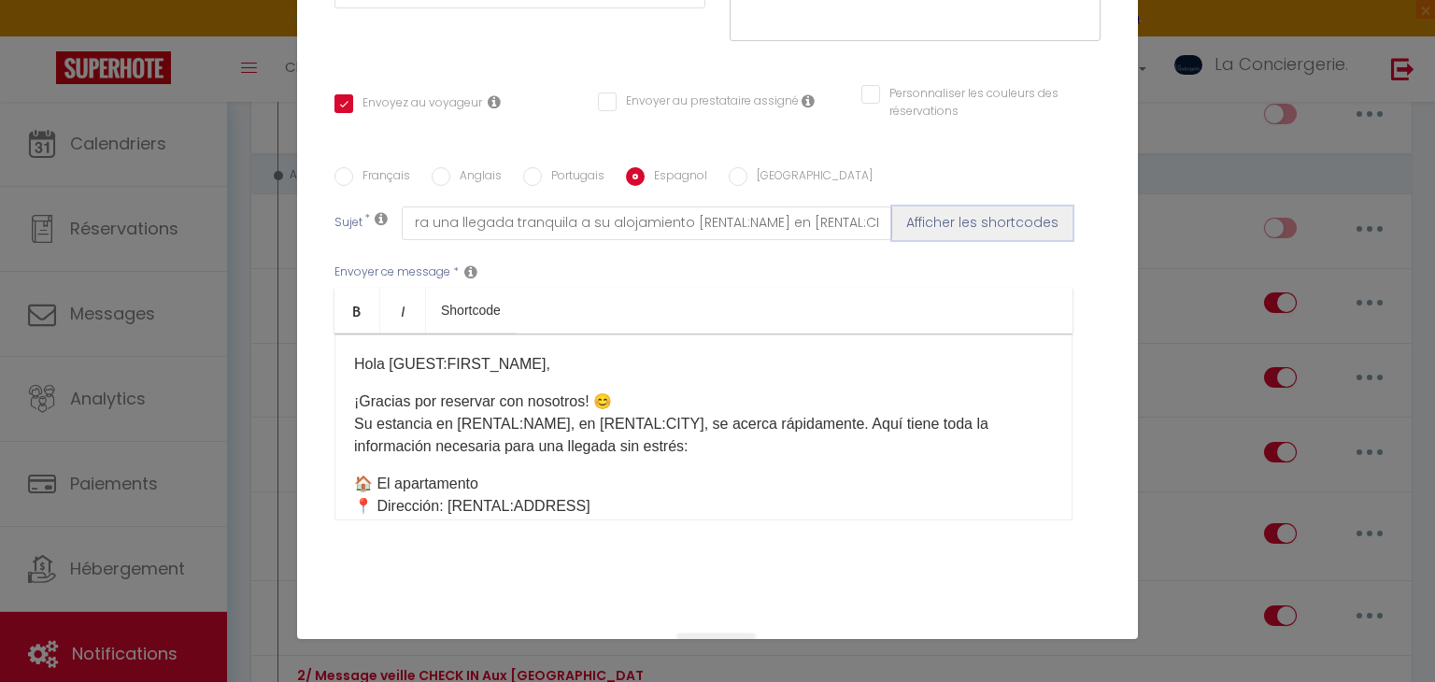
click at [963, 222] on button "Afficher les shortcodes" at bounding box center [982, 223] width 180 height 34
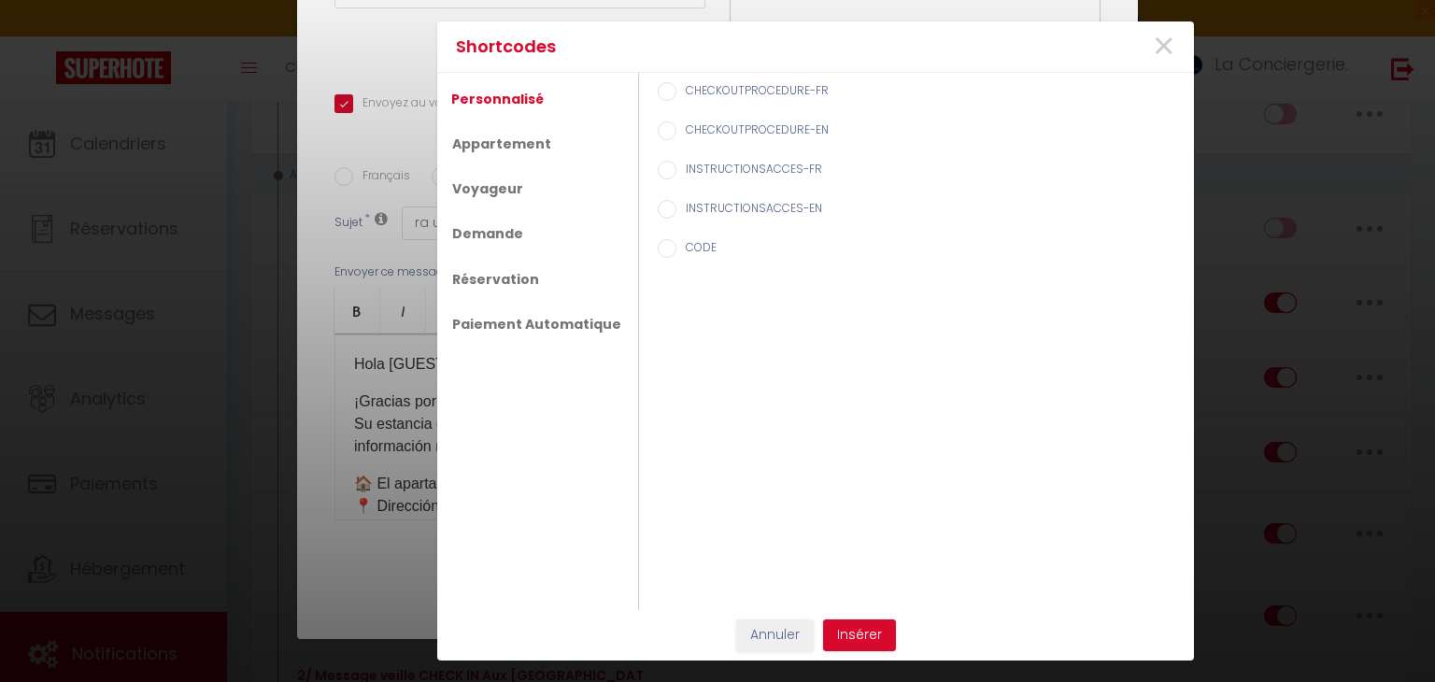
scroll to position [0, 0]
click at [1155, 56] on span "×" at bounding box center [1163, 47] width 23 height 56
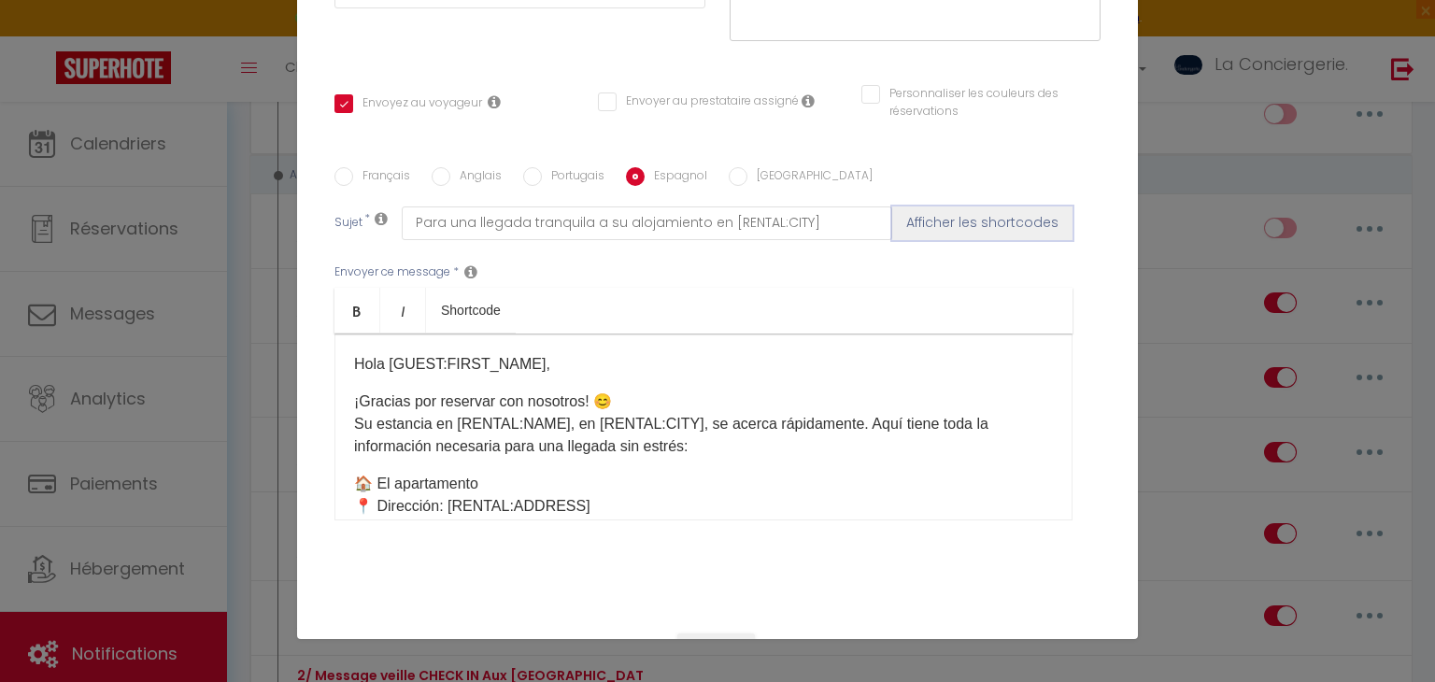
click at [982, 209] on button "Afficher les shortcodes" at bounding box center [982, 223] width 180 height 34
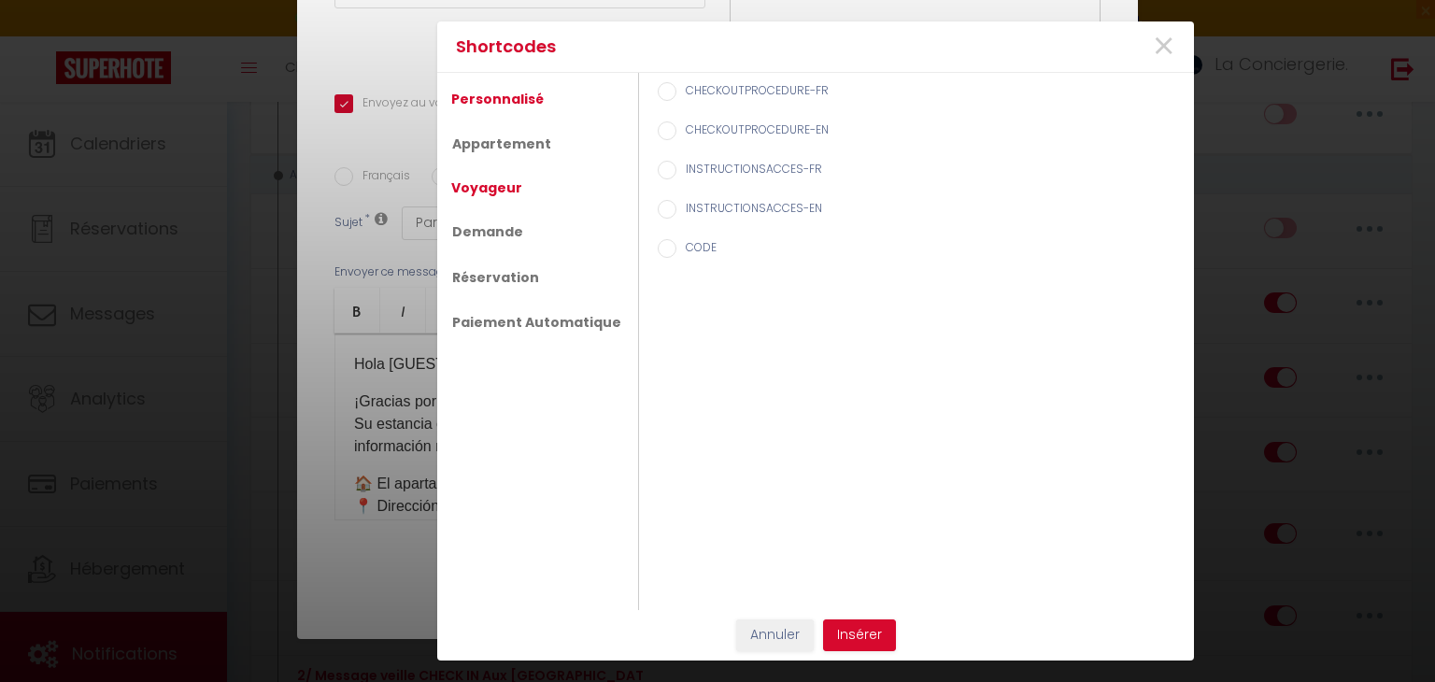
click at [489, 175] on link "Voyageur" at bounding box center [487, 188] width 90 height 34
click at [774, 129] on label "Prénom du voyageur" at bounding box center [739, 131] width 127 height 21
click at [676, 129] on input "Prénom du voyageur" at bounding box center [667, 130] width 19 height 19
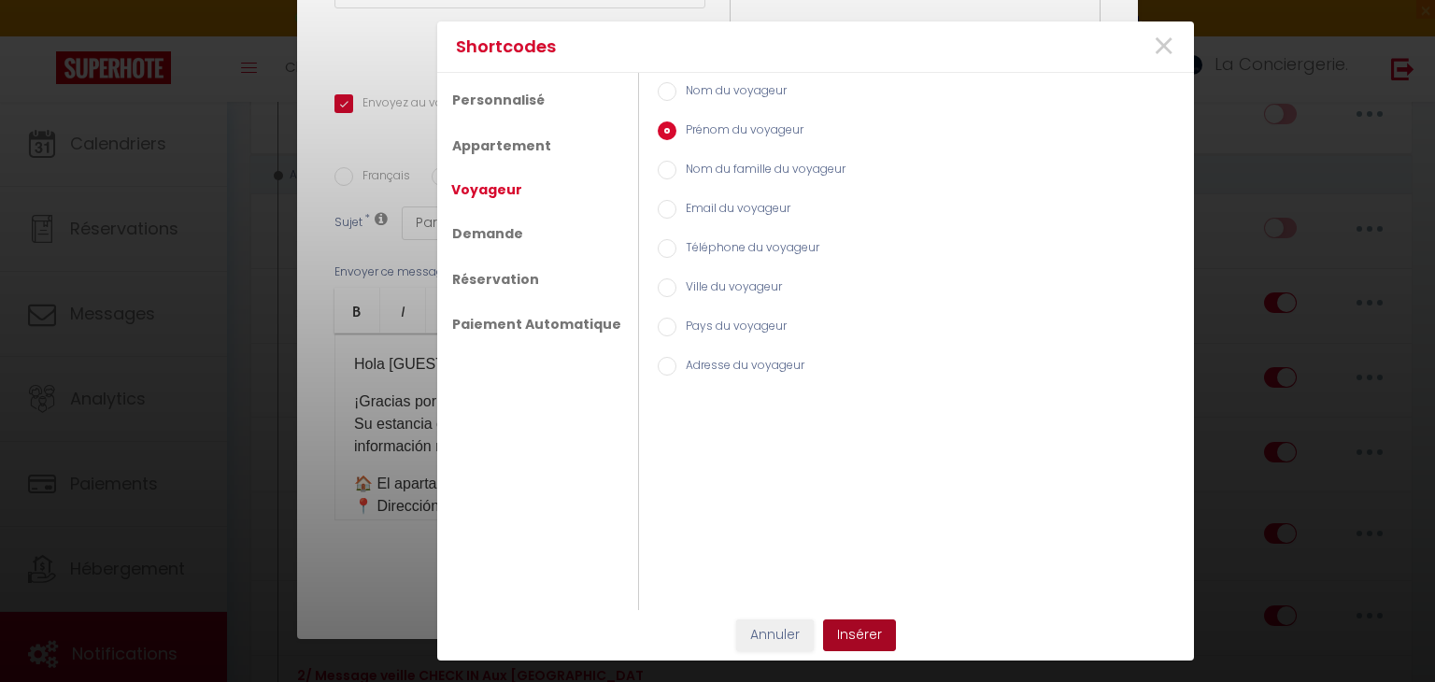
click at [872, 644] on button "Insérer" at bounding box center [859, 635] width 73 height 32
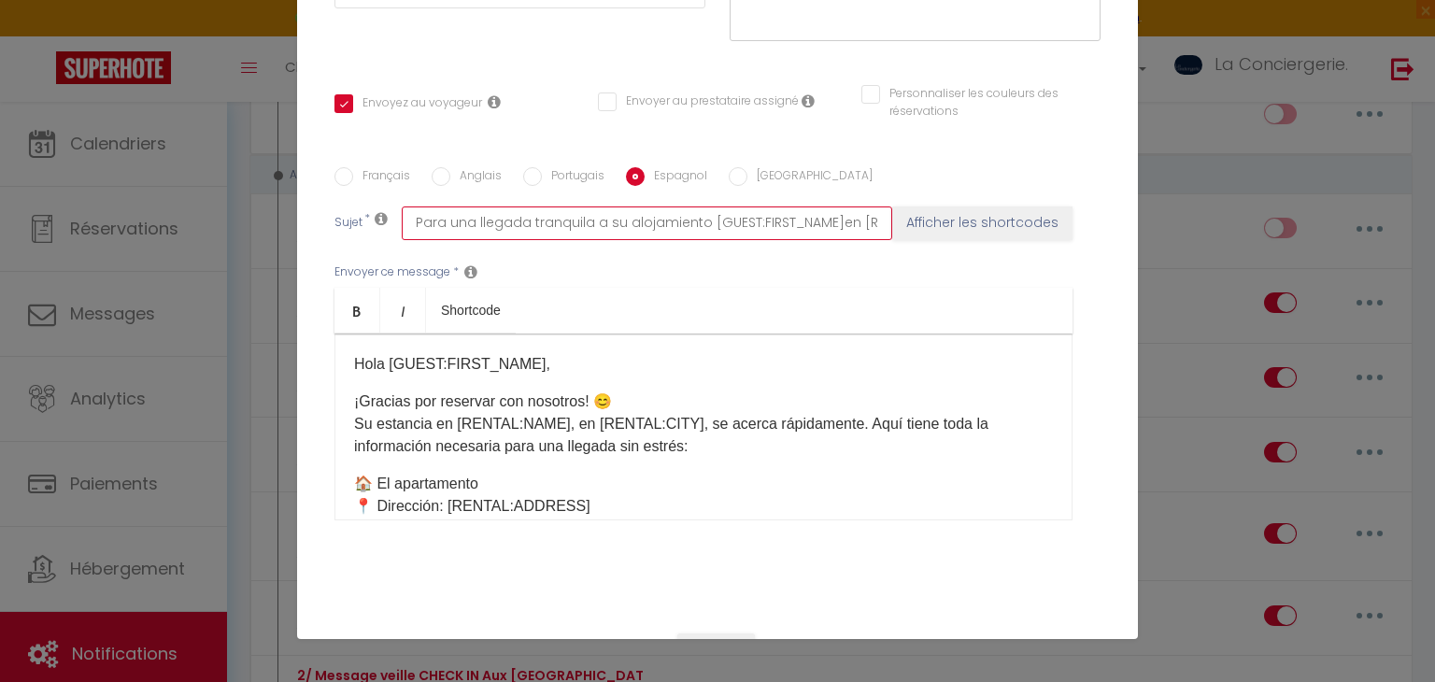
drag, startPoint x: 828, startPoint y: 219, endPoint x: 706, endPoint y: 219, distance: 122.3
click at [706, 219] on input "Para una llegada tranquila a su alojamiento [GUEST:FIRST_NAME]en [RENTAL:CITY]" at bounding box center [647, 223] width 490 height 34
click at [934, 214] on button "Afficher les shortcodes" at bounding box center [982, 223] width 180 height 34
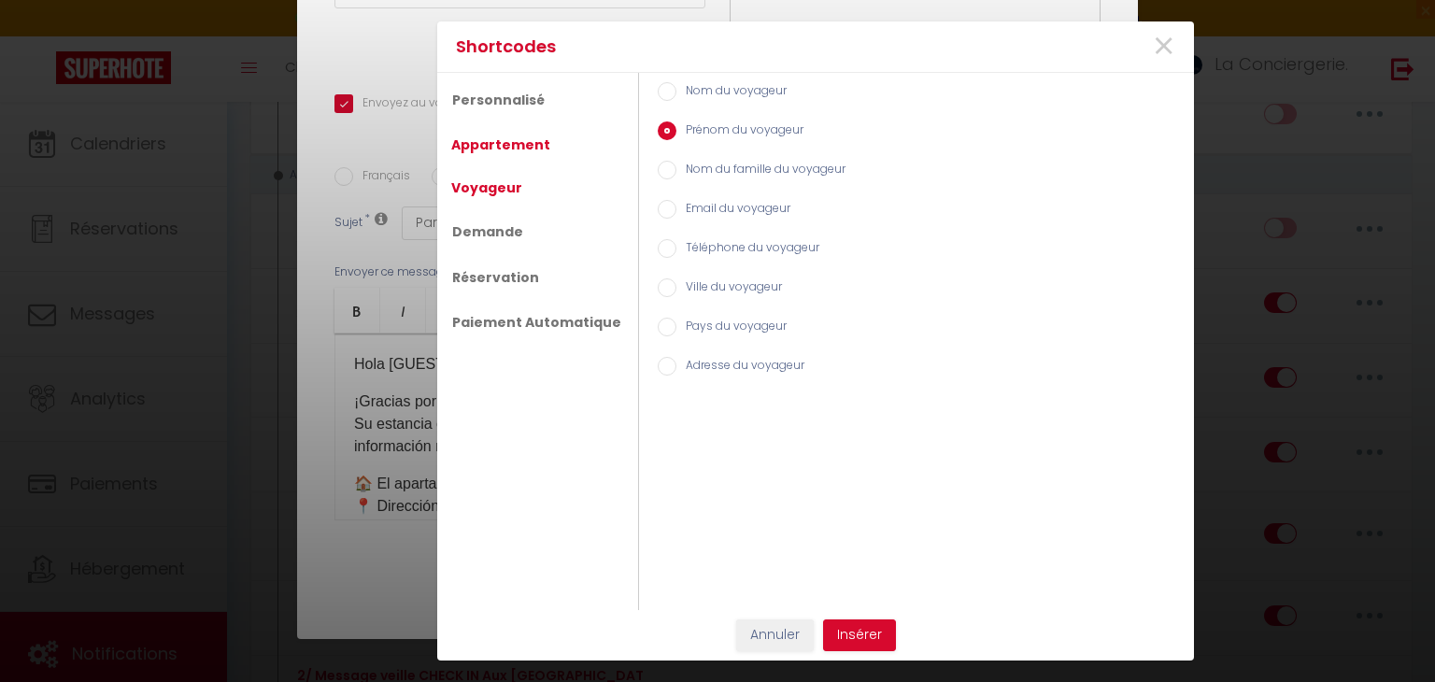
click at [514, 148] on link "Appartement" at bounding box center [501, 145] width 118 height 34
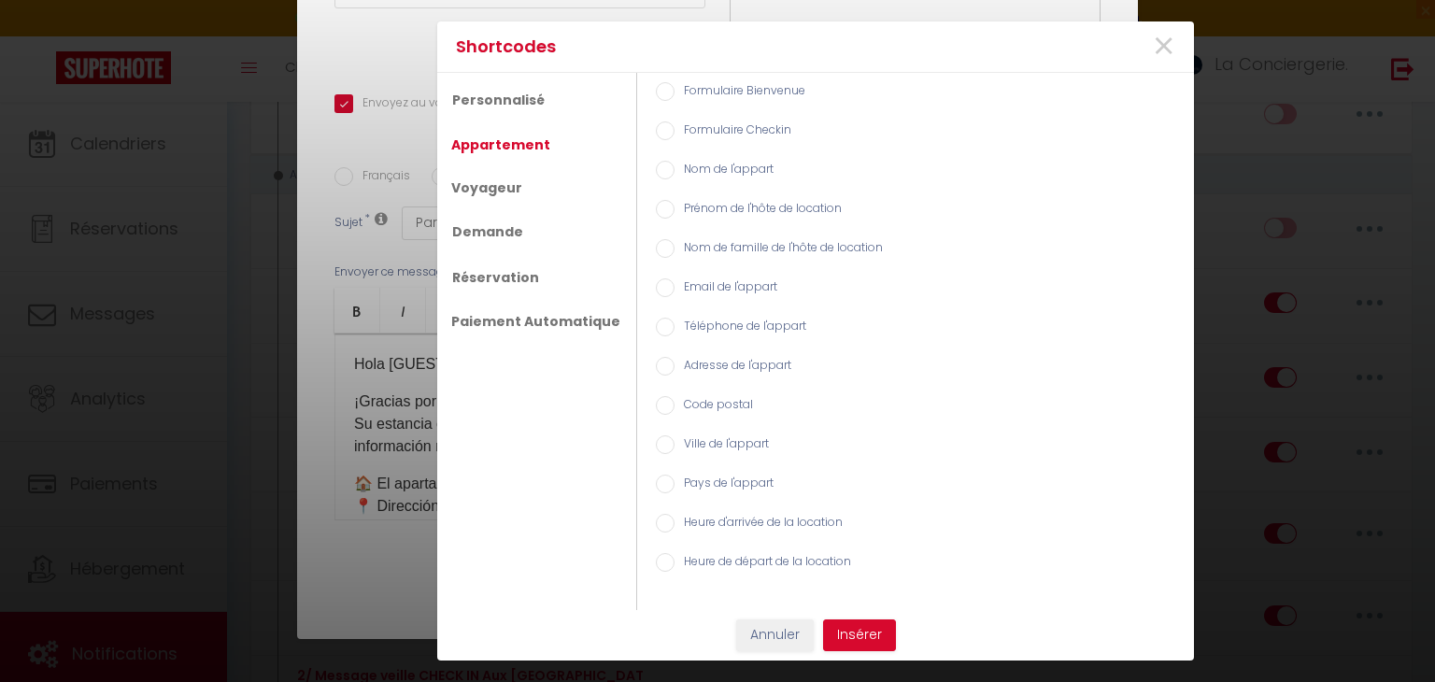
click at [712, 161] on label "Nom de l'appart" at bounding box center [723, 171] width 99 height 21
click at [674, 161] on input "Nom de l'appart" at bounding box center [665, 170] width 19 height 19
click at [864, 629] on button "Insérer" at bounding box center [859, 635] width 73 height 32
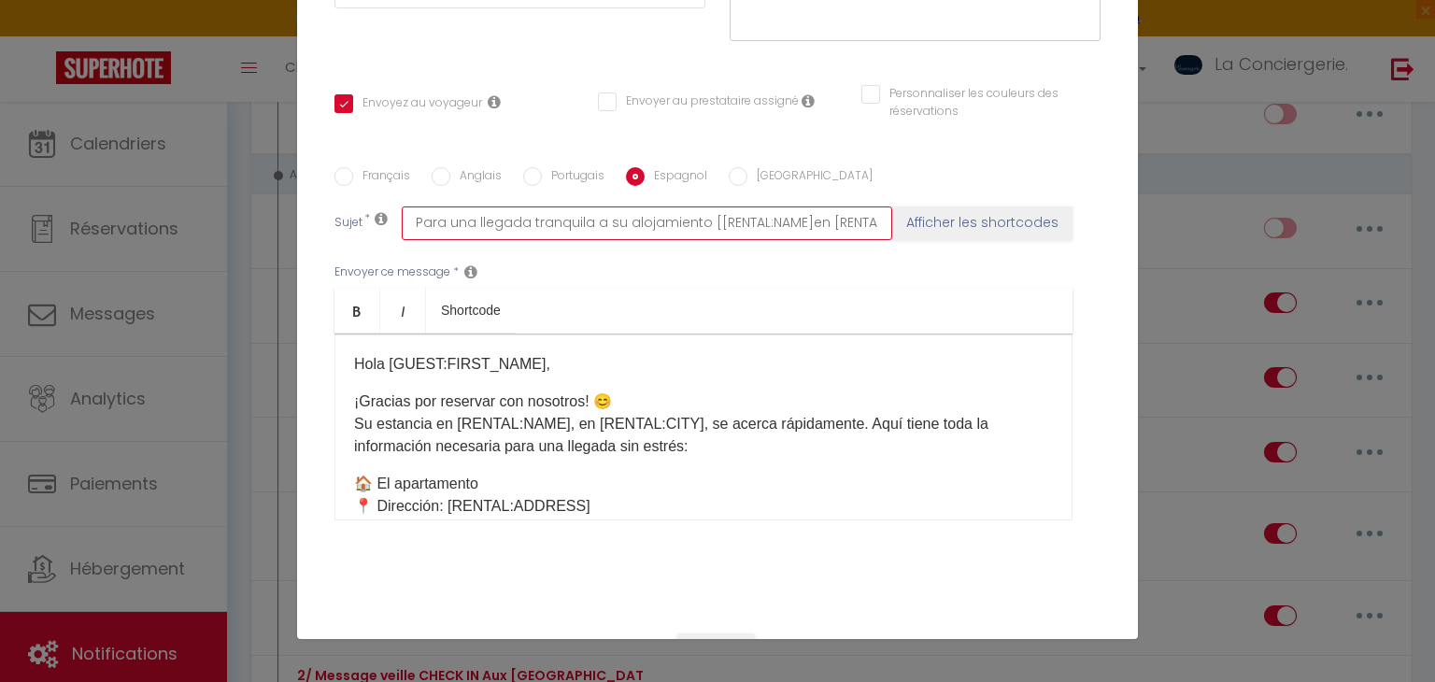
click at [708, 216] on input "Para una llegada tranquila a su alojamiento [[RENTAL:NAME]en [RENTAL:CITY]" at bounding box center [647, 223] width 490 height 34
drag, startPoint x: 815, startPoint y: 220, endPoint x: 898, endPoint y: 212, distance: 82.6
click at [898, 212] on div "Sujet * Para una llegada tranquila a su alojamiento [RENTAL:NAME]en [RENTAL:CIT…" at bounding box center [717, 223] width 766 height 34
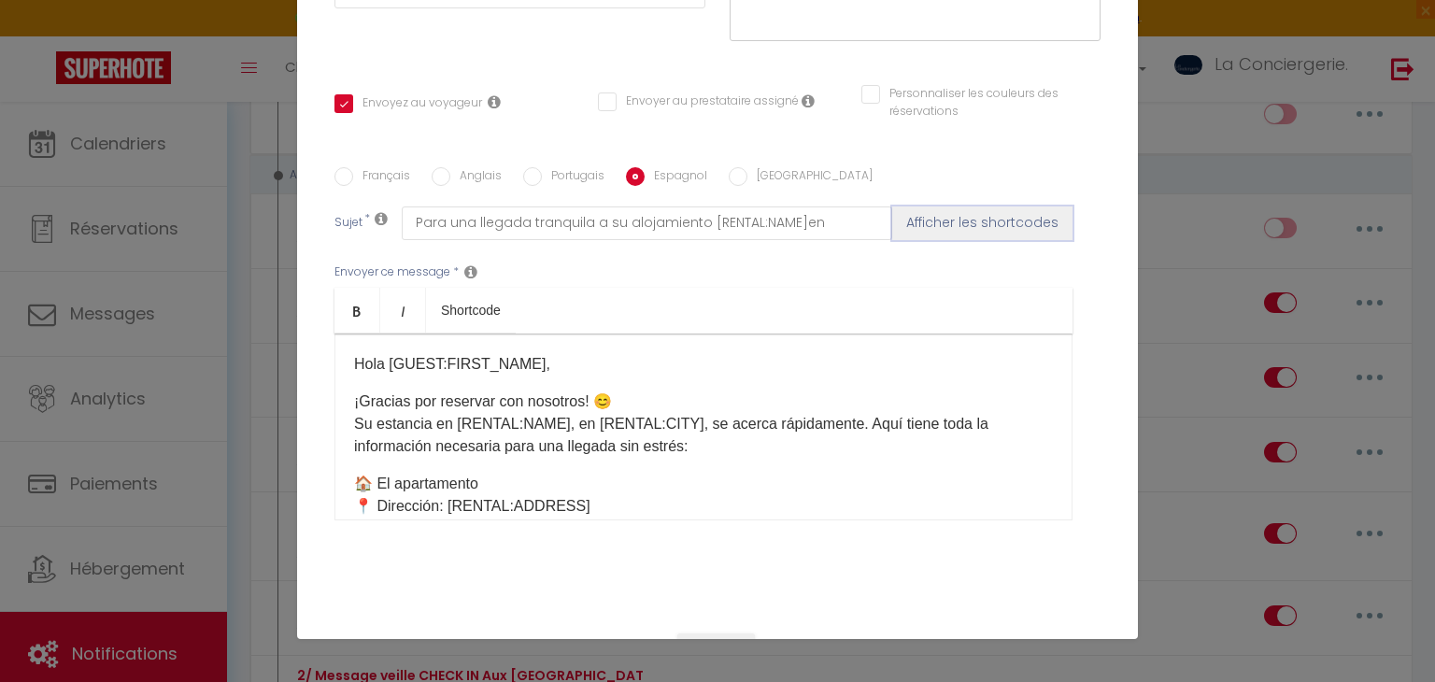
click at [951, 216] on button "Afficher les shortcodes" at bounding box center [982, 223] width 180 height 34
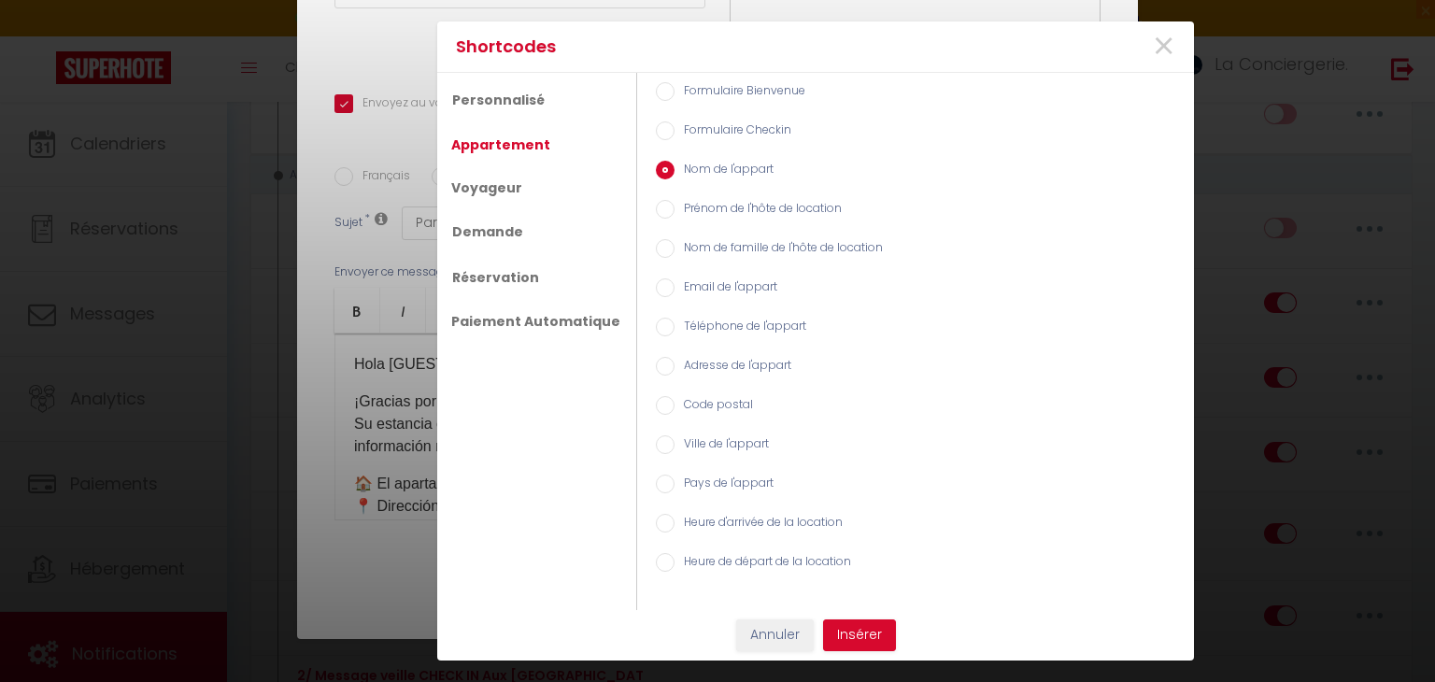
click at [714, 435] on label "Ville de l'appart" at bounding box center [721, 445] width 94 height 21
click at [674, 435] on input "Ville de l'appart" at bounding box center [665, 444] width 19 height 19
click at [851, 619] on button "Insérer" at bounding box center [859, 635] width 73 height 32
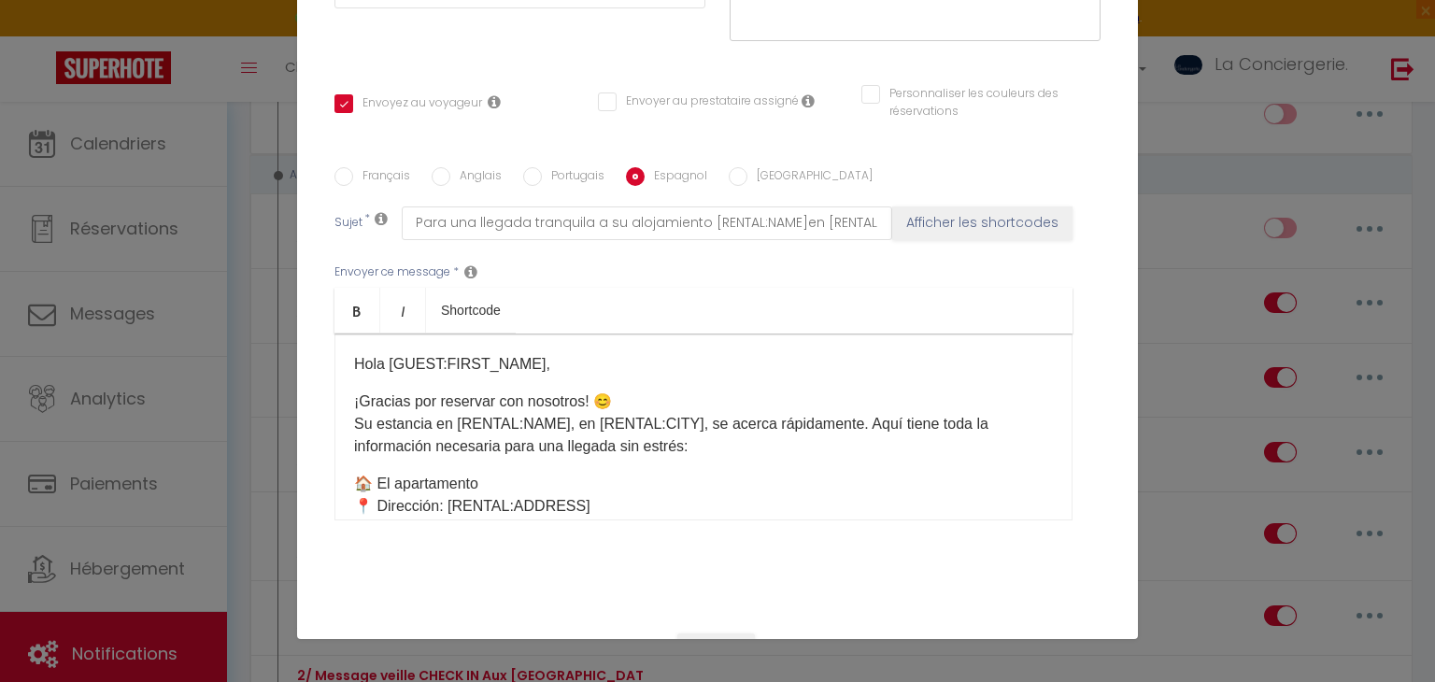
click at [769, 173] on label "[GEOGRAPHIC_DATA]" at bounding box center [809, 177] width 125 height 21
click at [747, 173] on input "[GEOGRAPHIC_DATA]" at bounding box center [737, 176] width 19 height 19
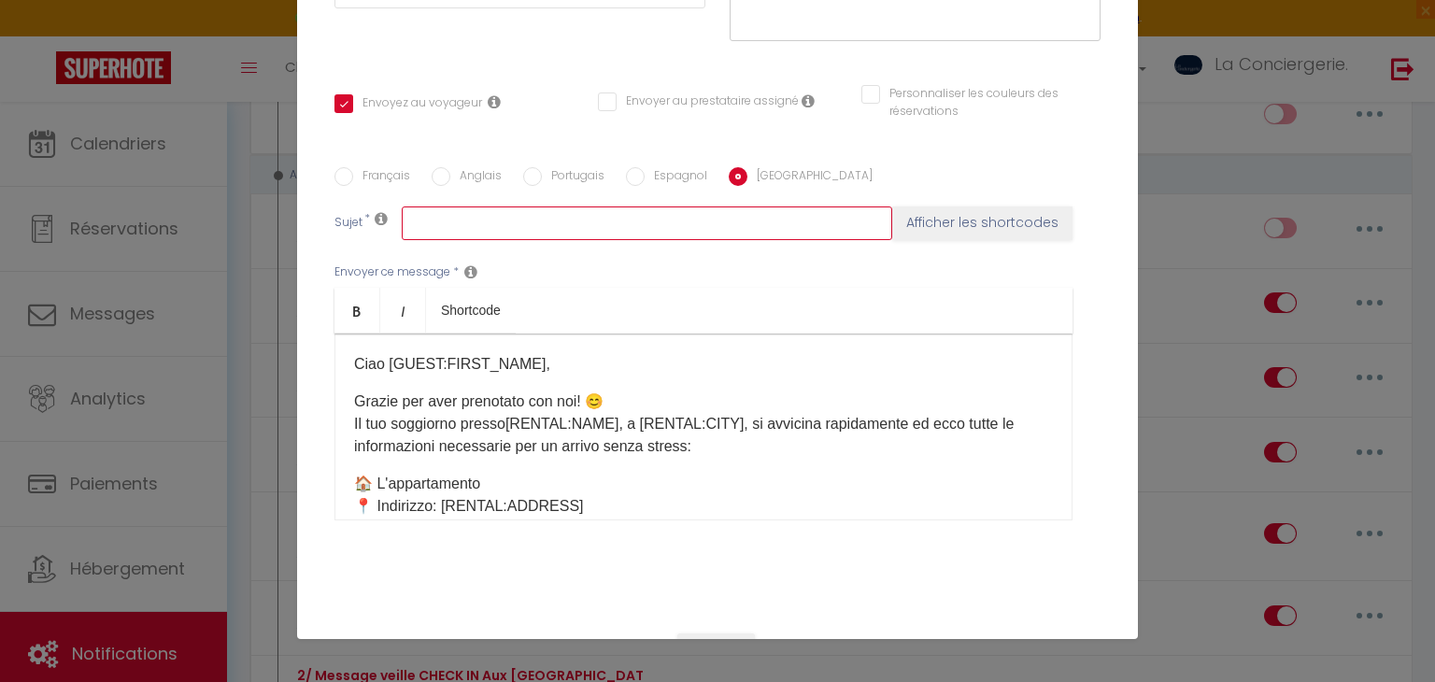
click at [688, 234] on input "text" at bounding box center [647, 223] width 490 height 34
paste input "Per un arrivo sereno nel tuo alloggio [RENTAL:NAME] a [RENTAL:CITY]"
drag, startPoint x: 742, startPoint y: 219, endPoint x: 650, endPoint y: 207, distance: 92.3
click at [650, 207] on input "Per un arrivo sereno nel tuo alloggio [RENTAL:NAME] a [RENTAL:CITY]" at bounding box center [647, 223] width 490 height 34
click at [939, 233] on button "Afficher les shortcodes" at bounding box center [982, 223] width 180 height 34
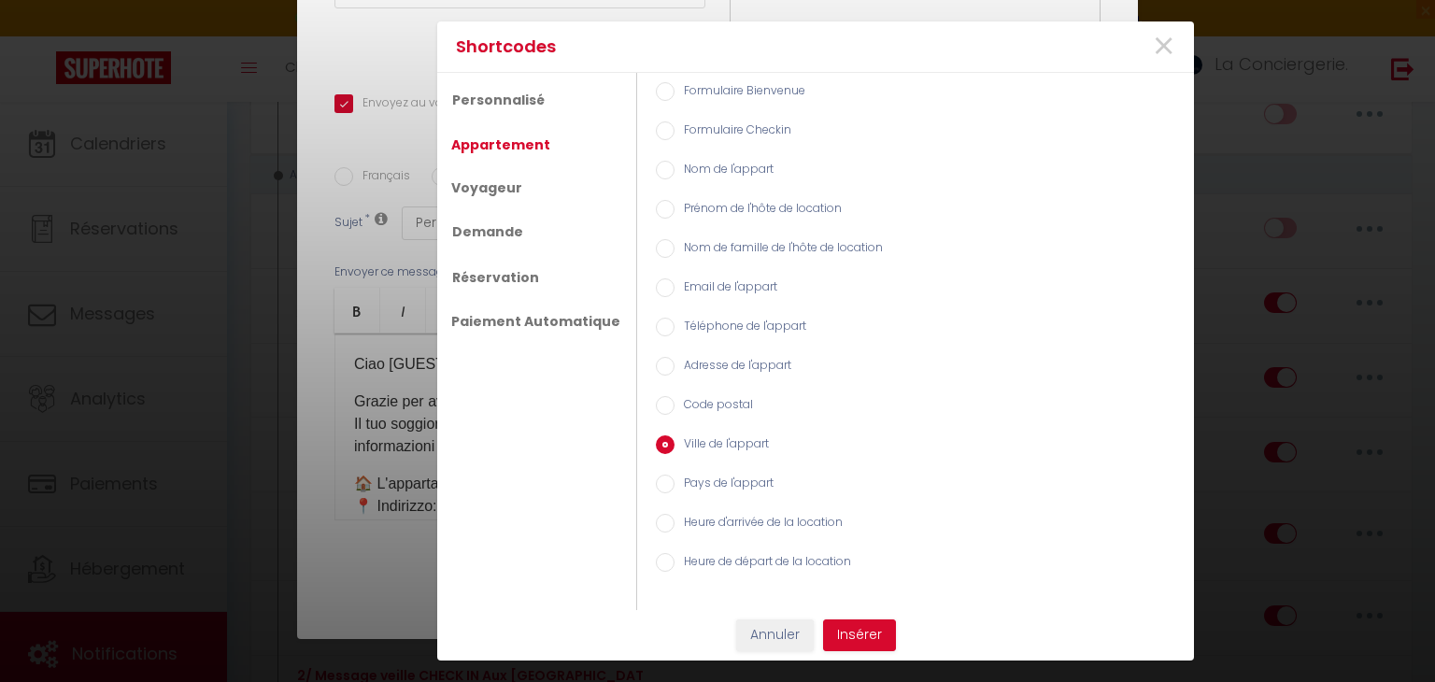
click at [678, 176] on label "Nom de l'appart" at bounding box center [723, 171] width 99 height 21
click at [674, 176] on input "Nom de l'appart" at bounding box center [665, 170] width 19 height 19
click at [847, 638] on button "Insérer" at bounding box center [859, 635] width 73 height 32
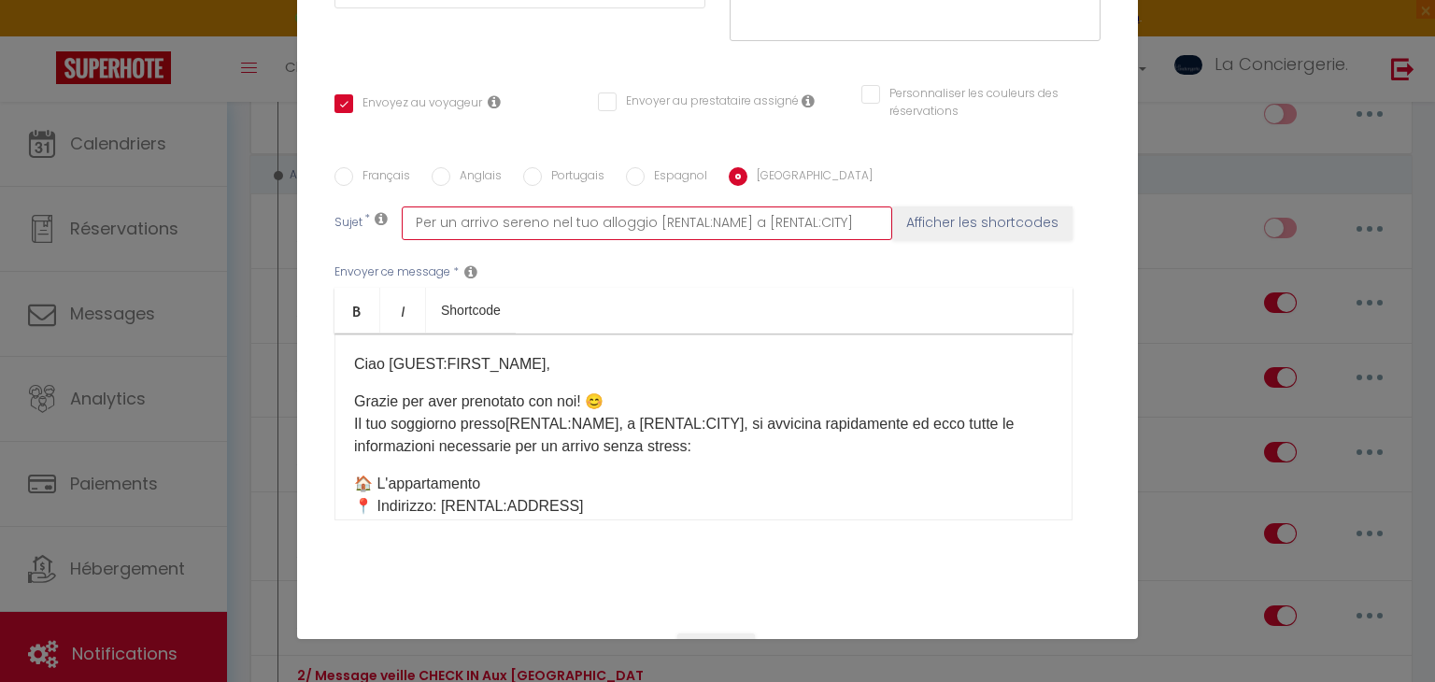
drag, startPoint x: 757, startPoint y: 212, endPoint x: 893, endPoint y: 203, distance: 136.7
click at [893, 203] on div "Français Anglais Portugais Espagnol Italien Sujet * Per un arrivo sereno nel tu…" at bounding box center [717, 355] width 775 height 376
click at [956, 240] on div "Envoyer ce message * Bold Italic Shortcode Rich text editor [PERSON_NAME] [GUES…" at bounding box center [717, 392] width 766 height 304
click at [956, 231] on button "Afficher les shortcodes" at bounding box center [982, 223] width 180 height 34
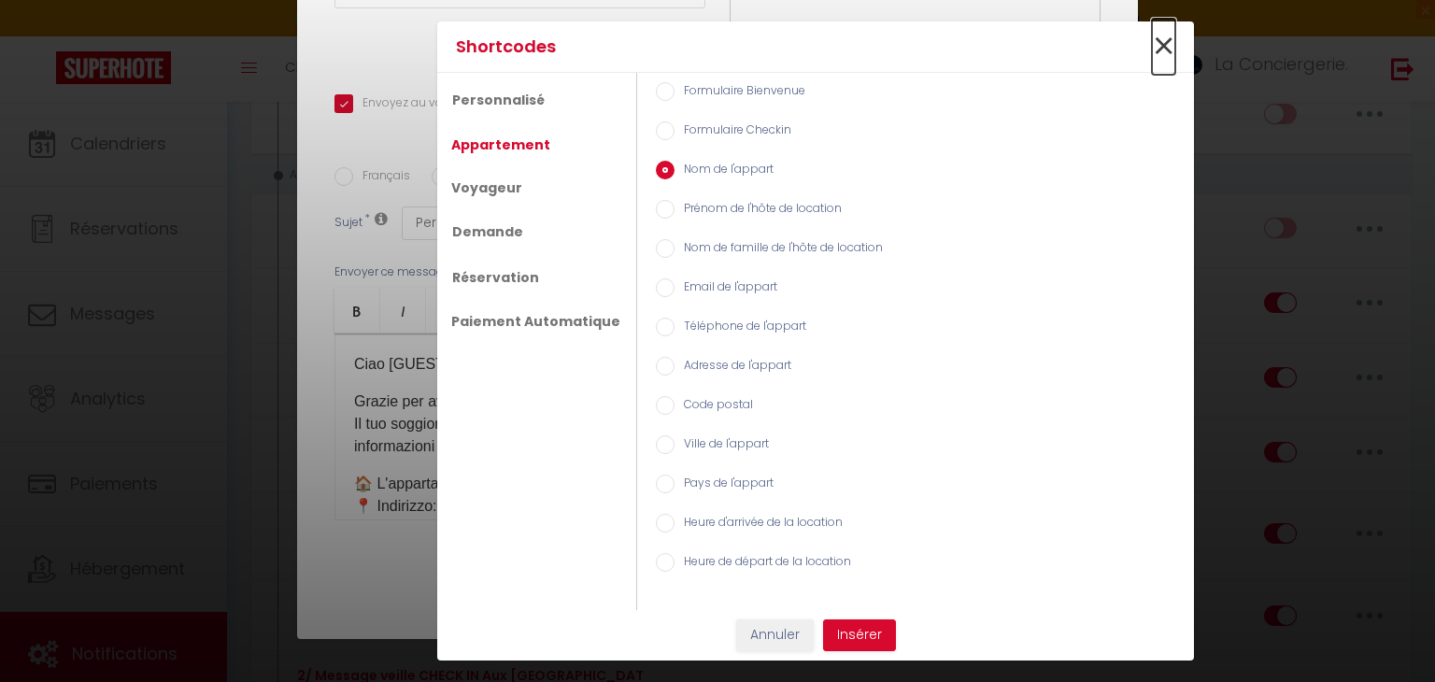
click at [1170, 34] on span "×" at bounding box center [1163, 47] width 23 height 56
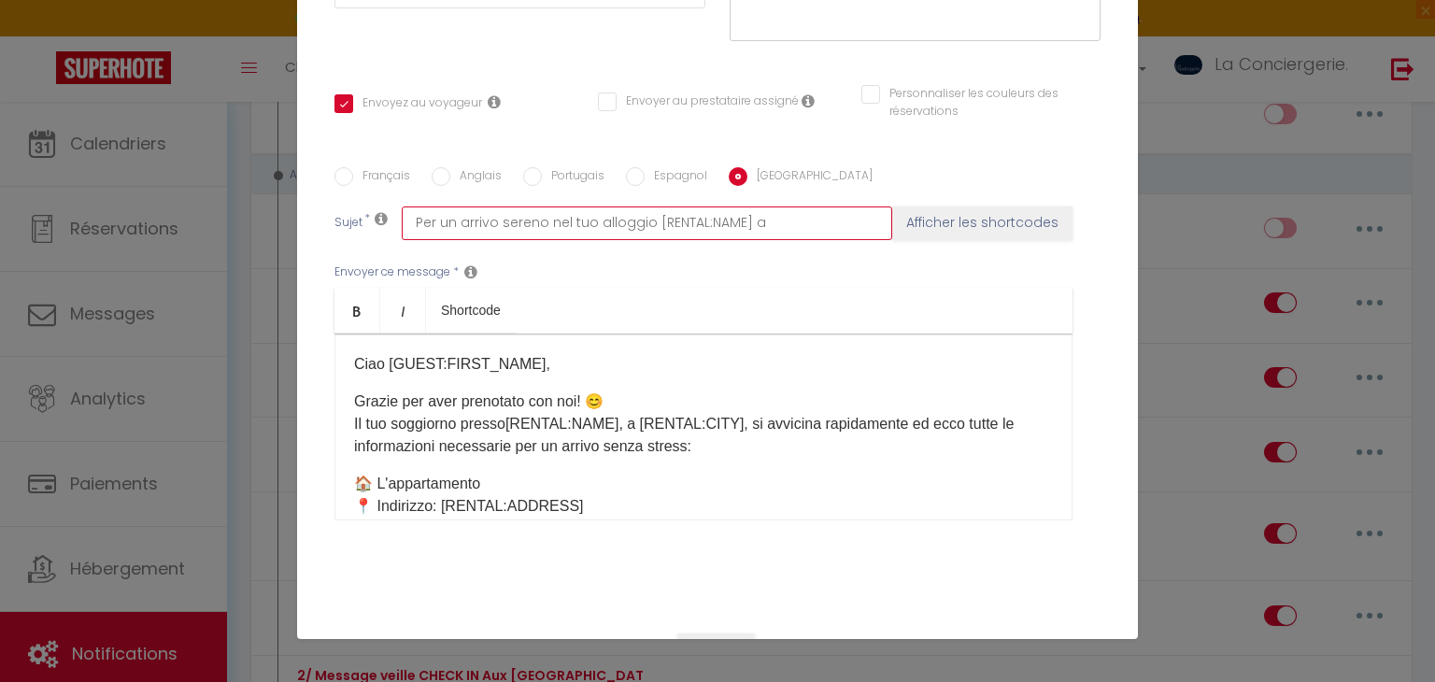
click at [848, 226] on input "Per un arrivo sereno nel tuo alloggio [RENTAL:NAME] a" at bounding box center [647, 223] width 490 height 34
click at [997, 208] on button "Afficher les shortcodes" at bounding box center [982, 223] width 180 height 34
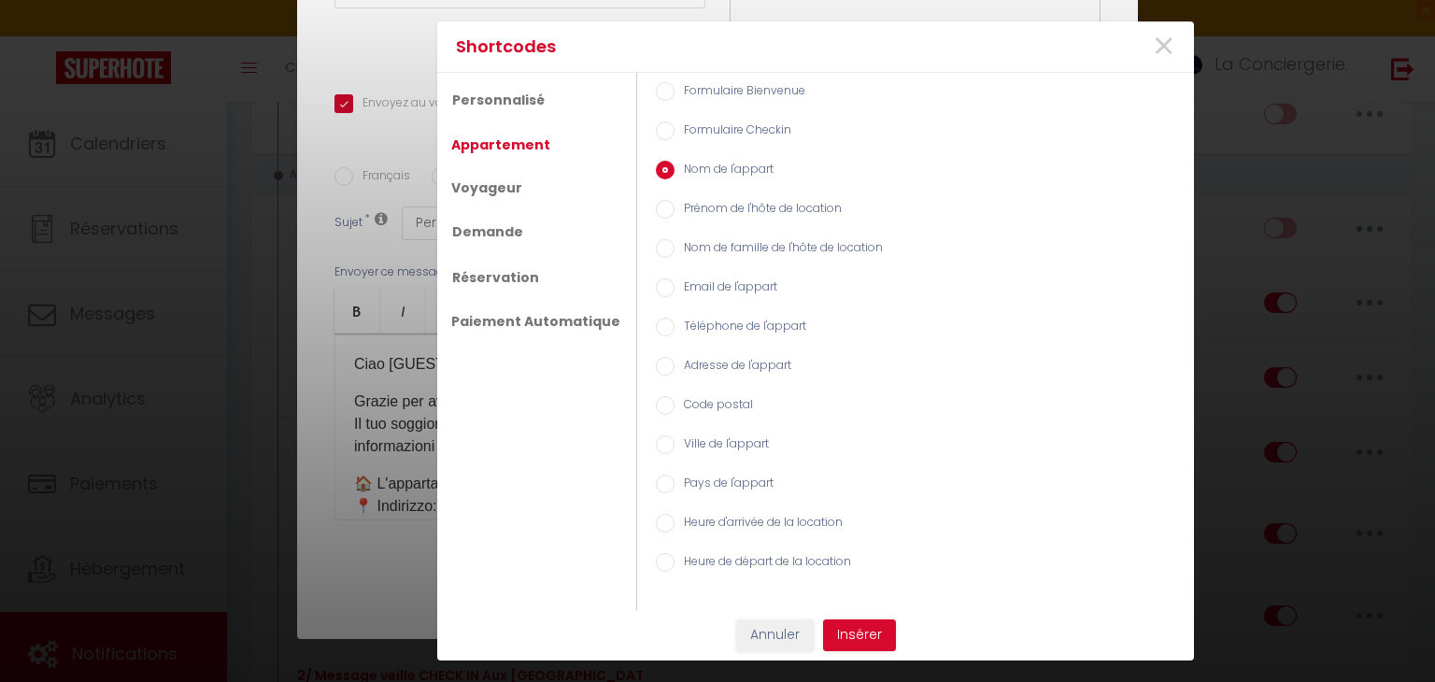
click at [707, 438] on label "Ville de l'appart" at bounding box center [721, 445] width 94 height 21
click at [674, 438] on input "Ville de l'appart" at bounding box center [665, 444] width 19 height 19
click at [865, 627] on button "Insérer" at bounding box center [859, 635] width 73 height 32
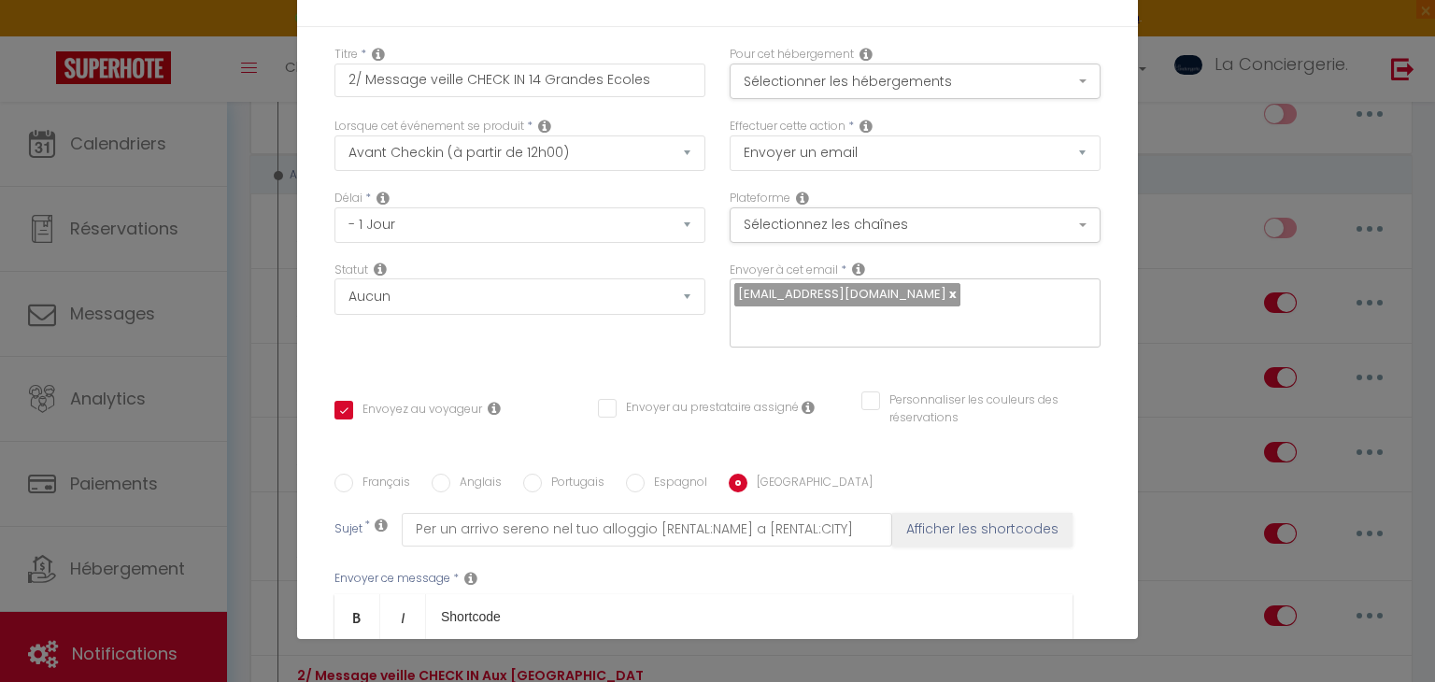
scroll to position [384, 0]
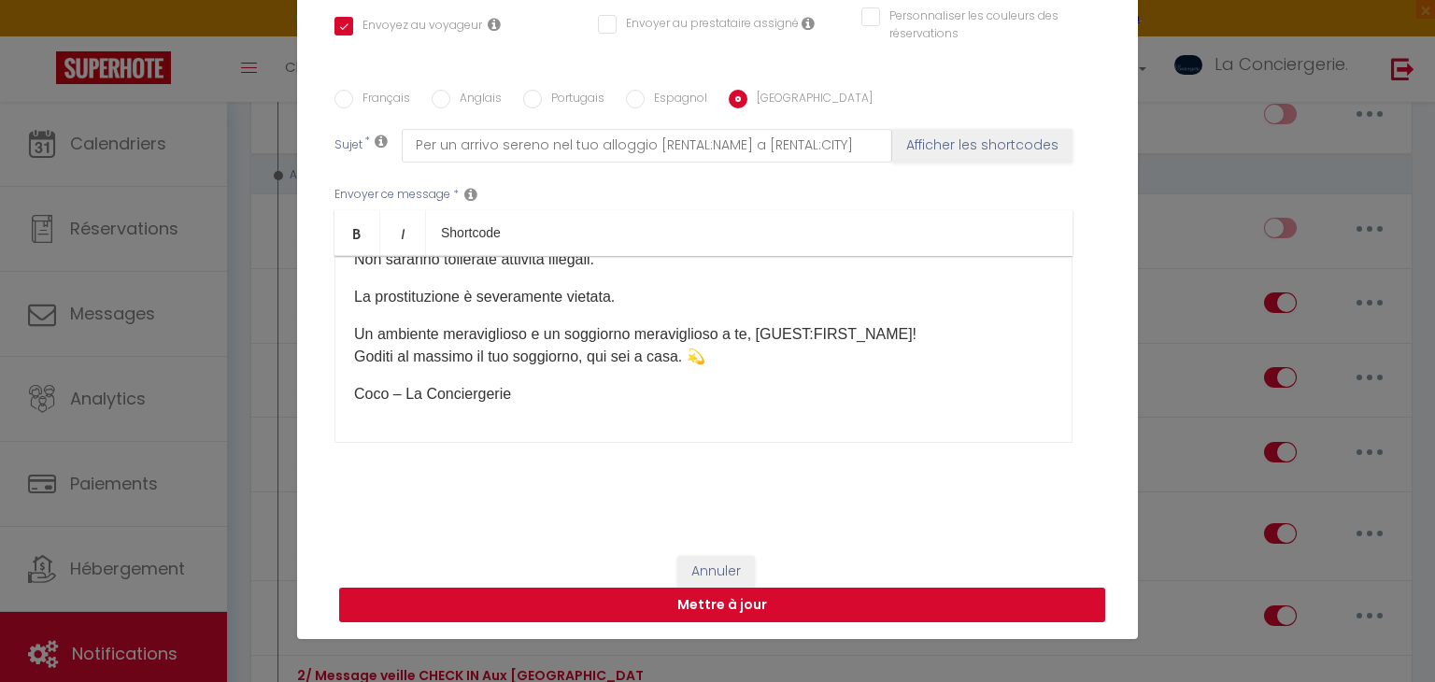
click at [853, 592] on button "Mettre à jour" at bounding box center [722, 604] width 766 height 35
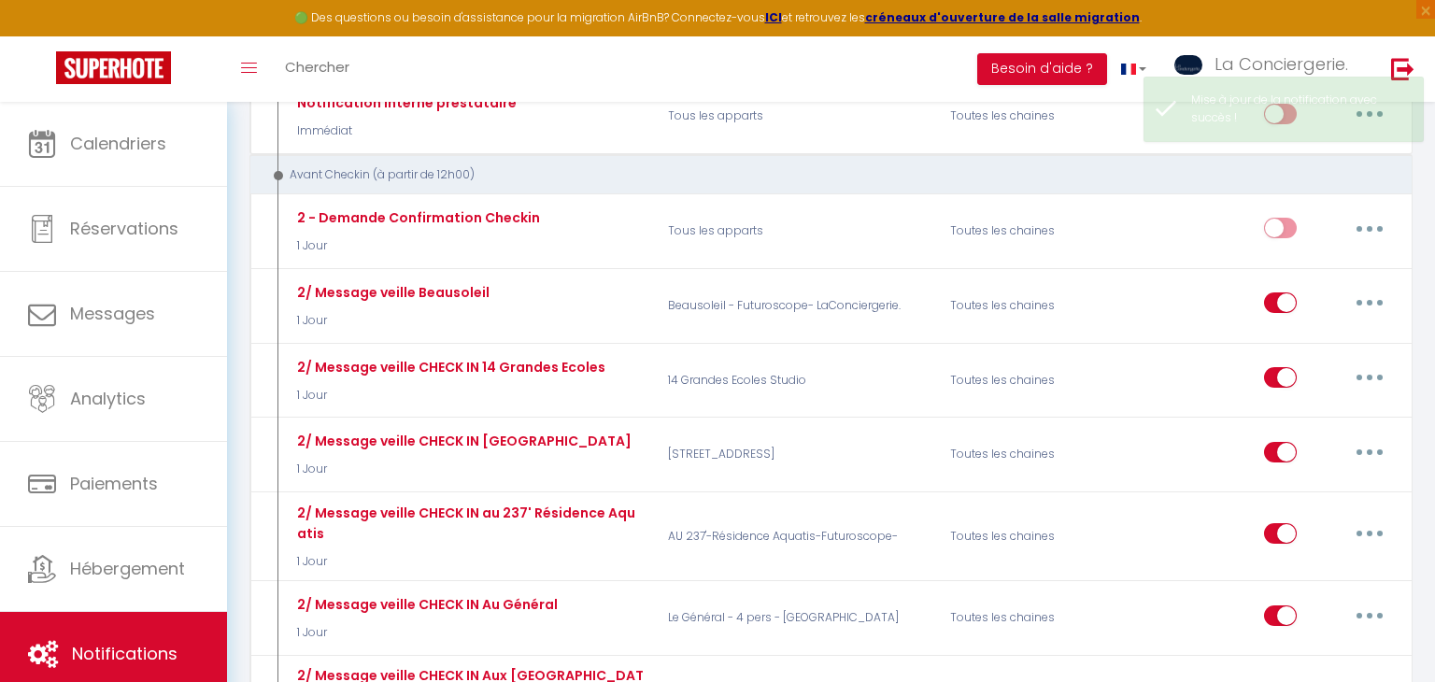
scroll to position [0, 0]
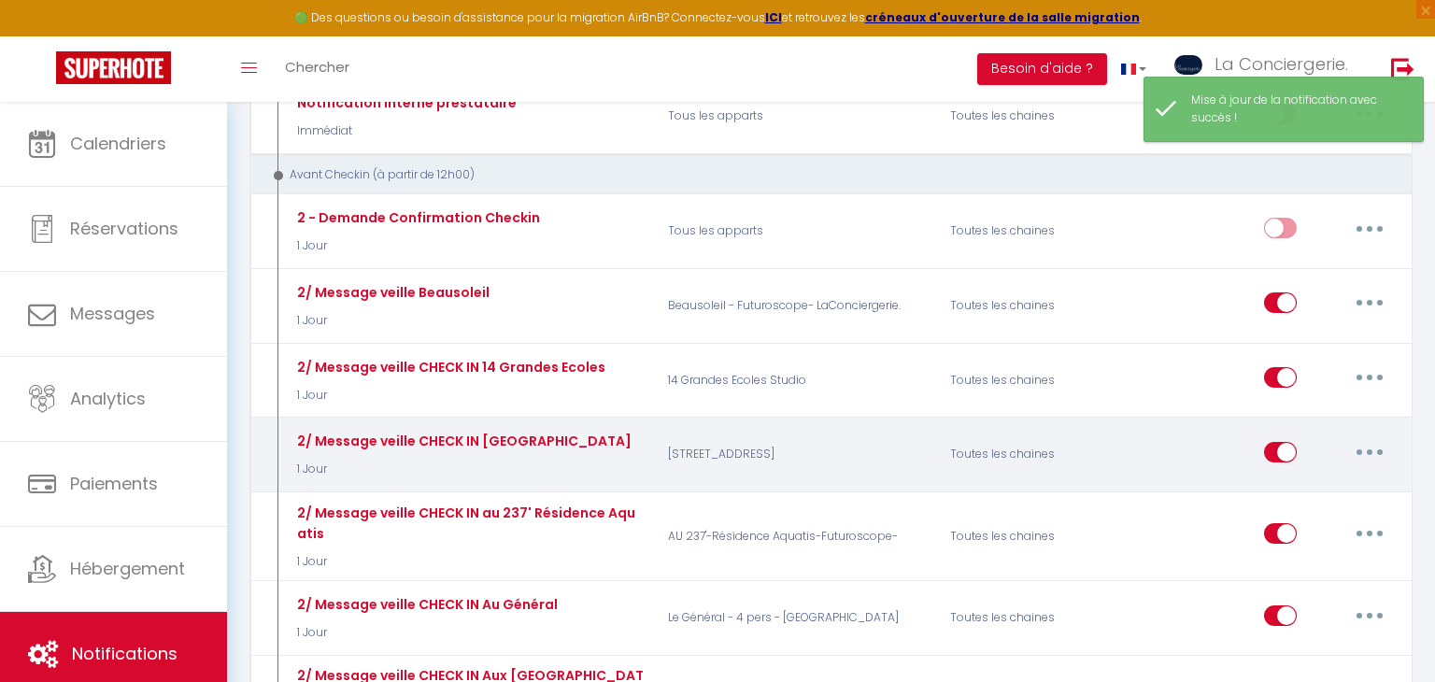
click at [1368, 439] on button "button" at bounding box center [1369, 452] width 52 height 30
click at [1340, 478] on link "Editer" at bounding box center [1321, 494] width 138 height 32
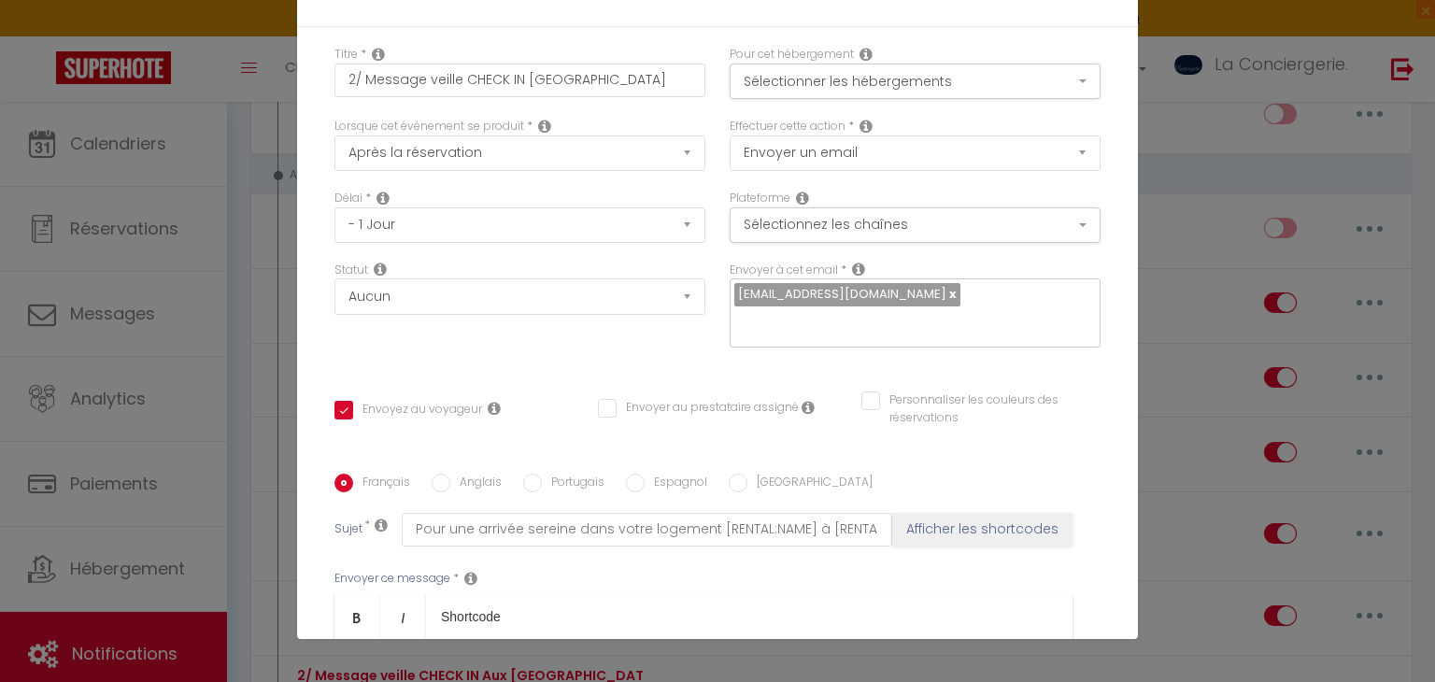
click at [447, 474] on input "Anglais" at bounding box center [440, 483] width 19 height 19
drag, startPoint x: 570, startPoint y: 127, endPoint x: 573, endPoint y: 117, distance: 10.6
click at [573, 474] on div "Français Anglais Portugais Espagnol Italien Sujet * For a serene arrival in you…" at bounding box center [717, 662] width 775 height 376
click at [573, 474] on label "Portugais" at bounding box center [573, 484] width 63 height 21
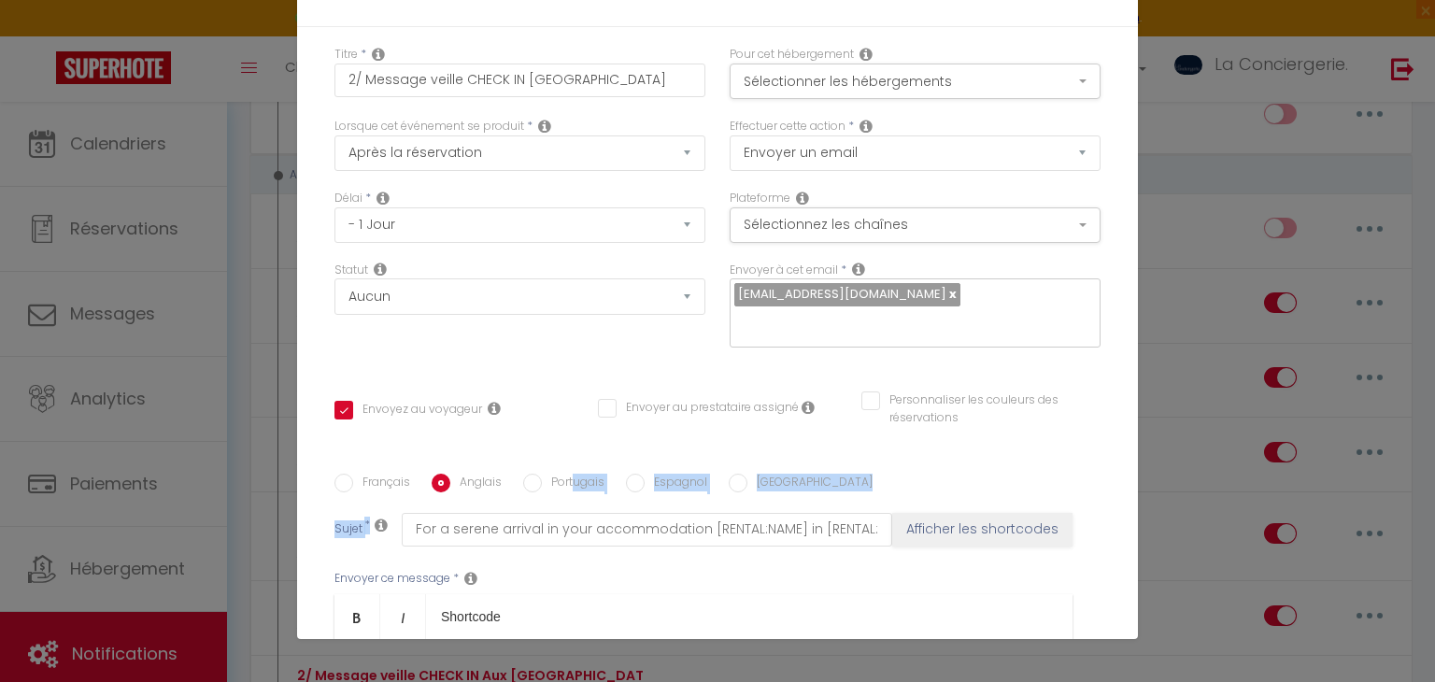
click at [542, 474] on input "Portugais" at bounding box center [532, 483] width 19 height 19
click at [668, 474] on label "Espagnol" at bounding box center [675, 484] width 63 height 21
click at [644, 474] on input "Espagnol" at bounding box center [635, 483] width 19 height 19
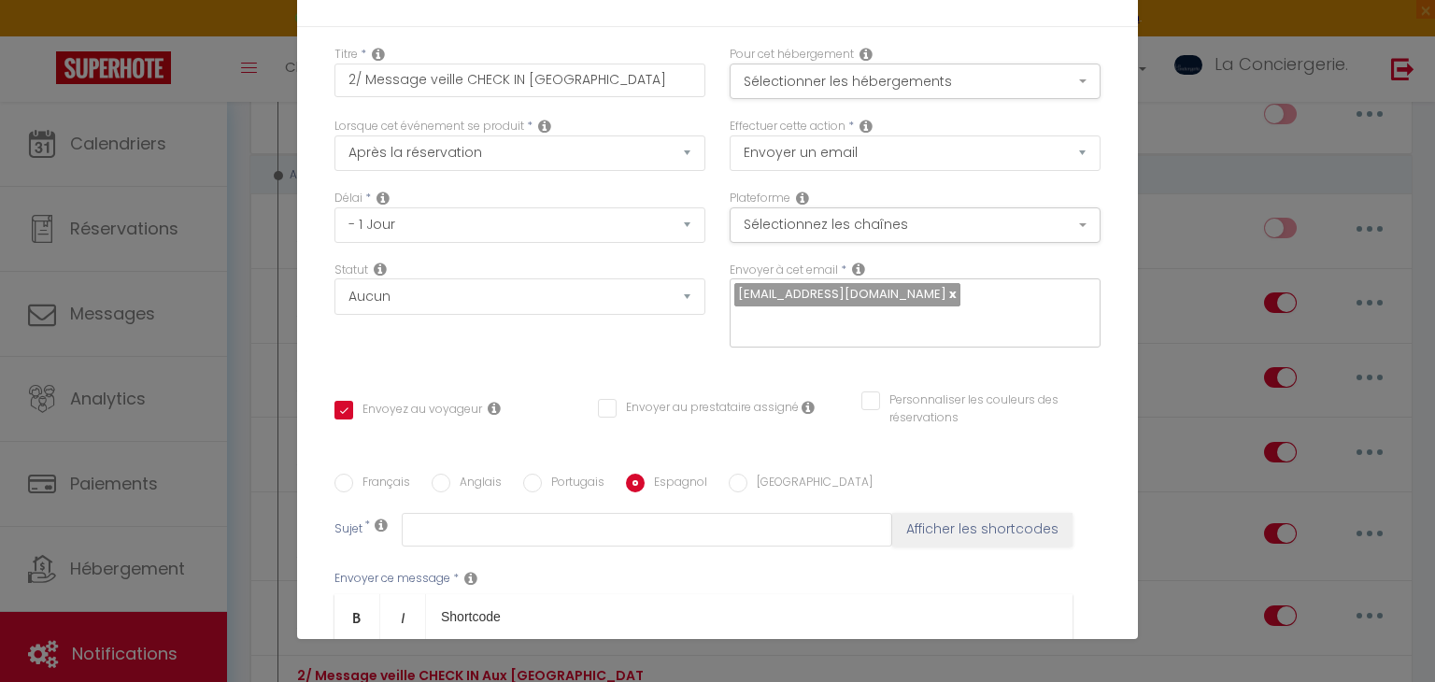
click at [790, 474] on div "Français Anglais Portugais Espagnol [GEOGRAPHIC_DATA]" at bounding box center [717, 484] width 766 height 21
click at [772, 474] on label "[GEOGRAPHIC_DATA]" at bounding box center [809, 484] width 125 height 21
click at [747, 474] on input "[GEOGRAPHIC_DATA]" at bounding box center [737, 483] width 19 height 19
click at [361, 474] on label "Français" at bounding box center [381, 484] width 57 height 21
click at [353, 474] on input "Français" at bounding box center [343, 483] width 19 height 19
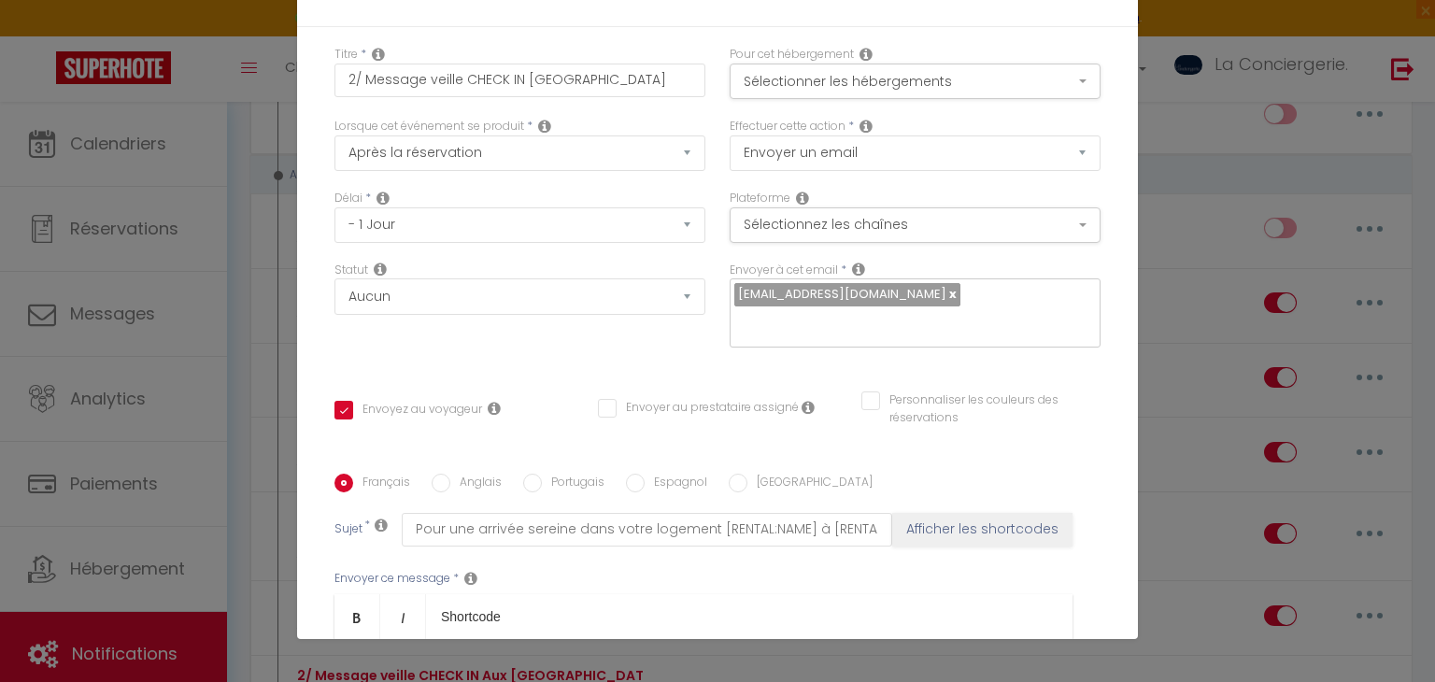
scroll to position [1473, 0]
drag, startPoint x: 350, startPoint y: 300, endPoint x: 936, endPoint y: 452, distance: 605.1
copy div "​ Loremip [DOLOR:SITAM_CONS], Adipiscin el seddo eius tempo incididuntu labo et…"
click at [470, 474] on label "Anglais" at bounding box center [475, 484] width 51 height 21
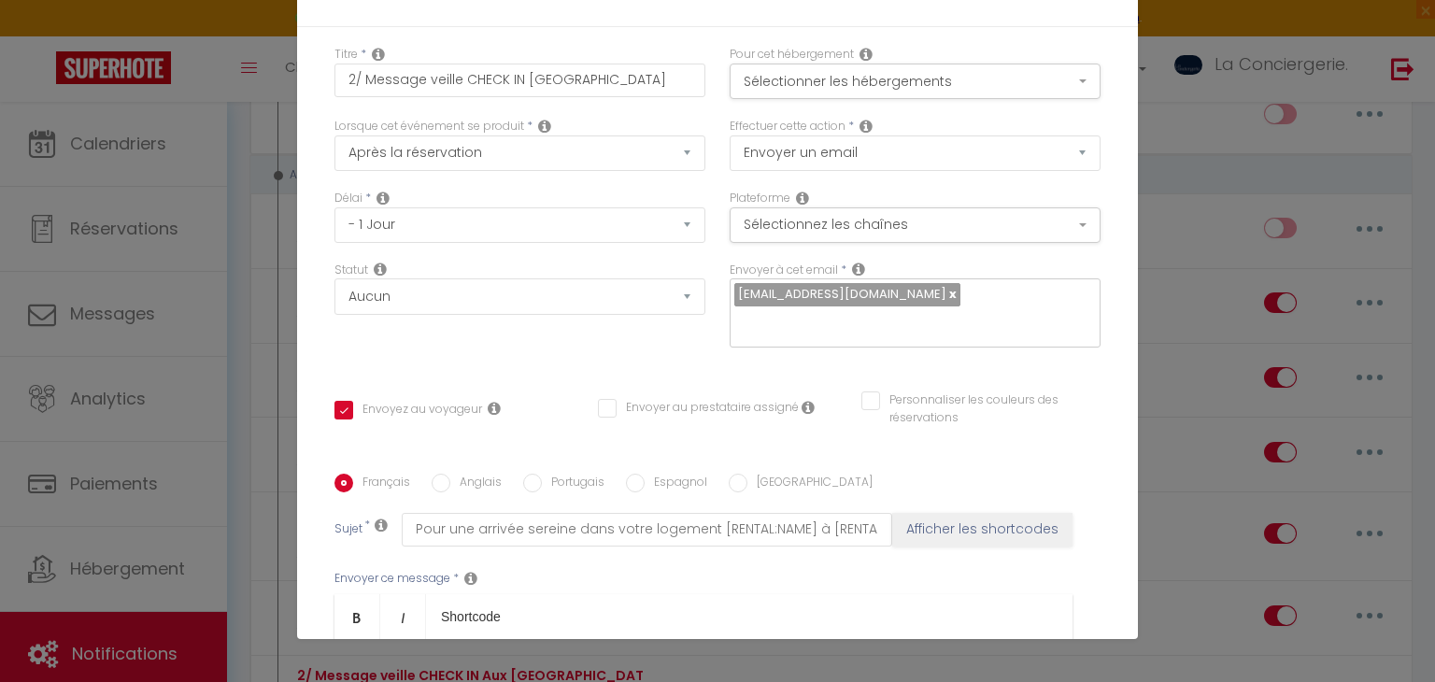
click at [450, 474] on input "Anglais" at bounding box center [440, 483] width 19 height 19
